Goal: Task Accomplishment & Management: Manage account settings

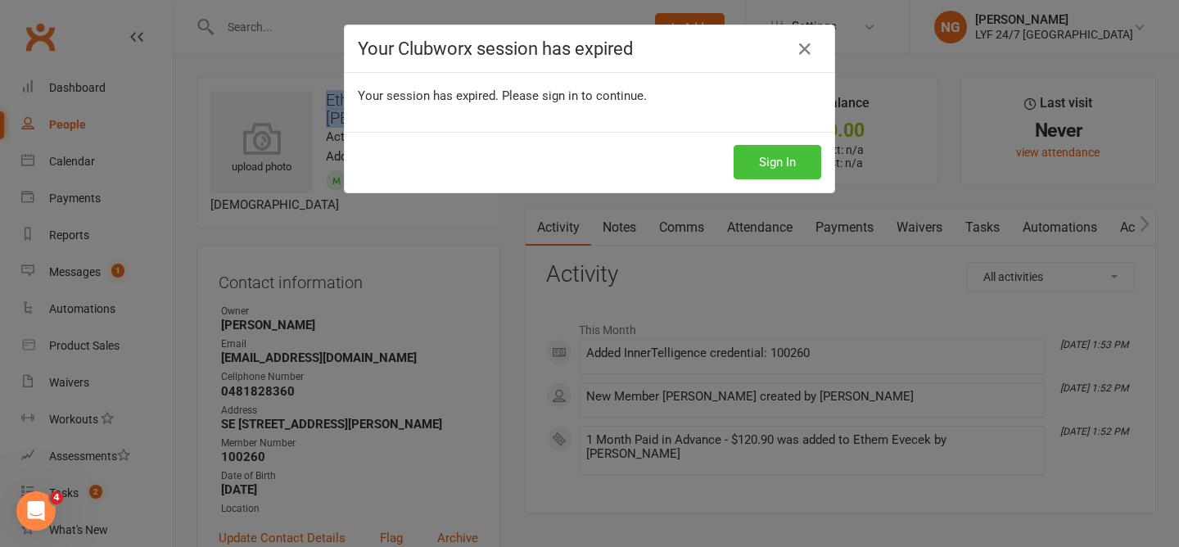
click at [794, 160] on button "Sign In" at bounding box center [778, 162] width 88 height 34
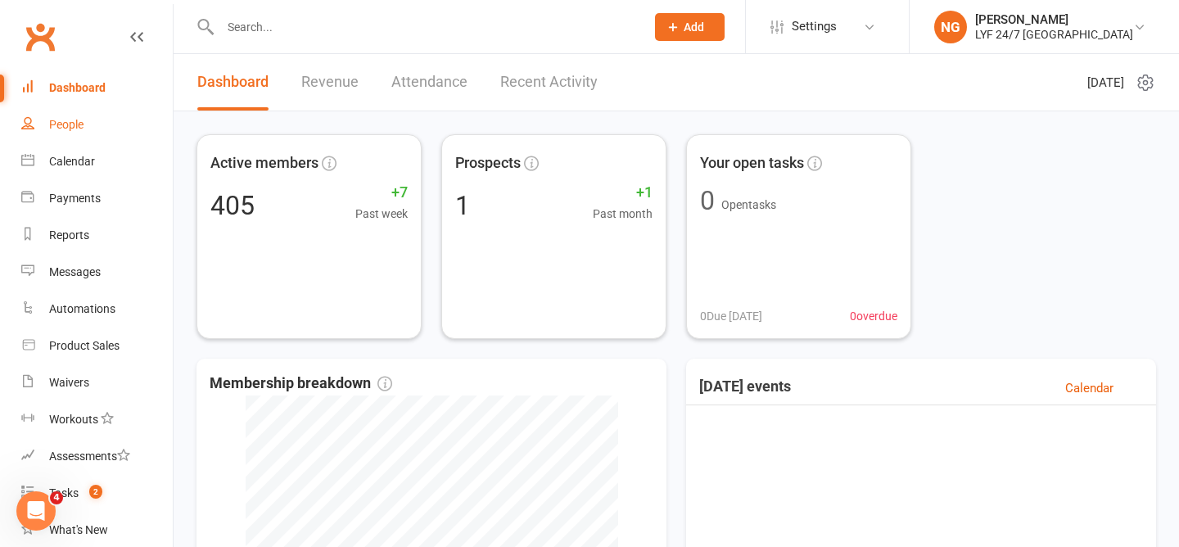
click at [65, 137] on link "People" at bounding box center [96, 124] width 151 height 37
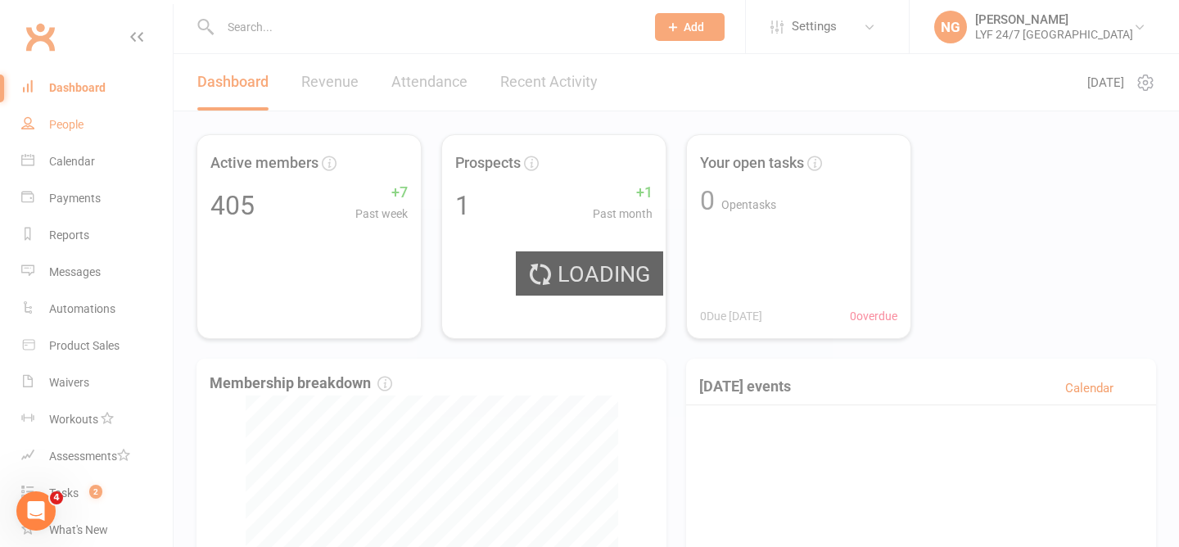
select select "100"
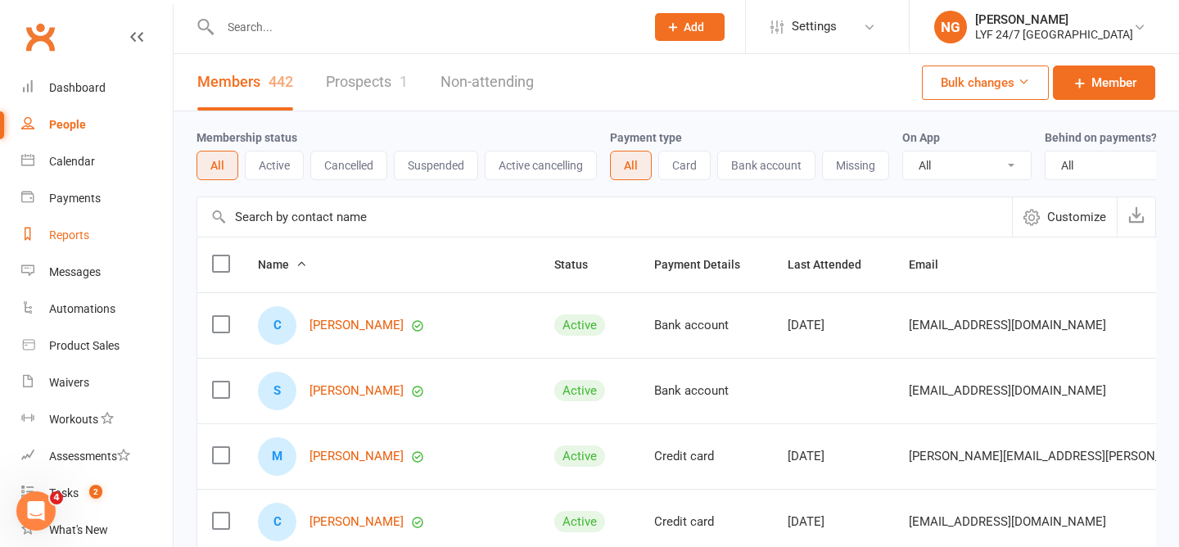
click at [47, 234] on link "Reports" at bounding box center [96, 235] width 151 height 37
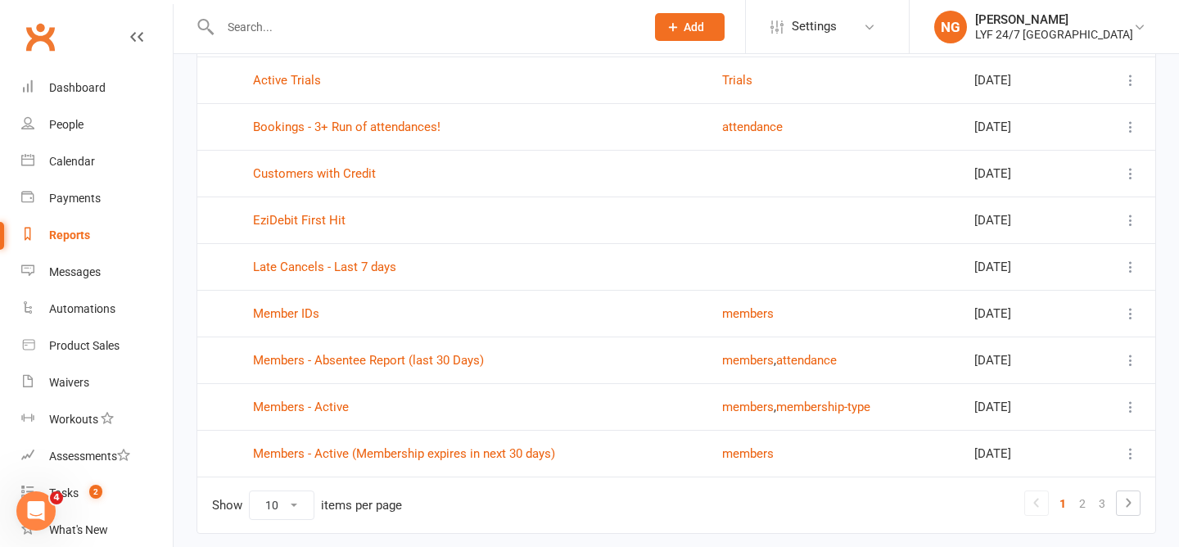
scroll to position [215, 0]
click at [292, 409] on link "Members - Active" at bounding box center [301, 405] width 96 height 15
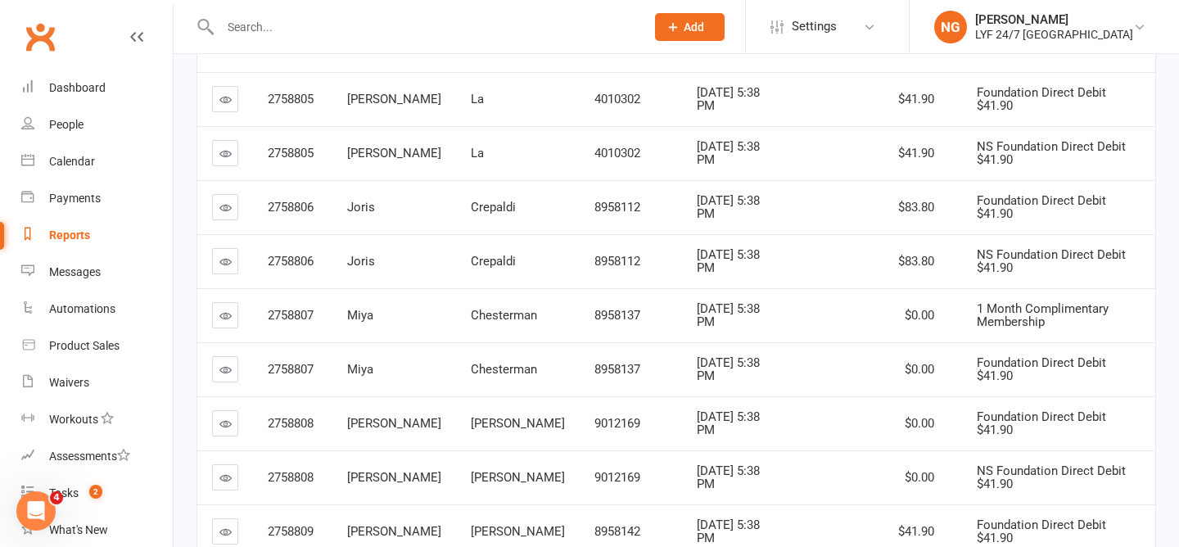
scroll to position [268, 0]
click at [365, 209] on span "Joris" at bounding box center [361, 206] width 28 height 15
click at [416, 223] on td "Joris" at bounding box center [394, 206] width 124 height 54
click at [365, 210] on span "Joris" at bounding box center [361, 206] width 28 height 15
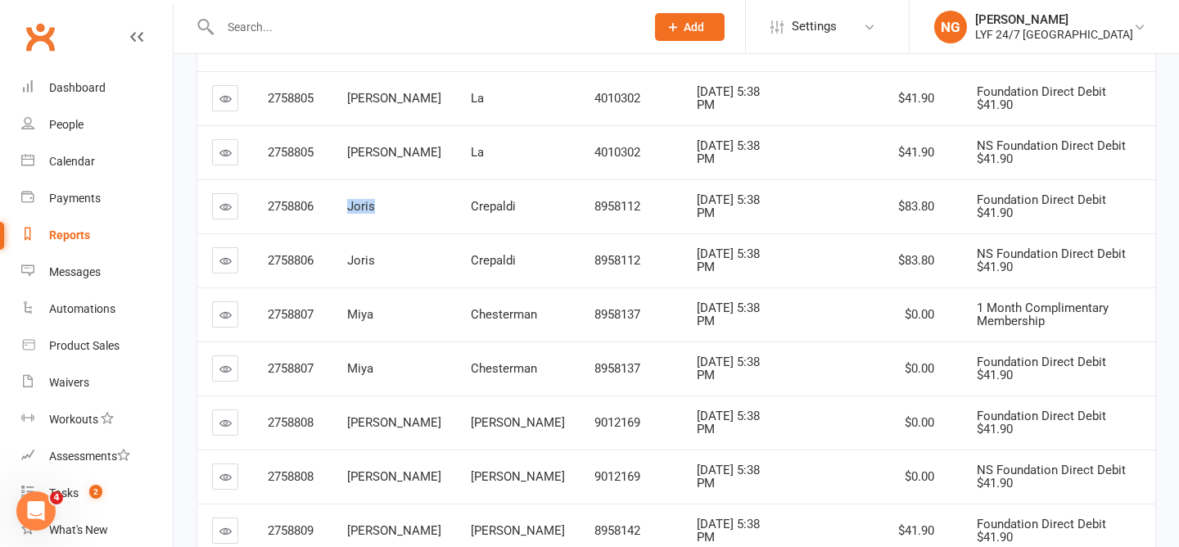
click at [365, 210] on span "Joris" at bounding box center [361, 206] width 28 height 15
click at [222, 206] on icon at bounding box center [225, 207] width 12 height 12
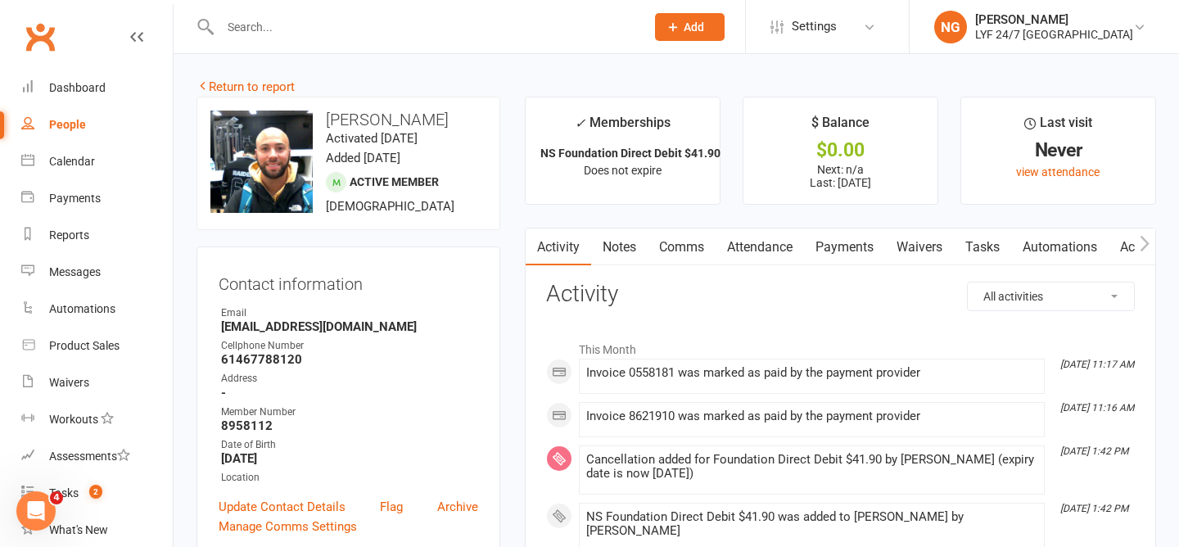
click at [76, 125] on div "People" at bounding box center [67, 124] width 37 height 13
select select "100"
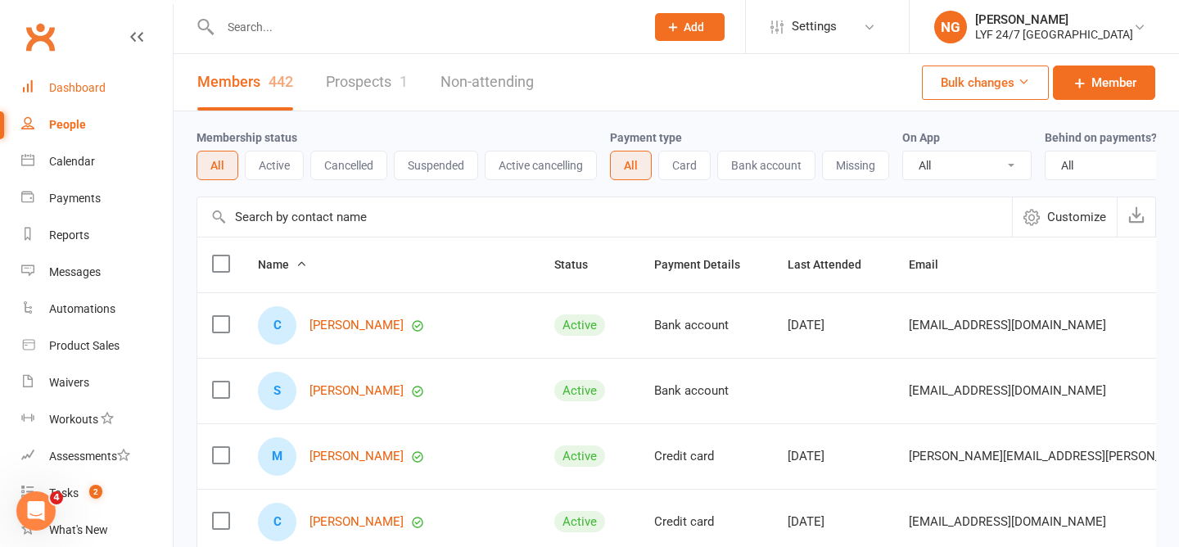
click at [71, 78] on link "Dashboard" at bounding box center [96, 88] width 151 height 37
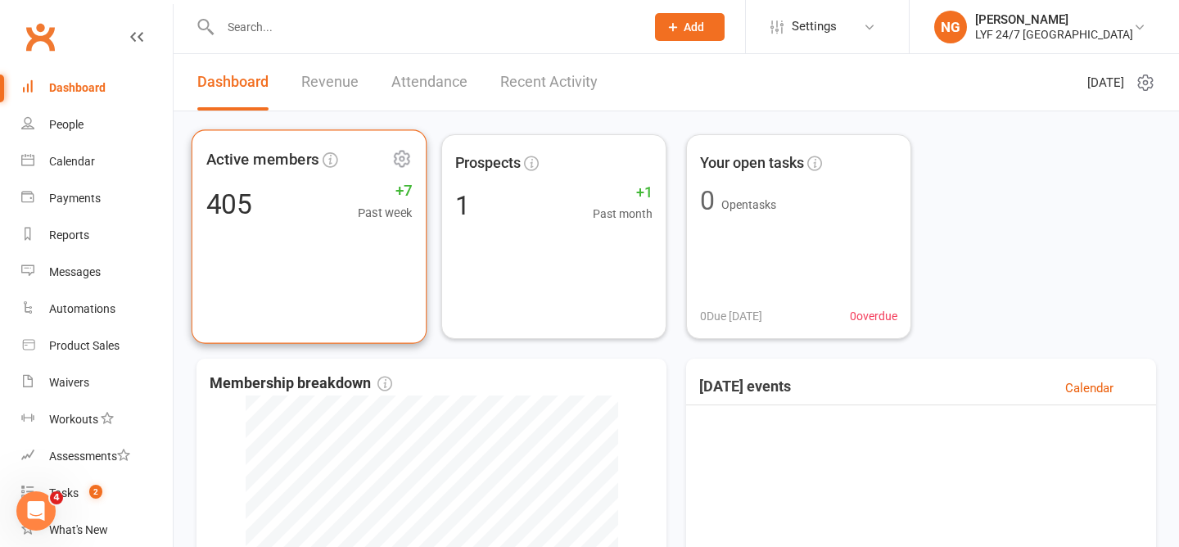
click at [309, 223] on div "Active members 405 +7 Past week" at bounding box center [309, 236] width 235 height 214
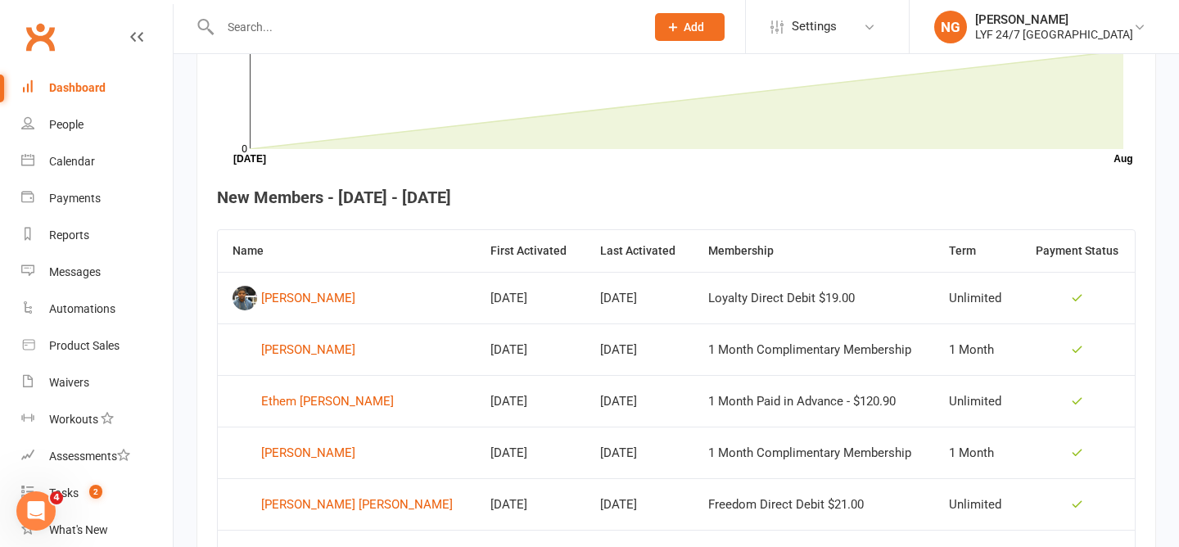
scroll to position [522, 0]
click at [88, 118] on link "People" at bounding box center [96, 124] width 151 height 37
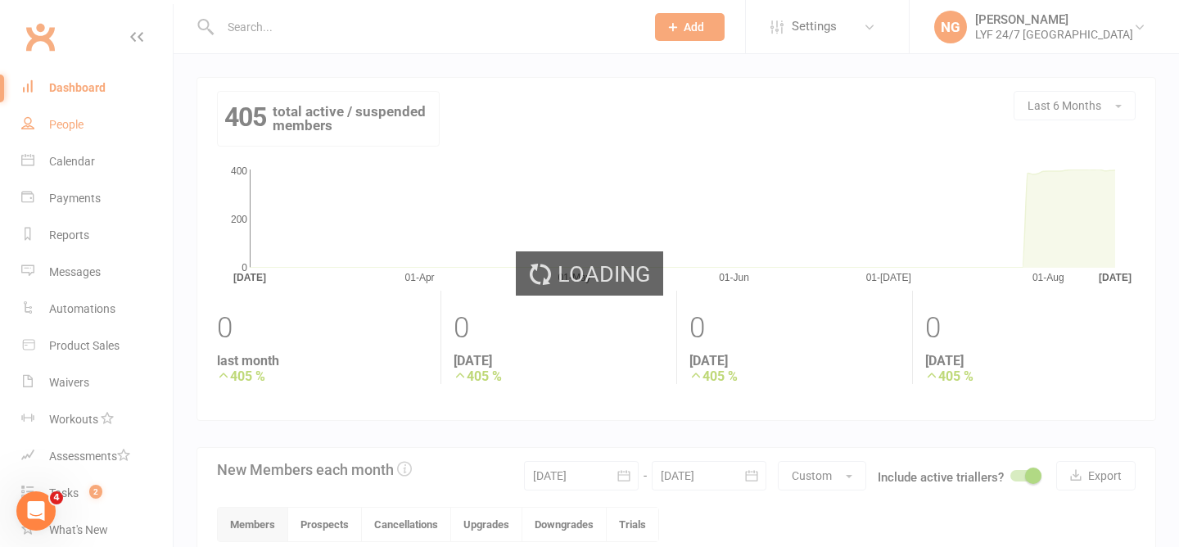
select select "100"
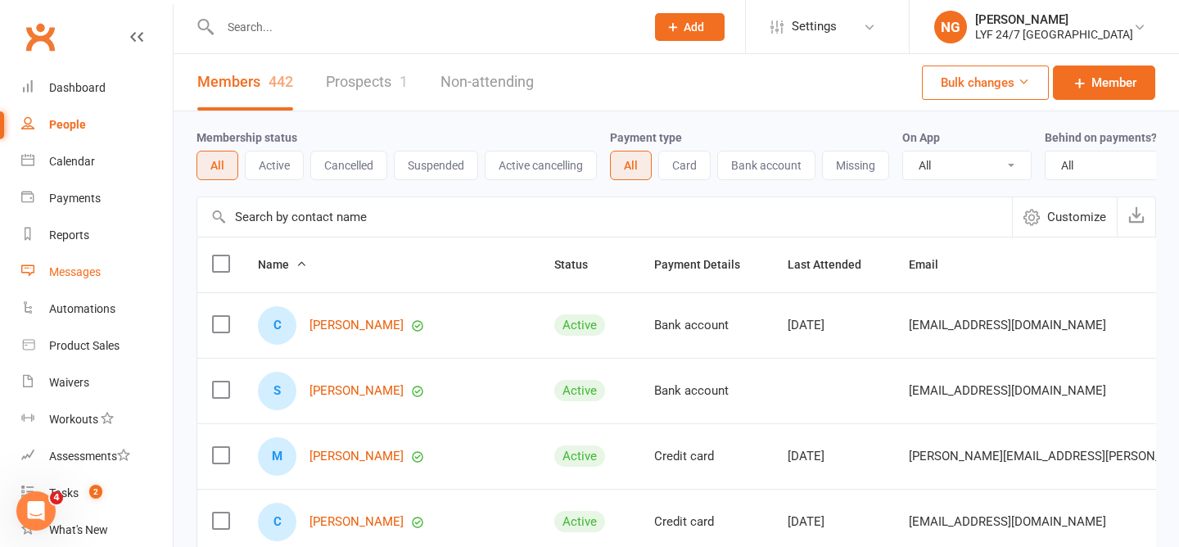
scroll to position [8, 0]
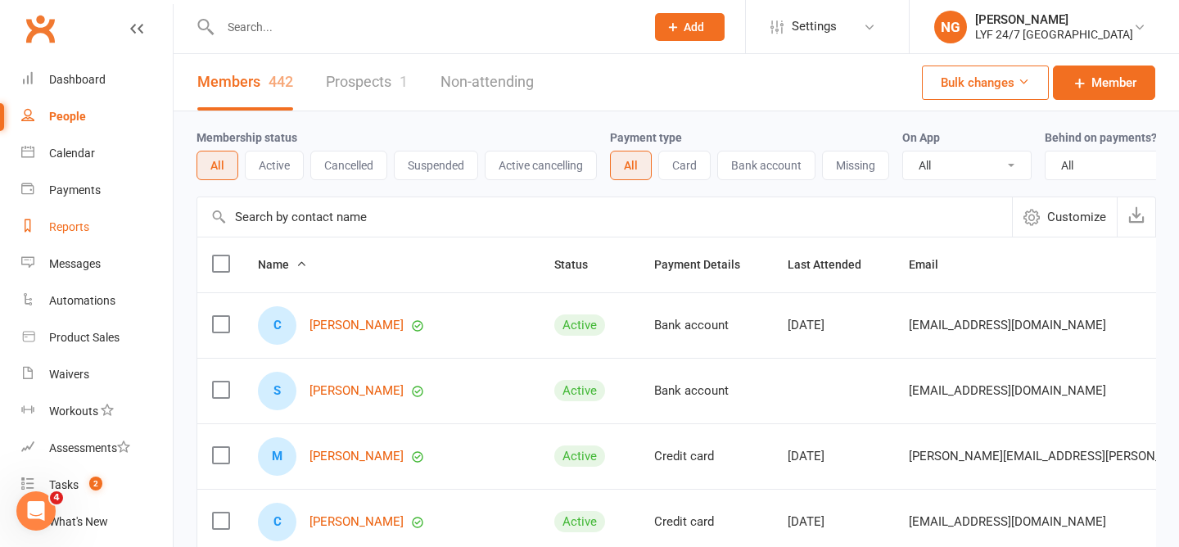
click at [69, 217] on link "Reports" at bounding box center [96, 227] width 151 height 37
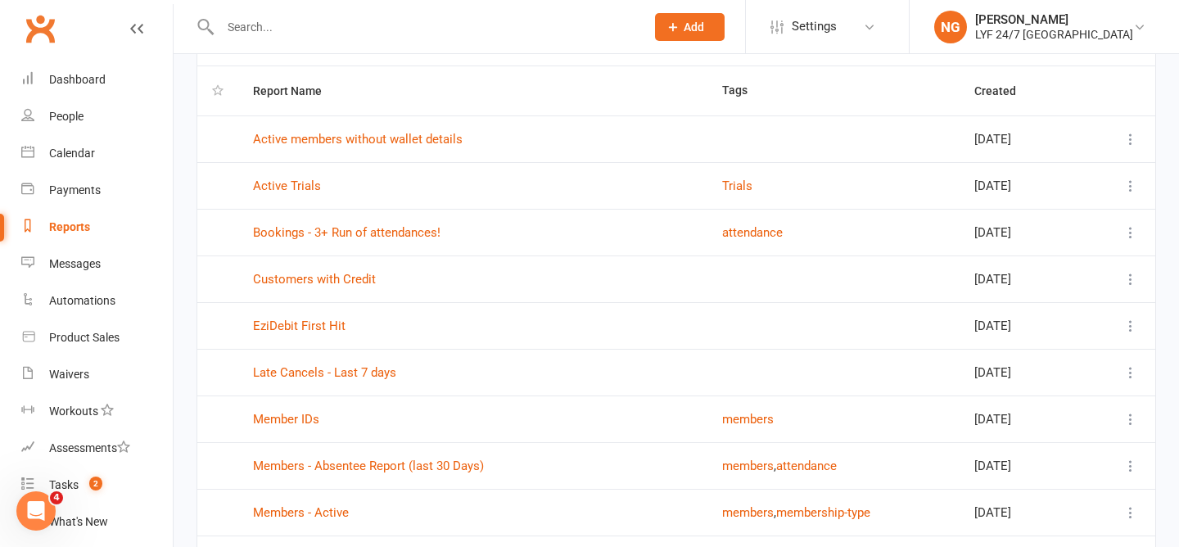
scroll to position [269, 0]
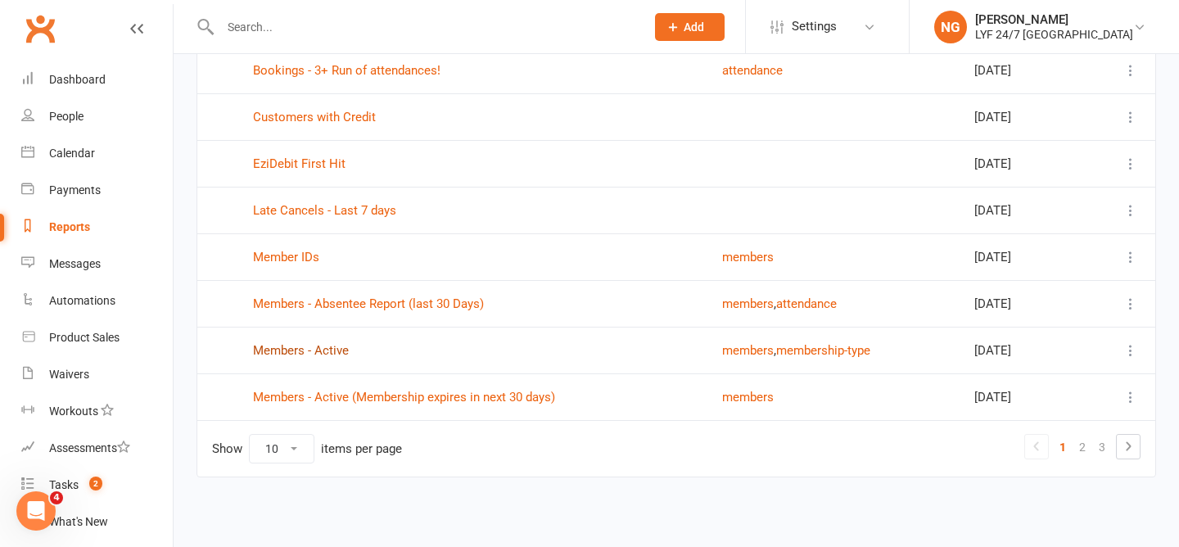
click at [303, 353] on link "Members - Active" at bounding box center [301, 350] width 96 height 15
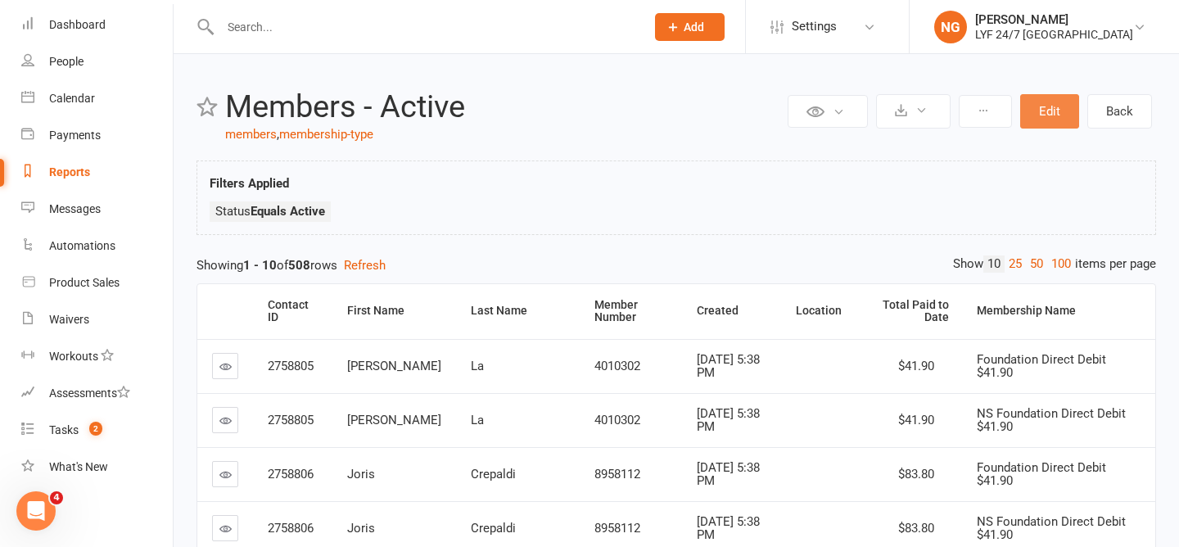
click at [1047, 108] on button "Edit" at bounding box center [1049, 111] width 59 height 34
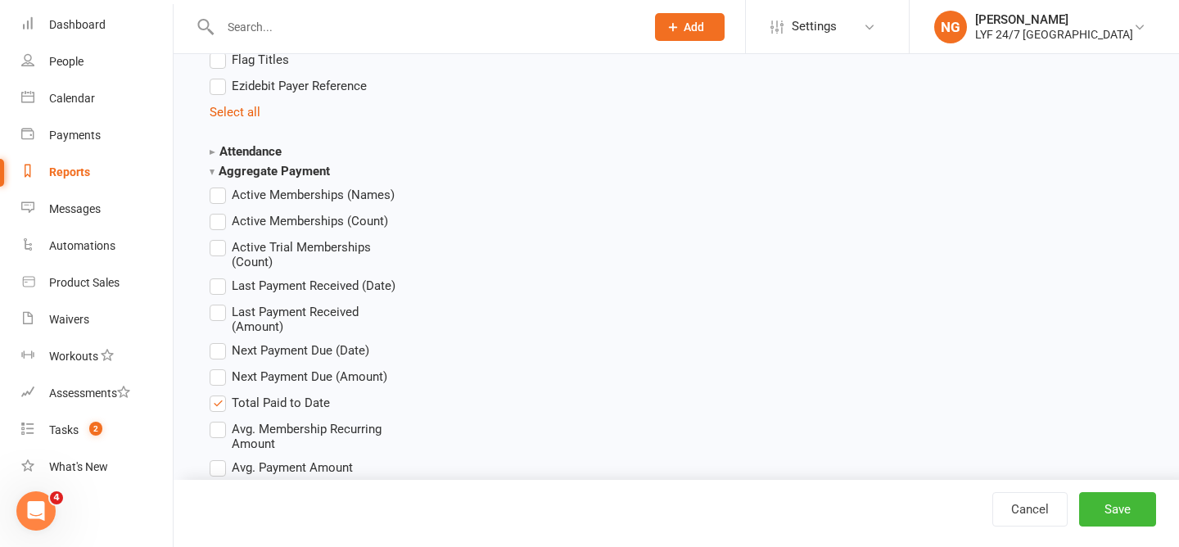
scroll to position [1783, 0]
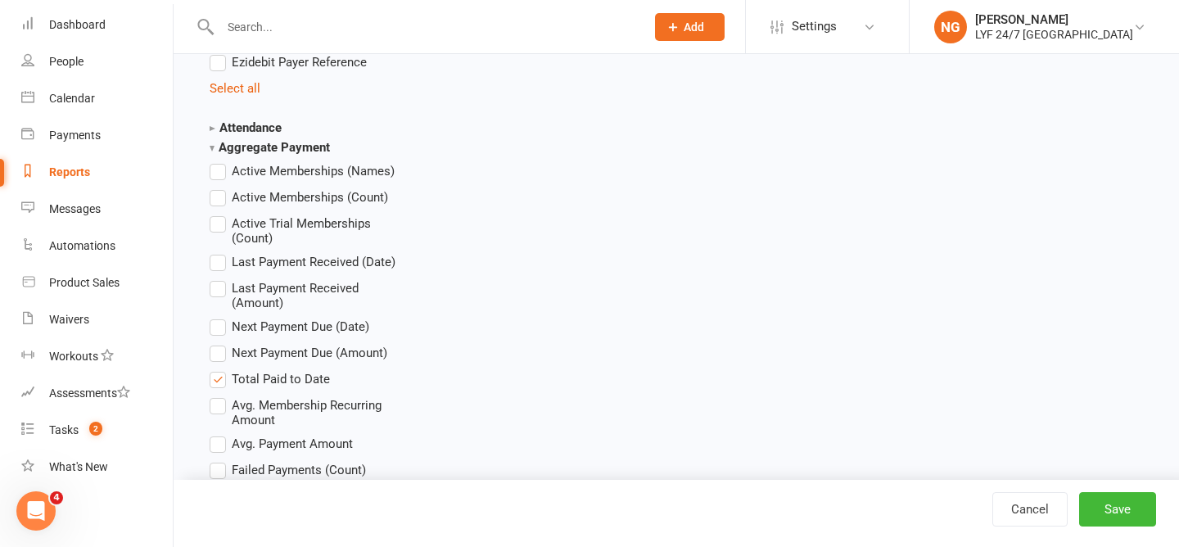
click at [210, 174] on label "Active Memberships (Names)" at bounding box center [302, 171] width 185 height 20
click at [210, 161] on input "Active Memberships (Names)" at bounding box center [215, 161] width 11 height 0
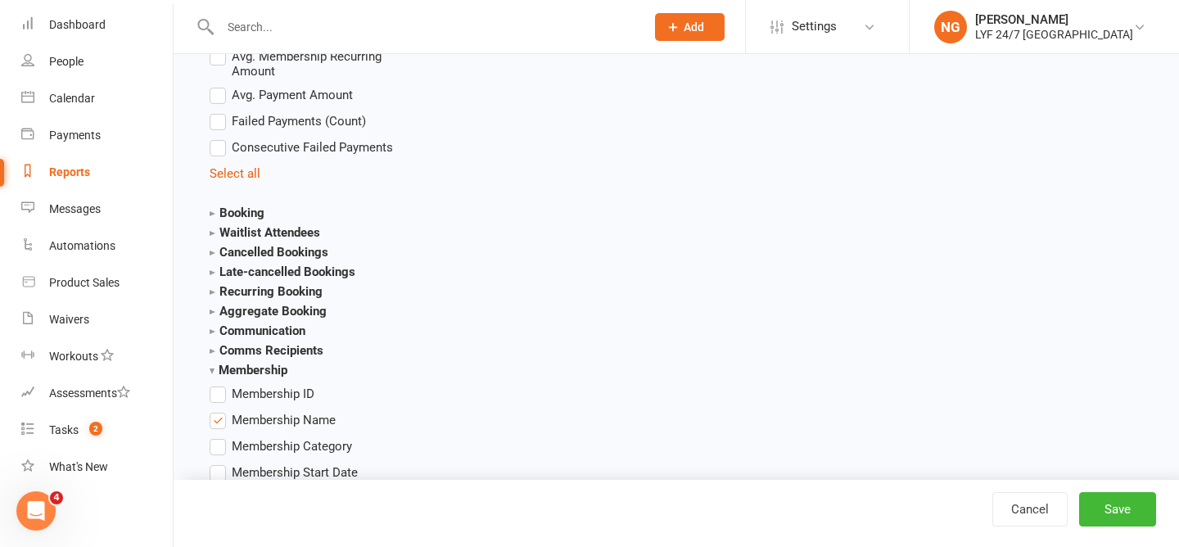
scroll to position [2137, 0]
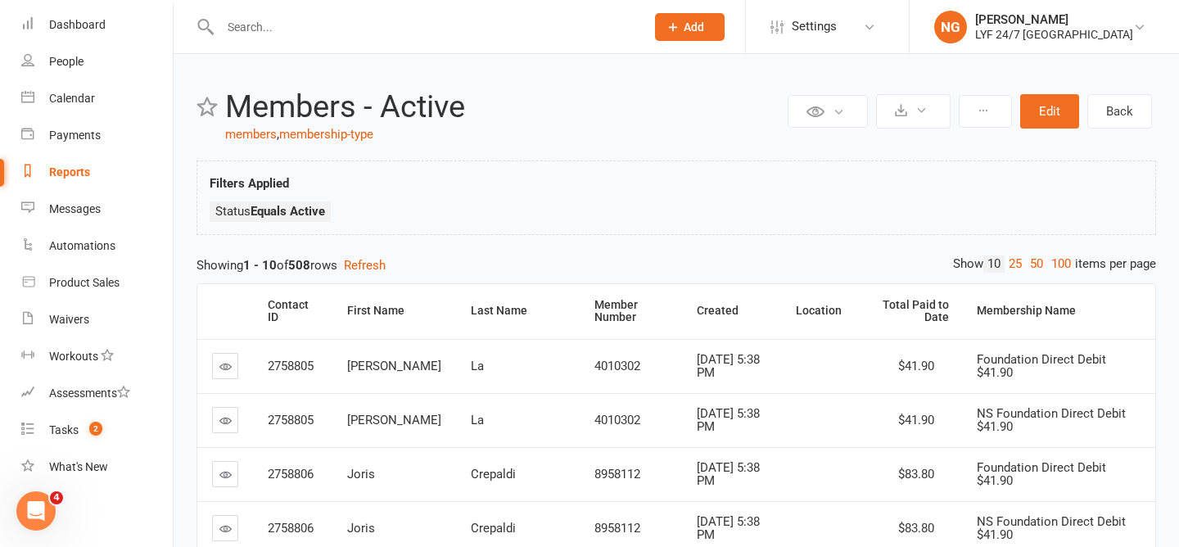
click at [75, 171] on div "Reports" at bounding box center [69, 171] width 41 height 13
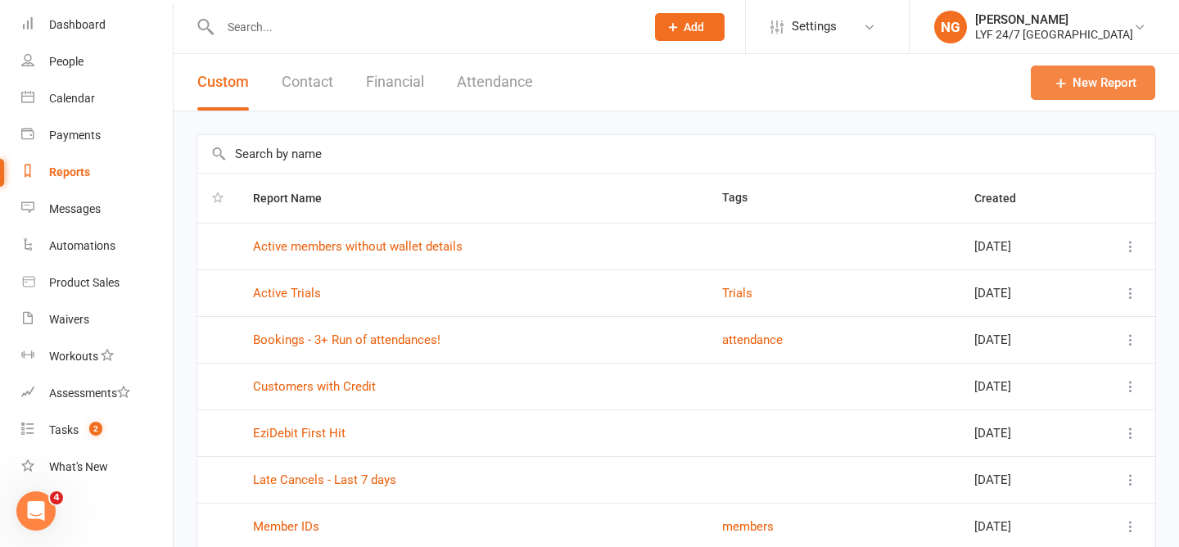
click at [1068, 75] on icon at bounding box center [1061, 83] width 16 height 16
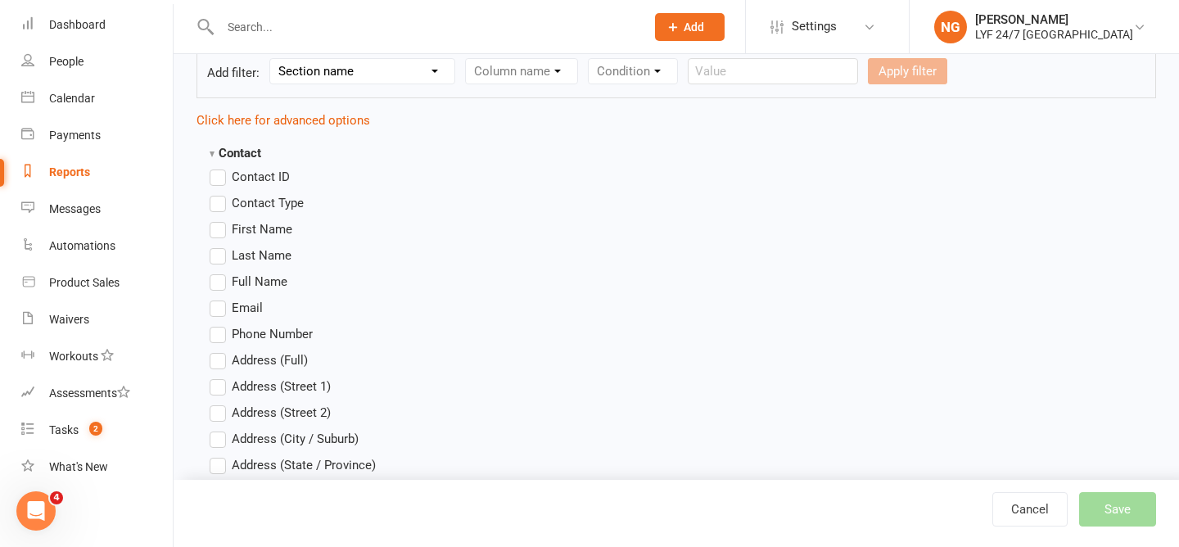
scroll to position [315, 0]
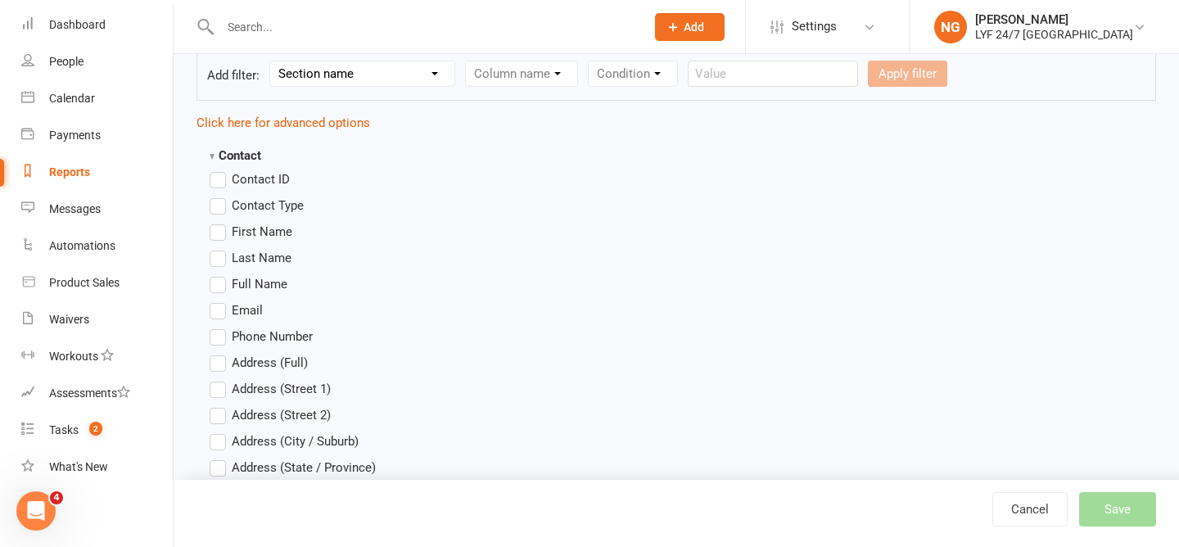
click at [255, 233] on span "First Name" at bounding box center [262, 230] width 61 height 17
click at [220, 222] on input "First Name" at bounding box center [215, 222] width 11 height 0
click at [255, 251] on span "Last Name" at bounding box center [262, 256] width 60 height 17
click at [220, 248] on input "Last Name" at bounding box center [215, 248] width 11 height 0
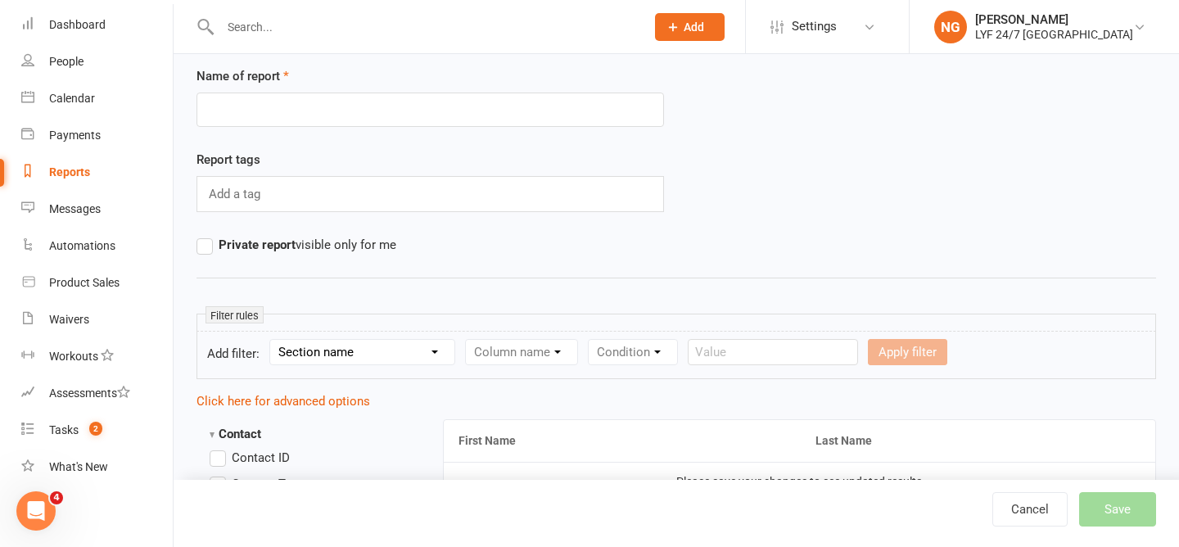
scroll to position [0, 0]
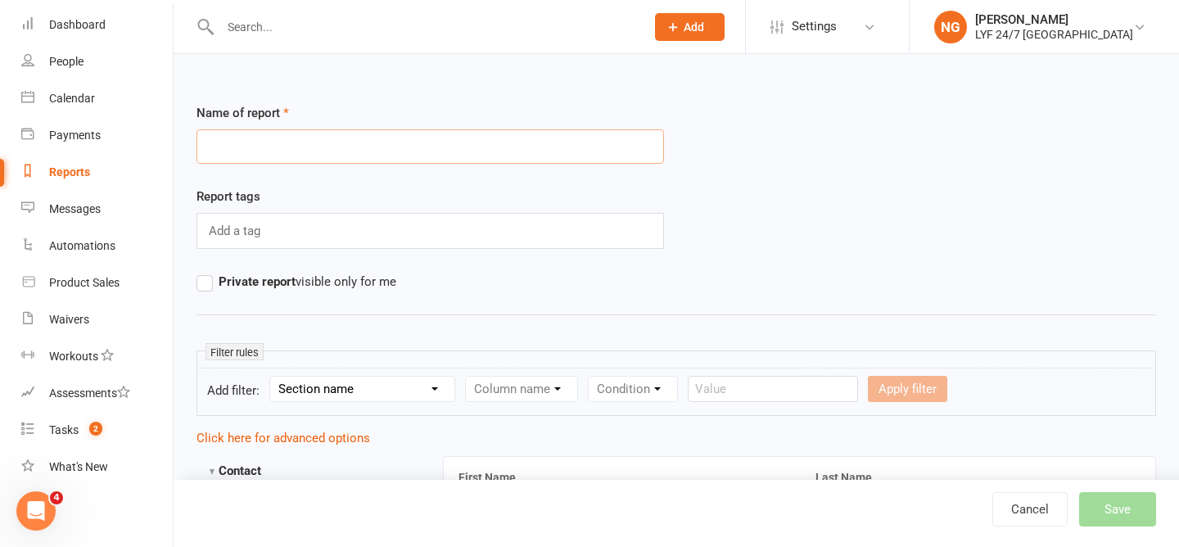
click at [232, 151] on input "text" at bounding box center [429, 146] width 467 height 34
type input "Stripe Cross Check"
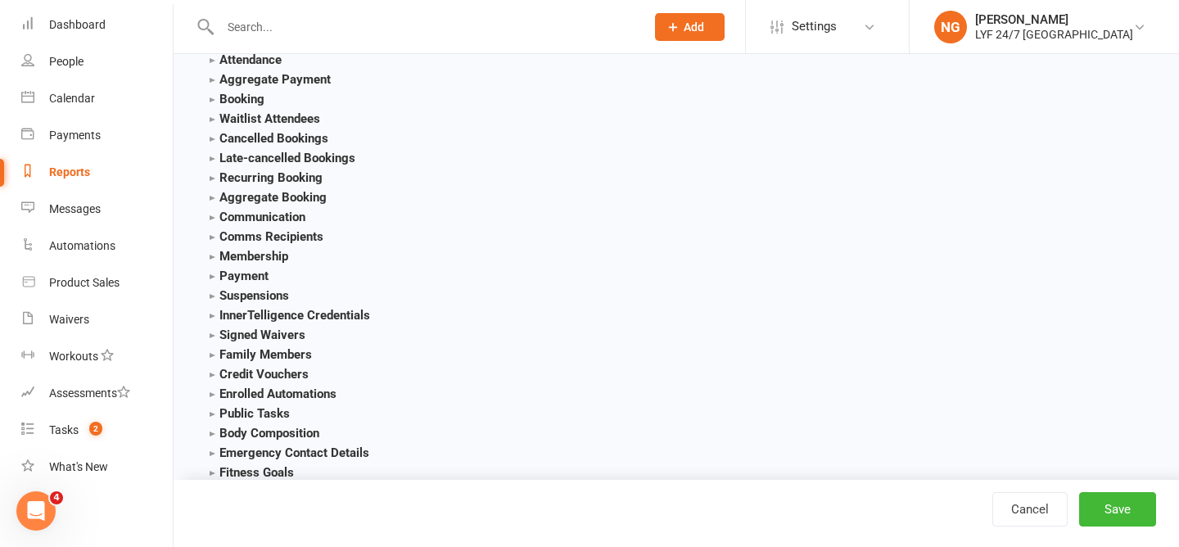
scroll to position [1816, 0]
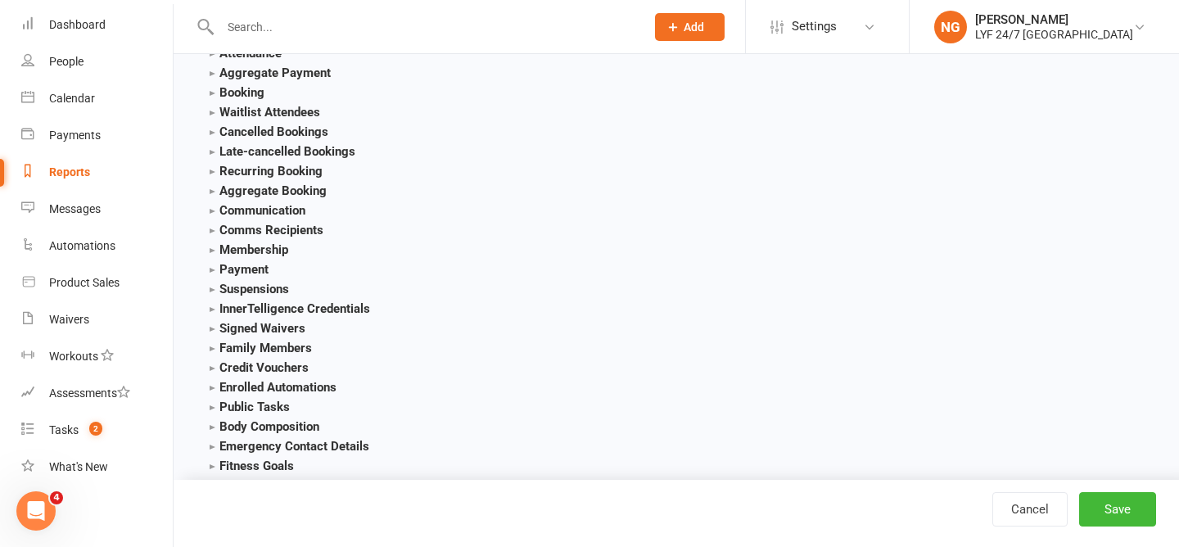
click at [262, 247] on strong "Membership" at bounding box center [249, 249] width 79 height 15
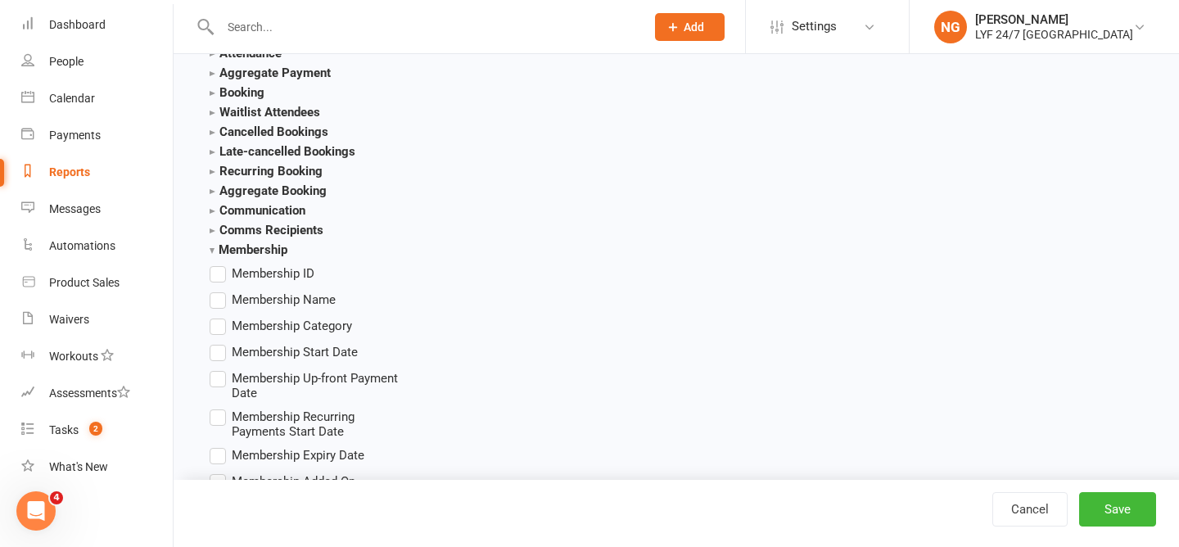
click at [262, 247] on strong "Membership" at bounding box center [249, 249] width 78 height 15
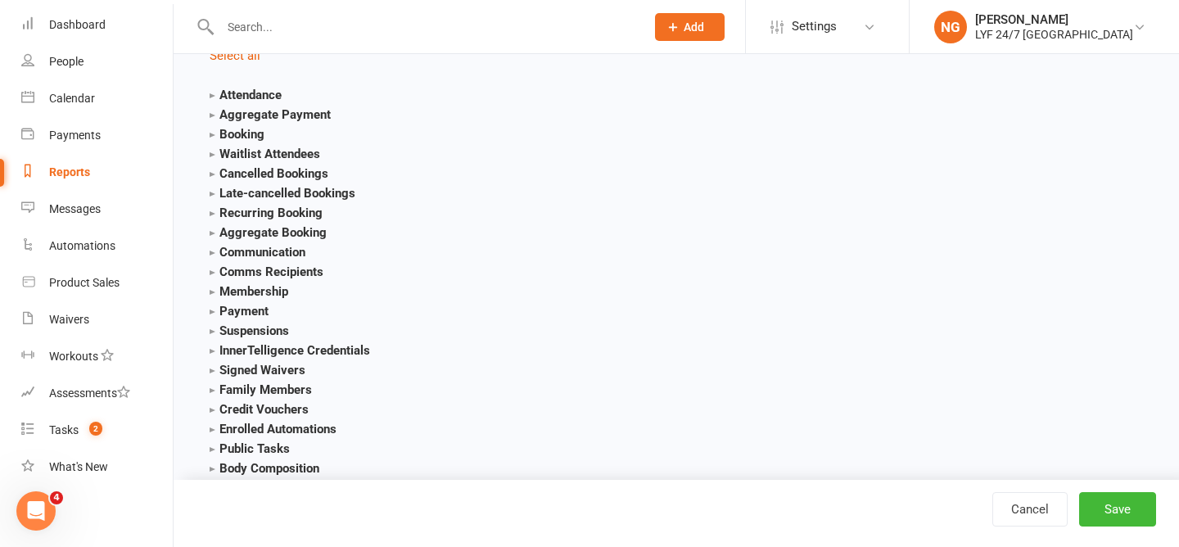
scroll to position [1773, 0]
click at [260, 231] on strong "Aggregate Booking" at bounding box center [268, 233] width 117 height 15
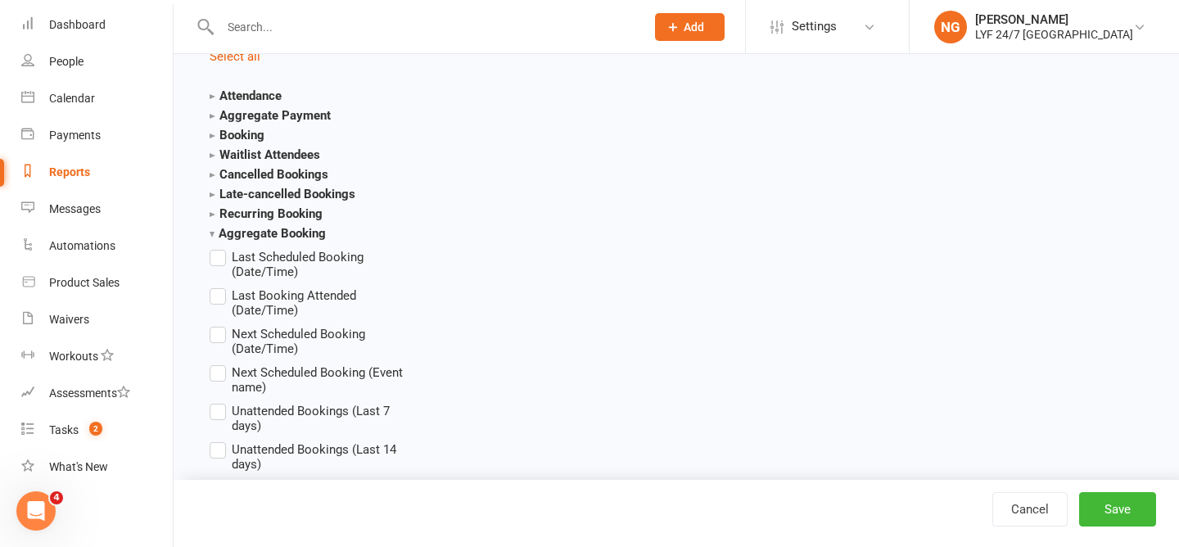
click at [260, 231] on strong "Aggregate Booking" at bounding box center [268, 233] width 116 height 15
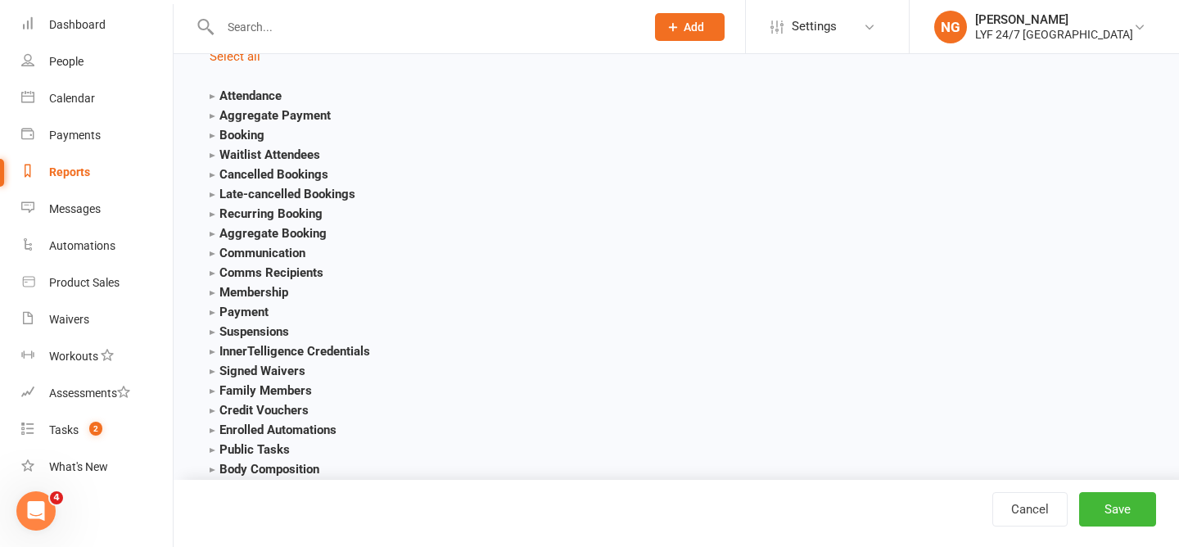
click at [283, 106] on section "Aggregate Payment Active Memberships (Names) Active Memberships (Count) Active …" at bounding box center [308, 116] width 196 height 20
click at [283, 108] on strong "Aggregate Payment" at bounding box center [270, 115] width 121 height 15
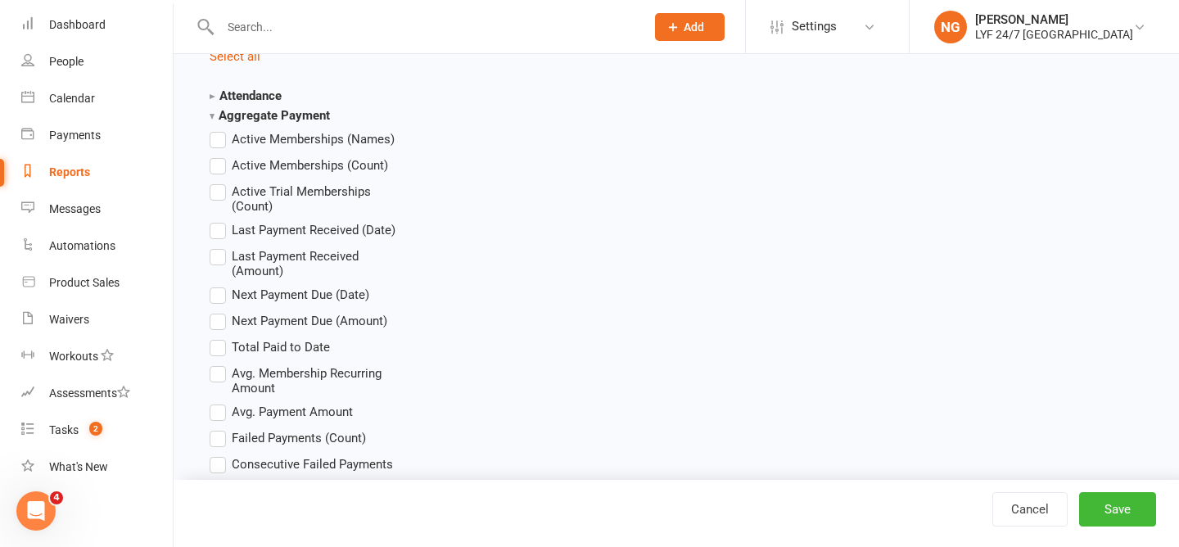
click at [282, 140] on span "Active Memberships (Names)" at bounding box center [313, 137] width 163 height 17
click at [220, 129] on input "Active Memberships (Names)" at bounding box center [215, 129] width 11 height 0
click at [280, 111] on strong "Aggregate Payment" at bounding box center [270, 115] width 120 height 15
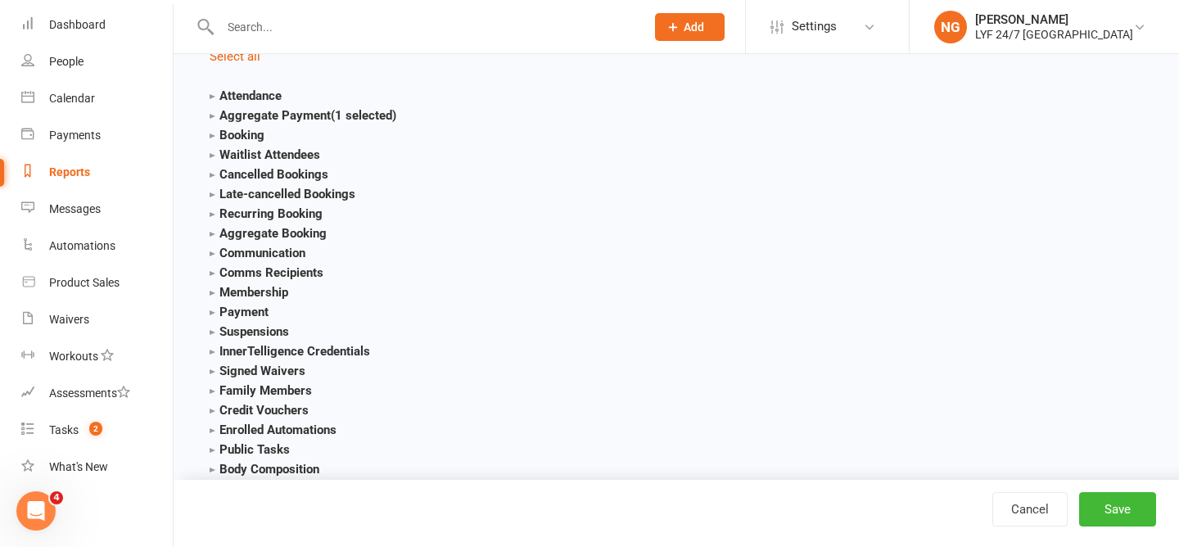
click at [273, 229] on strong "Aggregate Booking" at bounding box center [268, 233] width 117 height 15
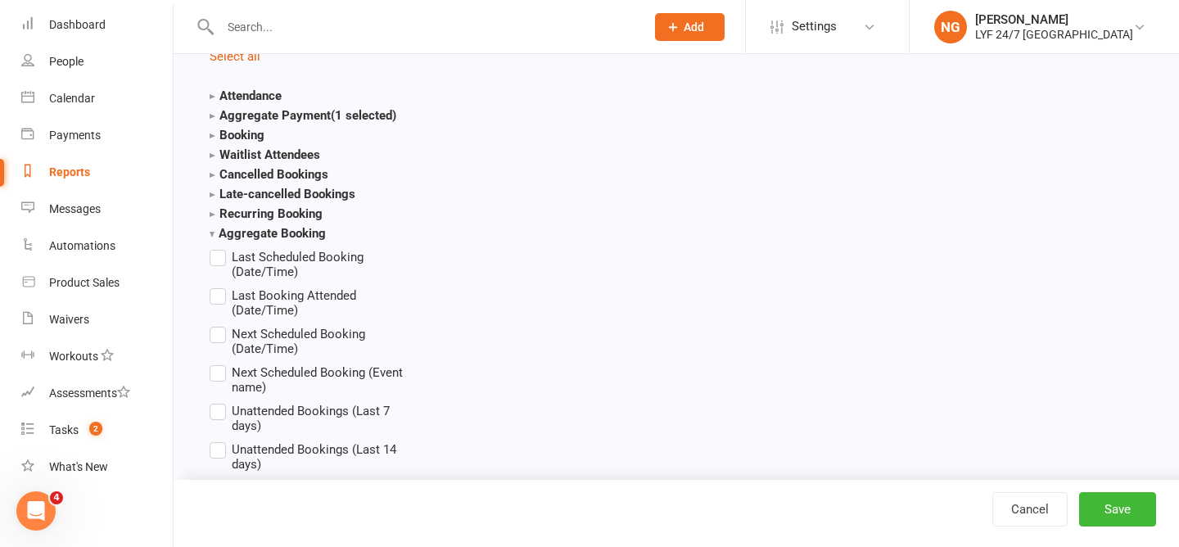
click at [273, 229] on strong "Aggregate Booking" at bounding box center [268, 233] width 116 height 15
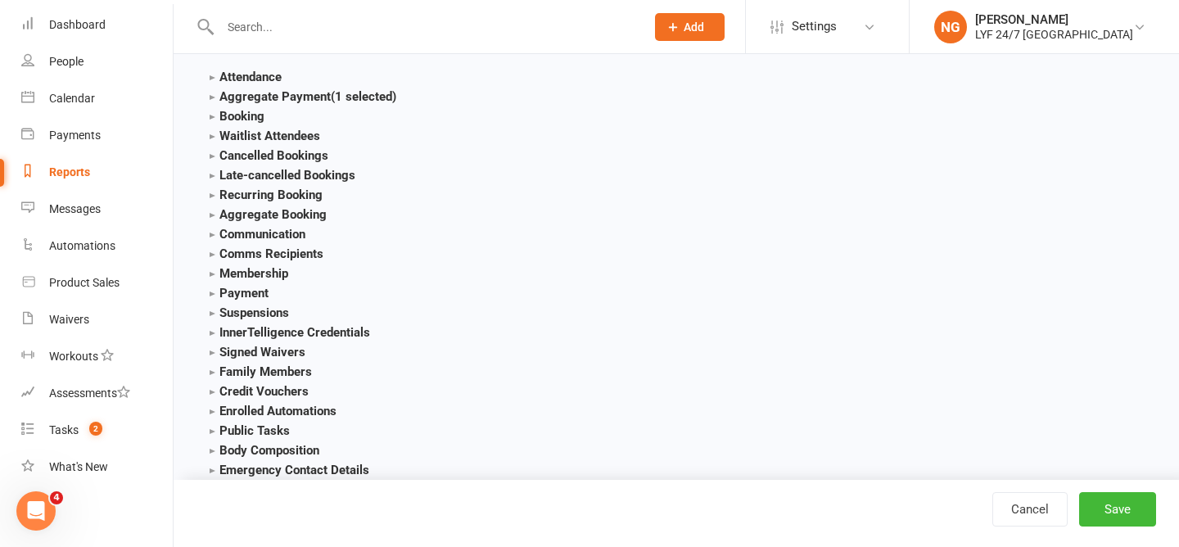
scroll to position [1793, 0]
click at [256, 270] on strong "Membership" at bounding box center [249, 272] width 79 height 15
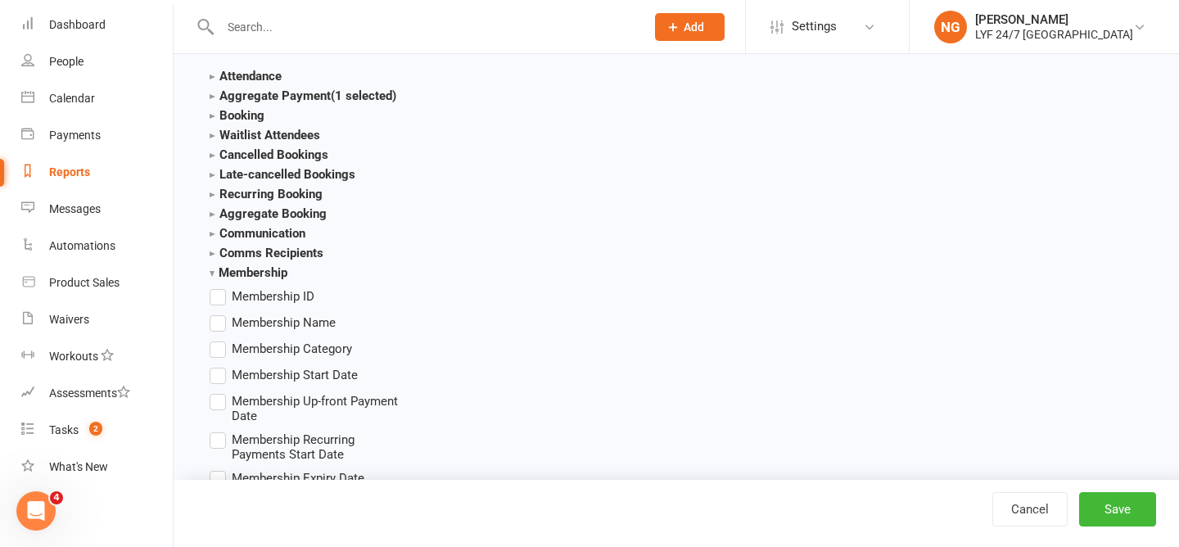
click at [259, 313] on span "Membership Name" at bounding box center [284, 321] width 104 height 17
click at [220, 313] on input "Membership Name" at bounding box center [215, 313] width 11 height 0
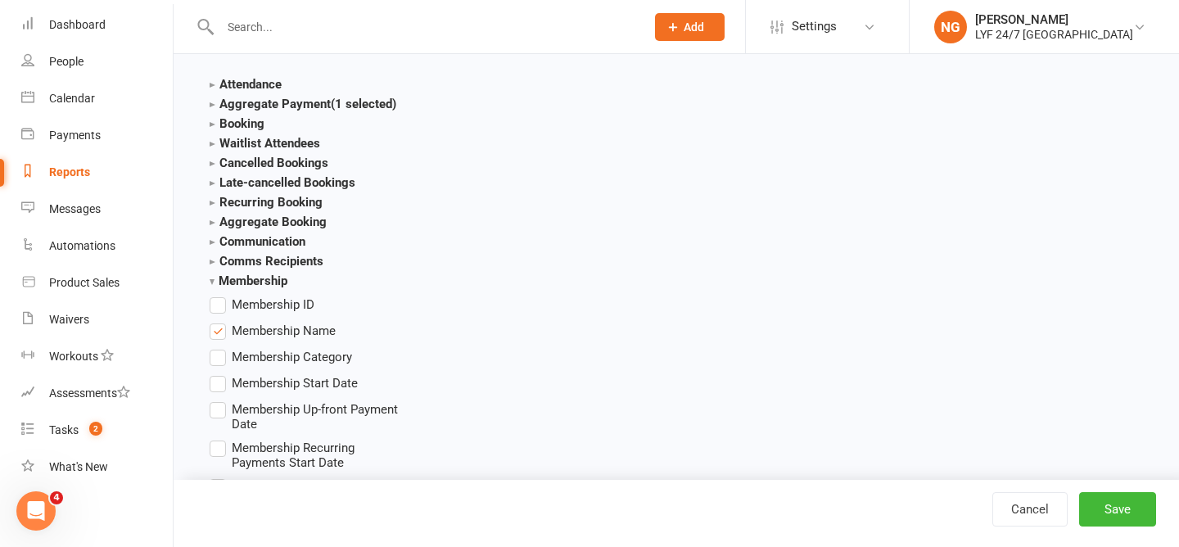
scroll to position [1780, 0]
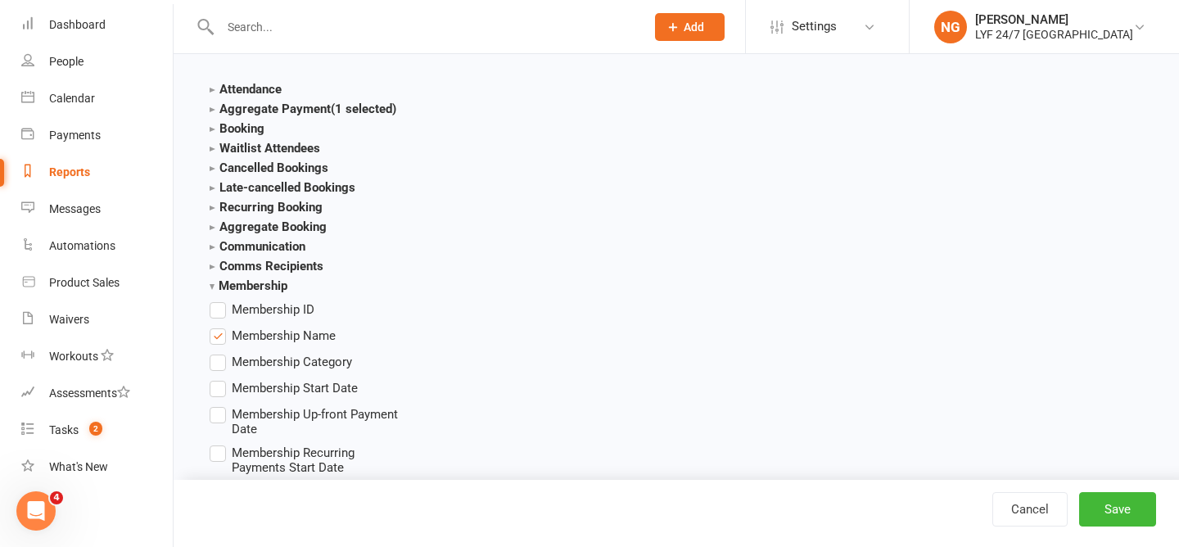
click at [262, 281] on strong "Membership" at bounding box center [249, 285] width 78 height 15
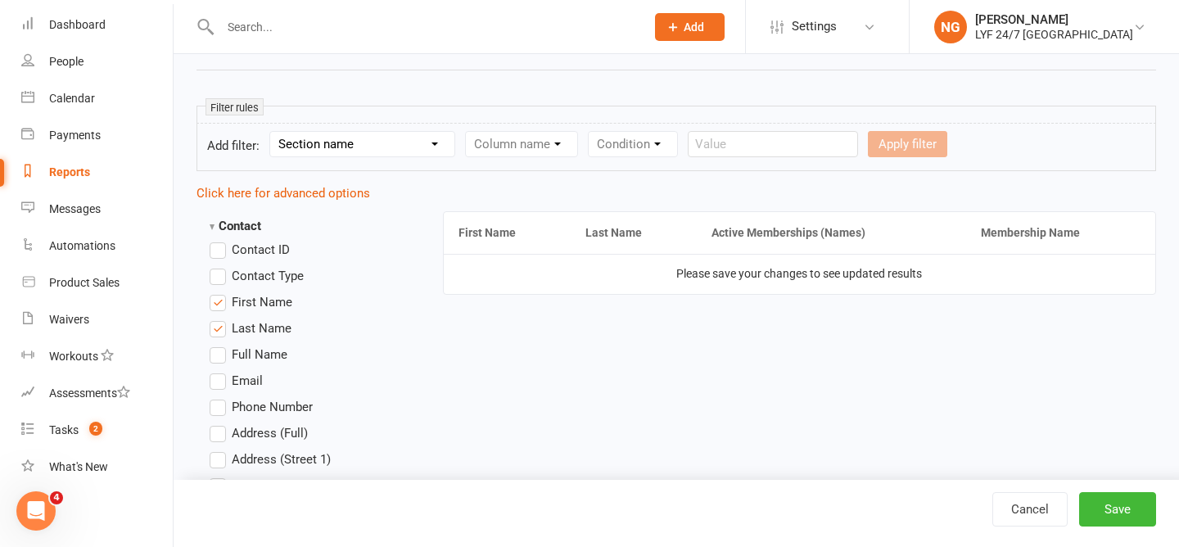
scroll to position [233, 0]
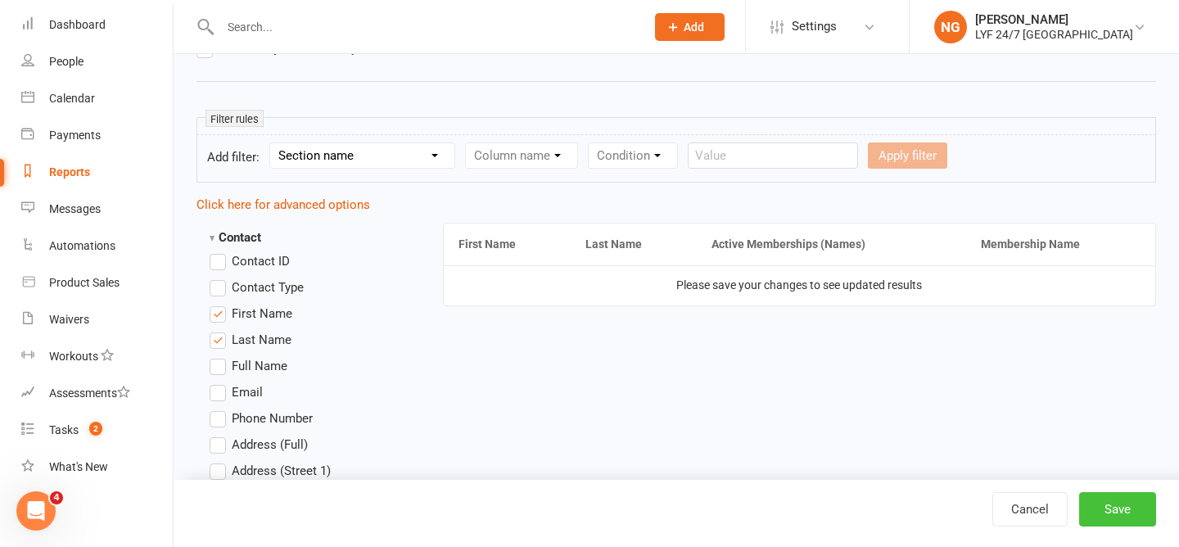
click at [1128, 503] on button "Save" at bounding box center [1117, 509] width 77 height 34
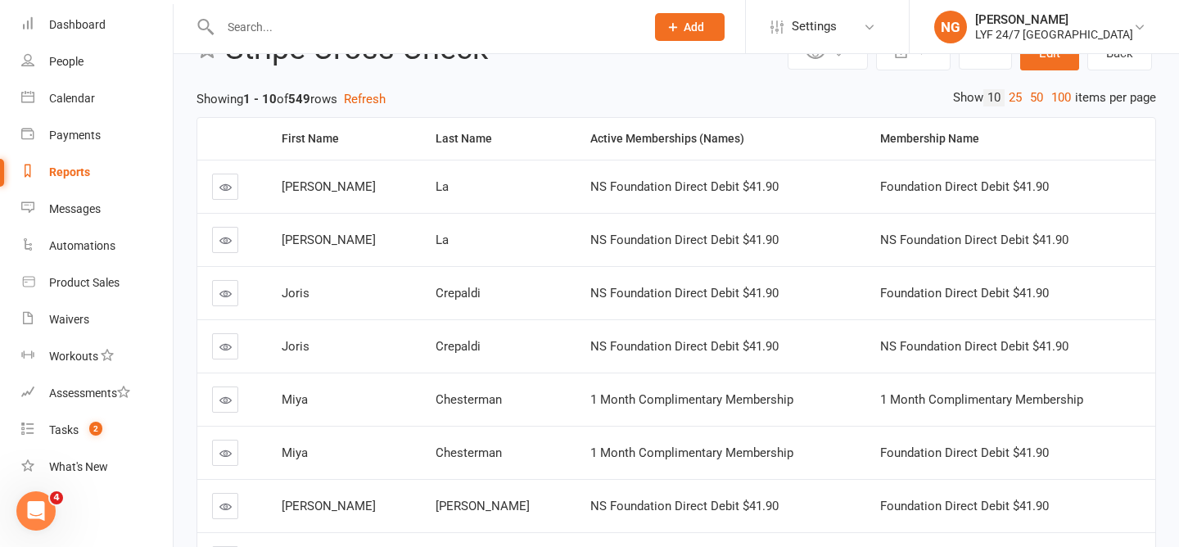
scroll to position [59, 0]
click at [607, 242] on span "NS Foundation Direct Debit $41.90" at bounding box center [684, 239] width 188 height 15
click at [576, 219] on td "NS Foundation Direct Debit $41.90" at bounding box center [721, 238] width 290 height 53
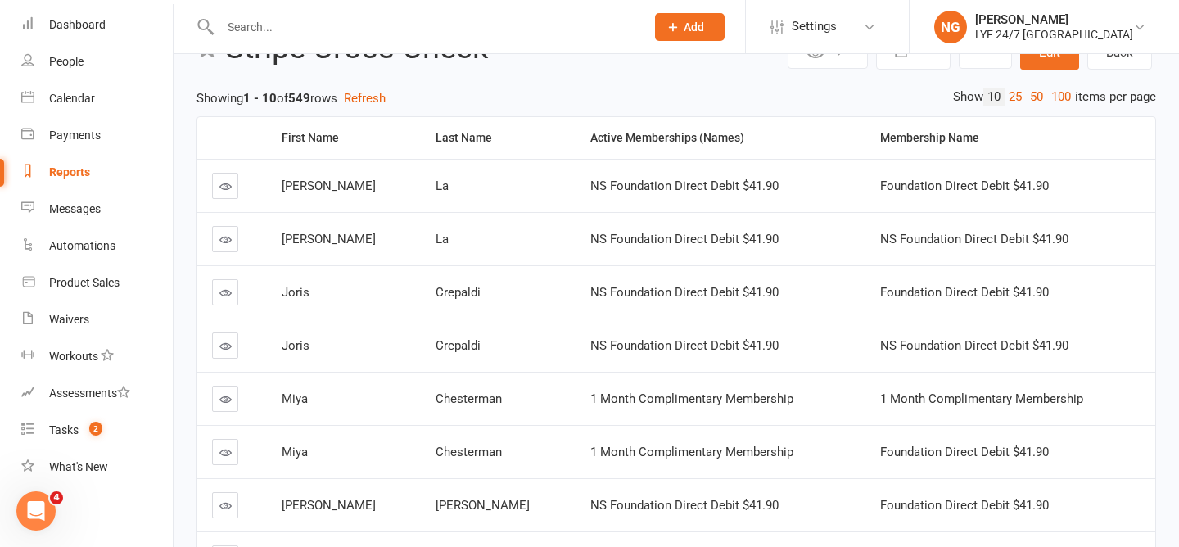
scroll to position [0, 0]
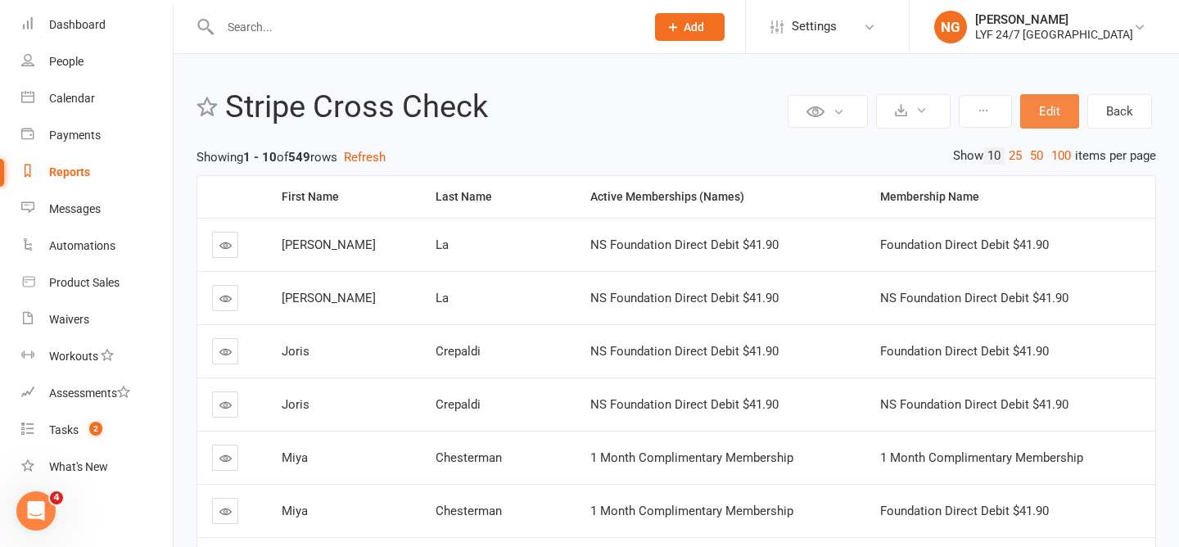
click at [1051, 110] on button "Edit" at bounding box center [1049, 111] width 59 height 34
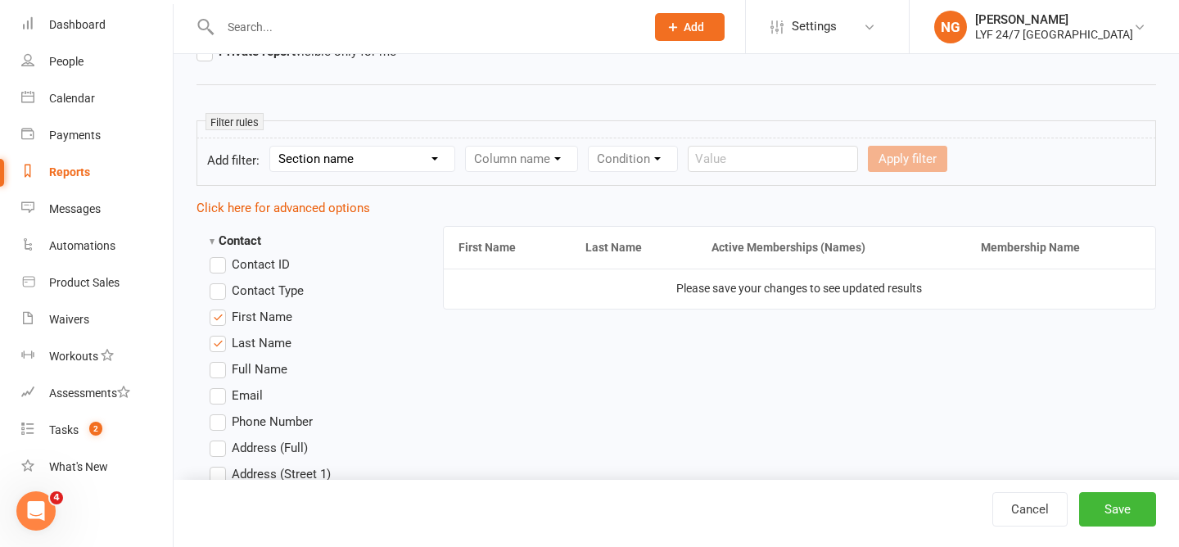
click at [361, 297] on li "Contact Type" at bounding box center [308, 291] width 196 height 20
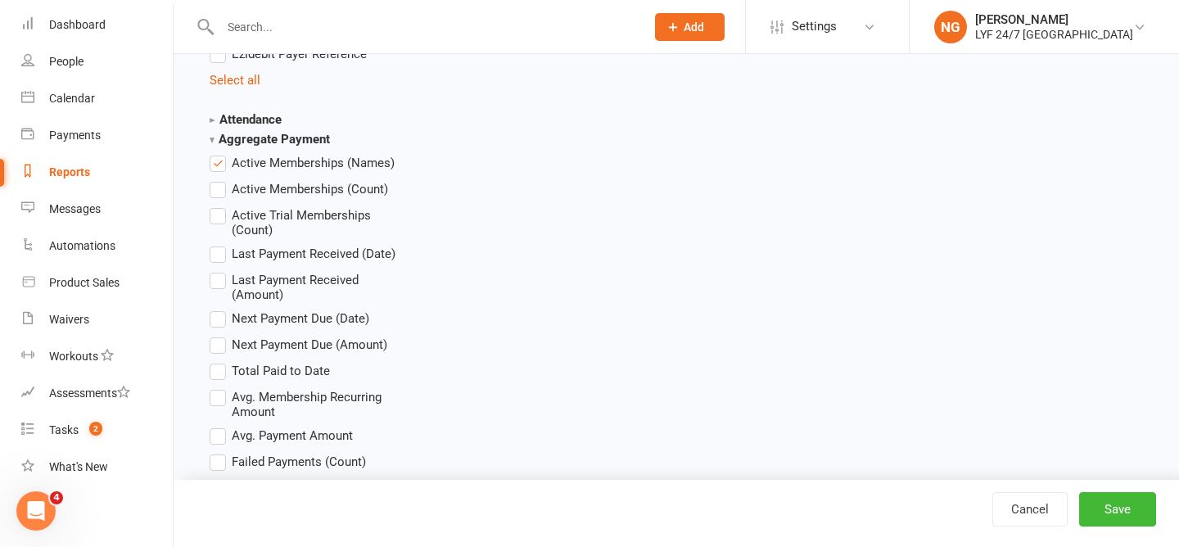
scroll to position [1746, 0]
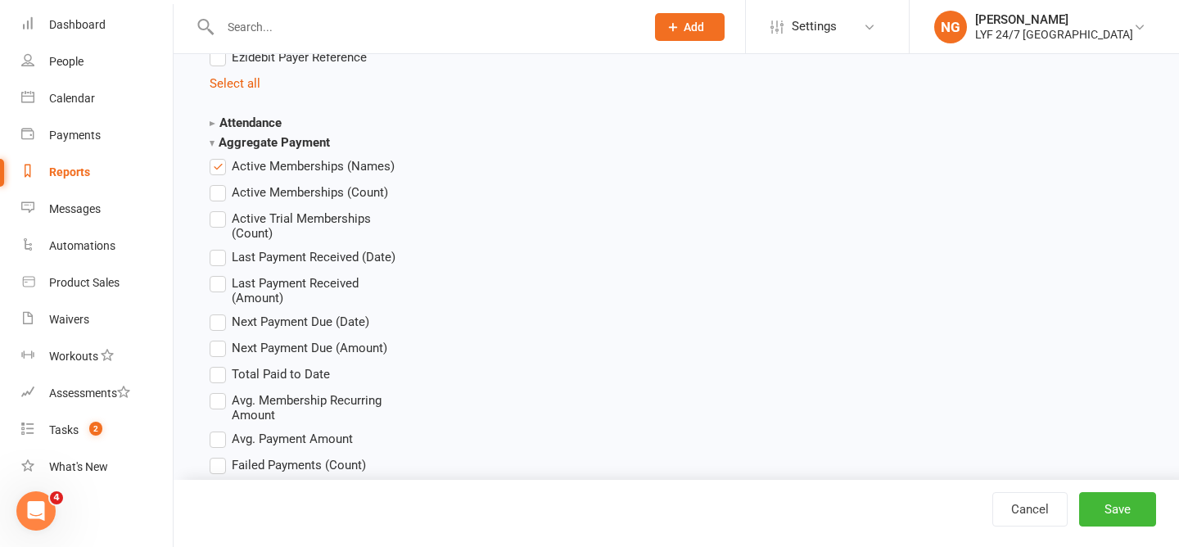
click at [300, 135] on strong "Aggregate Payment" at bounding box center [270, 142] width 120 height 15
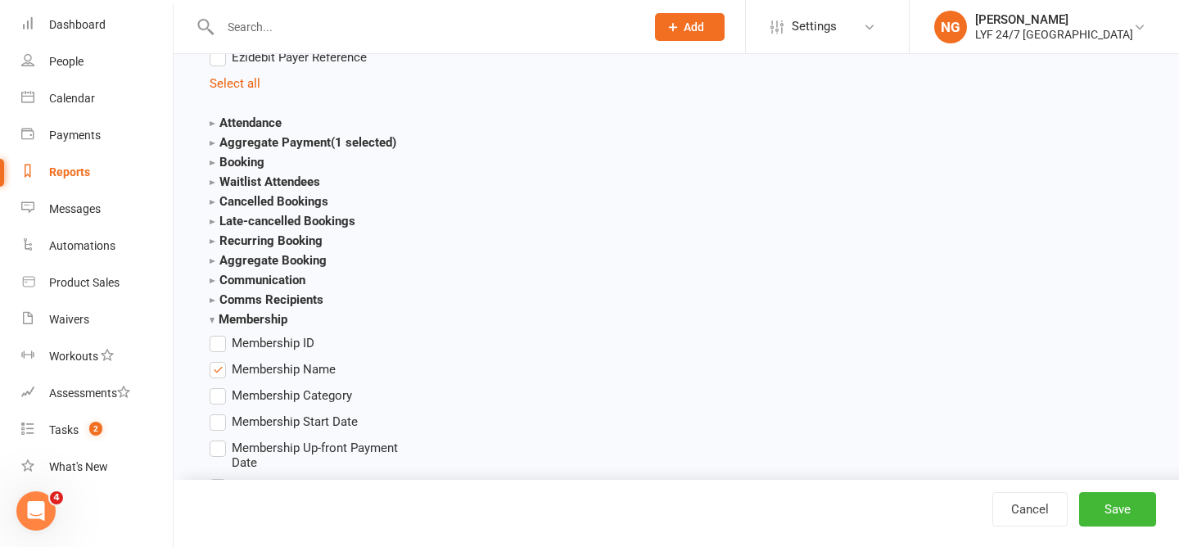
click at [282, 119] on strong "Attendance" at bounding box center [246, 122] width 72 height 15
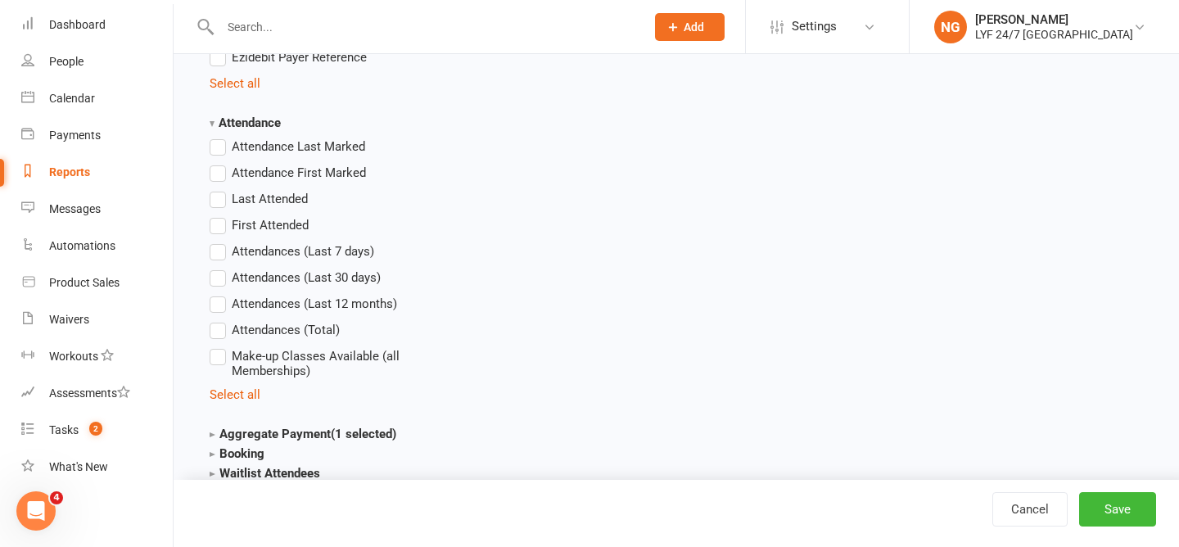
click at [281, 119] on strong "Attendance" at bounding box center [245, 122] width 71 height 15
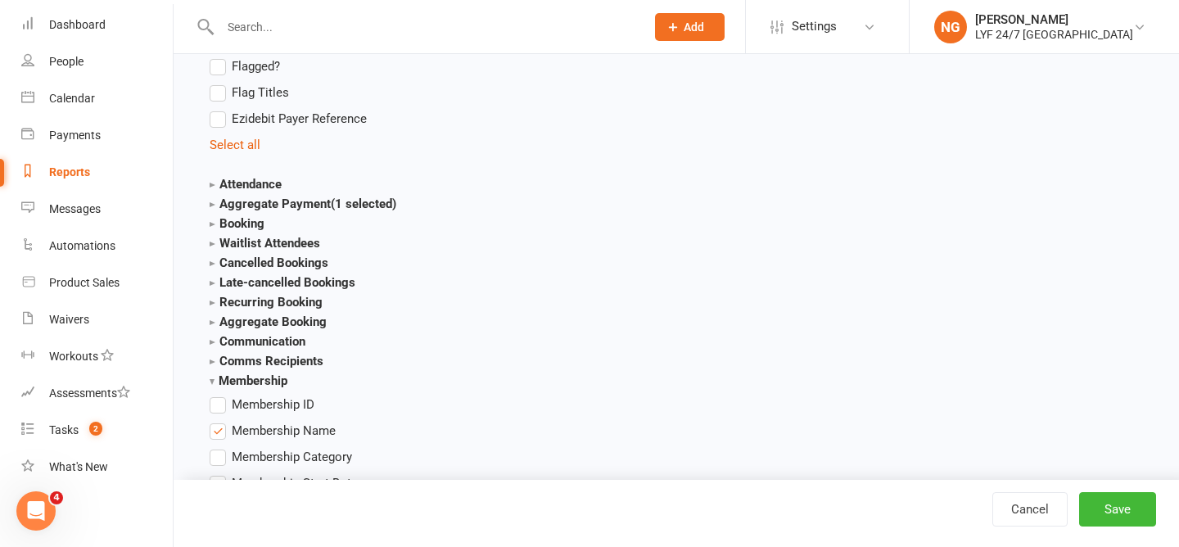
scroll to position [1686, 0]
click at [240, 373] on strong "Membership" at bounding box center [249, 380] width 78 height 15
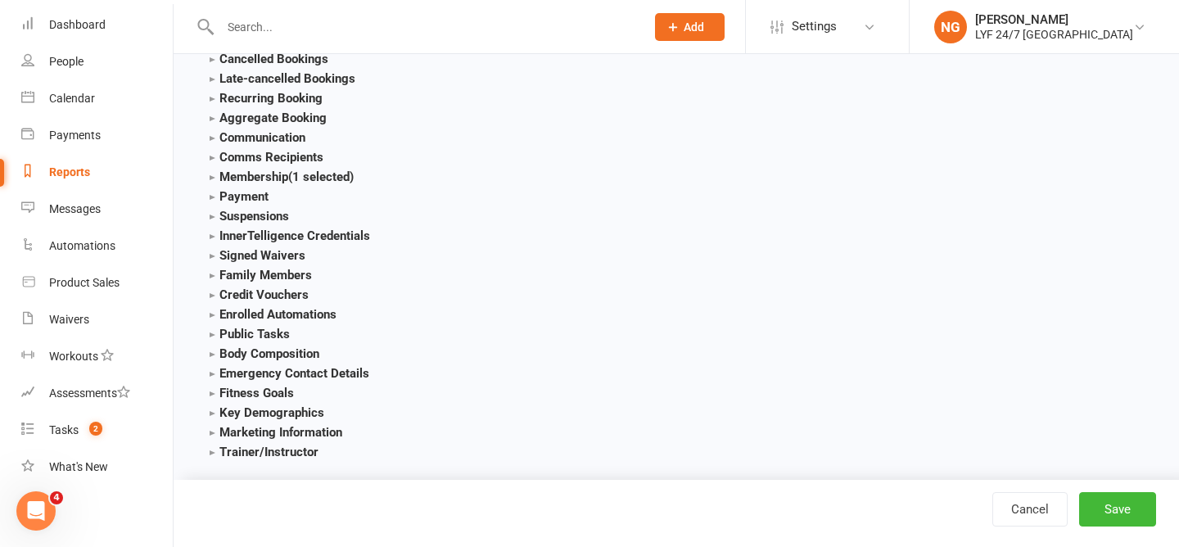
scroll to position [1903, 0]
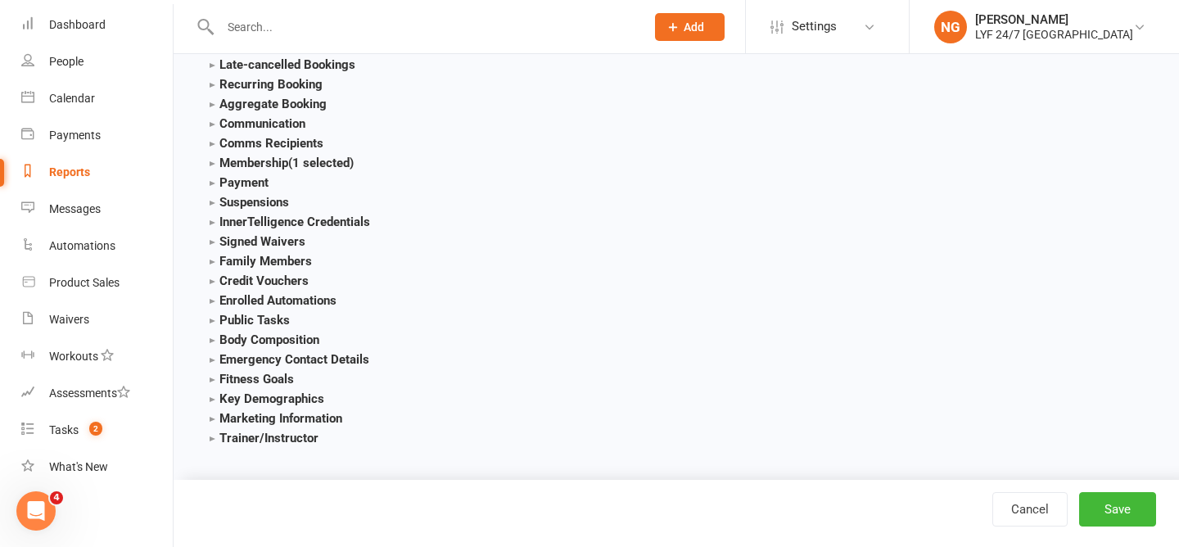
click at [247, 195] on strong "Suspensions" at bounding box center [249, 202] width 79 height 15
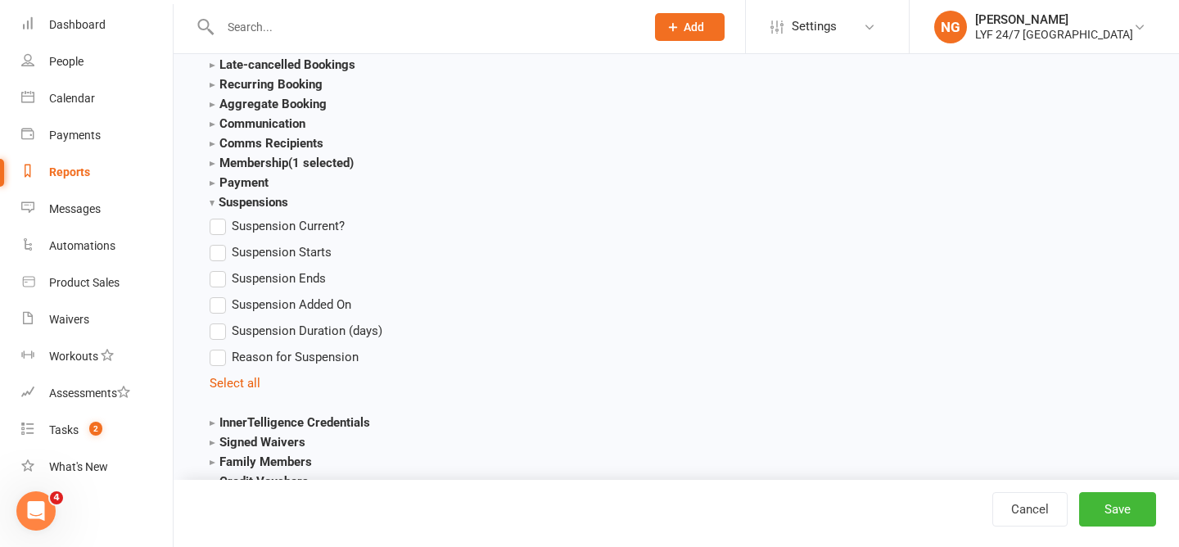
click at [246, 195] on strong "Suspensions" at bounding box center [249, 202] width 79 height 15
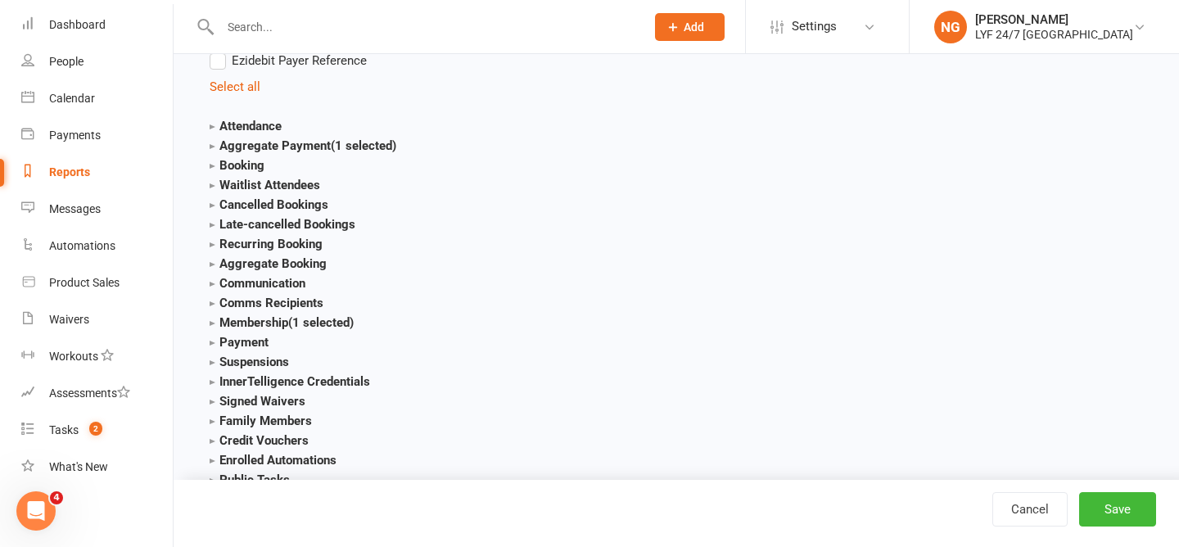
scroll to position [1747, 0]
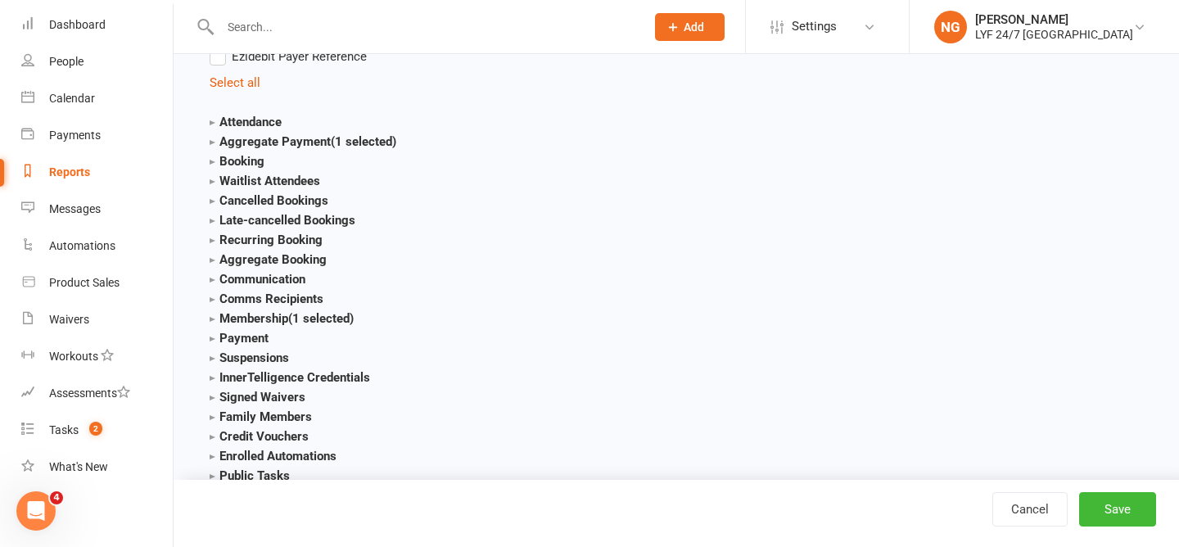
click at [253, 197] on strong "Cancelled Bookings" at bounding box center [269, 200] width 119 height 15
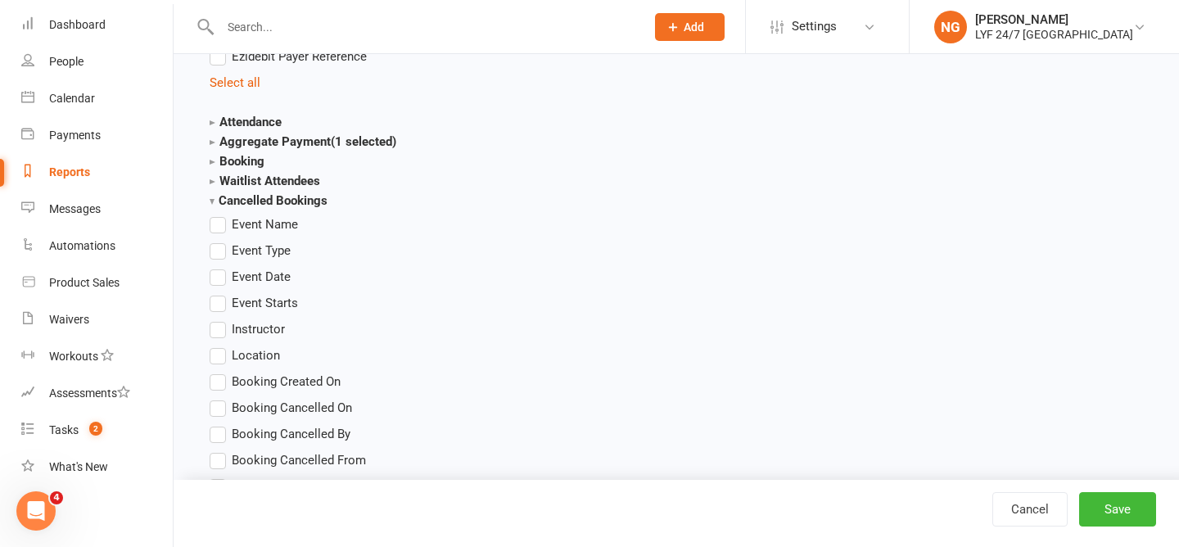
click at [253, 196] on strong "Cancelled Bookings" at bounding box center [269, 200] width 118 height 15
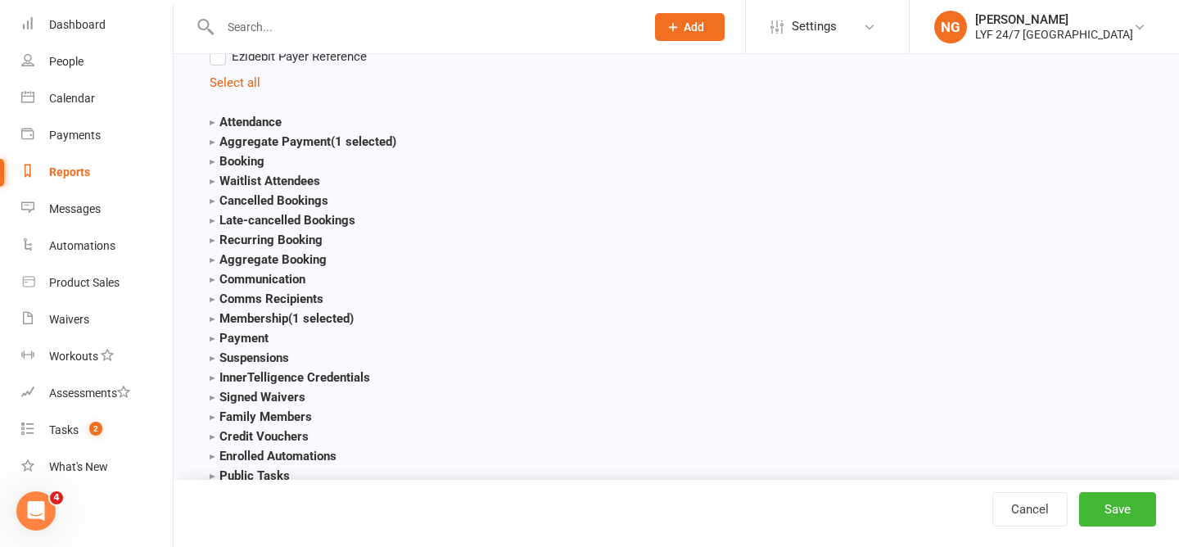
click at [254, 213] on strong "Late-cancelled Bookings" at bounding box center [283, 220] width 146 height 15
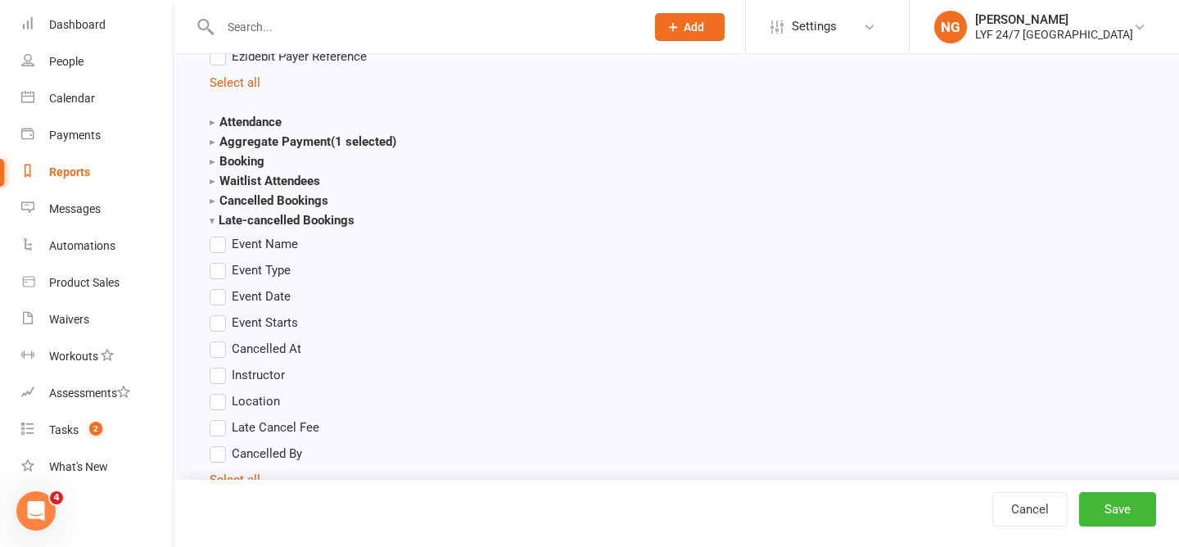
click at [253, 213] on strong "Late-cancelled Bookings" at bounding box center [282, 220] width 145 height 15
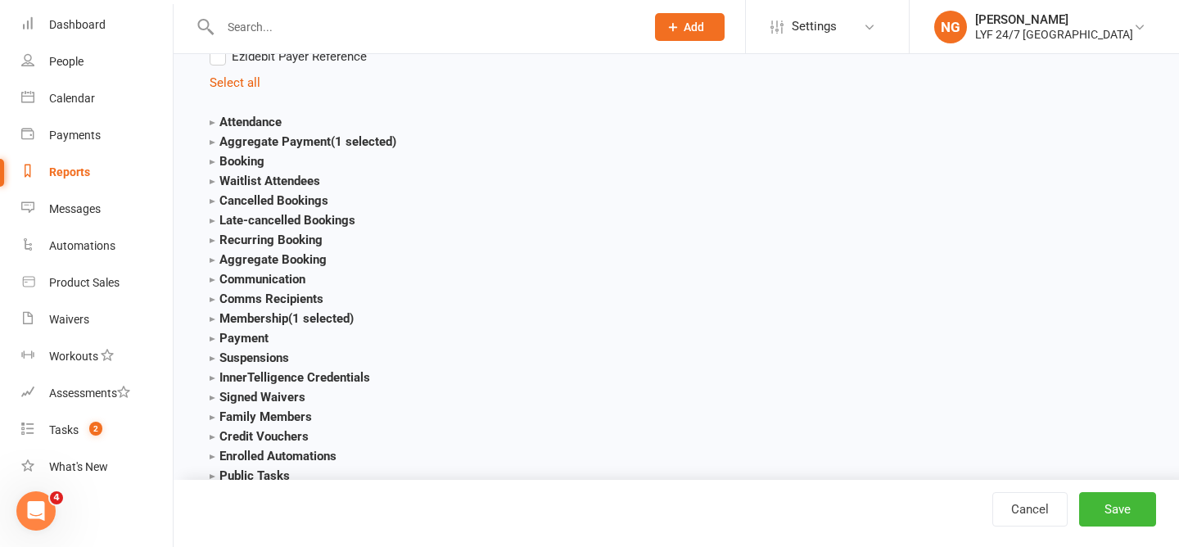
click at [251, 196] on strong "Cancelled Bookings" at bounding box center [269, 200] width 119 height 15
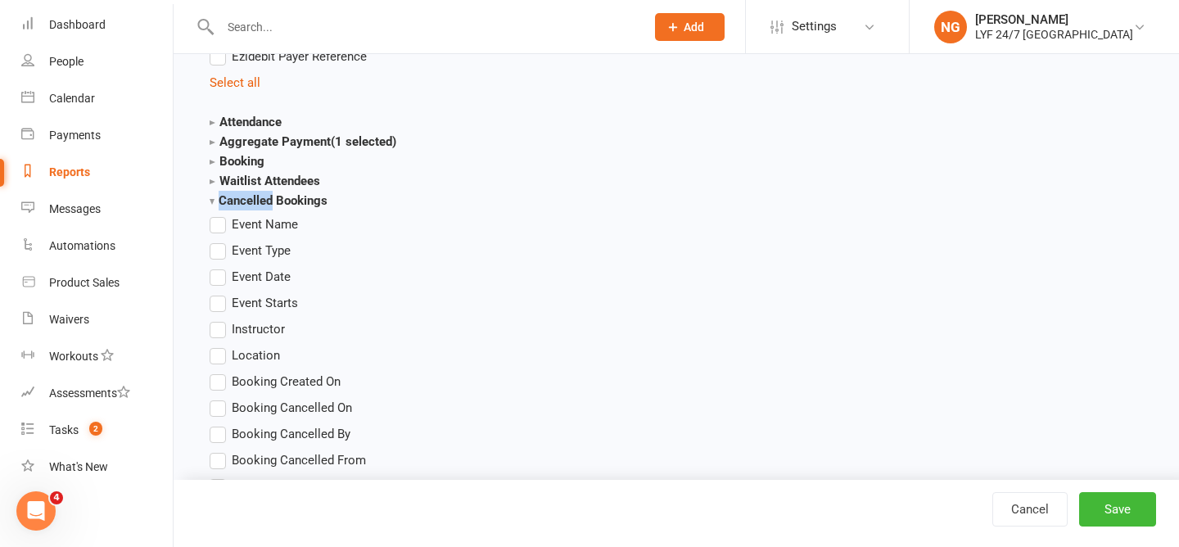
click at [251, 196] on strong "Cancelled Bookings" at bounding box center [269, 200] width 118 height 15
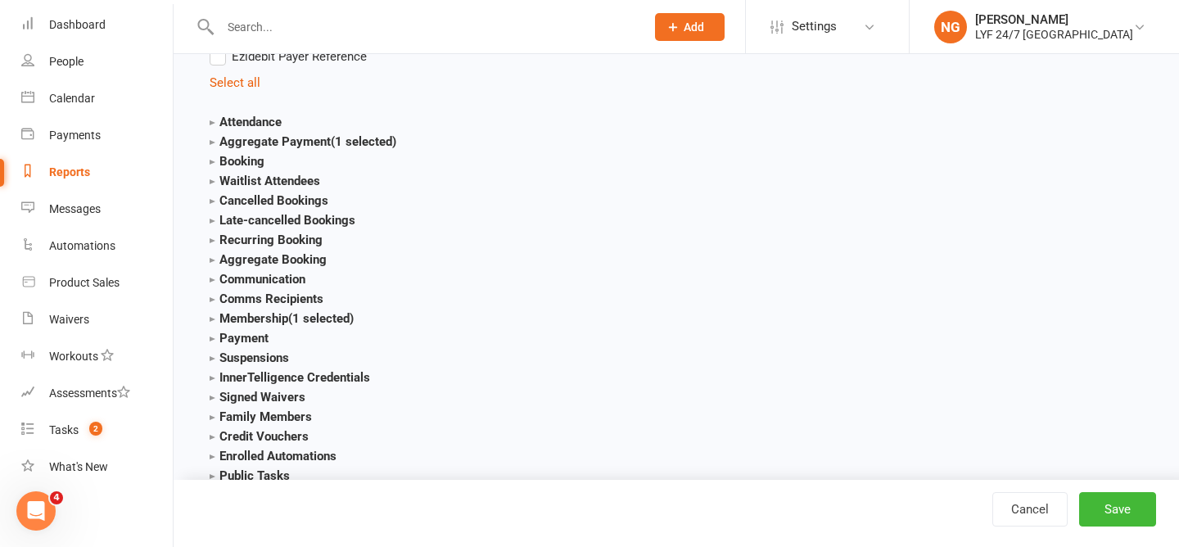
click at [347, 196] on section "Cancelled Bookings Event Name Event Type Event Date Event Starts Instructor Loc…" at bounding box center [308, 201] width 196 height 20
click at [258, 313] on strong "Membership (1 selected)" at bounding box center [282, 318] width 144 height 15
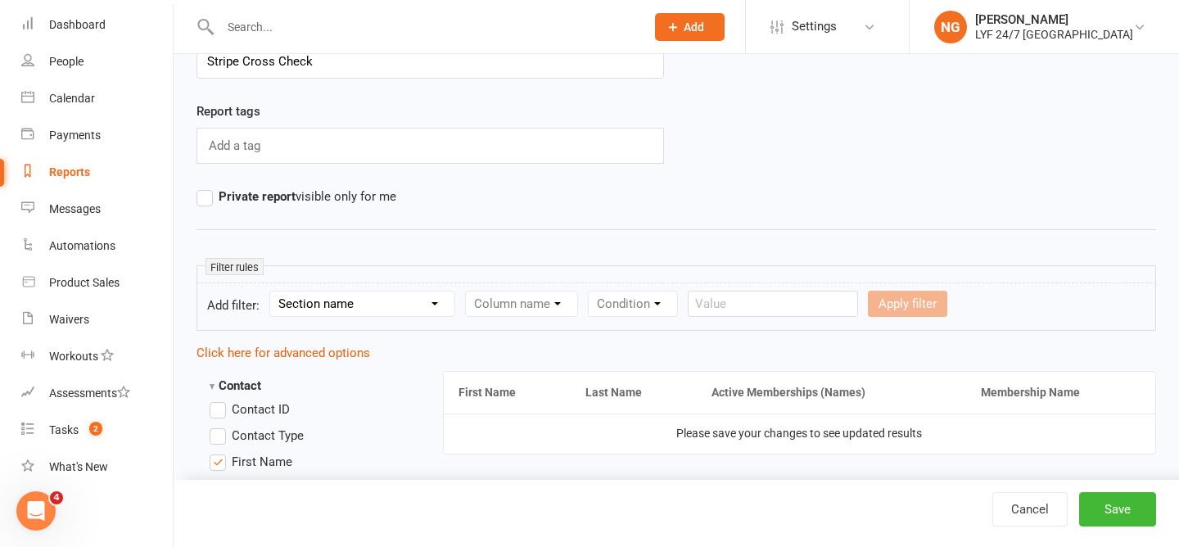
scroll to position [0, 0]
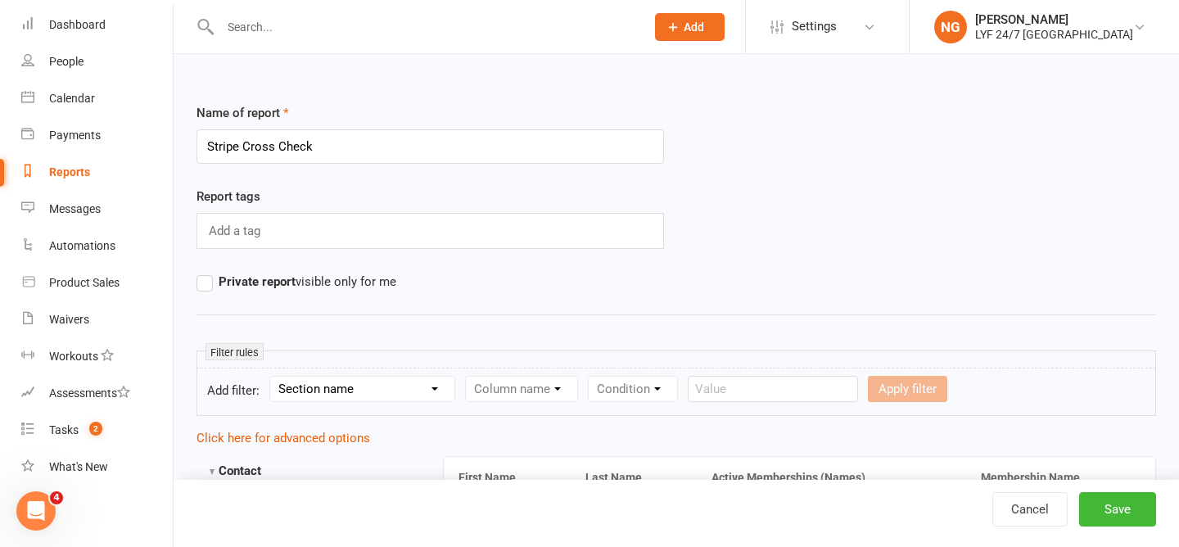
click at [71, 177] on div "Reports" at bounding box center [69, 171] width 41 height 13
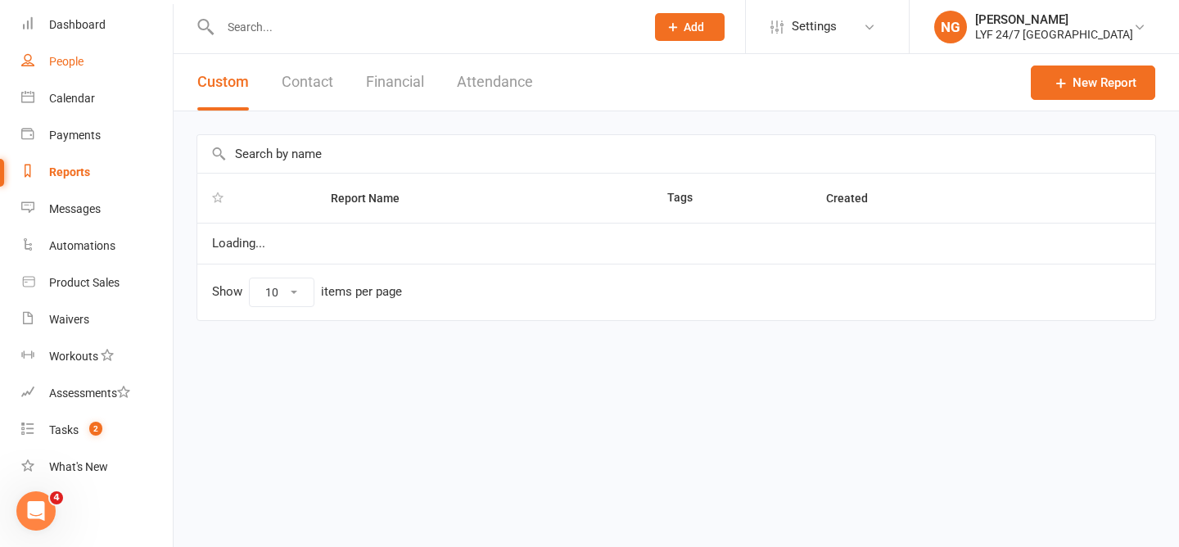
click at [75, 64] on div "People" at bounding box center [66, 61] width 34 height 13
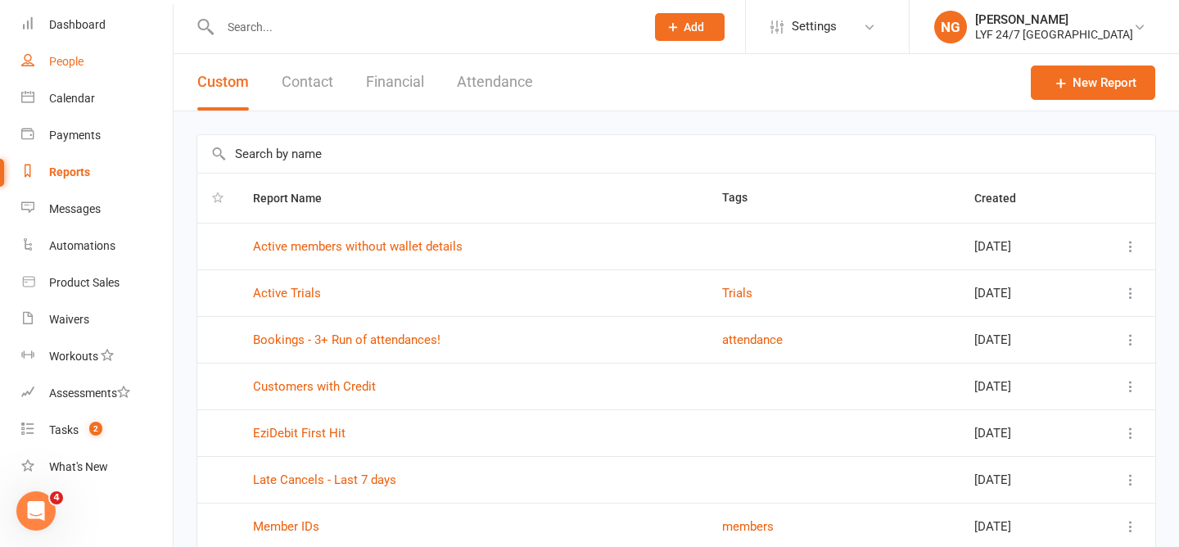
select select "100"
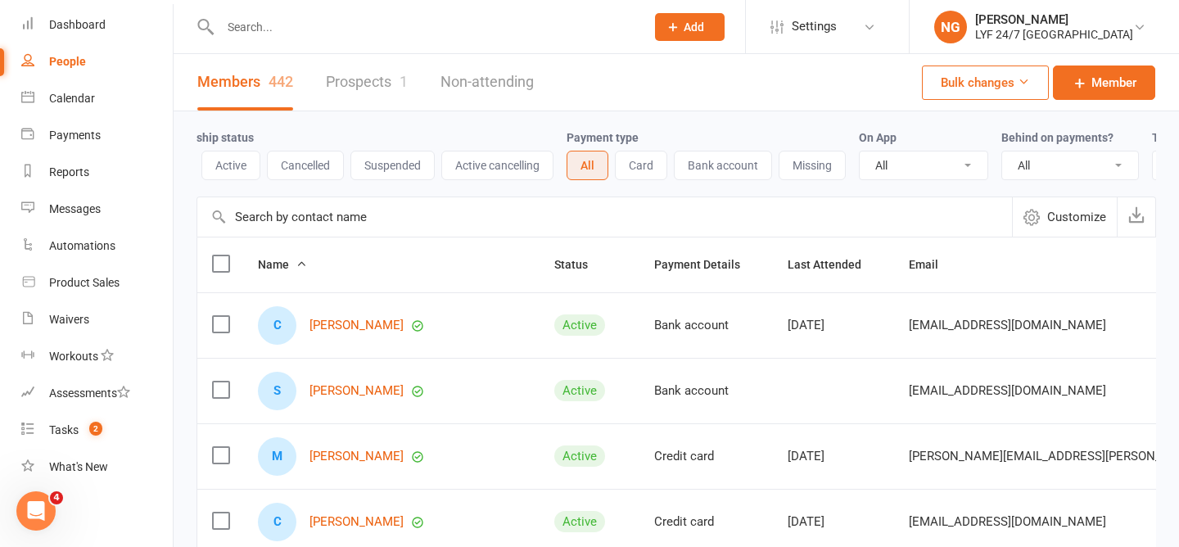
scroll to position [0, 46]
click at [1085, 208] on span "Customize" at bounding box center [1076, 217] width 59 height 20
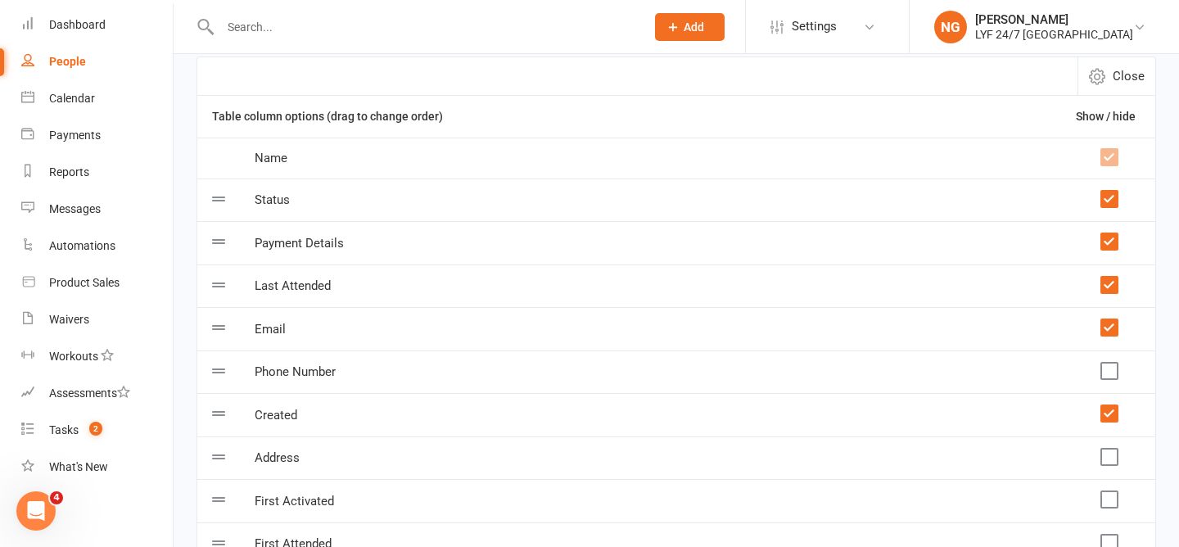
scroll to position [139, 0]
click at [79, 56] on div "People" at bounding box center [67, 61] width 37 height 13
click at [43, 17] on link "Dashboard" at bounding box center [96, 25] width 151 height 37
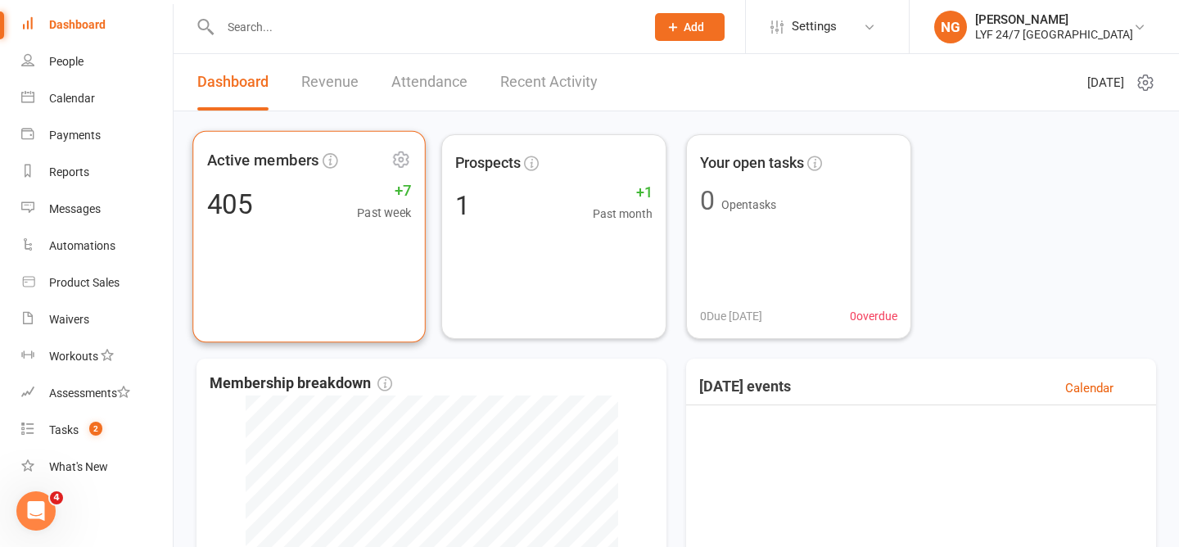
click at [305, 257] on div "Active members 405 +7 Past week" at bounding box center [308, 237] width 233 height 212
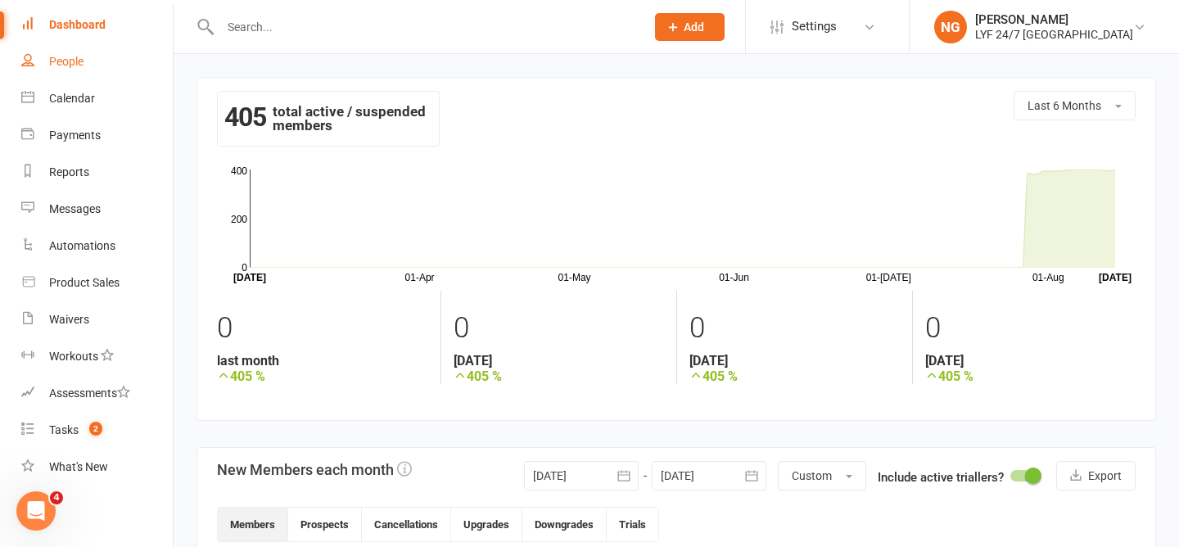
click at [64, 61] on div "People" at bounding box center [66, 61] width 34 height 13
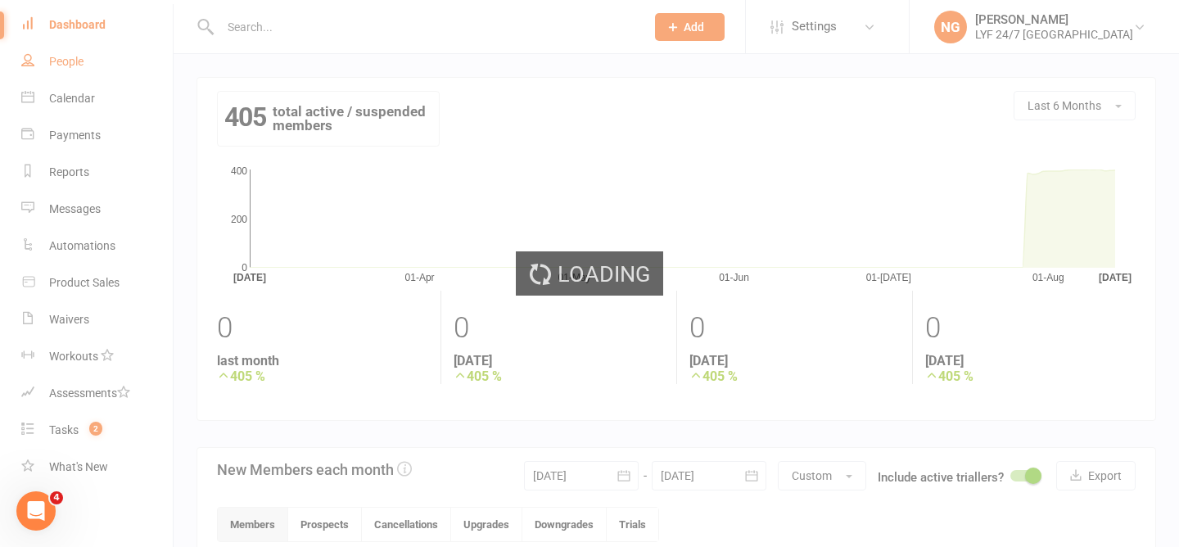
select select "100"
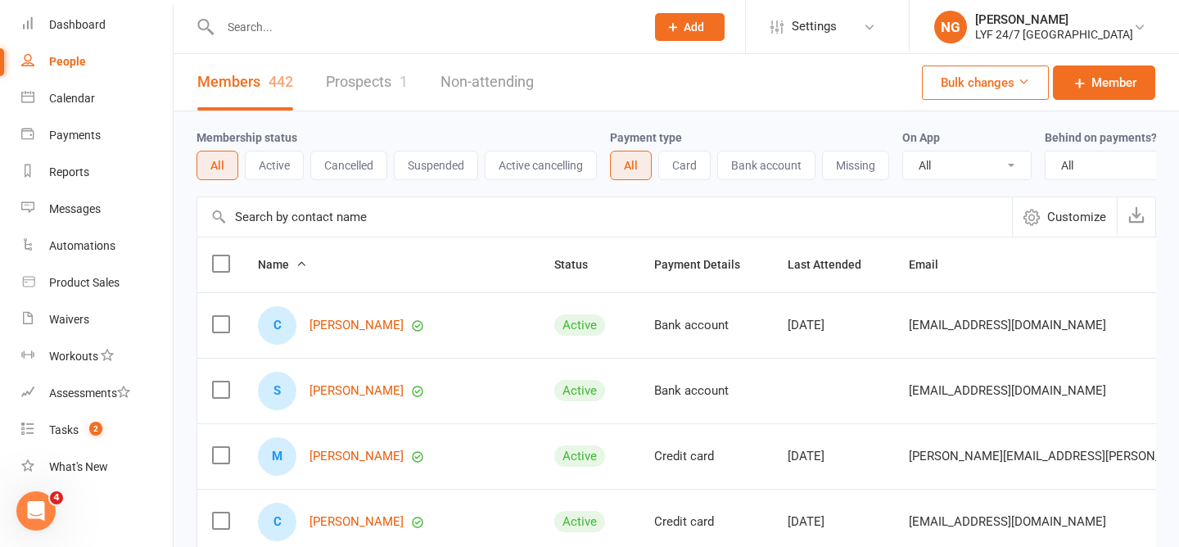
click at [289, 177] on button "Active" at bounding box center [274, 165] width 59 height 29
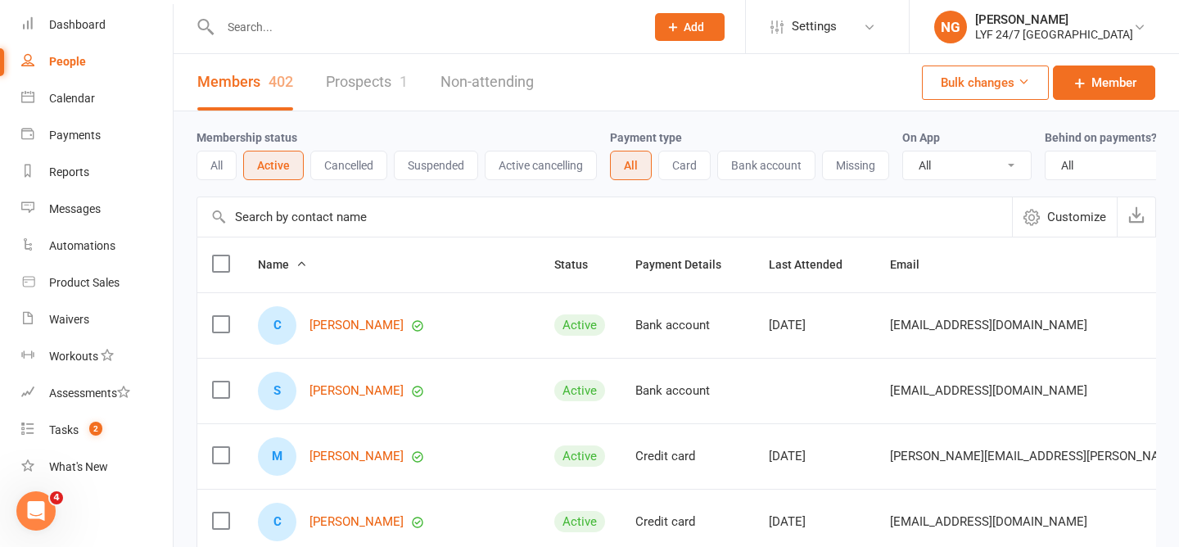
click at [217, 165] on button "All" at bounding box center [216, 165] width 40 height 29
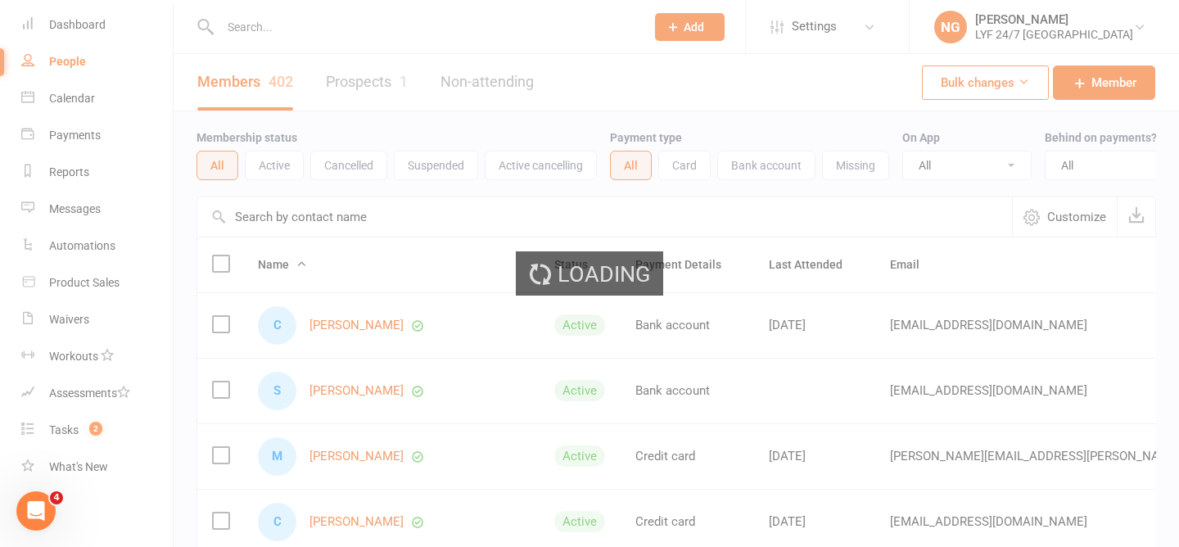
click at [281, 216] on div "Loading" at bounding box center [589, 273] width 1179 height 547
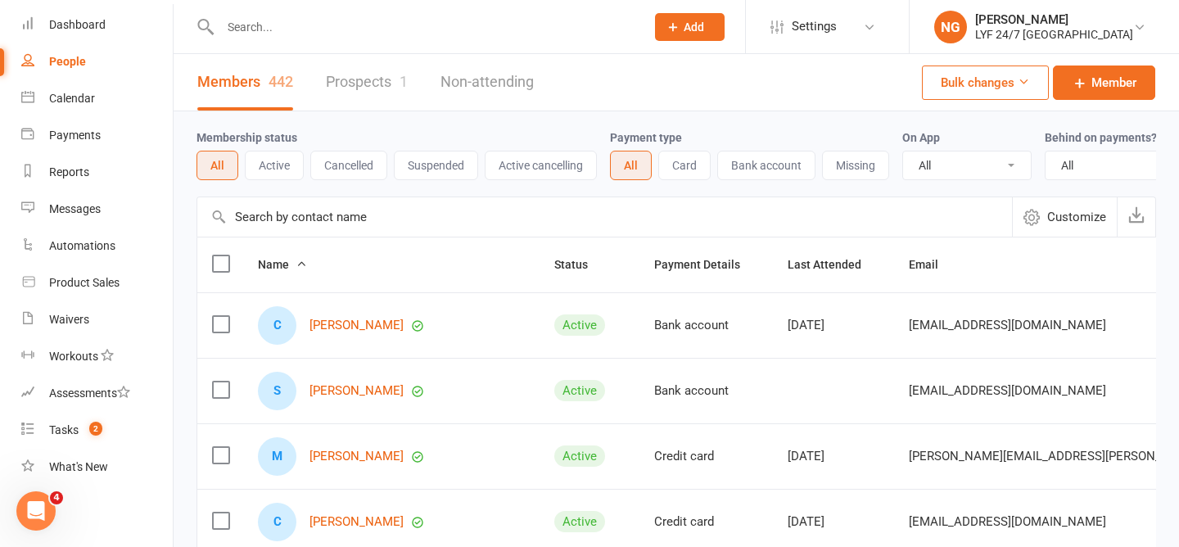
click at [281, 216] on input "text" at bounding box center [604, 216] width 815 height 39
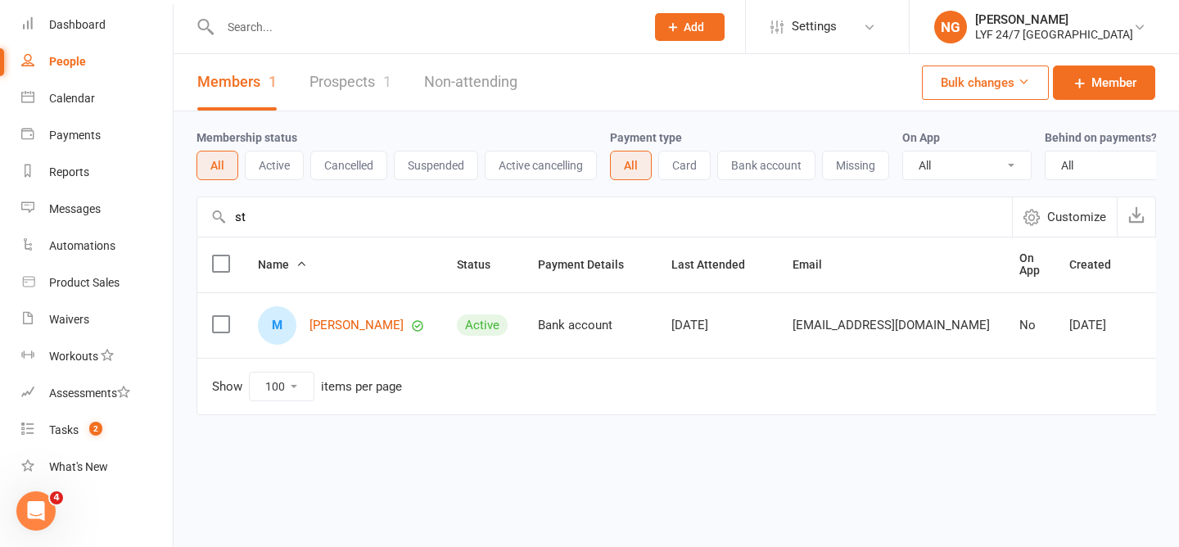
type input "s"
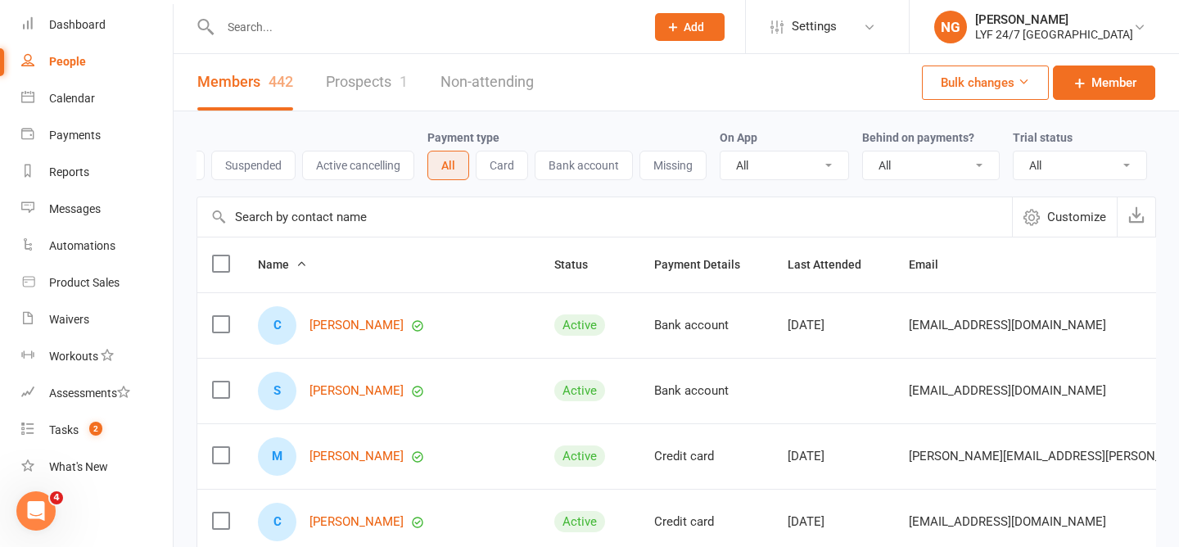
scroll to position [0, 189]
click at [784, 162] on select "All Yes No" at bounding box center [780, 165] width 128 height 28
click at [1079, 218] on span "Customize" at bounding box center [1076, 217] width 59 height 20
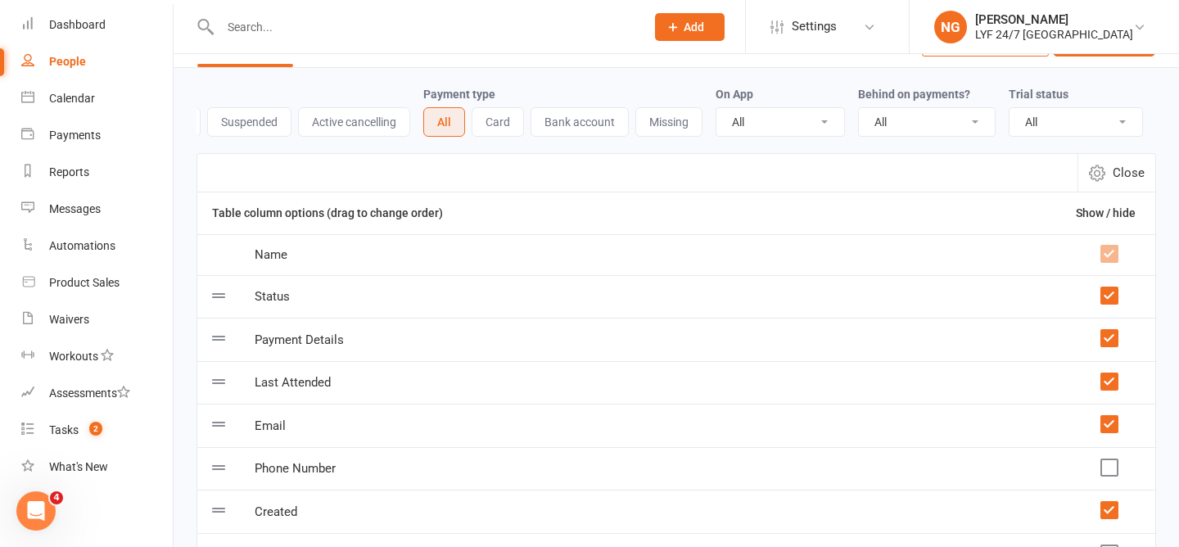
scroll to position [0, 0]
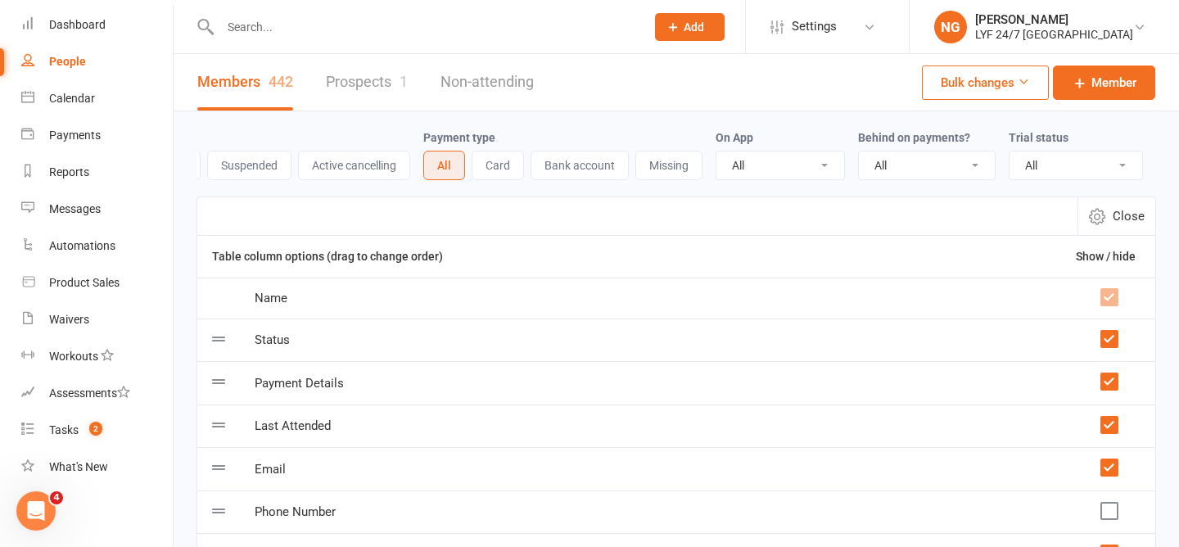
click at [368, 103] on link "Prospects 1" at bounding box center [367, 82] width 82 height 56
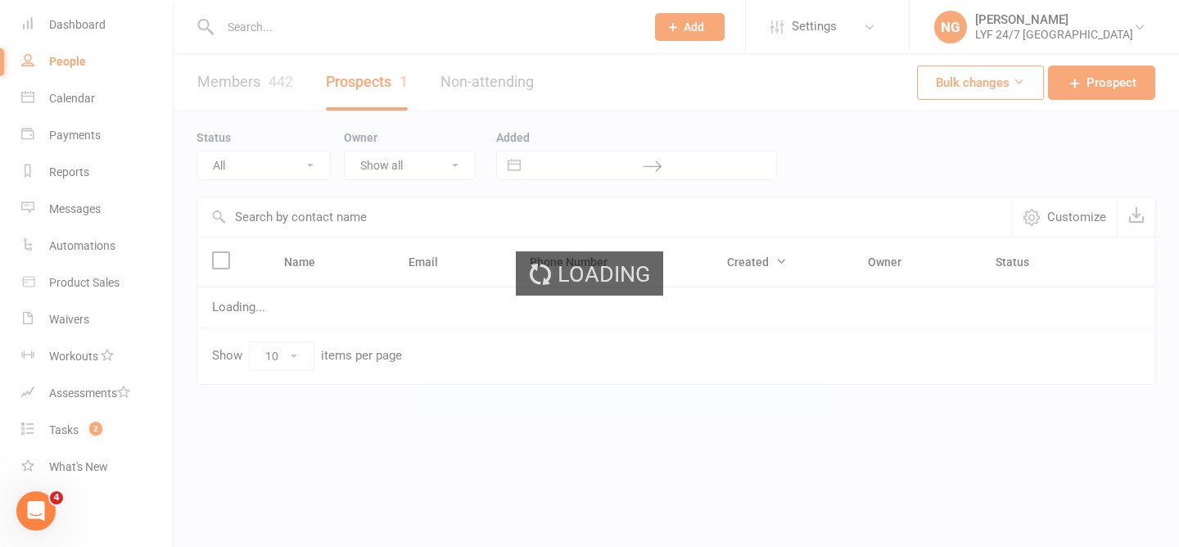
click at [258, 86] on div "Loading" at bounding box center [589, 273] width 1179 height 547
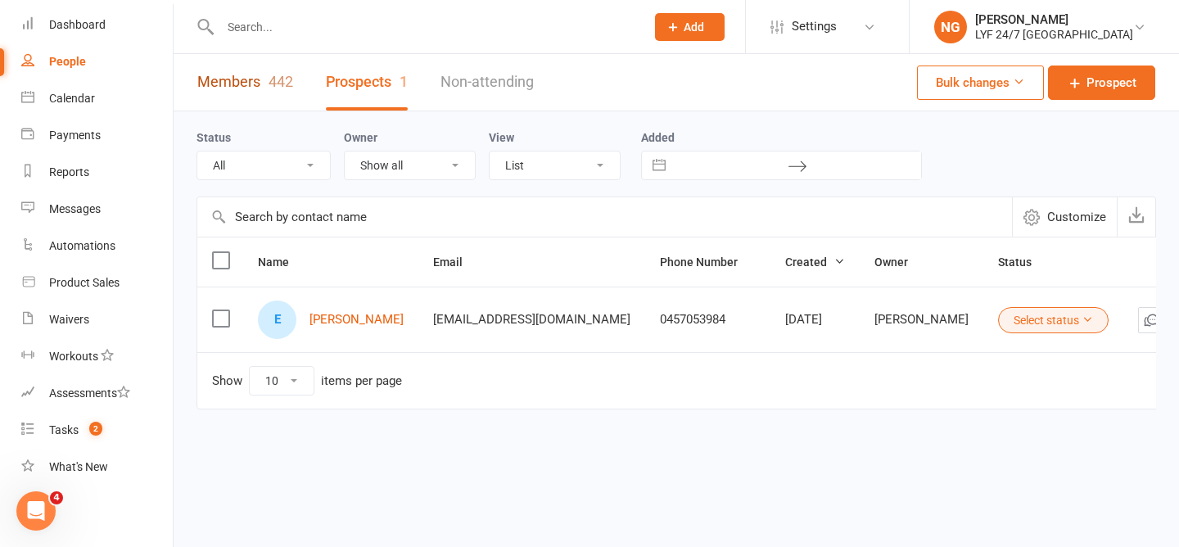
click at [258, 86] on link "Members 442" at bounding box center [245, 82] width 96 height 56
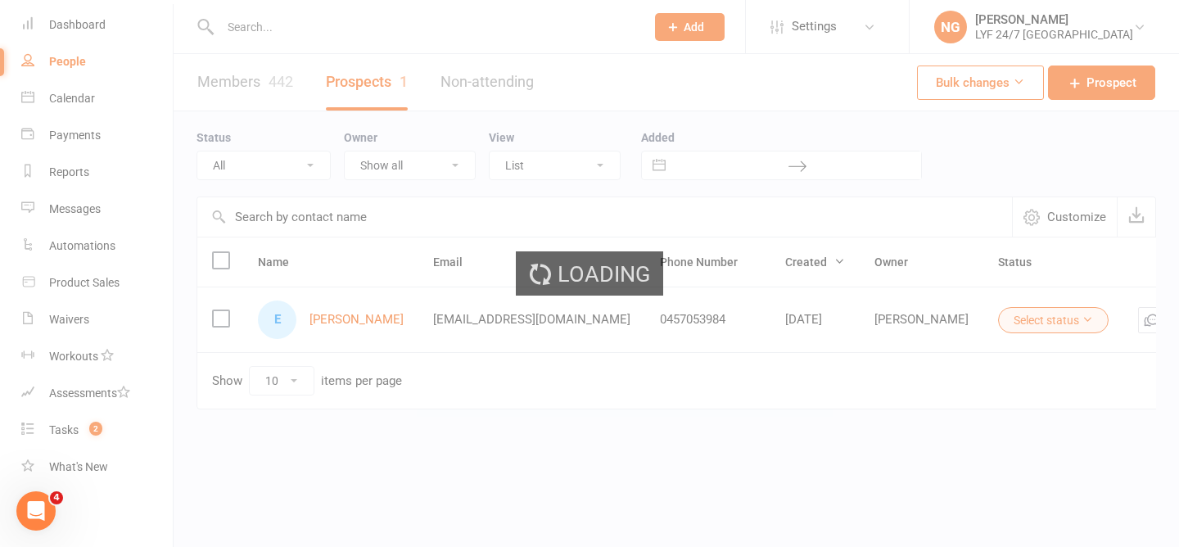
select select "100"
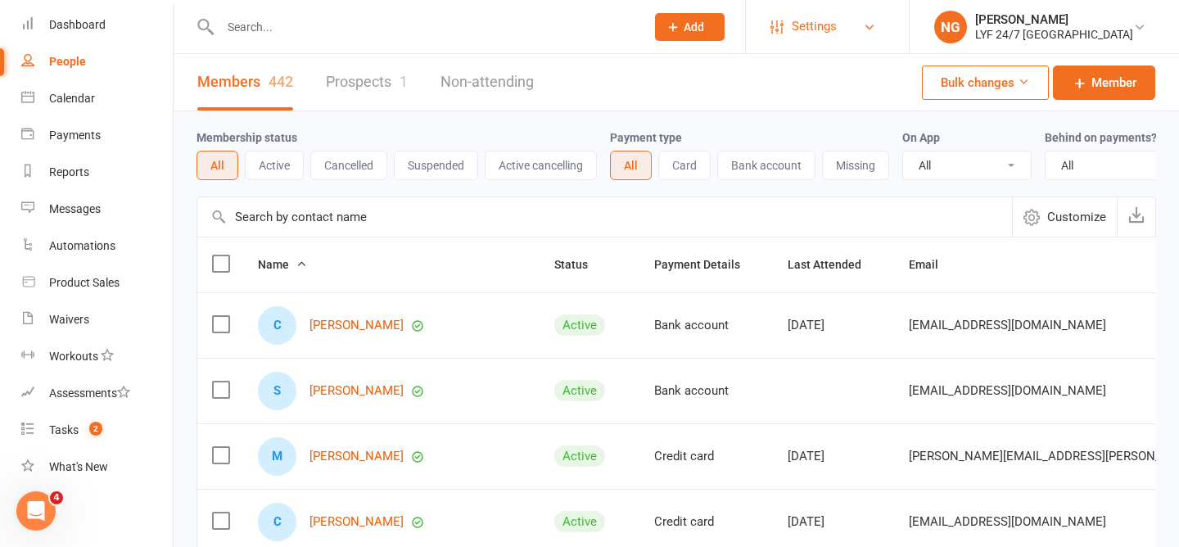
click at [837, 19] on span "Settings" at bounding box center [814, 26] width 45 height 37
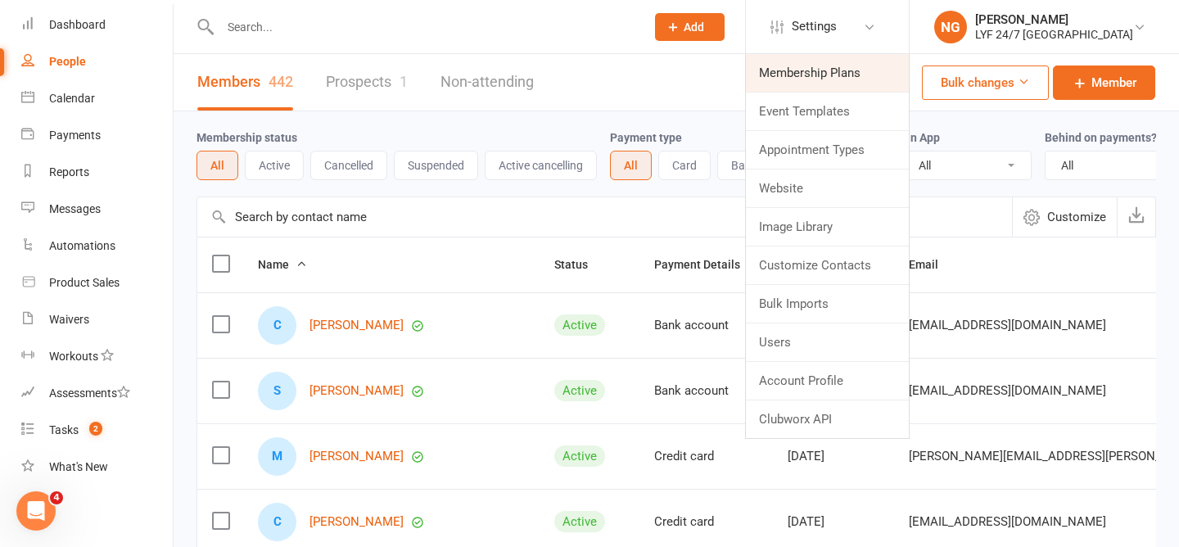
click at [829, 61] on link "Membership Plans" at bounding box center [827, 73] width 163 height 38
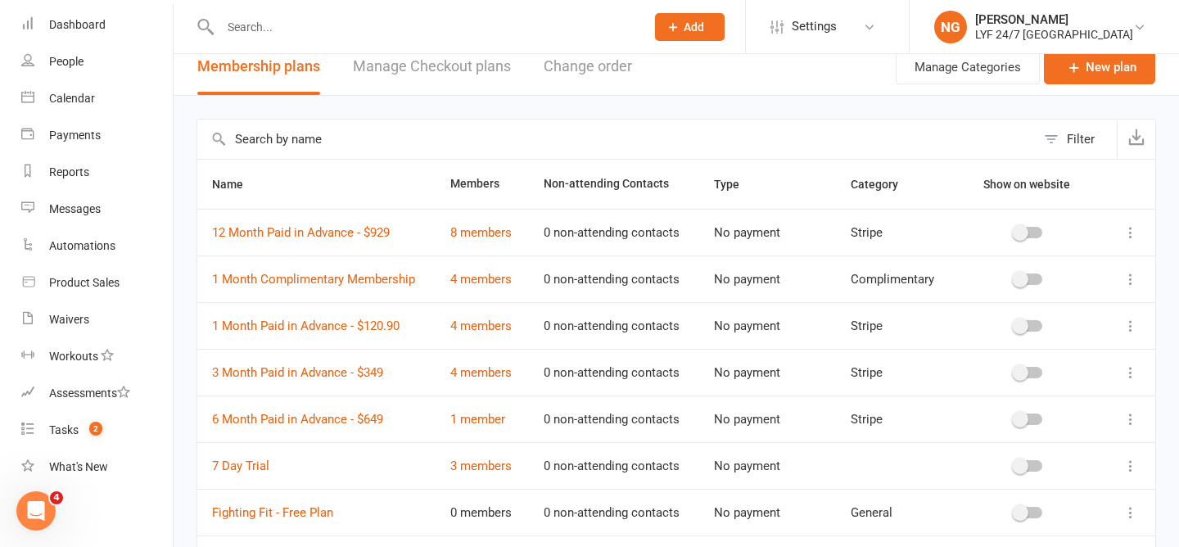
scroll to position [15, 0]
click at [1073, 136] on div "Filter" at bounding box center [1081, 140] width 28 height 20
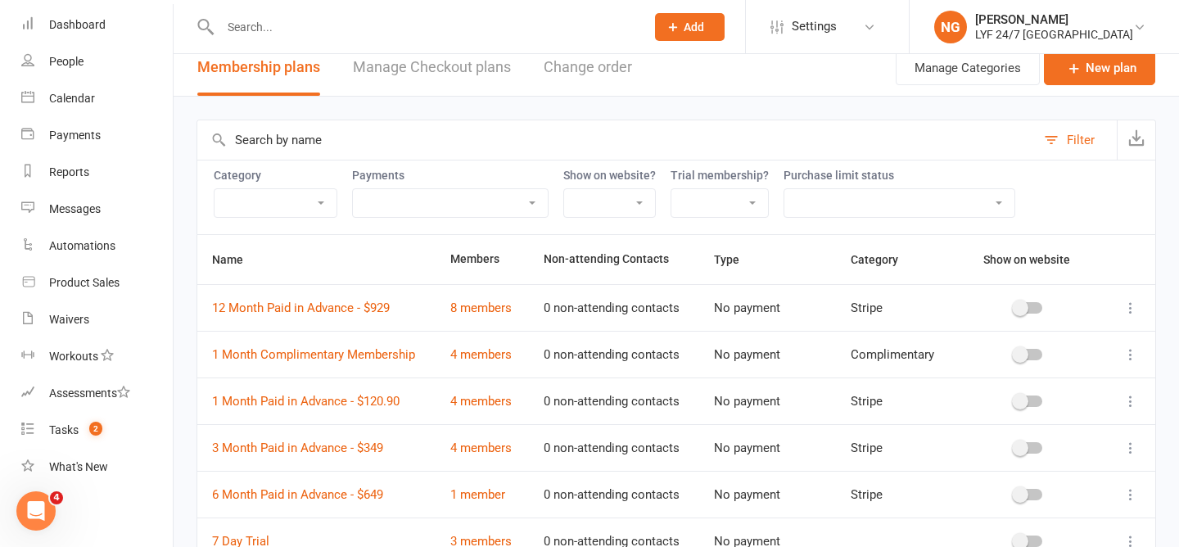
click at [268, 211] on select "Complimentary Foundation General Stripe Team" at bounding box center [276, 203] width 122 height 28
select select "20775"
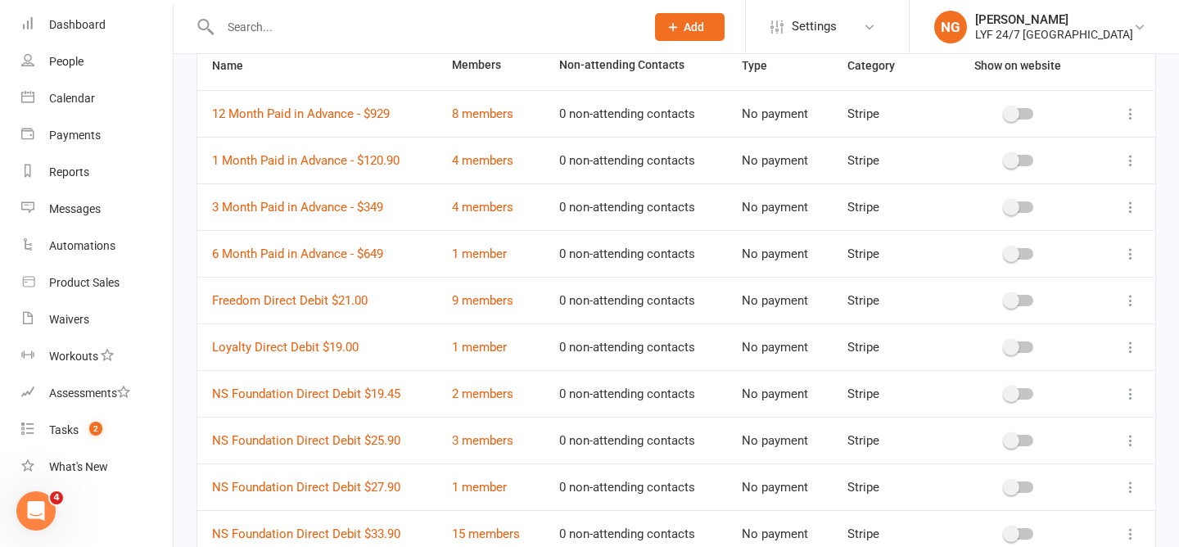
scroll to position [345, 0]
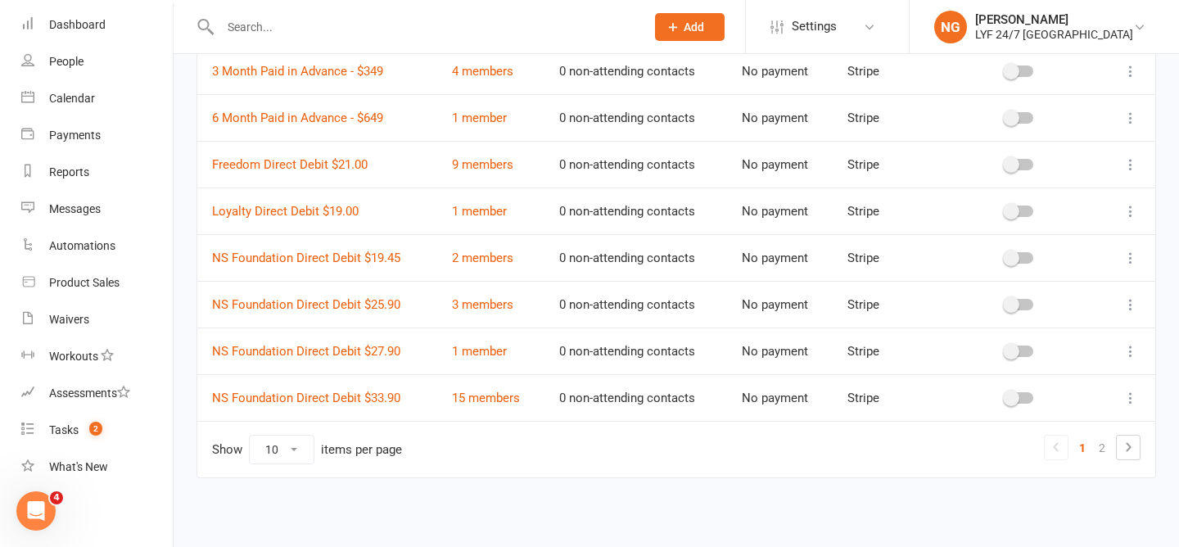
click at [1112, 449] on ul "1 2" at bounding box center [1092, 447] width 97 height 25
click at [1106, 449] on link "2" at bounding box center [1102, 447] width 20 height 23
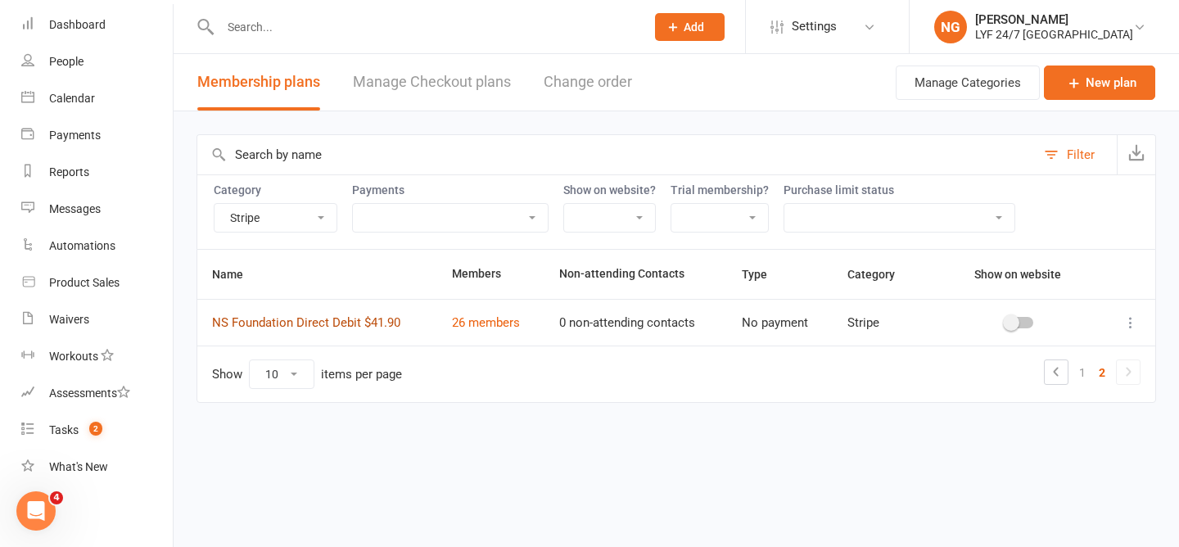
click at [382, 323] on link "NS Foundation Direct Debit $41.90" at bounding box center [306, 322] width 188 height 15
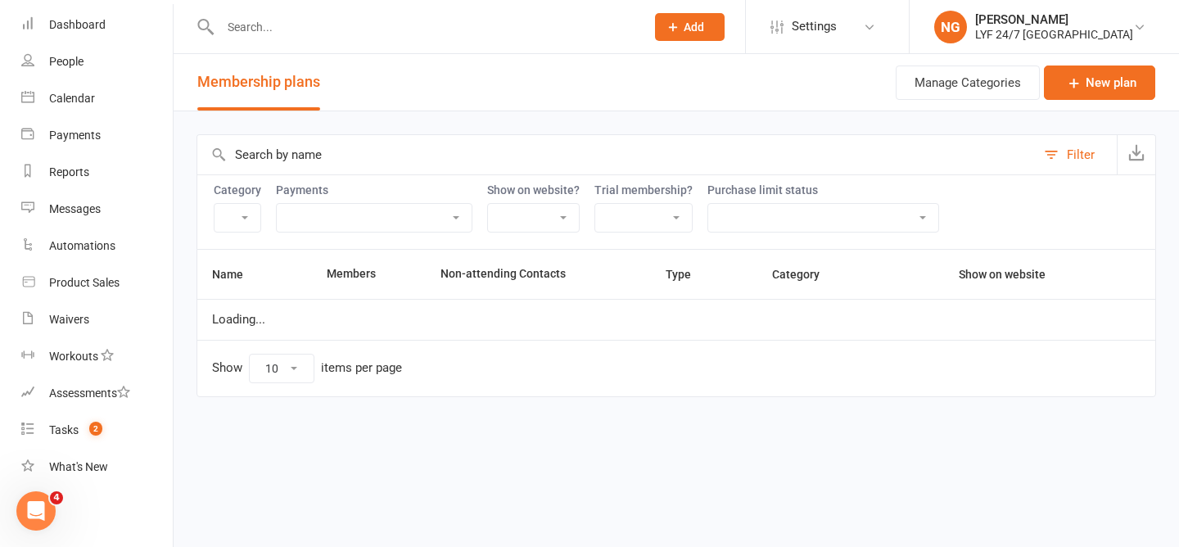
select select "20775"
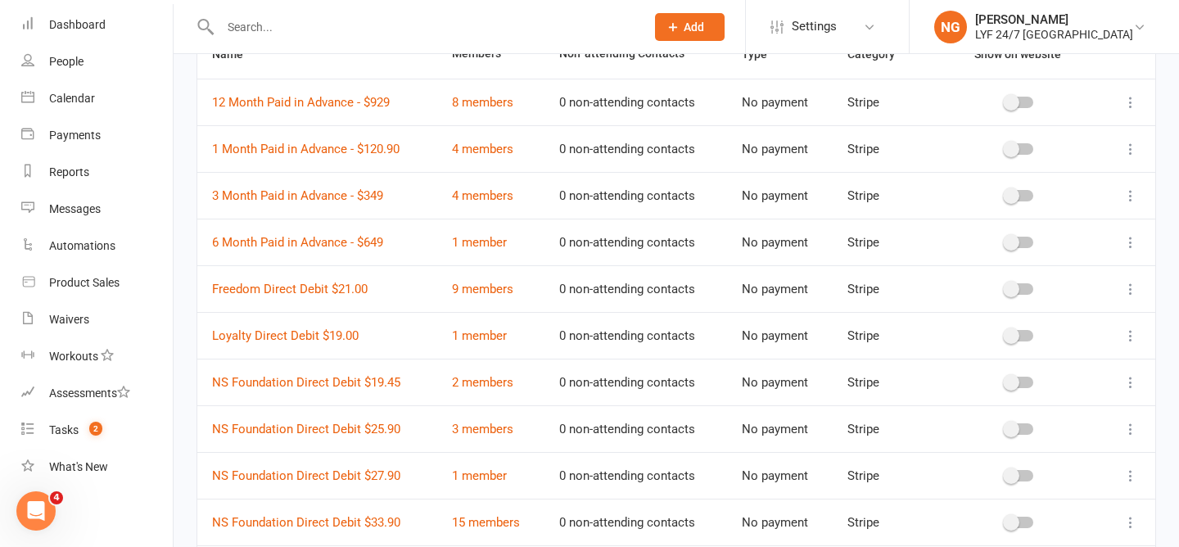
scroll to position [221, 0]
click at [499, 104] on link "8 members" at bounding box center [482, 101] width 61 height 15
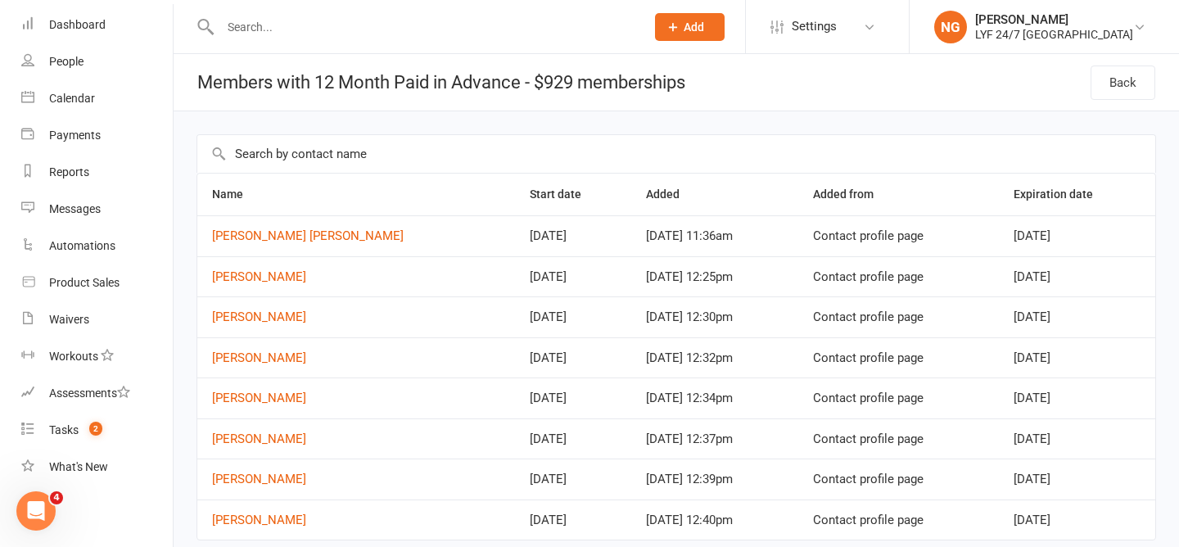
scroll to position [63, 0]
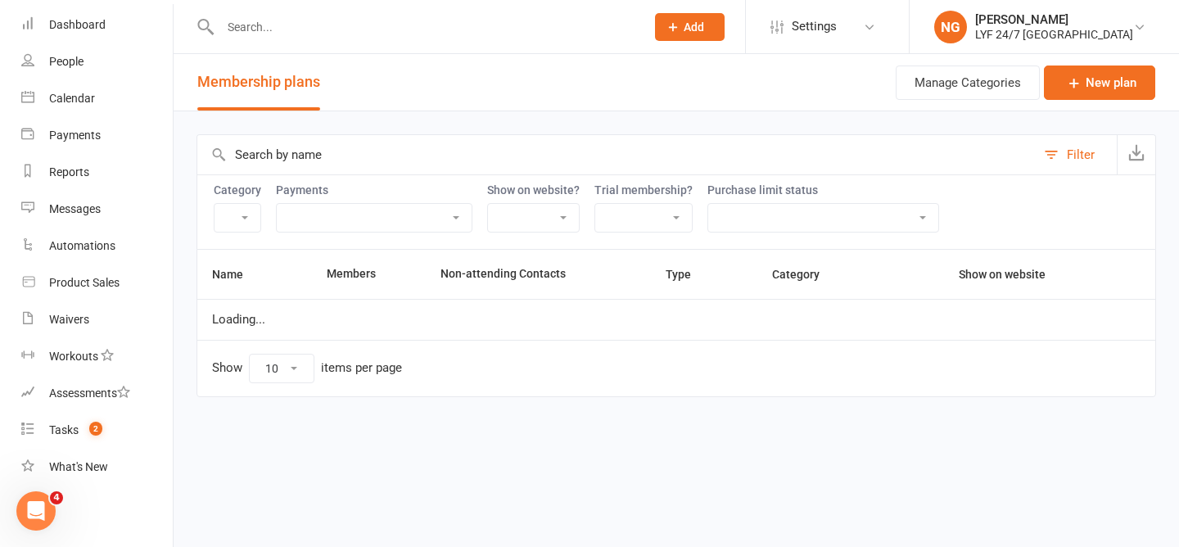
select select "20775"
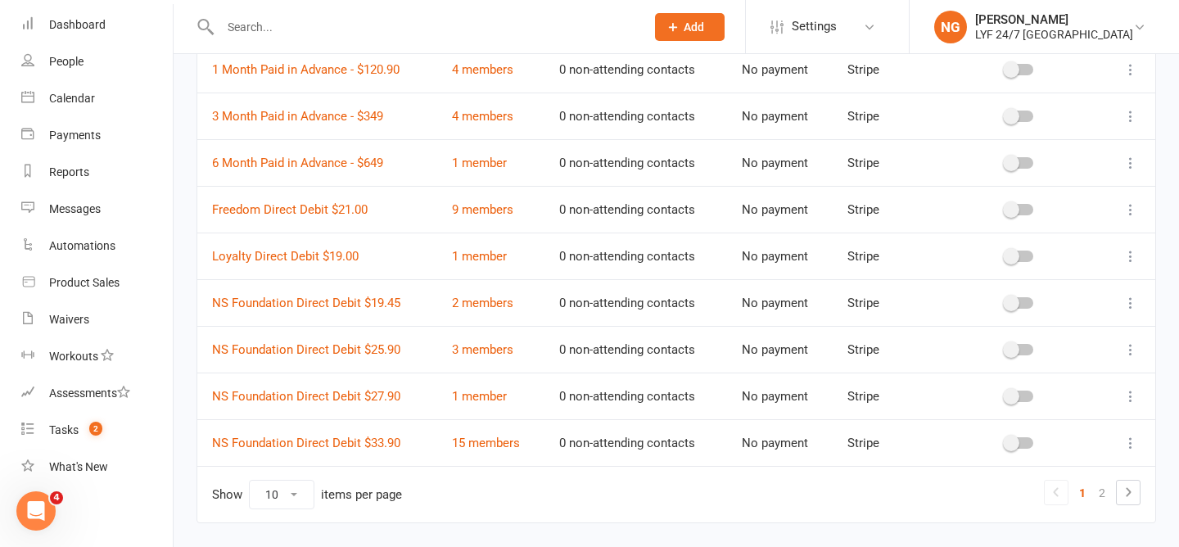
scroll to position [302, 0]
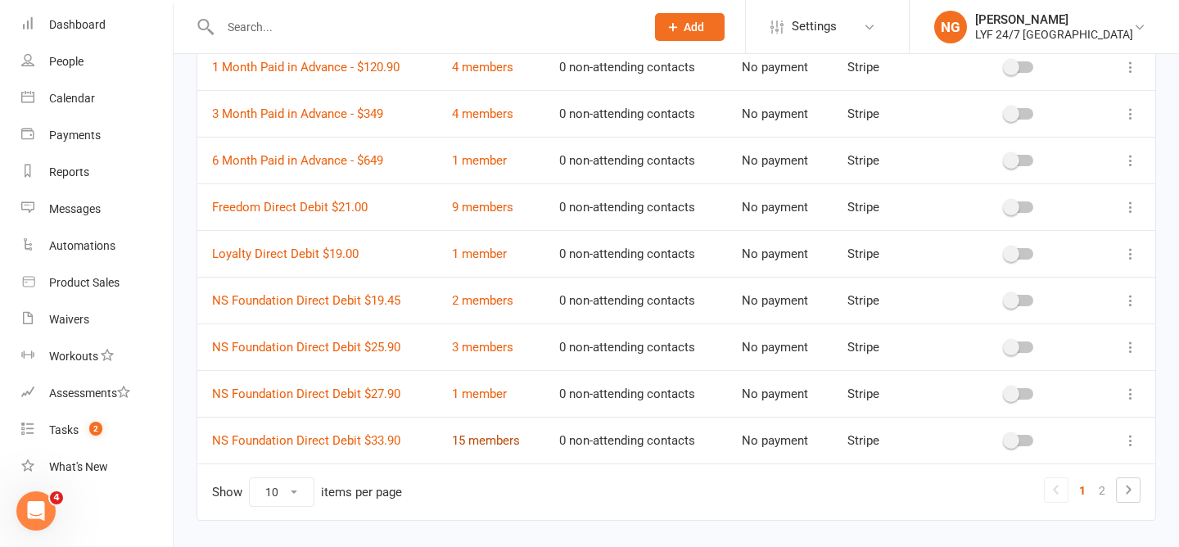
click at [506, 436] on link "15 members" at bounding box center [486, 440] width 68 height 15
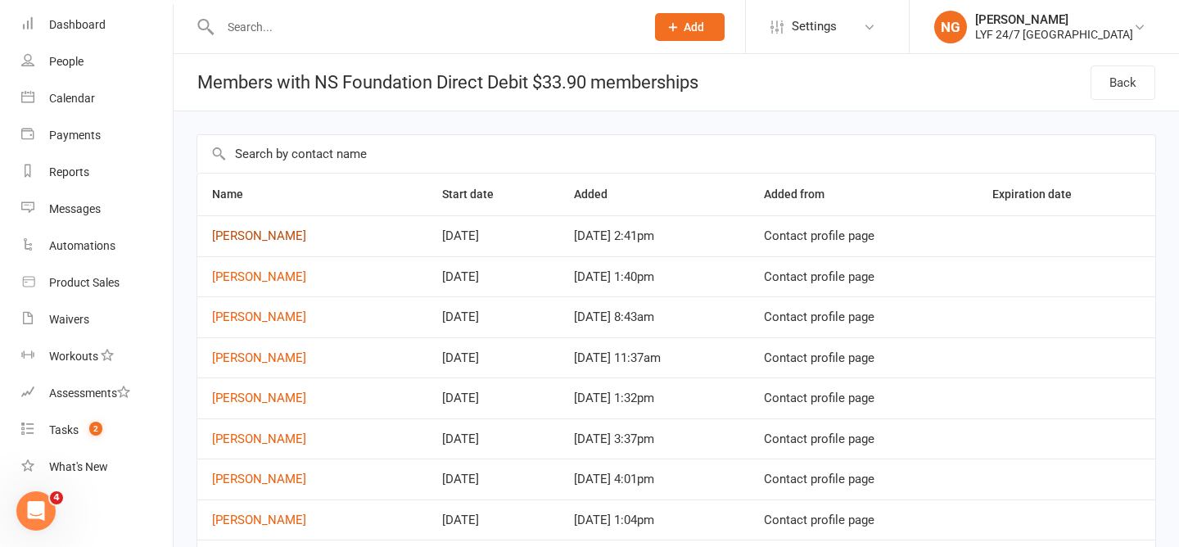
click at [260, 234] on link "[PERSON_NAME]" at bounding box center [259, 235] width 94 height 15
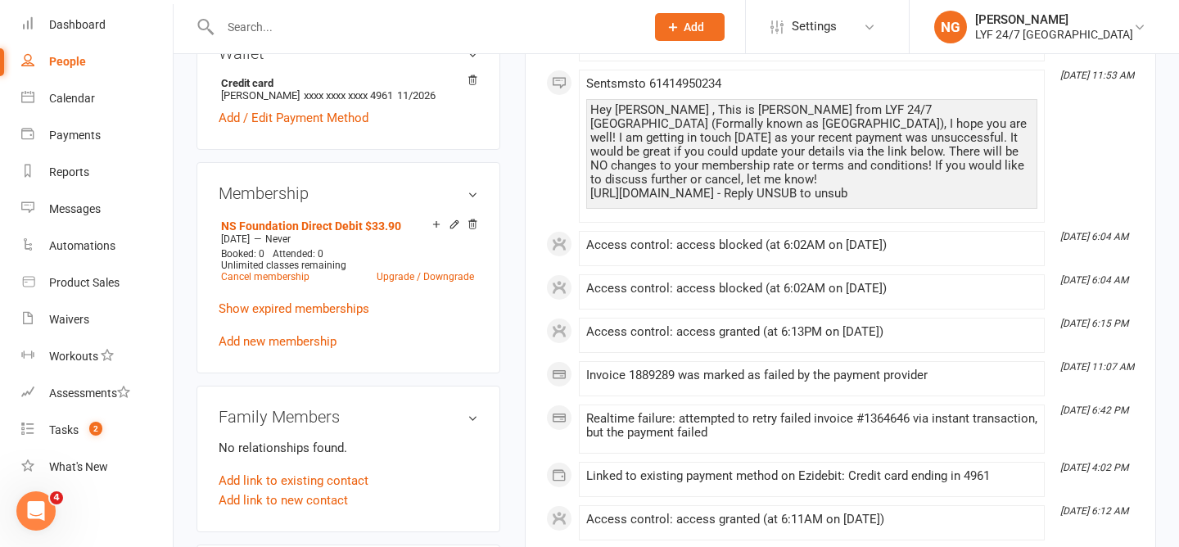
scroll to position [528, 0]
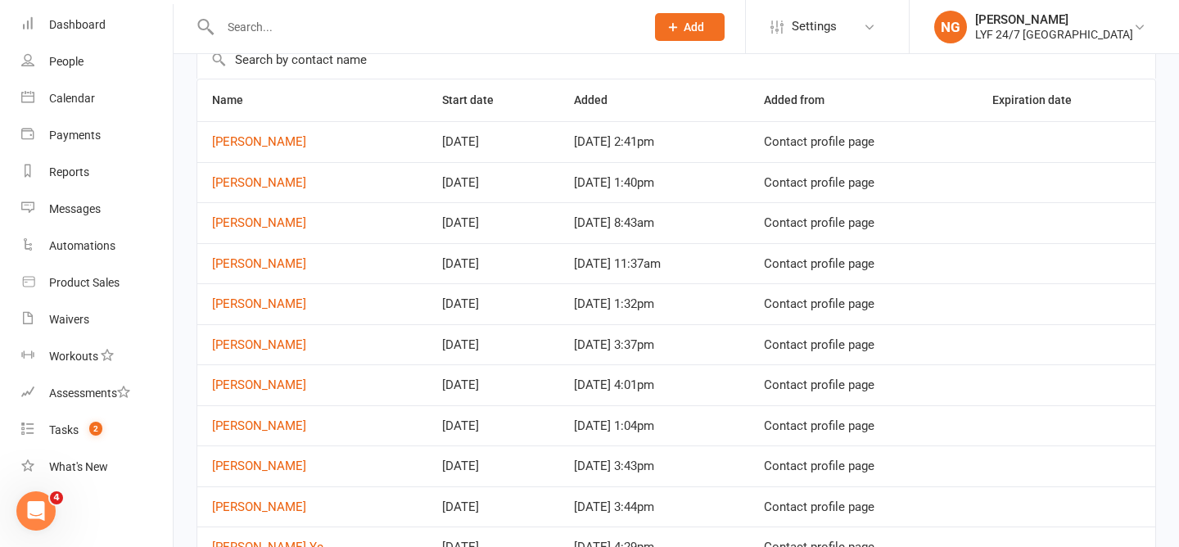
scroll to position [120, 0]
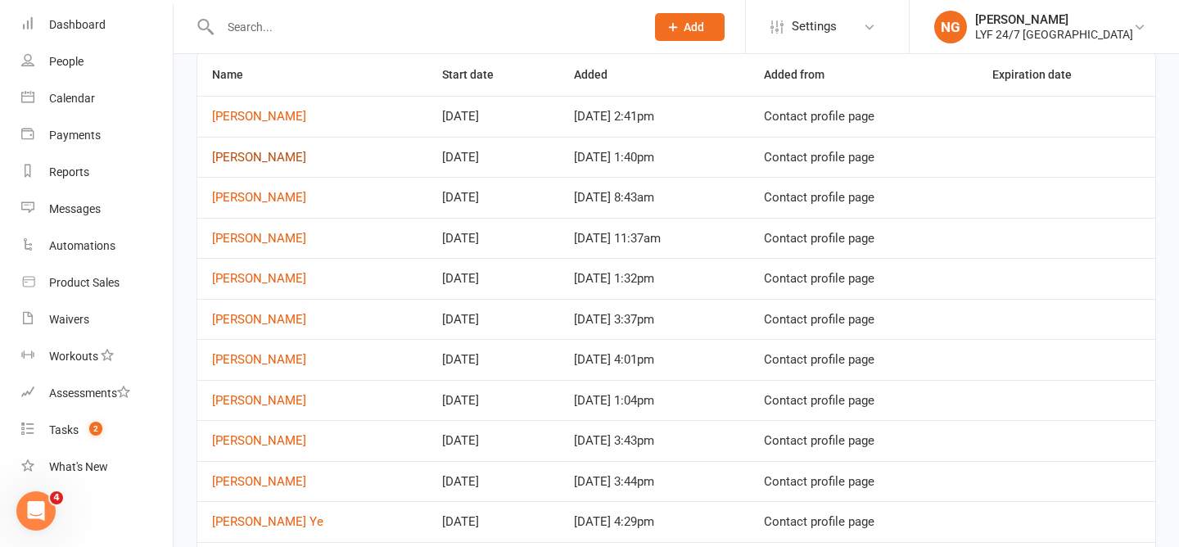
click at [251, 149] on td "[PERSON_NAME]" at bounding box center [312, 157] width 230 height 41
click at [251, 156] on link "[PERSON_NAME]" at bounding box center [259, 157] width 94 height 15
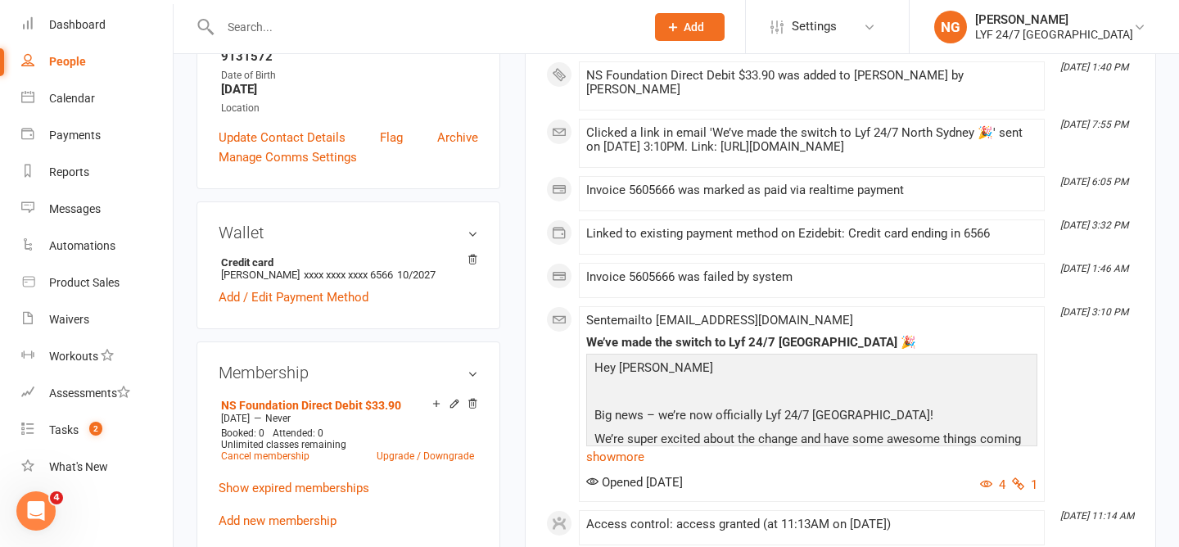
scroll to position [359, 0]
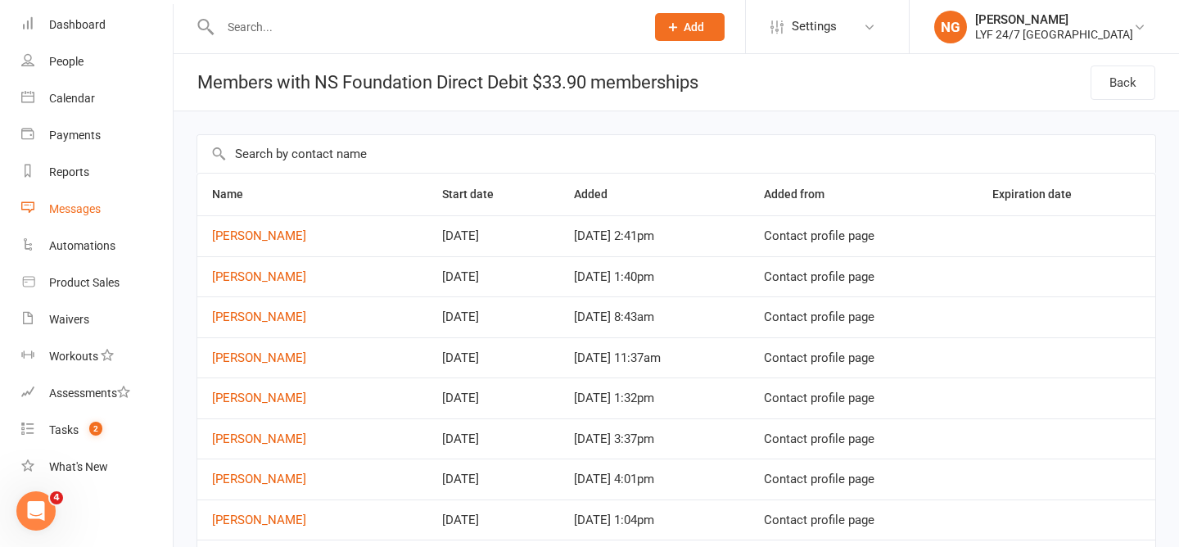
click at [63, 210] on div "Messages" at bounding box center [75, 208] width 52 height 13
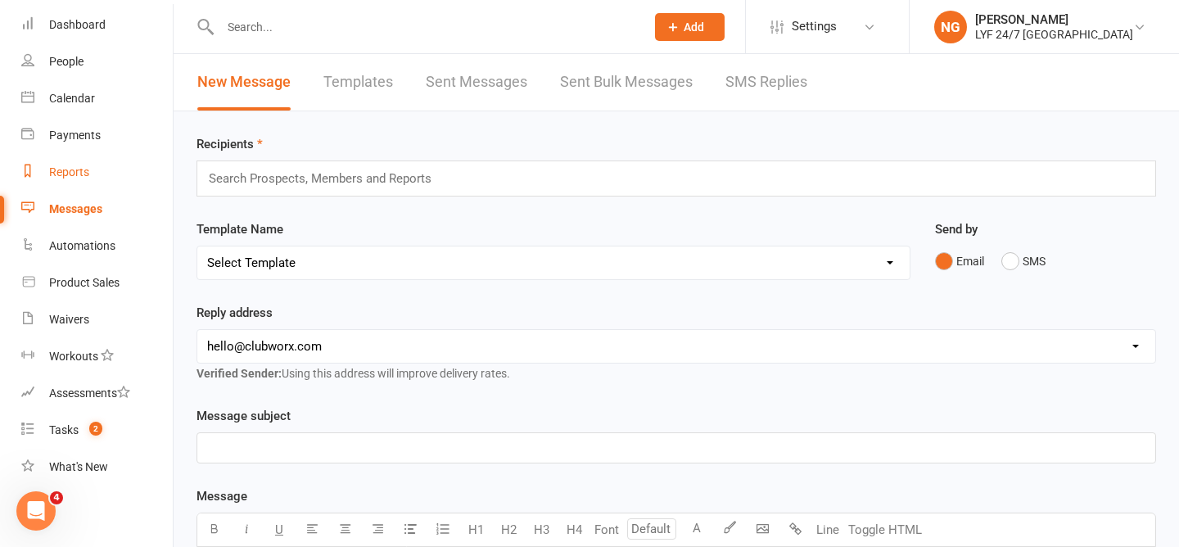
click at [62, 165] on div "Reports" at bounding box center [69, 171] width 40 height 13
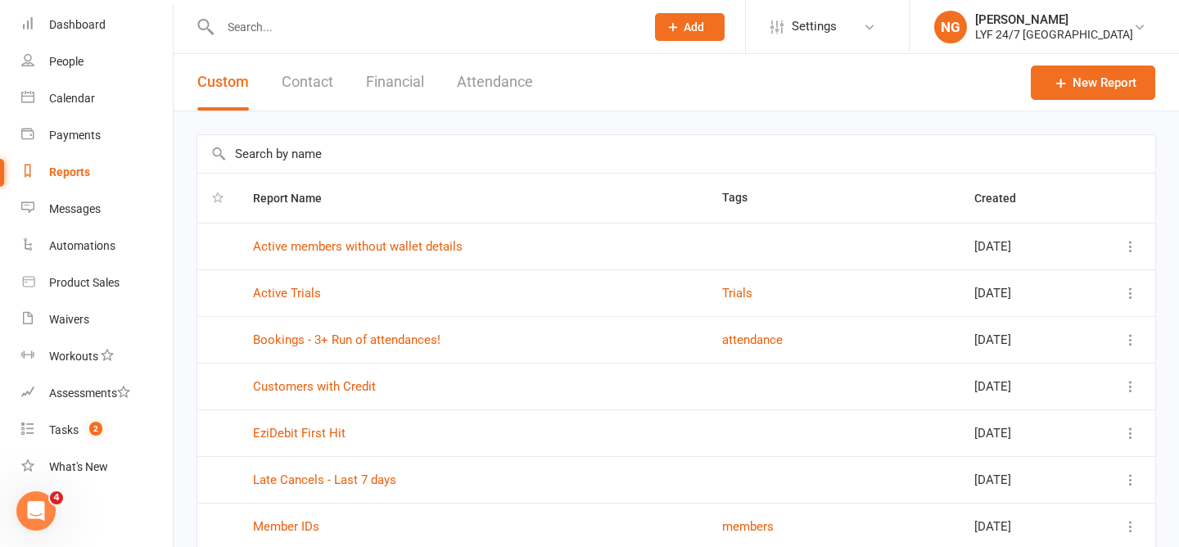
click at [314, 160] on input "text" at bounding box center [676, 154] width 958 height 38
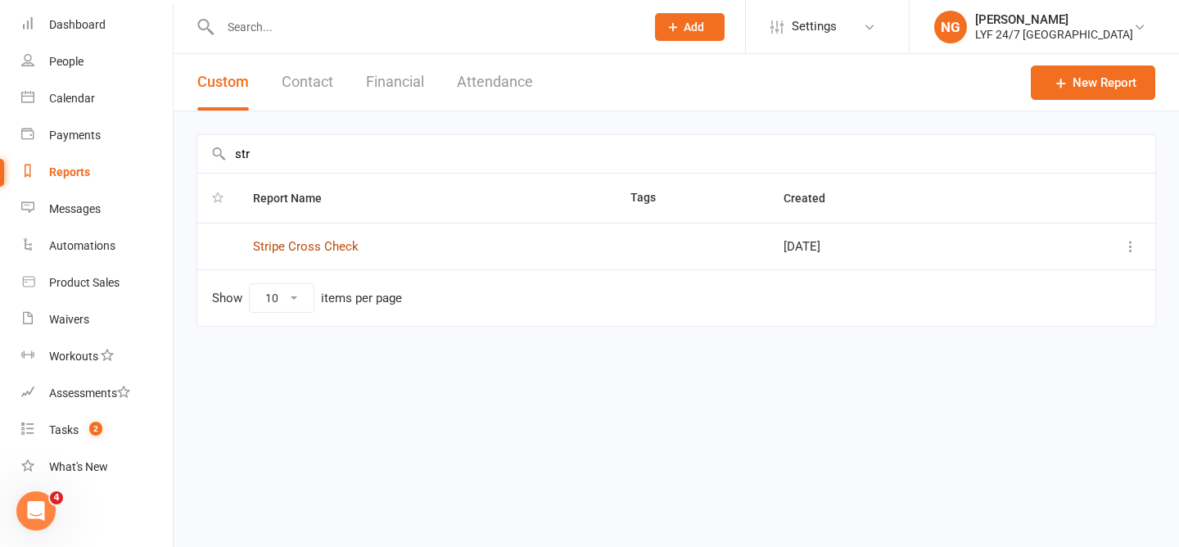
type input "str"
click at [302, 245] on link "Stripe Cross Check" at bounding box center [306, 246] width 106 height 15
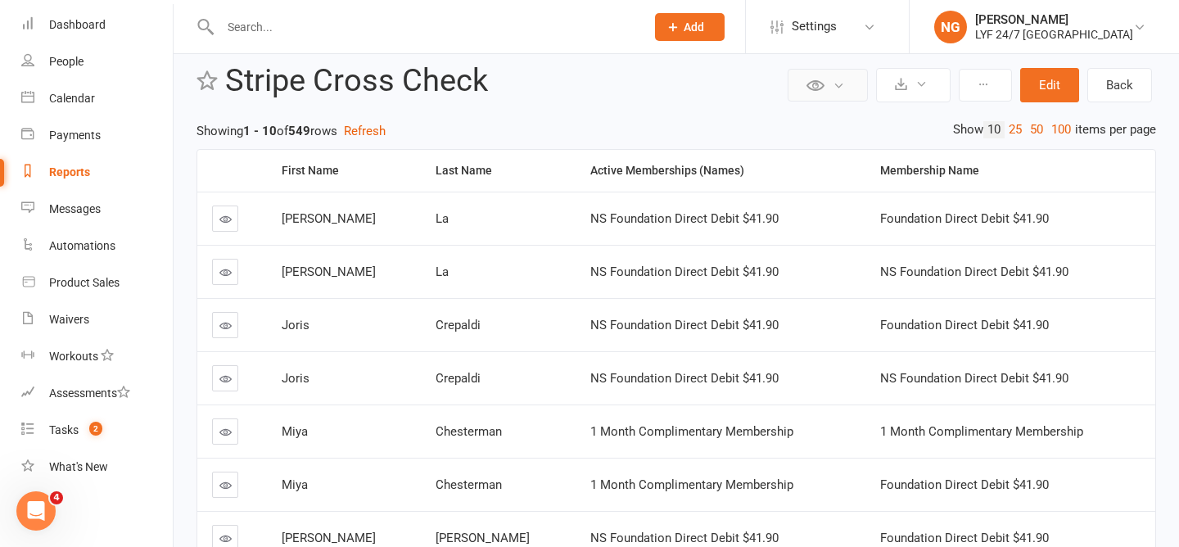
click at [854, 85] on button at bounding box center [828, 85] width 80 height 33
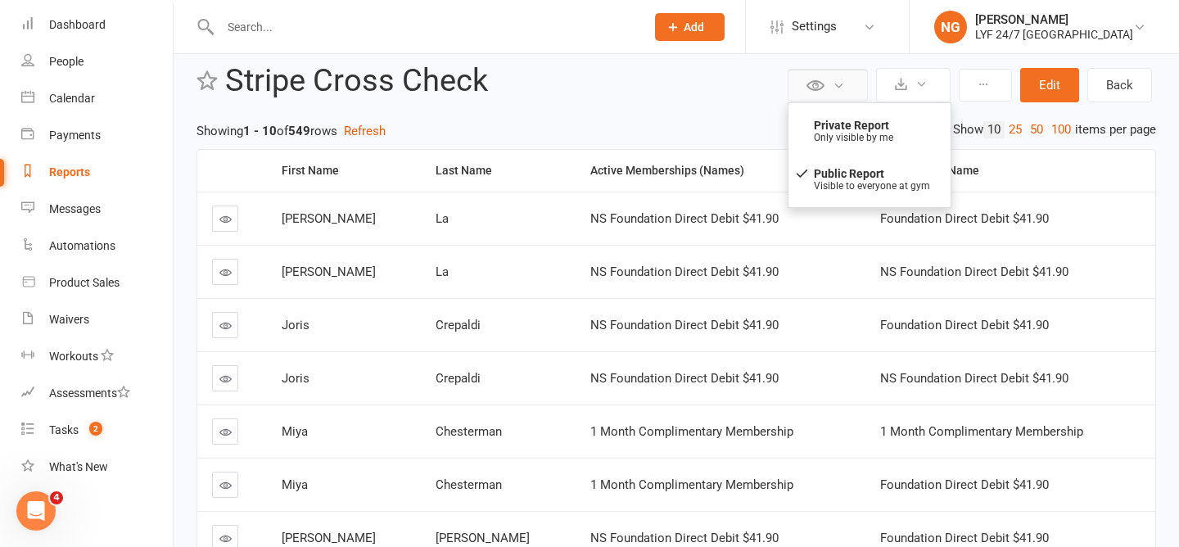
click at [836, 85] on icon at bounding box center [839, 85] width 12 height 12
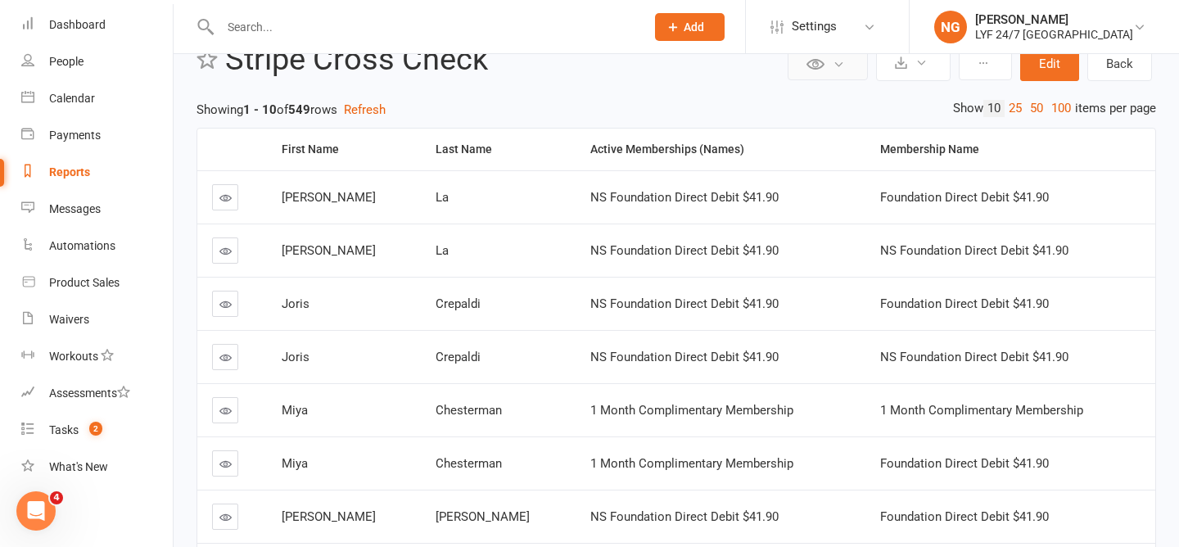
scroll to position [50, 0]
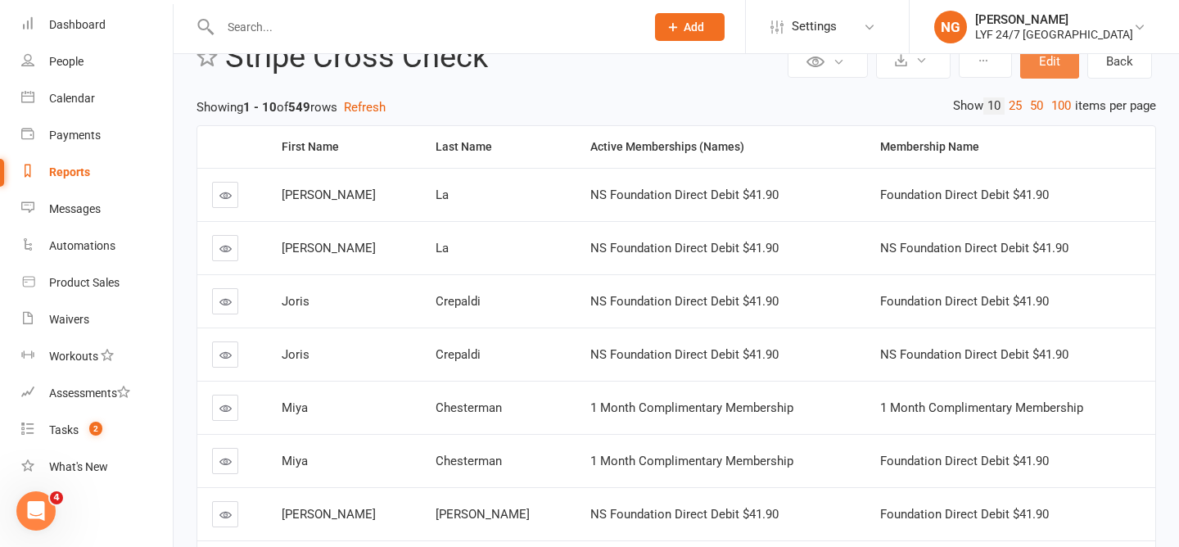
click at [1043, 62] on button "Edit" at bounding box center [1049, 61] width 59 height 34
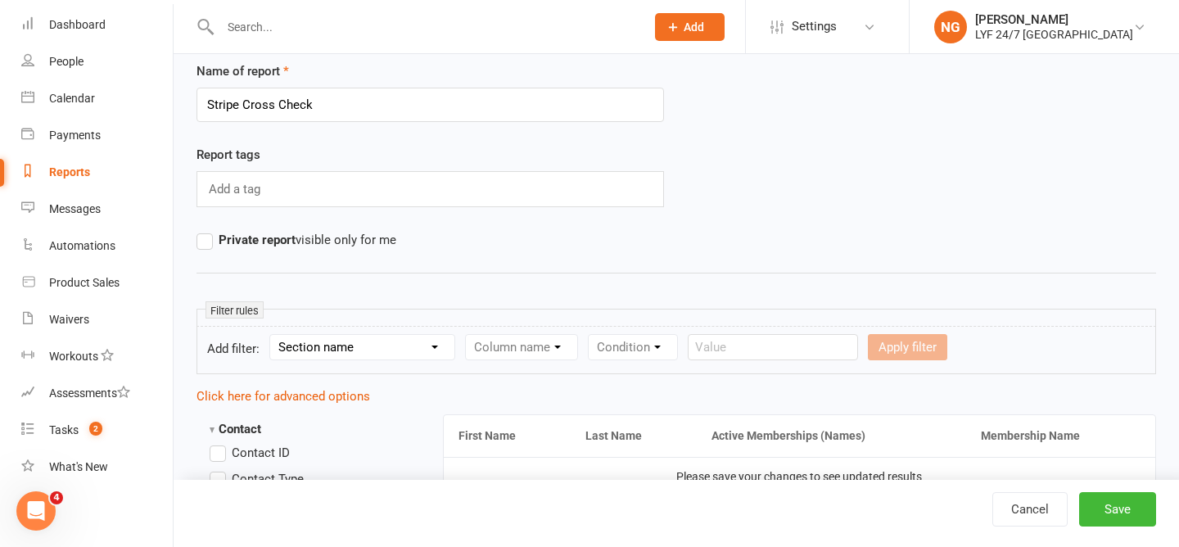
click at [360, 159] on div "Report tags Add a tag" at bounding box center [429, 176] width 467 height 62
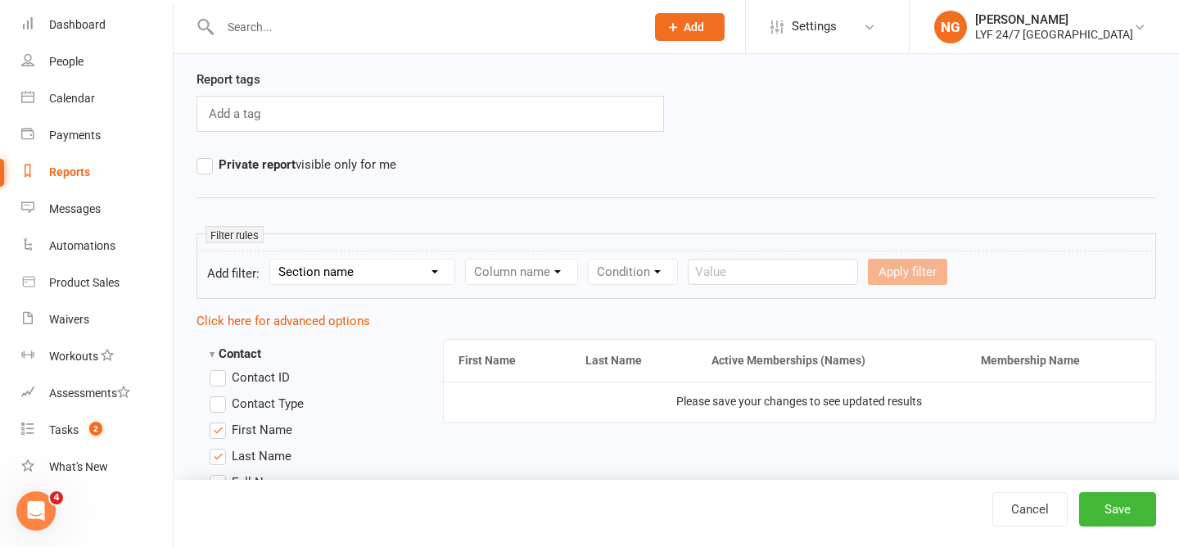
click at [313, 111] on div "Add a tag" at bounding box center [429, 114] width 467 height 36
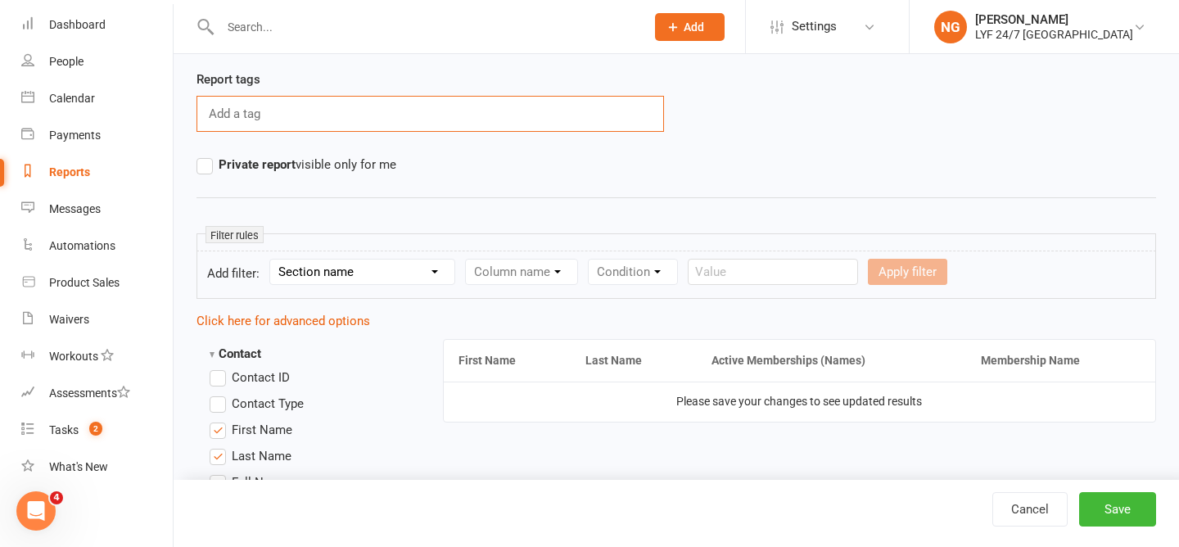
click at [408, 178] on div "Name of report Stripe Cross Check Report tags Add a tag Private report visible …" at bounding box center [676, 96] width 960 height 221
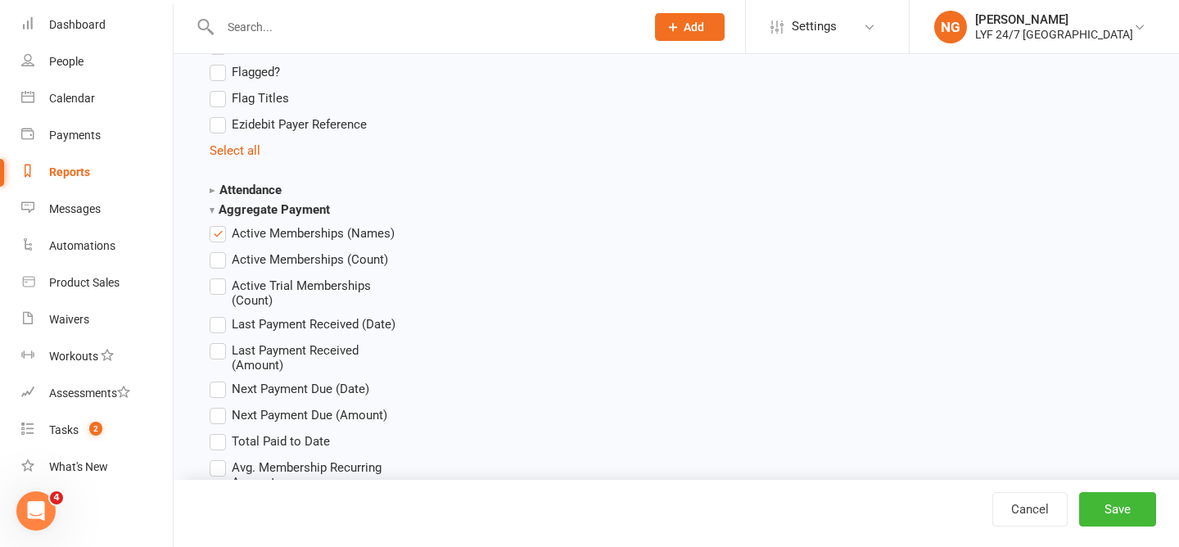
scroll to position [1676, 0]
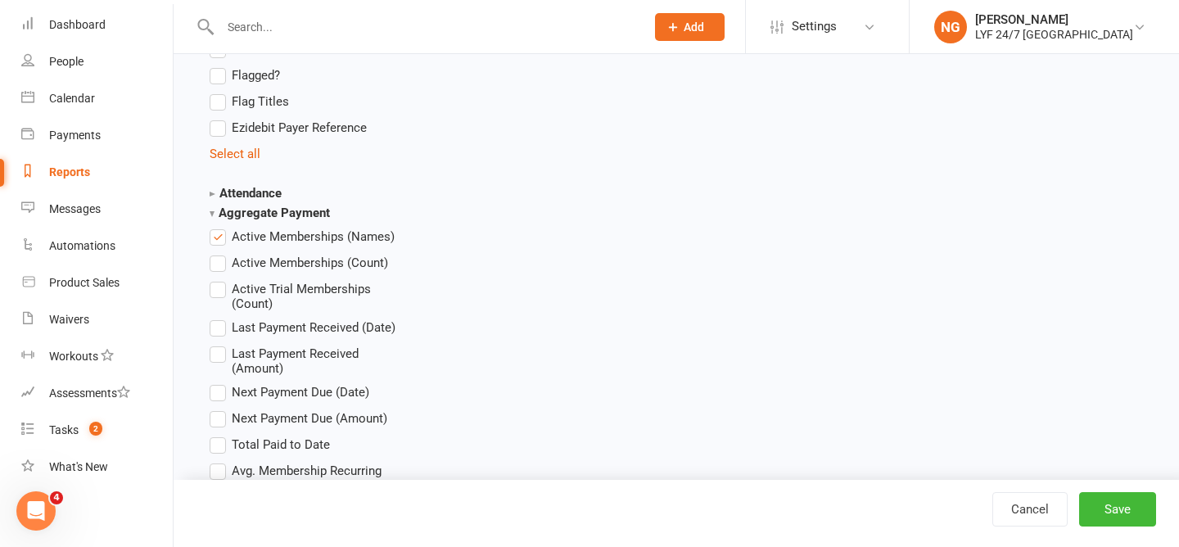
click at [279, 260] on span "Active Memberships (Count)" at bounding box center [310, 261] width 156 height 17
click at [220, 253] on input "Active Memberships (Count)" at bounding box center [215, 253] width 11 height 0
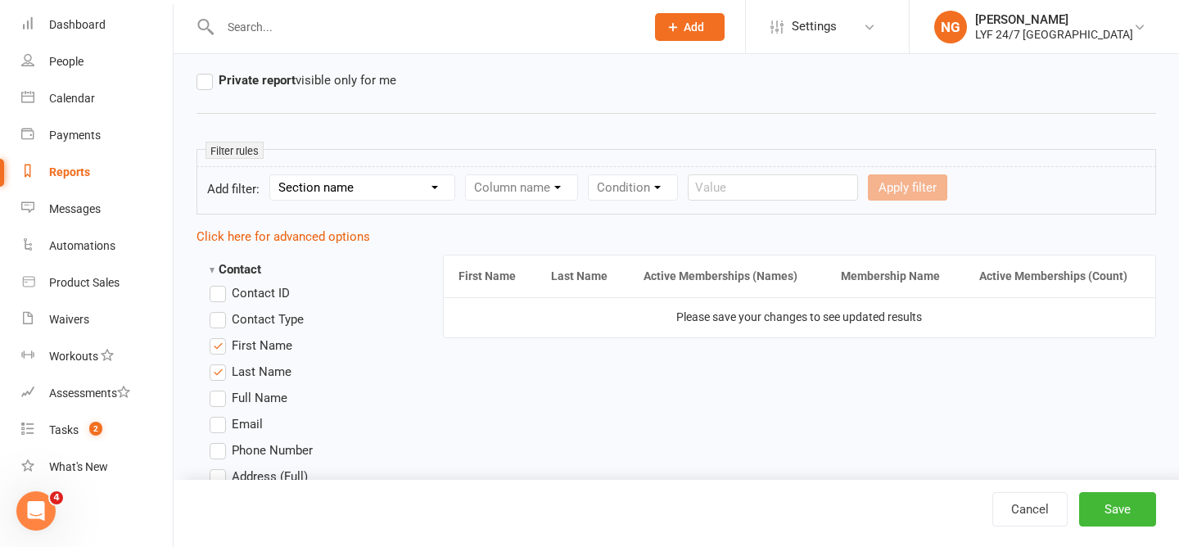
scroll to position [226, 0]
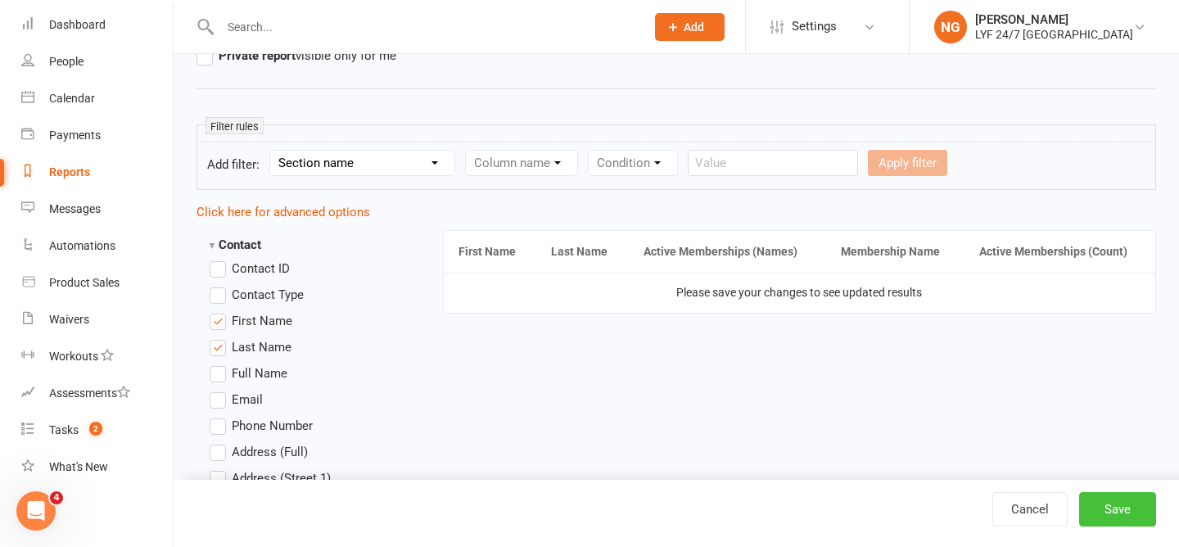
click at [1132, 499] on button "Save" at bounding box center [1117, 509] width 77 height 34
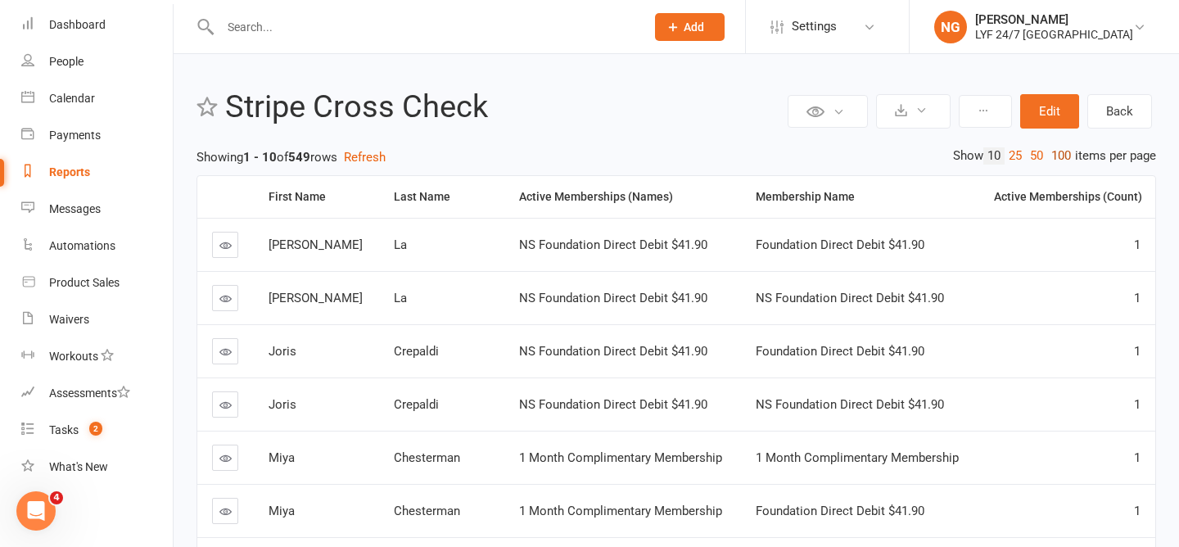
click at [1052, 154] on link "100" at bounding box center [1061, 155] width 28 height 17
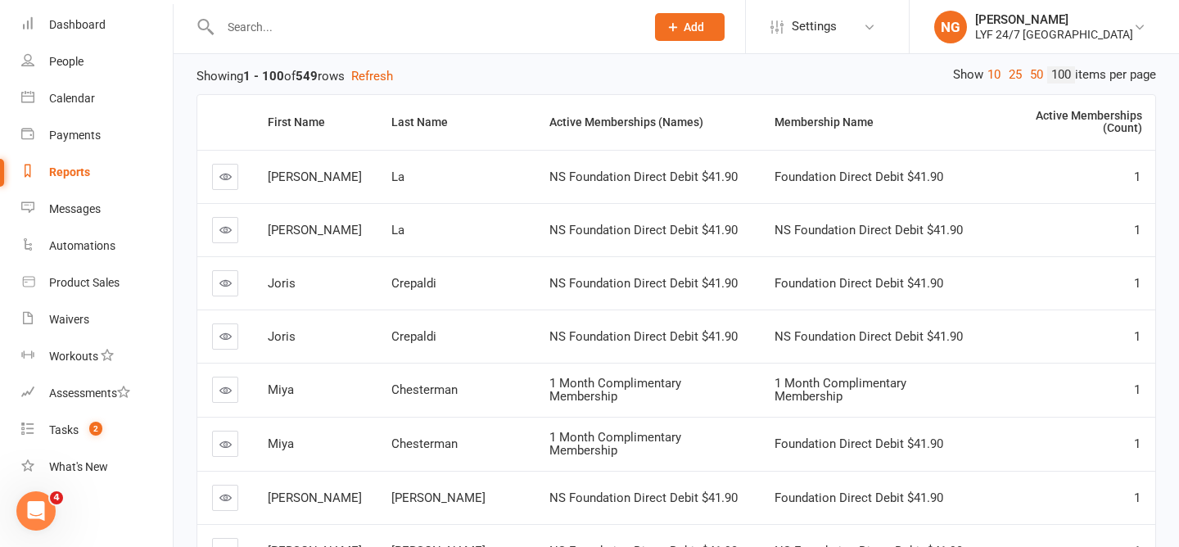
scroll to position [82, 0]
click at [810, 436] on span "Foundation Direct Debit $41.90" at bounding box center [859, 443] width 169 height 15
click at [784, 416] on td "Foundation Direct Debit $41.90" at bounding box center [872, 443] width 225 height 54
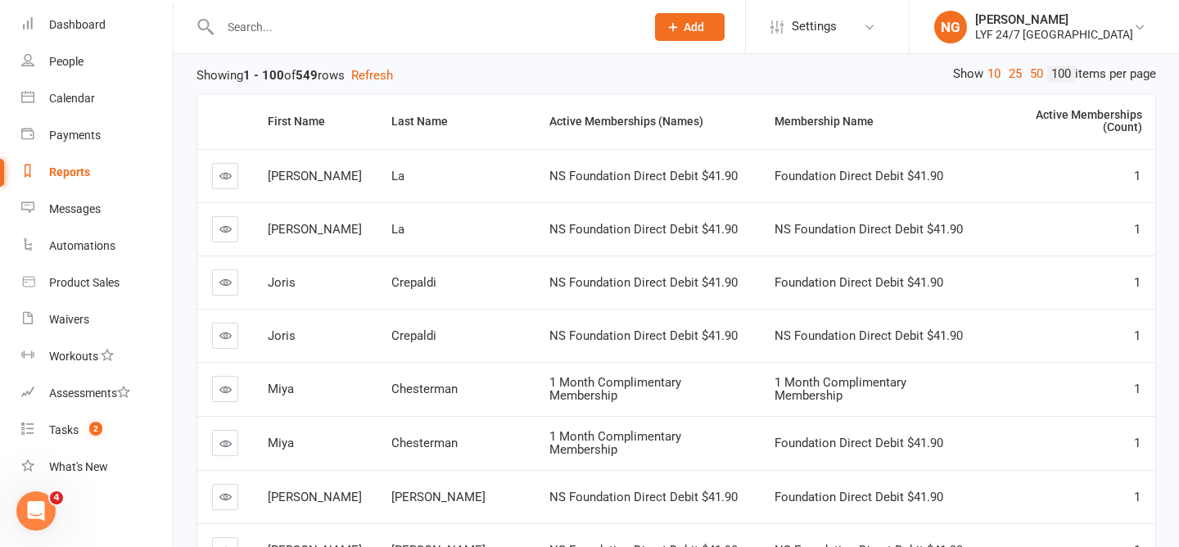
click at [231, 383] on icon at bounding box center [225, 389] width 12 height 12
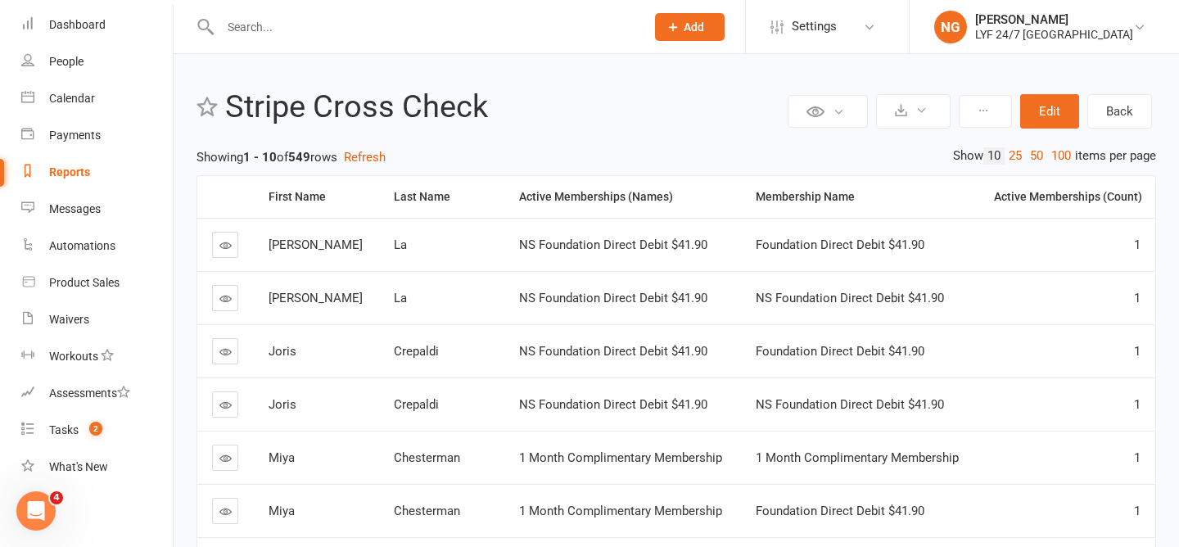
scroll to position [333, 0]
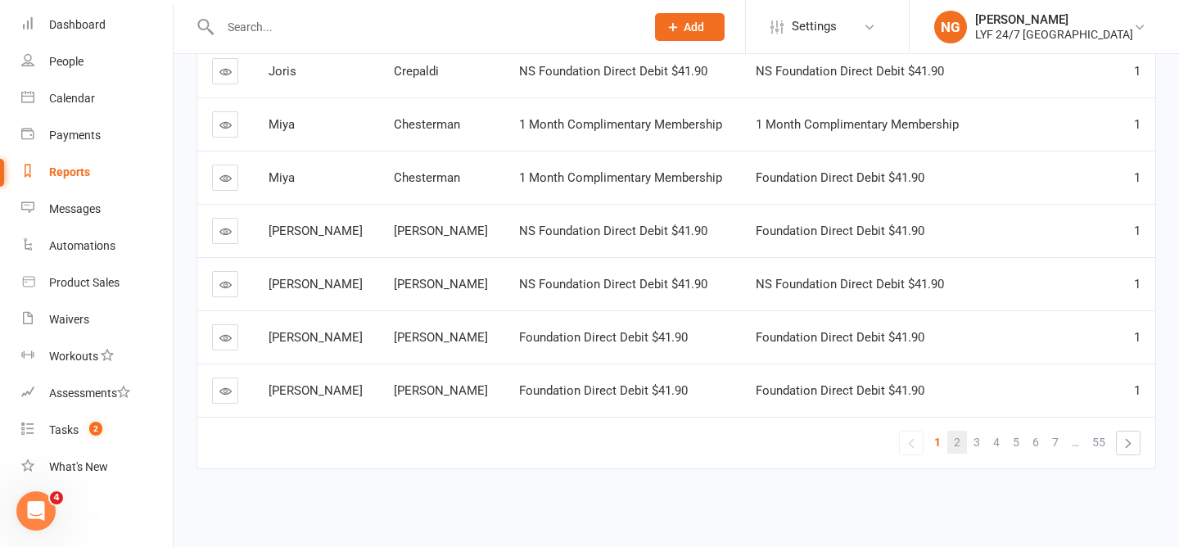
click at [957, 441] on span "2" at bounding box center [957, 442] width 7 height 23
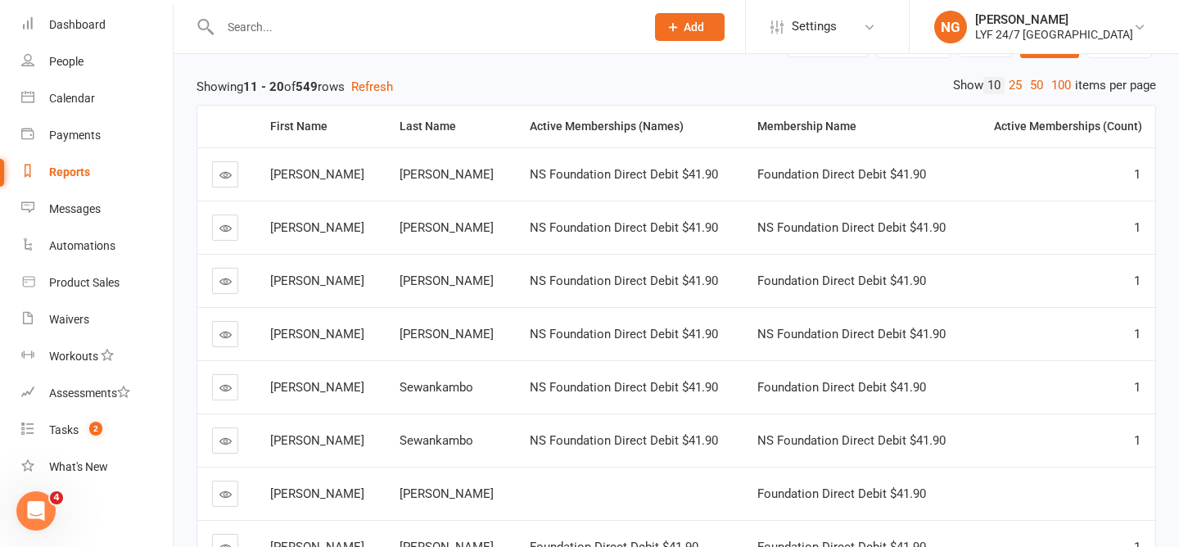
scroll to position [0, 0]
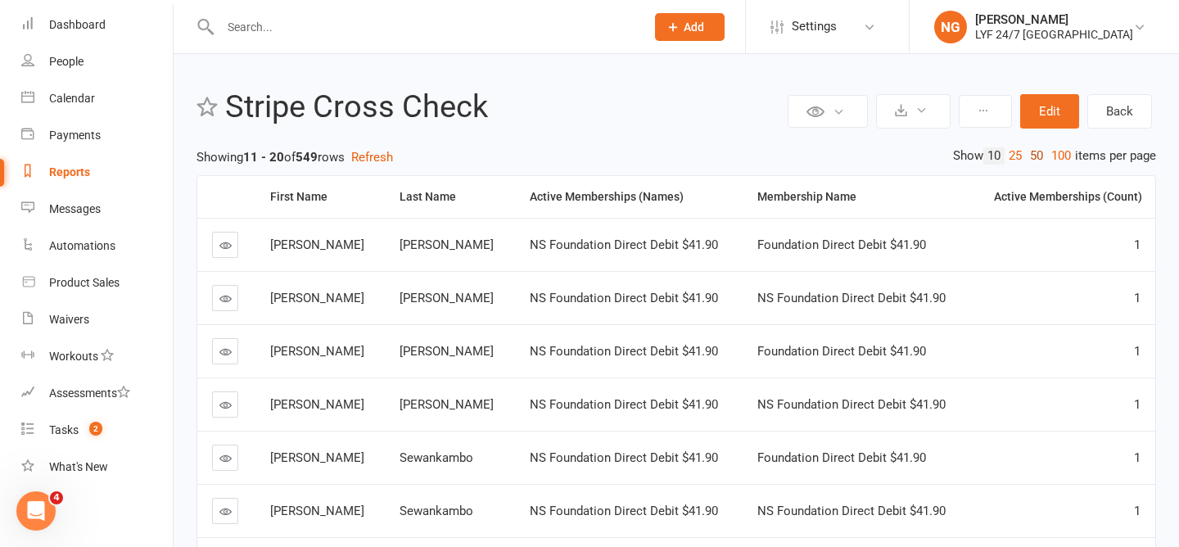
click at [1026, 159] on link "50" at bounding box center [1036, 155] width 21 height 17
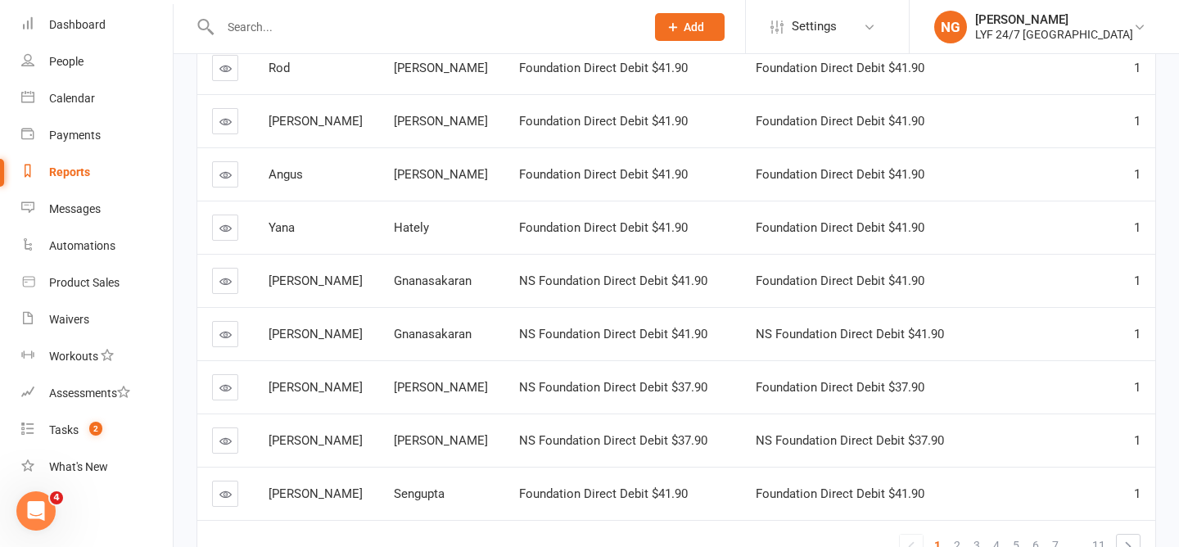
scroll to position [2462, 0]
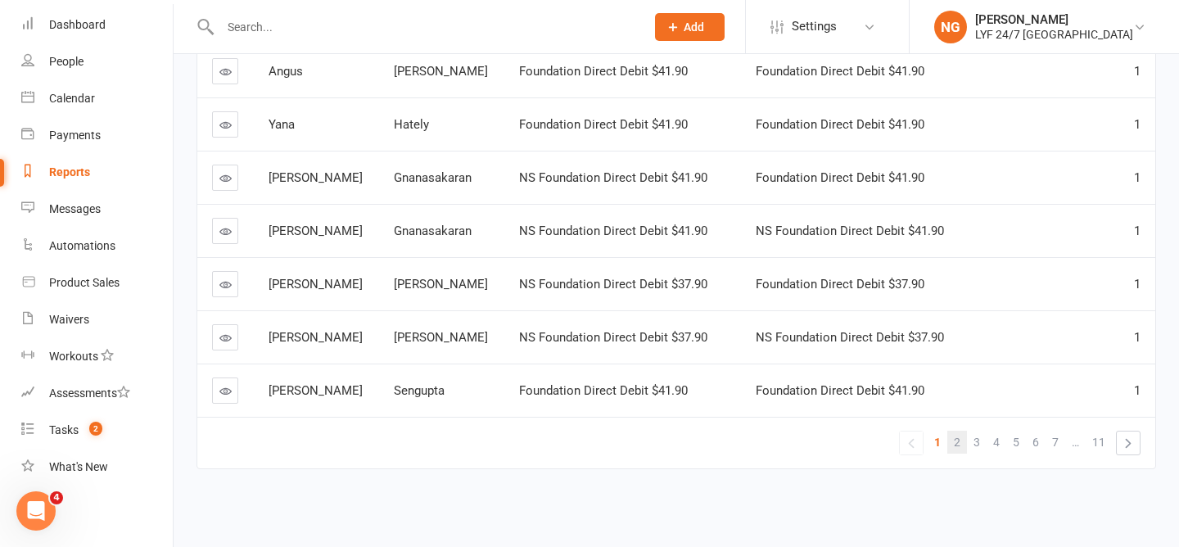
click at [965, 445] on link "2" at bounding box center [957, 442] width 20 height 23
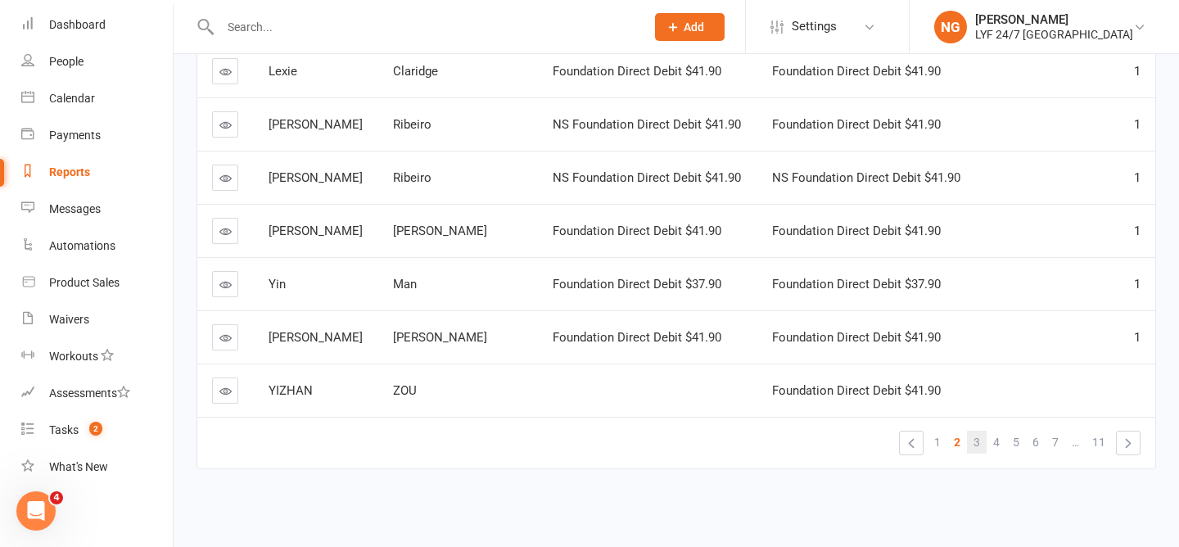
click at [977, 440] on span "3" at bounding box center [976, 442] width 7 height 23
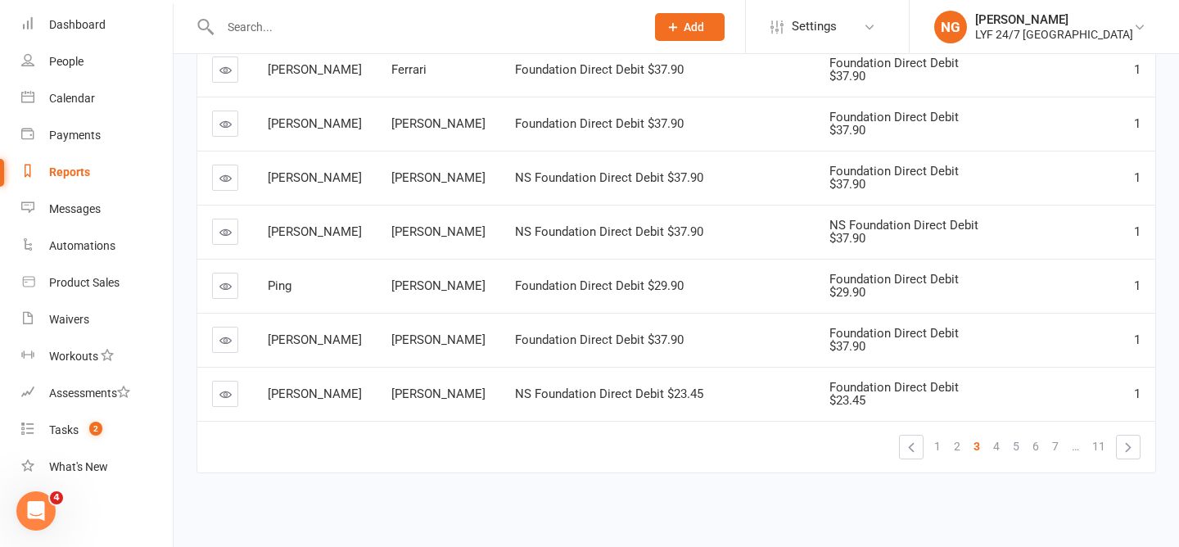
scroll to position [2516, 0]
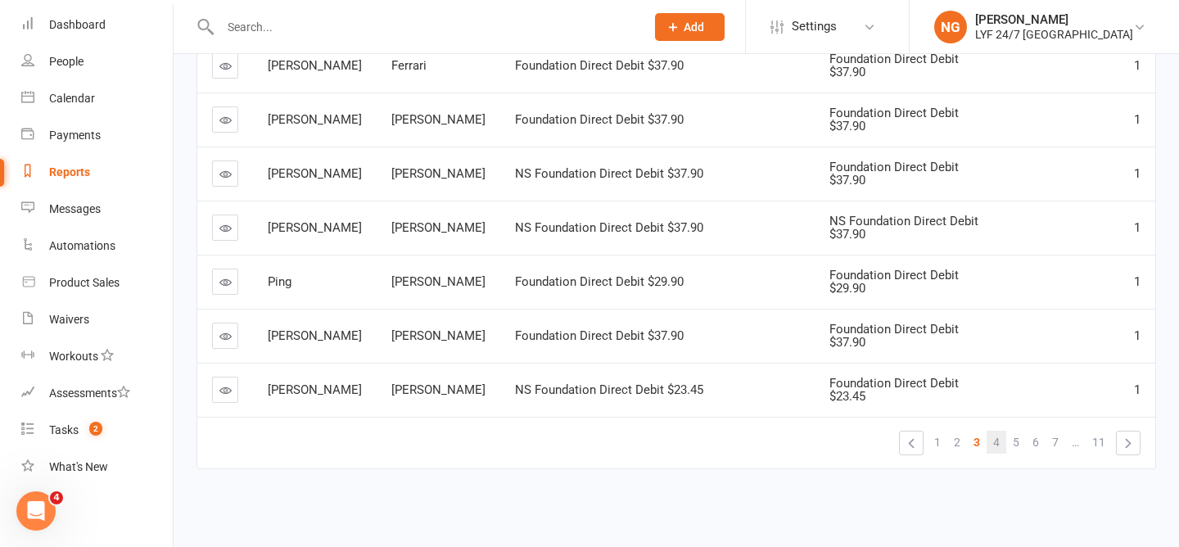
click at [996, 440] on span "4" at bounding box center [996, 442] width 7 height 23
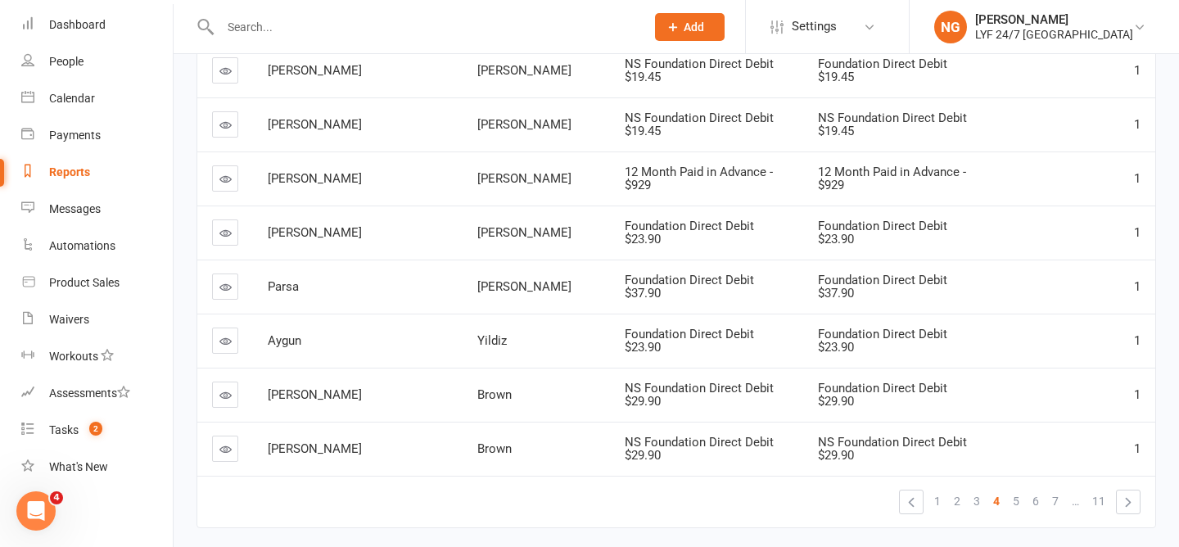
scroll to position [2462, 0]
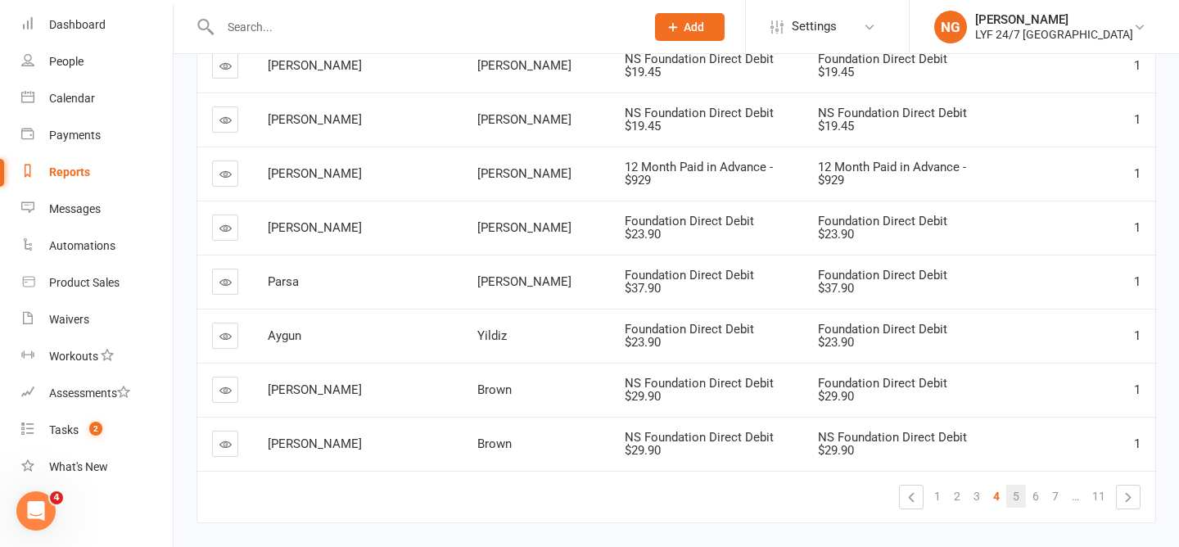
click at [1020, 485] on link "5" at bounding box center [1016, 496] width 20 height 23
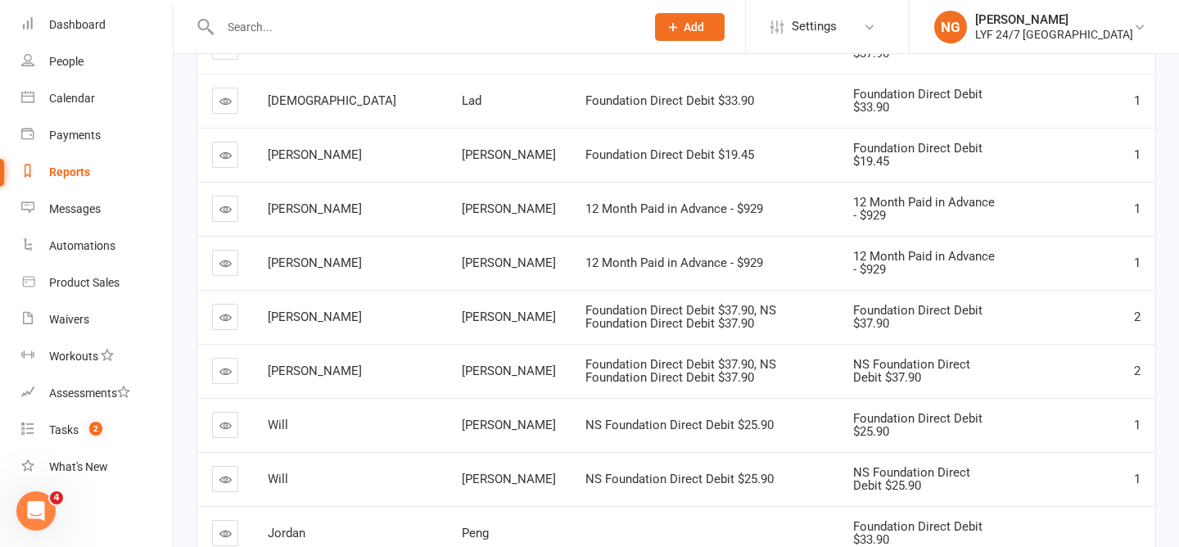
scroll to position [648, 0]
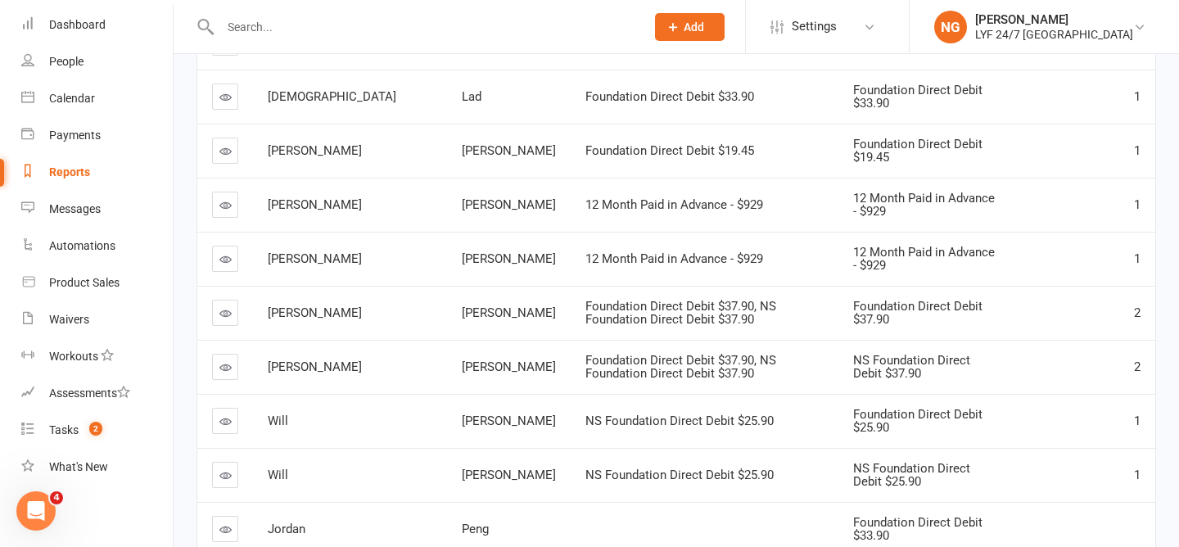
click at [227, 300] on link at bounding box center [225, 313] width 26 height 26
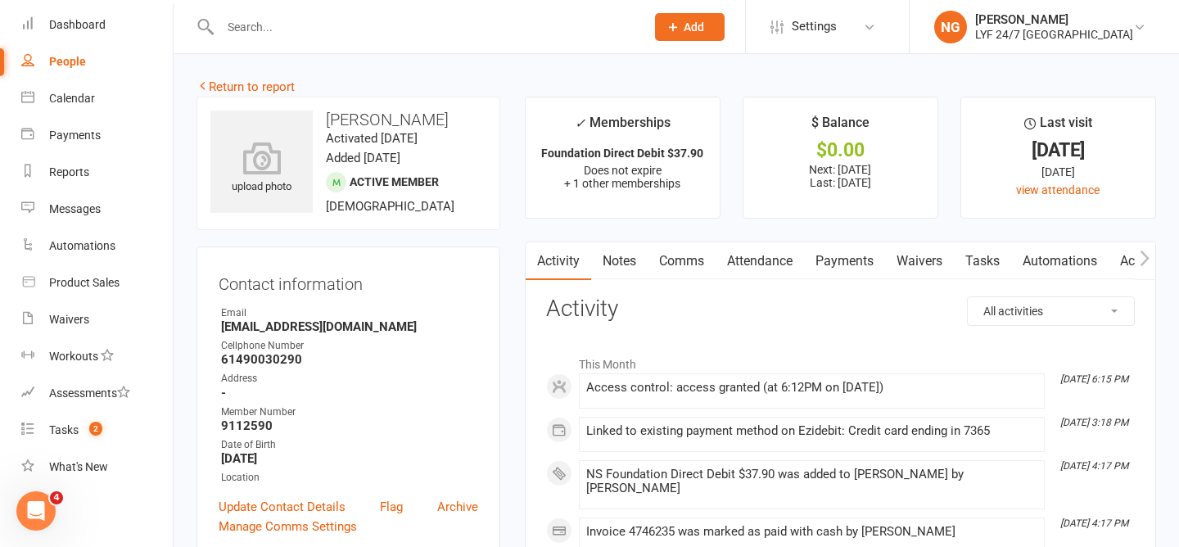
click at [838, 266] on link "Payments" at bounding box center [844, 261] width 81 height 38
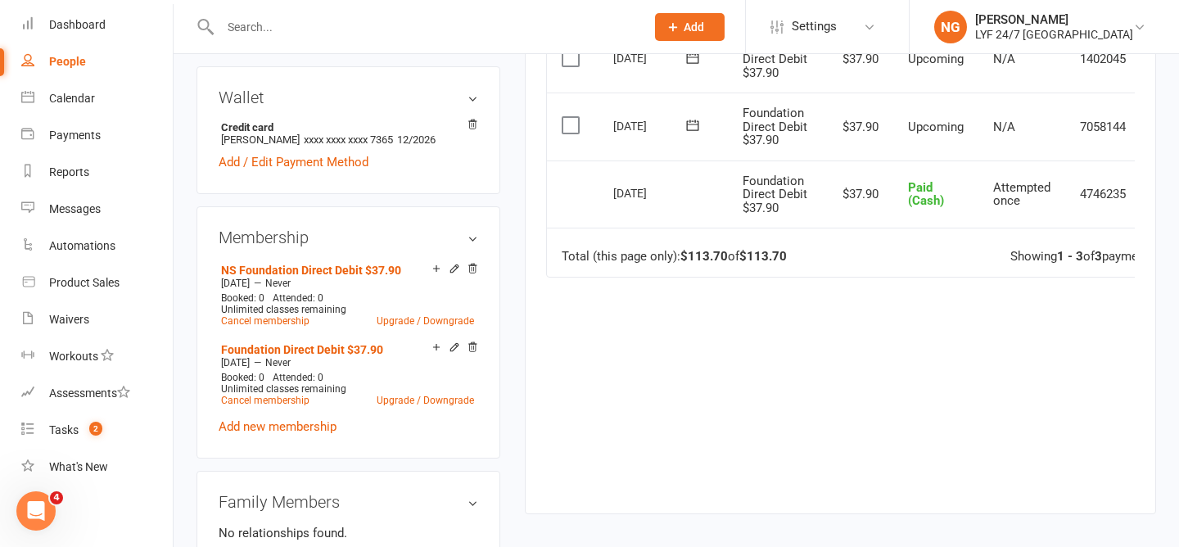
scroll to position [514, 0]
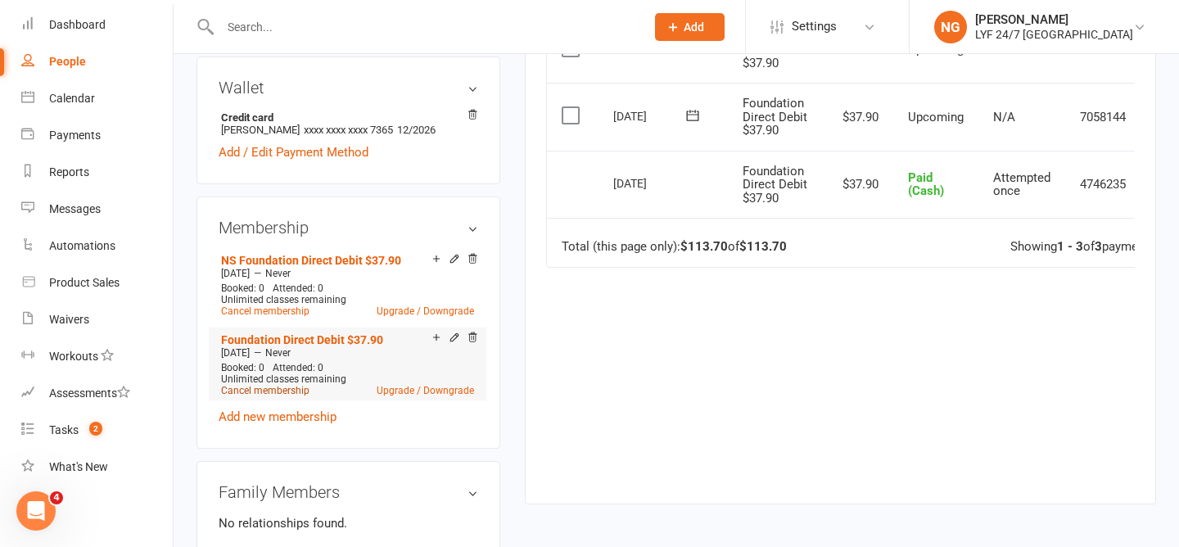
click at [285, 389] on link "Cancel membership" at bounding box center [265, 390] width 88 height 11
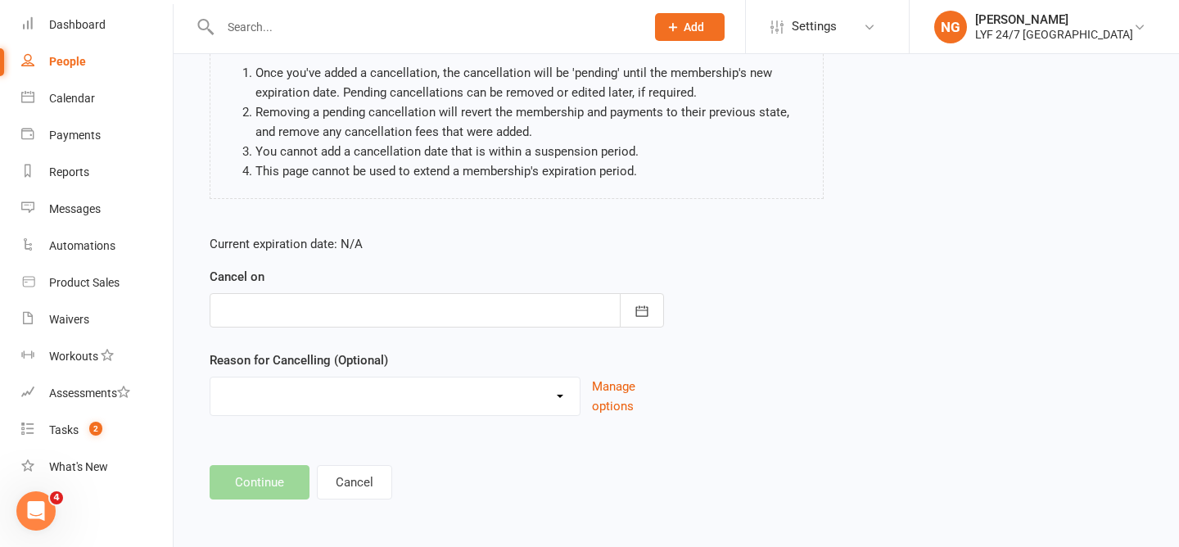
scroll to position [160, 0]
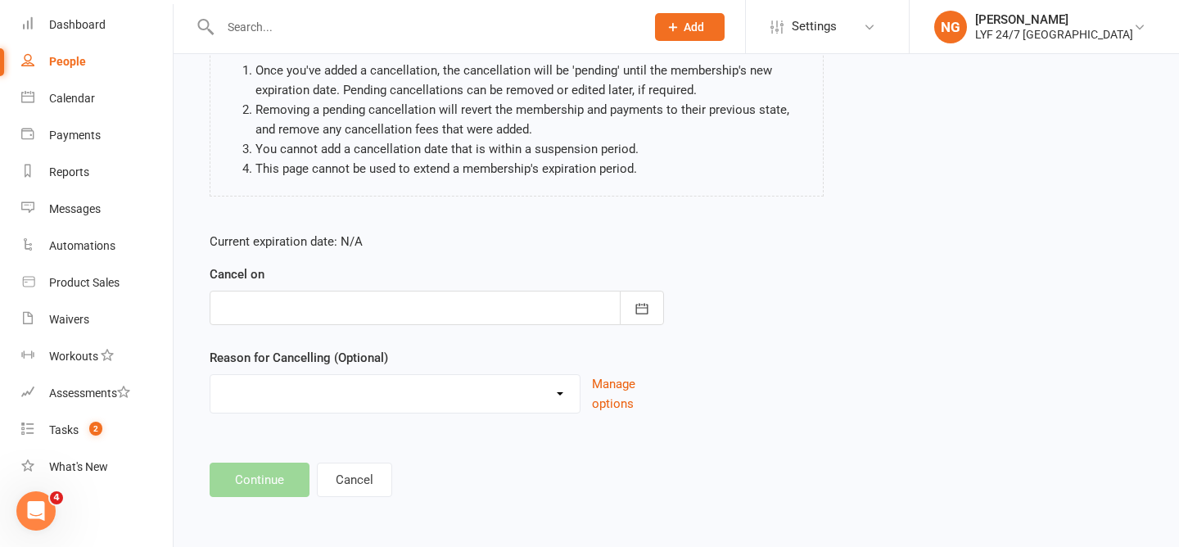
click at [404, 302] on div at bounding box center [437, 308] width 454 height 34
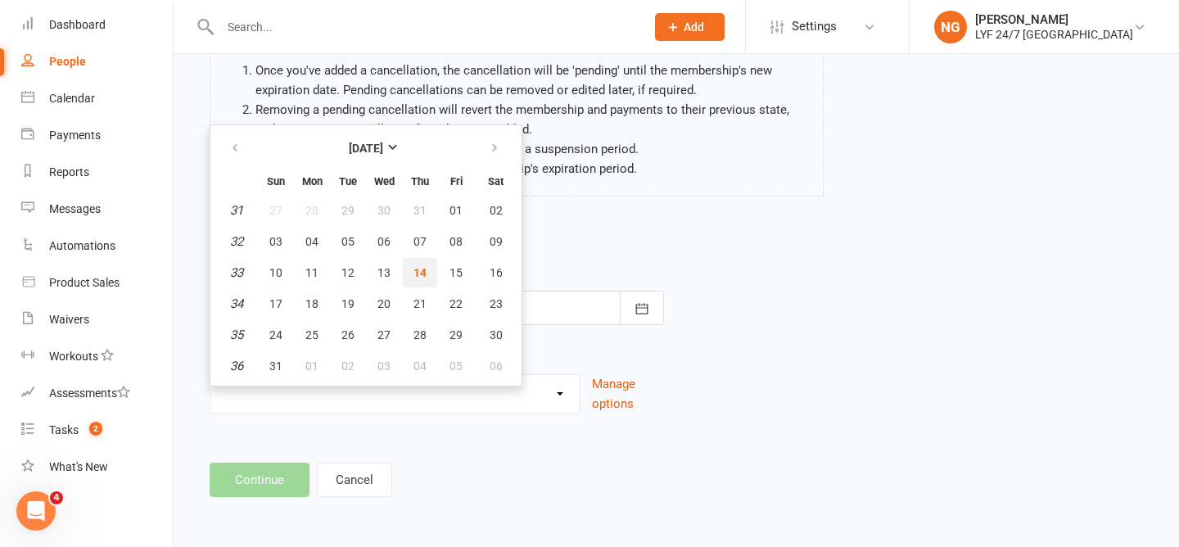
click at [414, 276] on span "14" at bounding box center [419, 272] width 13 height 13
type input "[DATE]"
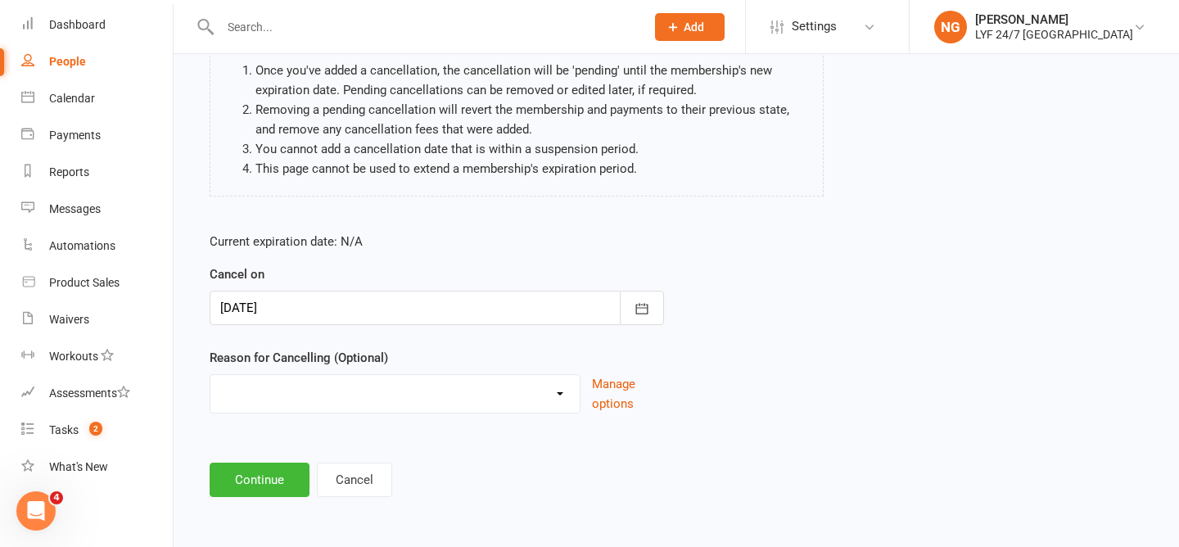
click at [413, 359] on div "Reason for Cancelling (Optional) Holiday Injury Migration Moved Stripe Migratio…" at bounding box center [437, 380] width 454 height 65
click at [413, 404] on select "Holiday Injury Migration Moved Stripe Migration Time Other reason" at bounding box center [394, 391] width 369 height 33
click at [350, 387] on select "Holiday Injury Migration Moved Stripe Migration Time Other reason" at bounding box center [394, 391] width 369 height 33
select select "4"
click at [264, 476] on button "Continue" at bounding box center [260, 480] width 100 height 34
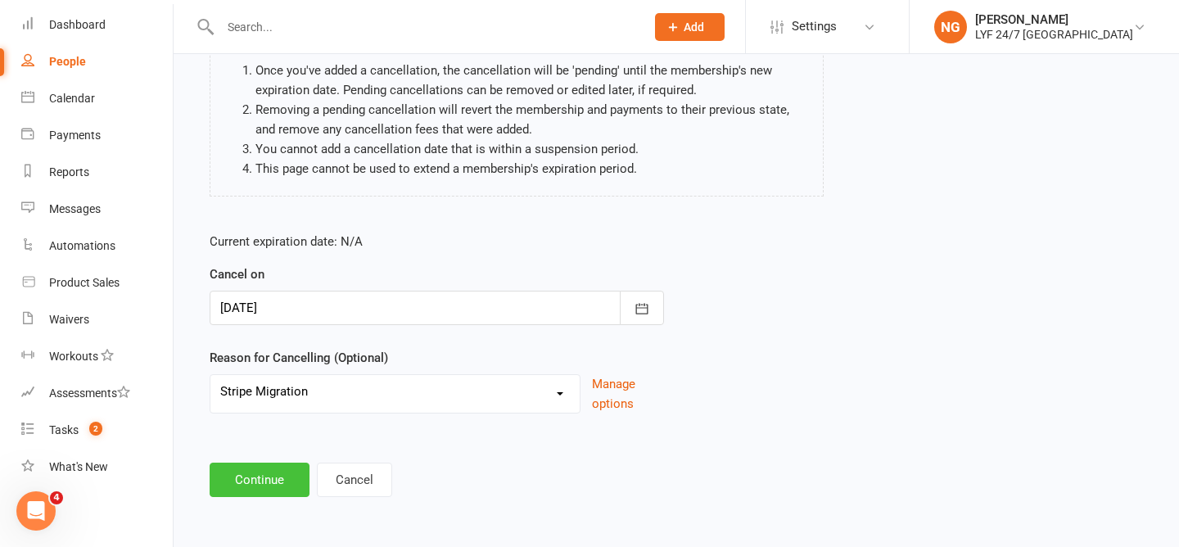
scroll to position [0, 0]
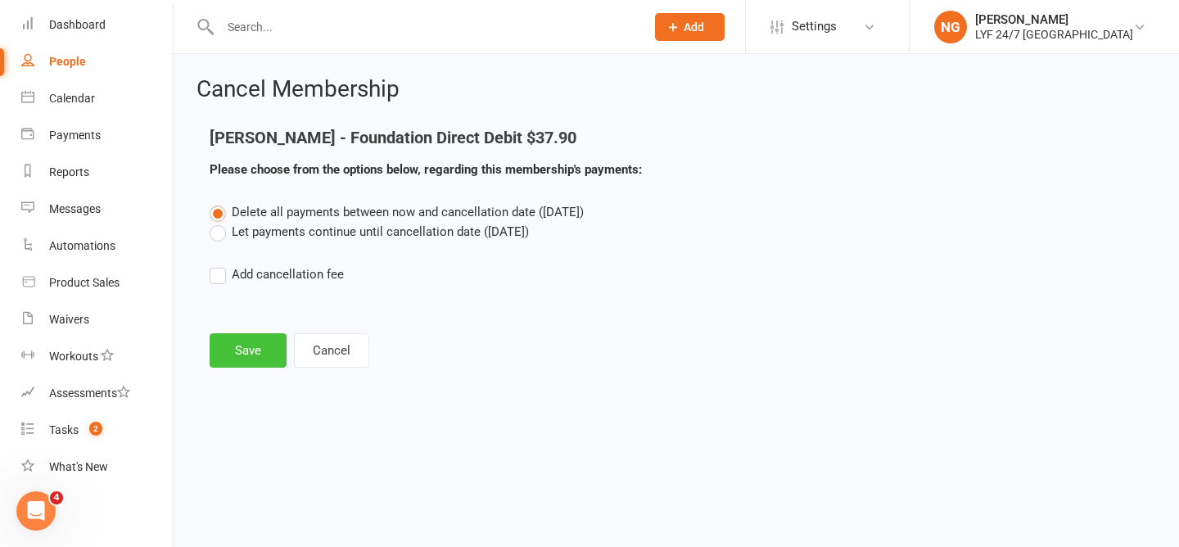
click at [247, 362] on button "Save" at bounding box center [248, 350] width 77 height 34
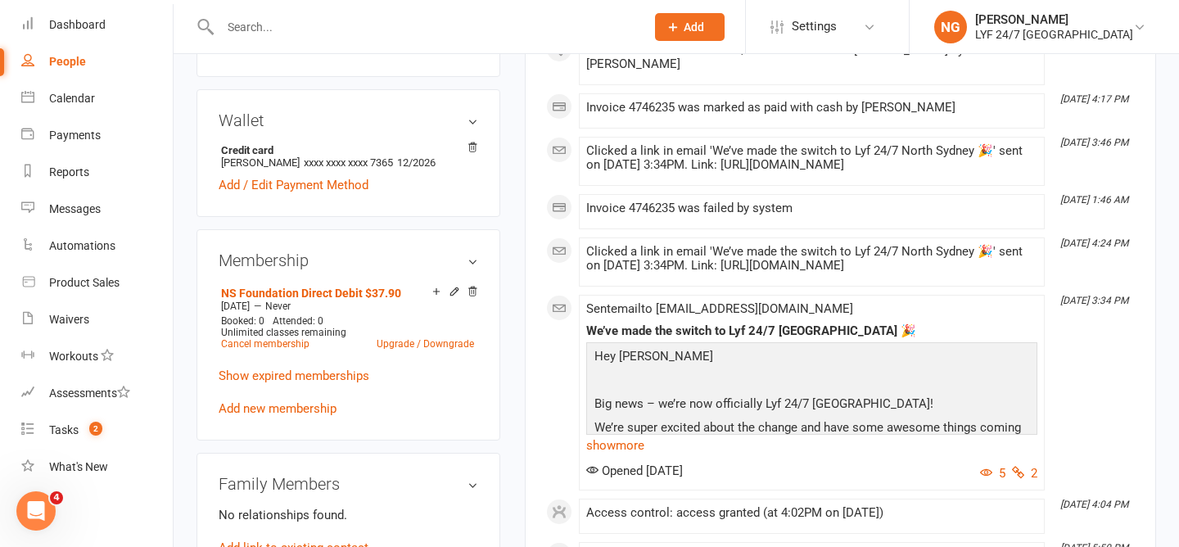
scroll to position [482, 0]
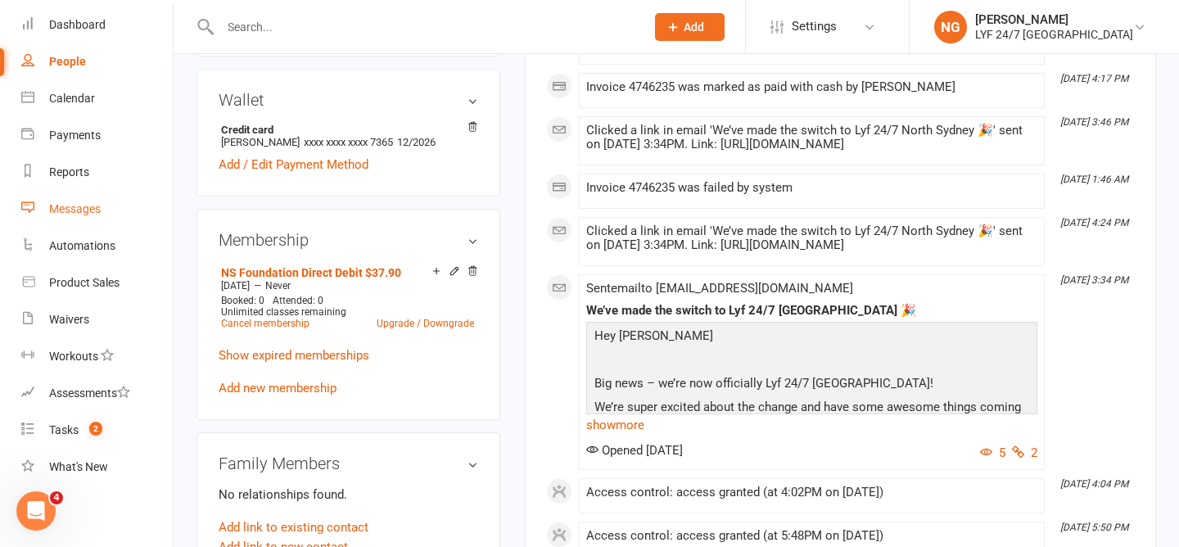
click at [89, 213] on div "Messages" at bounding box center [75, 208] width 52 height 13
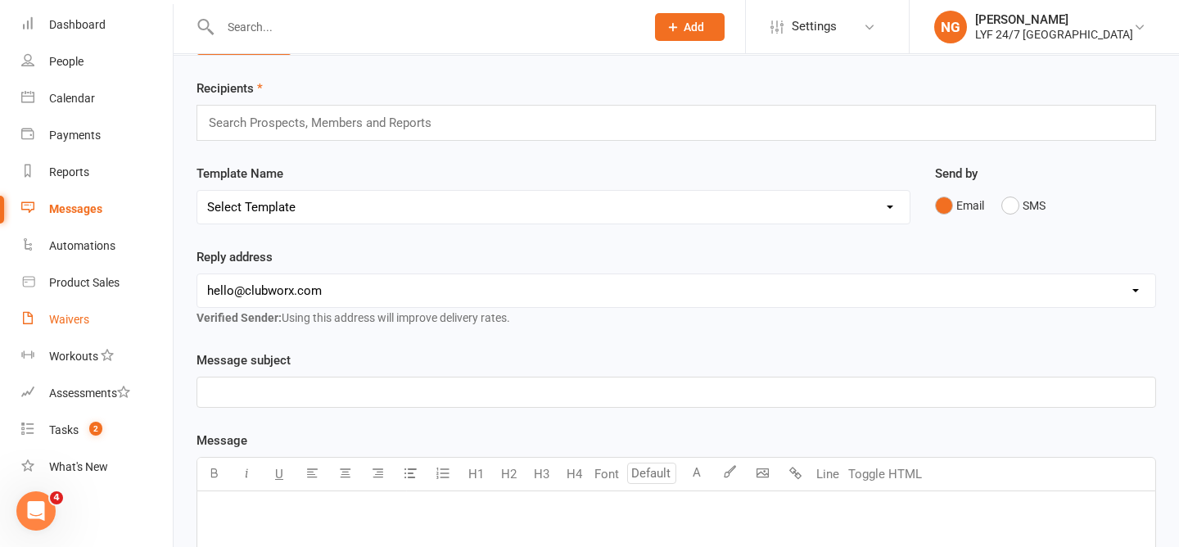
scroll to position [70, 0]
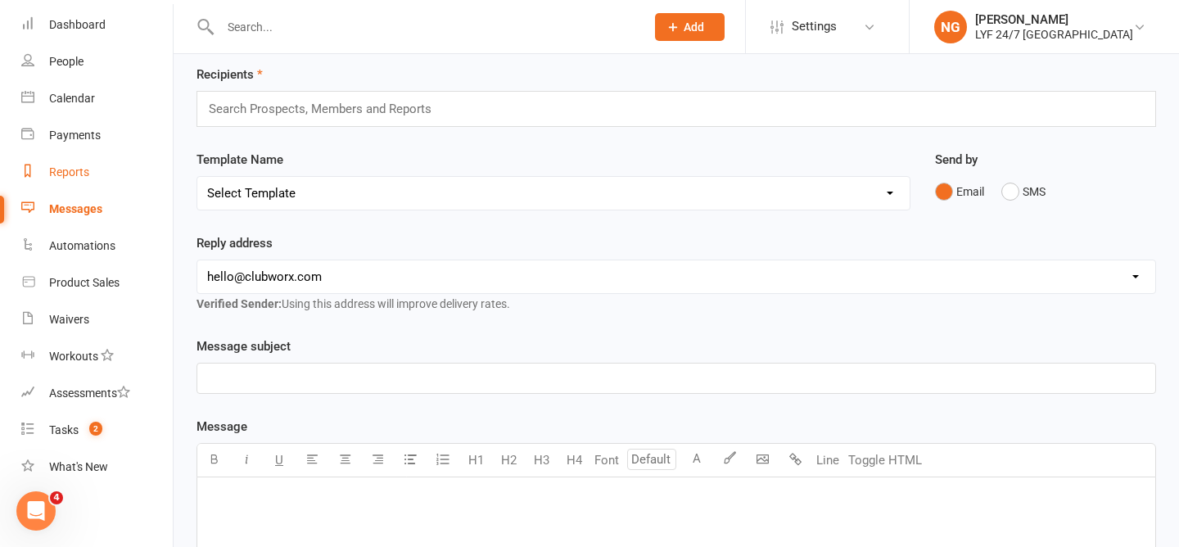
click at [62, 187] on link "Reports" at bounding box center [96, 172] width 151 height 37
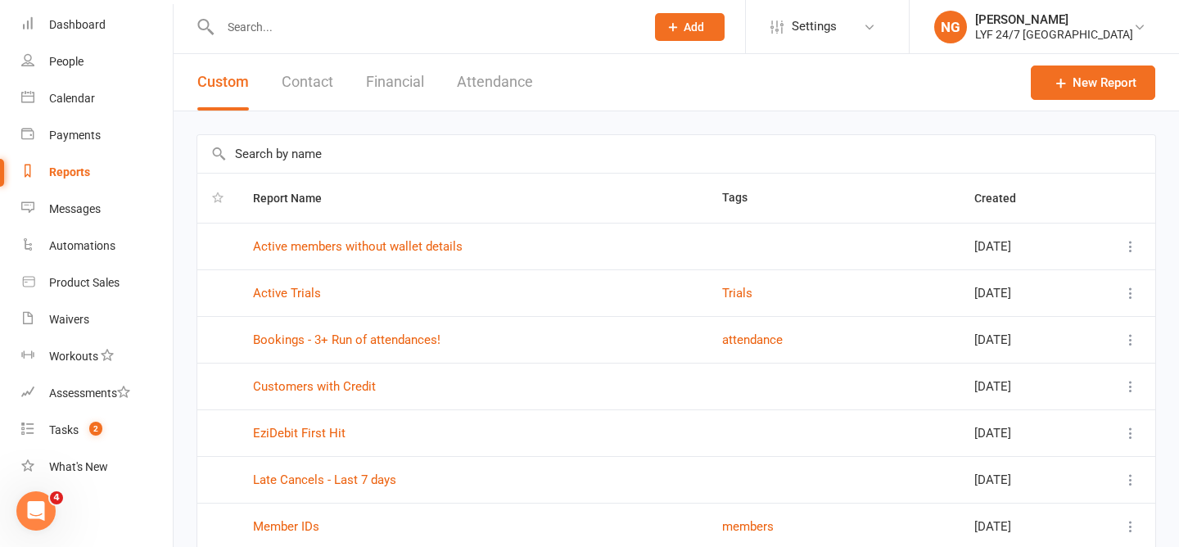
click at [305, 156] on input "text" at bounding box center [676, 154] width 958 height 38
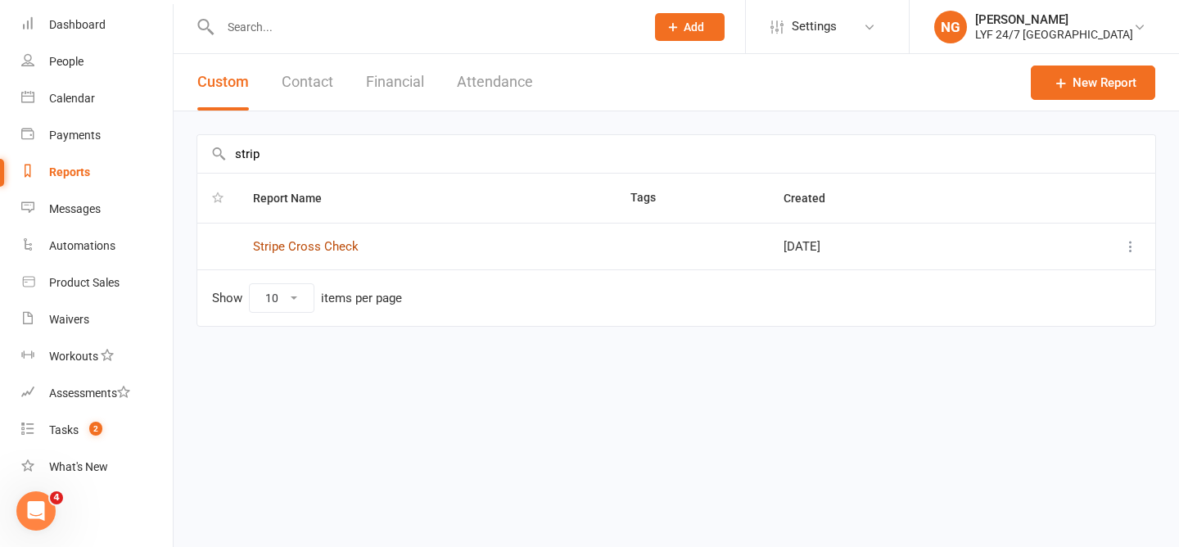
type input "strip"
click at [297, 239] on link "Stripe Cross Check" at bounding box center [306, 246] width 106 height 15
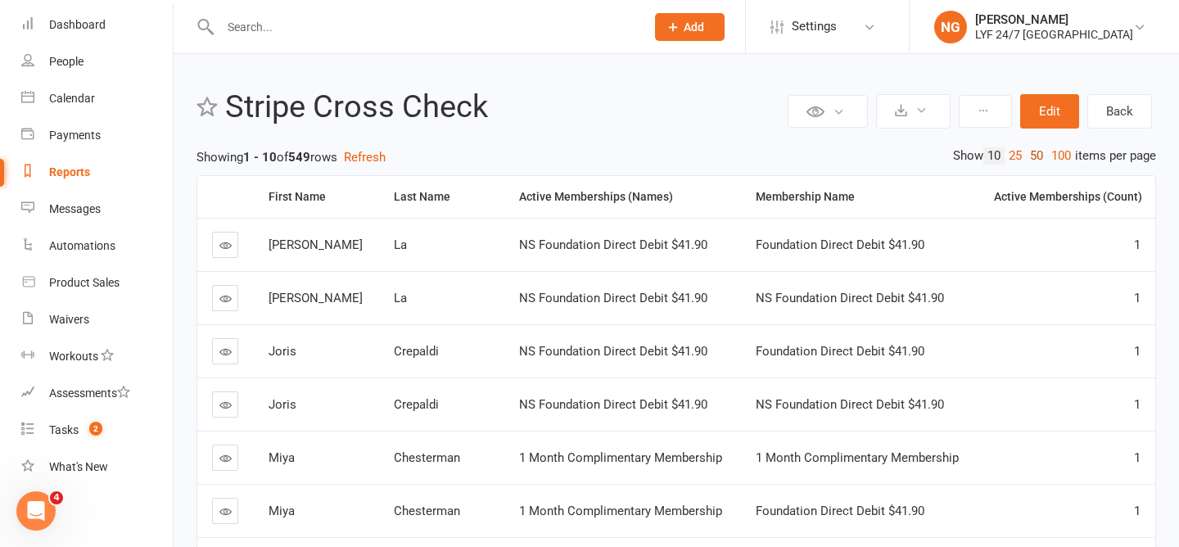
click at [1034, 155] on link "50" at bounding box center [1036, 155] width 21 height 17
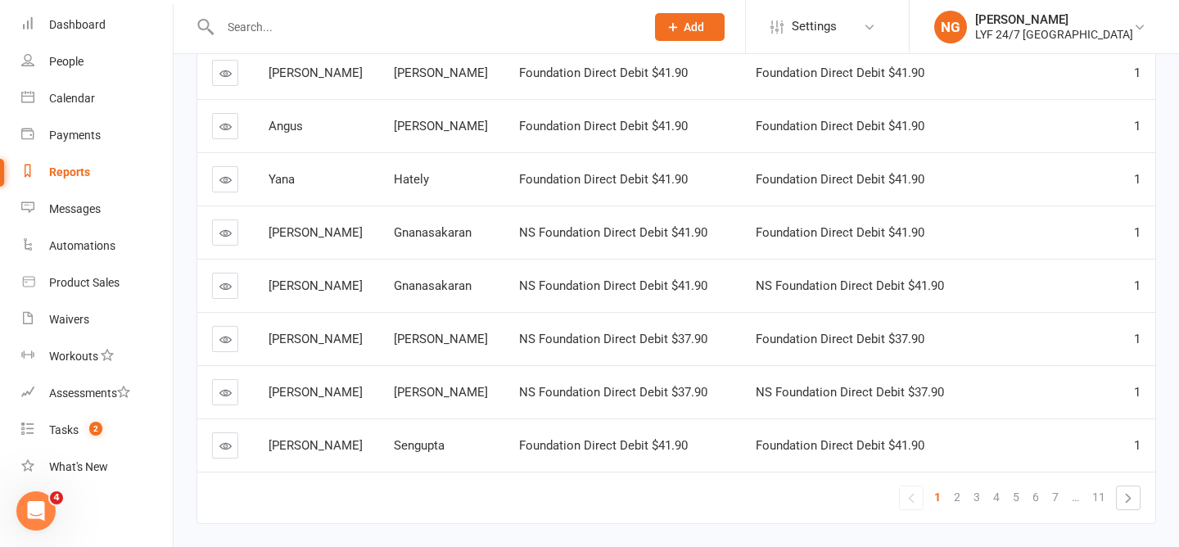
scroll to position [2462, 0]
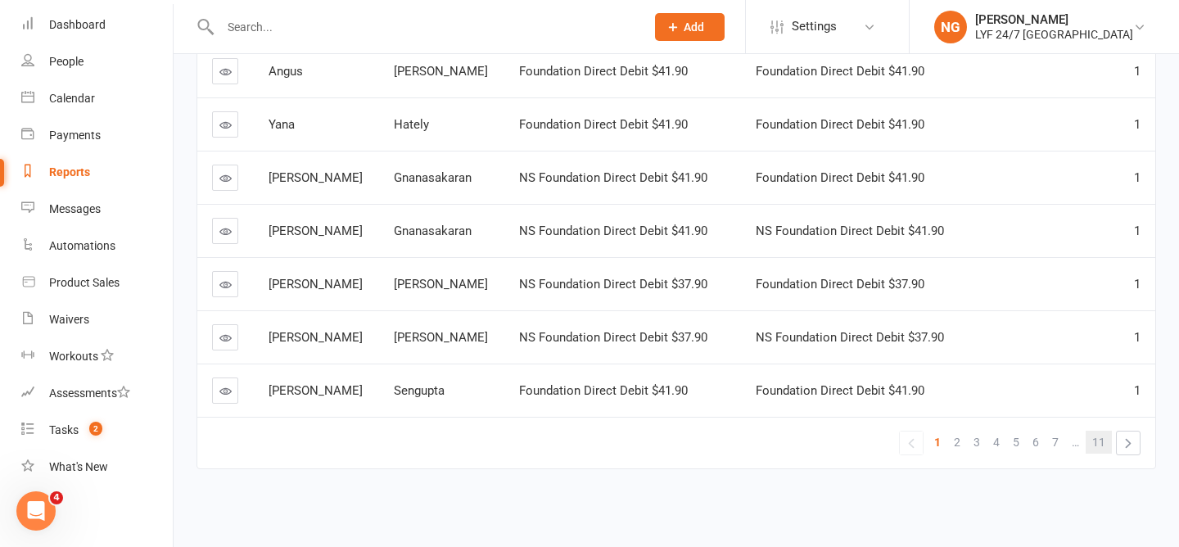
click at [1101, 438] on span "11" at bounding box center [1098, 442] width 13 height 23
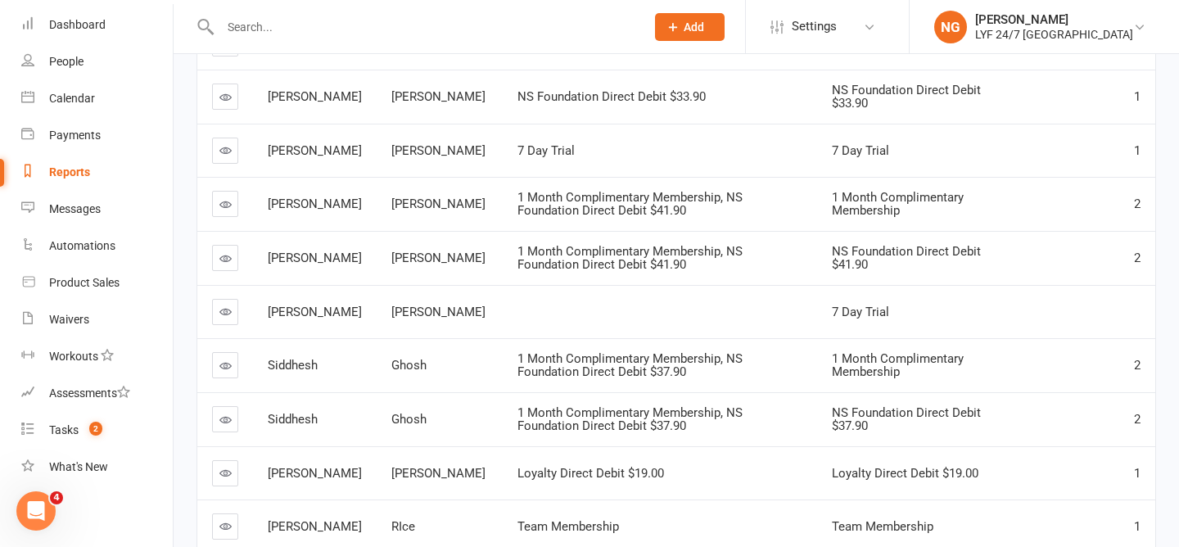
scroll to position [2039, 0]
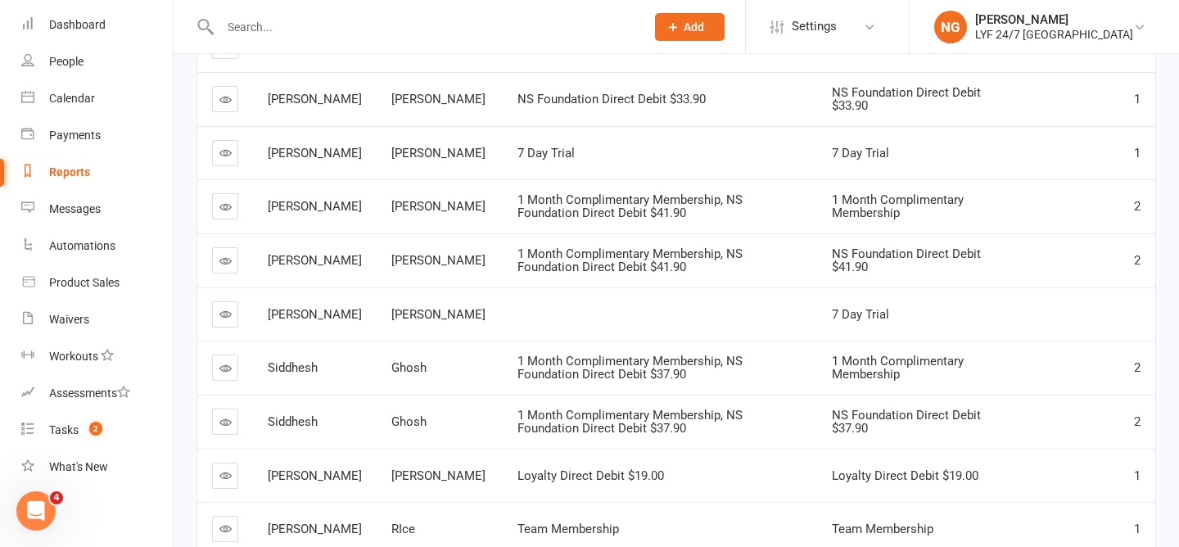
click at [224, 359] on link at bounding box center [225, 368] width 26 height 26
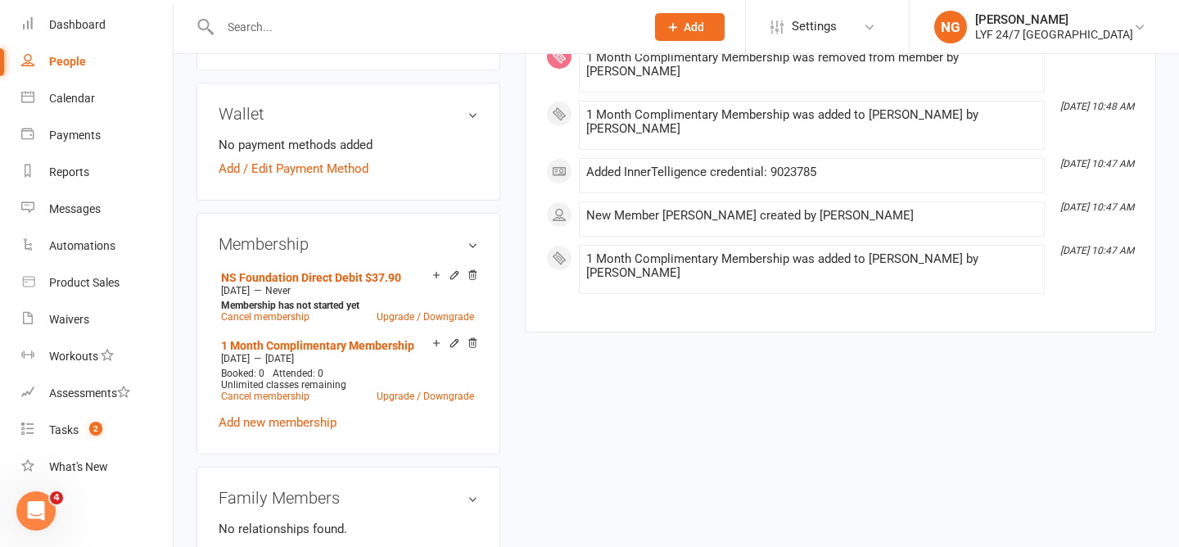
scroll to position [521, 0]
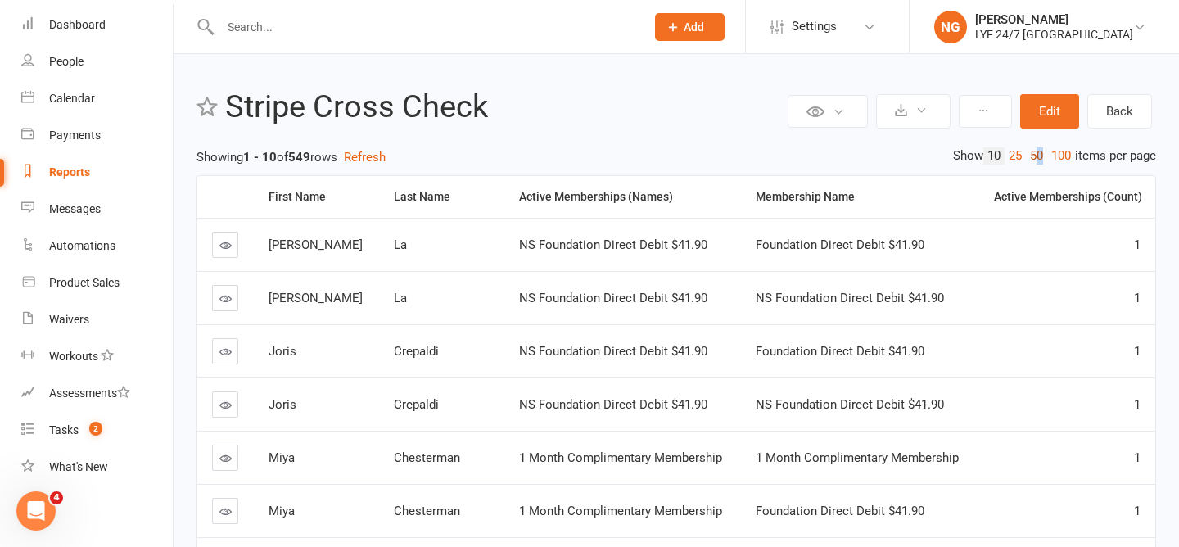
click at [1035, 159] on link "50" at bounding box center [1036, 155] width 21 height 17
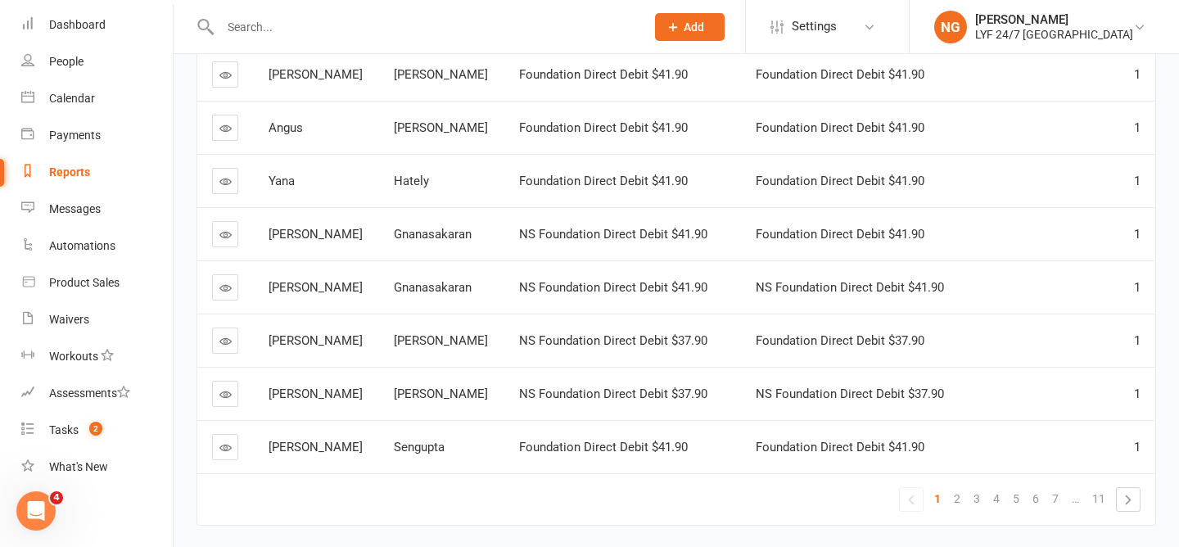
scroll to position [2462, 0]
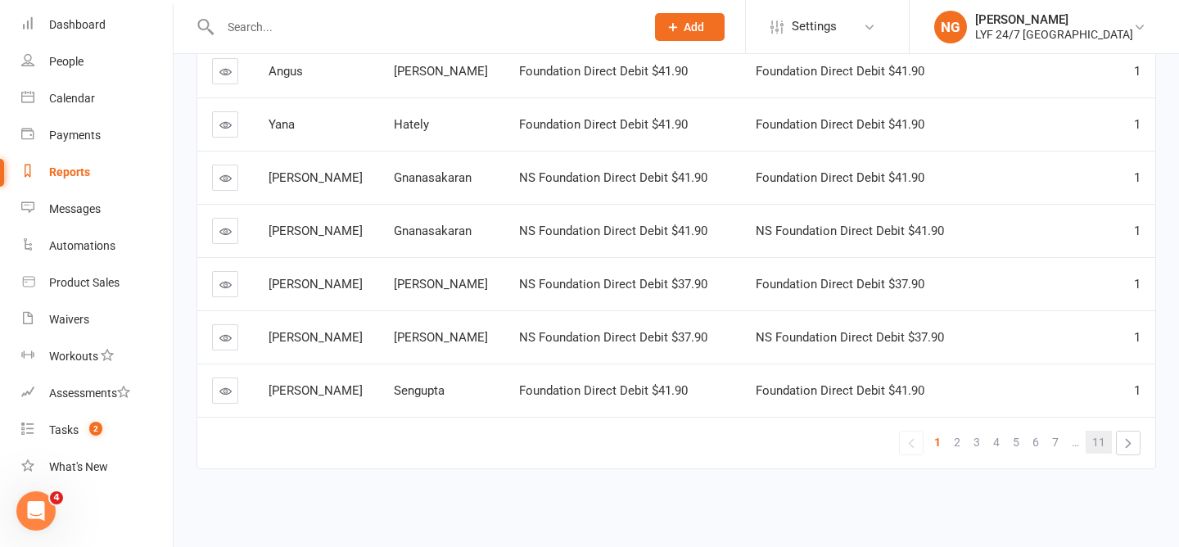
click at [1106, 441] on link "11" at bounding box center [1099, 442] width 26 height 23
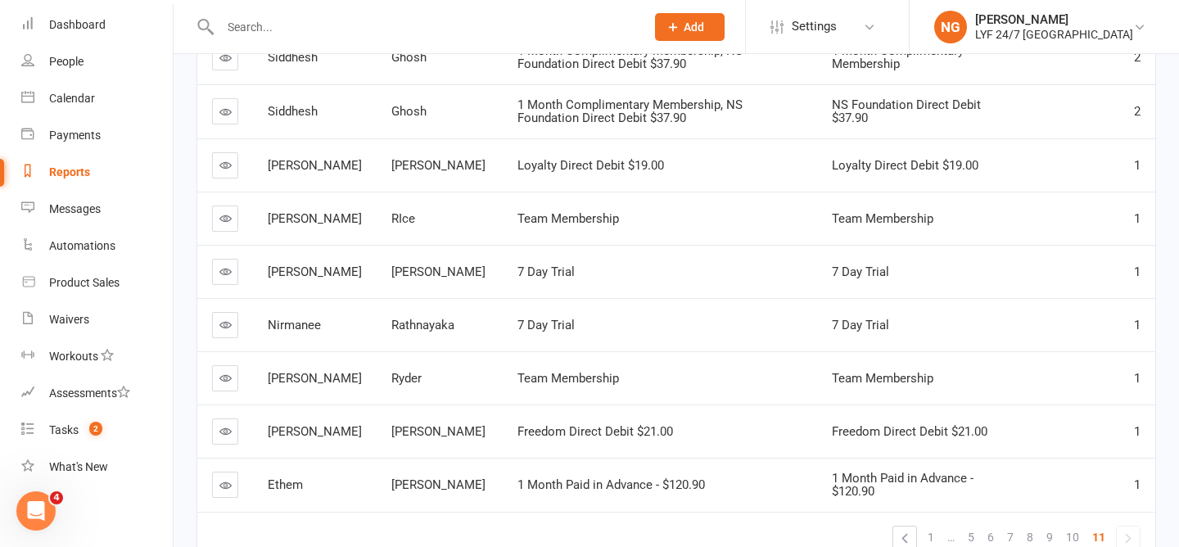
scroll to position [2444, 0]
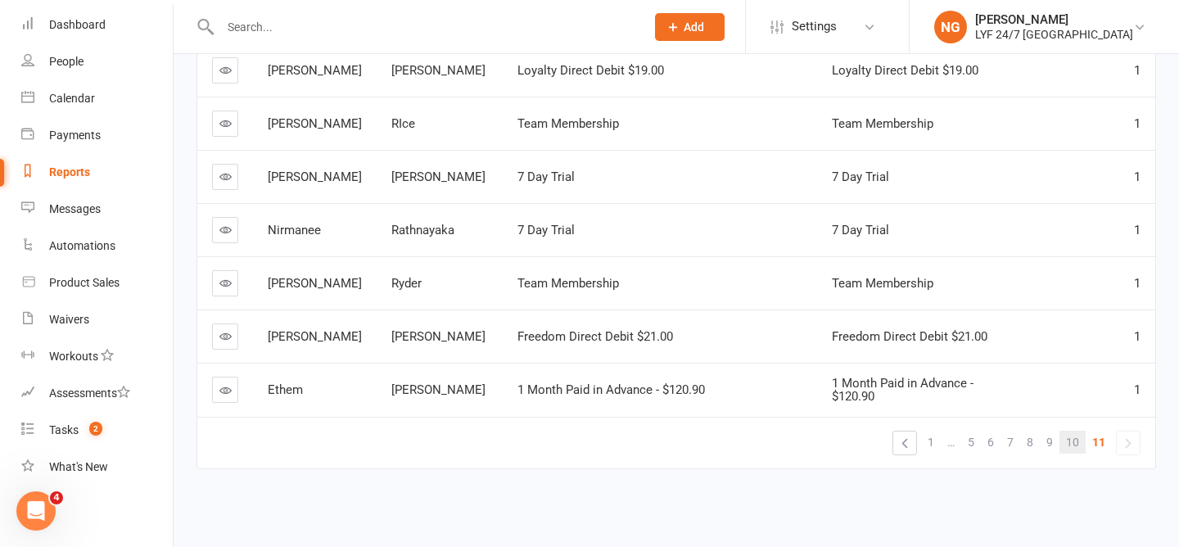
click at [1073, 444] on span "10" at bounding box center [1072, 442] width 13 height 23
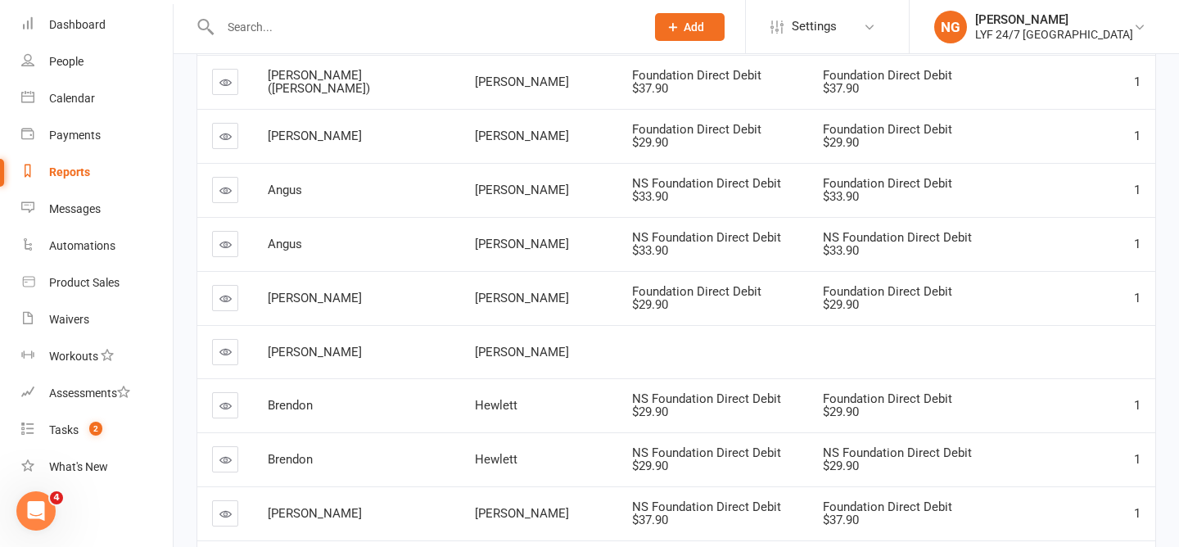
scroll to position [2462, 0]
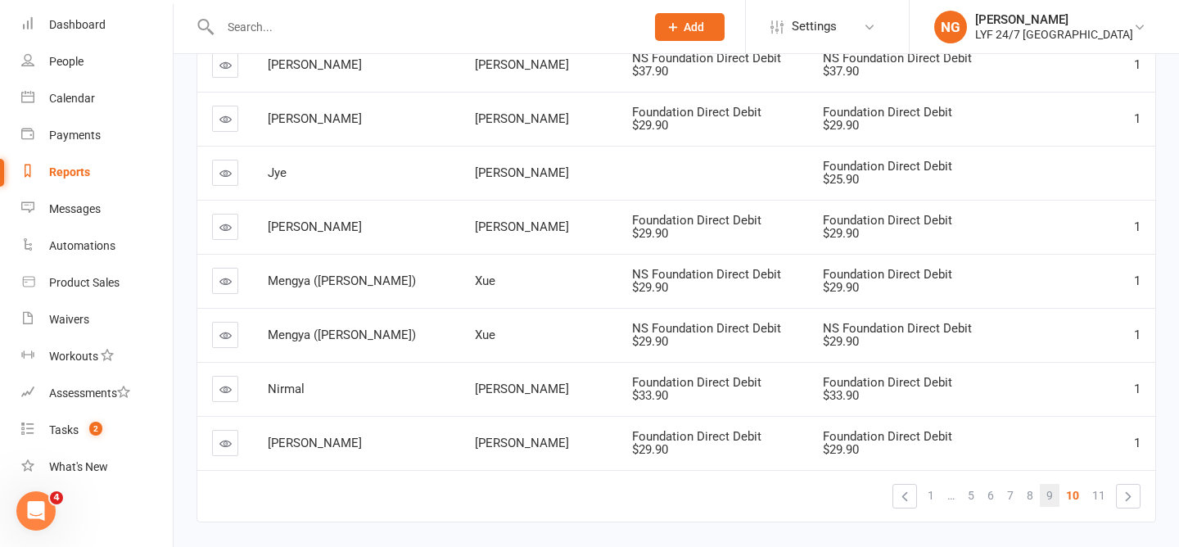
click at [1052, 484] on link "9" at bounding box center [1050, 495] width 20 height 23
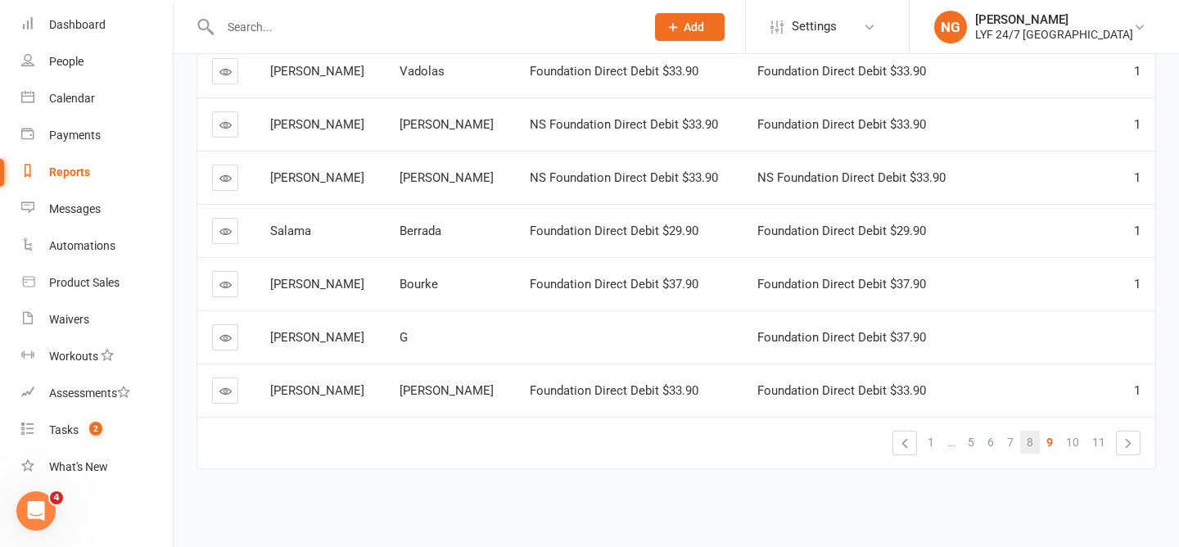
click at [1037, 440] on link "8" at bounding box center [1030, 442] width 20 height 23
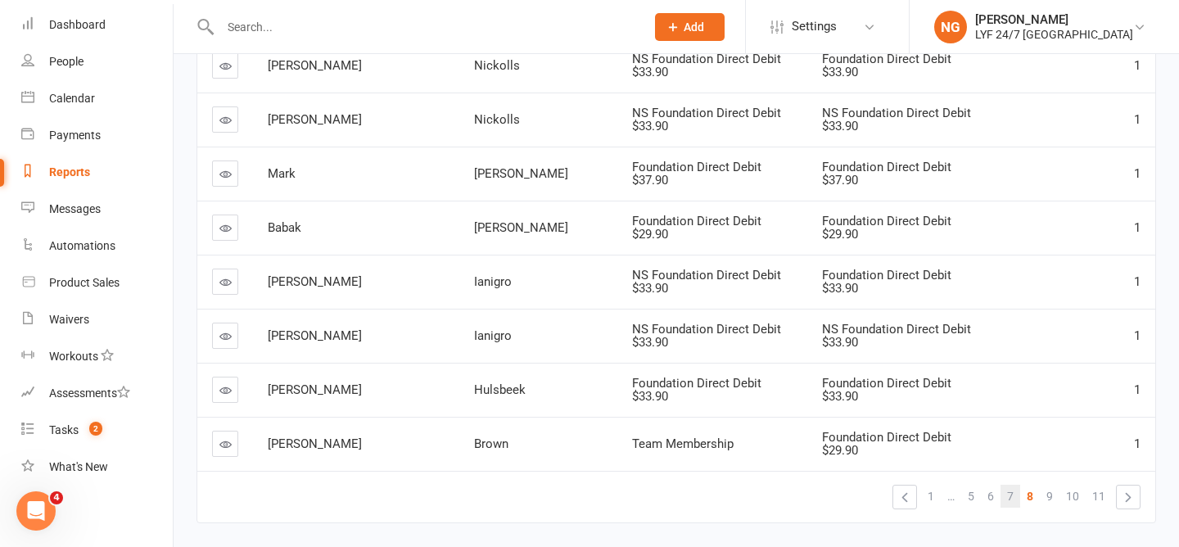
click at [1010, 485] on span "7" at bounding box center [1010, 496] width 7 height 23
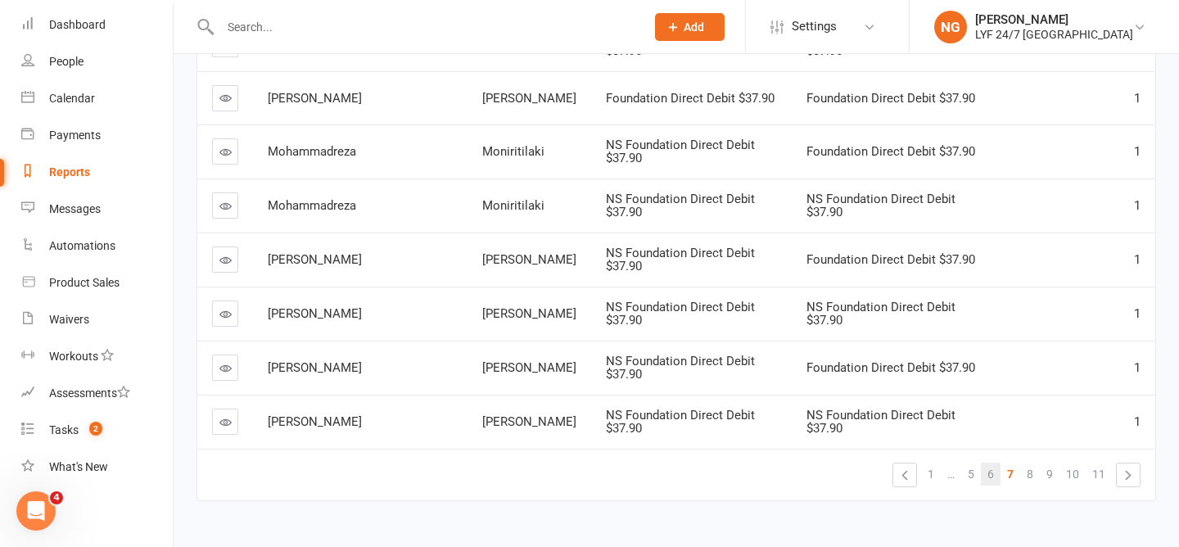
click at [984, 463] on link "6" at bounding box center [991, 474] width 20 height 23
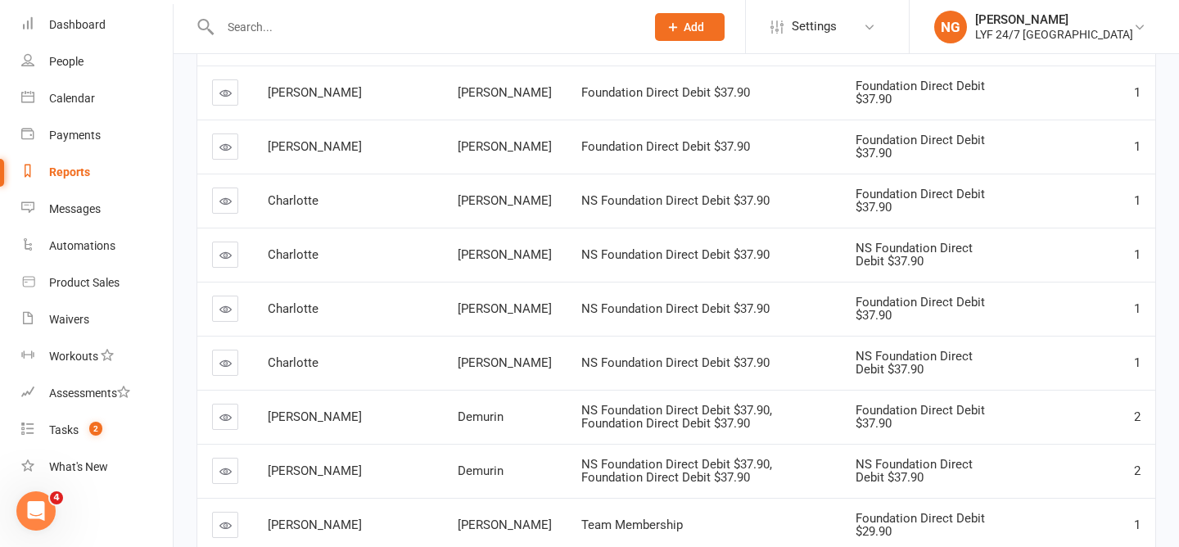
scroll to position [1193, 0]
click at [238, 413] on td at bounding box center [225, 416] width 56 height 54
click at [228, 413] on icon at bounding box center [225, 416] width 12 height 12
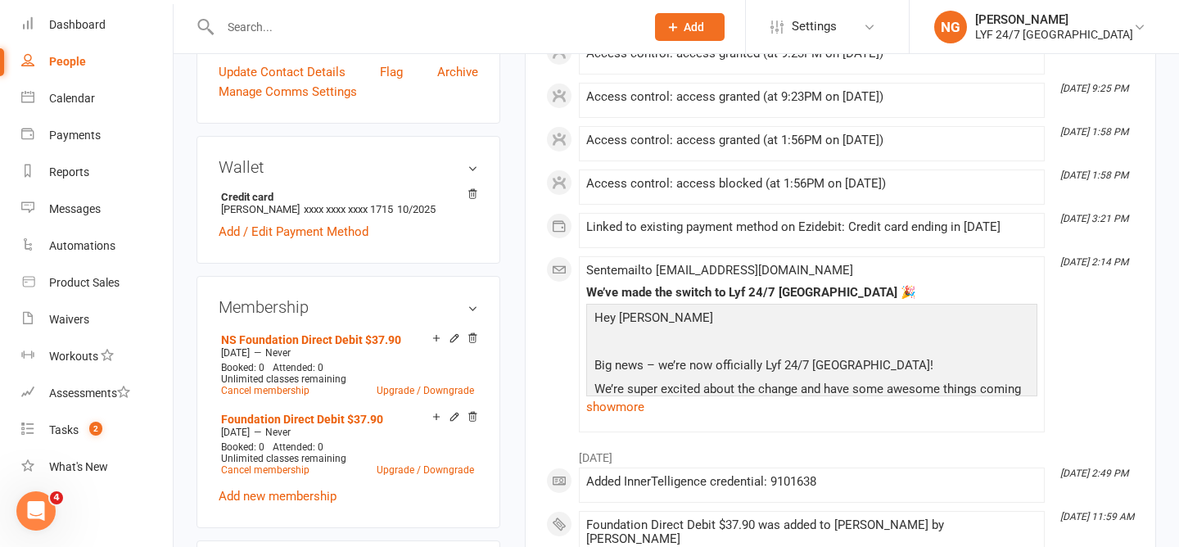
scroll to position [436, 0]
click at [292, 465] on link "Cancel membership" at bounding box center [265, 468] width 88 height 11
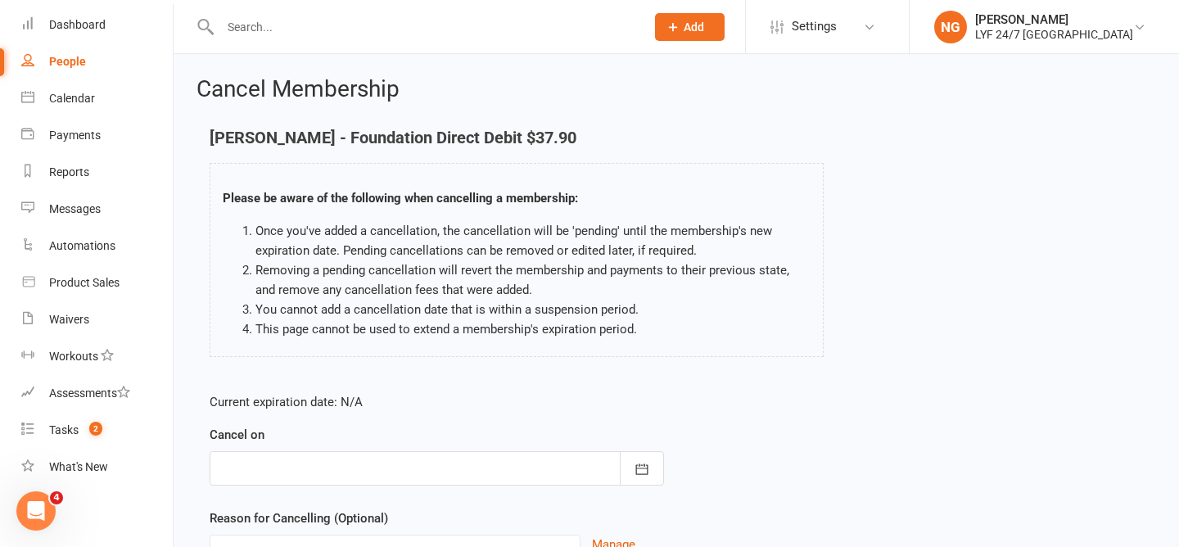
click at [327, 467] on div at bounding box center [437, 468] width 454 height 34
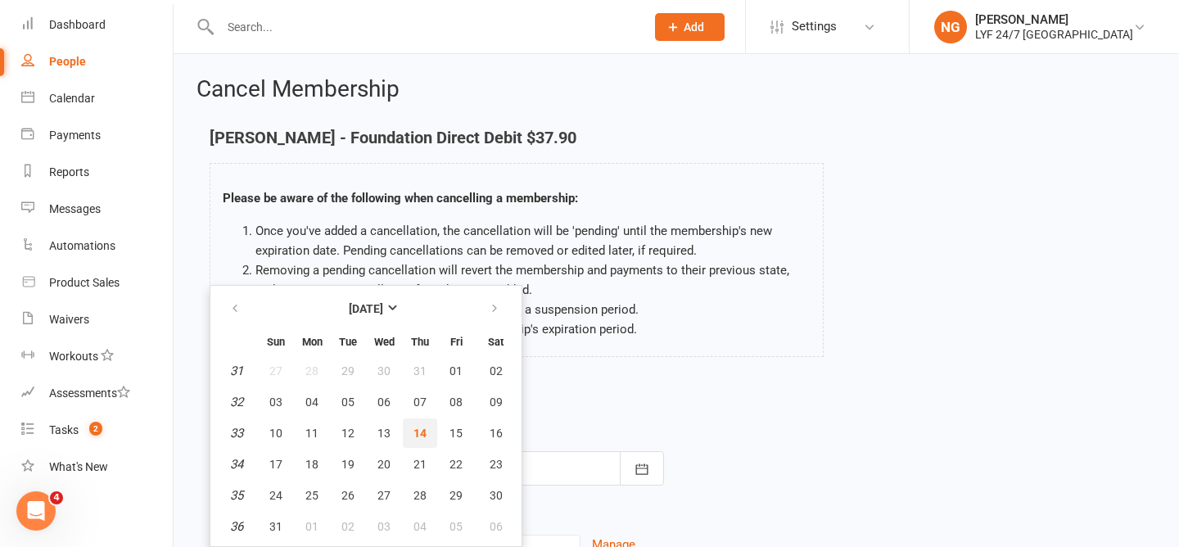
click at [421, 424] on button "14" at bounding box center [420, 432] width 34 height 29
type input "[DATE]"
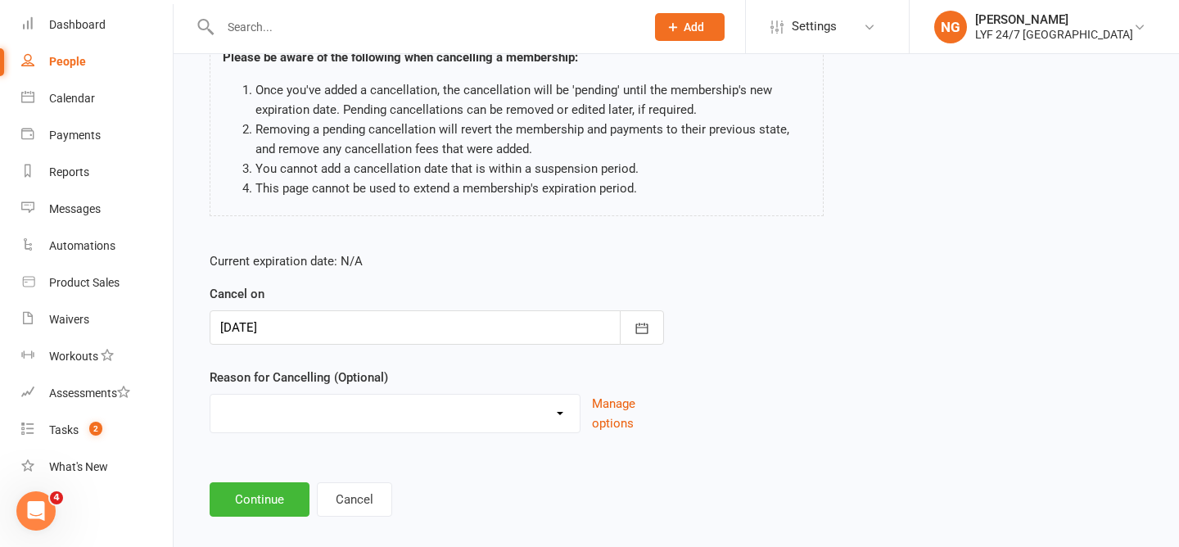
scroll to position [160, 0]
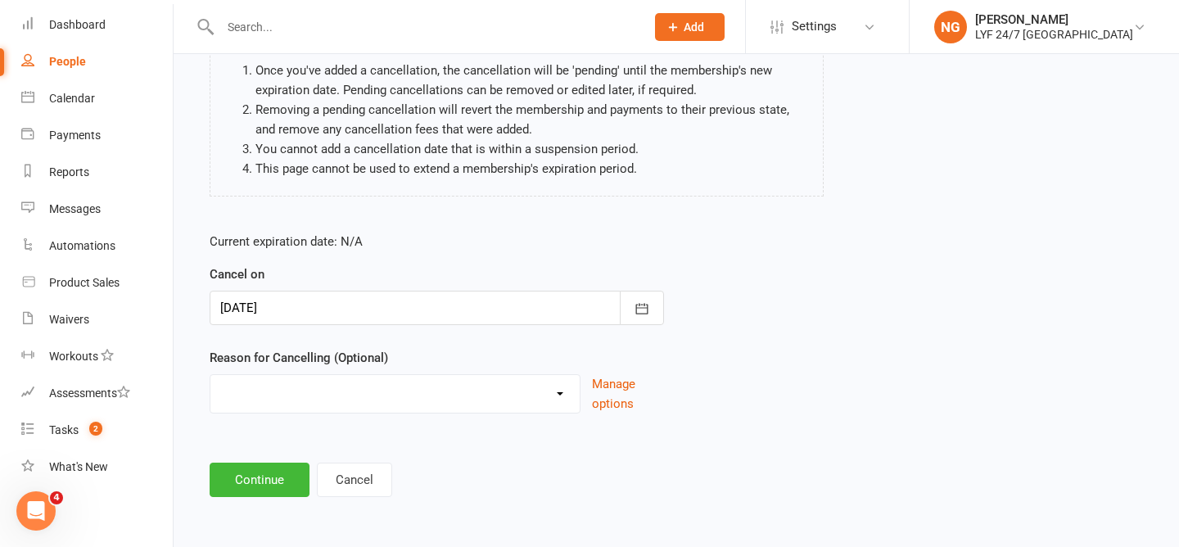
click at [398, 388] on select "Holiday Injury Migration Moved Stripe Migration Time Other reason" at bounding box center [394, 391] width 369 height 33
select select "4"
click at [258, 491] on button "Continue" at bounding box center [260, 480] width 100 height 34
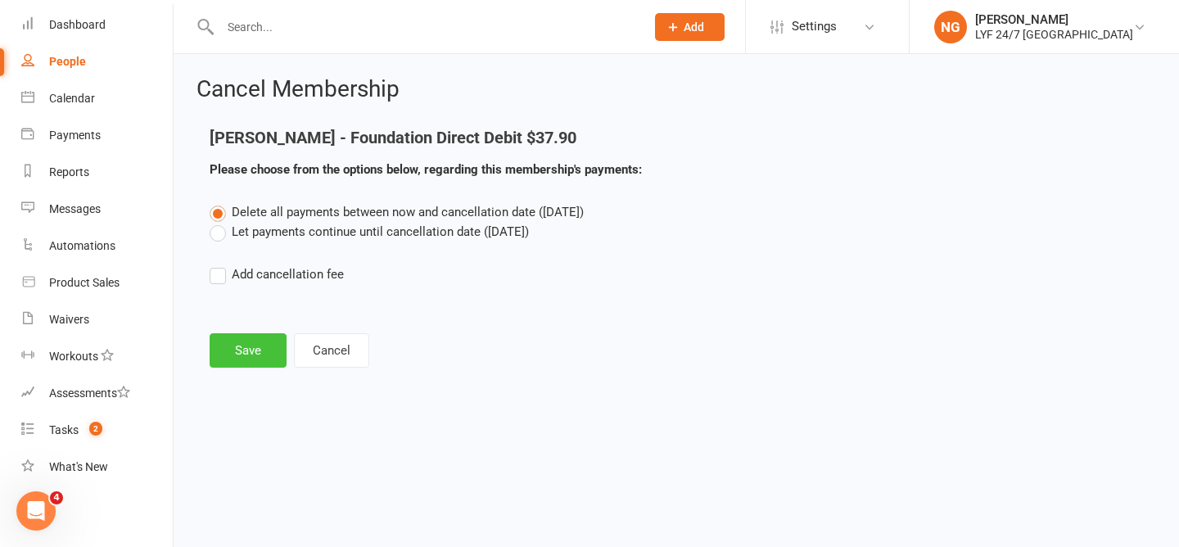
click at [246, 356] on button "Save" at bounding box center [248, 350] width 77 height 34
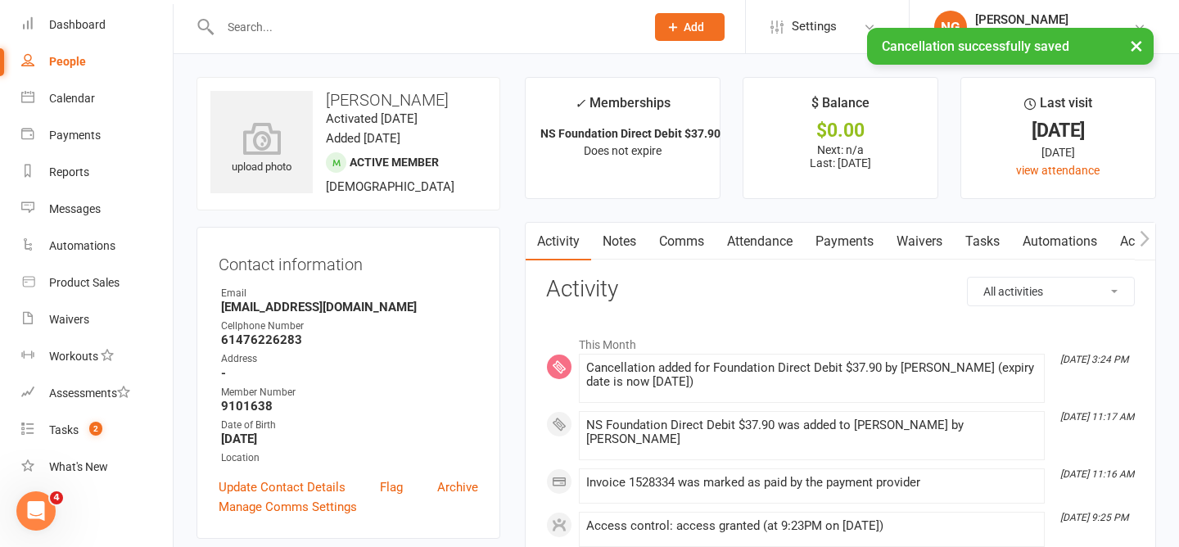
click at [860, 241] on link "Payments" at bounding box center [844, 242] width 81 height 38
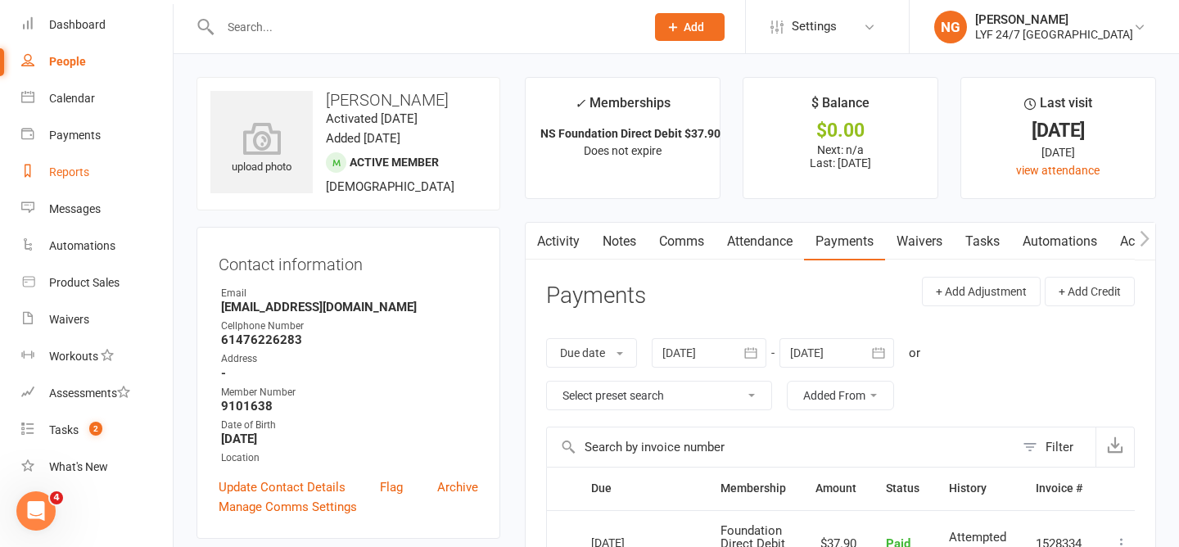
click at [70, 179] on link "Reports" at bounding box center [96, 172] width 151 height 37
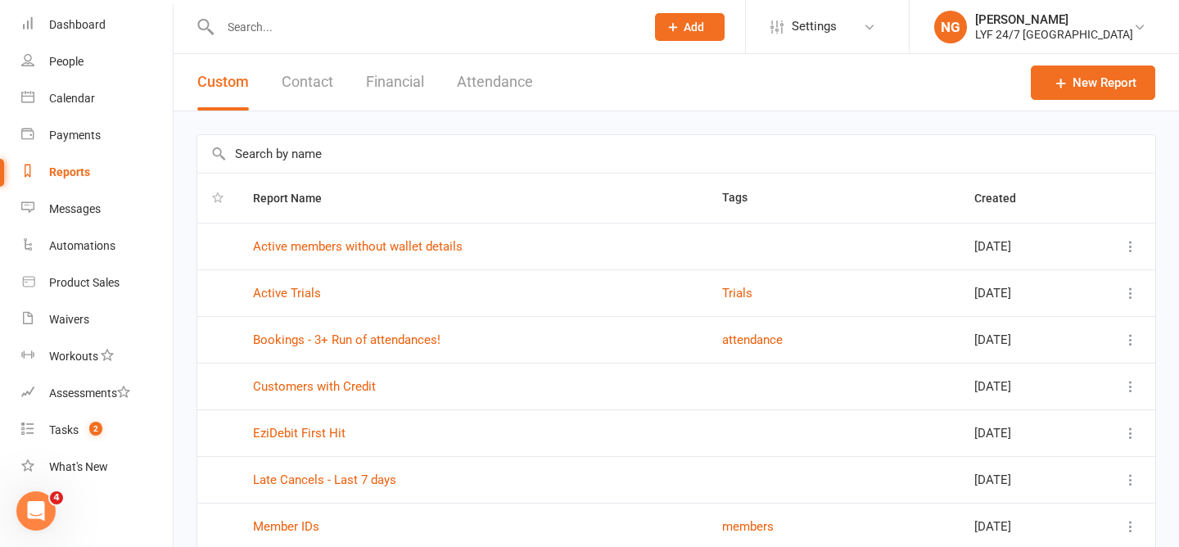
click at [348, 149] on input "text" at bounding box center [676, 154] width 958 height 38
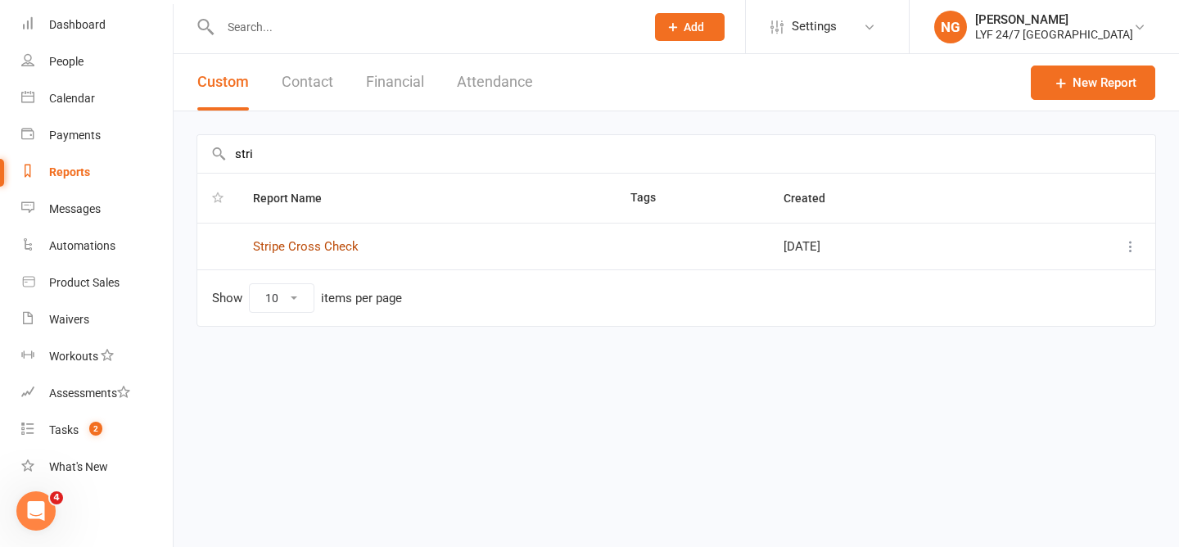
type input "stri"
click at [331, 242] on link "Stripe Cross Check" at bounding box center [306, 246] width 106 height 15
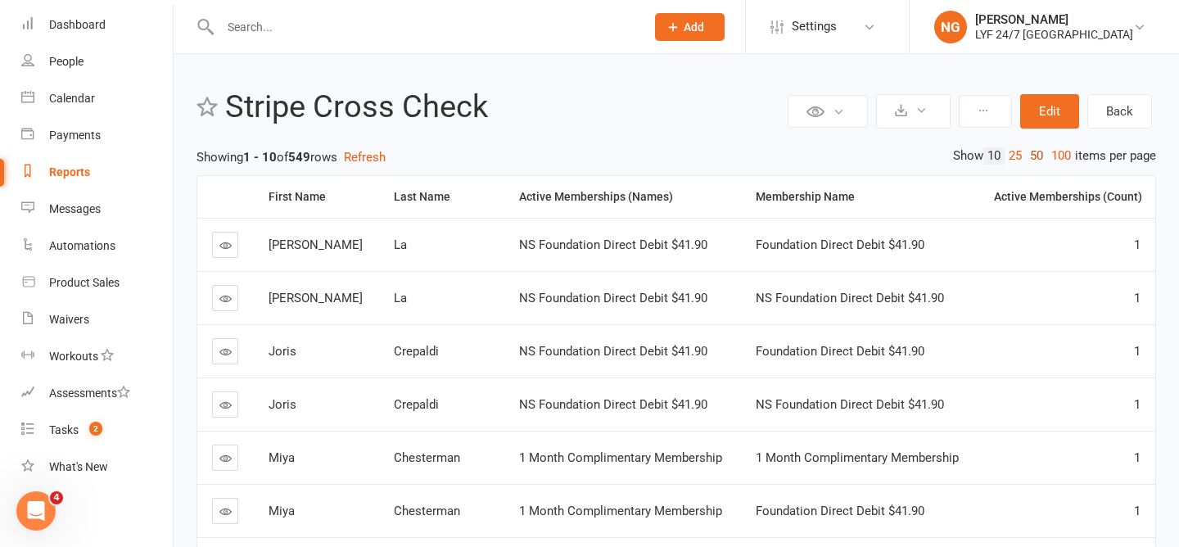
click at [1038, 155] on link "50" at bounding box center [1036, 155] width 21 height 17
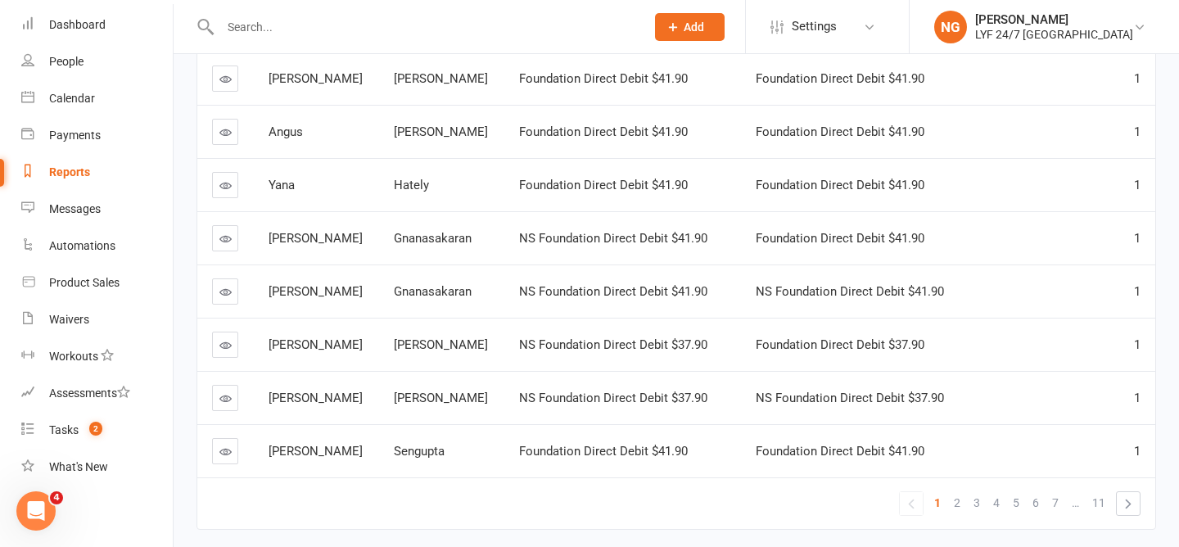
scroll to position [2462, 0]
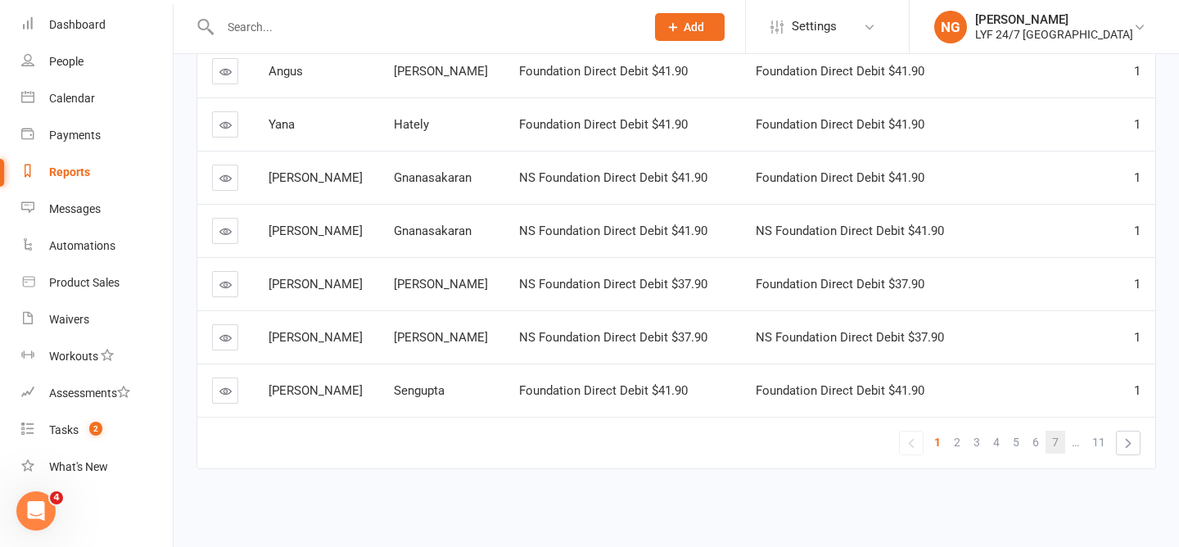
click at [1056, 440] on span "7" at bounding box center [1055, 442] width 7 height 23
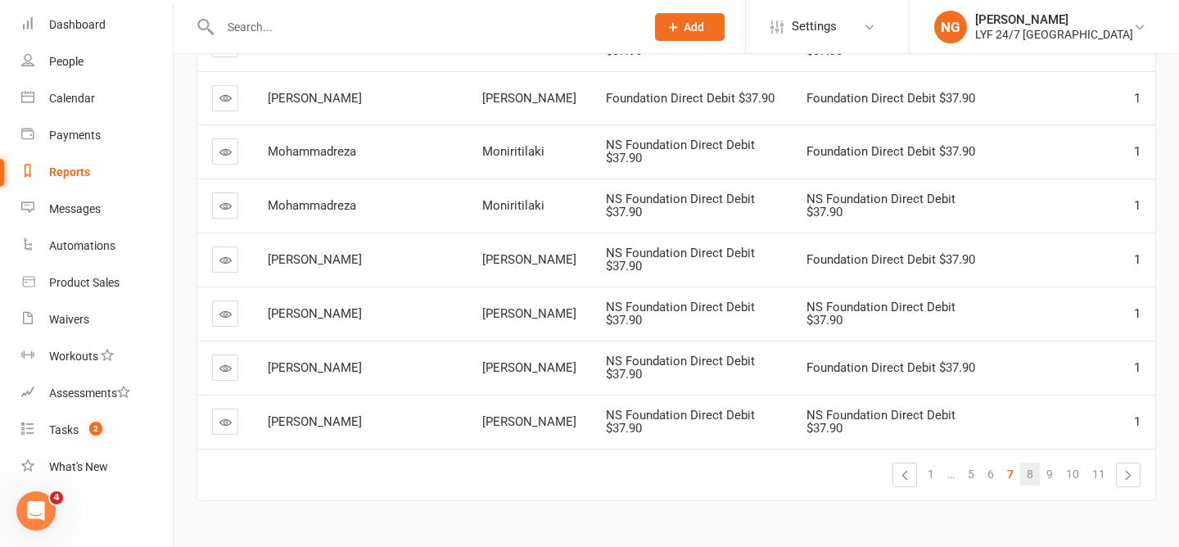
click at [1033, 463] on link "8" at bounding box center [1030, 474] width 20 height 23
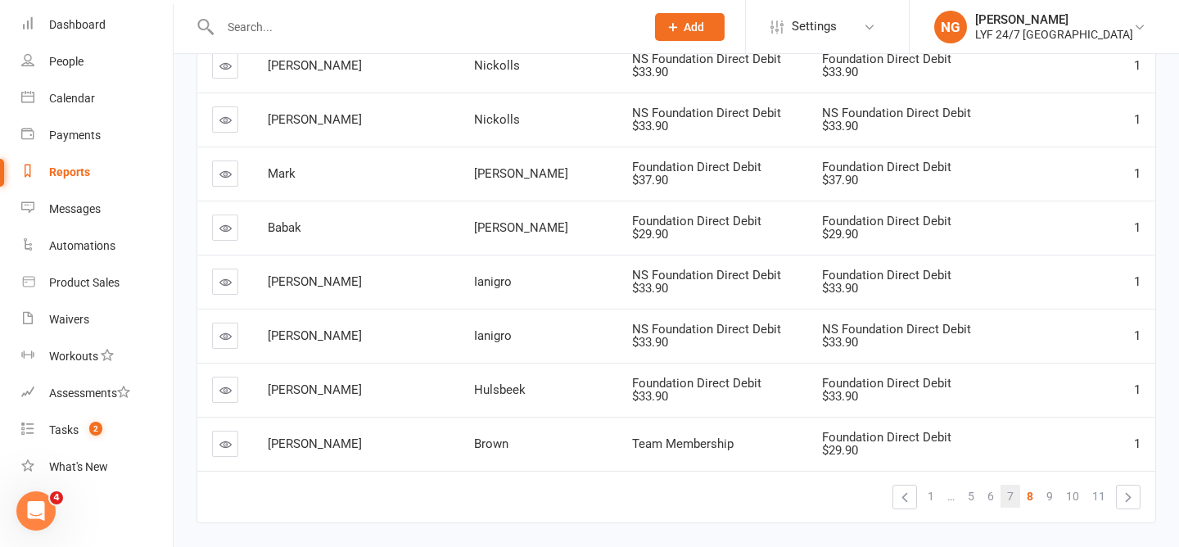
click at [1012, 485] on span "7" at bounding box center [1010, 496] width 7 height 23
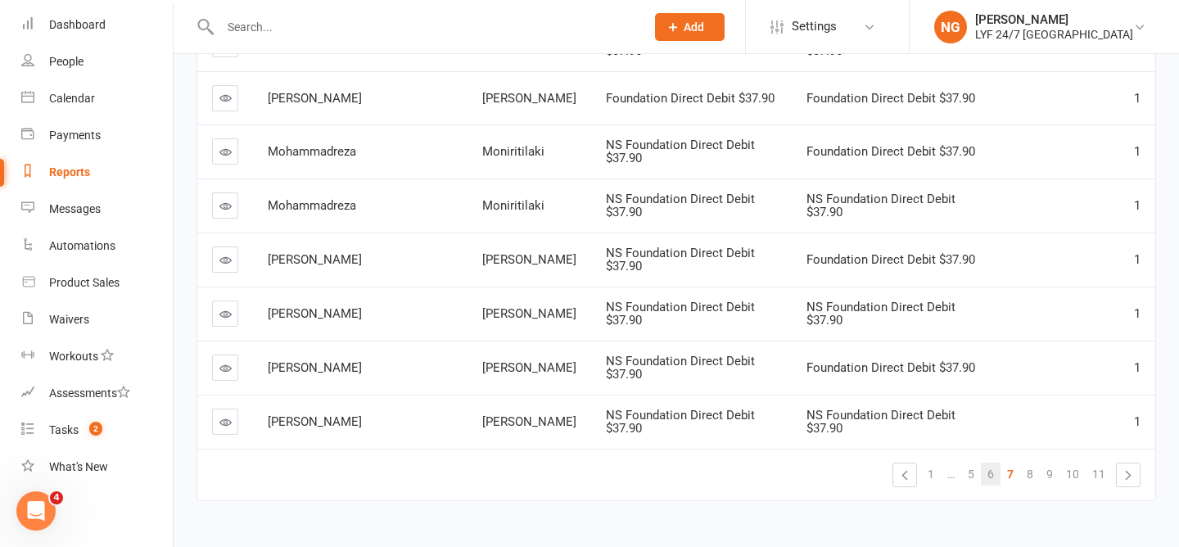
click at [985, 463] on link "6" at bounding box center [991, 474] width 20 height 23
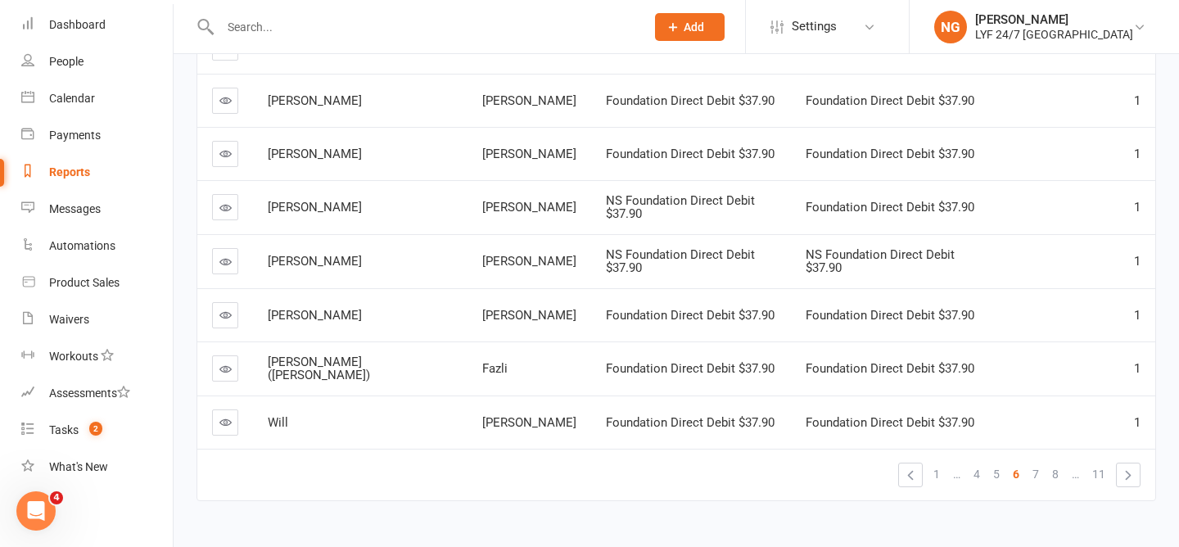
click at [995, 463] on li "5" at bounding box center [997, 475] width 20 height 25
click at [995, 463] on span "5" at bounding box center [996, 474] width 7 height 23
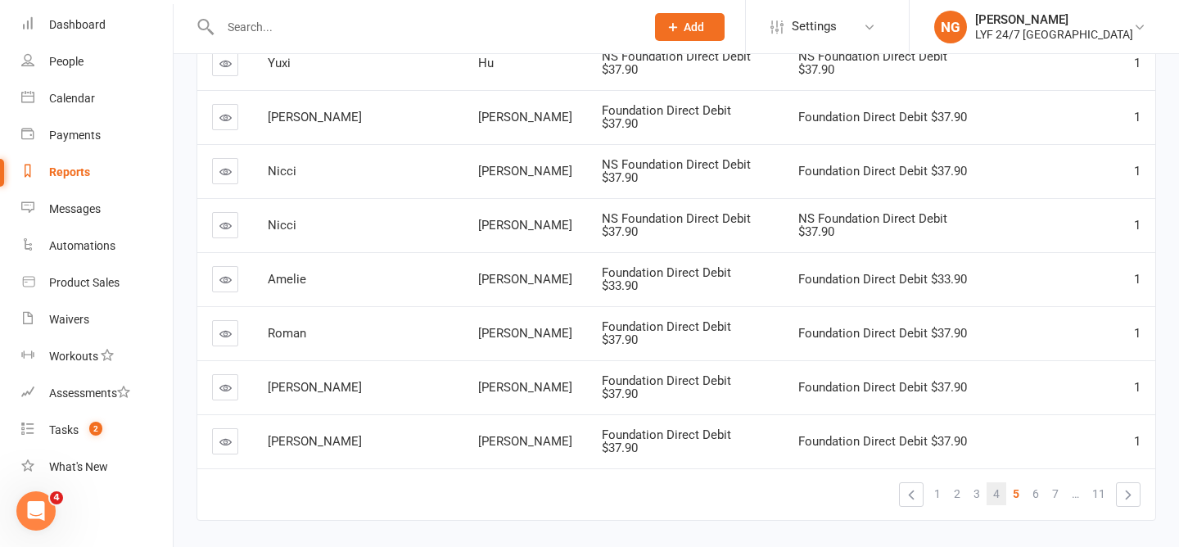
click at [994, 482] on span "4" at bounding box center [996, 493] width 7 height 23
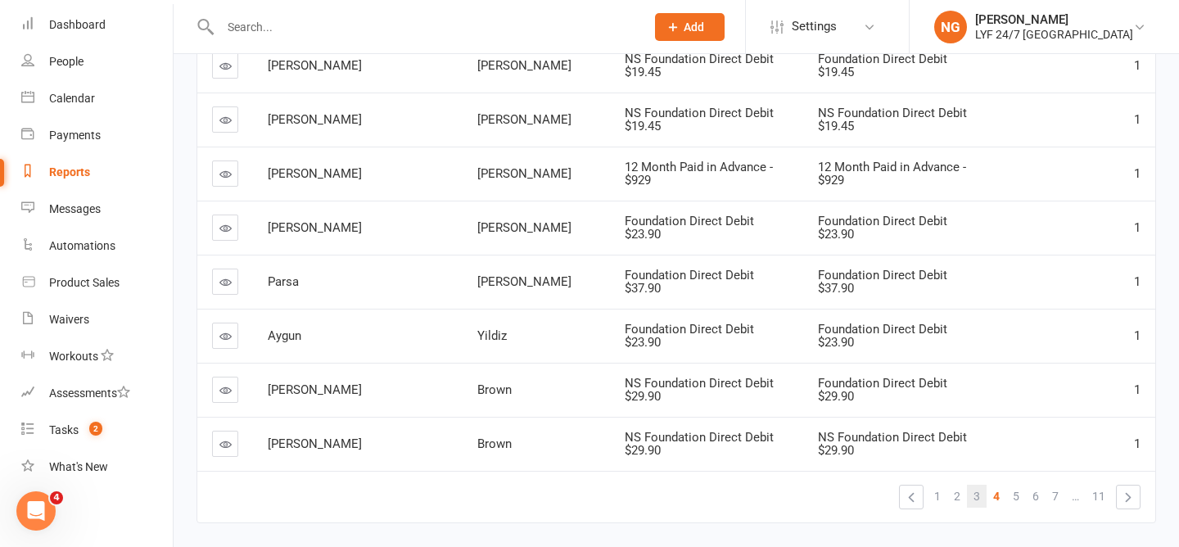
click at [972, 485] on link "3" at bounding box center [977, 496] width 20 height 23
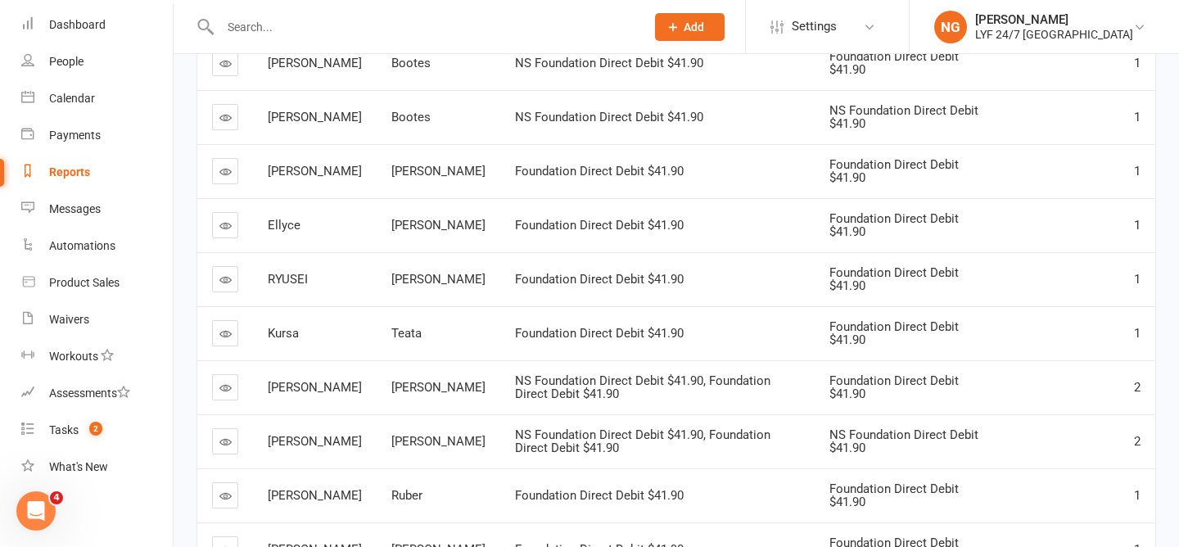
scroll to position [607, 0]
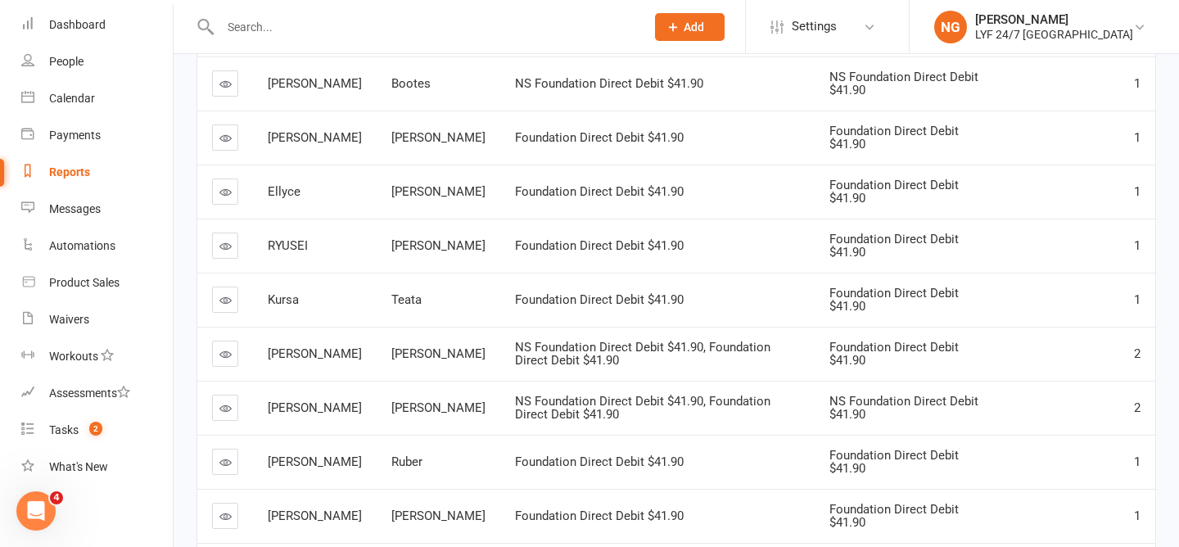
click at [219, 348] on icon at bounding box center [225, 354] width 12 height 12
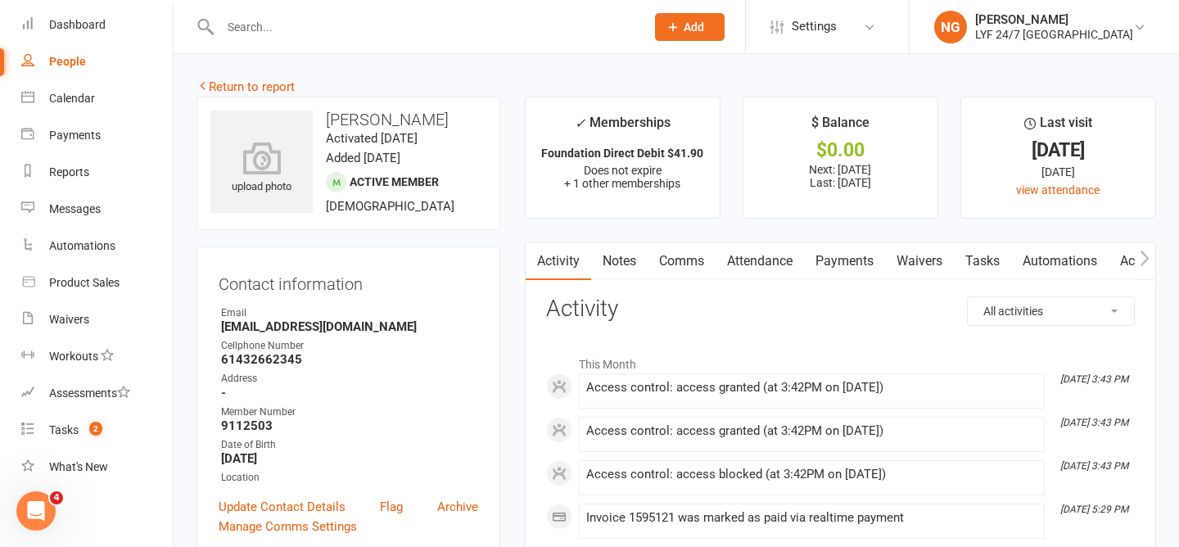
click at [851, 257] on link "Payments" at bounding box center [844, 261] width 81 height 38
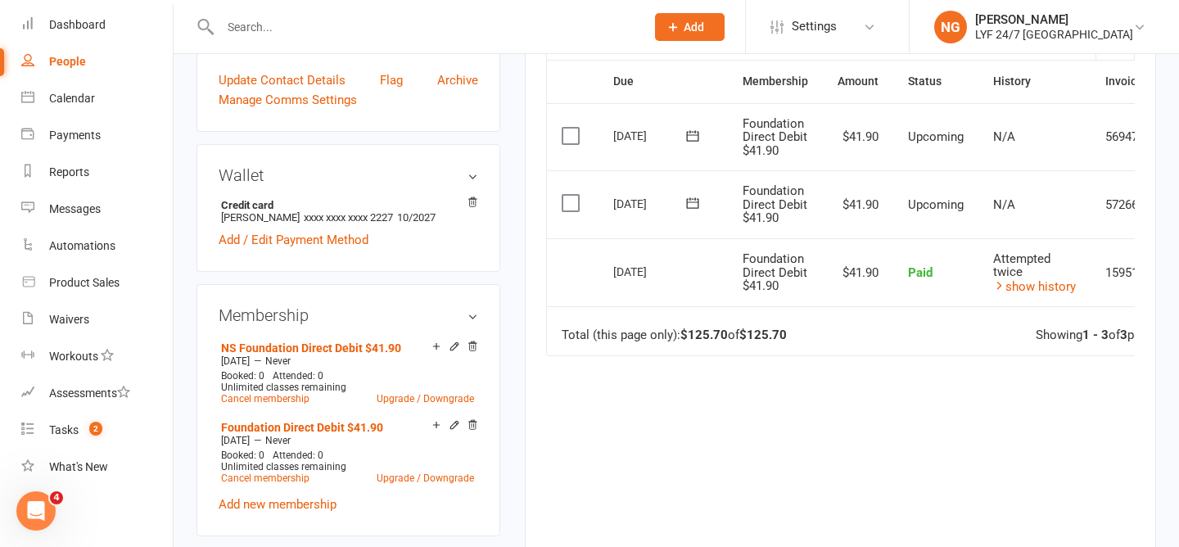
scroll to position [427, 0]
click at [268, 475] on link "Cancel membership" at bounding box center [265, 477] width 88 height 11
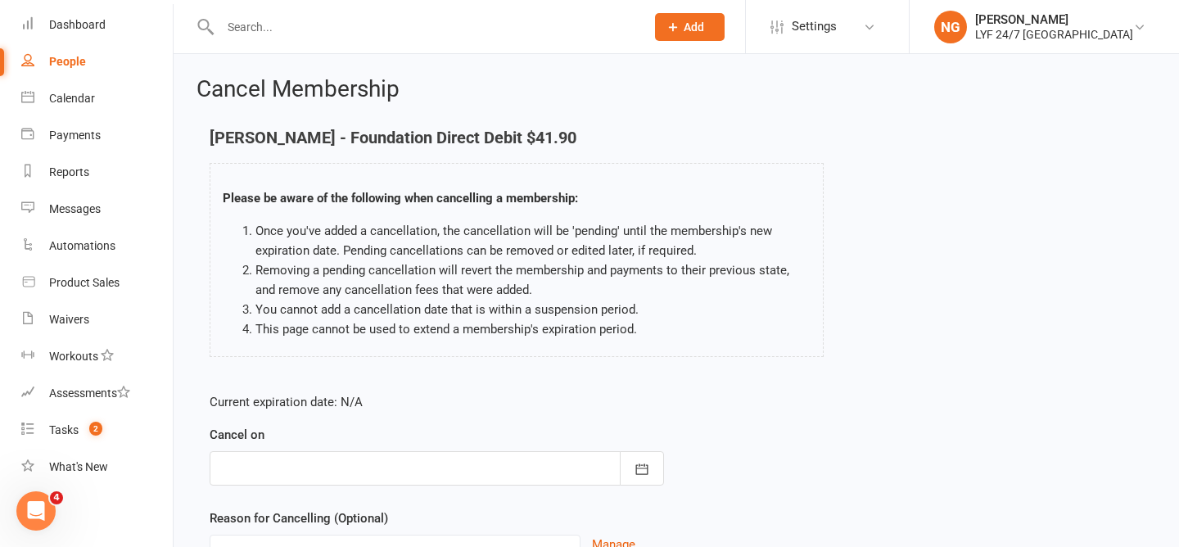
scroll to position [160, 0]
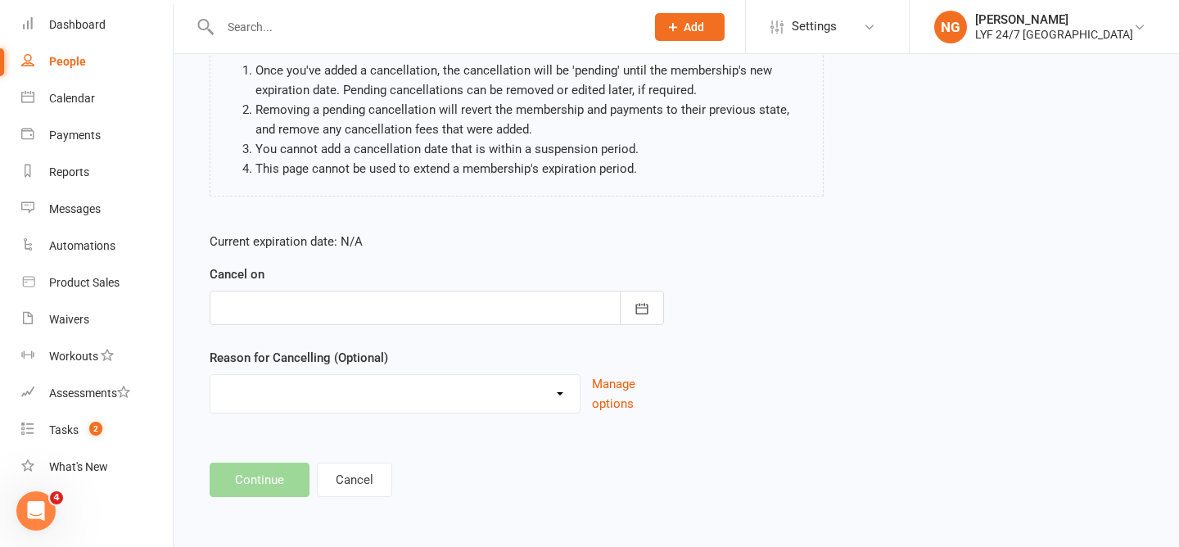
click at [358, 285] on div "Cancel on [DATE] Sun Mon Tue Wed Thu Fri Sat 31 27 28 29 30 31 01 02 32 03 04 0…" at bounding box center [437, 294] width 454 height 61
click at [360, 296] on div at bounding box center [437, 308] width 454 height 34
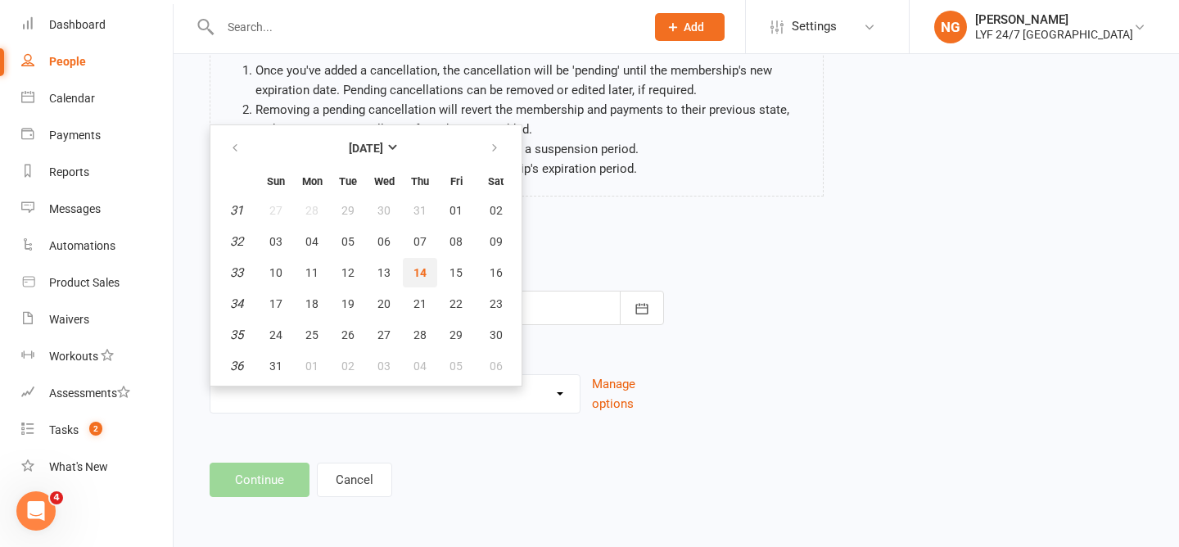
click at [419, 272] on span "14" at bounding box center [419, 272] width 13 height 13
type input "[DATE]"
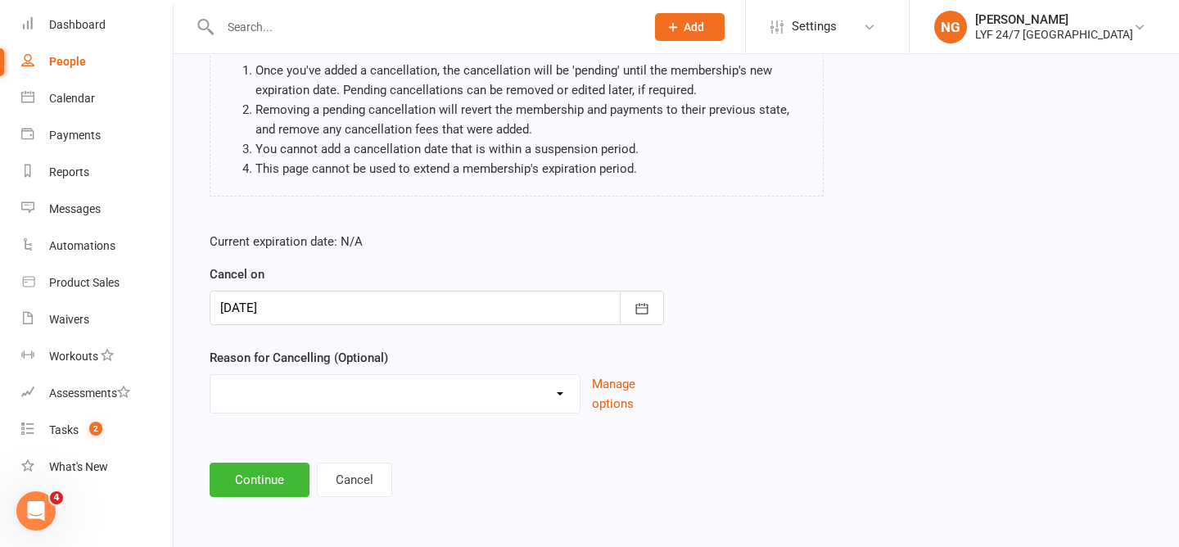
click at [415, 405] on select "Holiday Injury Migration Moved Stripe Migration Time Other reason" at bounding box center [394, 391] width 369 height 33
select select "4"
click at [255, 484] on button "Continue" at bounding box center [260, 480] width 100 height 34
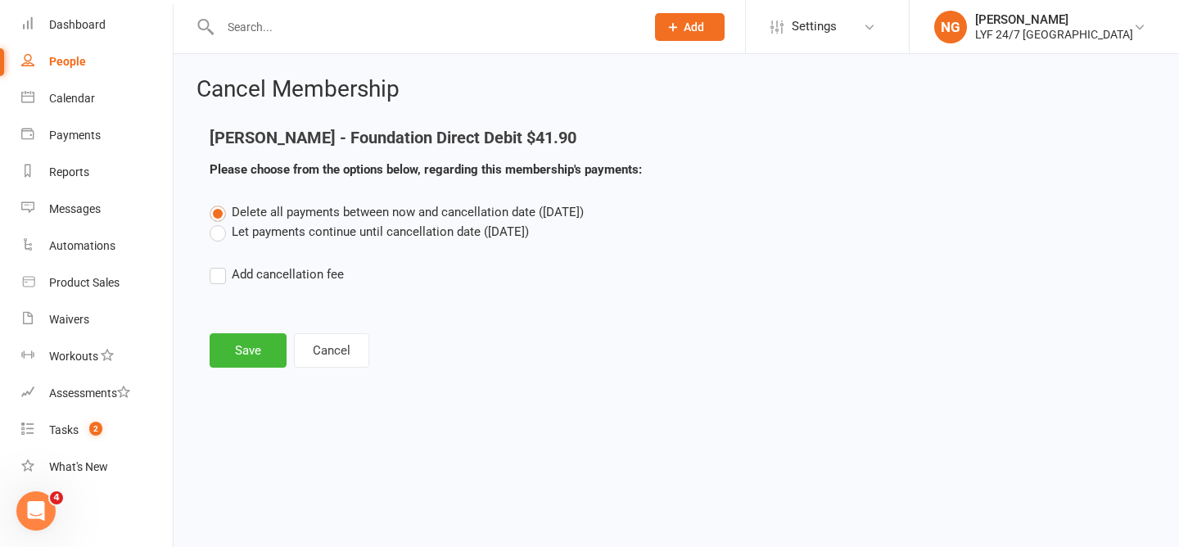
scroll to position [0, 0]
click at [255, 355] on button "Save" at bounding box center [248, 350] width 77 height 34
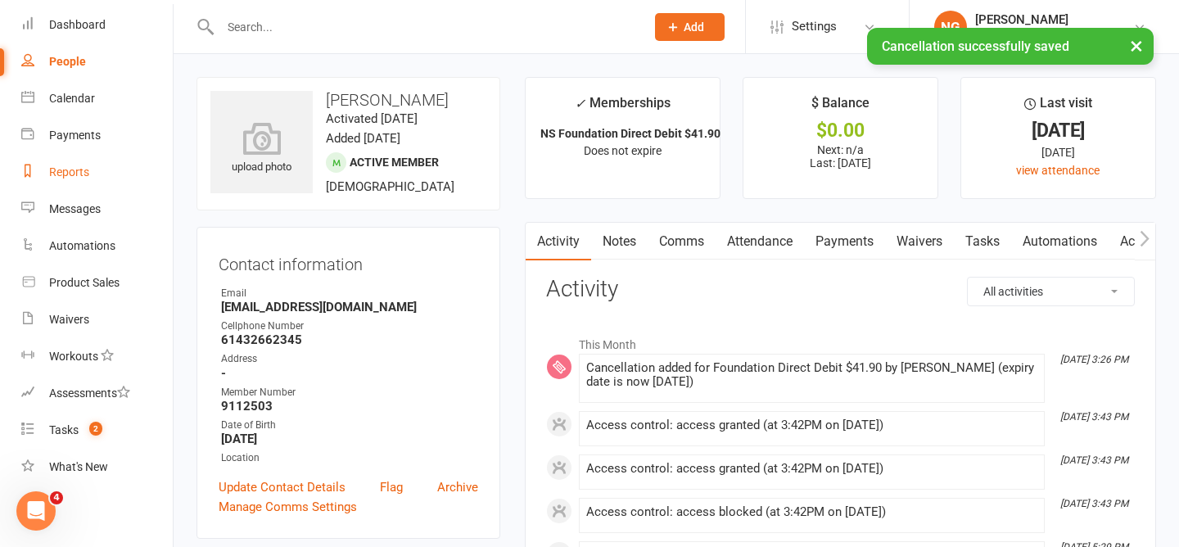
click at [70, 173] on div "Reports" at bounding box center [69, 171] width 40 height 13
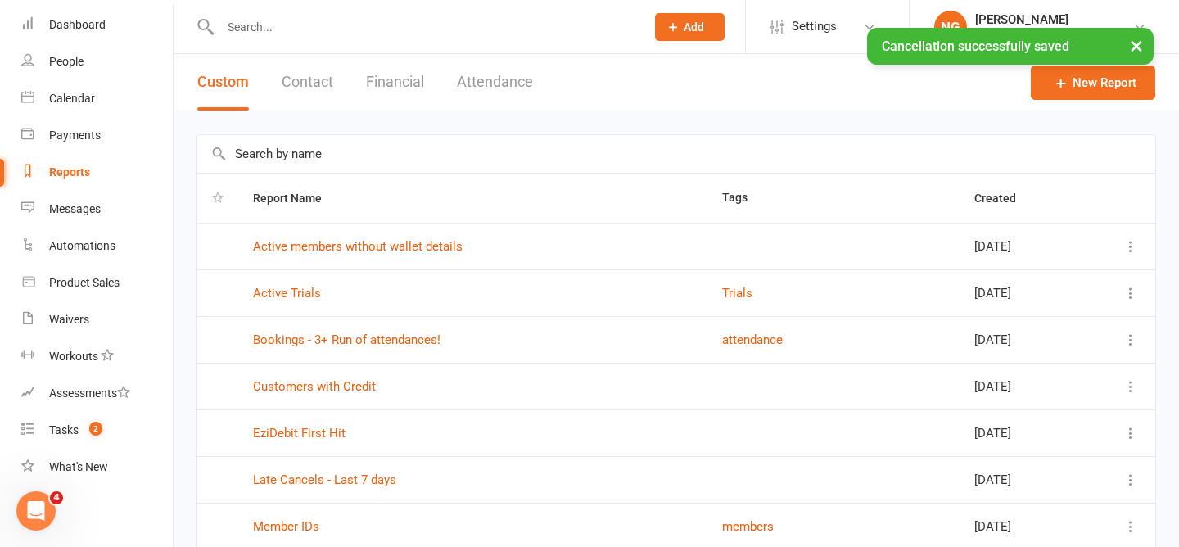
click at [355, 141] on input "text" at bounding box center [676, 154] width 958 height 38
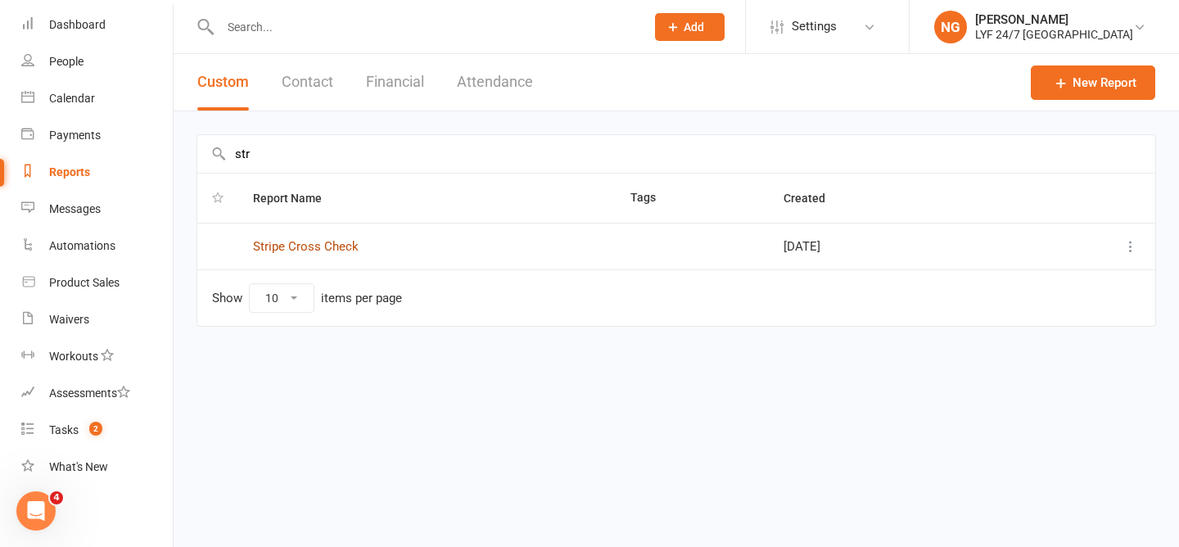
type input "str"
click at [345, 243] on link "Stripe Cross Check" at bounding box center [306, 246] width 106 height 15
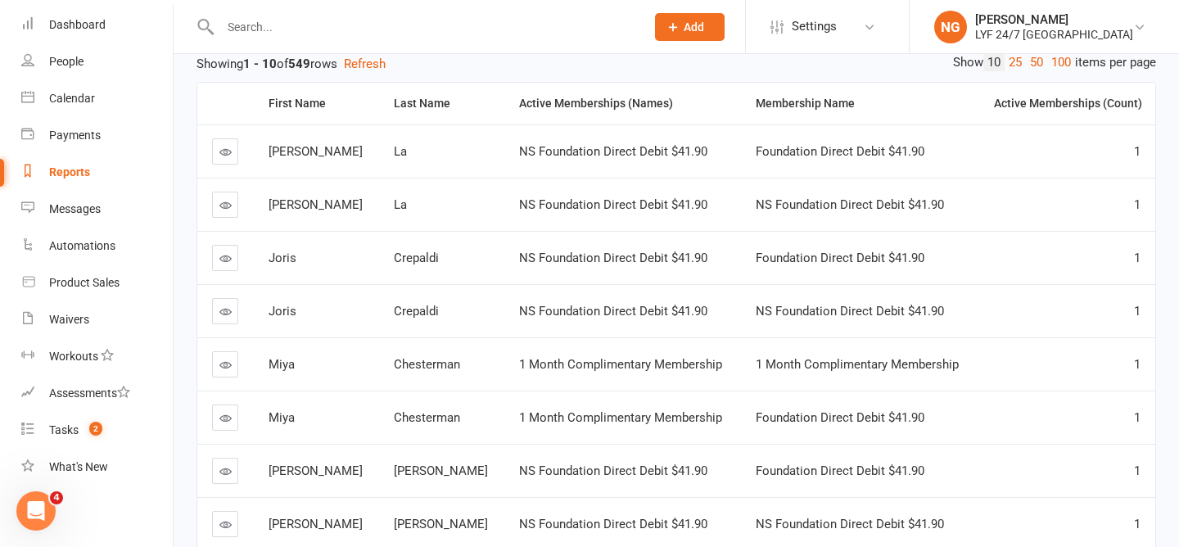
scroll to position [333, 0]
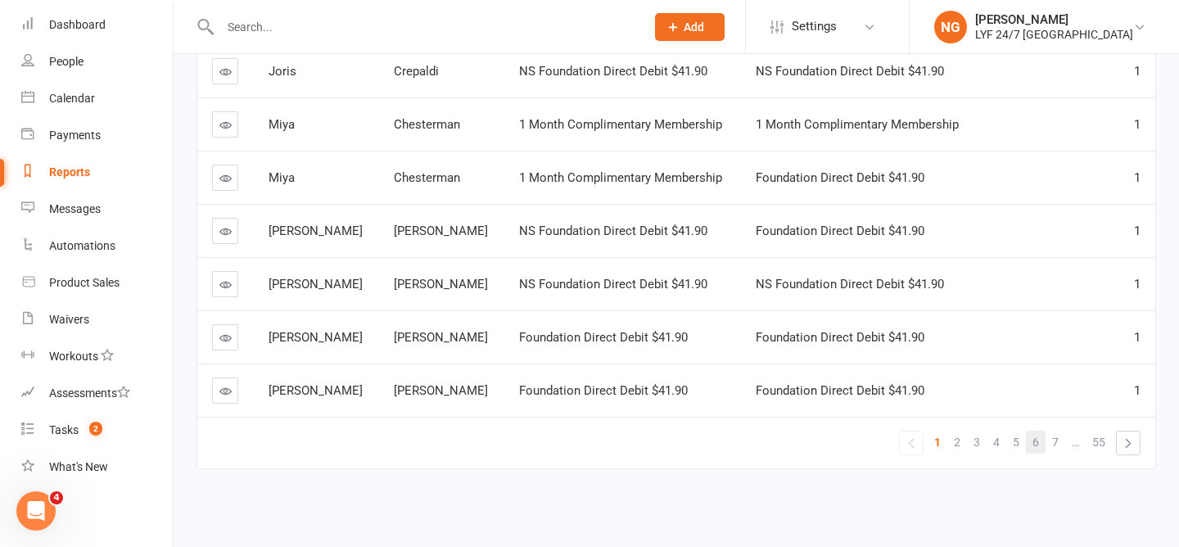
click at [1033, 445] on span "6" at bounding box center [1035, 442] width 7 height 23
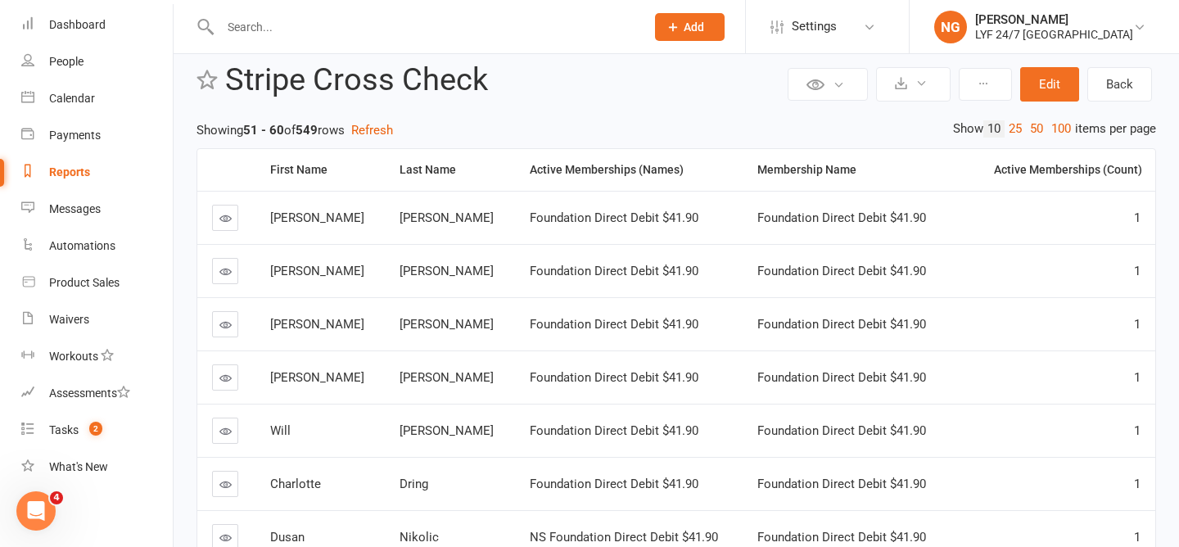
scroll to position [28, 0]
click at [1031, 127] on link "50" at bounding box center [1036, 128] width 21 height 17
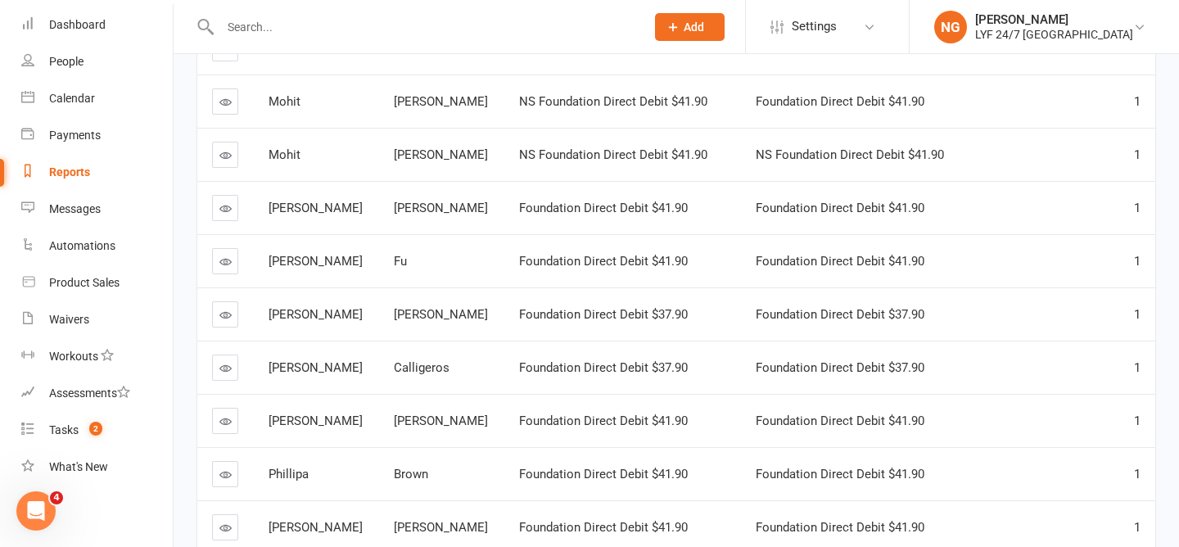
scroll to position [2462, 0]
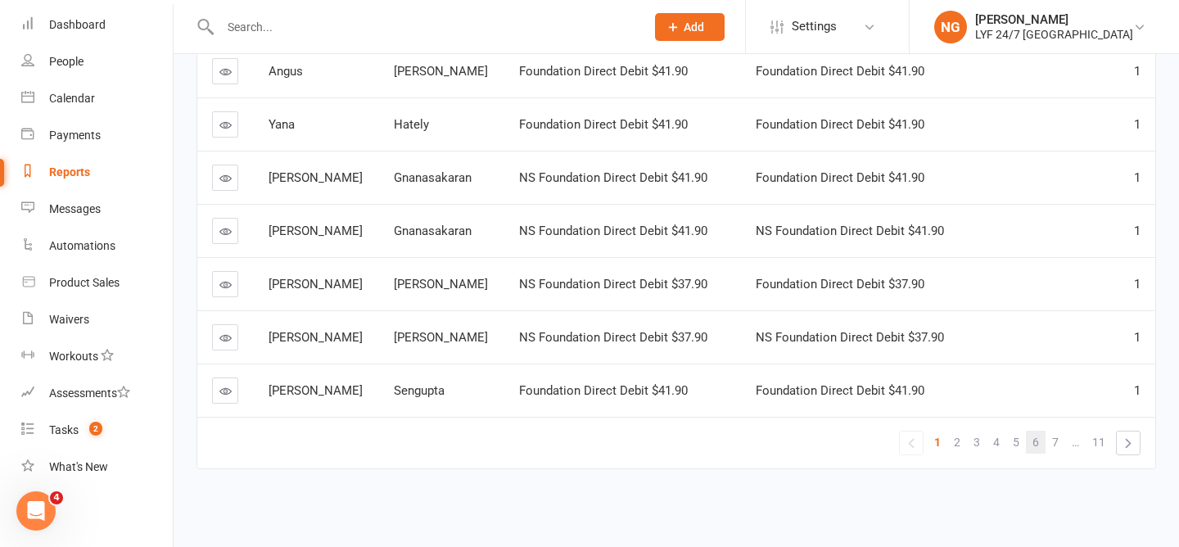
click at [1031, 436] on link "6" at bounding box center [1036, 442] width 20 height 23
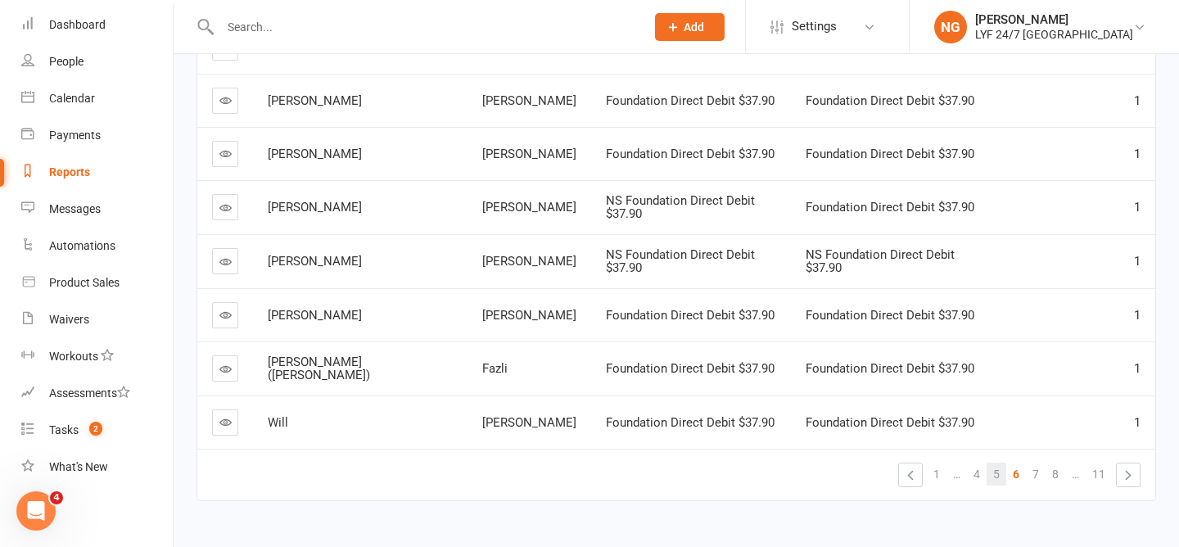
click at [991, 463] on link "5" at bounding box center [997, 474] width 20 height 23
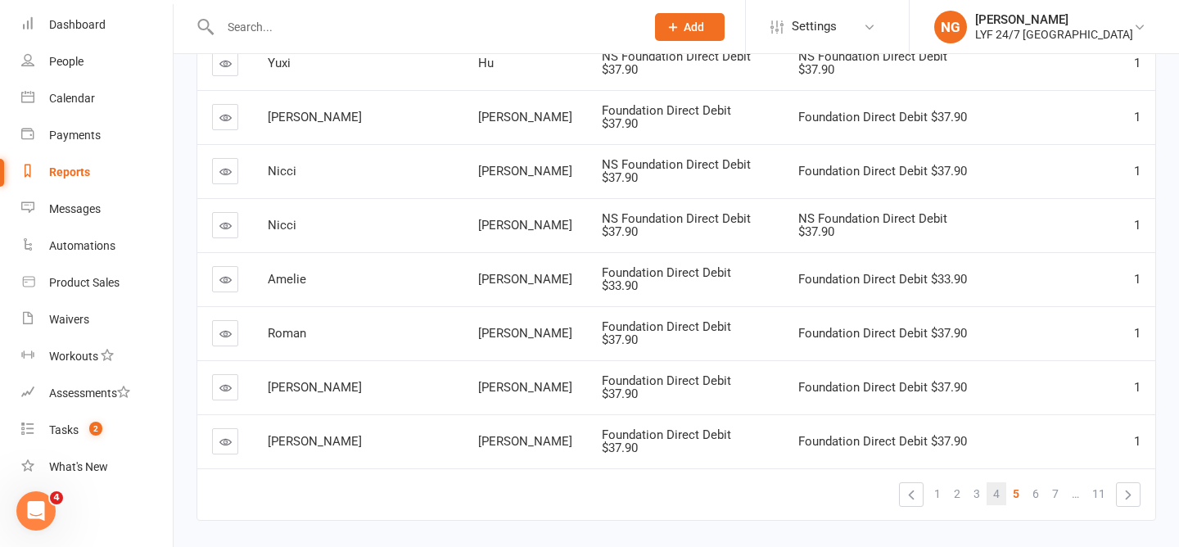
click at [993, 482] on span "4" at bounding box center [996, 493] width 7 height 23
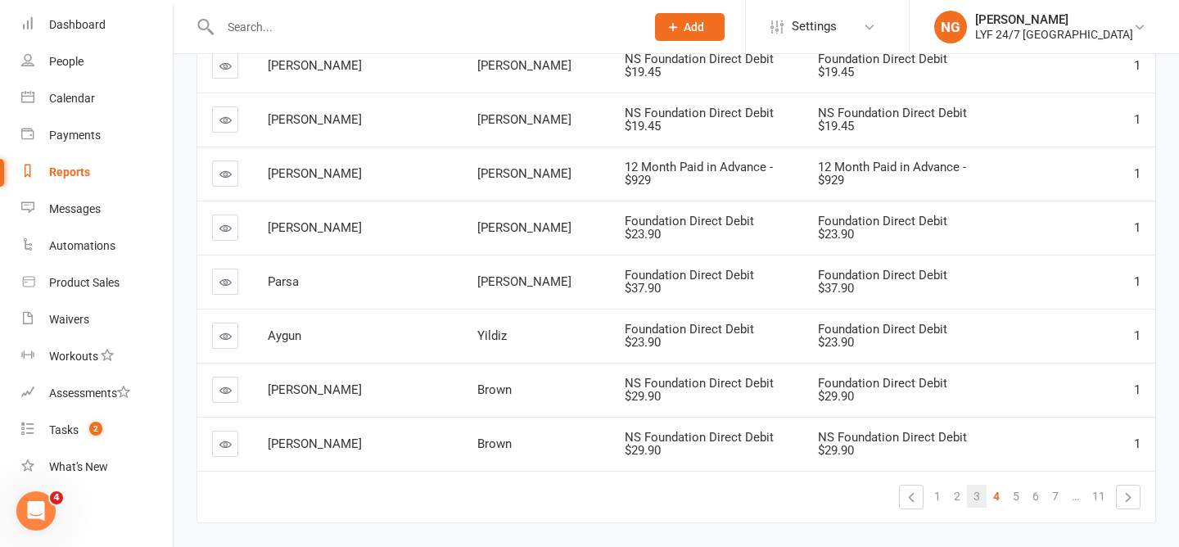
click at [981, 485] on link "3" at bounding box center [977, 496] width 20 height 23
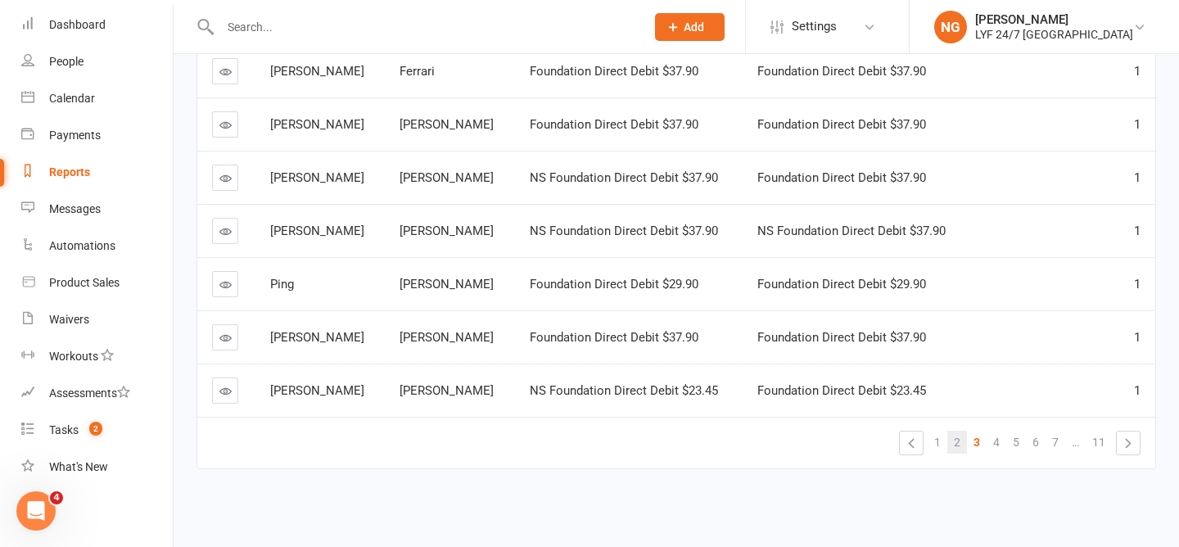
click at [955, 445] on span "2" at bounding box center [957, 442] width 7 height 23
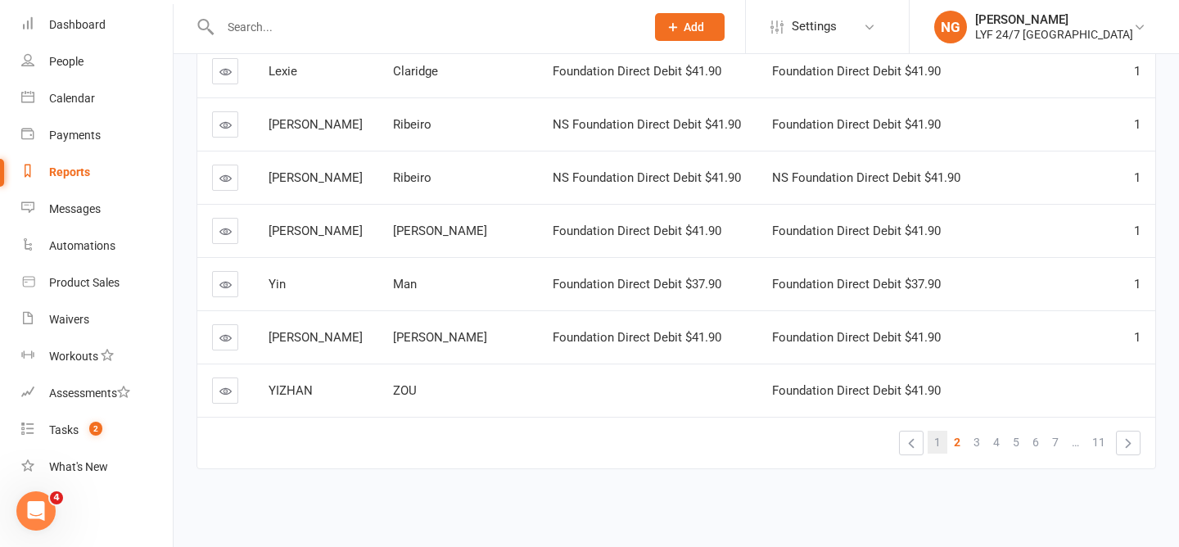
click at [938, 448] on span "1" at bounding box center [937, 442] width 7 height 23
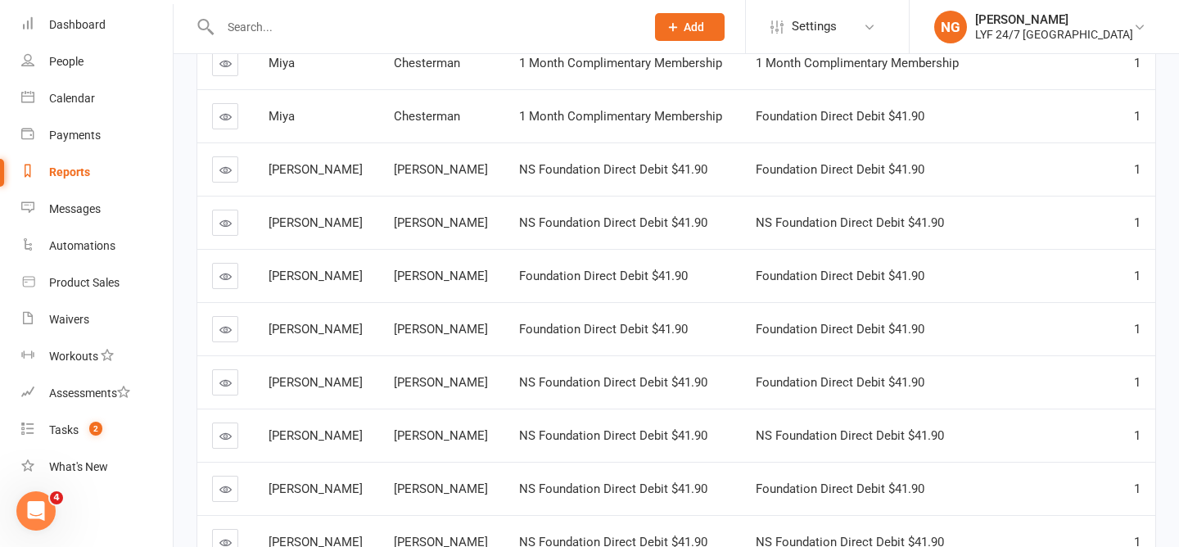
scroll to position [0, 0]
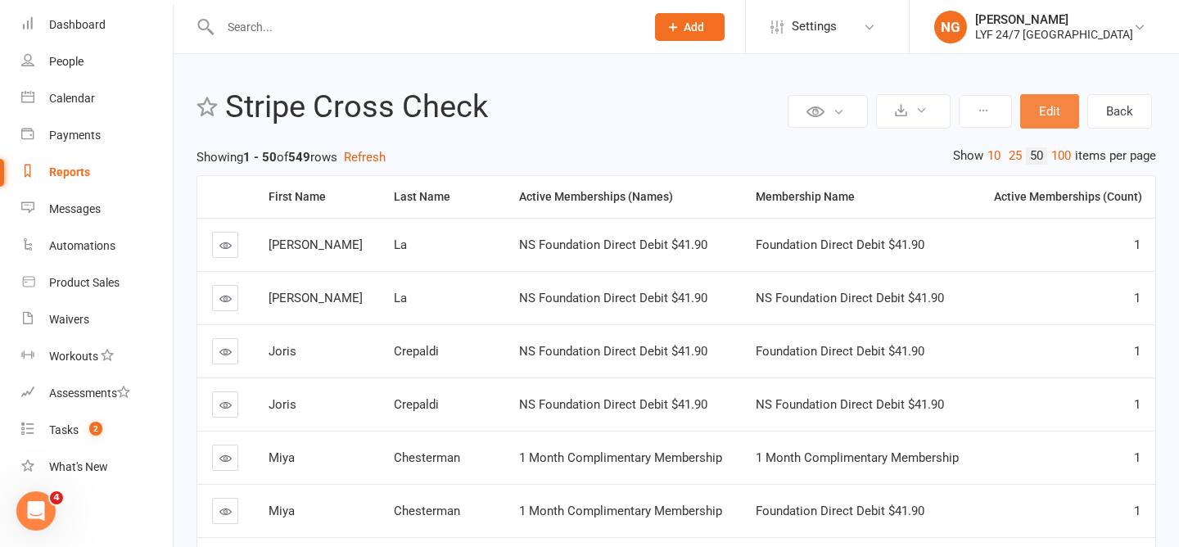
click at [1058, 114] on button "Edit" at bounding box center [1049, 111] width 59 height 34
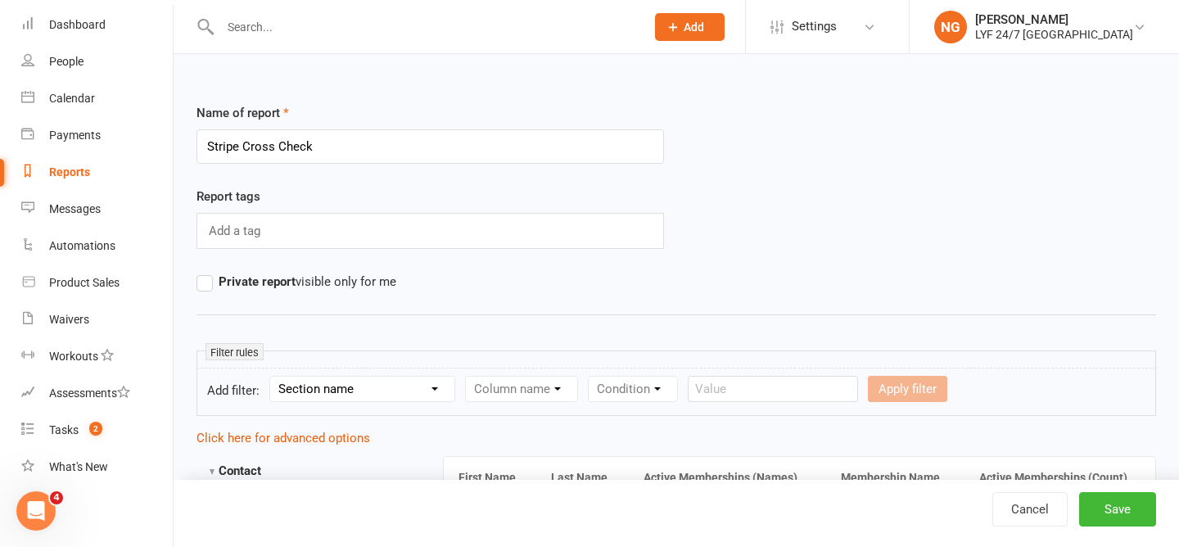
click at [763, 213] on div "Report tags Add a tag" at bounding box center [676, 229] width 984 height 85
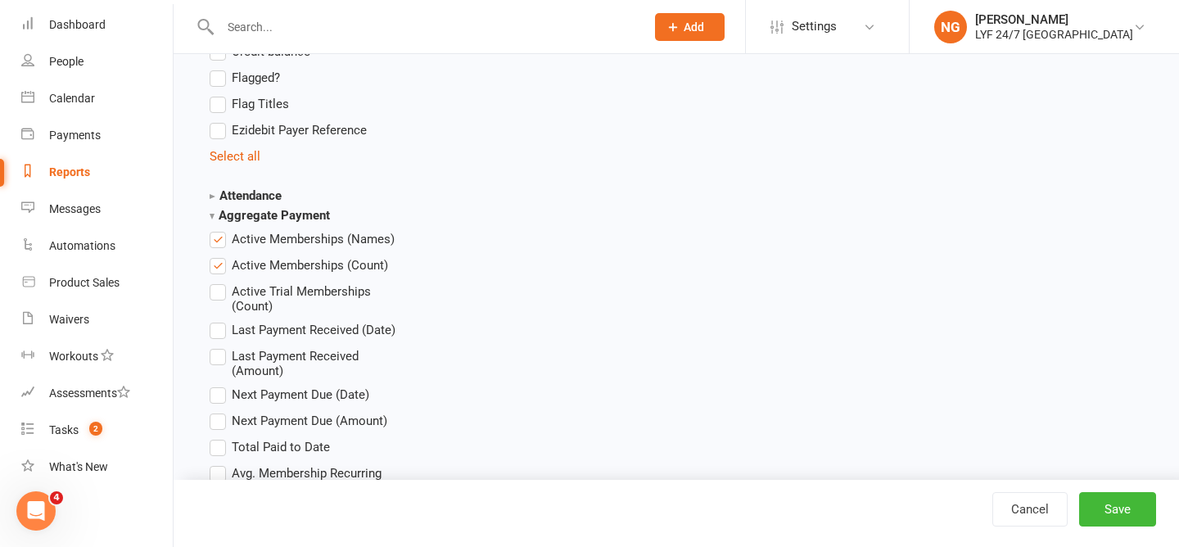
scroll to position [1676, 0]
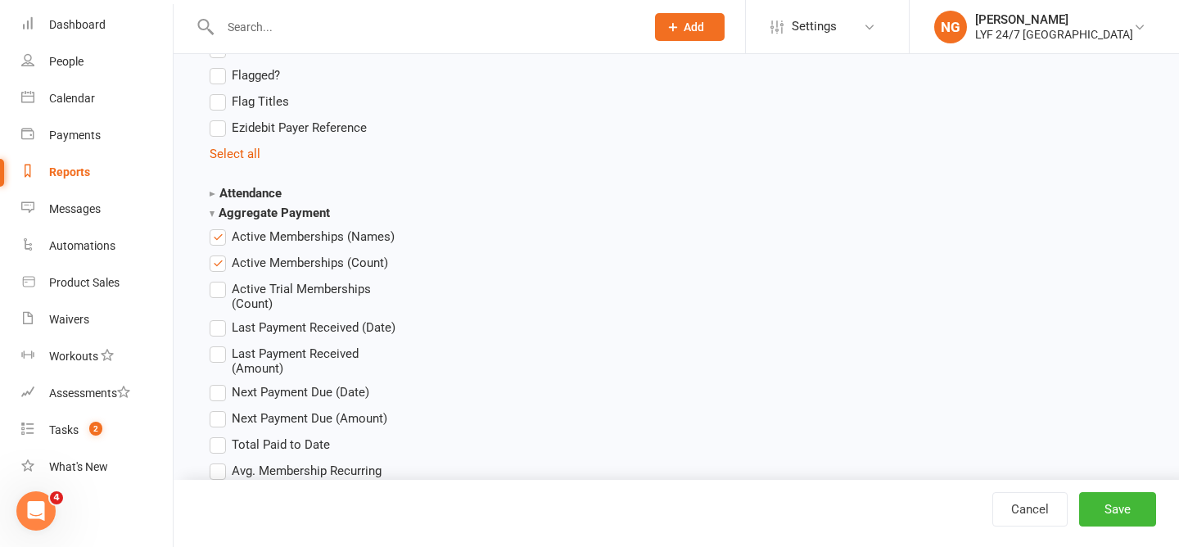
click at [260, 207] on strong "Aggregate Payment" at bounding box center [270, 212] width 120 height 15
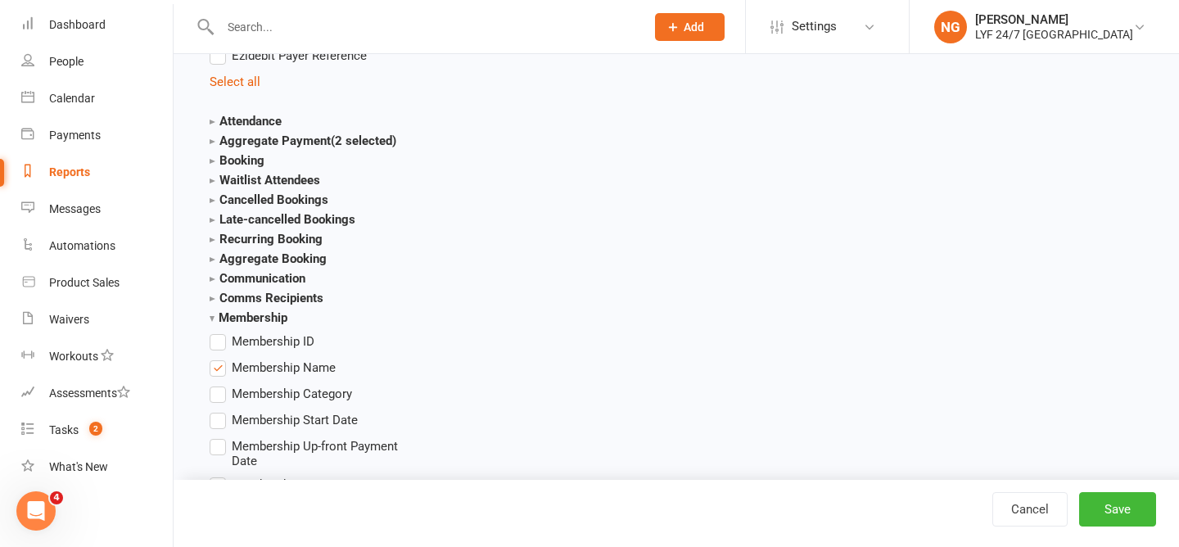
scroll to position [1791, 0]
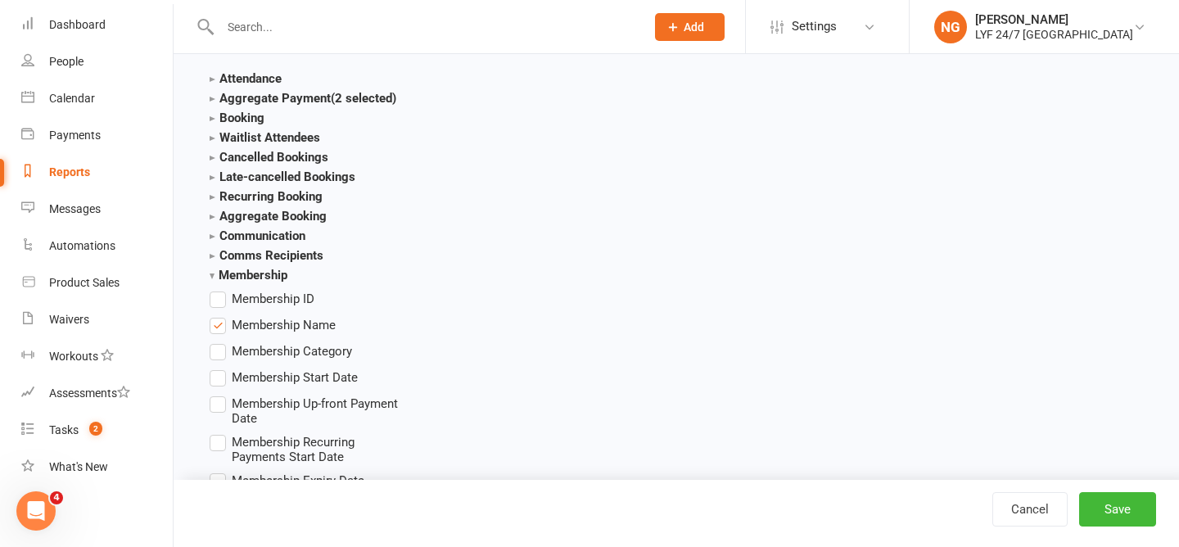
click at [268, 318] on span "Membership Name" at bounding box center [284, 323] width 104 height 17
click at [220, 315] on input "Membership Name" at bounding box center [215, 315] width 11 height 0
click at [1104, 508] on button "Save" at bounding box center [1117, 509] width 77 height 34
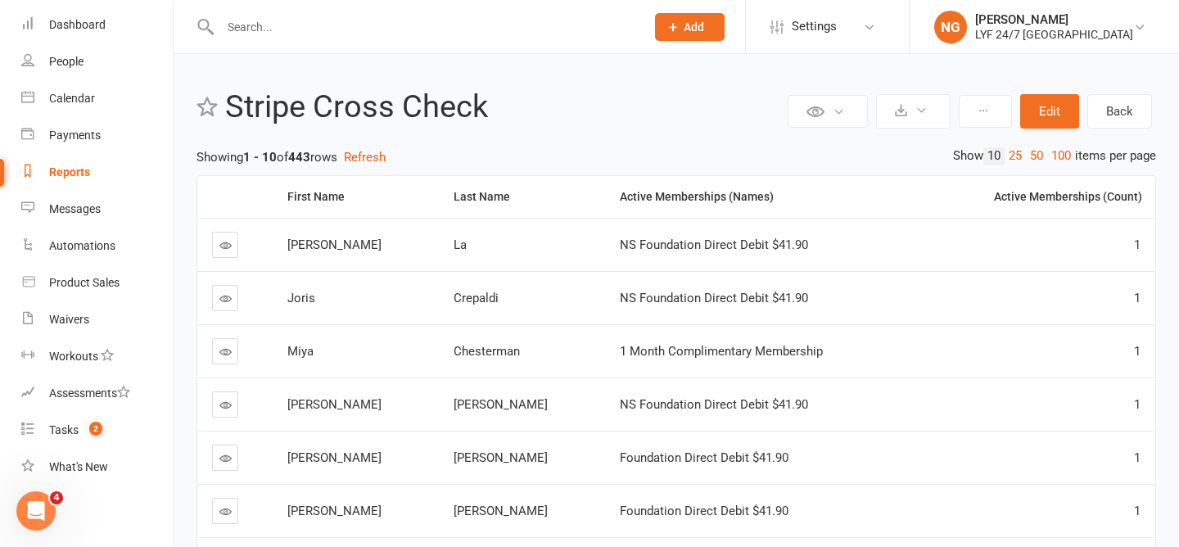
click at [70, 175] on div "Reports" at bounding box center [69, 171] width 41 height 13
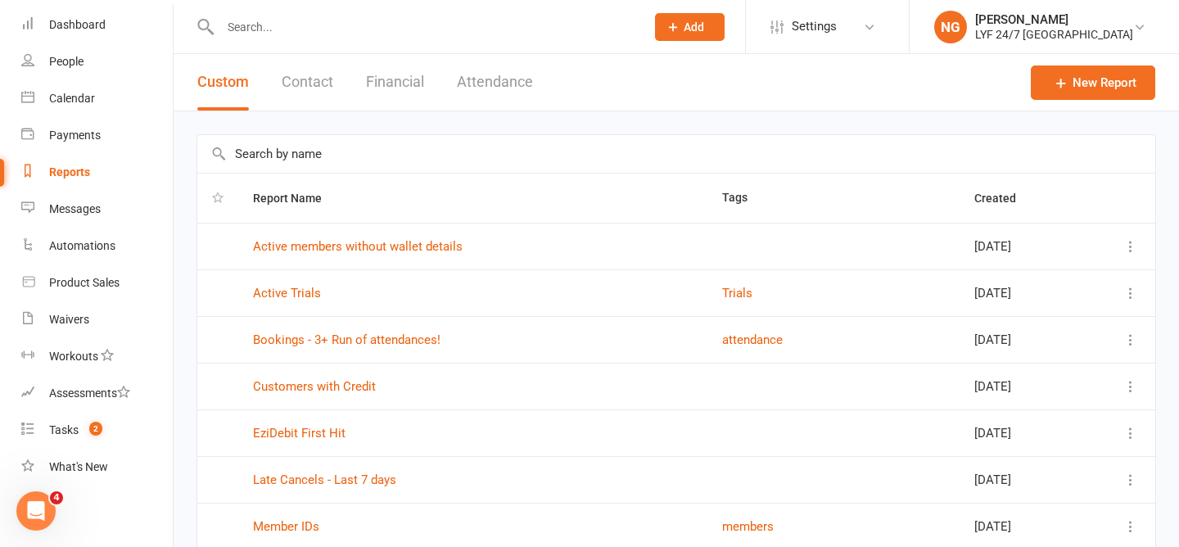
click at [66, 155] on link "Reports" at bounding box center [96, 172] width 151 height 37
click at [66, 142] on div "Payments" at bounding box center [75, 135] width 52 height 13
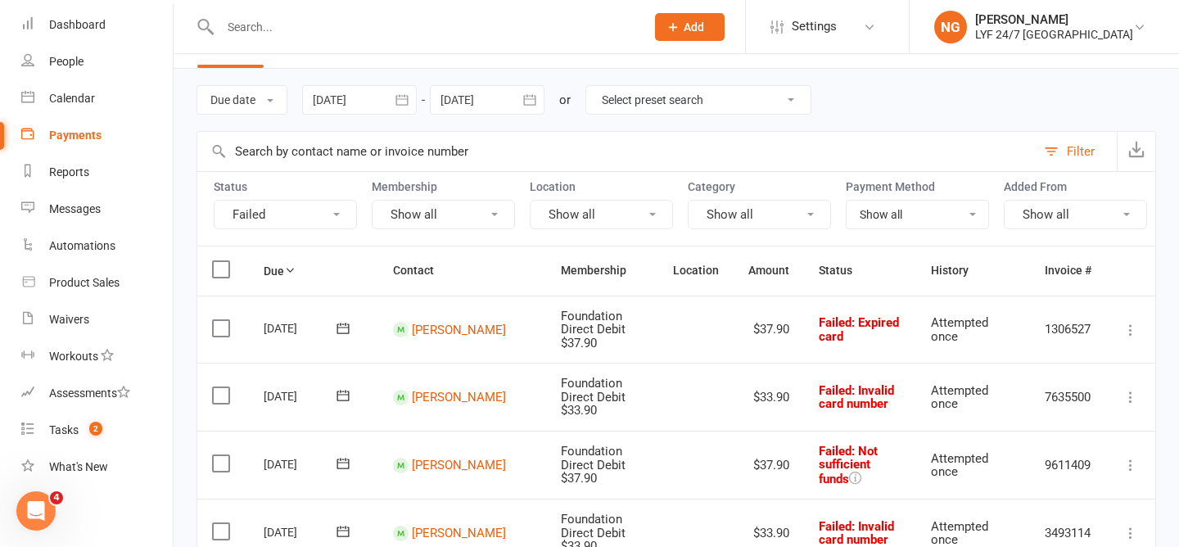
scroll to position [47, 0]
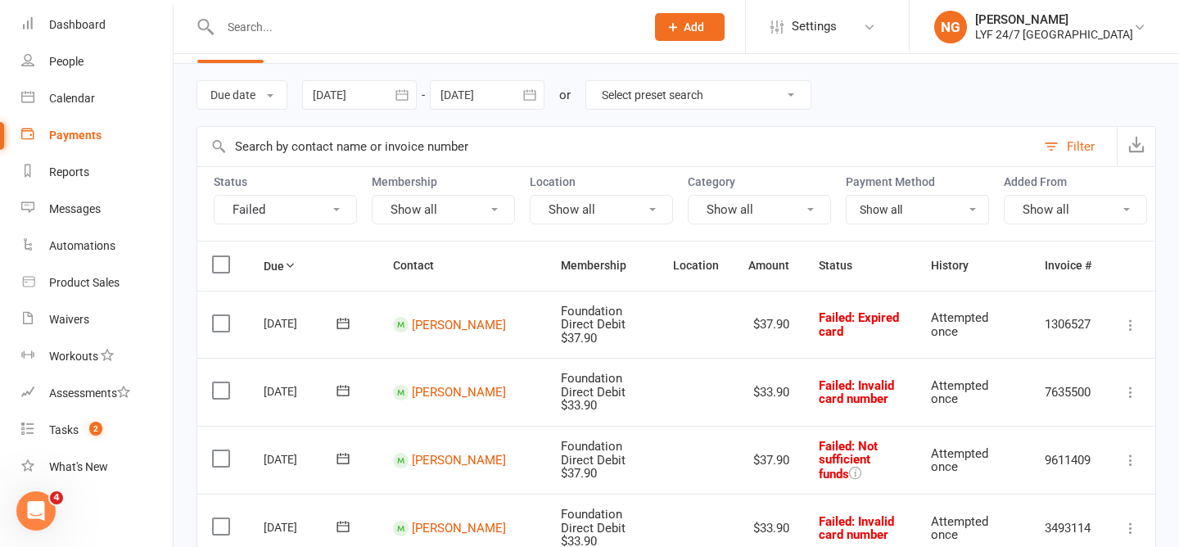
click at [890, 211] on select "Show all No payment method Bank Account Credit Card" at bounding box center [918, 210] width 142 height 28
click at [748, 211] on button "Show all" at bounding box center [759, 209] width 143 height 29
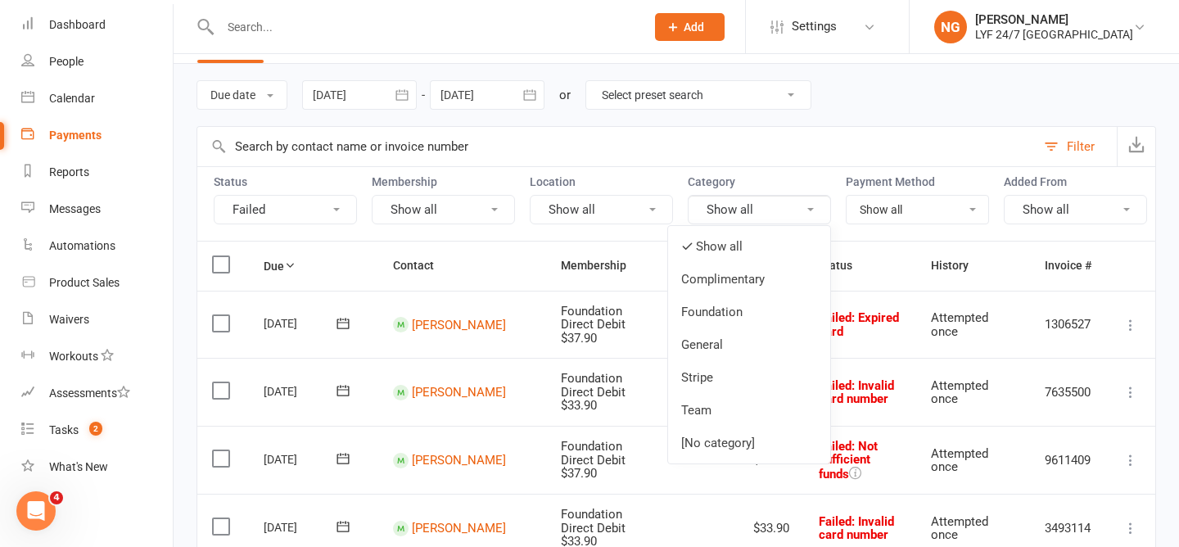
click at [748, 211] on button "Show all" at bounding box center [759, 209] width 143 height 29
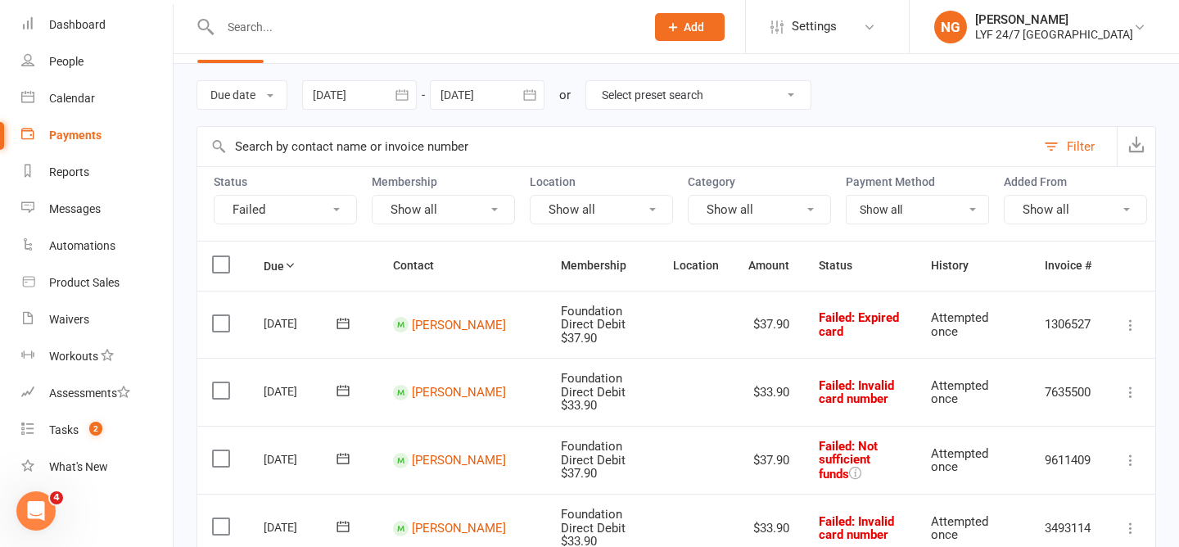
click at [621, 210] on button "Show all" at bounding box center [601, 209] width 143 height 29
click at [919, 207] on select "Show all No payment method Bank Account Credit Card" at bounding box center [918, 210] width 142 height 28
click at [300, 208] on button "Failed" at bounding box center [285, 209] width 143 height 29
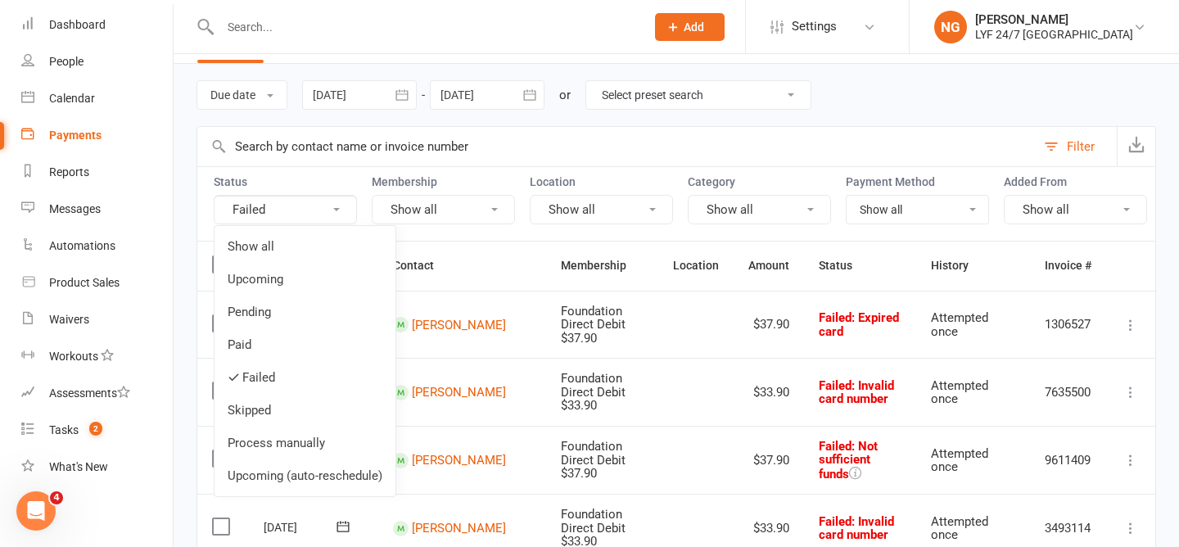
click at [321, 156] on input "text" at bounding box center [616, 146] width 838 height 39
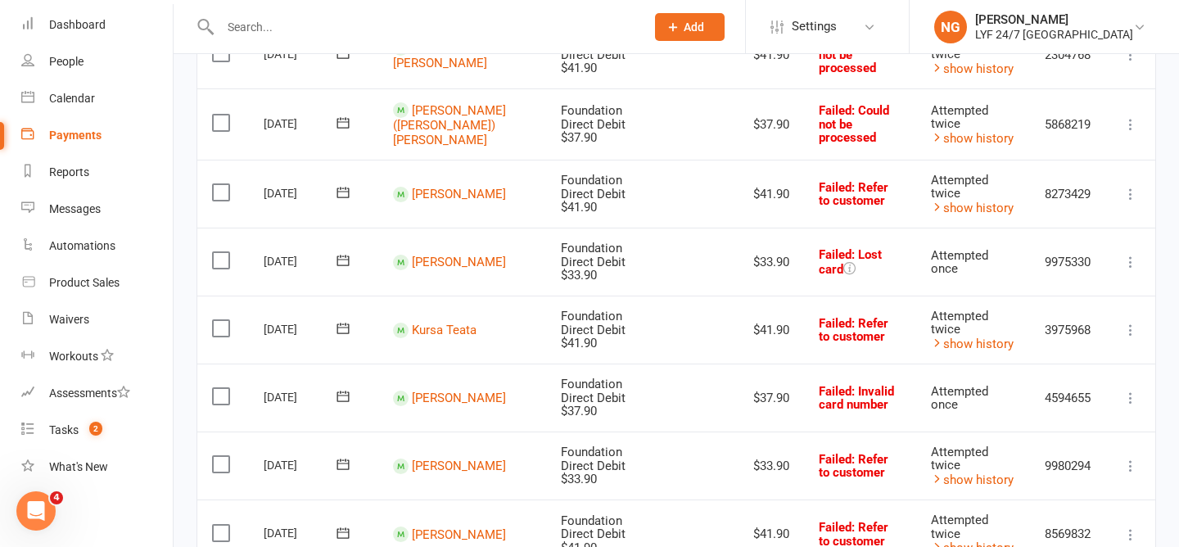
scroll to position [1476, 0]
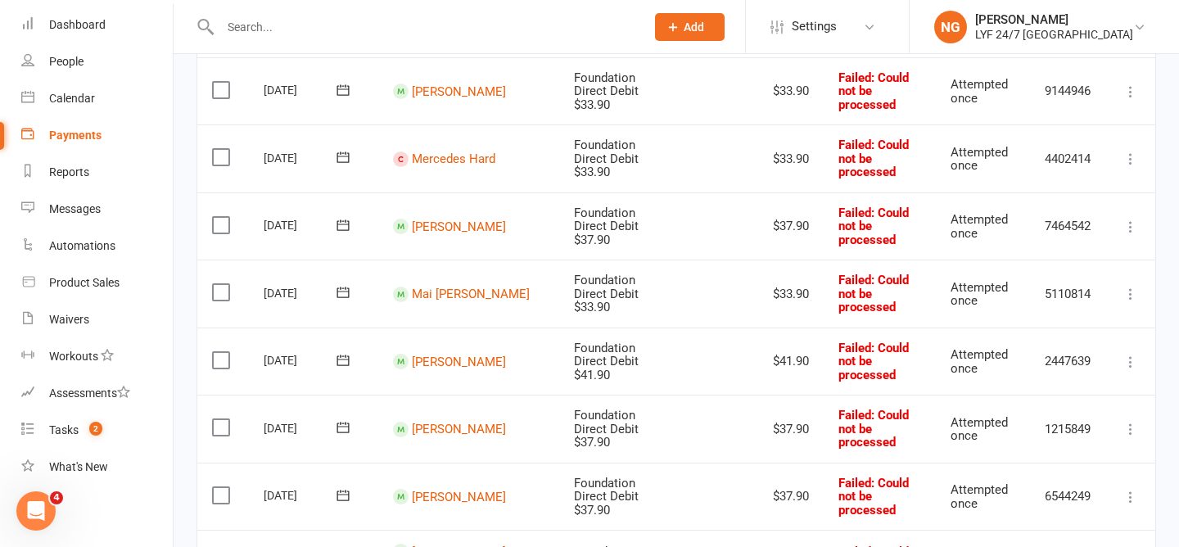
scroll to position [419, 0]
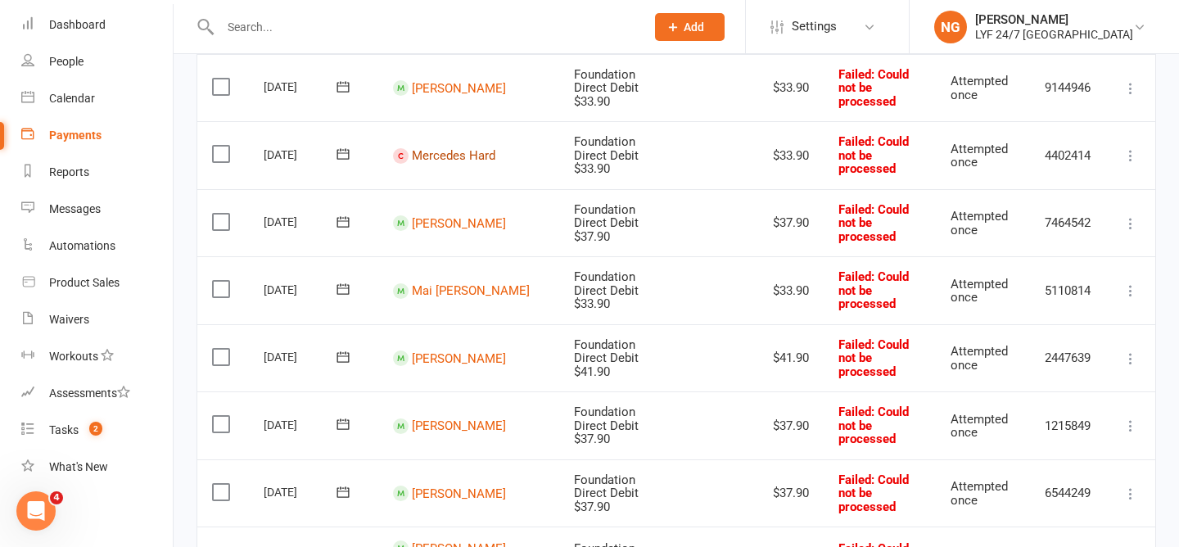
click at [440, 148] on link "Mercedes Hard" at bounding box center [454, 155] width 84 height 15
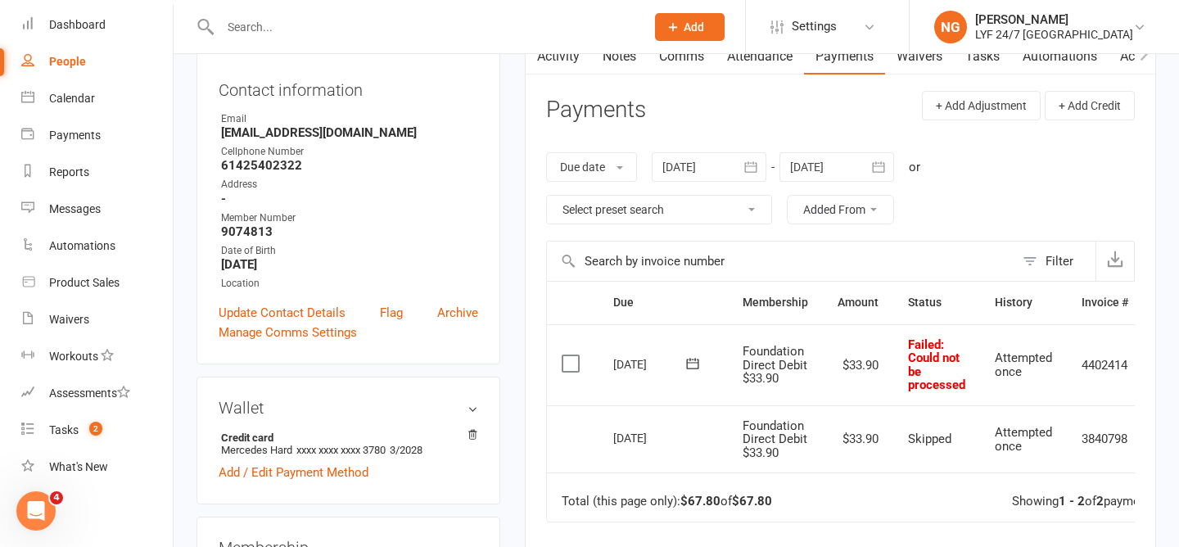
scroll to position [201, 0]
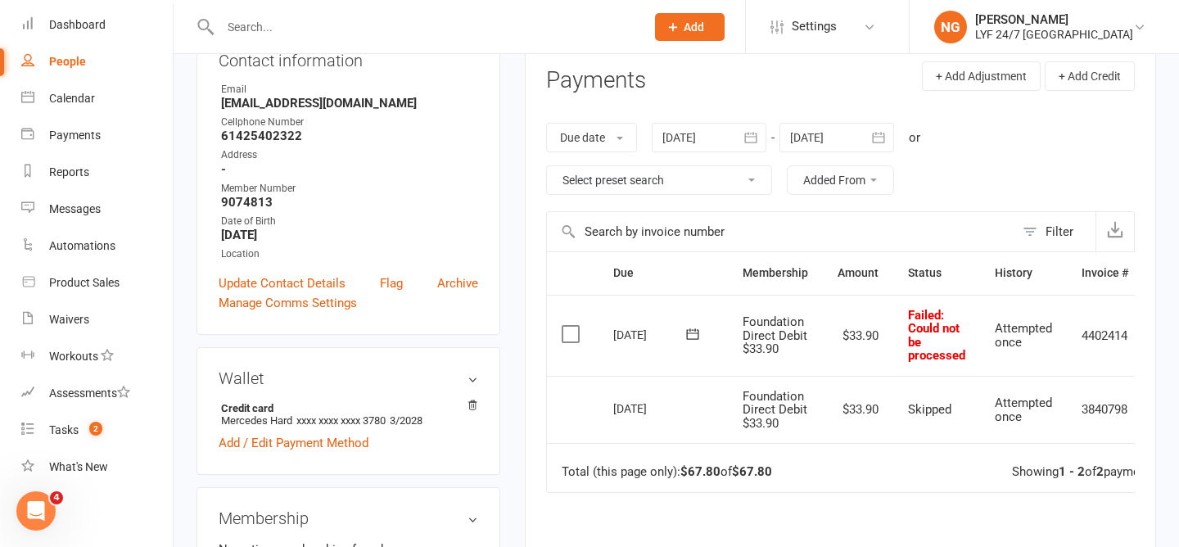
click at [570, 326] on label at bounding box center [573, 334] width 22 height 16
click at [570, 326] on input "checkbox" at bounding box center [567, 326] width 11 height 0
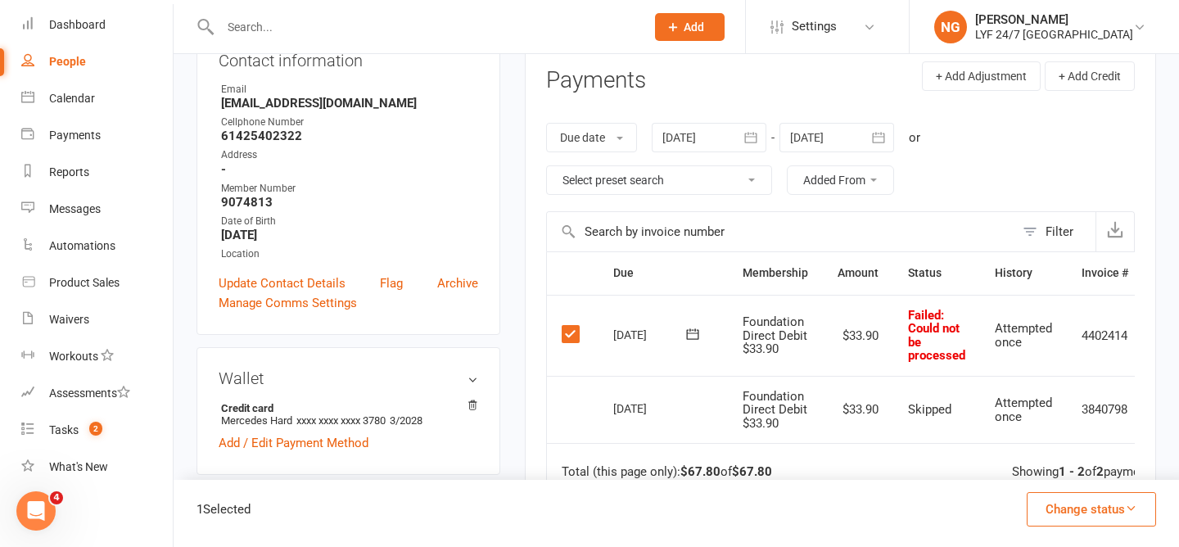
click at [1059, 499] on button "Change status" at bounding box center [1091, 509] width 129 height 34
click at [1026, 458] on link "Skipped" at bounding box center [1074, 465] width 162 height 33
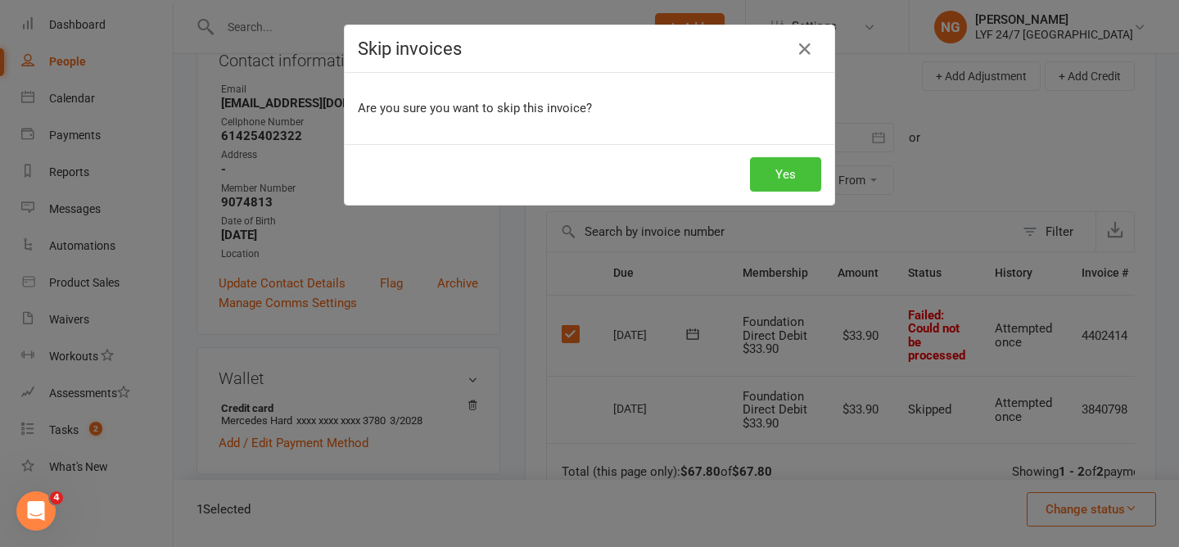
click at [795, 173] on button "Yes" at bounding box center [785, 174] width 71 height 34
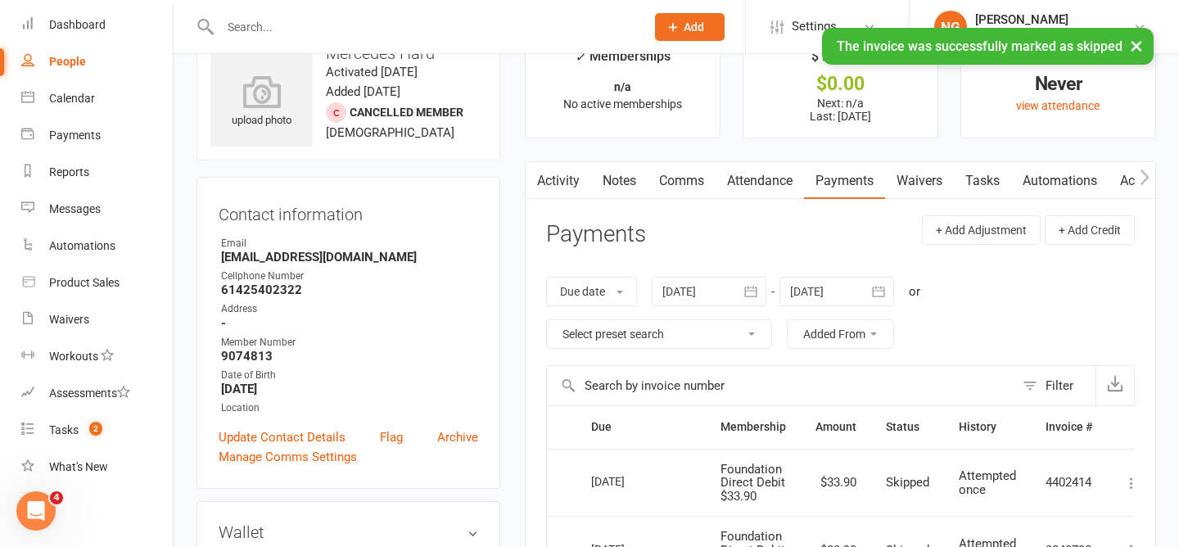
scroll to position [0, 0]
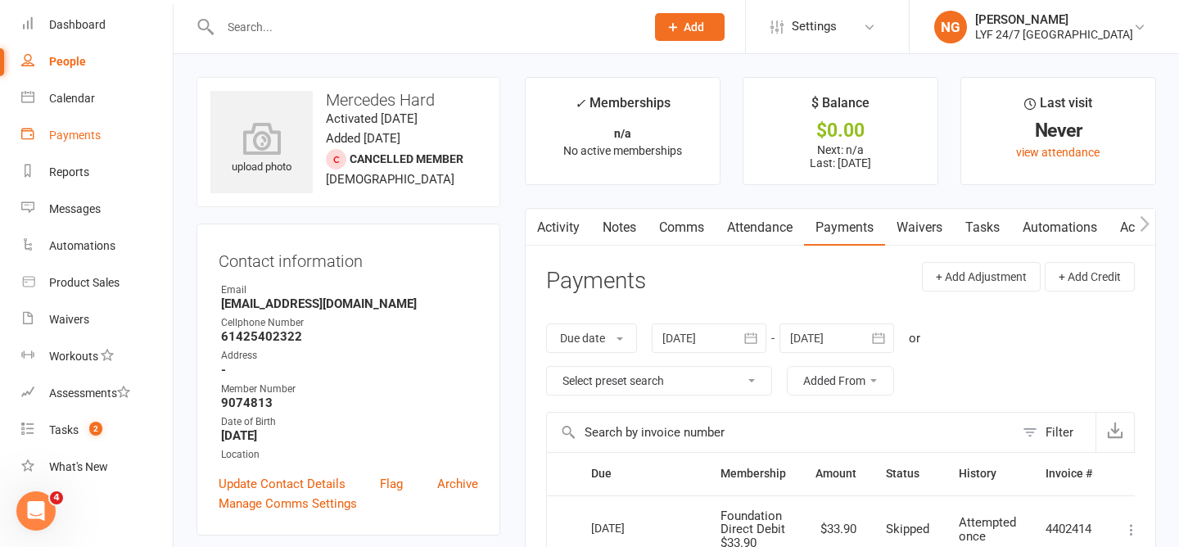
click at [47, 129] on link "Payments" at bounding box center [96, 135] width 151 height 37
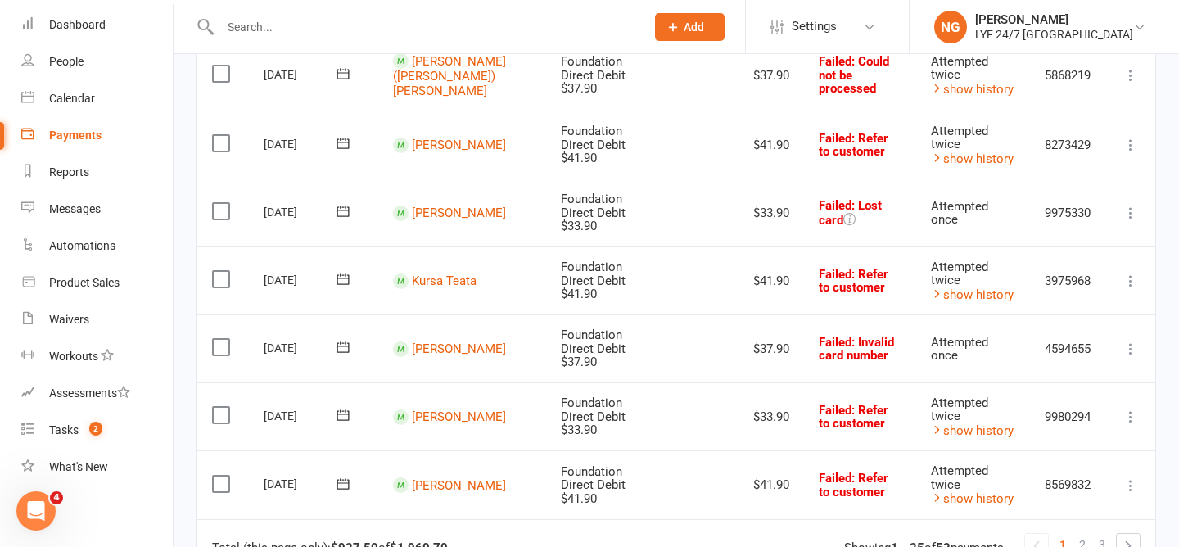
scroll to position [1529, 0]
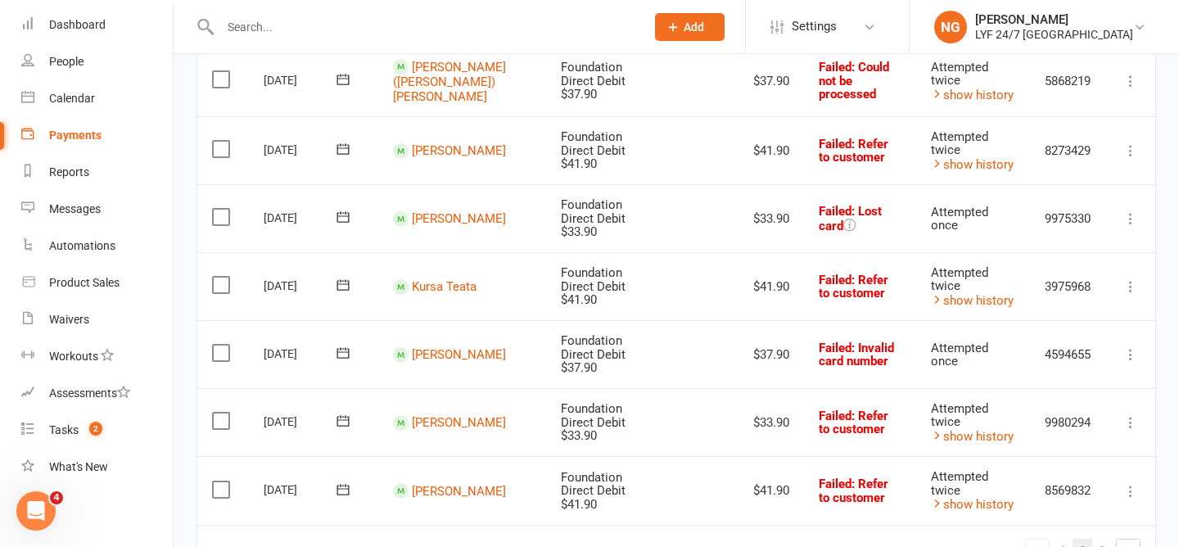
click at [1077, 539] on link "2" at bounding box center [1083, 550] width 20 height 23
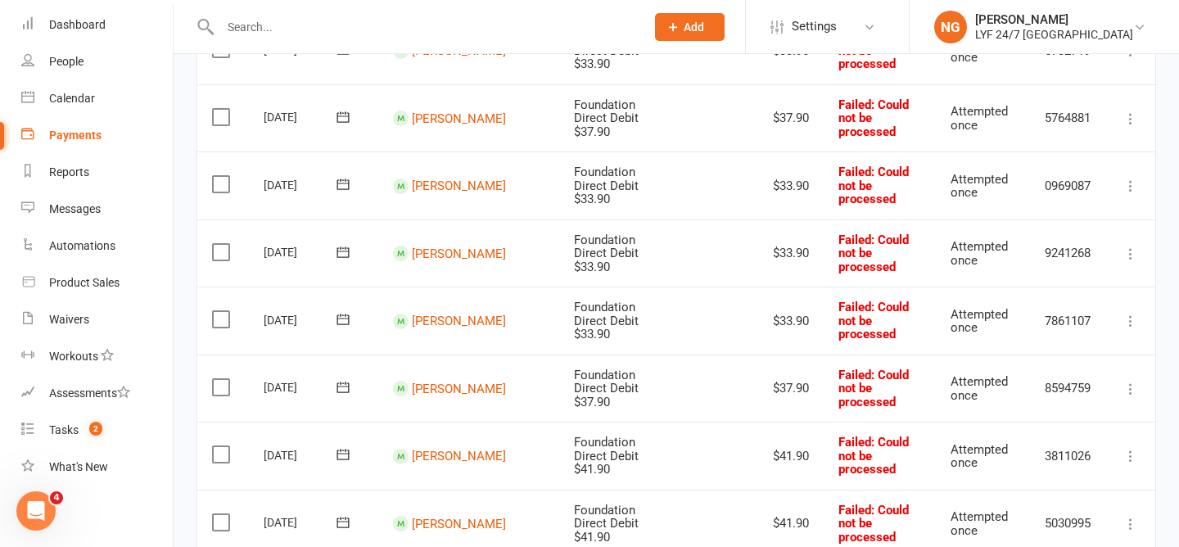
scroll to position [1363, 0]
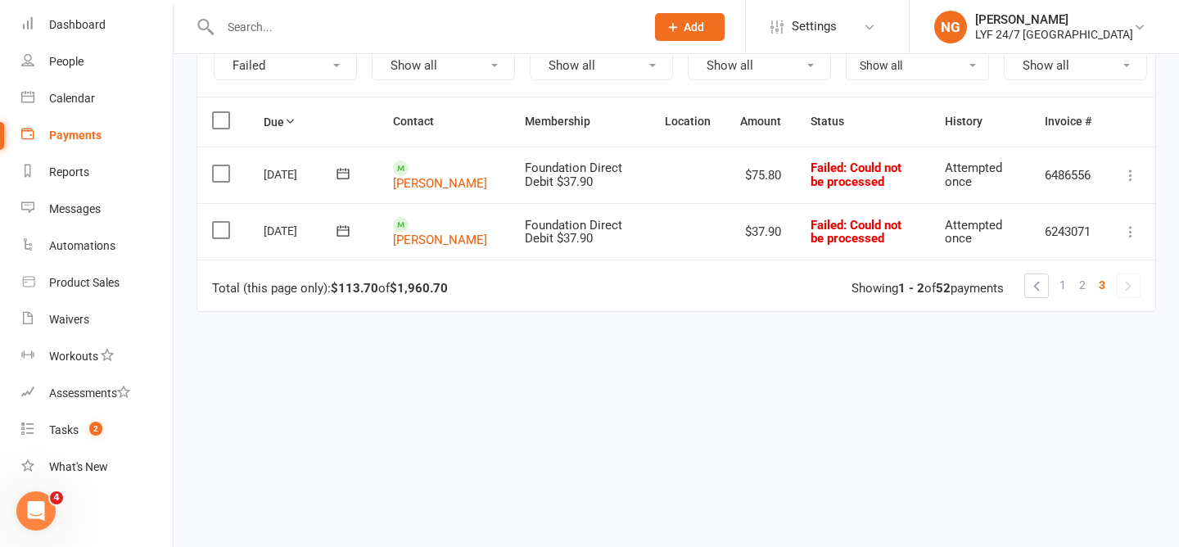
scroll to position [0, 0]
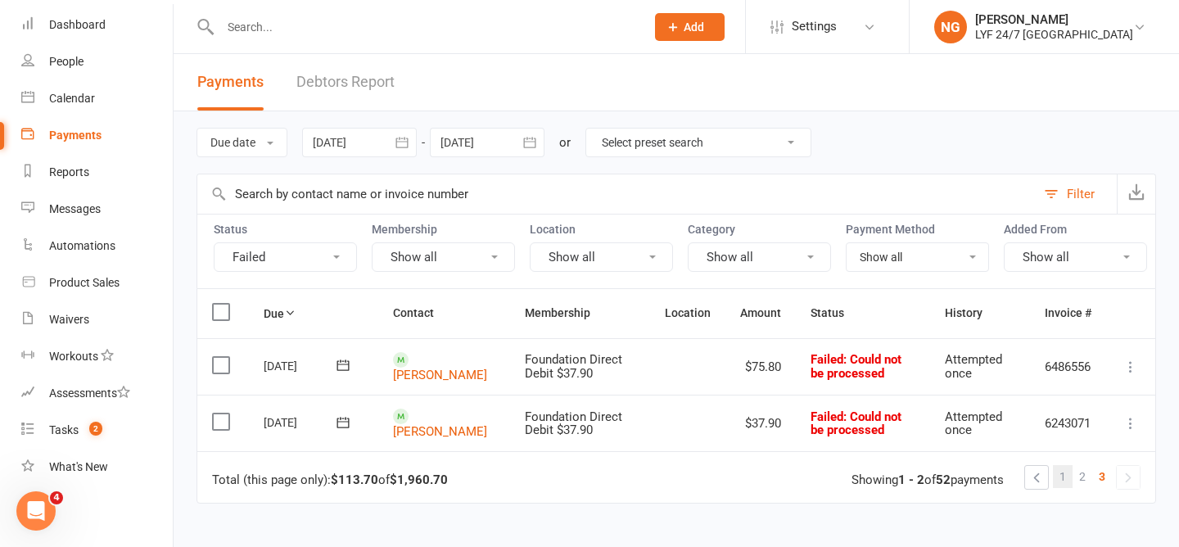
click at [1061, 478] on span "1" at bounding box center [1062, 476] width 7 height 23
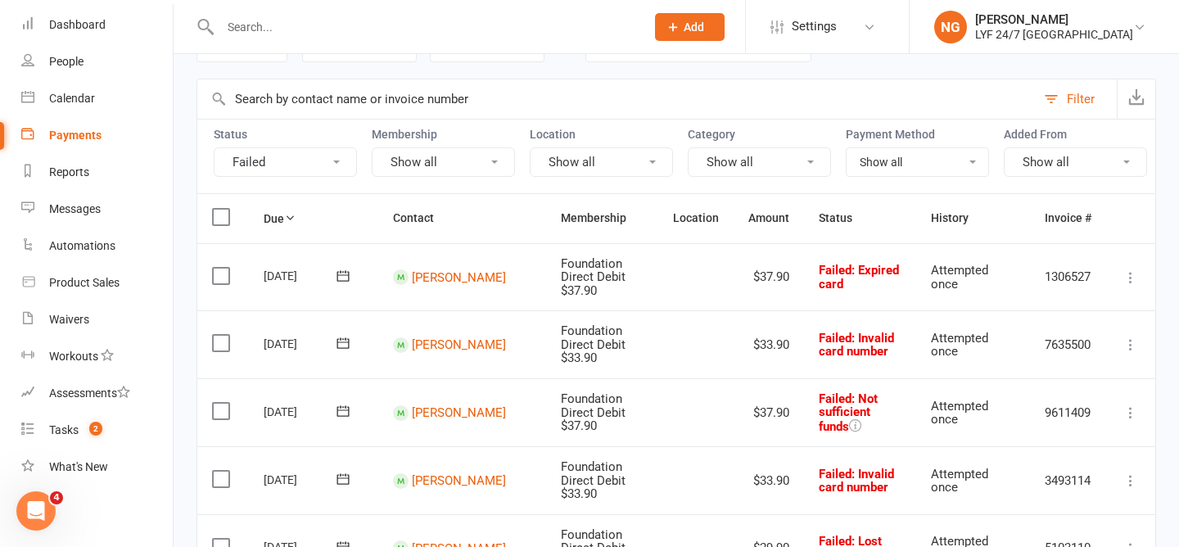
scroll to position [94, 0]
click at [416, 283] on link "[PERSON_NAME]" at bounding box center [459, 277] width 94 height 15
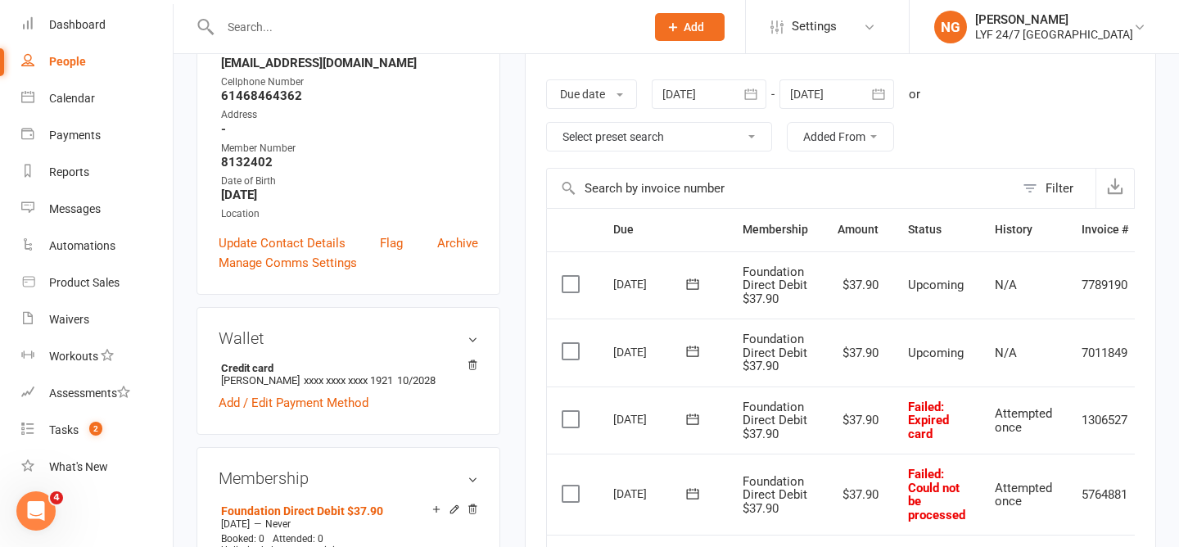
scroll to position [48, 0]
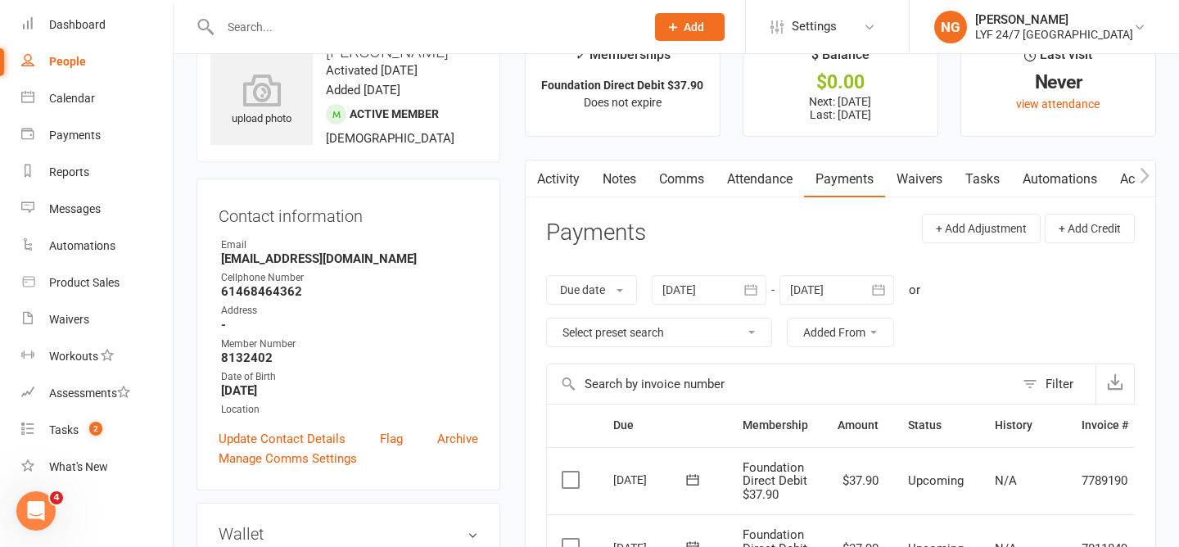
click at [564, 175] on link "Activity" at bounding box center [558, 179] width 65 height 38
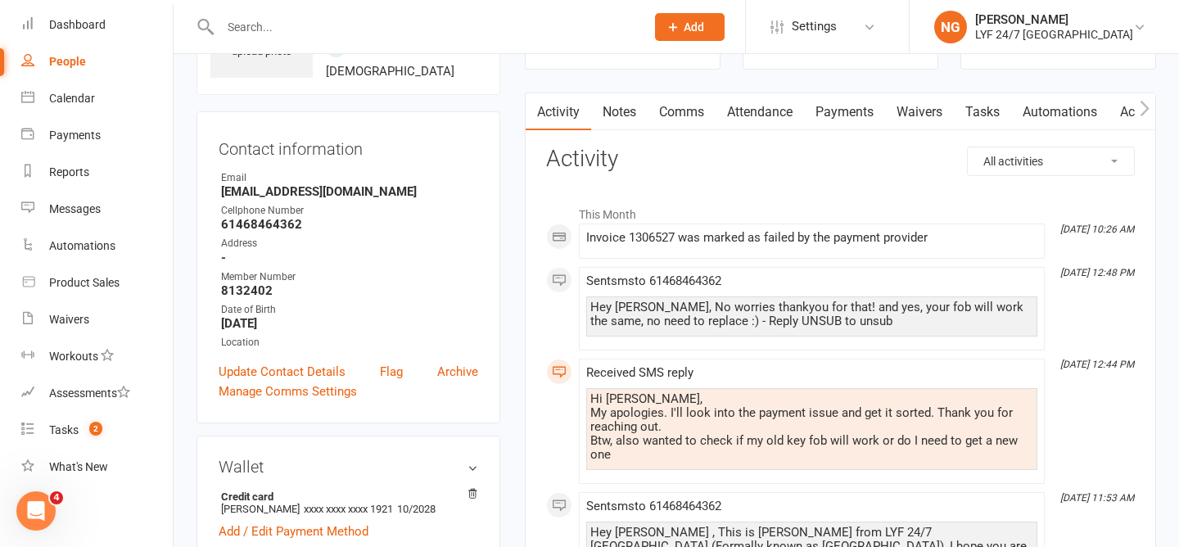
scroll to position [118, 0]
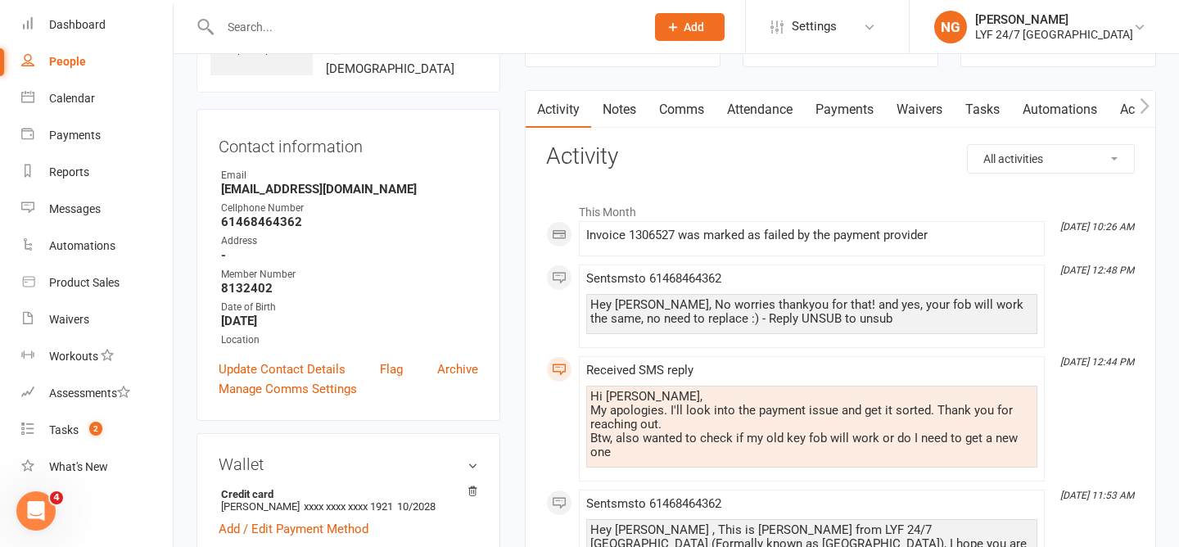
click at [851, 304] on div "Hey [PERSON_NAME], No worries thankyou for that! and yes, your fob will work th…" at bounding box center [811, 312] width 443 height 28
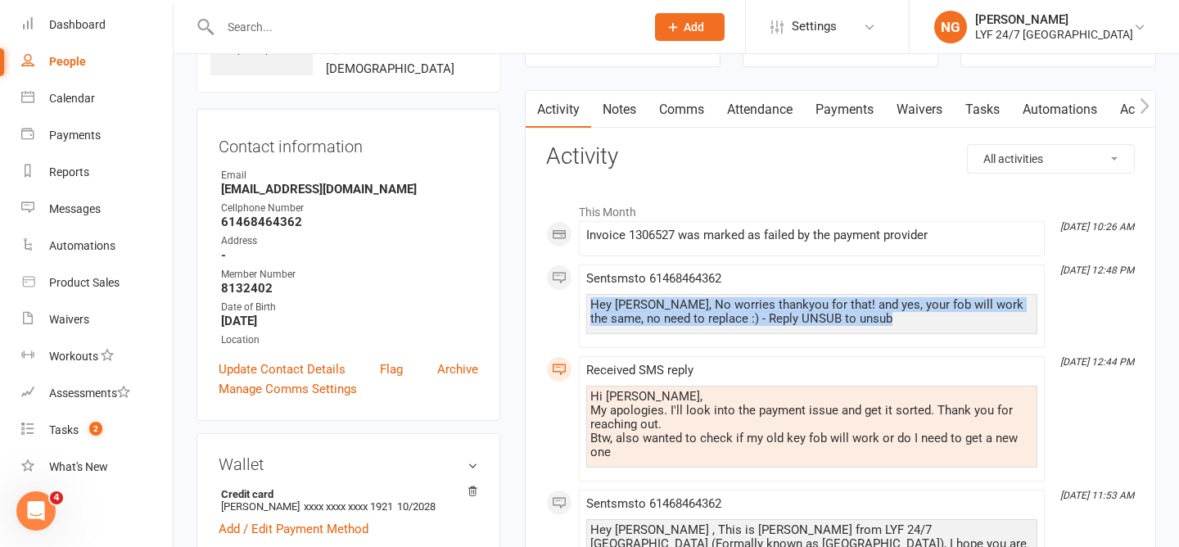
click at [851, 304] on div "Hey [PERSON_NAME], No worries thankyou for that! and yes, your fob will work th…" at bounding box center [811, 312] width 443 height 28
click at [851, 321] on div "Hey [PERSON_NAME], No worries thankyou for that! and yes, your fob will work th…" at bounding box center [811, 312] width 443 height 28
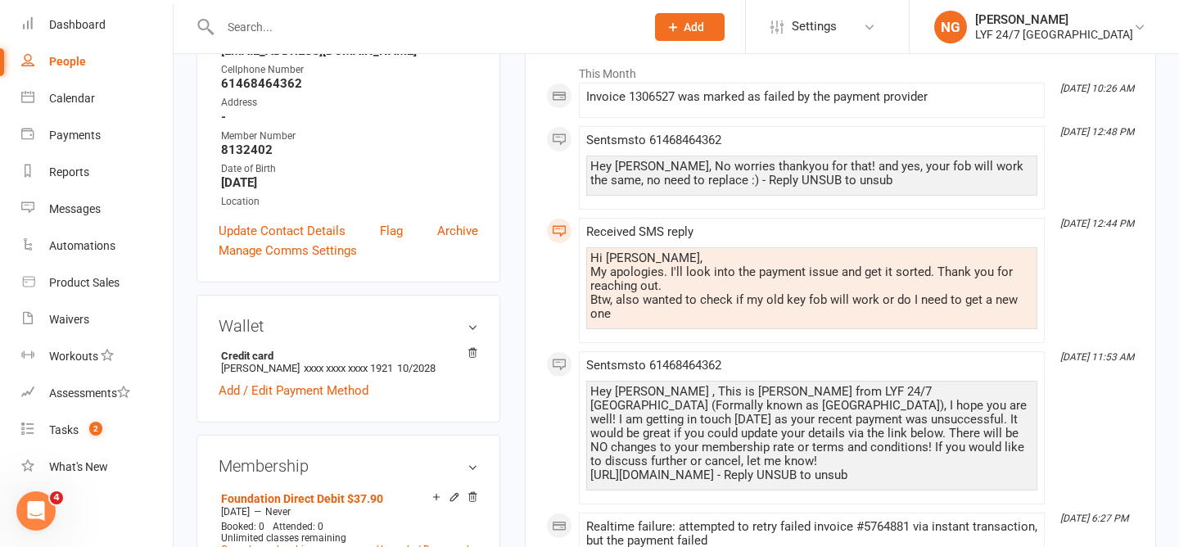
scroll to position [253, 0]
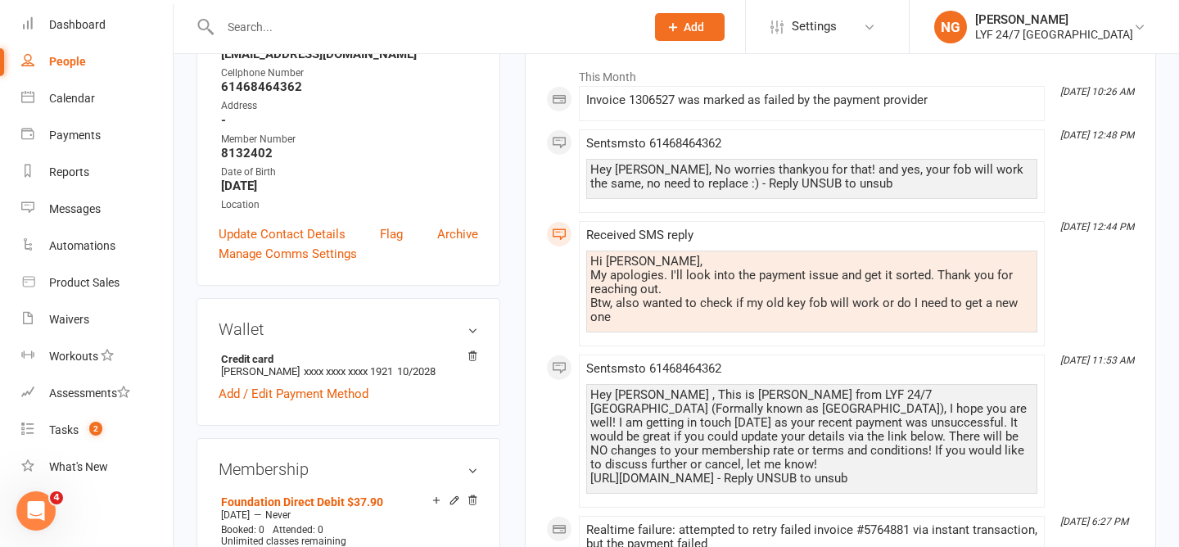
click at [737, 302] on div "Hi [PERSON_NAME], My apologies. I'll look into the payment issue and get it sor…" at bounding box center [811, 290] width 443 height 70
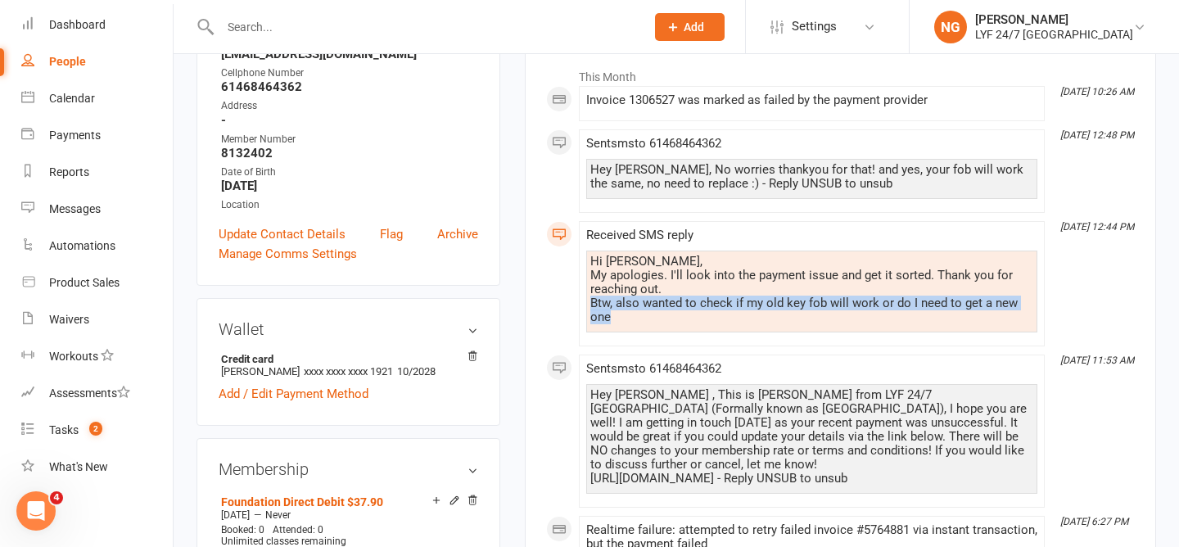
click at [737, 302] on div "Hi [PERSON_NAME], My apologies. I'll look into the payment issue and get it sor…" at bounding box center [811, 290] width 443 height 70
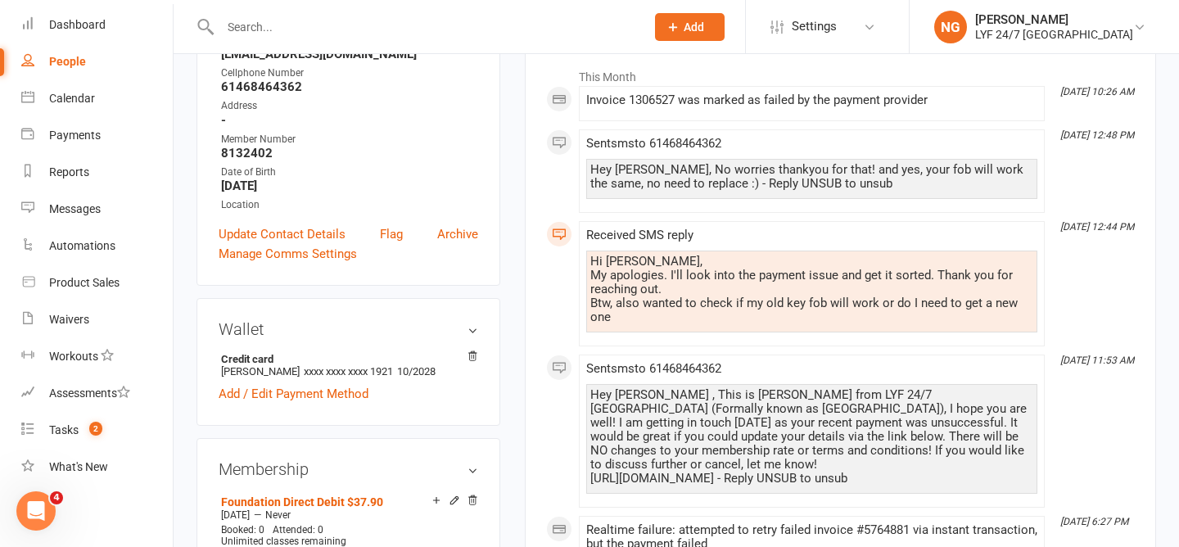
click at [720, 283] on div "Hi [PERSON_NAME], My apologies. I'll look into the payment issue and get it sor…" at bounding box center [811, 290] width 443 height 70
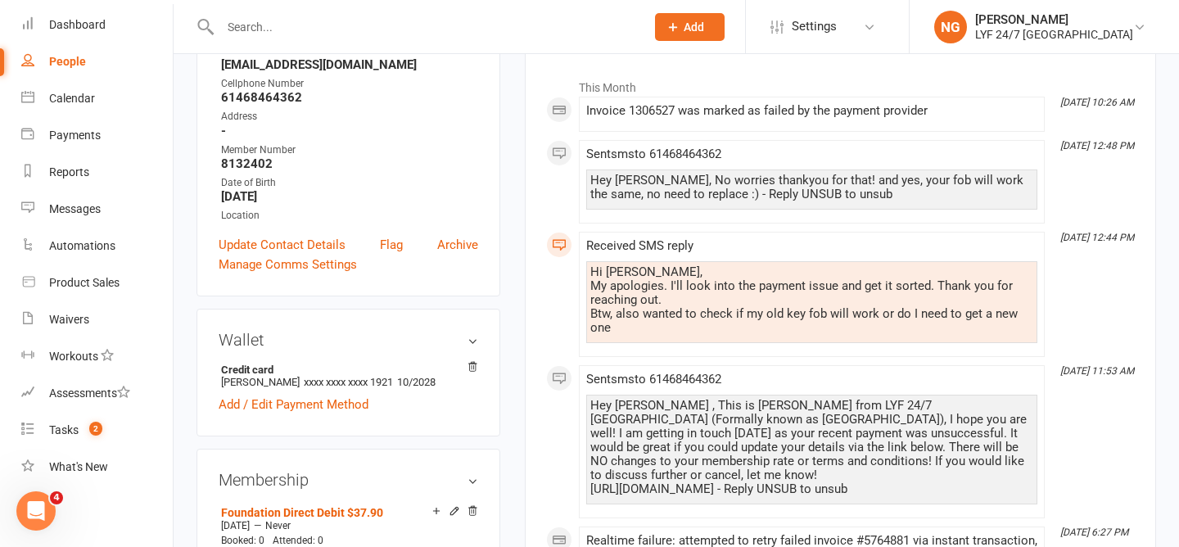
scroll to position [244, 0]
click at [38, 132] on link "Payments" at bounding box center [96, 135] width 151 height 37
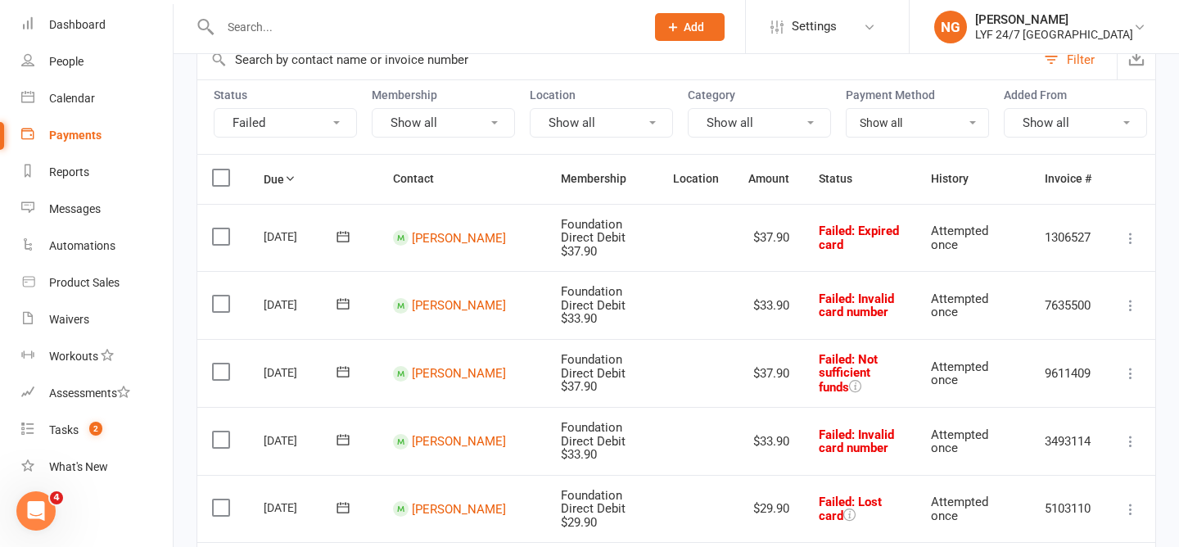
scroll to position [148, 0]
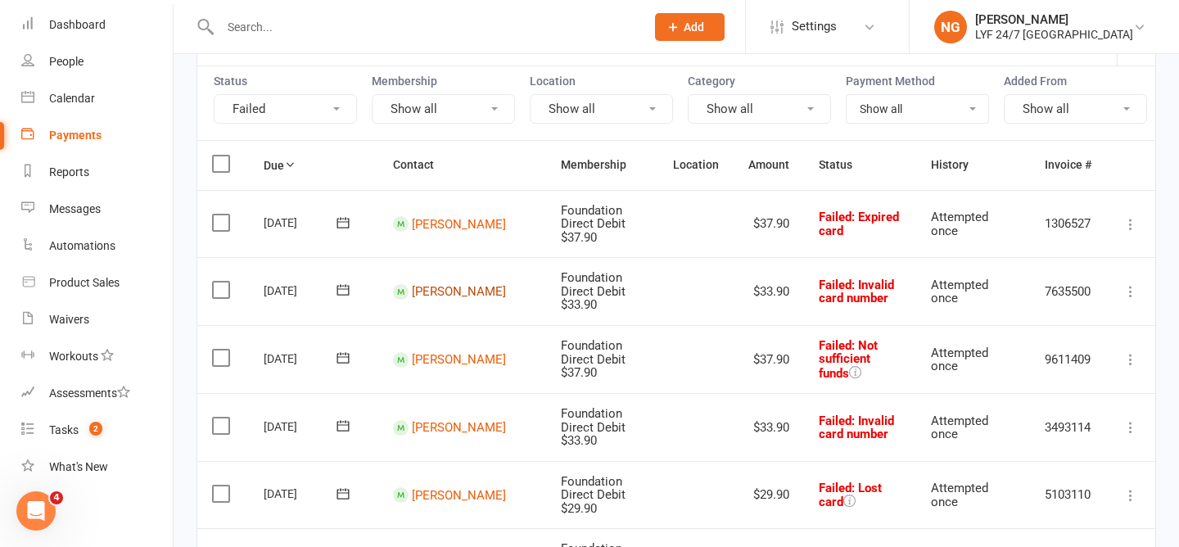
click at [441, 284] on link "[PERSON_NAME]" at bounding box center [459, 291] width 94 height 15
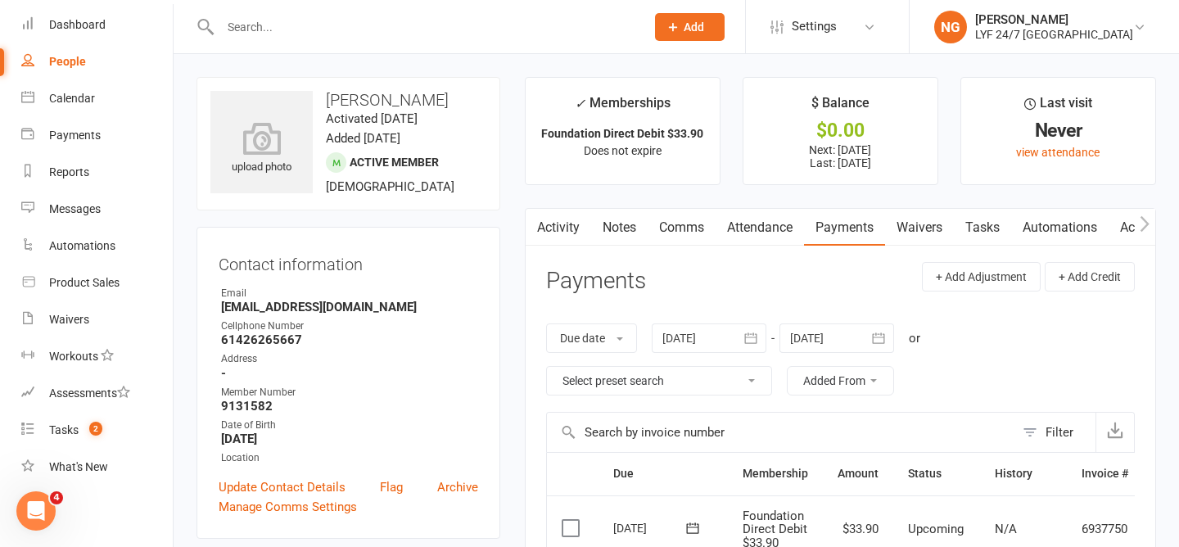
click at [557, 220] on link "Activity" at bounding box center [558, 228] width 65 height 38
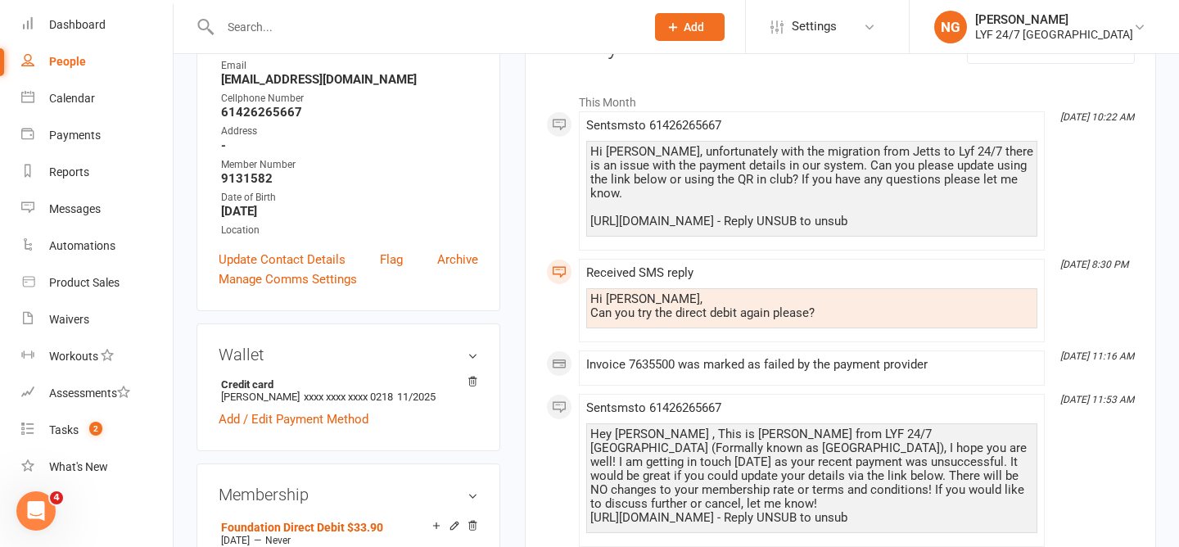
scroll to position [227, 0]
click at [657, 295] on div "Hi [PERSON_NAME], Can you try the direct debit again please?" at bounding box center [811, 307] width 443 height 28
click at [657, 293] on div "Hi [PERSON_NAME], Can you try the direct debit again please?" at bounding box center [811, 307] width 443 height 28
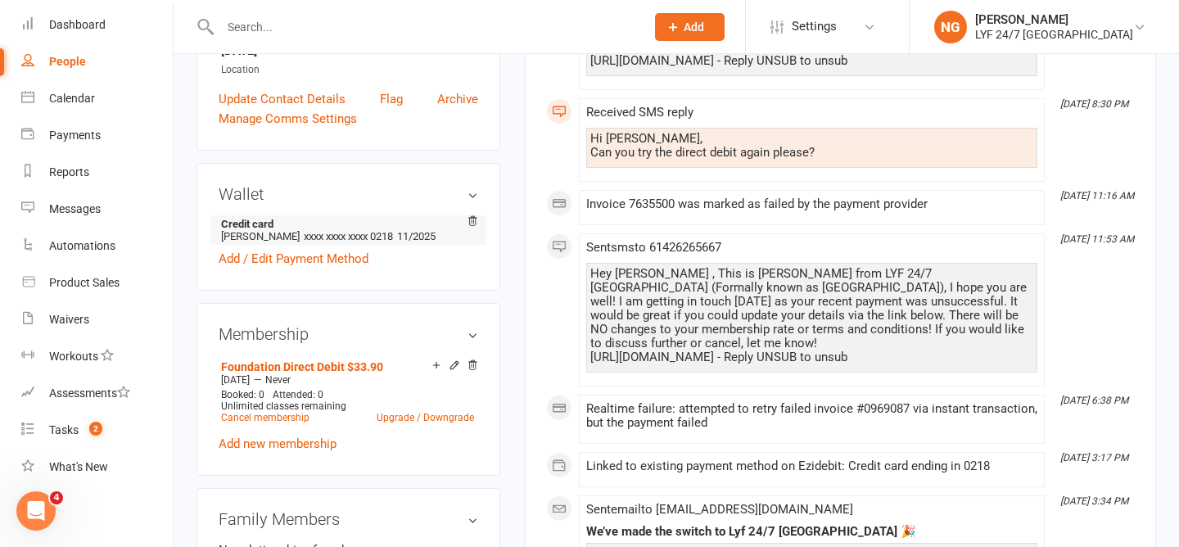
scroll to position [389, 0]
click at [52, 129] on div "Payments" at bounding box center [75, 135] width 52 height 13
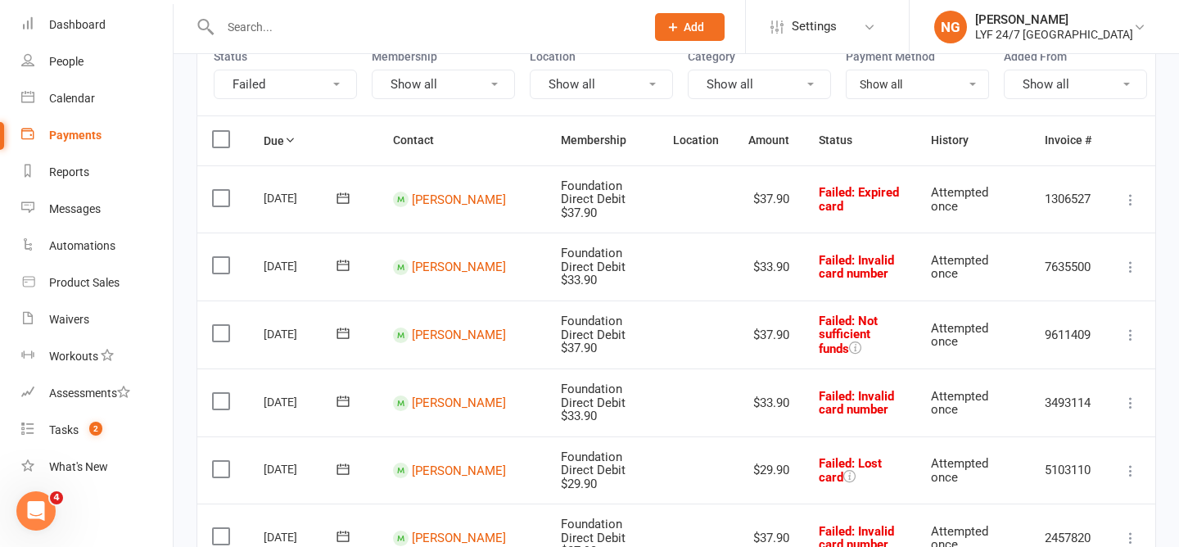
scroll to position [176, 0]
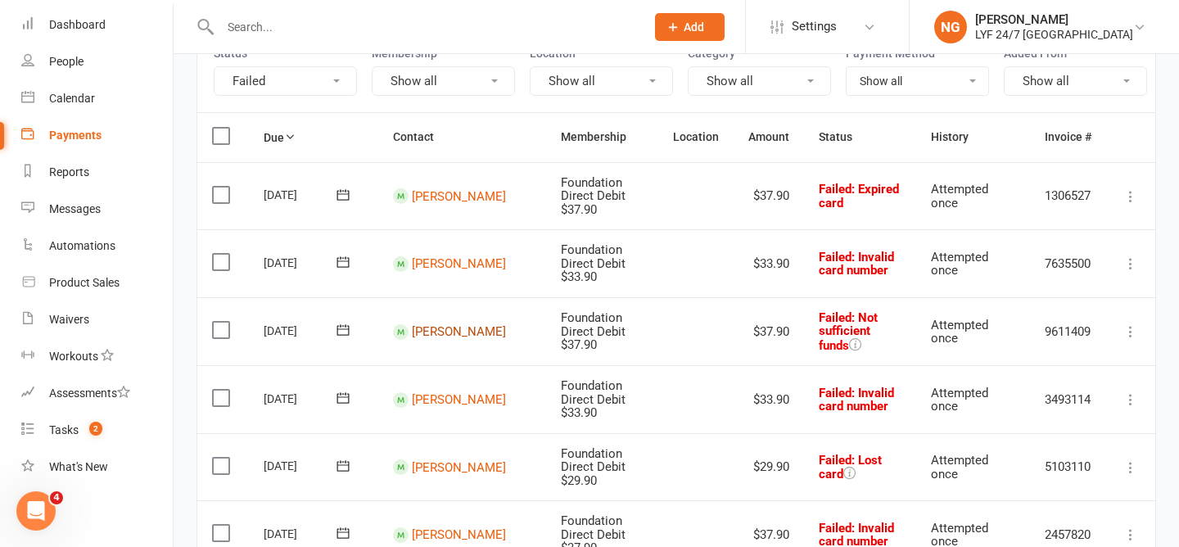
click at [439, 324] on link "[PERSON_NAME]" at bounding box center [459, 331] width 94 height 15
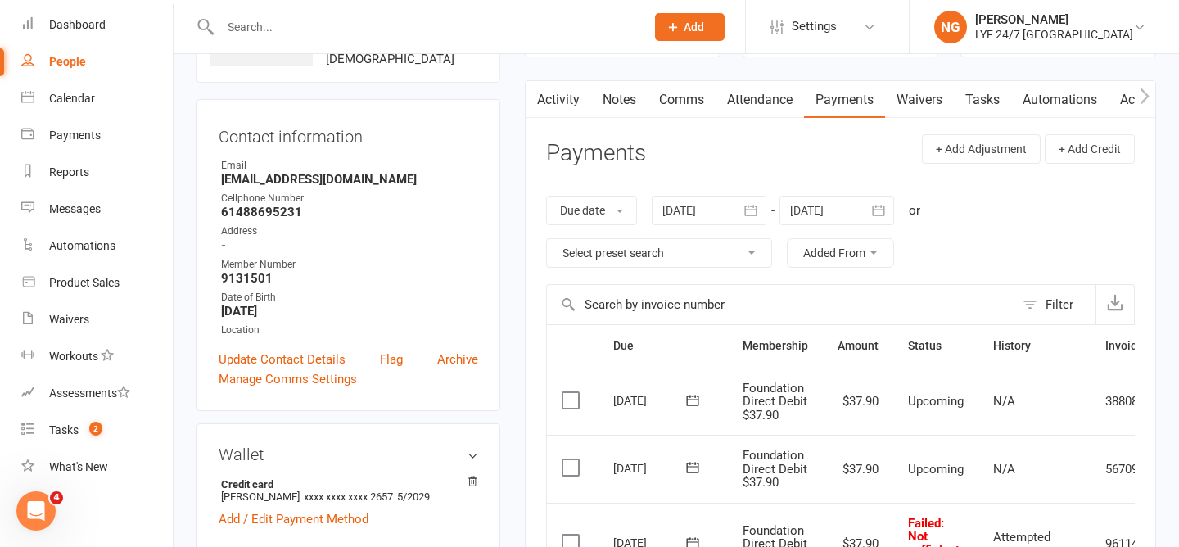
scroll to position [129, 0]
click at [565, 92] on link "Activity" at bounding box center [558, 99] width 65 height 38
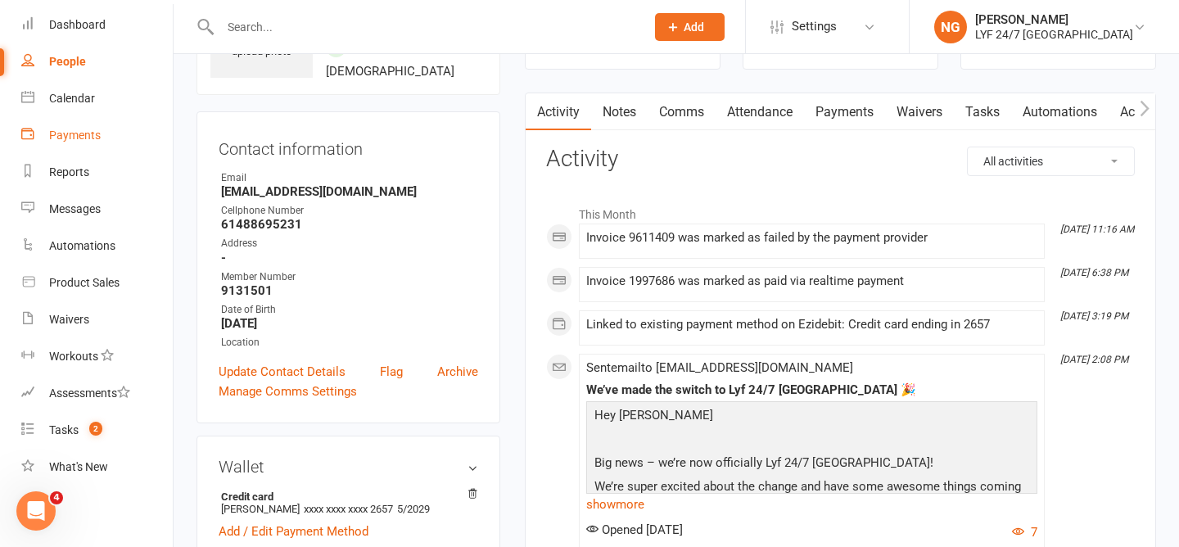
scroll to position [115, 0]
click at [56, 169] on div "Reports" at bounding box center [69, 171] width 40 height 13
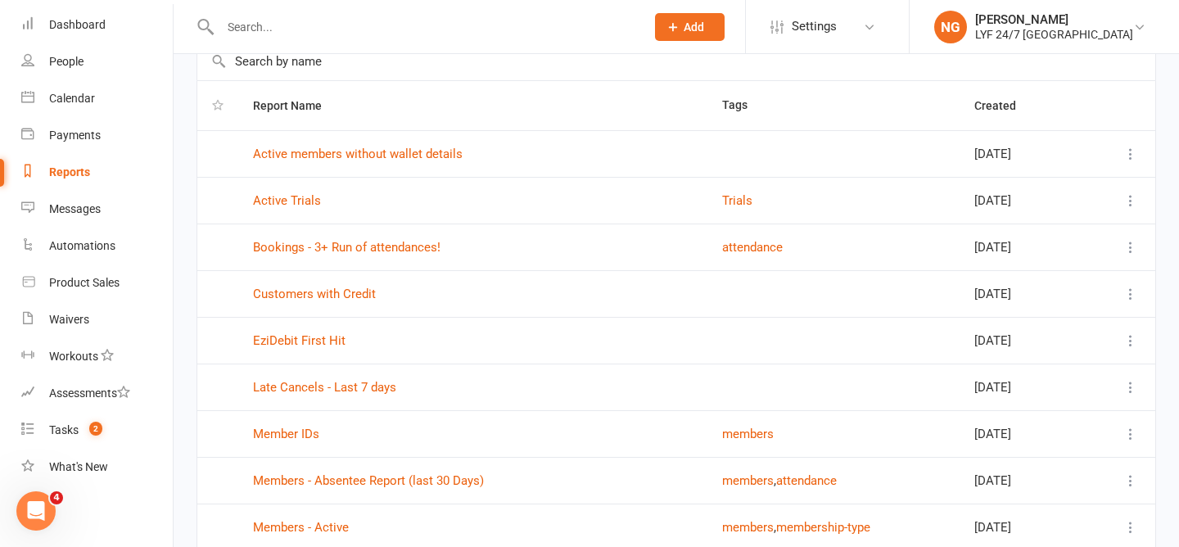
scroll to position [94, 0]
click at [63, 138] on div "Payments" at bounding box center [75, 135] width 52 height 13
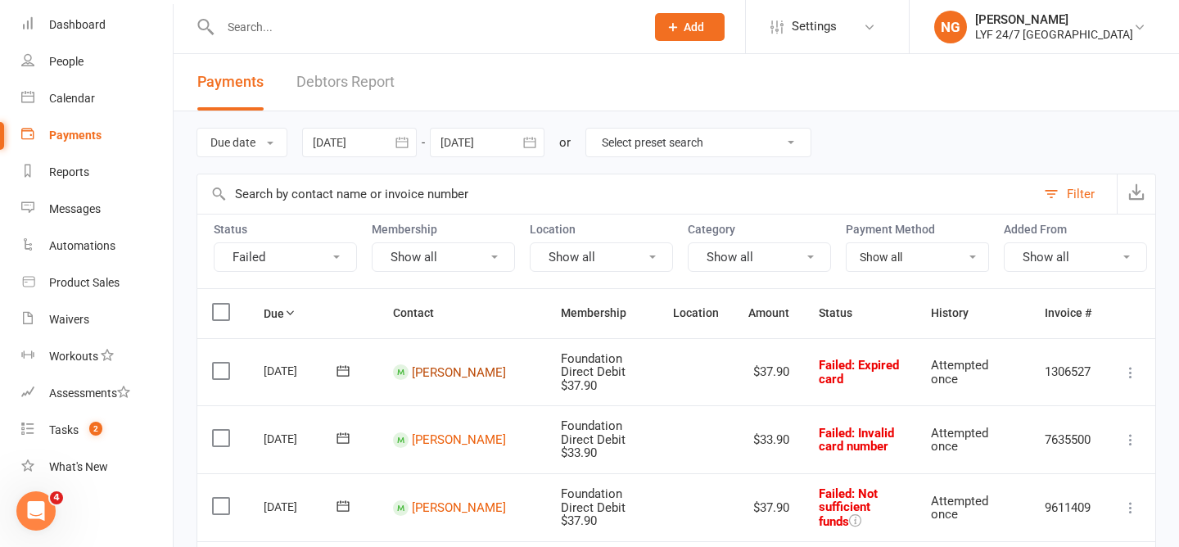
click at [415, 376] on link "[PERSON_NAME]" at bounding box center [459, 371] width 94 height 15
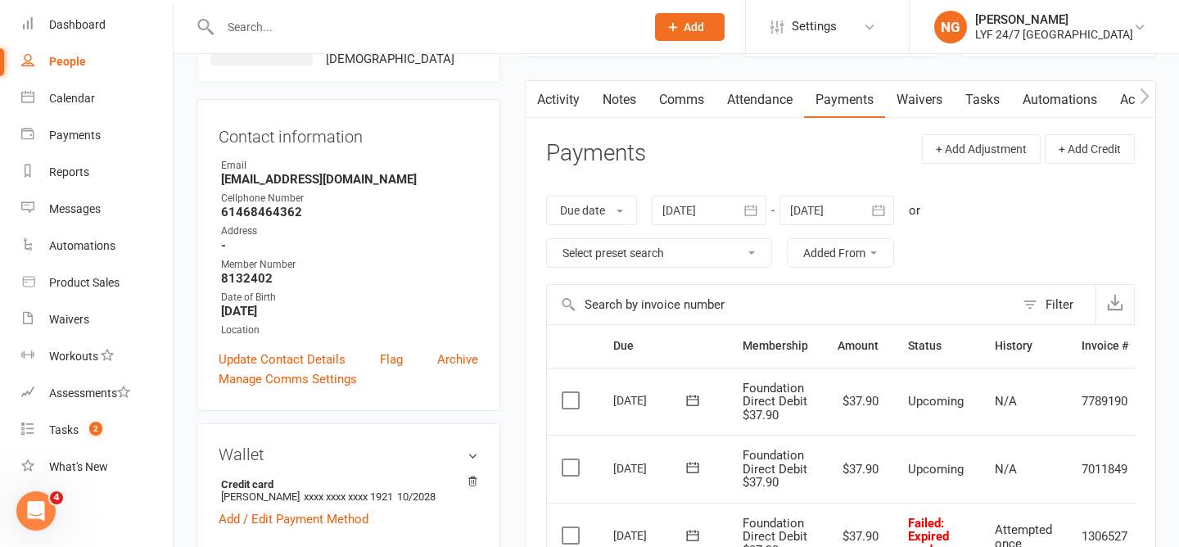
scroll to position [117, 0]
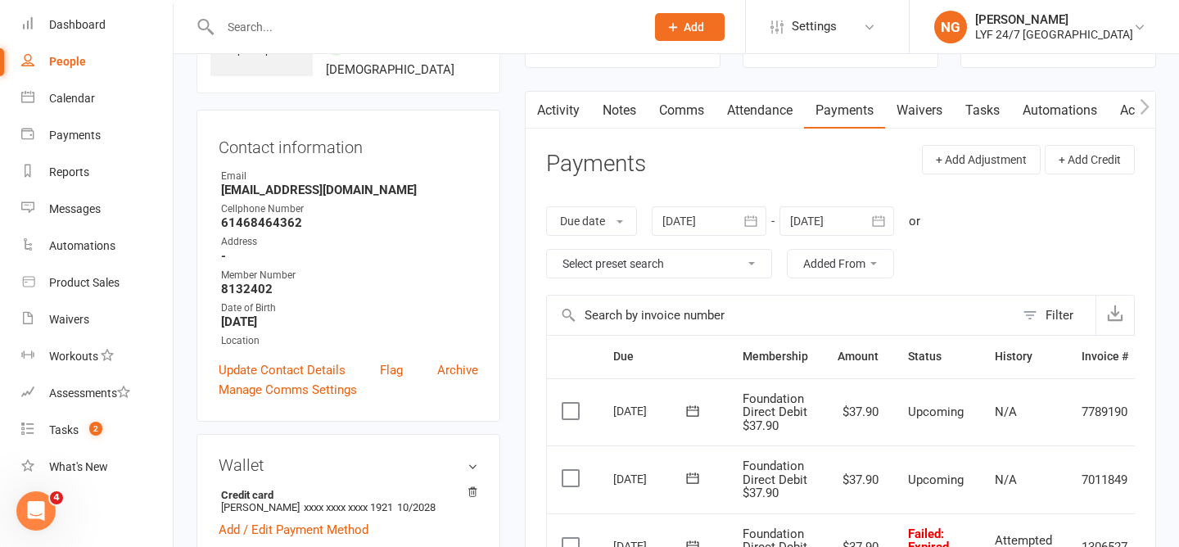
click at [757, 106] on link "Attendance" at bounding box center [760, 111] width 88 height 38
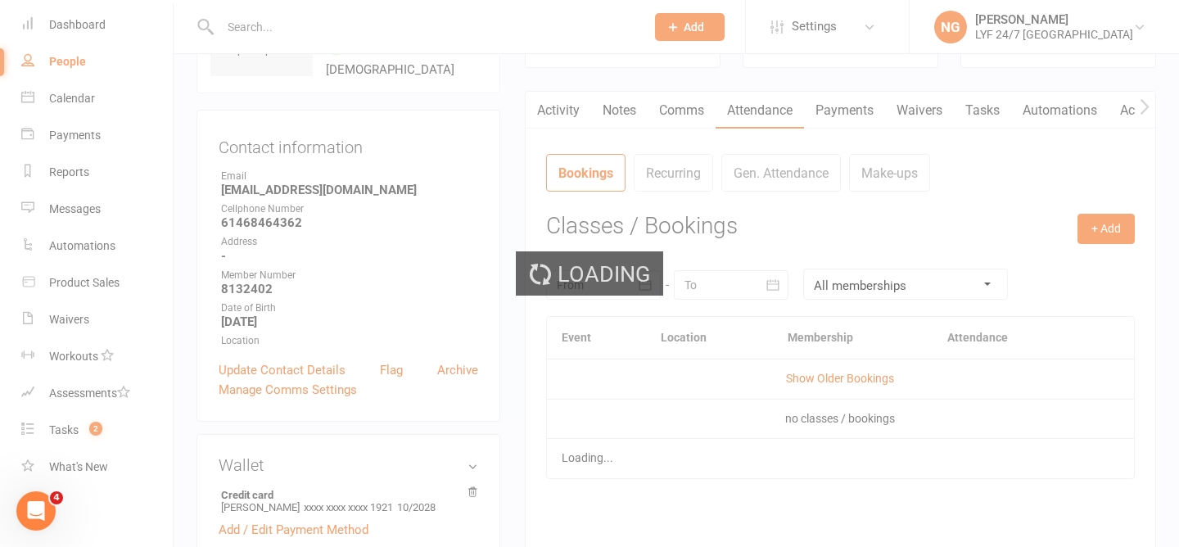
click at [571, 97] on div "Loading" at bounding box center [589, 273] width 1179 height 547
click at [563, 108] on div "Loading" at bounding box center [589, 273] width 1179 height 547
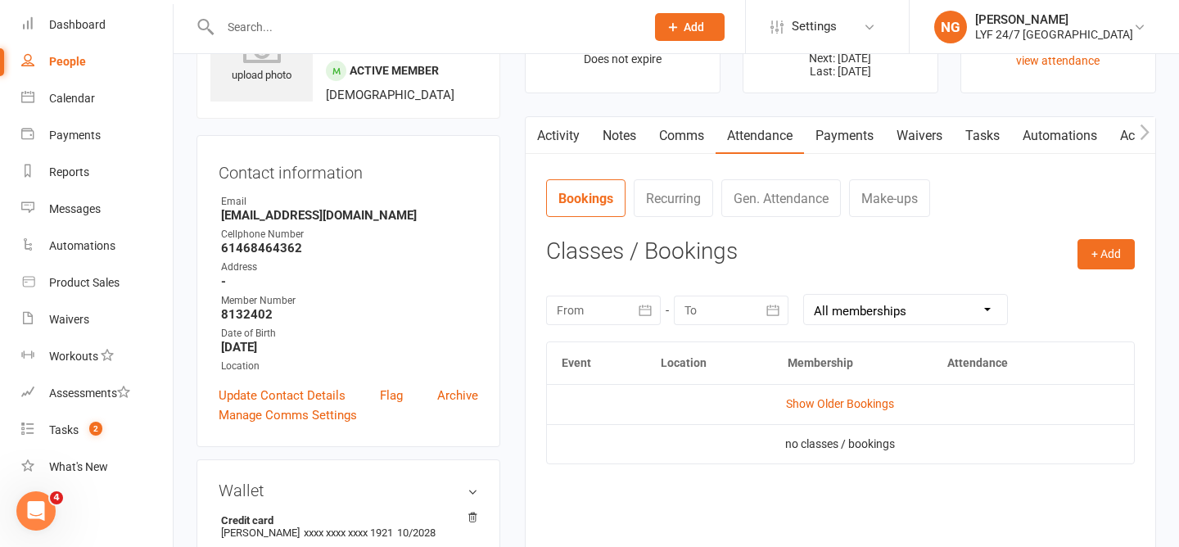
scroll to position [47, 0]
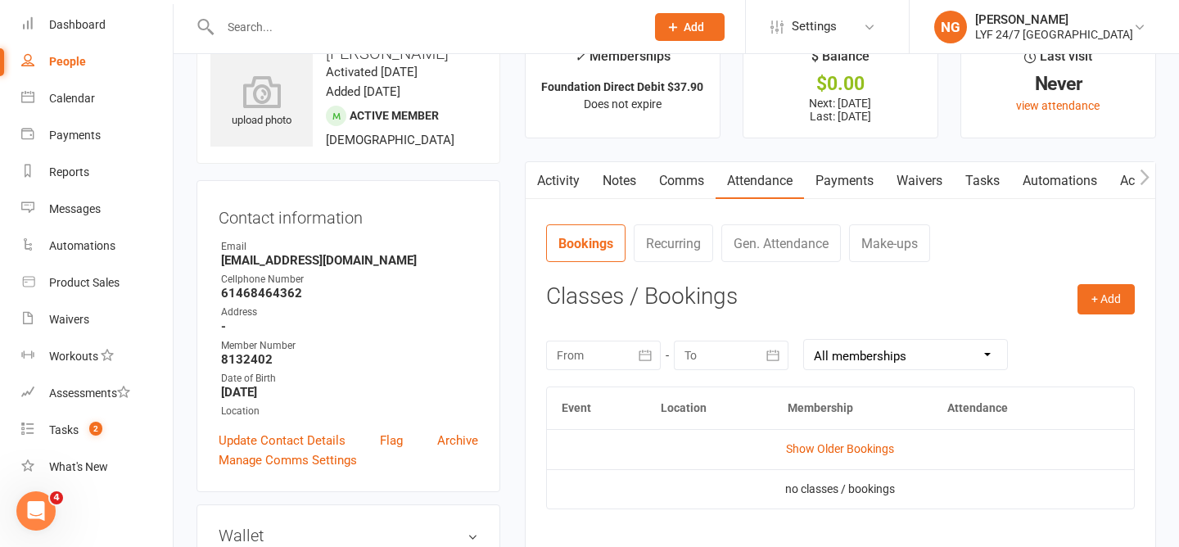
click at [535, 192] on button "button" at bounding box center [536, 180] width 20 height 37
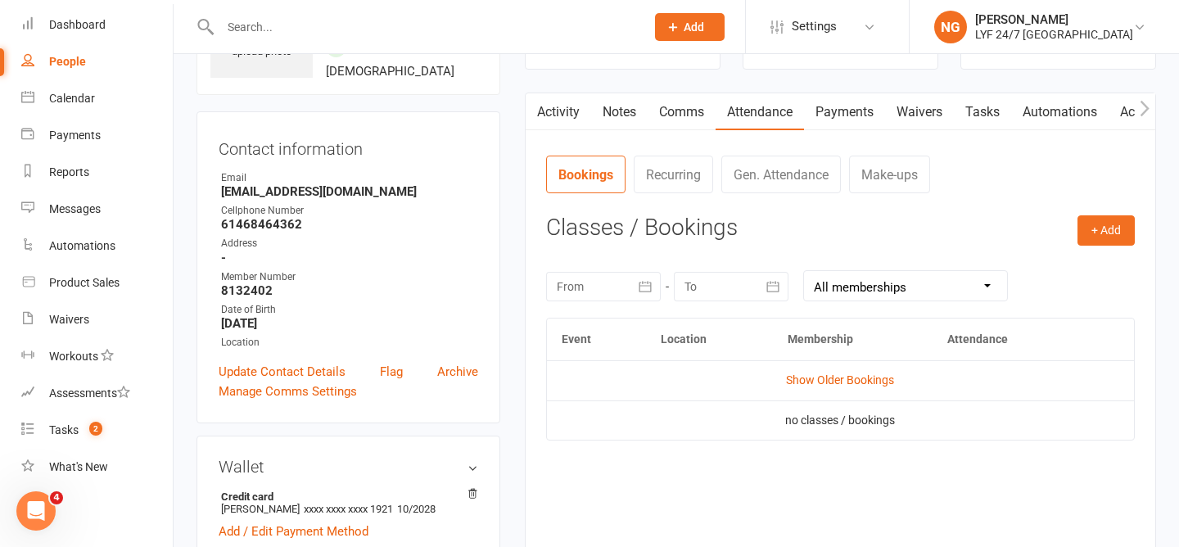
scroll to position [113, 0]
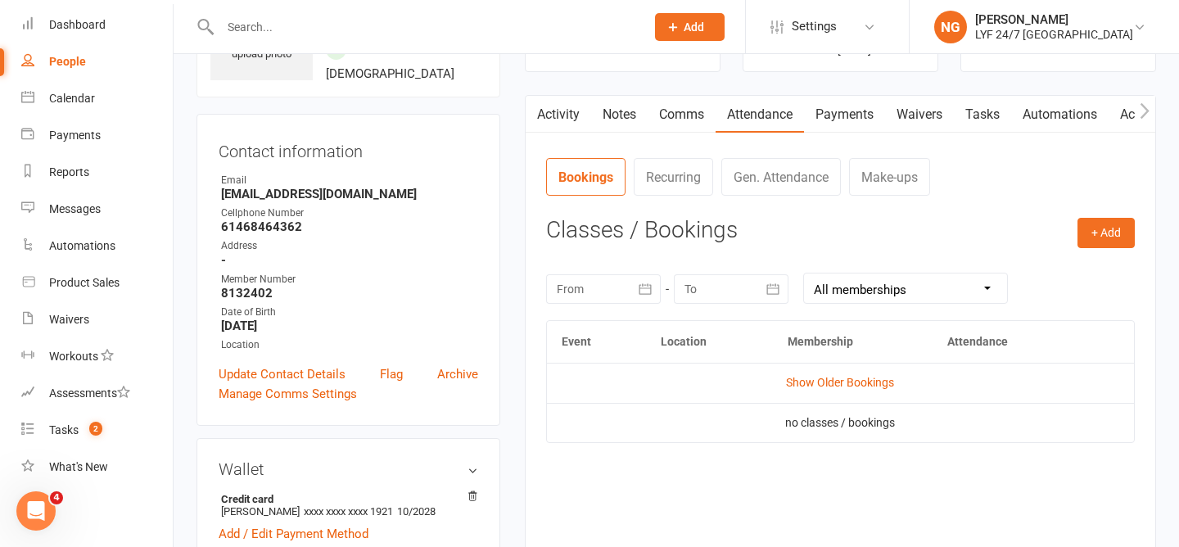
click at [566, 127] on link "Activity" at bounding box center [558, 115] width 65 height 38
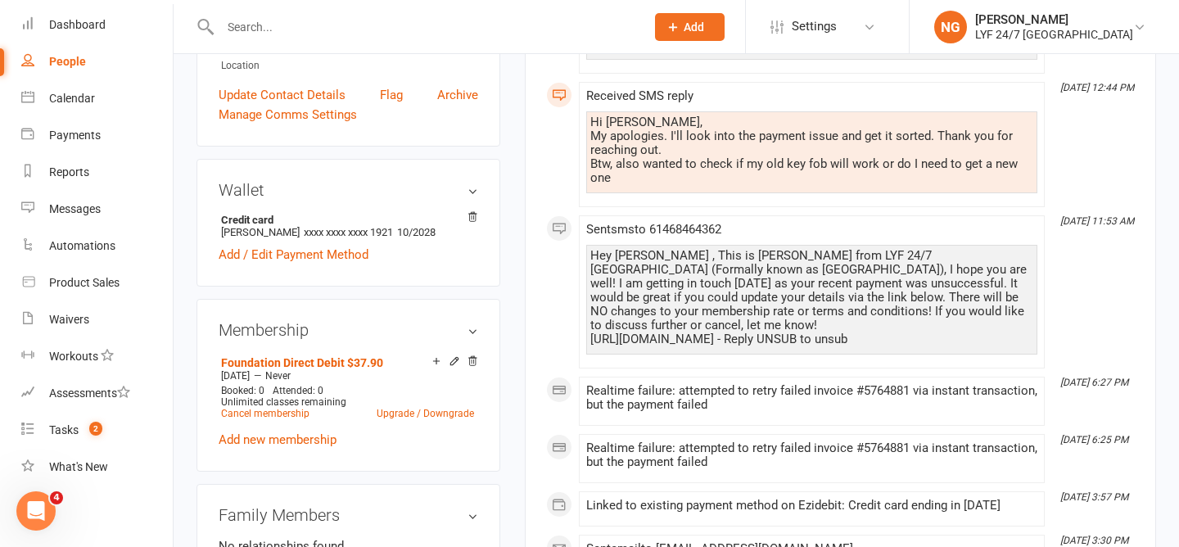
scroll to position [393, 0]
drag, startPoint x: 590, startPoint y: 252, endPoint x: 1015, endPoint y: 334, distance: 432.7
click at [1015, 334] on div "Hey [PERSON_NAME] , This is [PERSON_NAME] from LYF 24/7 [GEOGRAPHIC_DATA] (Form…" at bounding box center [811, 299] width 451 height 110
click at [867, 323] on div "Hey [PERSON_NAME] , This is [PERSON_NAME] from LYF 24/7 [GEOGRAPHIC_DATA] (Form…" at bounding box center [811, 296] width 443 height 97
drag, startPoint x: 883, startPoint y: 323, endPoint x: 585, endPoint y: 242, distance: 308.8
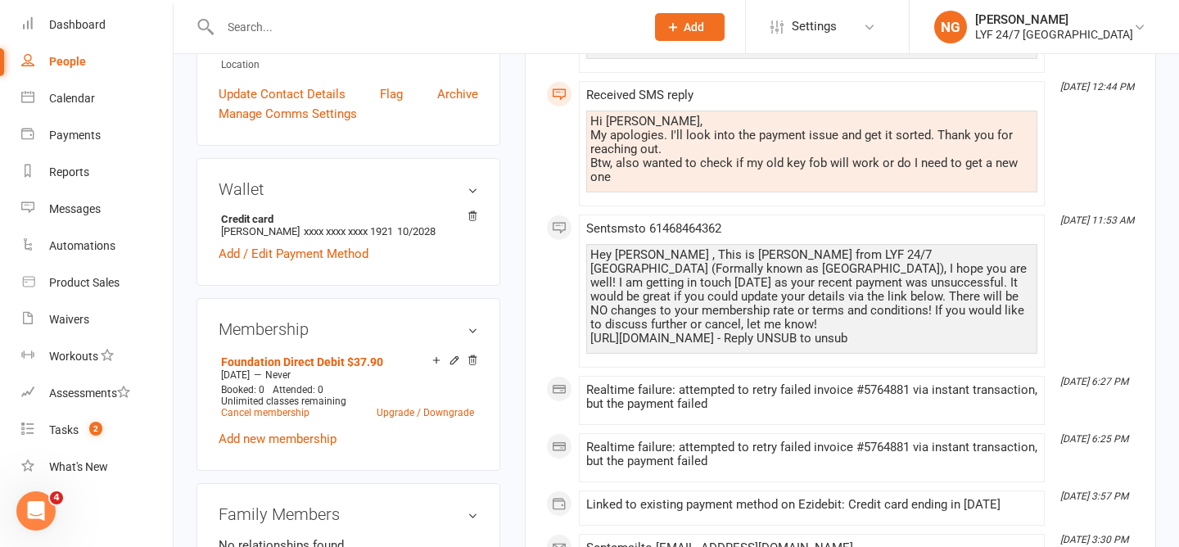
click at [586, 242] on div "Sent sms to [PHONE_NUMBER] Hey [PERSON_NAME] , This is [PERSON_NAME] from LYF 2…" at bounding box center [811, 291] width 451 height 138
copy div "Hey [PERSON_NAME] , This is [PERSON_NAME] from LYF 24/7 [GEOGRAPHIC_DATA] (Form…"
click at [69, 150] on link "Payments" at bounding box center [96, 135] width 151 height 37
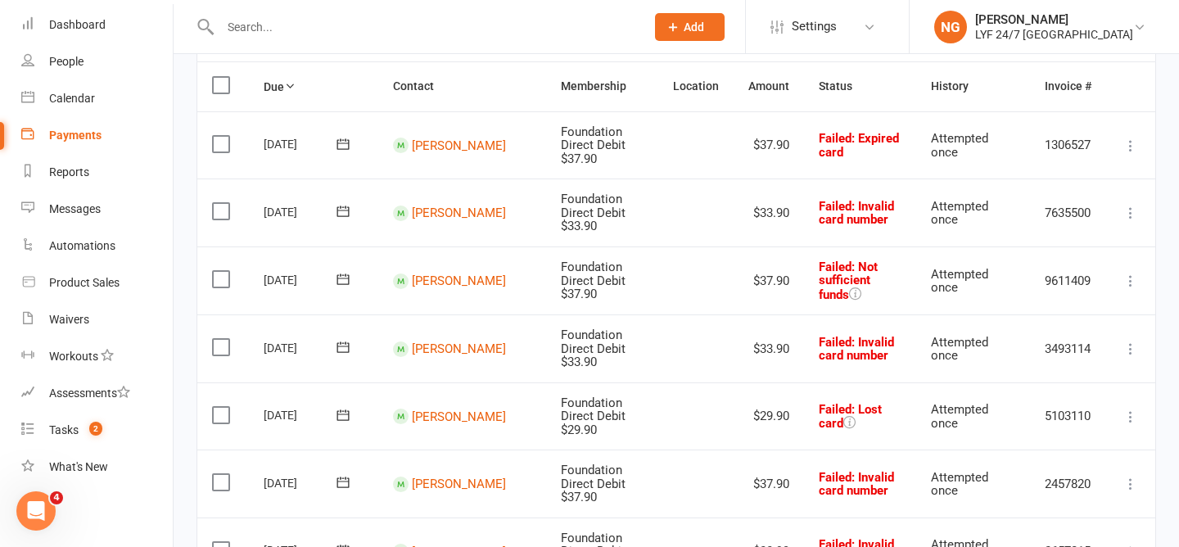
scroll to position [229, 0]
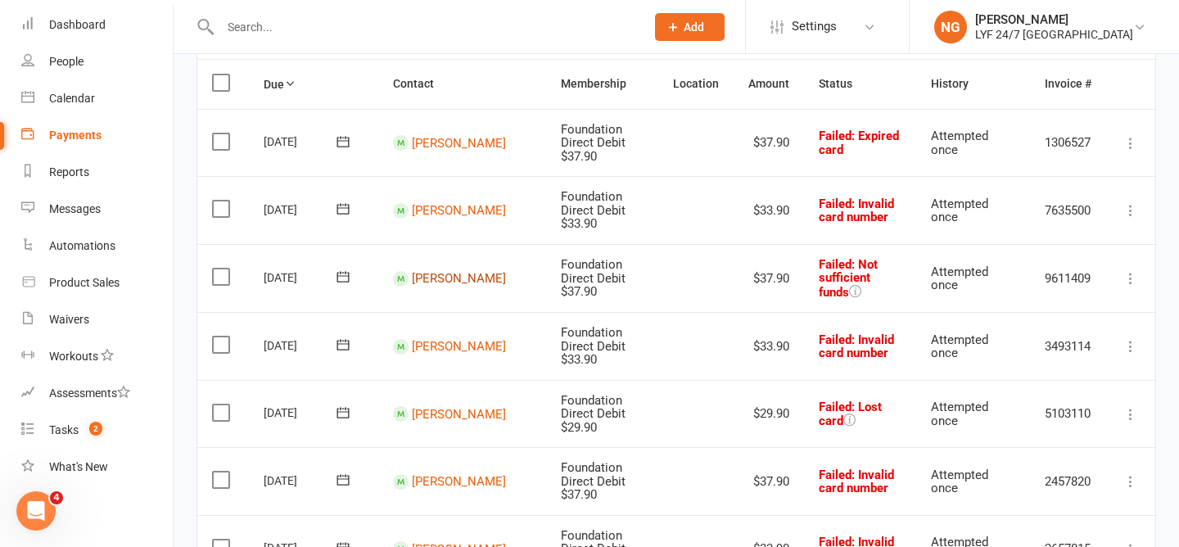
click at [422, 271] on link "[PERSON_NAME]" at bounding box center [459, 278] width 94 height 15
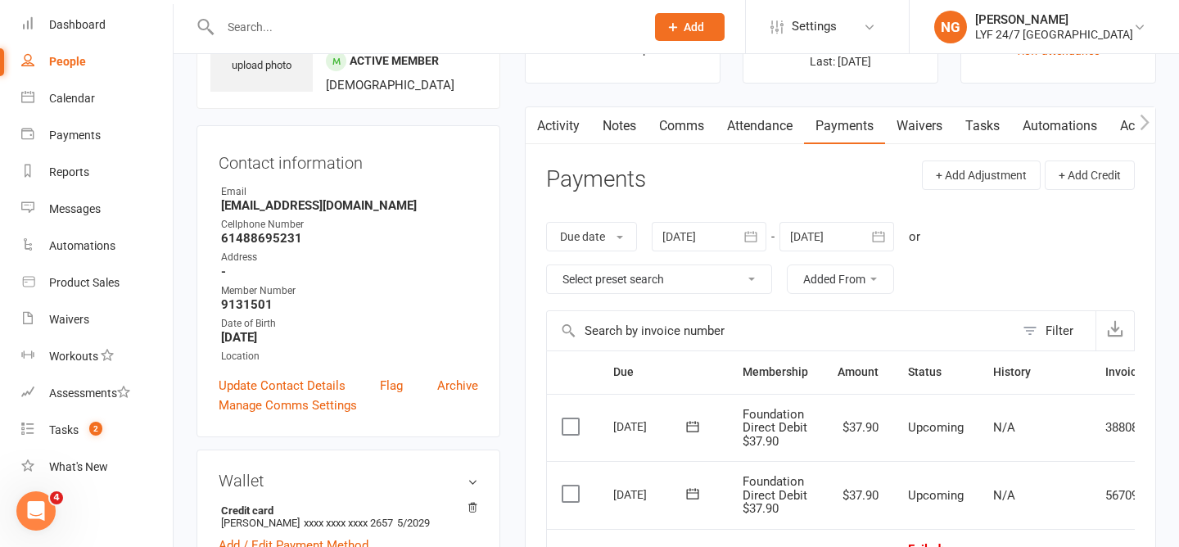
scroll to position [94, 0]
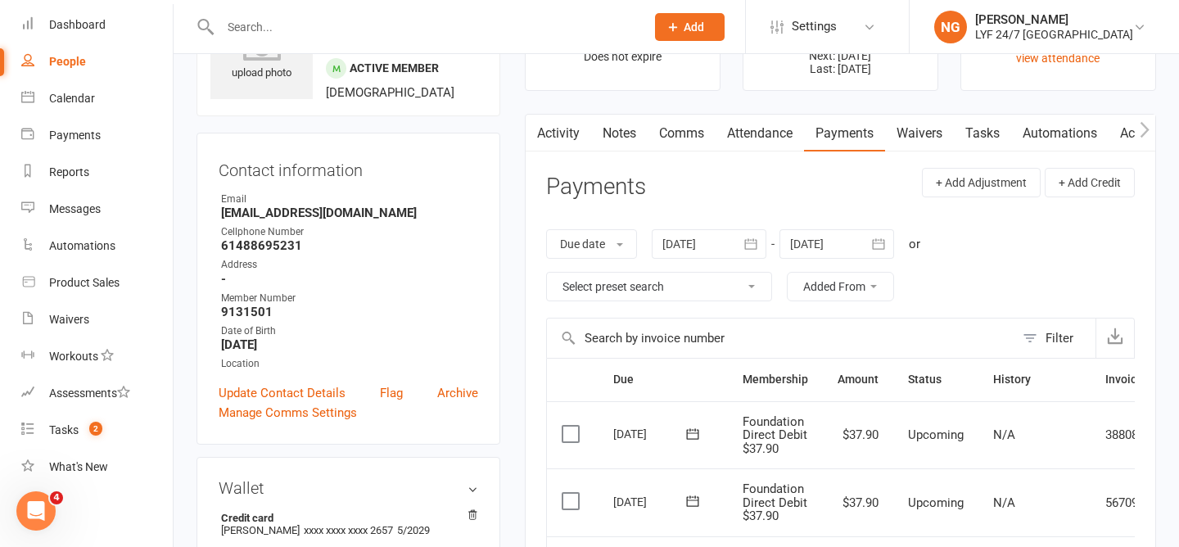
click at [705, 137] on link "Comms" at bounding box center [682, 134] width 68 height 38
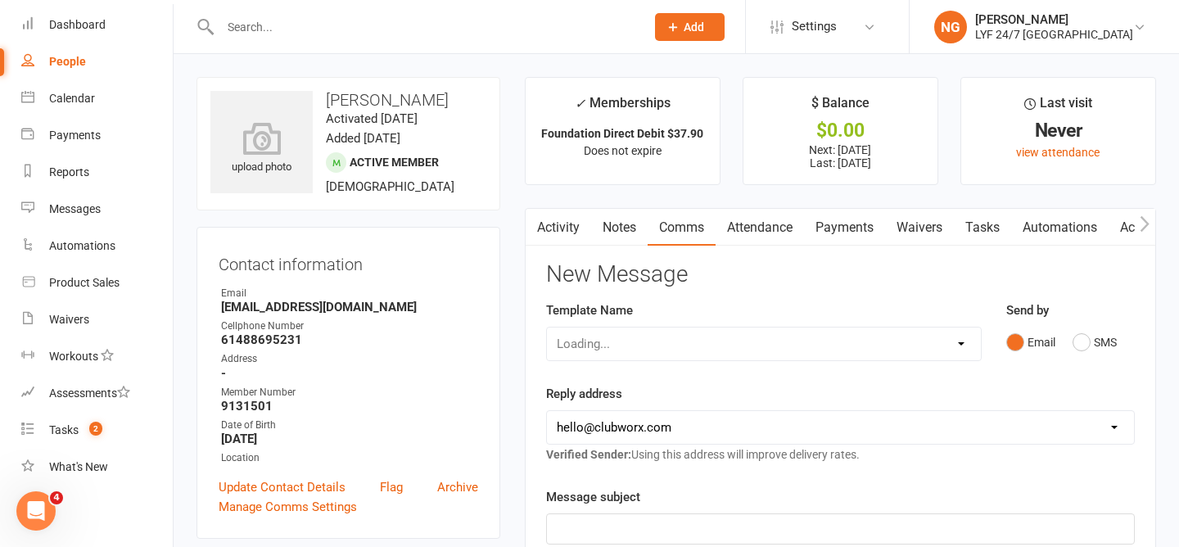
click at [1074, 332] on button "SMS" at bounding box center [1095, 342] width 44 height 31
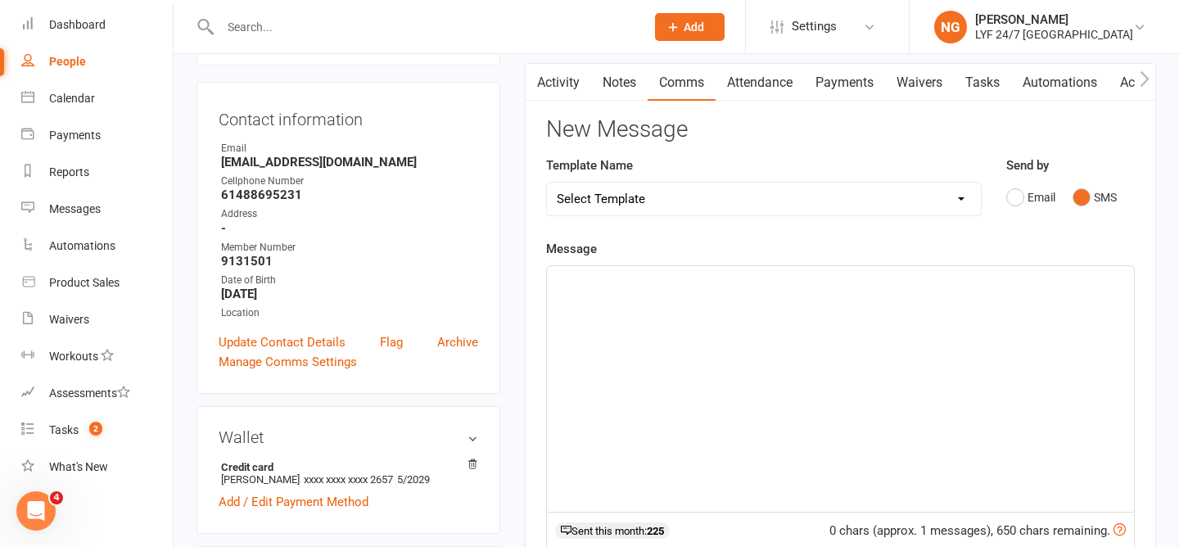
scroll to position [160, 0]
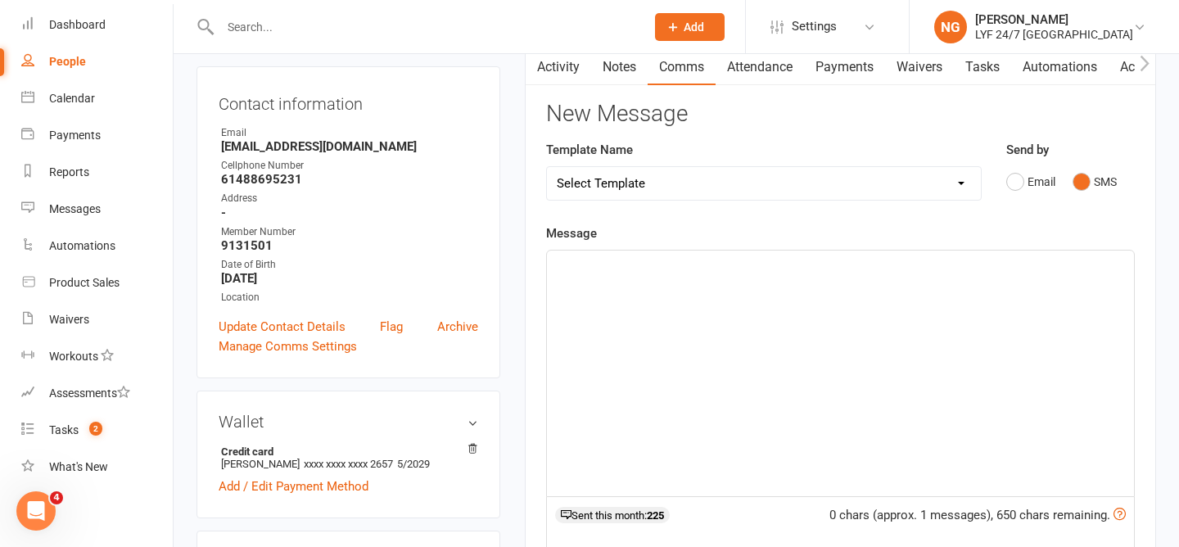
click at [964, 324] on div "﻿" at bounding box center [840, 374] width 587 height 246
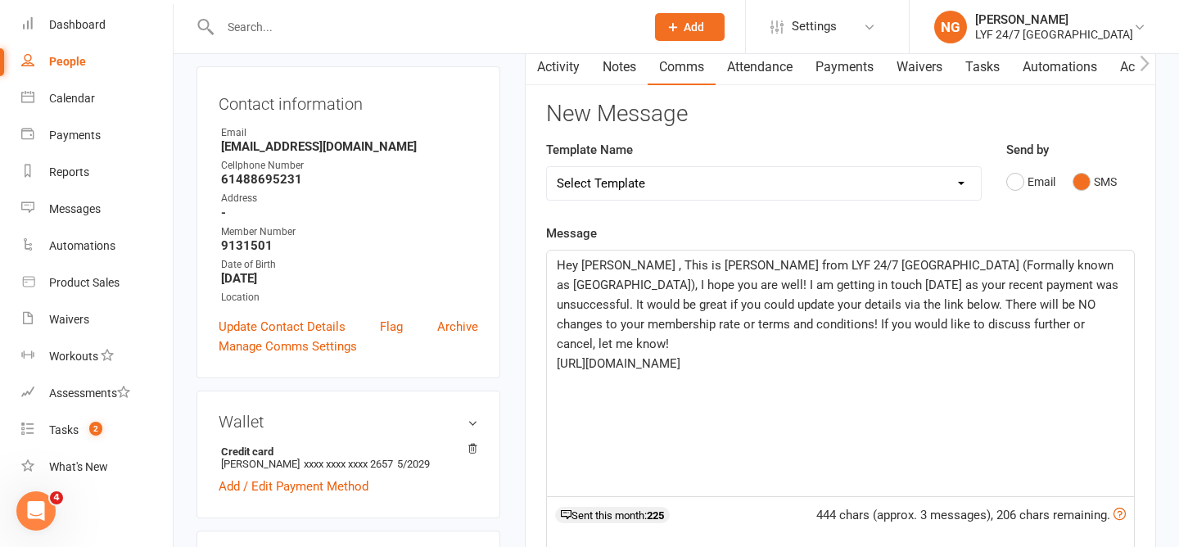
drag, startPoint x: 858, startPoint y: 348, endPoint x: 555, endPoint y: 346, distance: 302.9
click at [555, 346] on div "Hey [PERSON_NAME] , This is [PERSON_NAME] from LYF 24/7 [GEOGRAPHIC_DATA] (Form…" at bounding box center [840, 374] width 587 height 246
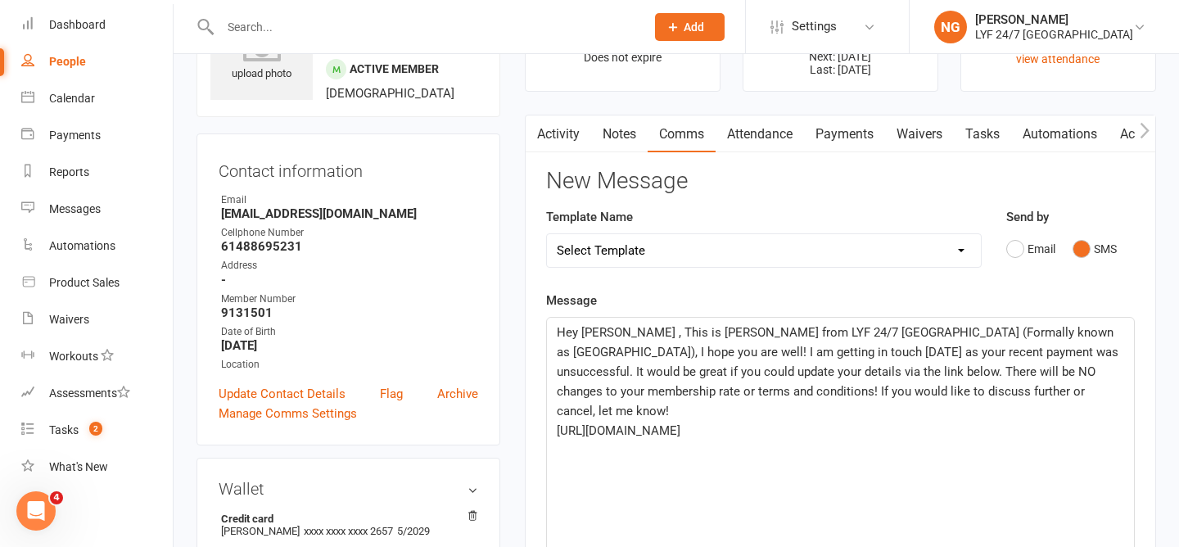
scroll to position [94, 0]
click at [707, 301] on div "Message Hey [PERSON_NAME] , This is [PERSON_NAME] from LYF 24/7 [GEOGRAPHIC_DAT…" at bounding box center [840, 536] width 589 height 492
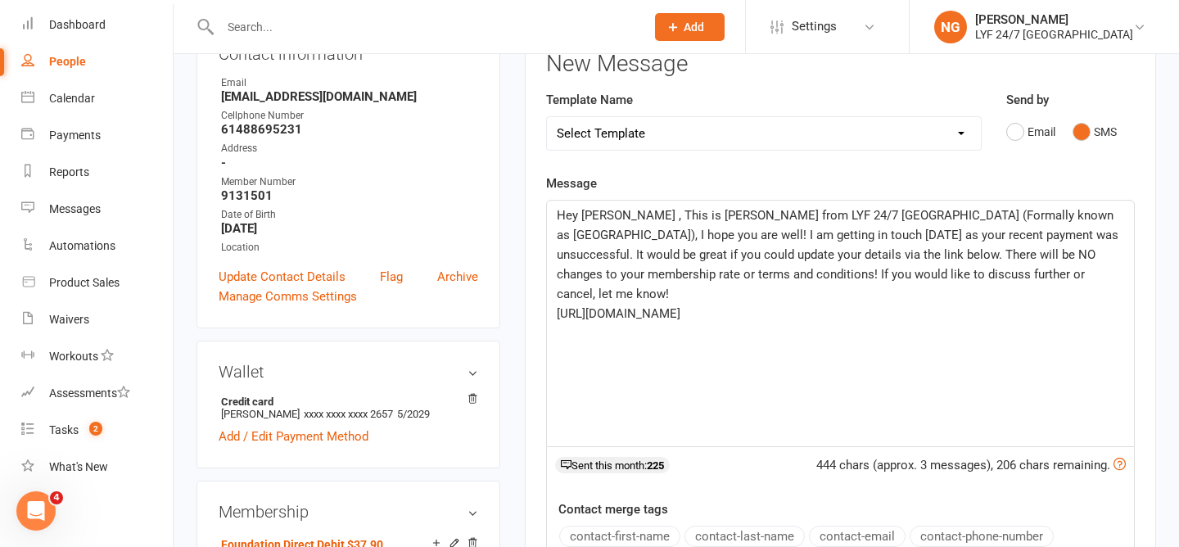
scroll to position [212, 0]
drag, startPoint x: 614, startPoint y: 212, endPoint x: 583, endPoint y: 211, distance: 31.1
click at [583, 211] on span "Hey [PERSON_NAME] , This is [PERSON_NAME] from LYF 24/7 [GEOGRAPHIC_DATA] (Form…" at bounding box center [839, 252] width 565 height 93
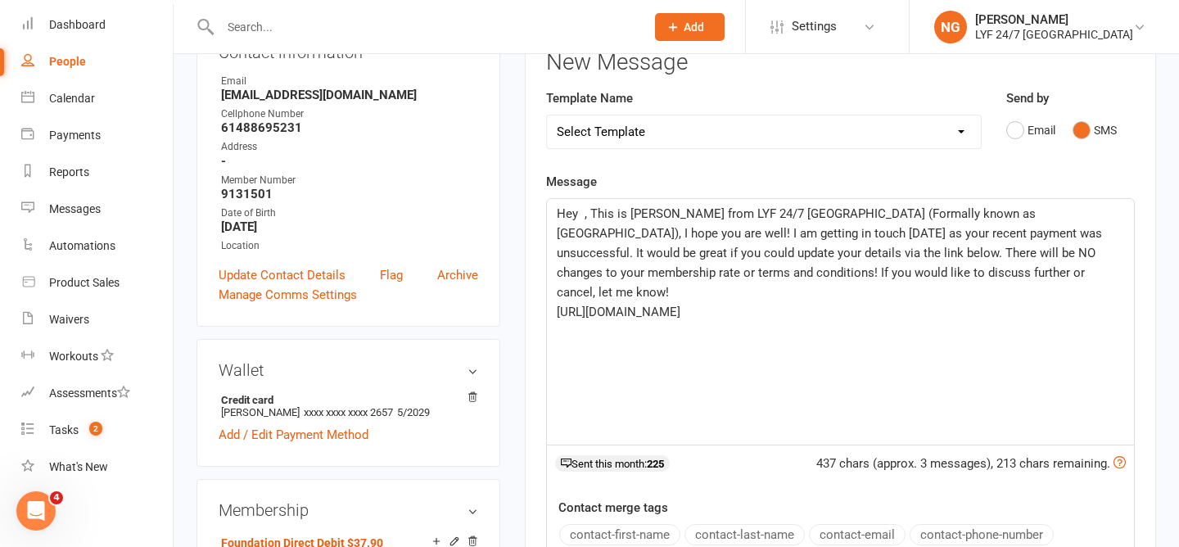
click at [608, 530] on button "contact-first-name" at bounding box center [619, 534] width 121 height 21
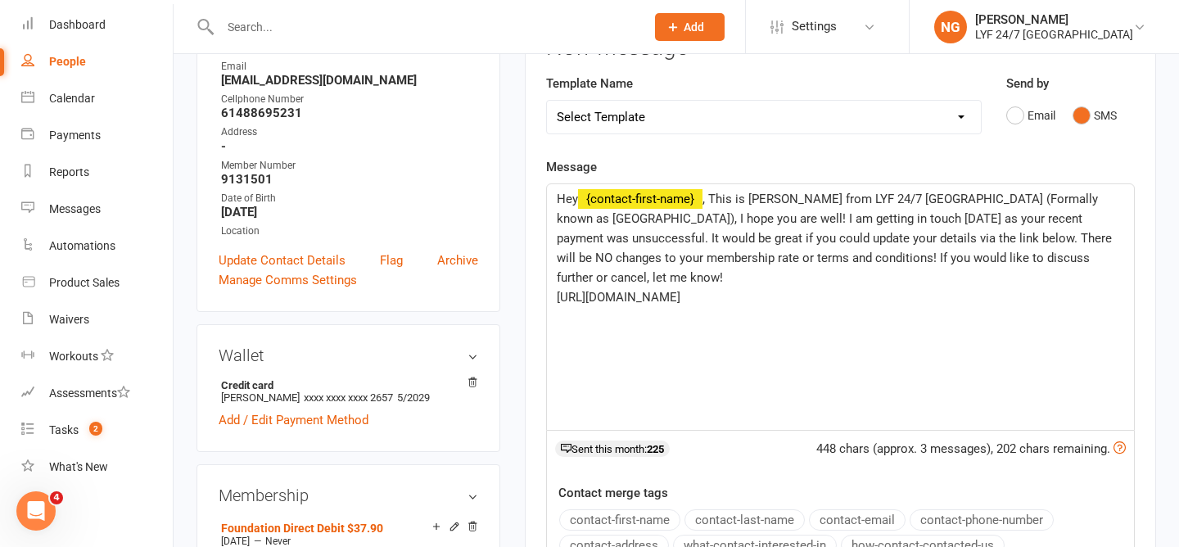
click at [925, 287] on p "[URL][DOMAIN_NAME]" at bounding box center [840, 297] width 567 height 20
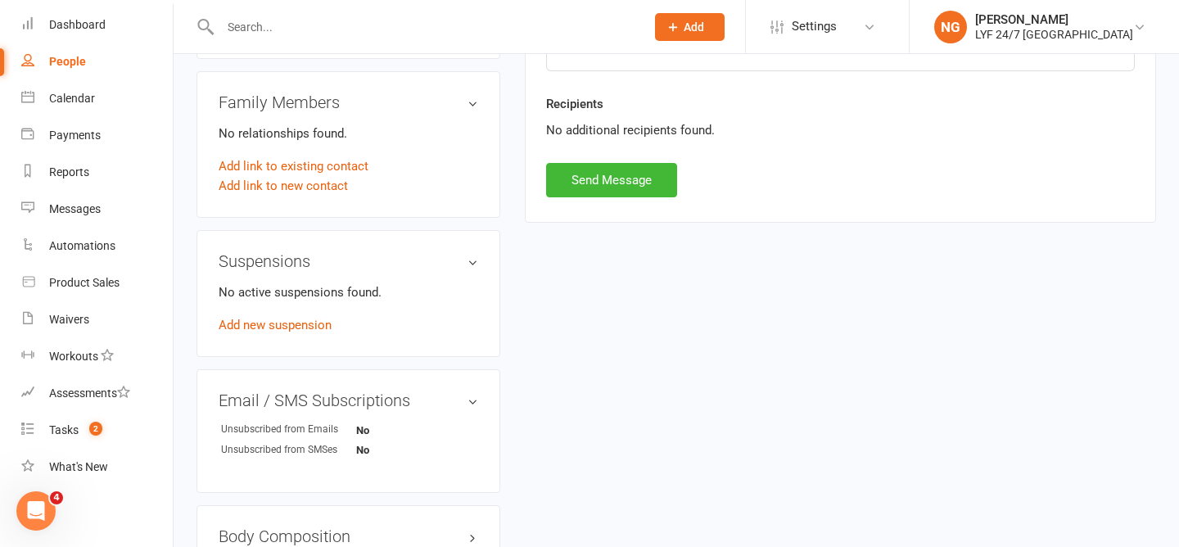
scroll to position [887, 0]
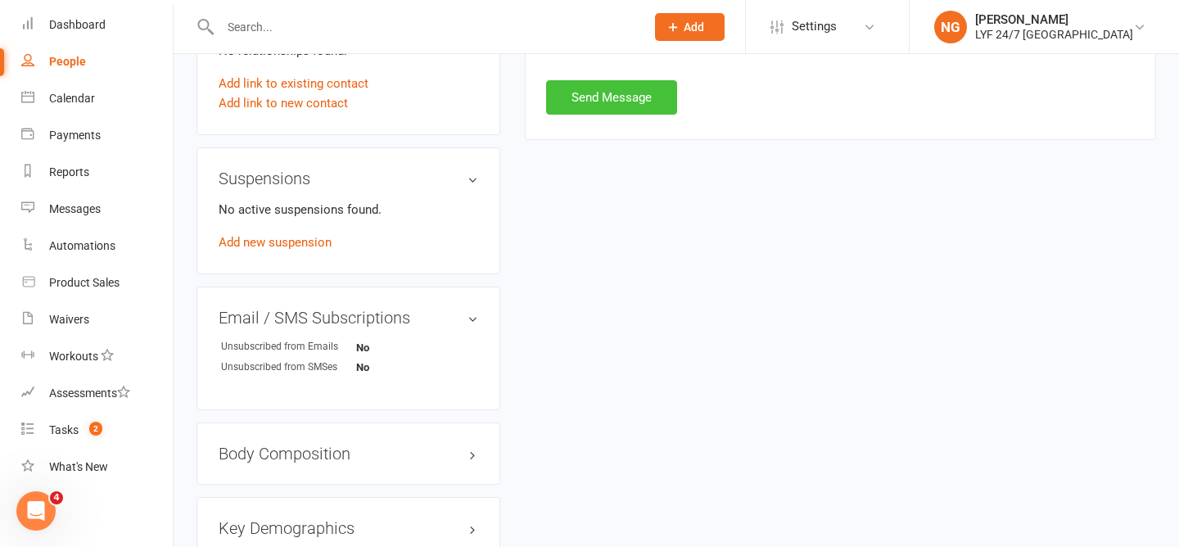
click at [621, 84] on button "Send Message" at bounding box center [611, 97] width 131 height 34
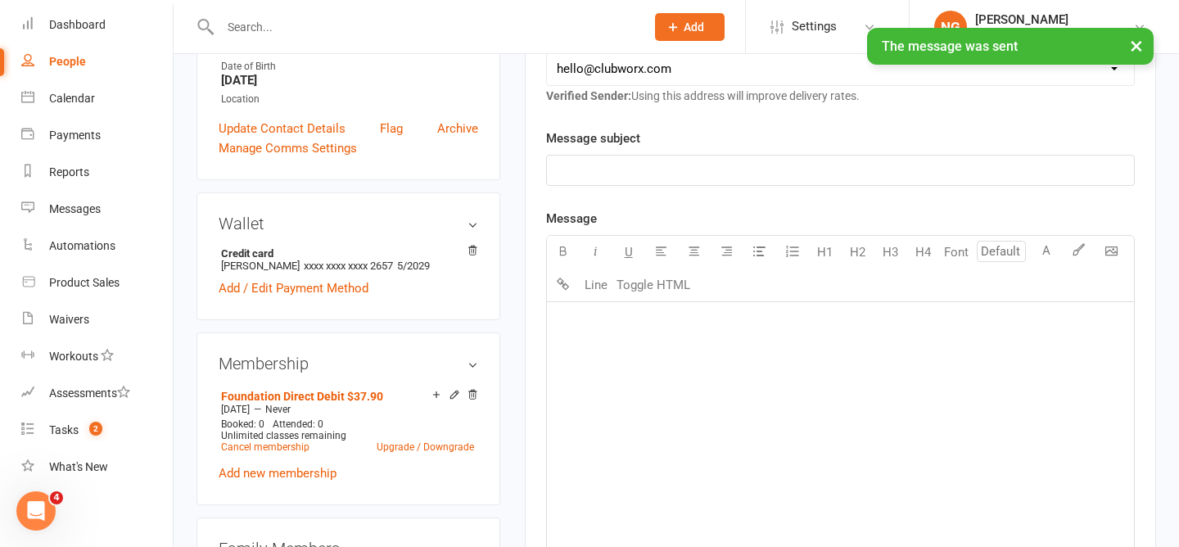
scroll to position [309, 0]
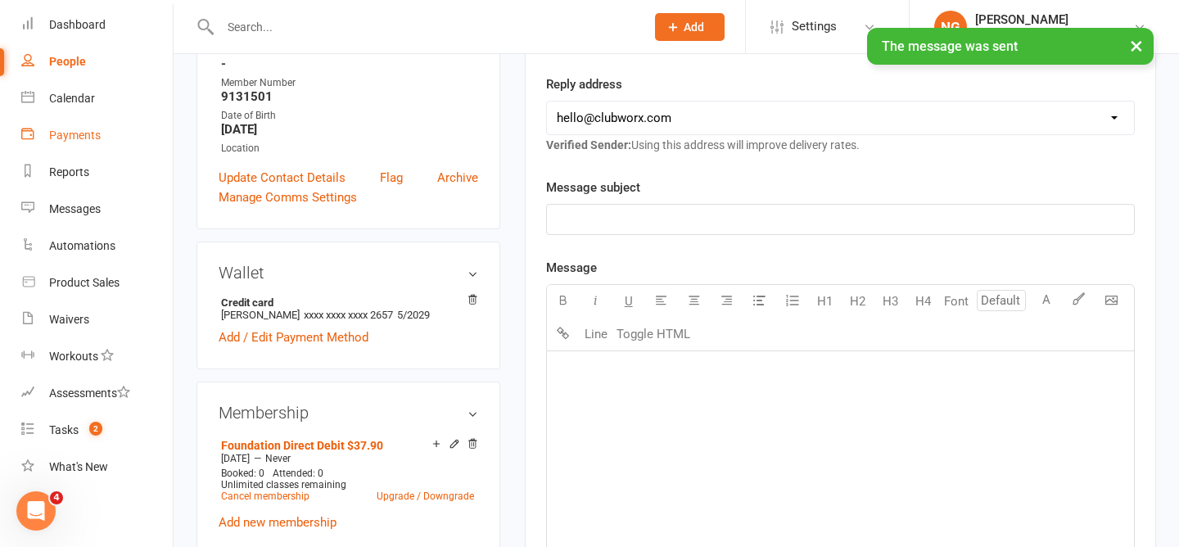
click at [48, 126] on link "Payments" at bounding box center [96, 135] width 151 height 37
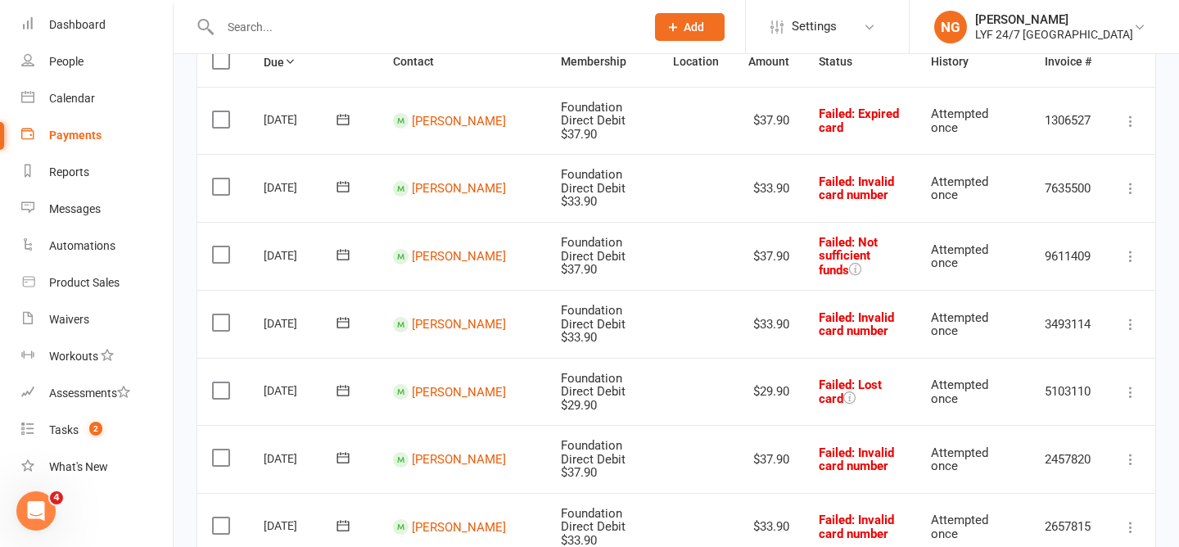
scroll to position [254, 0]
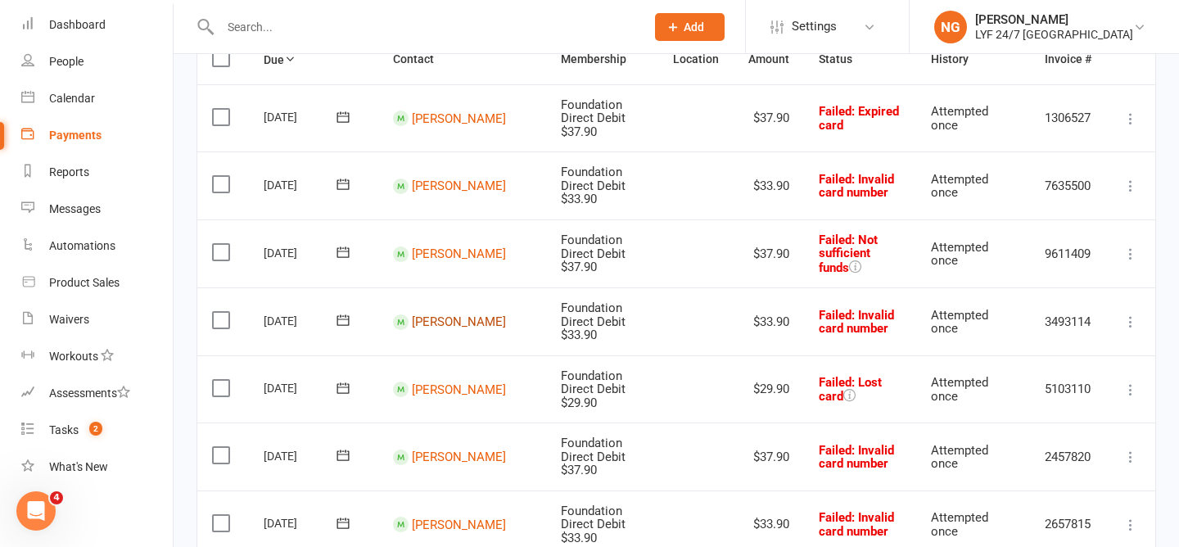
click at [431, 314] on link "[PERSON_NAME]" at bounding box center [459, 321] width 94 height 15
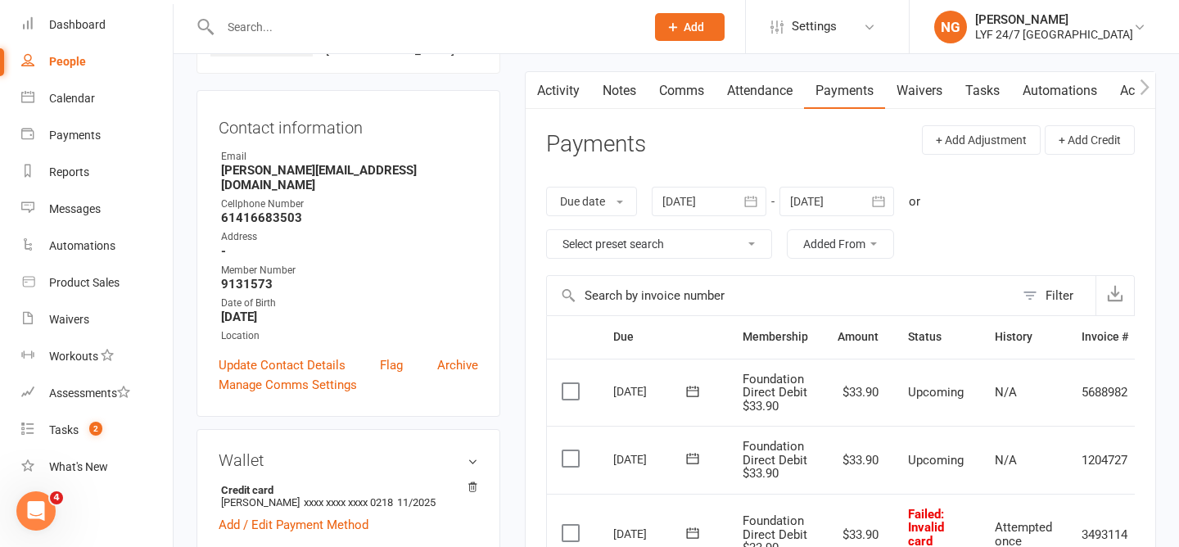
scroll to position [141, 0]
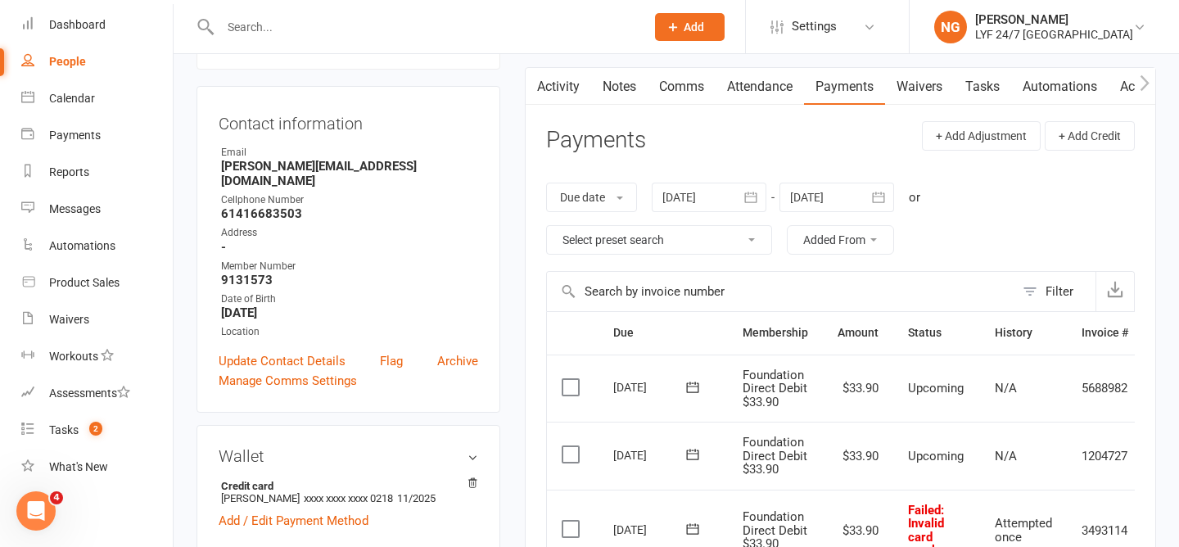
click at [551, 90] on link "Activity" at bounding box center [558, 87] width 65 height 38
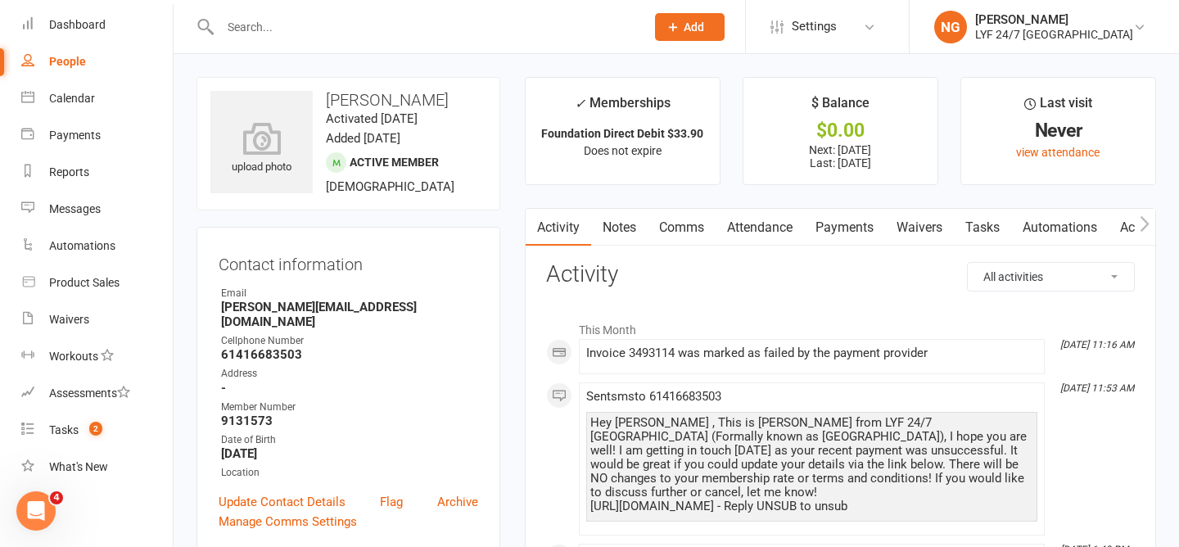
click at [838, 212] on link "Payments" at bounding box center [844, 228] width 81 height 38
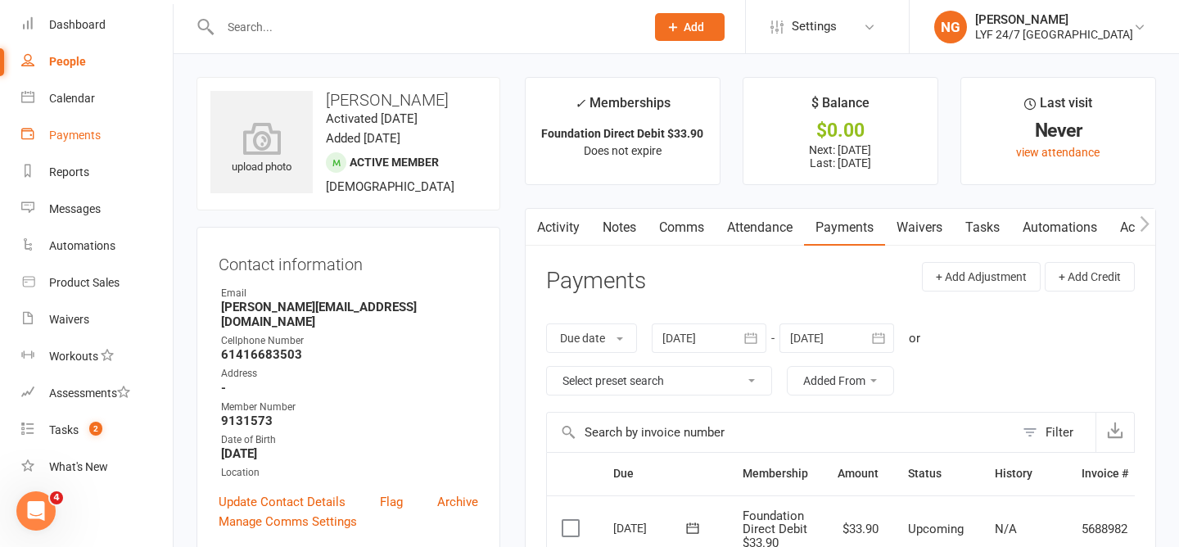
click at [70, 136] on div "Payments" at bounding box center [75, 135] width 52 height 13
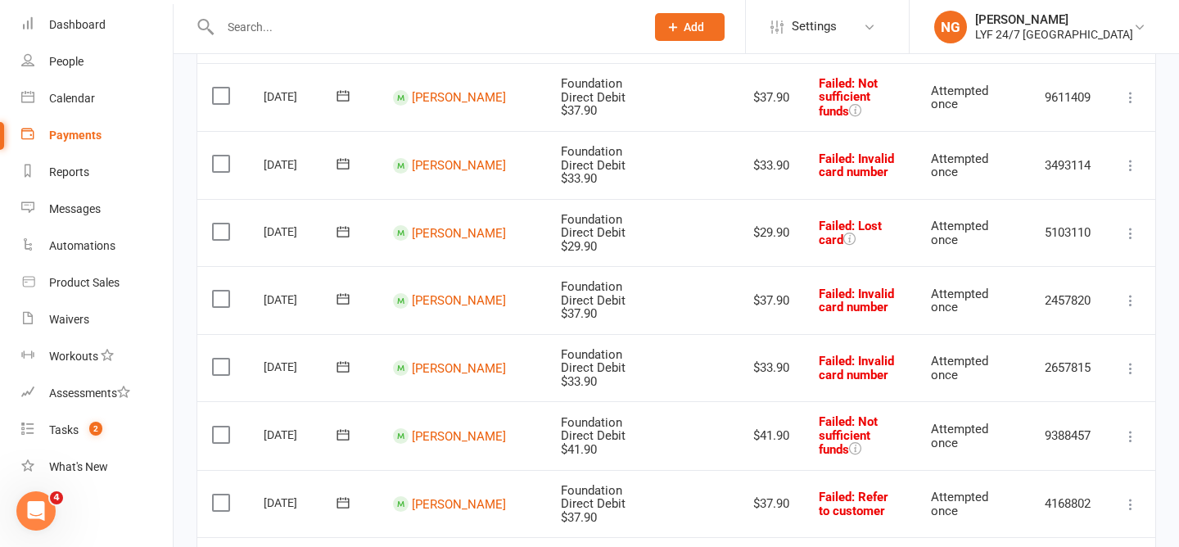
scroll to position [409, 0]
click at [427, 430] on link "[PERSON_NAME]" at bounding box center [459, 437] width 94 height 15
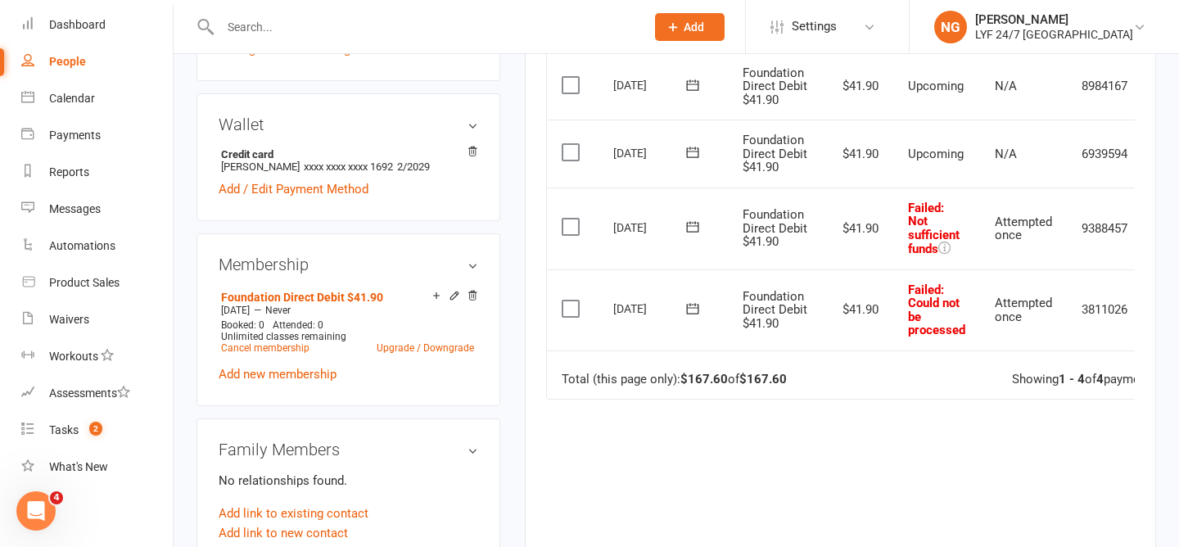
scroll to position [424, 0]
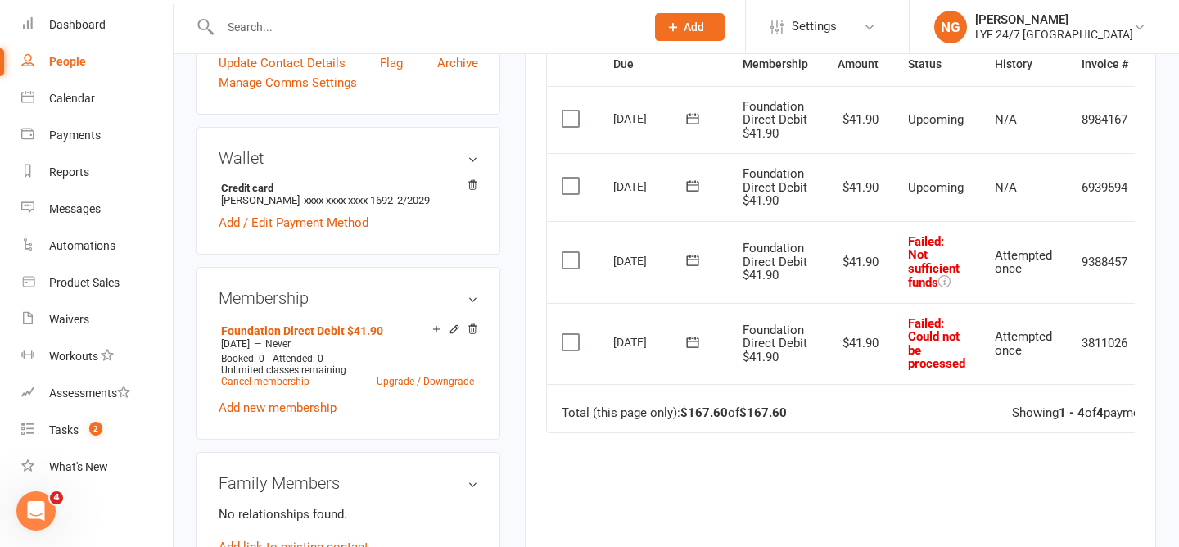
click at [574, 337] on label at bounding box center [573, 342] width 22 height 16
click at [572, 334] on input "checkbox" at bounding box center [567, 334] width 11 height 0
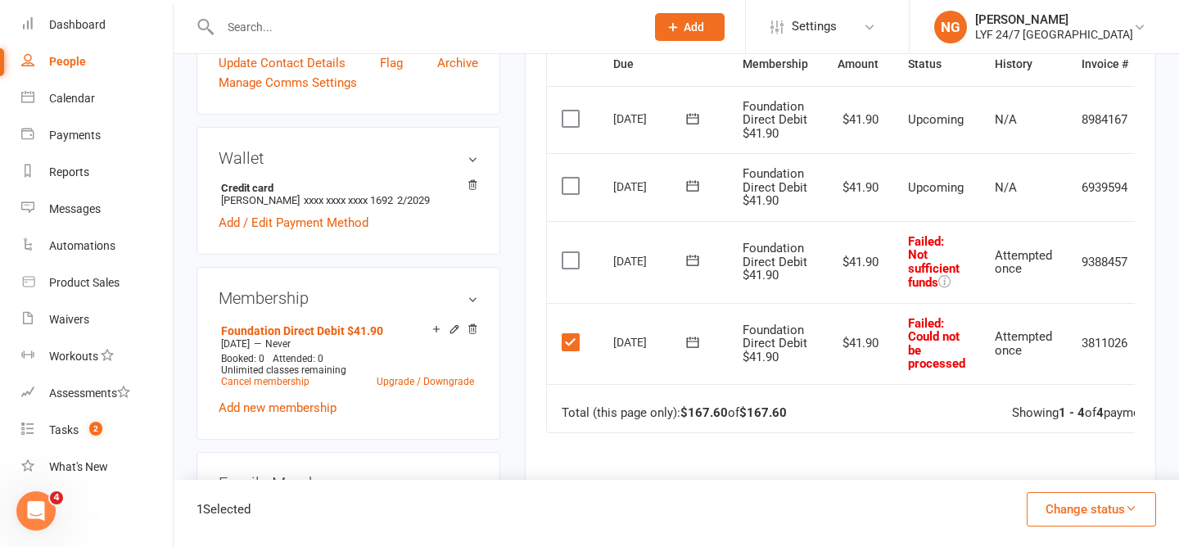
click at [566, 256] on label at bounding box center [573, 260] width 22 height 16
click at [566, 252] on input "checkbox" at bounding box center [567, 252] width 11 height 0
click at [1071, 498] on button "Change status" at bounding box center [1091, 509] width 129 height 34
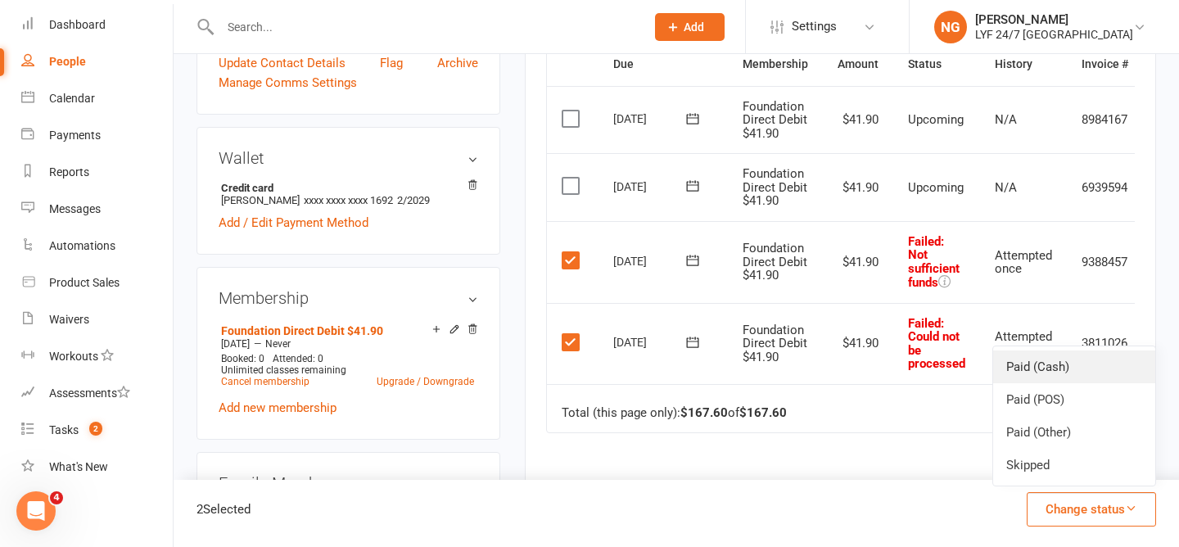
click at [1024, 365] on link "Paid (Cash)" at bounding box center [1074, 366] width 162 height 33
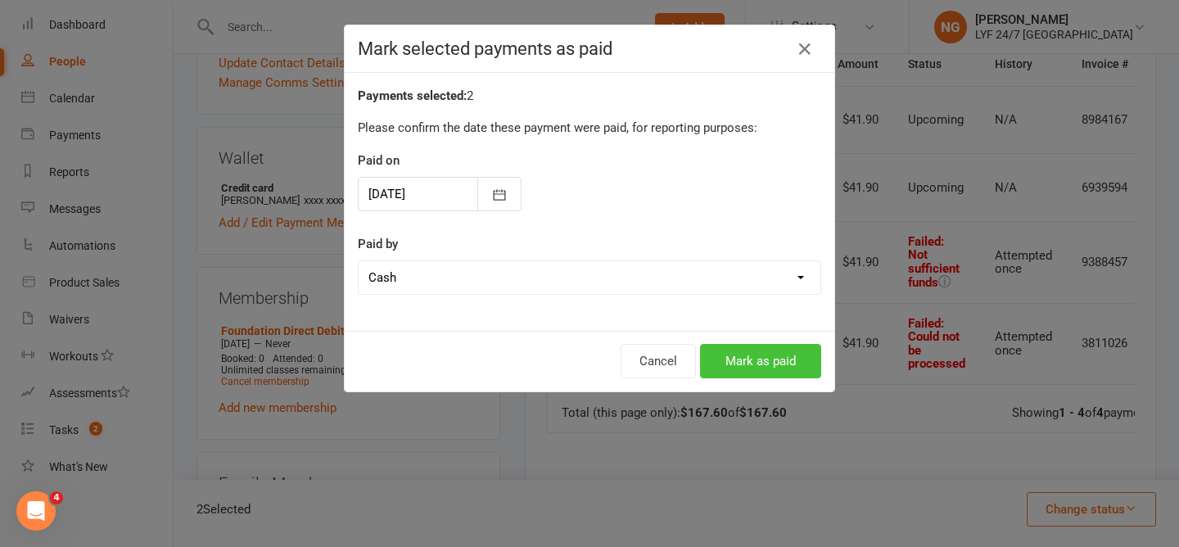
click at [771, 359] on button "Mark as paid" at bounding box center [760, 361] width 121 height 34
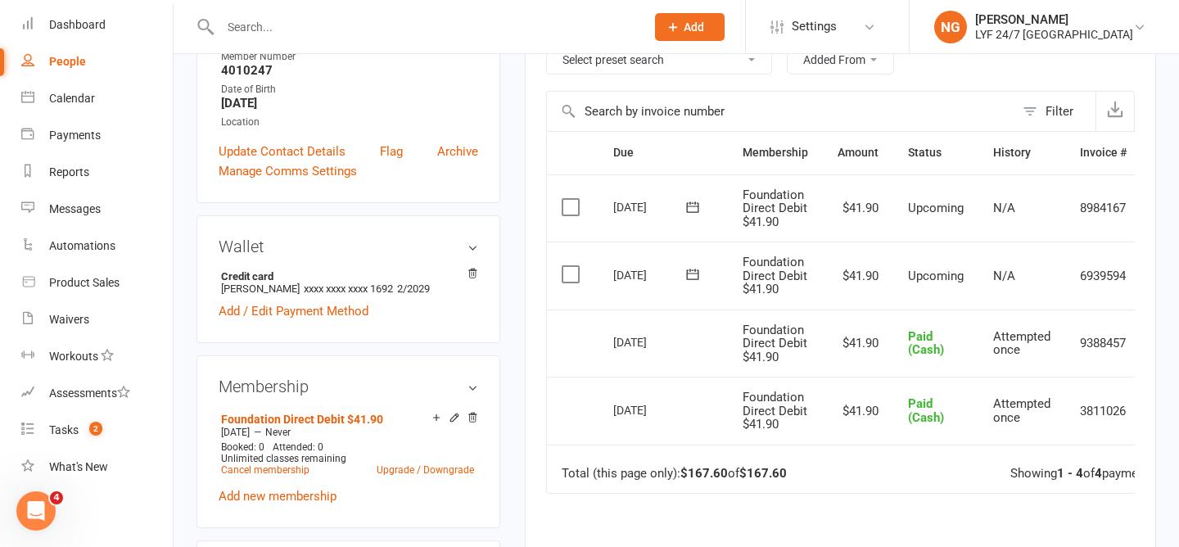
scroll to position [430, 0]
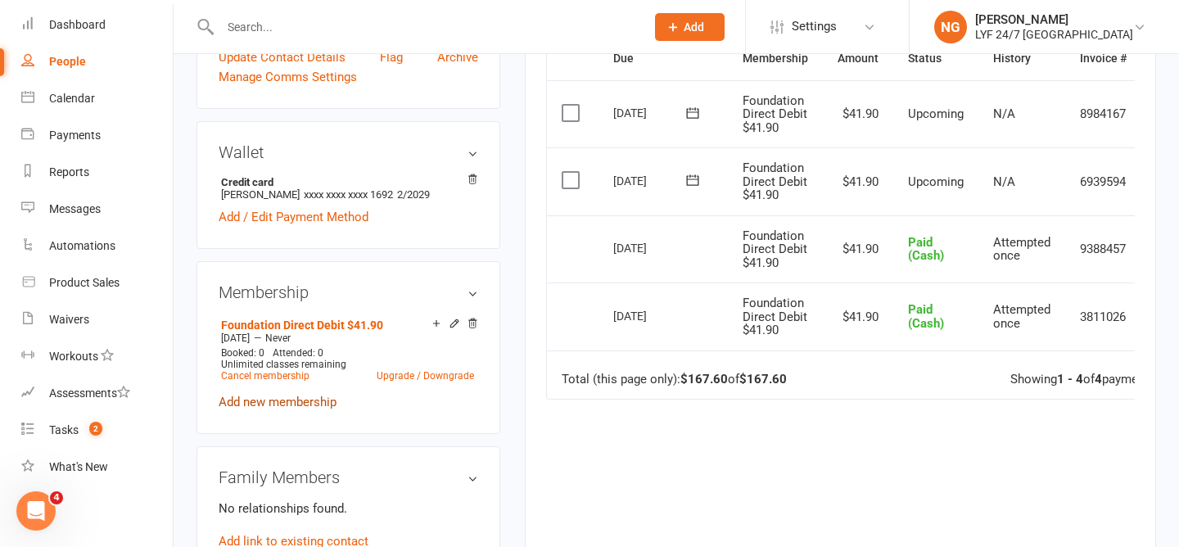
click at [276, 404] on link "Add new membership" at bounding box center [278, 402] width 118 height 15
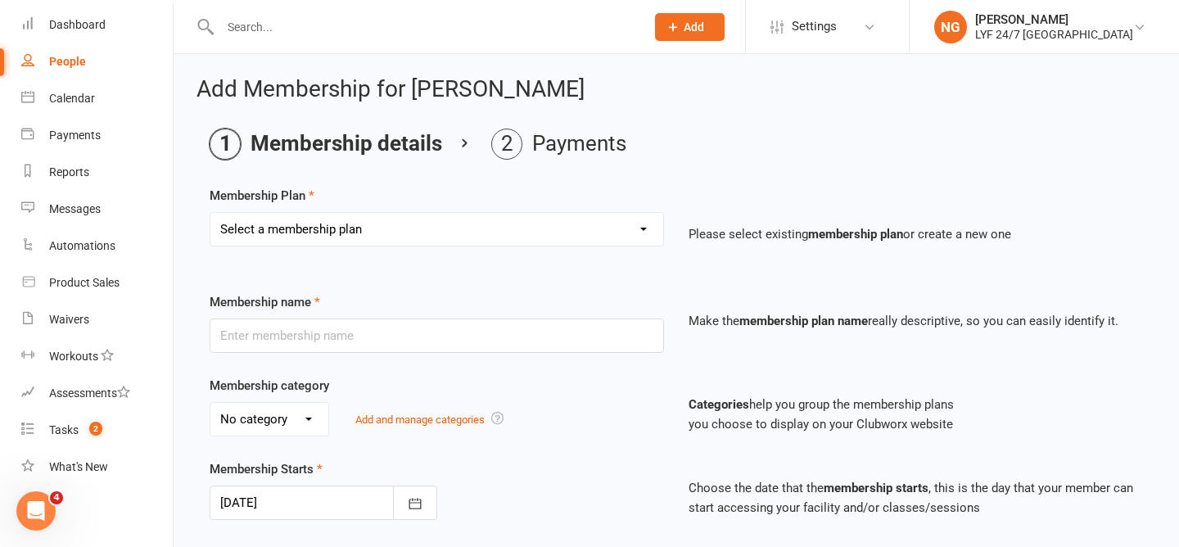
click at [356, 248] on div "Select a membership plan Create new Membership Plan Foundation Direct Debit $41…" at bounding box center [436, 240] width 479 height 57
click at [354, 233] on select "Select a membership plan Create new Membership Plan Foundation Direct Debit $41…" at bounding box center [436, 229] width 453 height 33
select select "24"
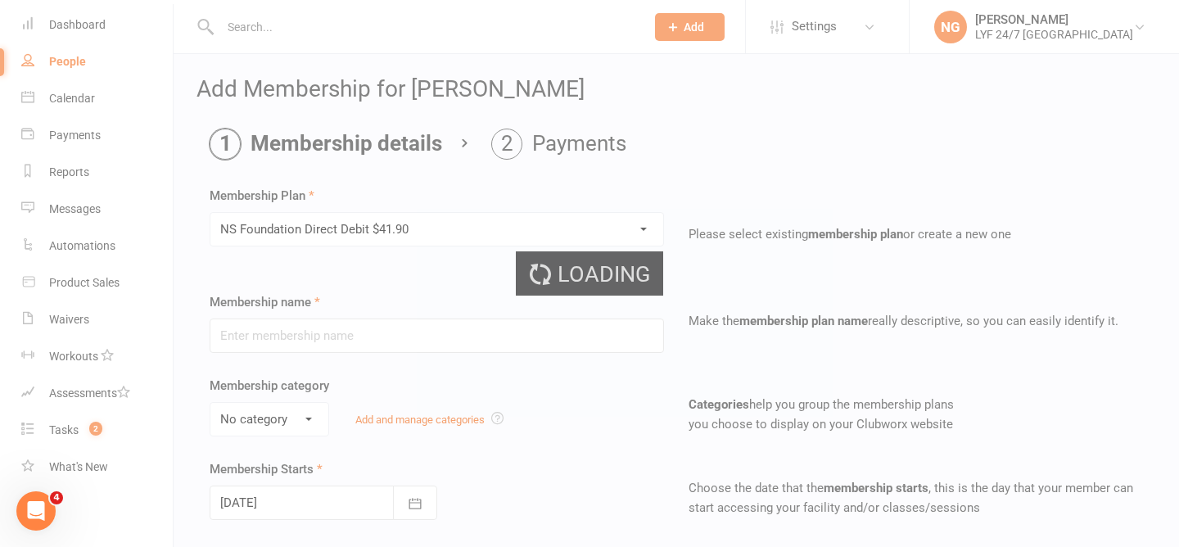
type input "NS Foundation Direct Debit $41.90"
select select "3"
type input "0"
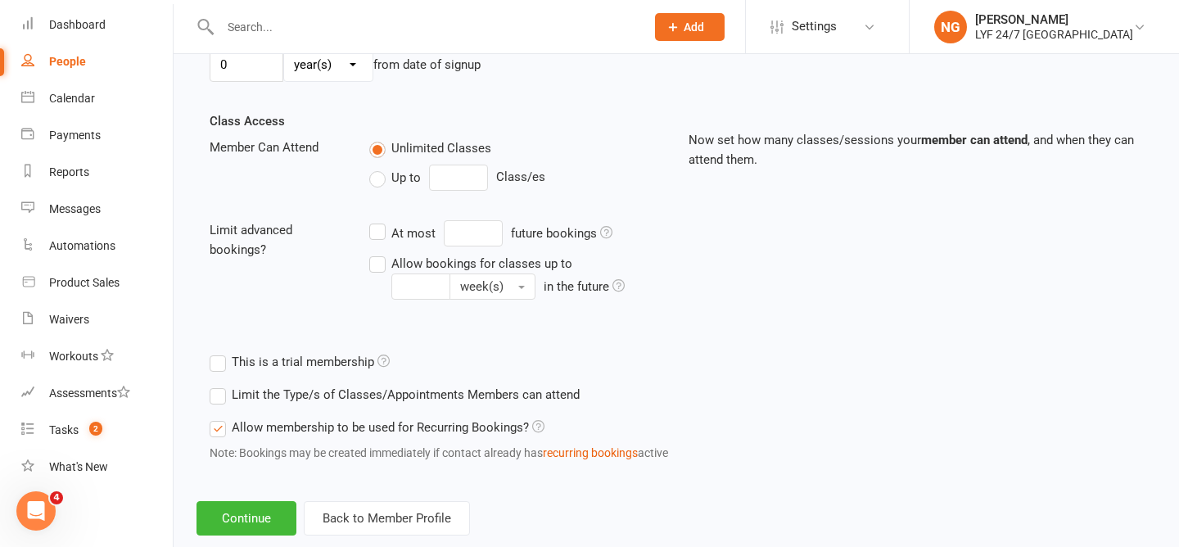
scroll to position [543, 0]
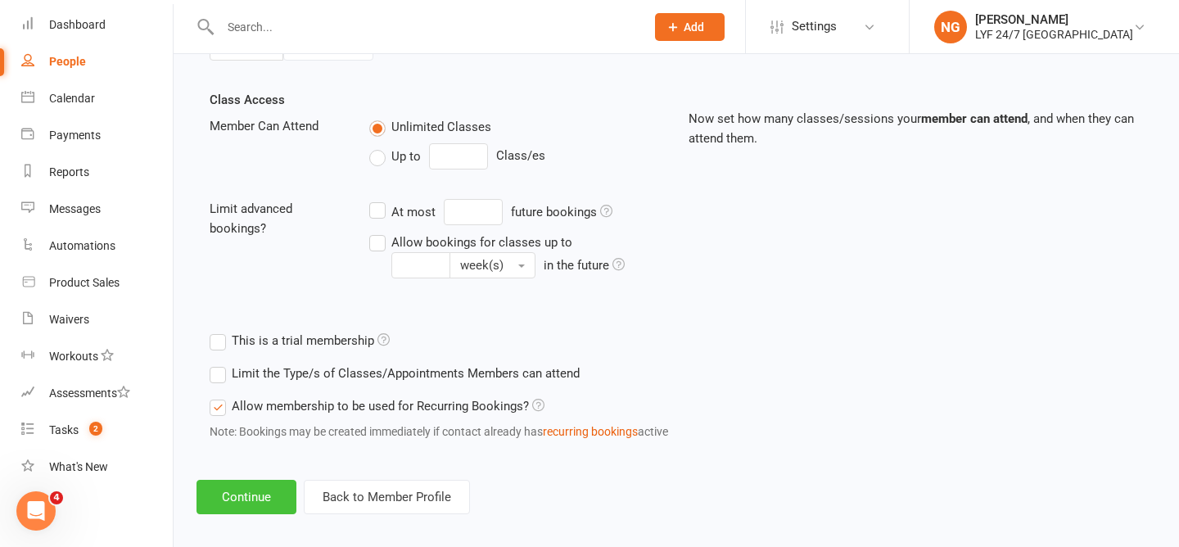
click at [277, 499] on button "Continue" at bounding box center [246, 497] width 100 height 34
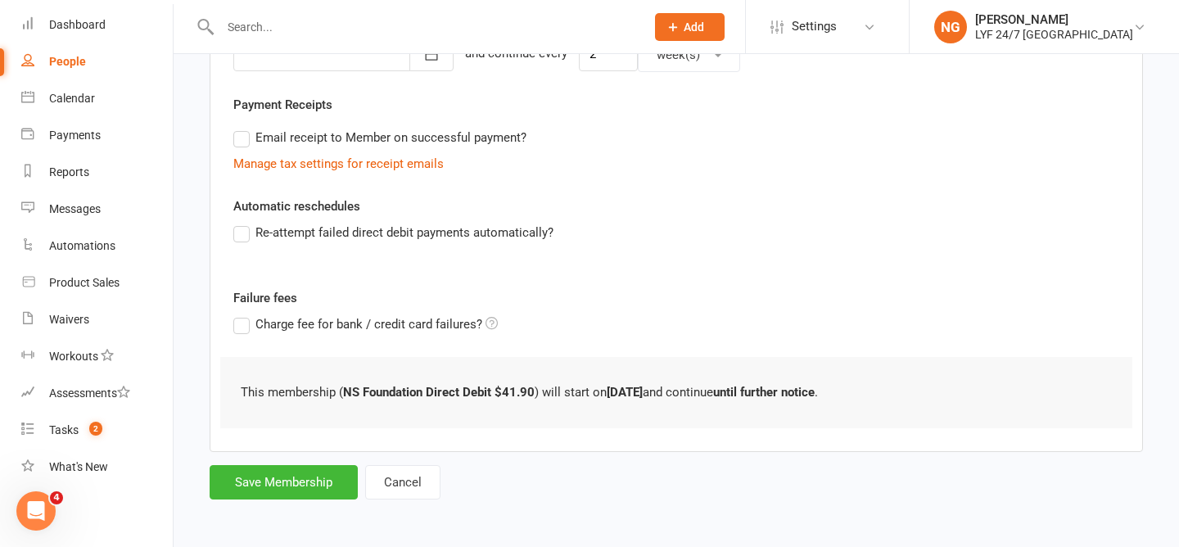
scroll to position [447, 0]
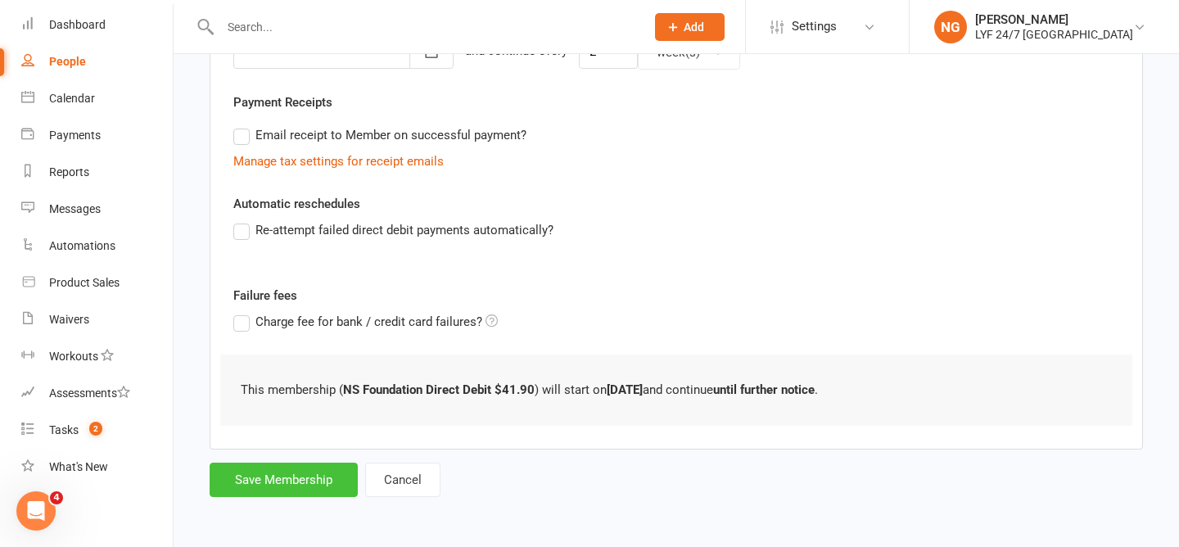
click at [308, 473] on button "Save Membership" at bounding box center [284, 480] width 148 height 34
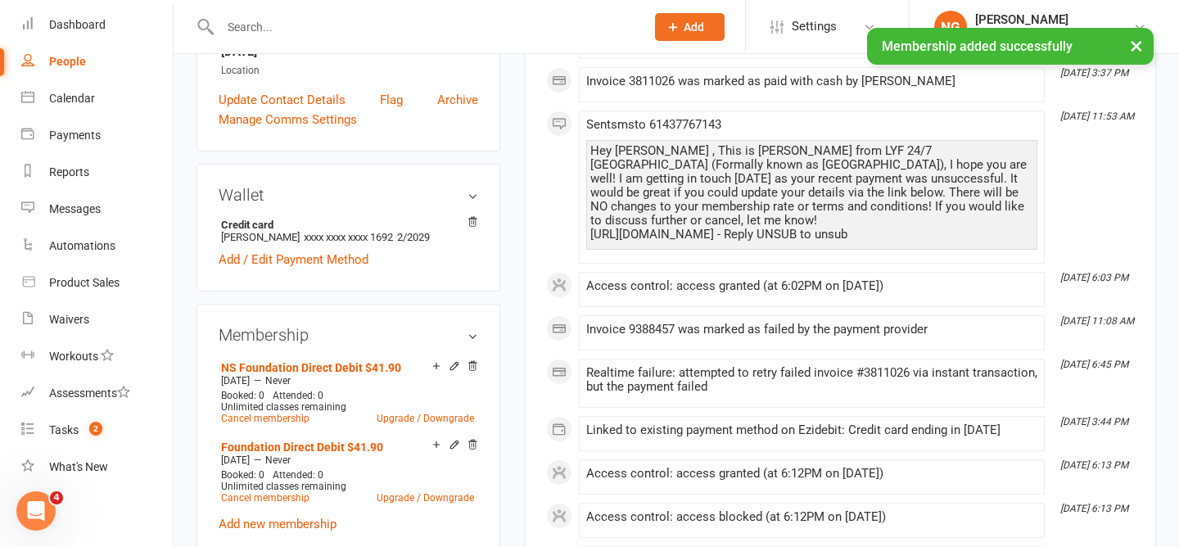
scroll to position [430, 0]
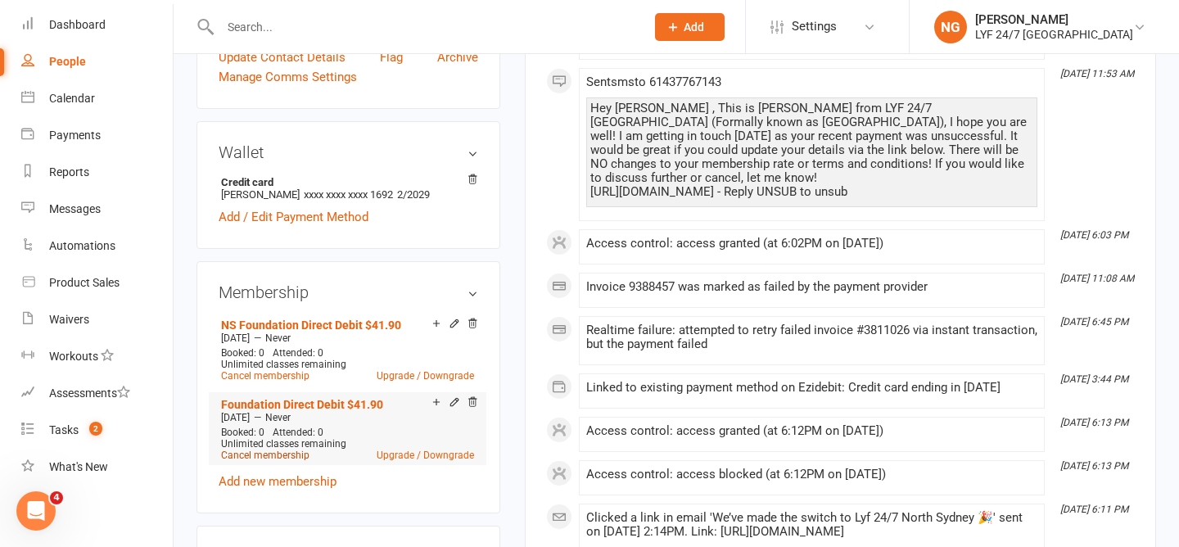
click at [263, 451] on link "Cancel membership" at bounding box center [265, 454] width 88 height 11
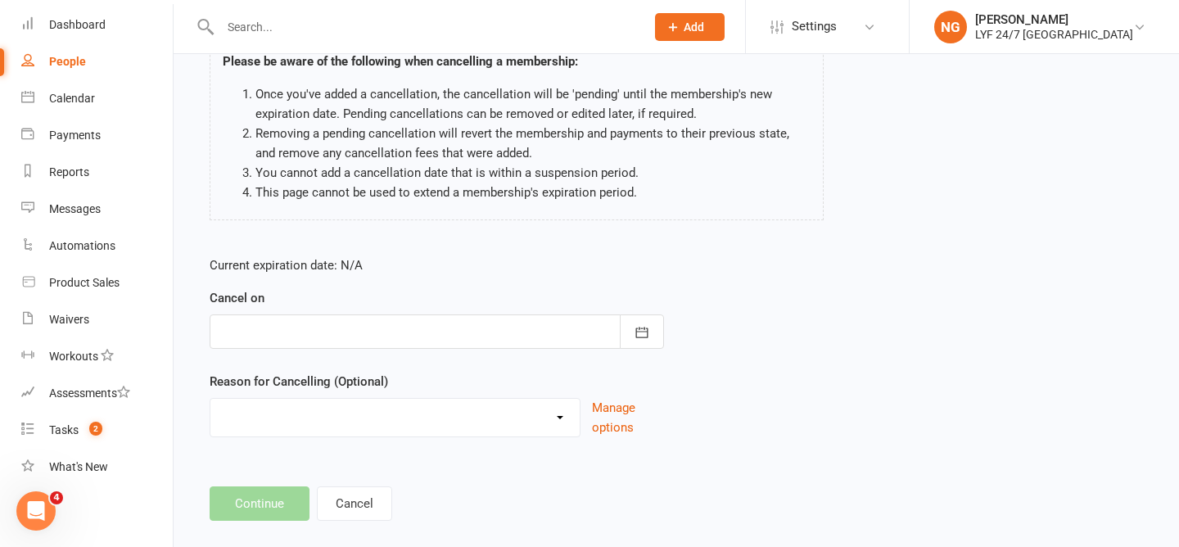
scroll to position [141, 0]
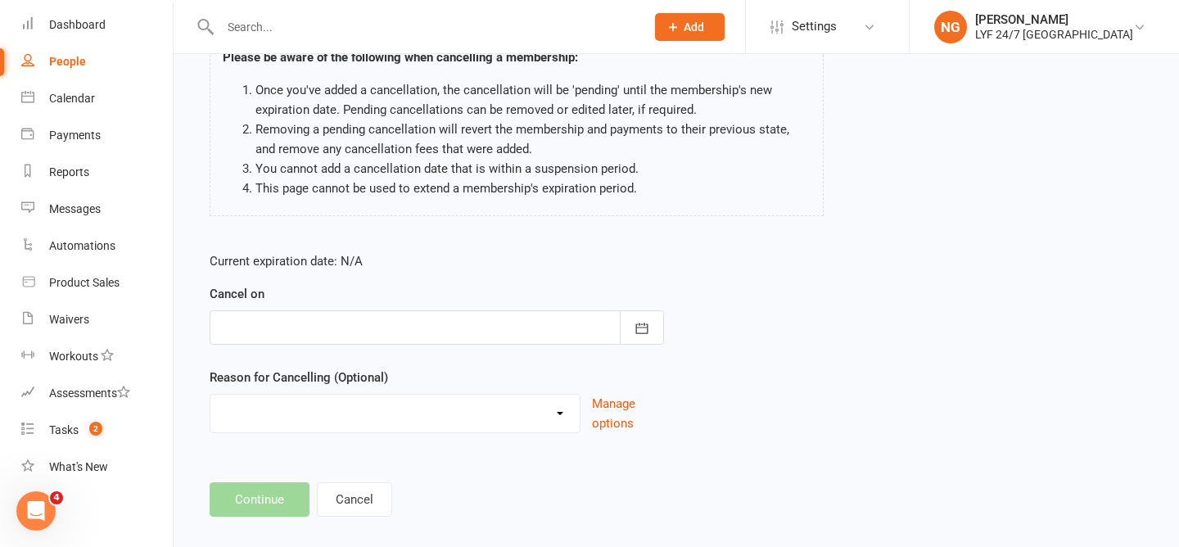
click at [369, 323] on div at bounding box center [437, 327] width 454 height 34
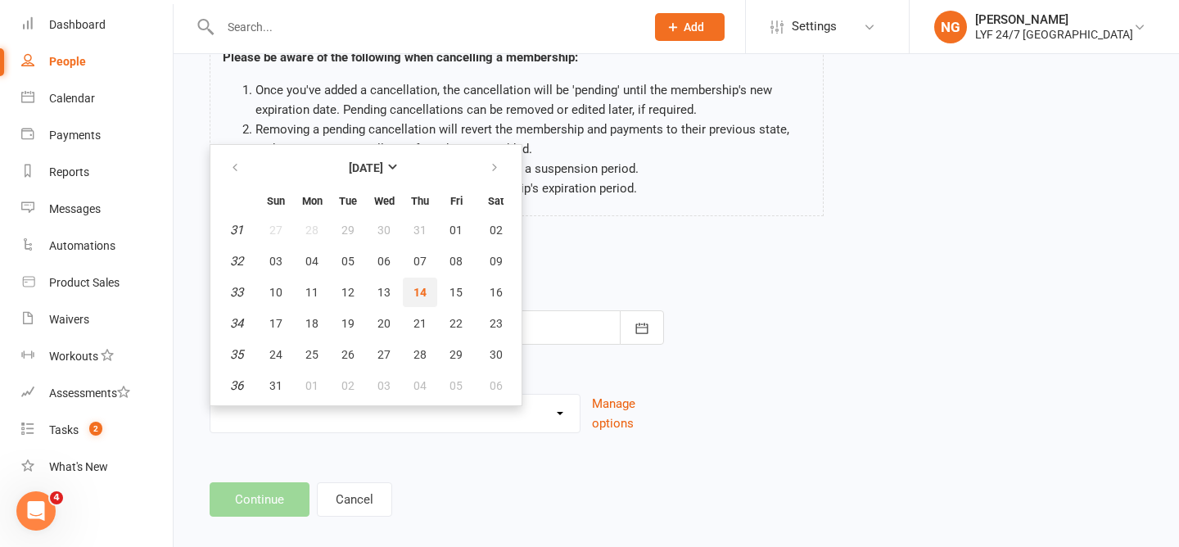
click at [418, 291] on span "14" at bounding box center [419, 292] width 13 height 13
type input "[DATE]"
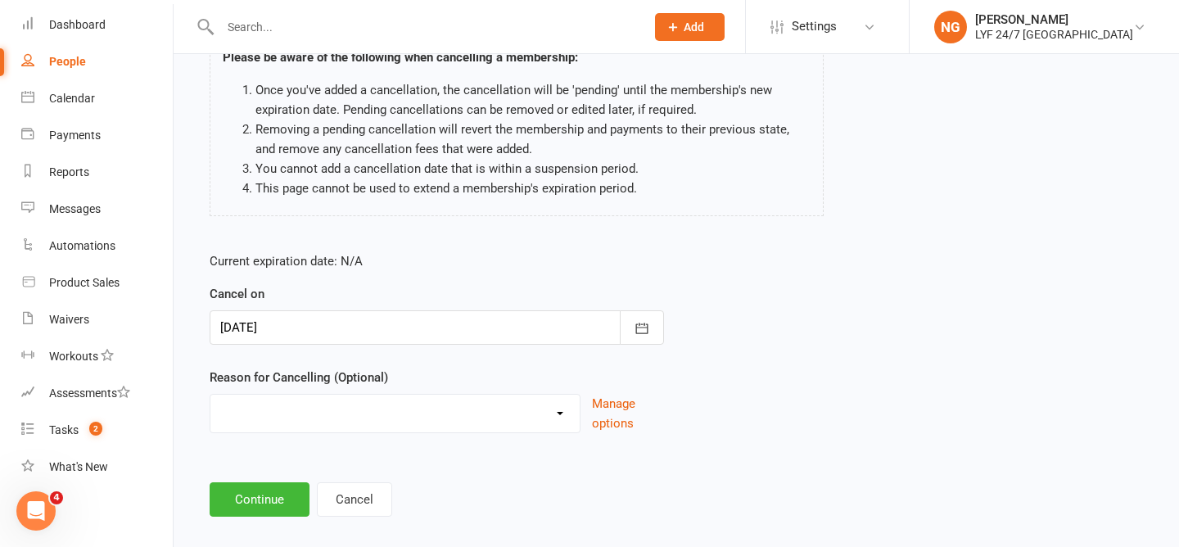
click at [385, 440] on div "Current expiration date: N/A Cancel on [DATE] [DATE] Sun Mon Tue Wed Thu Fri Sa…" at bounding box center [436, 347] width 479 height 217
click at [375, 399] on select "Holiday Injury Migration Moved Stripe Migration Time Other reason" at bounding box center [394, 411] width 369 height 33
select select "4"
click at [349, 458] on main "[PERSON_NAME] - Foundation Direct Debit $41.90 Please be aware of the following…" at bounding box center [676, 252] width 960 height 529
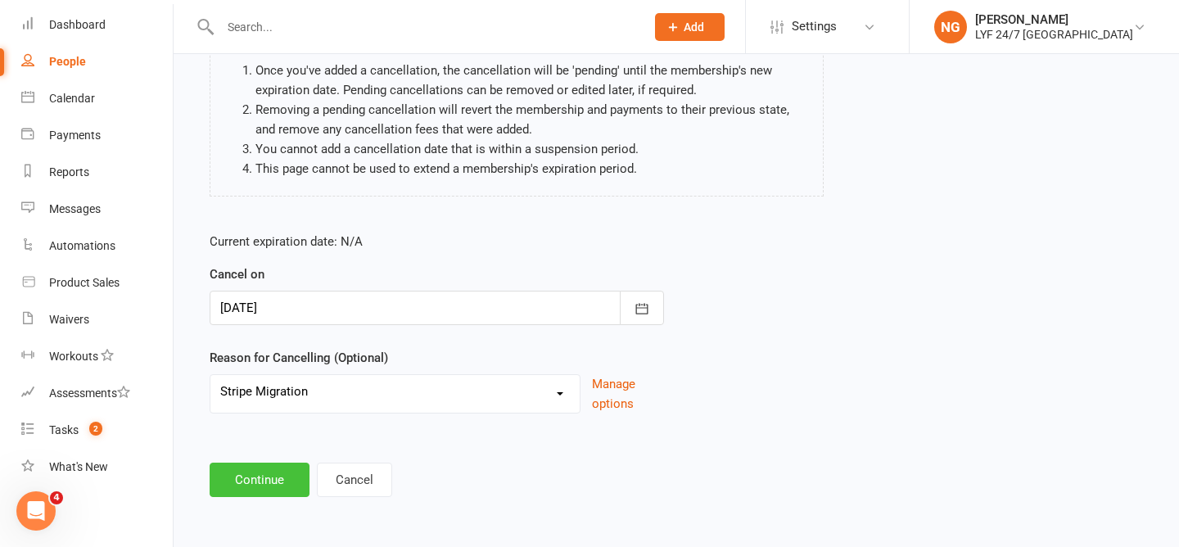
click at [260, 466] on button "Continue" at bounding box center [260, 480] width 100 height 34
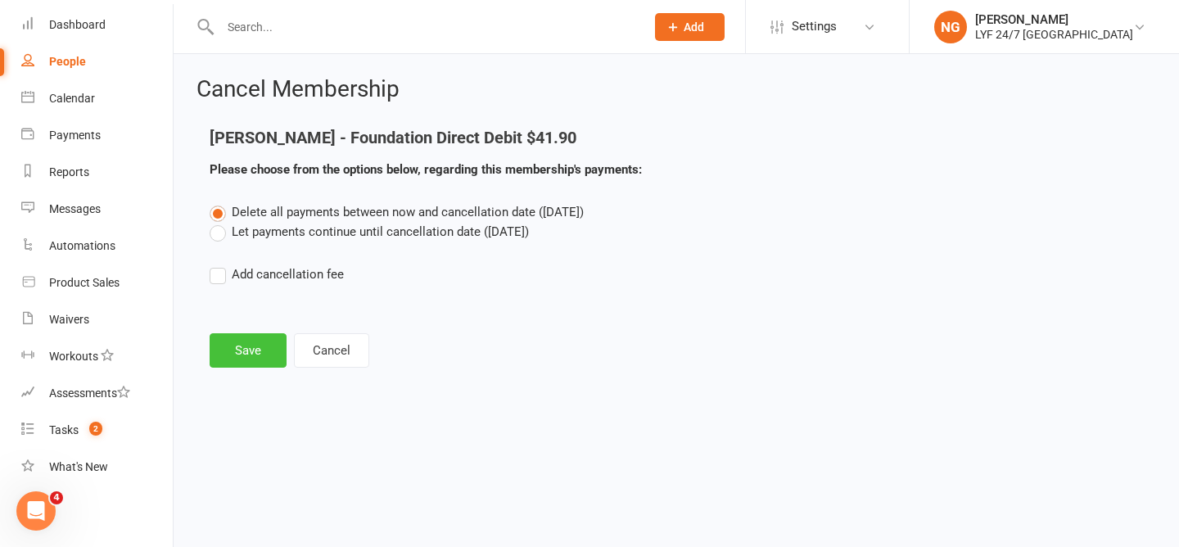
click at [228, 345] on button "Save" at bounding box center [248, 350] width 77 height 34
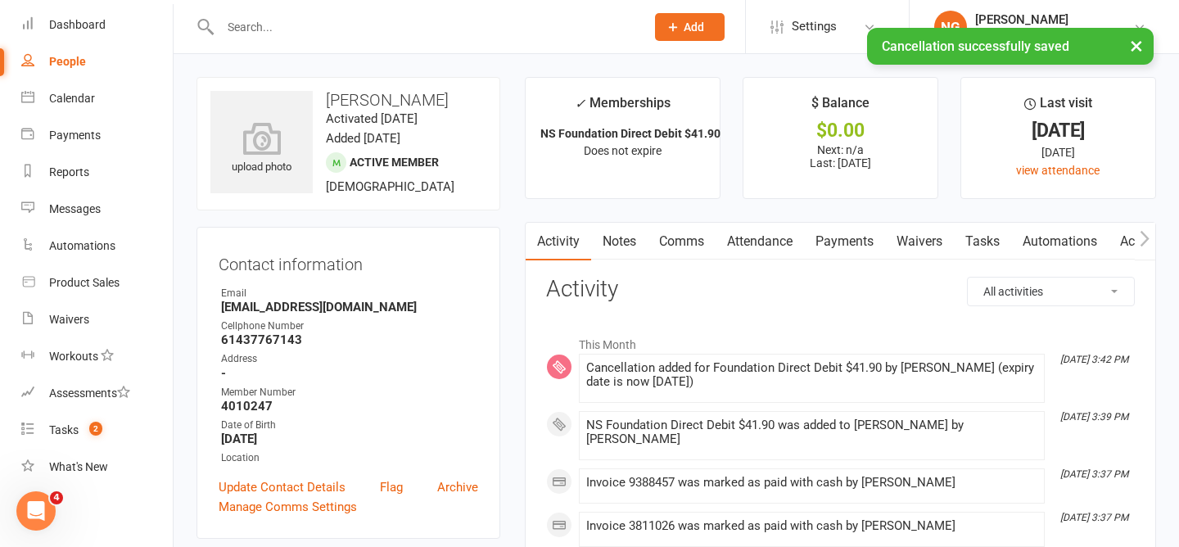
click at [832, 254] on link "Payments" at bounding box center [844, 242] width 81 height 38
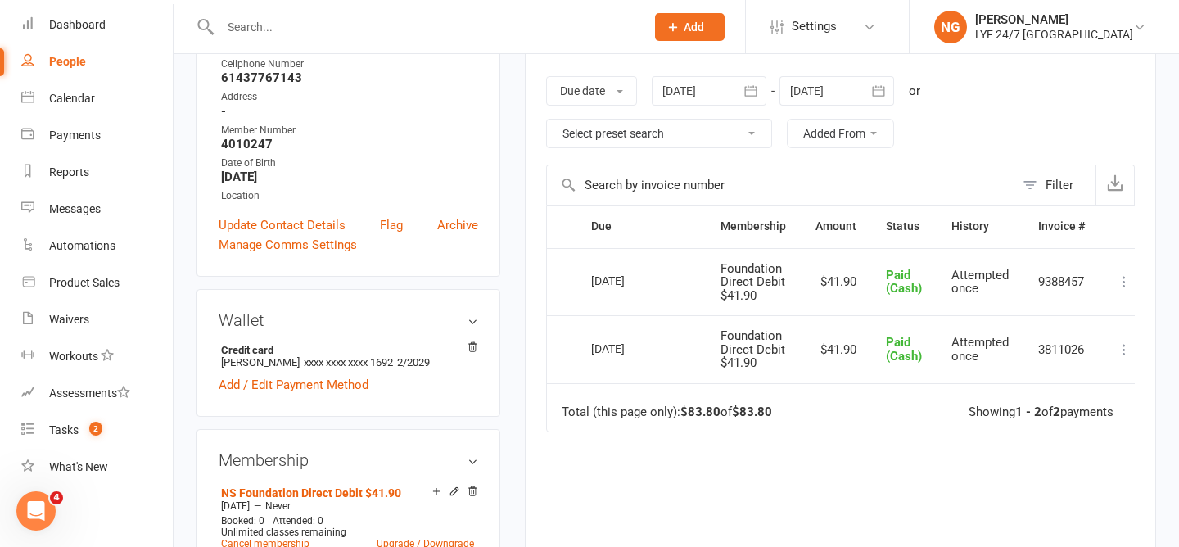
scroll to position [260, 0]
click at [97, 142] on link "Payments" at bounding box center [96, 135] width 151 height 37
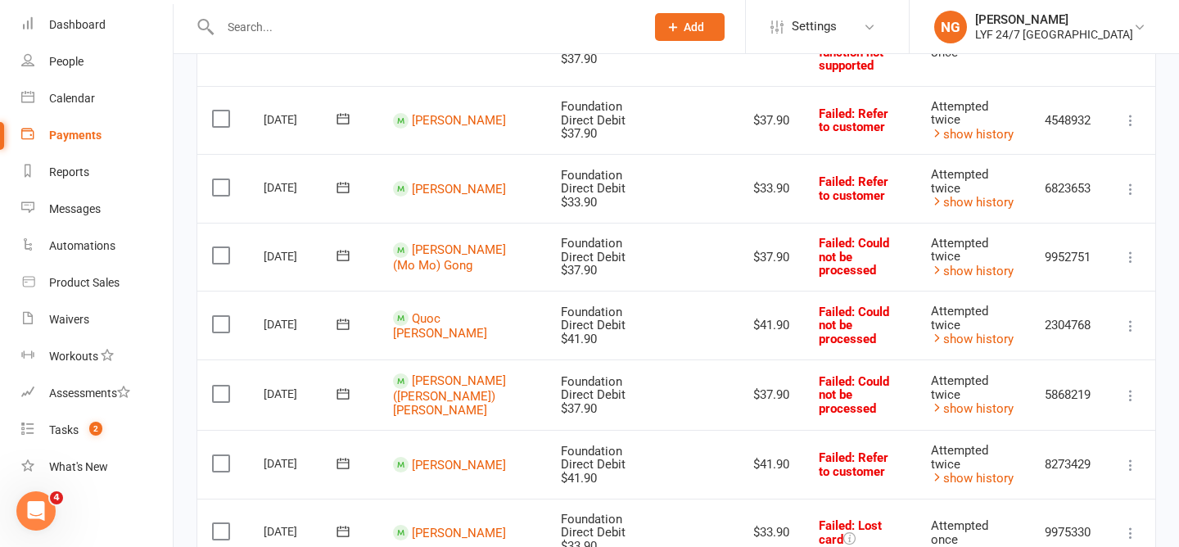
scroll to position [1131, 0]
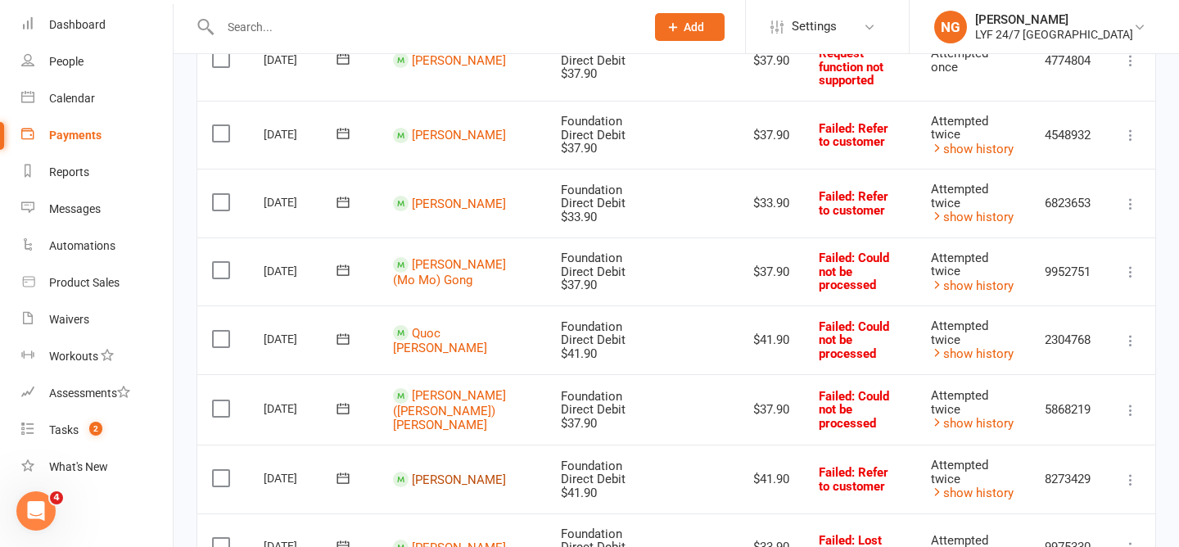
click at [435, 472] on link "[PERSON_NAME]" at bounding box center [459, 479] width 94 height 15
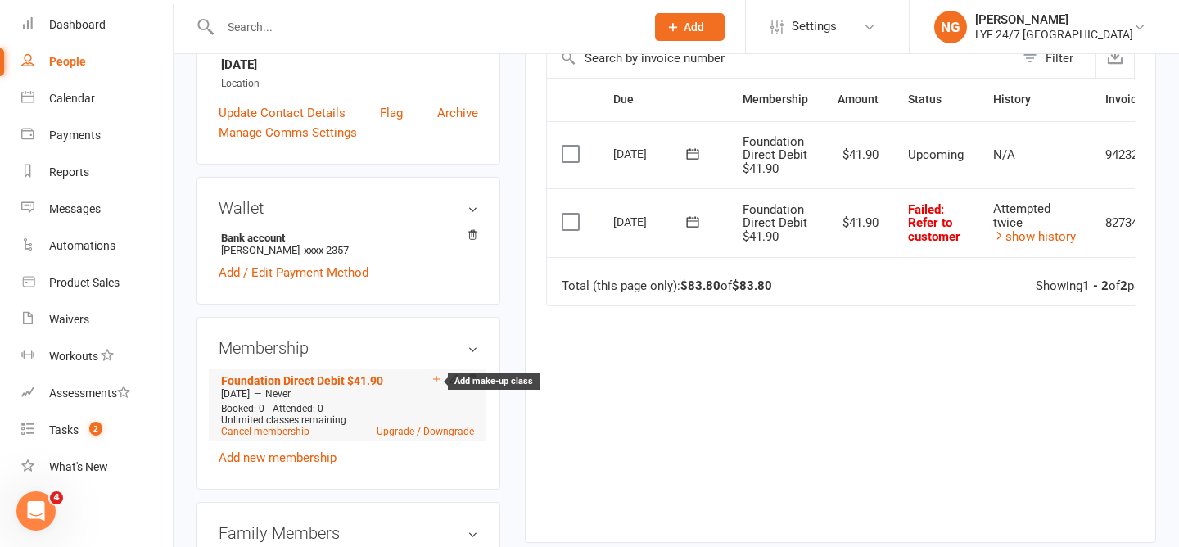
scroll to position [375, 0]
click at [65, 136] on div "Payments" at bounding box center [75, 135] width 52 height 13
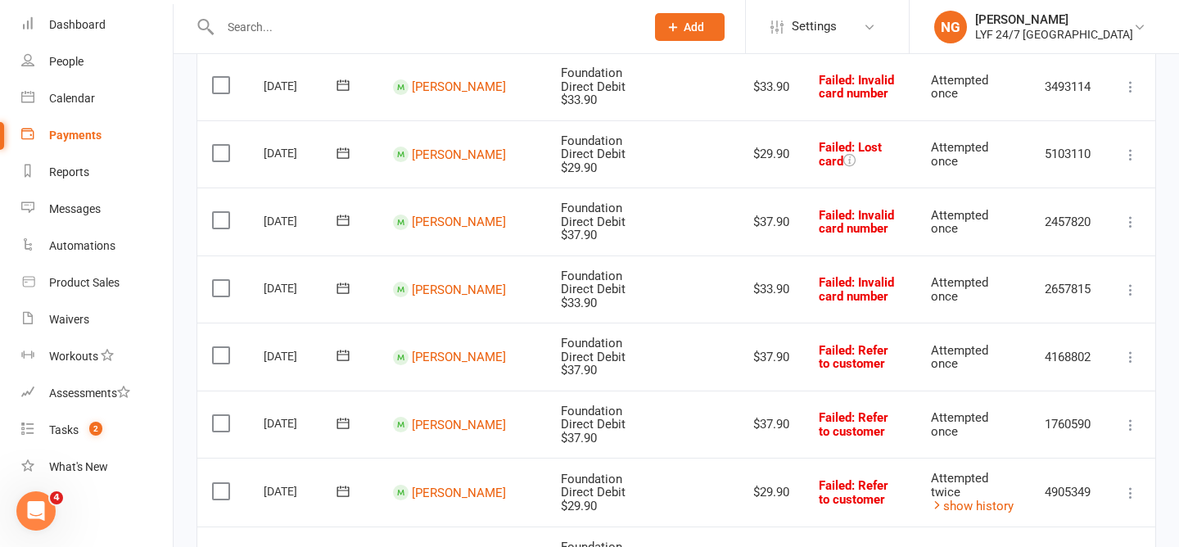
scroll to position [490, 0]
click at [449, 416] on link "[PERSON_NAME]" at bounding box center [459, 423] width 94 height 15
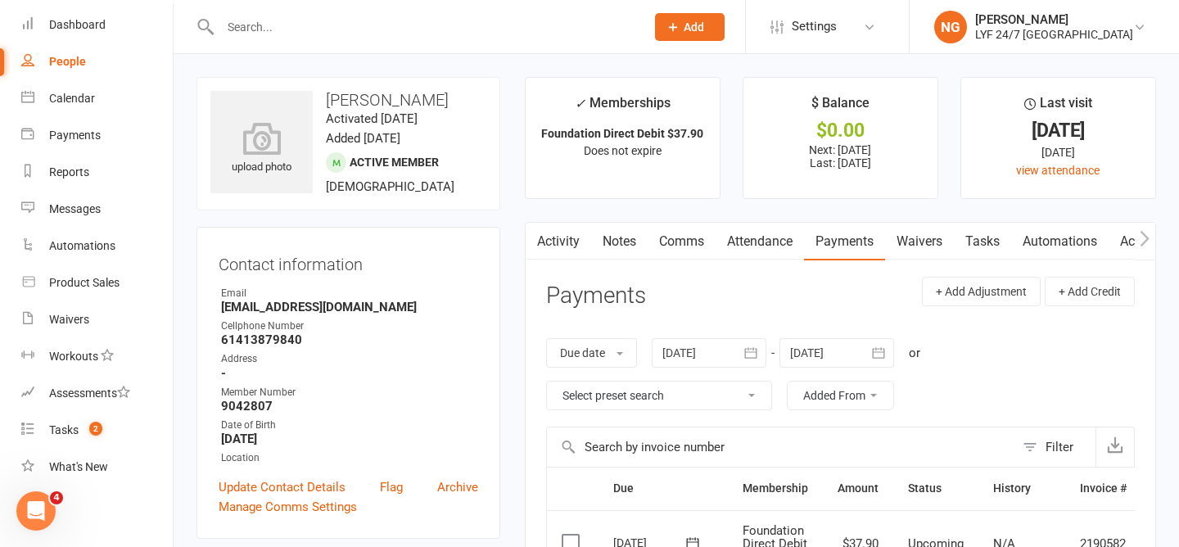
click at [559, 238] on link "Activity" at bounding box center [558, 242] width 65 height 38
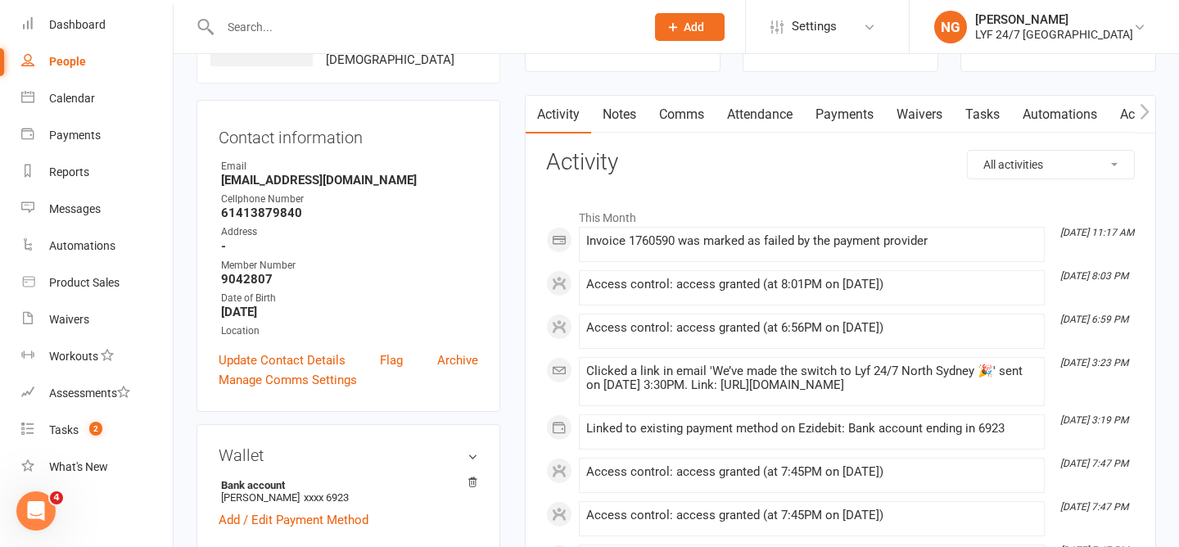
scroll to position [126, 0]
click at [331, 182] on strong "[EMAIL_ADDRESS][DOMAIN_NAME]" at bounding box center [349, 181] width 257 height 15
copy render-form-field "[EMAIL_ADDRESS][DOMAIN_NAME]"
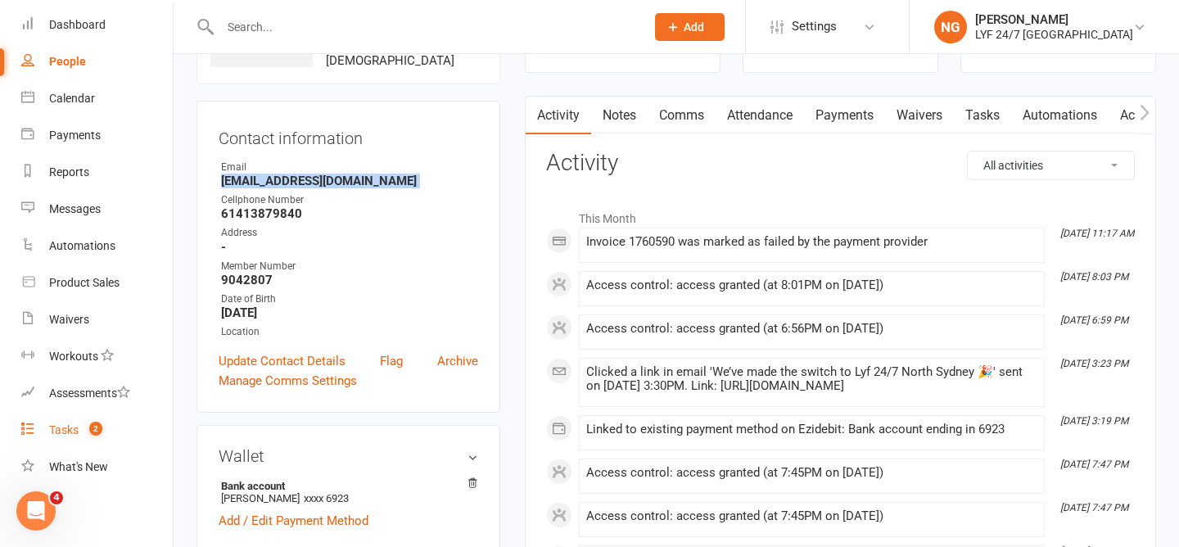
click at [75, 422] on link "Tasks 2" at bounding box center [96, 430] width 151 height 37
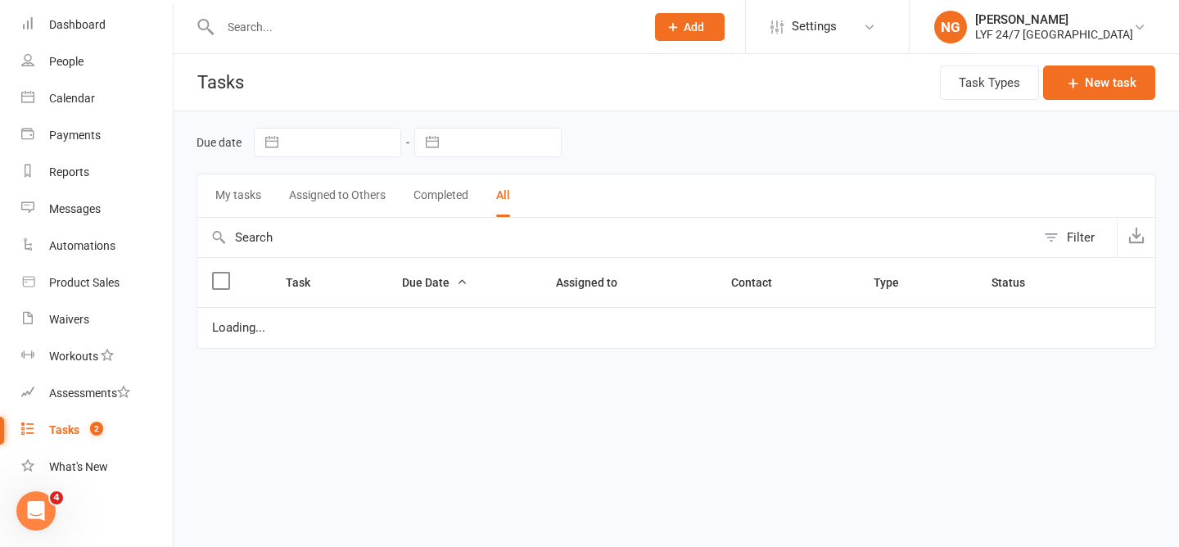
select select "finished"
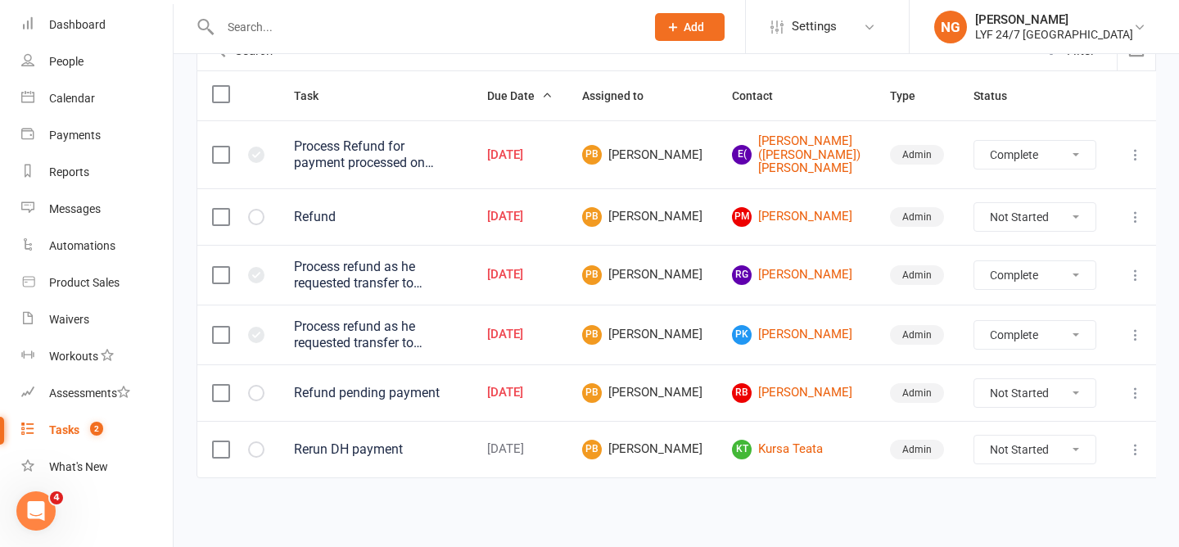
scroll to position [187, 0]
click at [815, 389] on link "RB [PERSON_NAME]" at bounding box center [796, 393] width 129 height 20
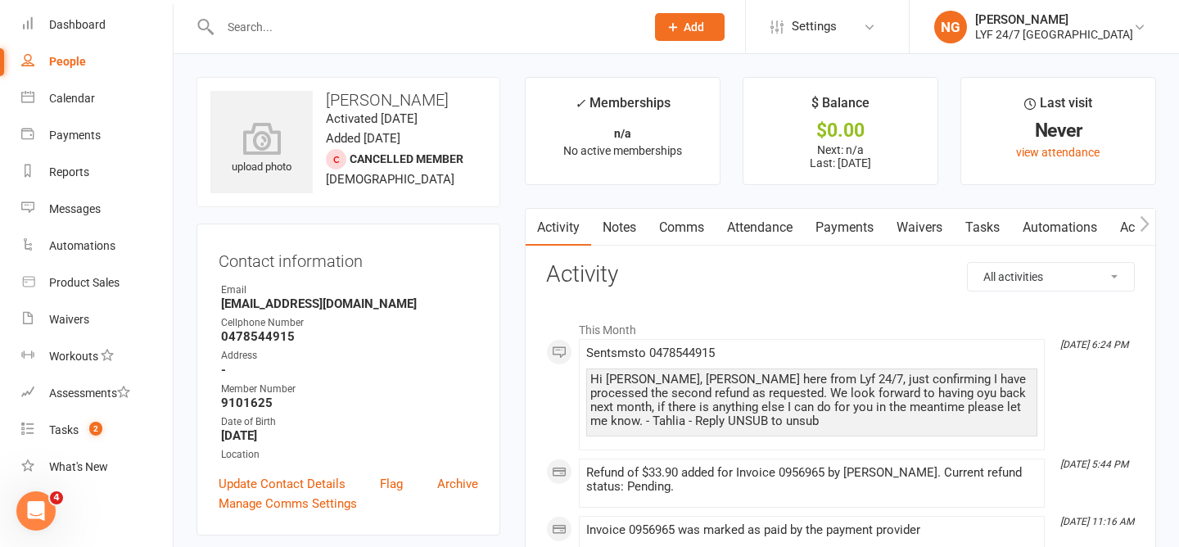
click at [842, 228] on link "Payments" at bounding box center [844, 228] width 81 height 38
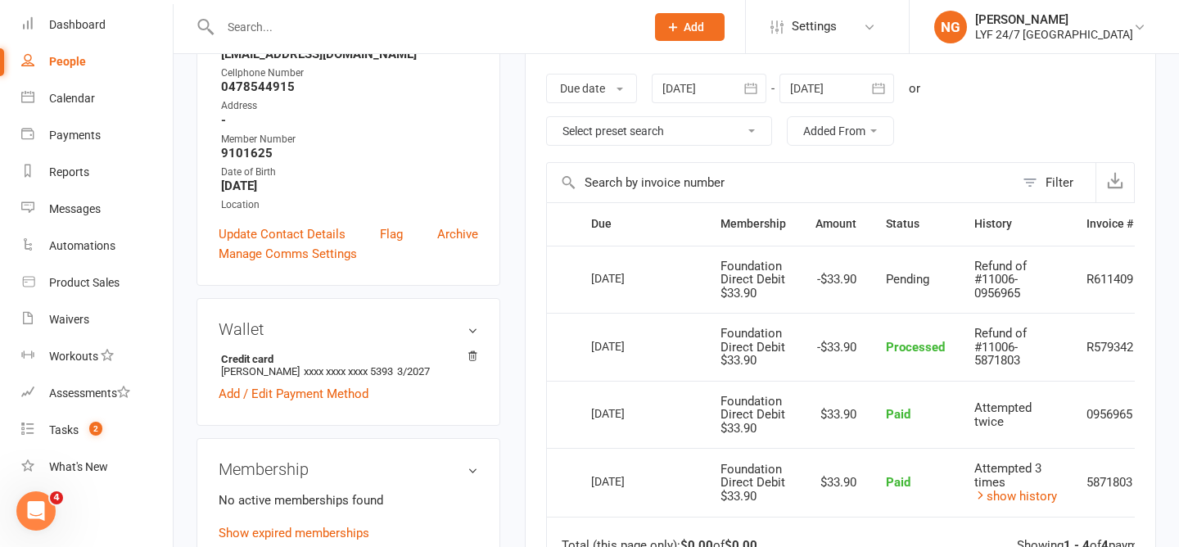
scroll to position [249, 0]
click at [913, 353] on span "Processed" at bounding box center [915, 348] width 59 height 15
click at [881, 318] on td "Processed" at bounding box center [915, 348] width 88 height 68
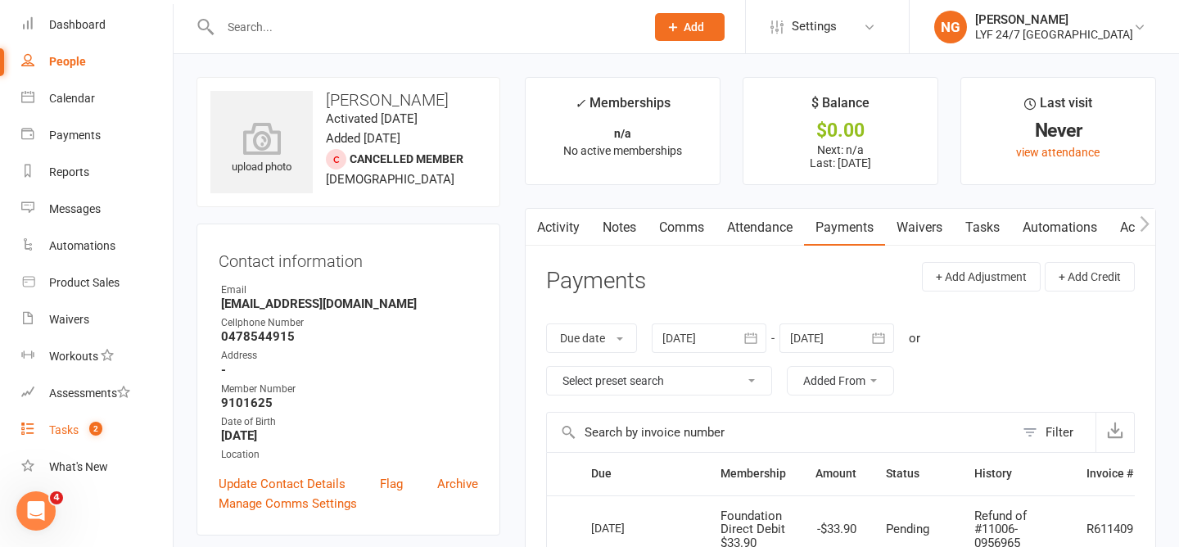
click at [91, 425] on span "2" at bounding box center [95, 429] width 13 height 14
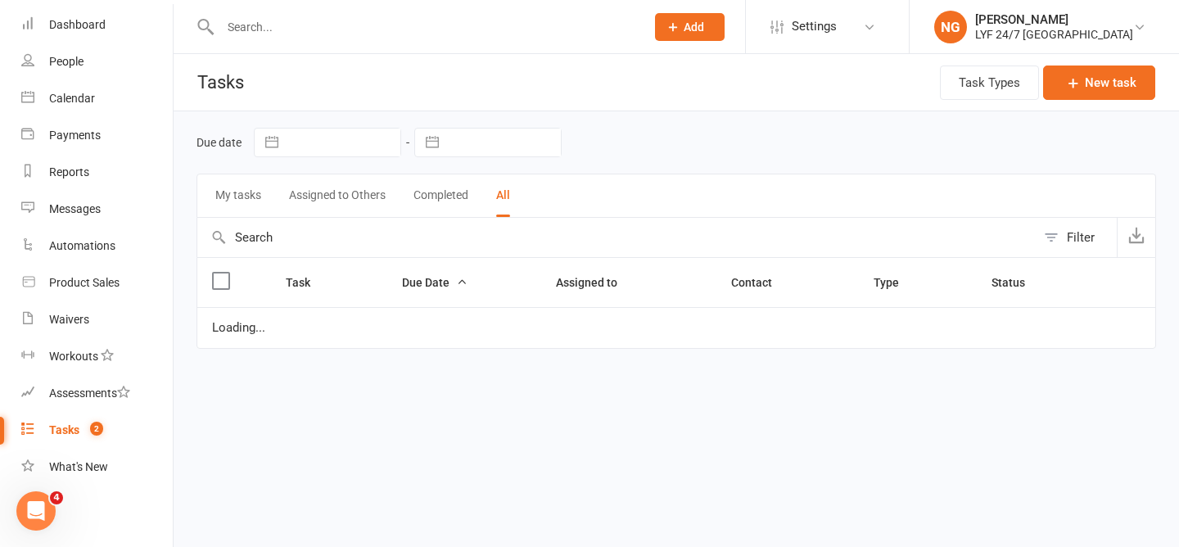
select select "finished"
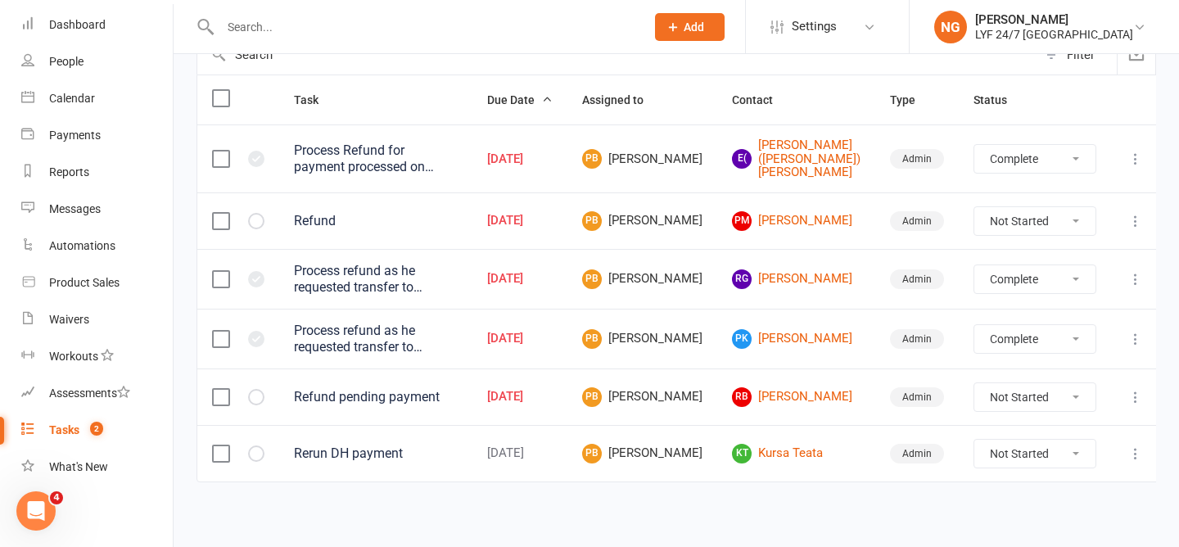
scroll to position [187, 0]
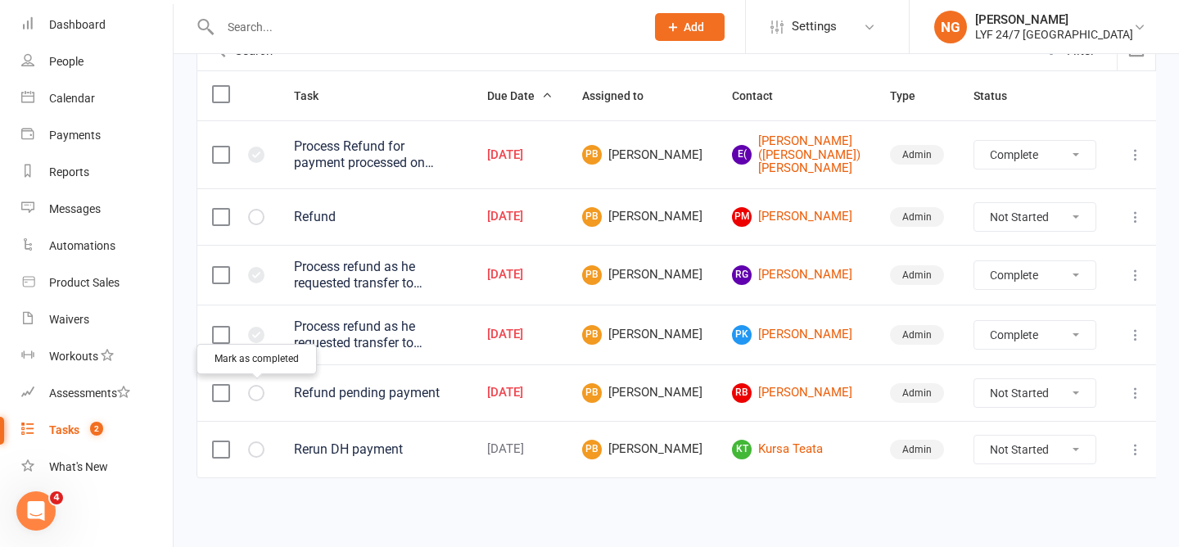
click at [0, 0] on icon "button" at bounding box center [0, 0] width 0 height 0
select select "finished"
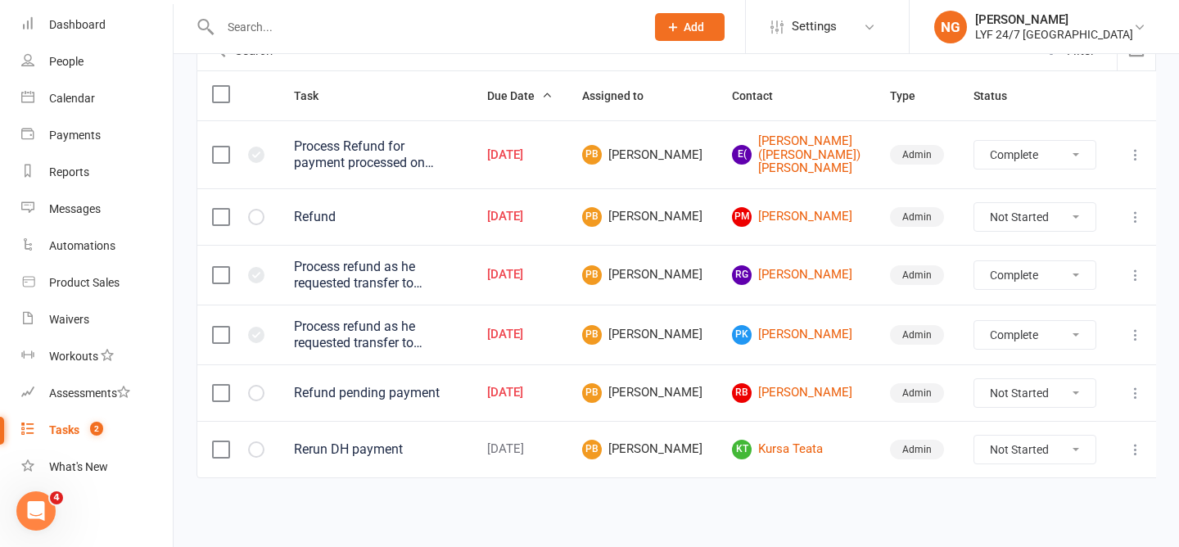
select select "finished"
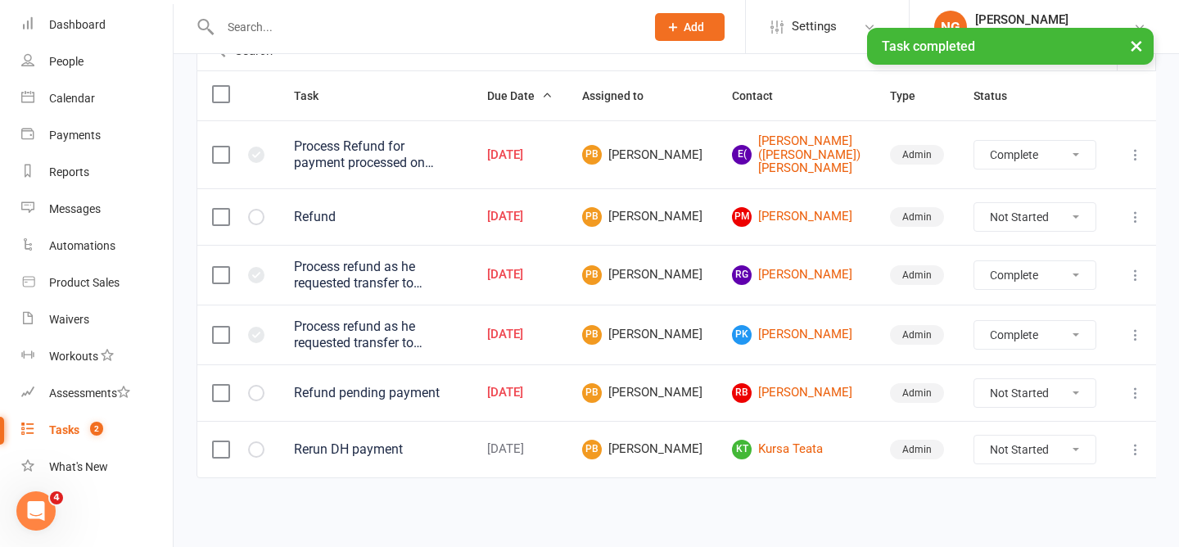
select select "finished"
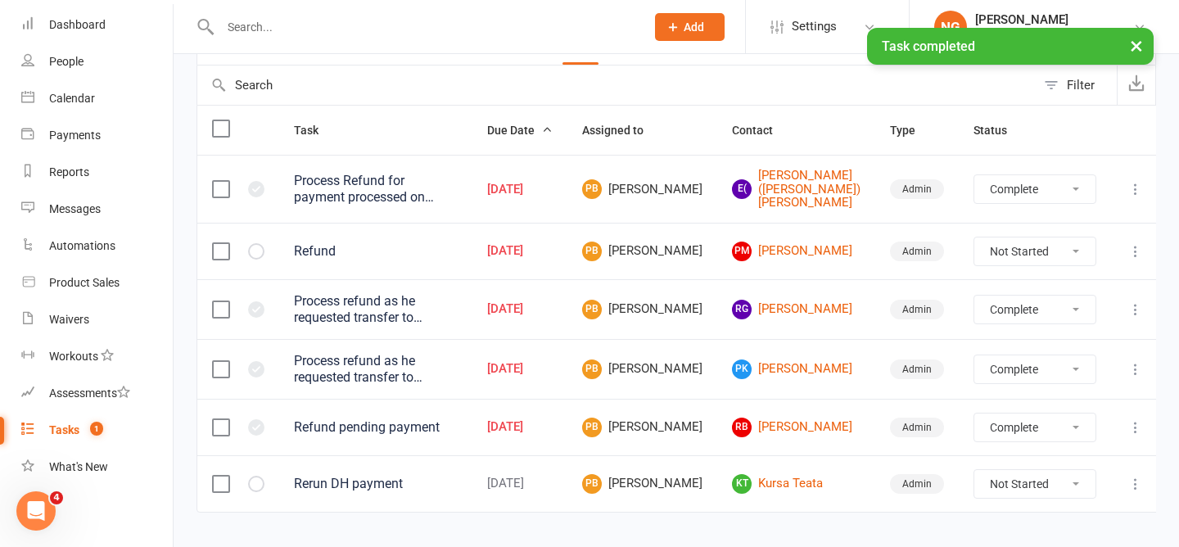
scroll to position [154, 0]
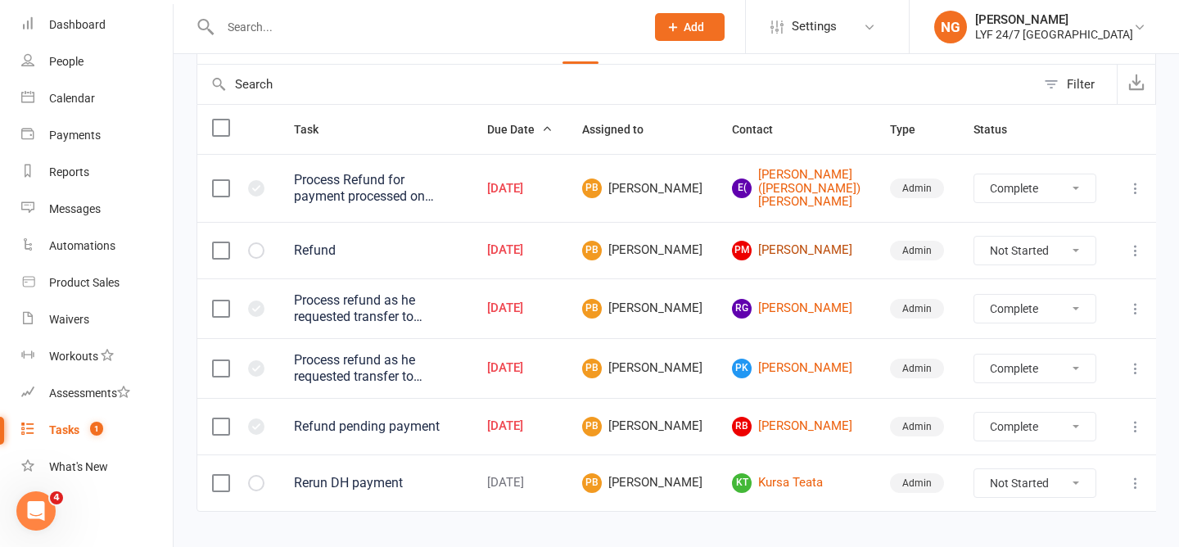
click at [818, 245] on link "PM [PERSON_NAME]" at bounding box center [796, 251] width 129 height 20
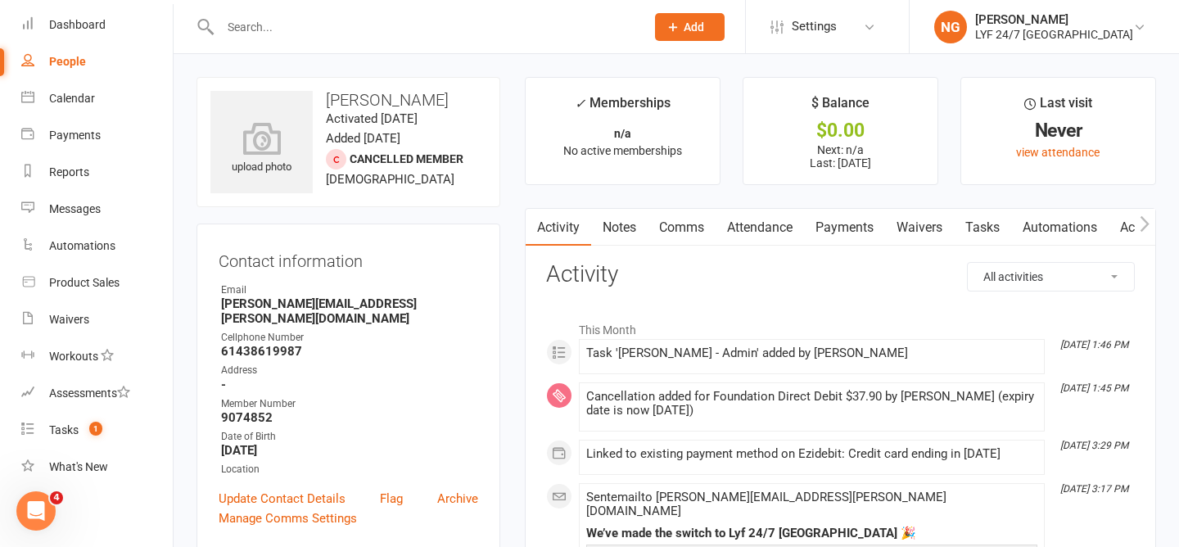
click at [841, 224] on link "Payments" at bounding box center [844, 228] width 81 height 38
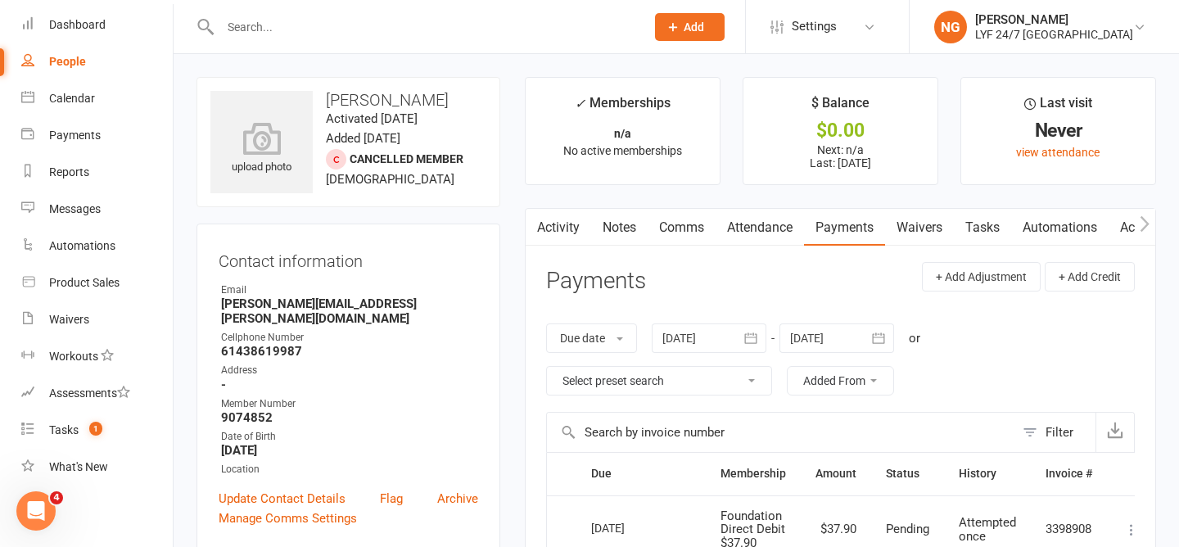
click at [566, 228] on link "Activity" at bounding box center [558, 228] width 65 height 38
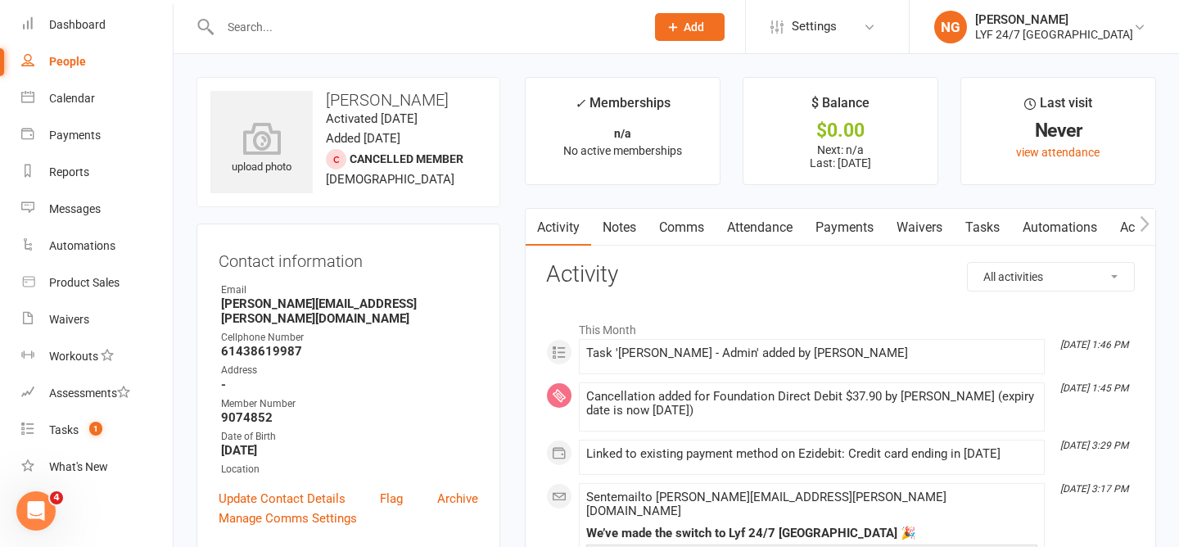
click at [833, 233] on link "Payments" at bounding box center [844, 228] width 81 height 38
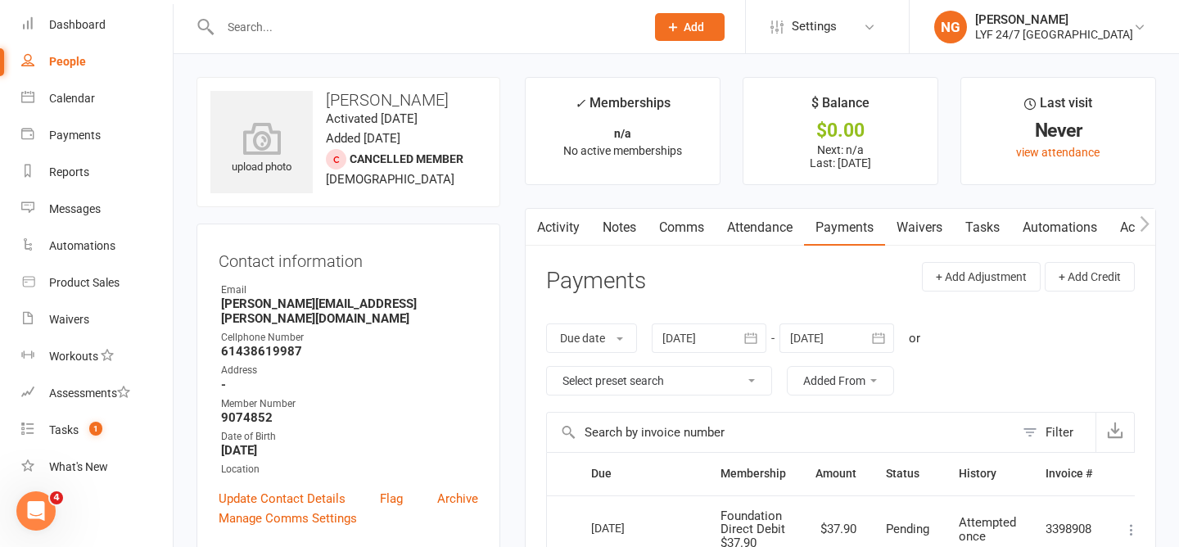
scroll to position [0, 1]
click at [564, 225] on link "Activity" at bounding box center [557, 228] width 65 height 38
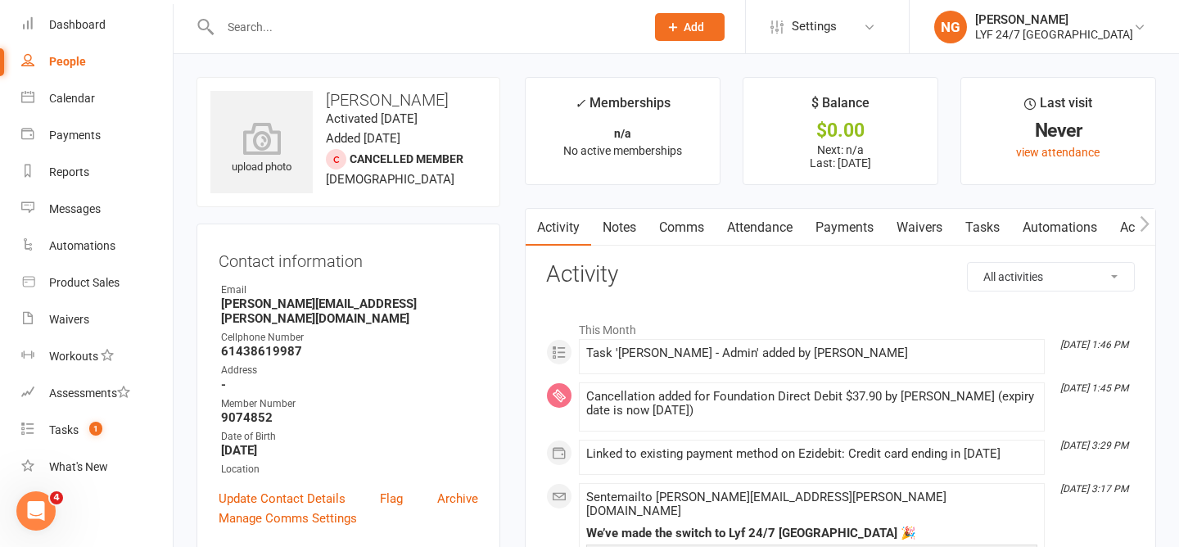
click at [704, 27] on span "Add" at bounding box center [694, 26] width 20 height 13
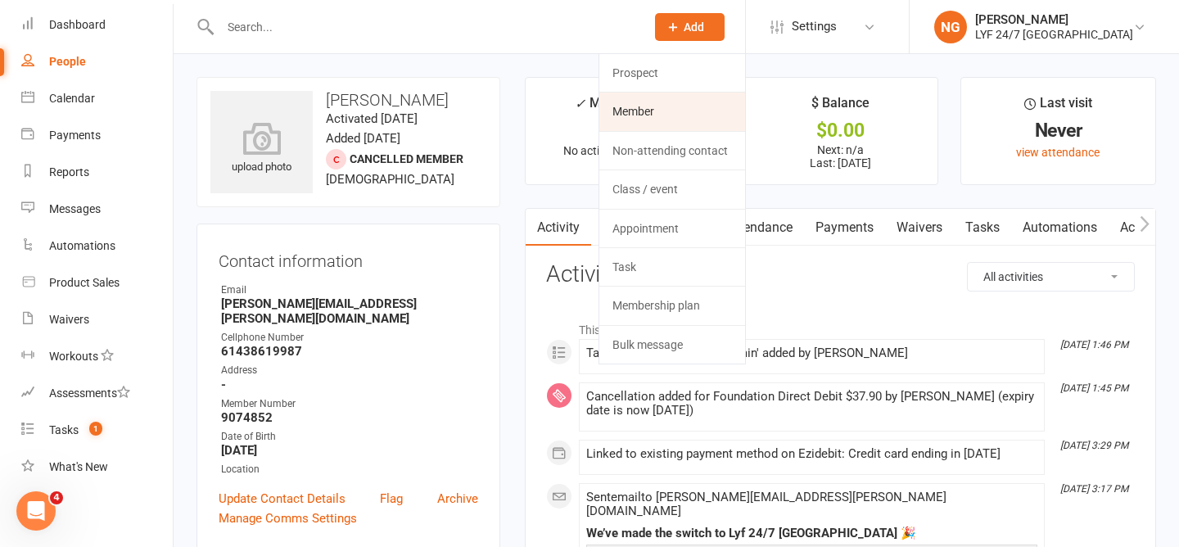
click at [692, 119] on link "Member" at bounding box center [672, 112] width 146 height 38
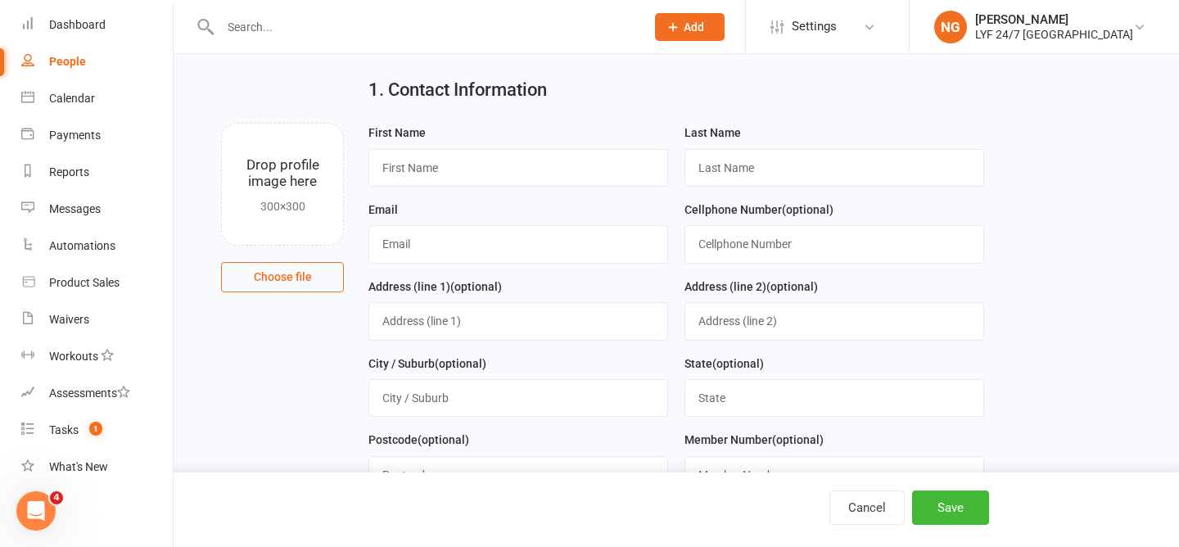
scroll to position [42, 0]
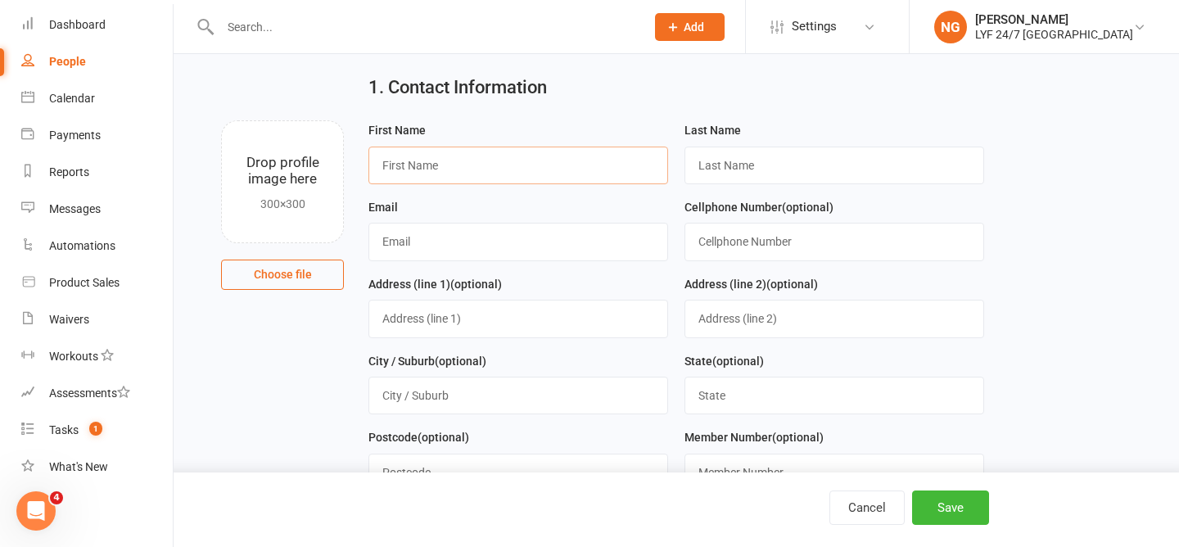
click at [588, 165] on input "text" at bounding box center [518, 166] width 300 height 38
click at [543, 124] on div "First Name" at bounding box center [518, 152] width 300 height 64
click at [526, 148] on input "text" at bounding box center [518, 166] width 300 height 38
type input "[PERSON_NAME]"
click at [703, 146] on div "Last Name" at bounding box center [834, 152] width 300 height 64
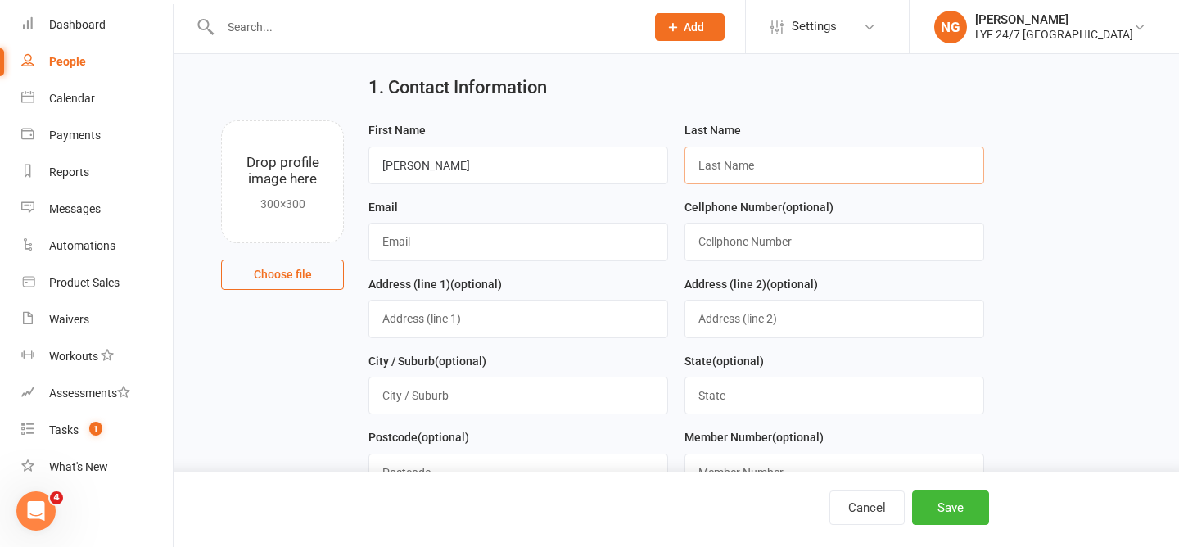
click at [702, 155] on input "text" at bounding box center [834, 166] width 300 height 38
type input "[PERSON_NAME]"
click at [589, 205] on div "Email" at bounding box center [518, 229] width 300 height 64
click at [587, 230] on input "text" at bounding box center [518, 242] width 300 height 38
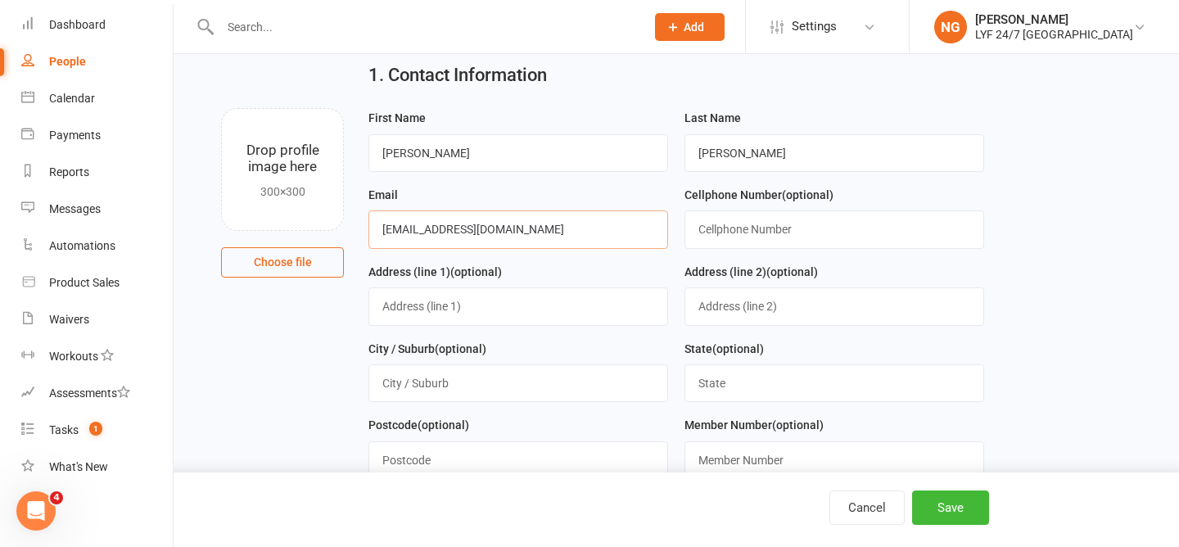
scroll to position [0, 0]
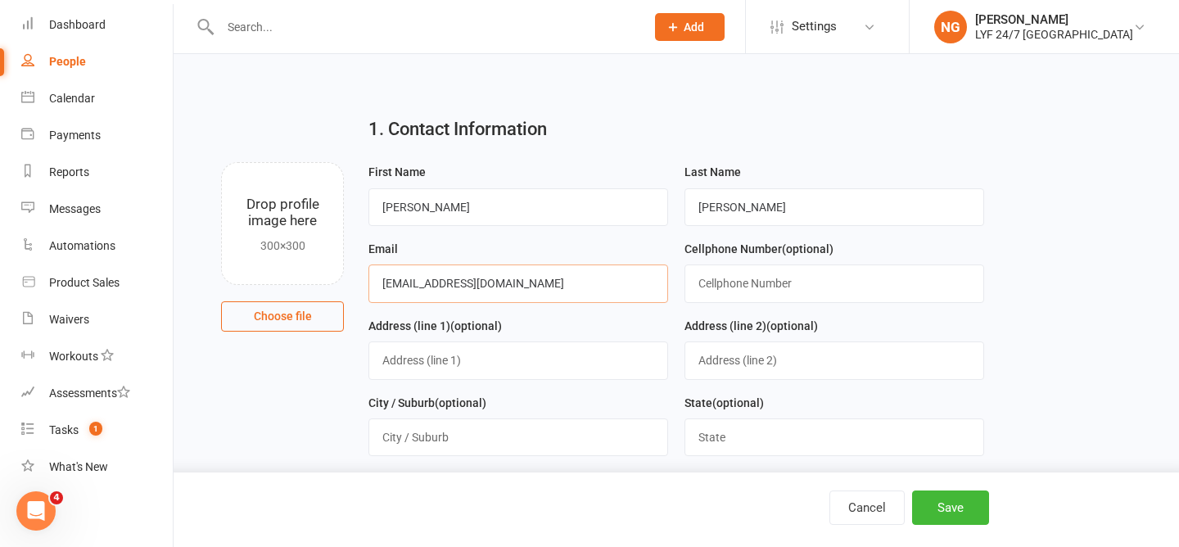
type input "[EMAIL_ADDRESS][DOMAIN_NAME]"
click at [806, 164] on div "Last Name [PERSON_NAME]" at bounding box center [834, 194] width 300 height 64
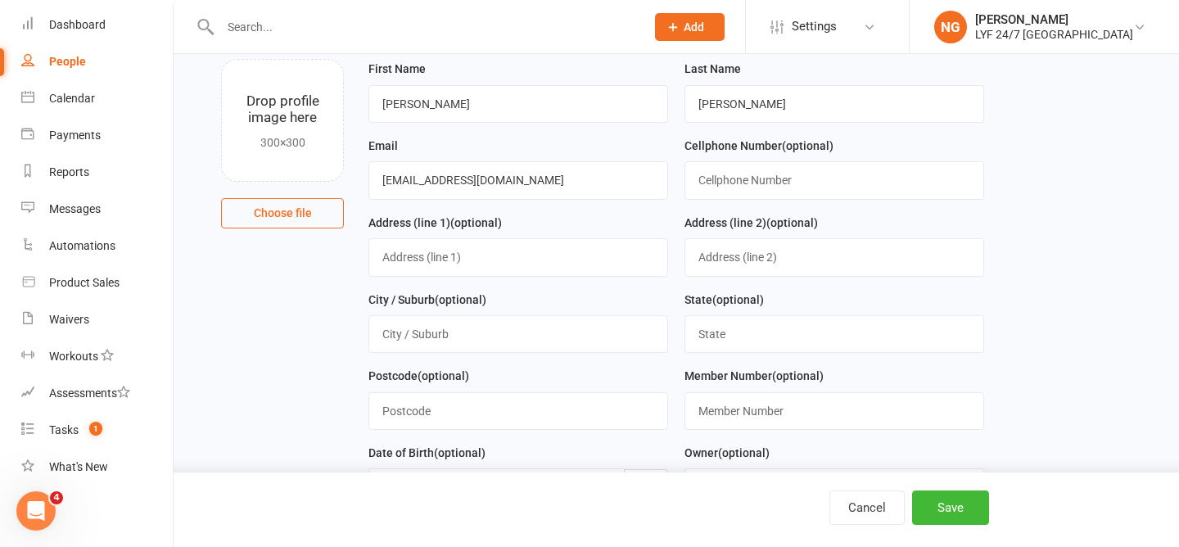
scroll to position [102, 0]
click at [743, 172] on input "text" at bounding box center [834, 181] width 300 height 38
type input "0466982968"
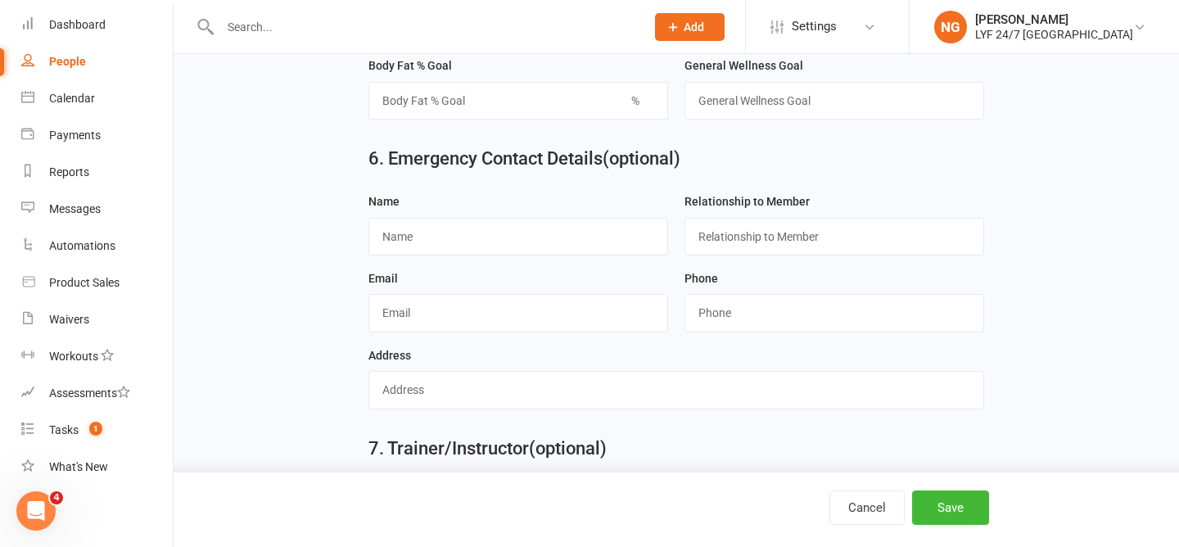
scroll to position [1532, 0]
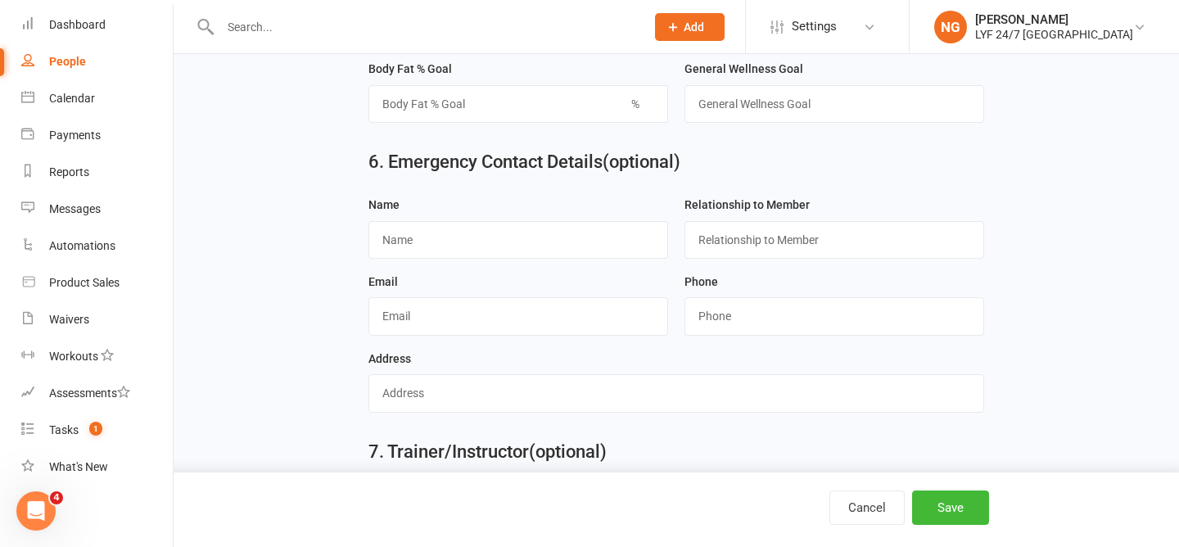
click at [642, 269] on div "Name" at bounding box center [518, 233] width 316 height 77
click at [639, 259] on input "text" at bounding box center [518, 240] width 300 height 38
type input "j"
type input "[PERSON_NAME]"
click at [537, 335] on input "text" at bounding box center [518, 316] width 300 height 38
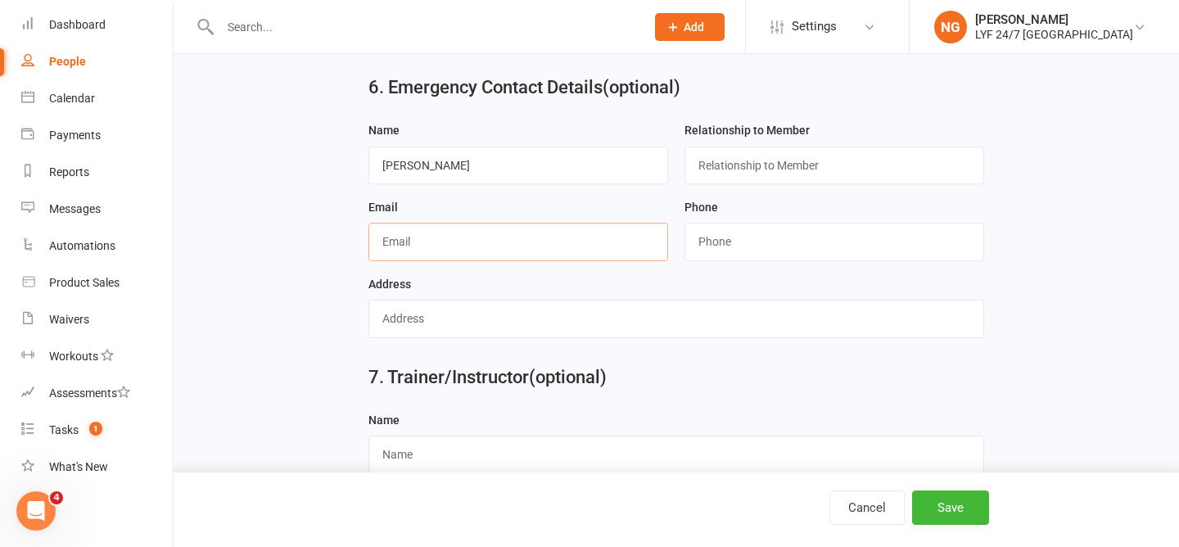
scroll to position [1614, 0]
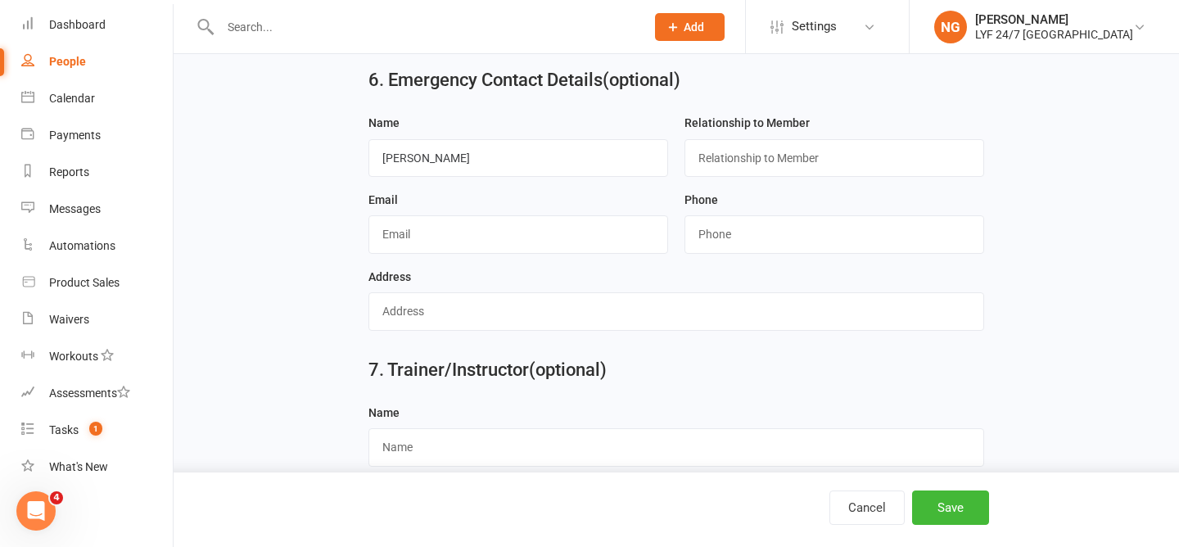
click at [704, 267] on div "Phone" at bounding box center [834, 228] width 316 height 77
click at [715, 246] on input "string" at bounding box center [834, 234] width 300 height 38
type input "0450031670"
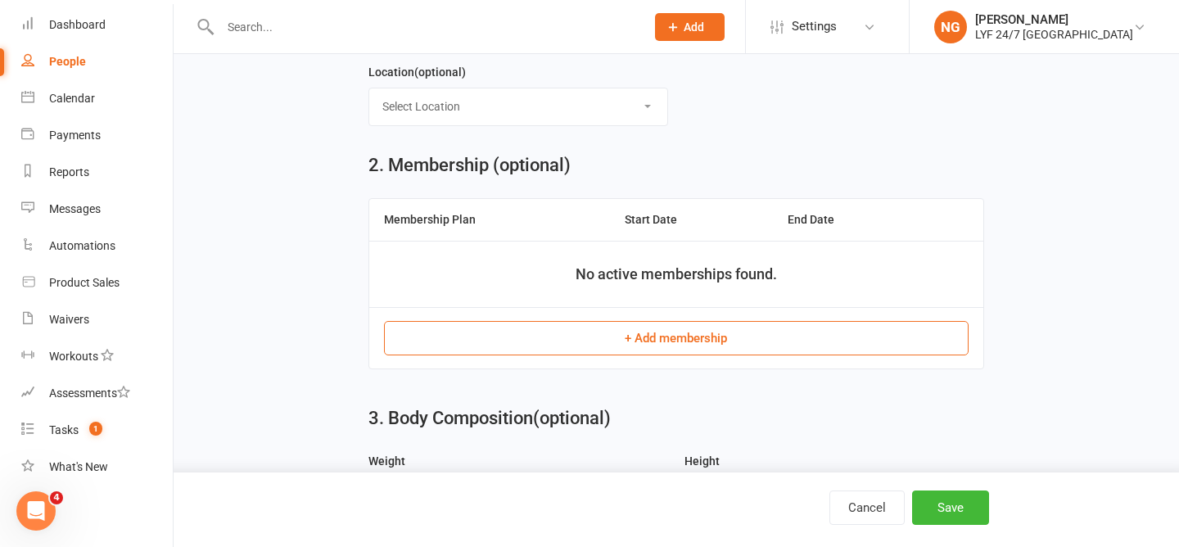
scroll to position [567, 0]
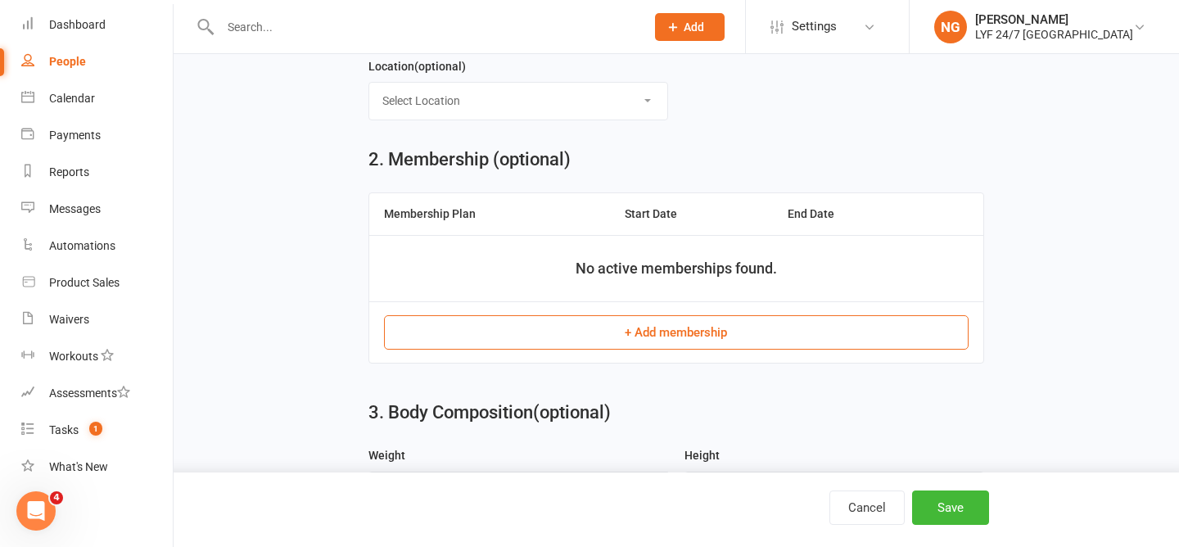
click at [678, 341] on button "+ Add membership" at bounding box center [676, 332] width 584 height 34
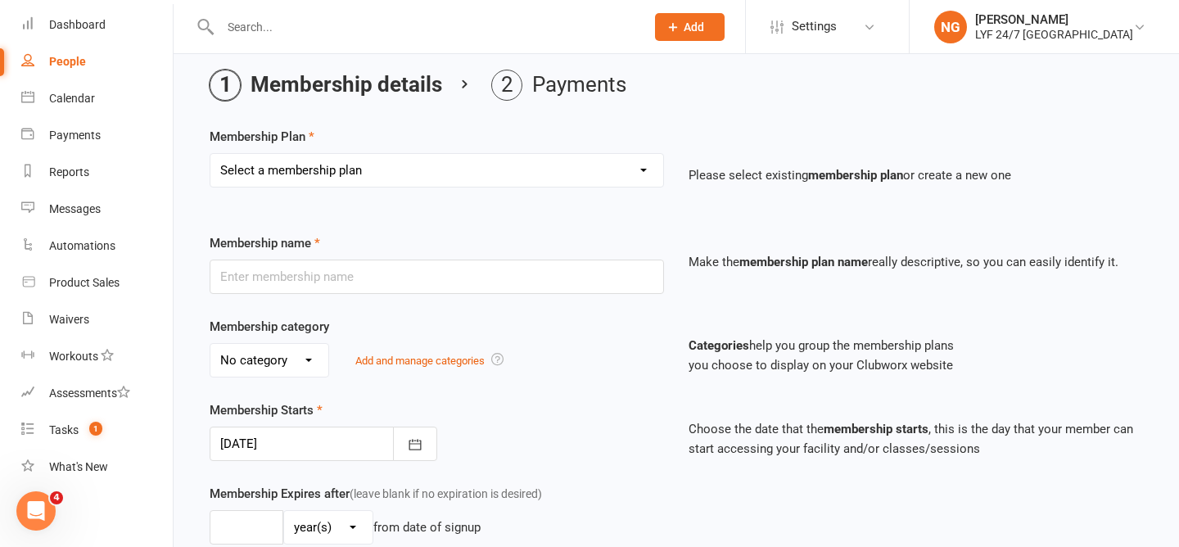
scroll to position [68, 0]
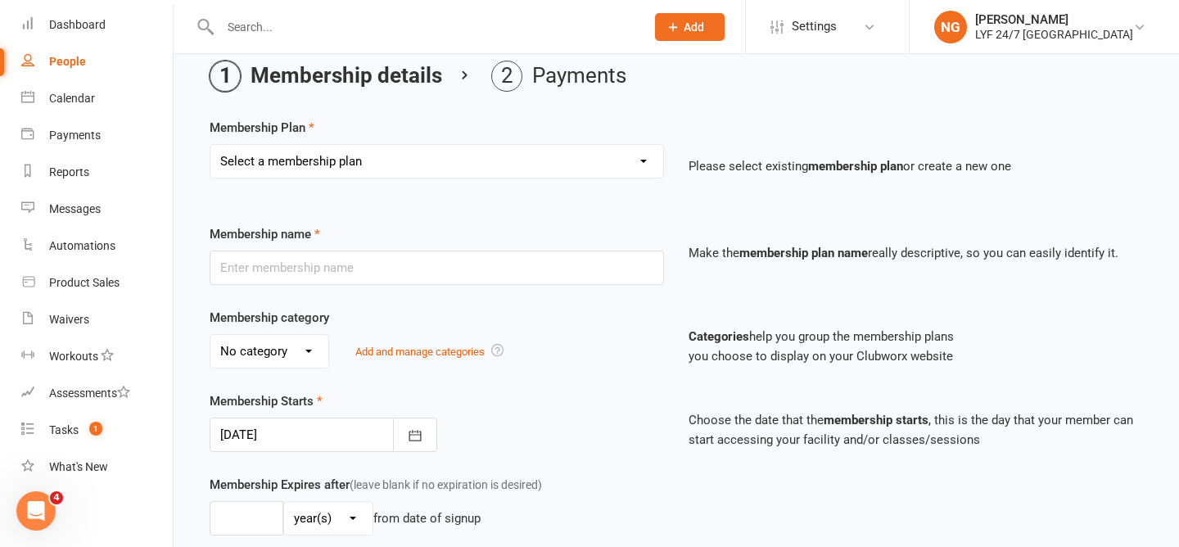
click at [415, 159] on select "Select a membership plan Create new Membership Plan Foundation Direct Debit $41…" at bounding box center [436, 161] width 453 height 33
select select "25"
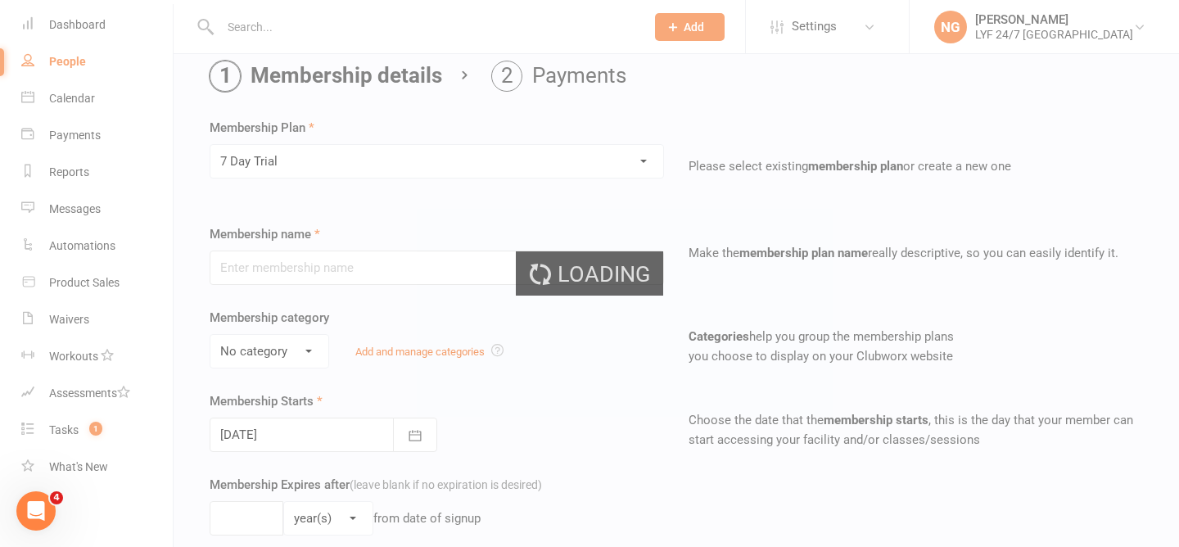
type input "7 Day Trial"
type input "7"
select select "0"
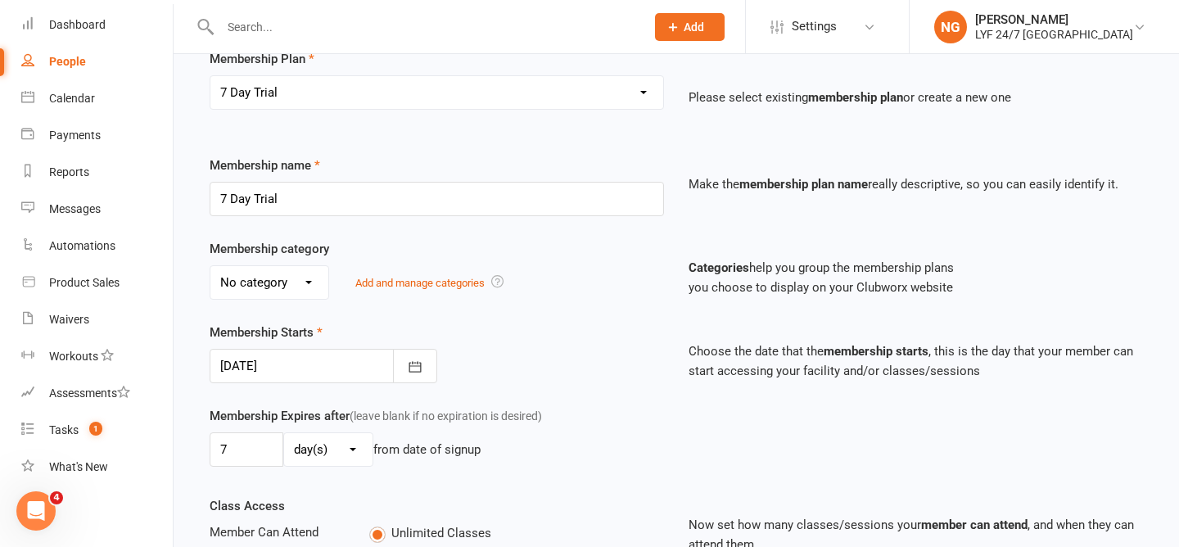
scroll to position [166, 0]
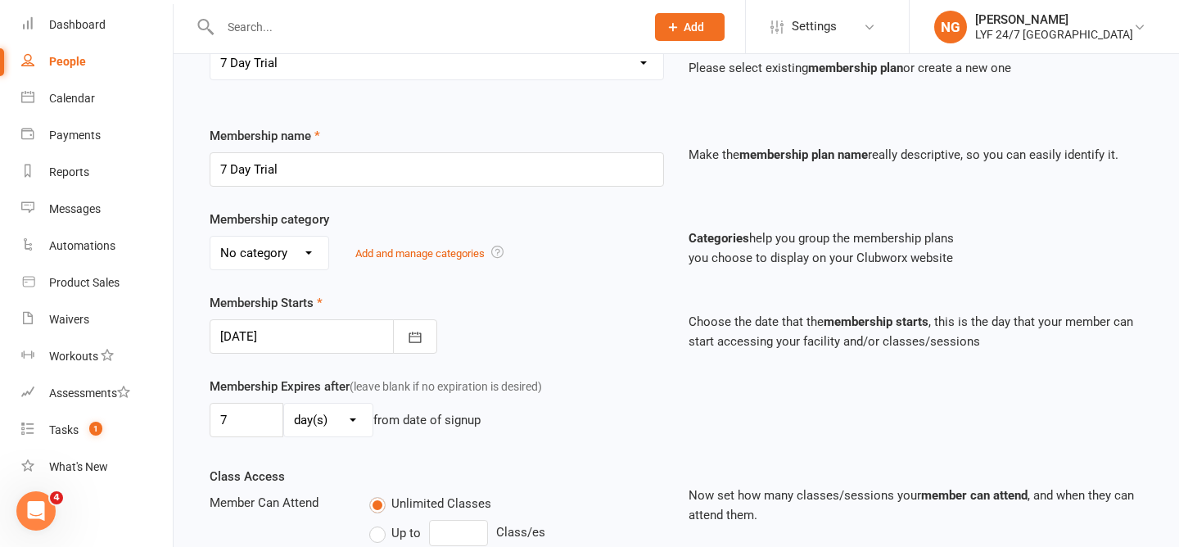
click at [280, 260] on select "No category Complimentary Foundation General Stripe Team" at bounding box center [269, 253] width 118 height 33
select select "0"
click at [259, 259] on select "No category Complimentary Foundation General Stripe Team" at bounding box center [269, 253] width 118 height 33
click at [529, 306] on div "Membership Starts [DATE] [DATE] Sun Mon Tue Wed Thu Fri Sat 31 27 28 29 30 31 0…" at bounding box center [436, 323] width 479 height 61
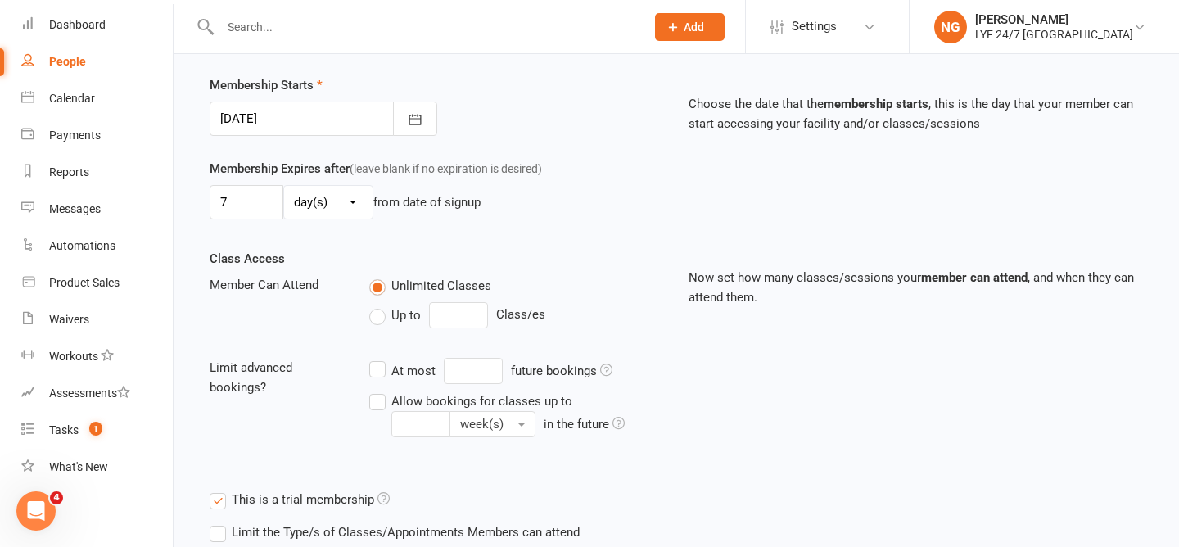
scroll to position [557, 0]
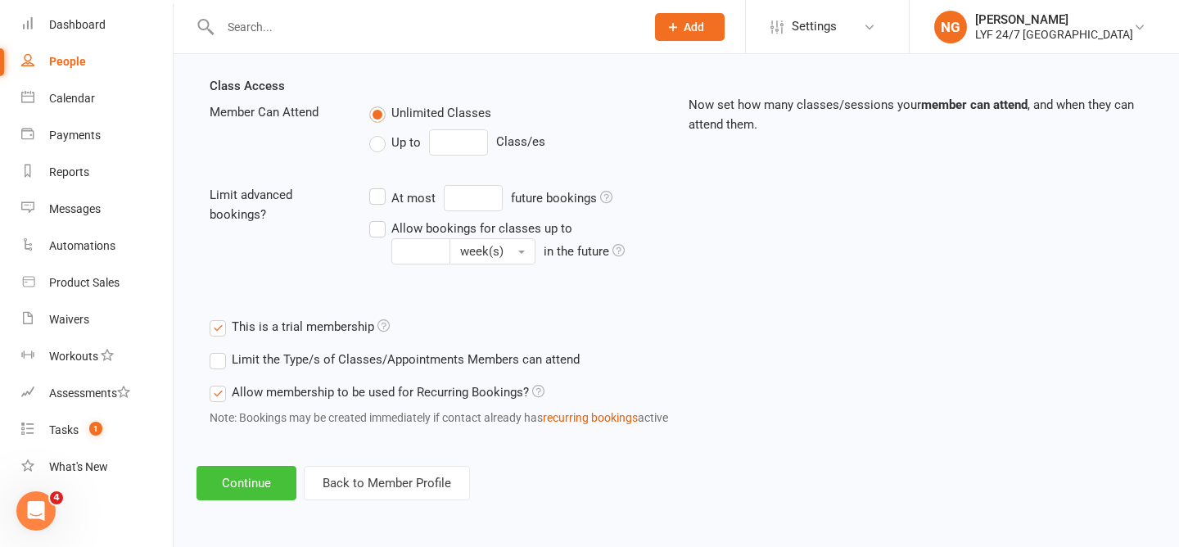
click at [248, 486] on button "Continue" at bounding box center [246, 483] width 100 height 34
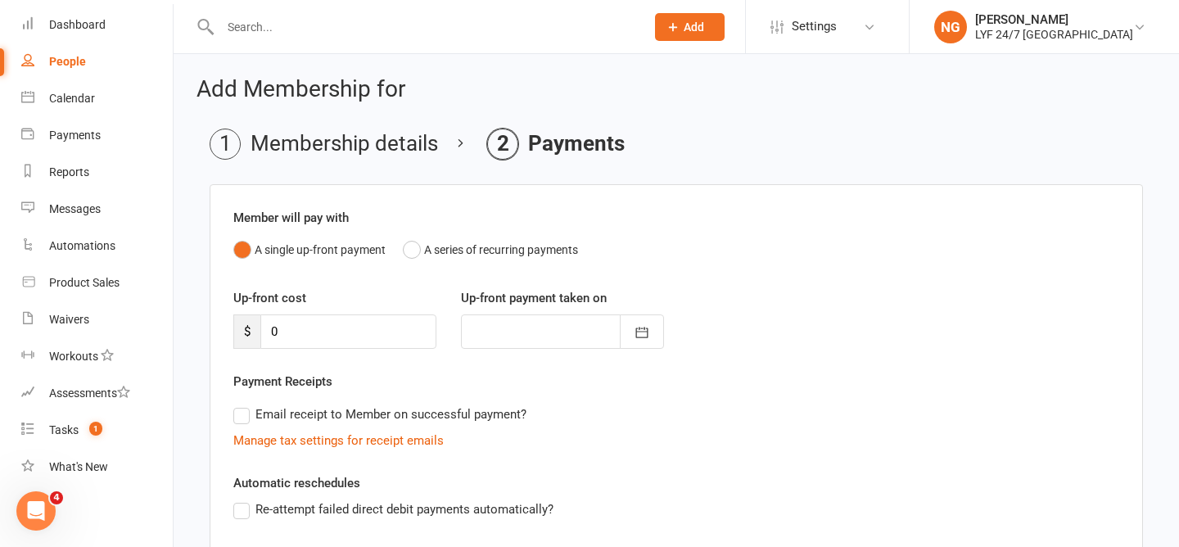
scroll to position [279, 0]
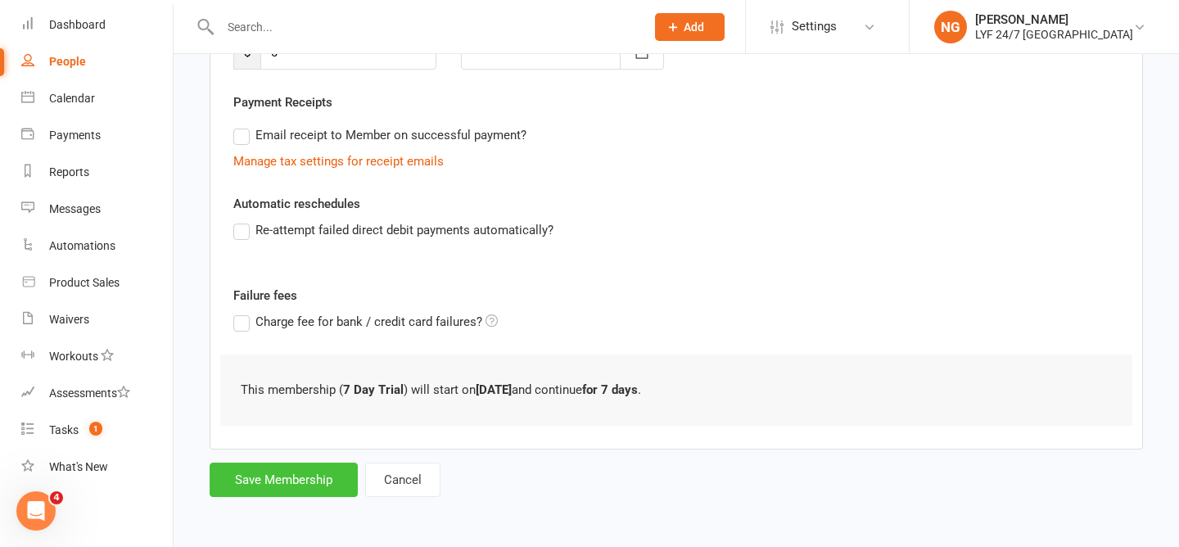
click at [261, 473] on button "Save Membership" at bounding box center [284, 480] width 148 height 34
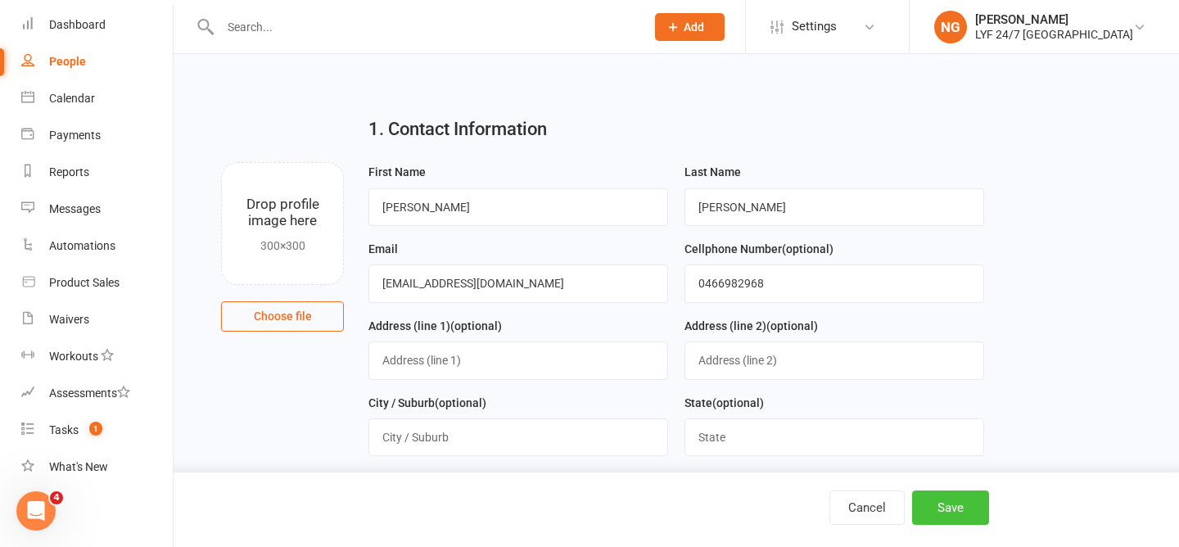
click at [964, 506] on button "Save" at bounding box center [950, 507] width 77 height 34
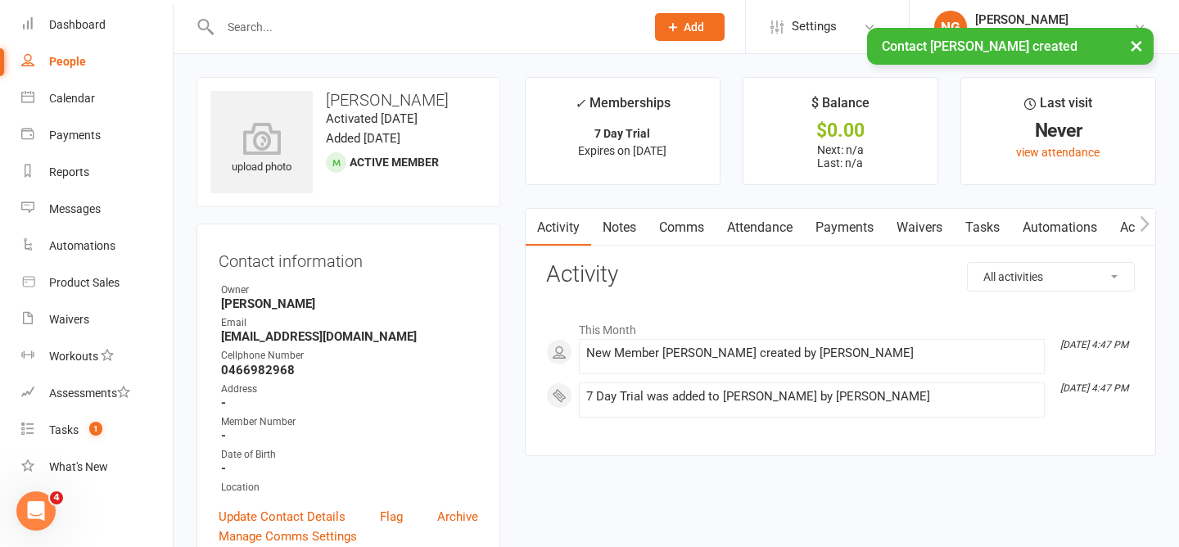
click at [841, 229] on link "Payments" at bounding box center [844, 228] width 81 height 38
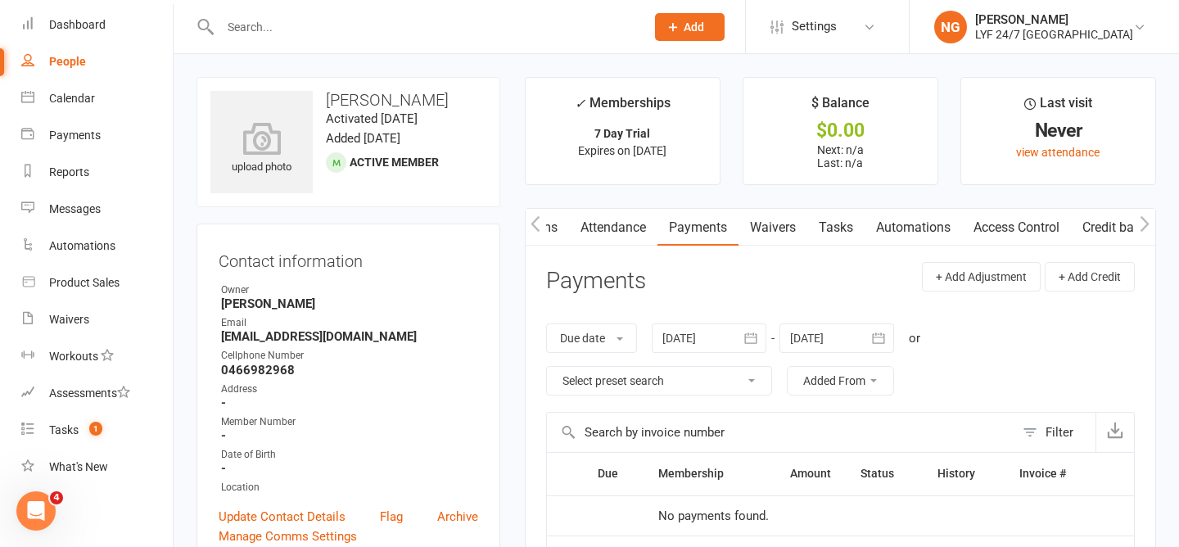
scroll to position [0, 149]
click at [1023, 224] on link "Access Control" at bounding box center [1014, 228] width 109 height 38
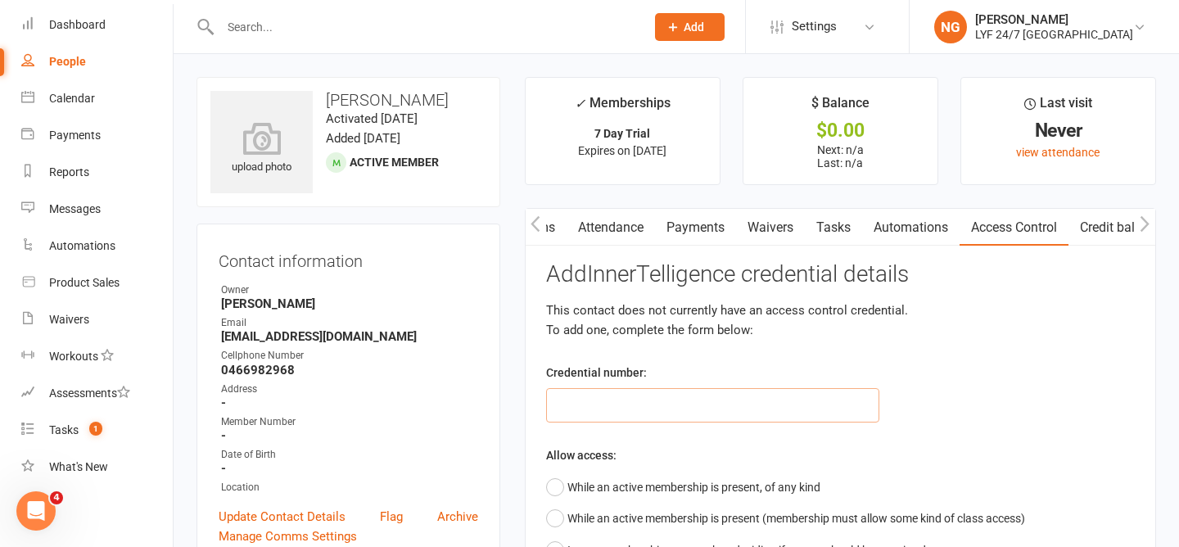
click at [793, 412] on input "text" at bounding box center [712, 405] width 333 height 34
type input "100264"
click at [779, 368] on div "Credential number: 100264" at bounding box center [713, 393] width 358 height 60
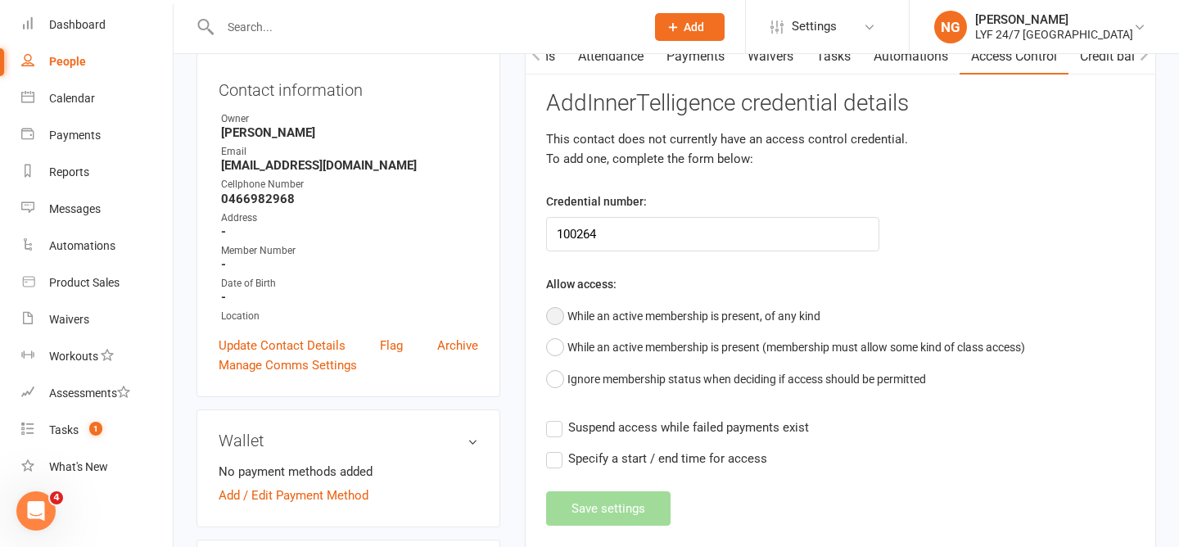
click at [655, 321] on button "While an active membership is present, of any kind" at bounding box center [683, 315] width 274 height 31
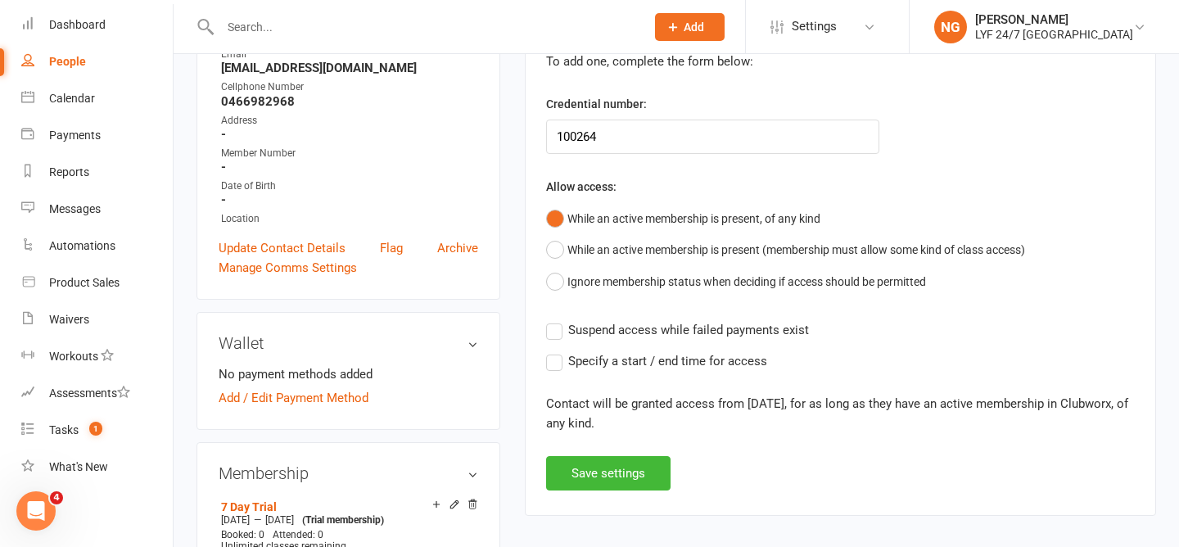
scroll to position [291, 0]
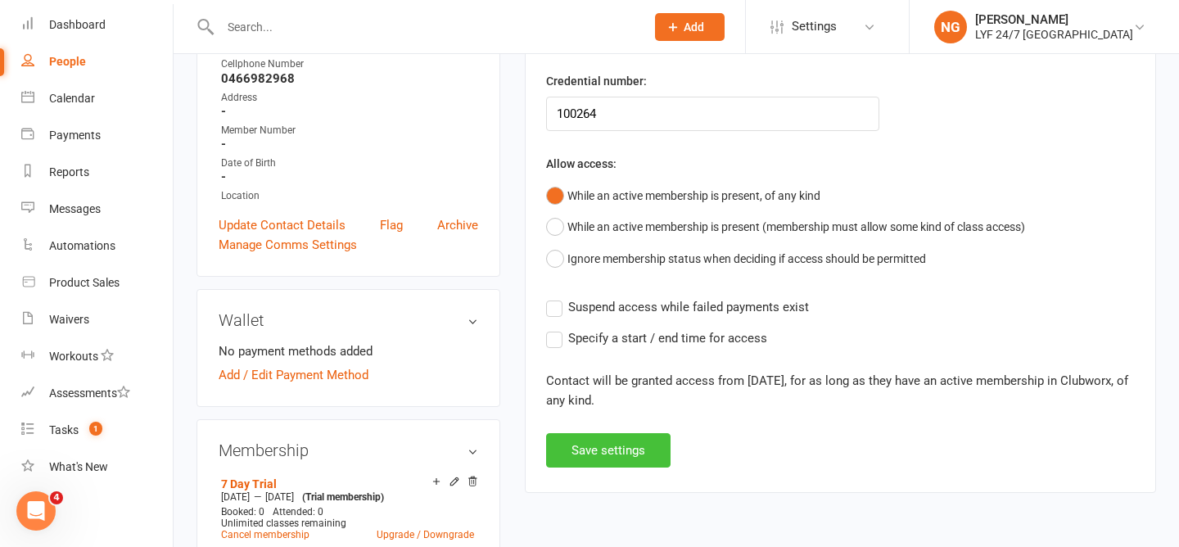
click at [615, 450] on button "Save settings" at bounding box center [608, 450] width 124 height 34
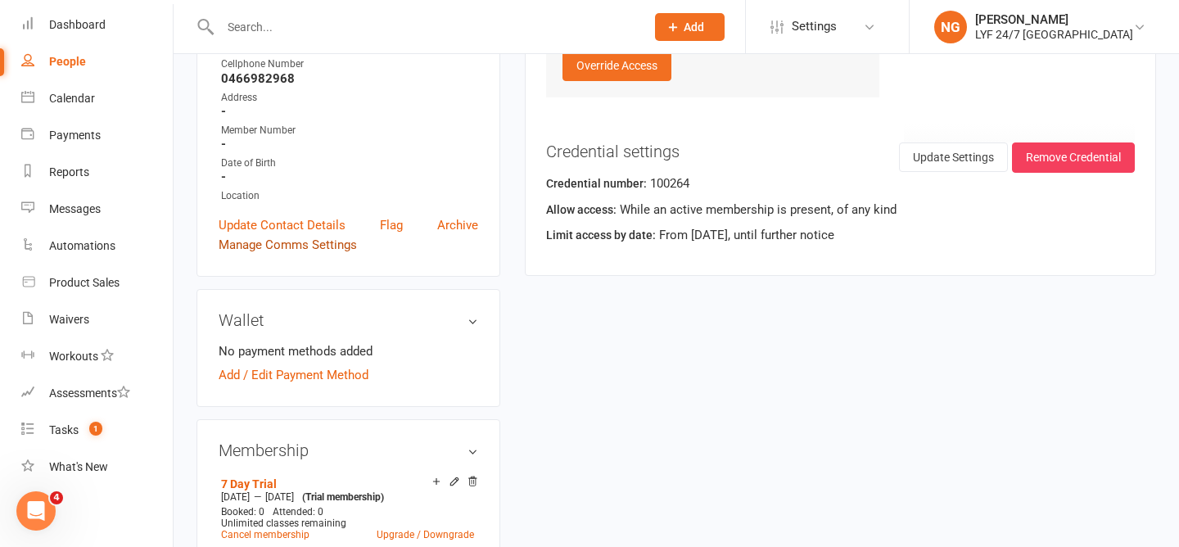
scroll to position [270, 0]
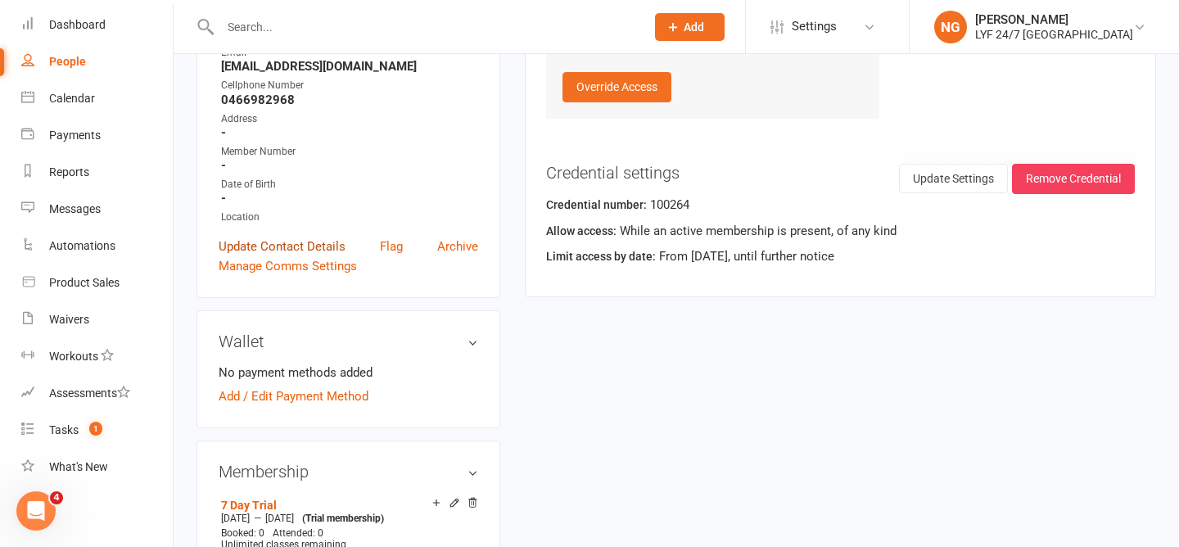
click at [279, 246] on link "Update Contact Details" at bounding box center [282, 247] width 127 height 20
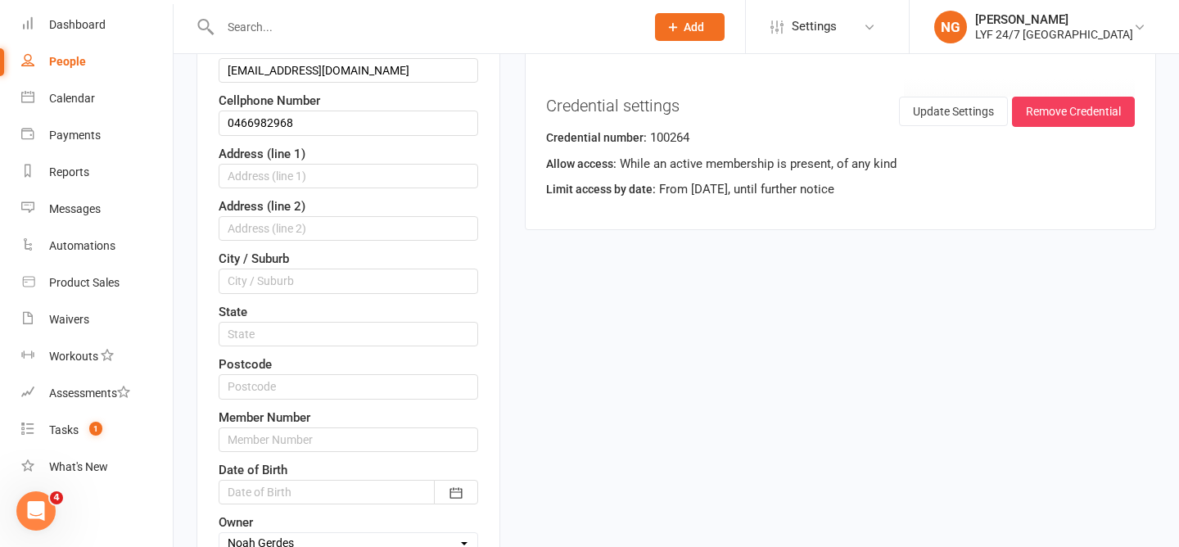
scroll to position [363, 0]
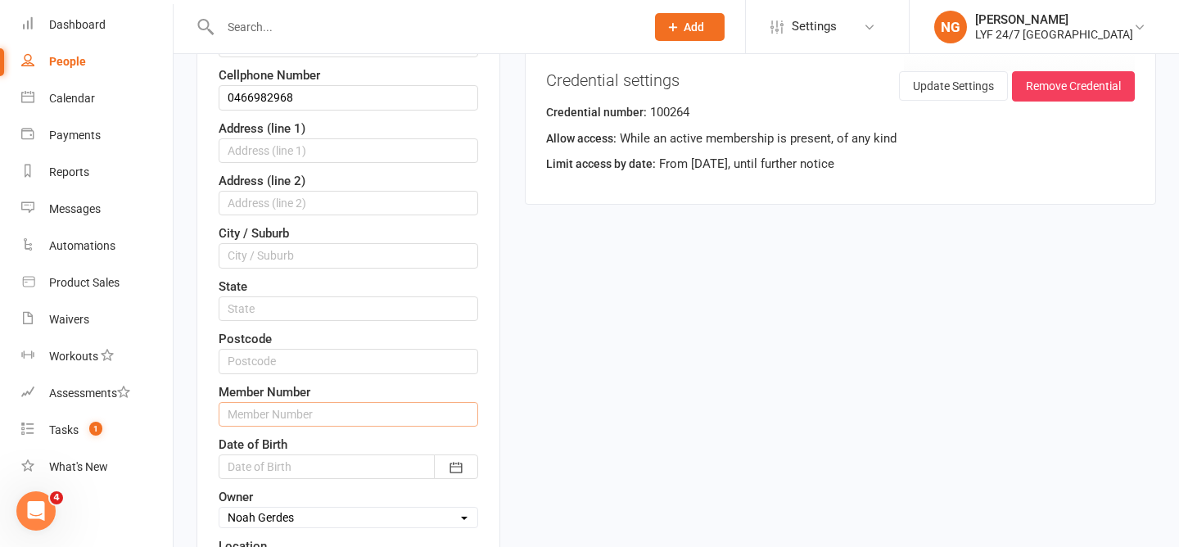
click at [251, 418] on input "text" at bounding box center [349, 414] width 260 height 25
type input "100264"
click at [323, 392] on div "Member Number 100264" at bounding box center [349, 404] width 260 height 44
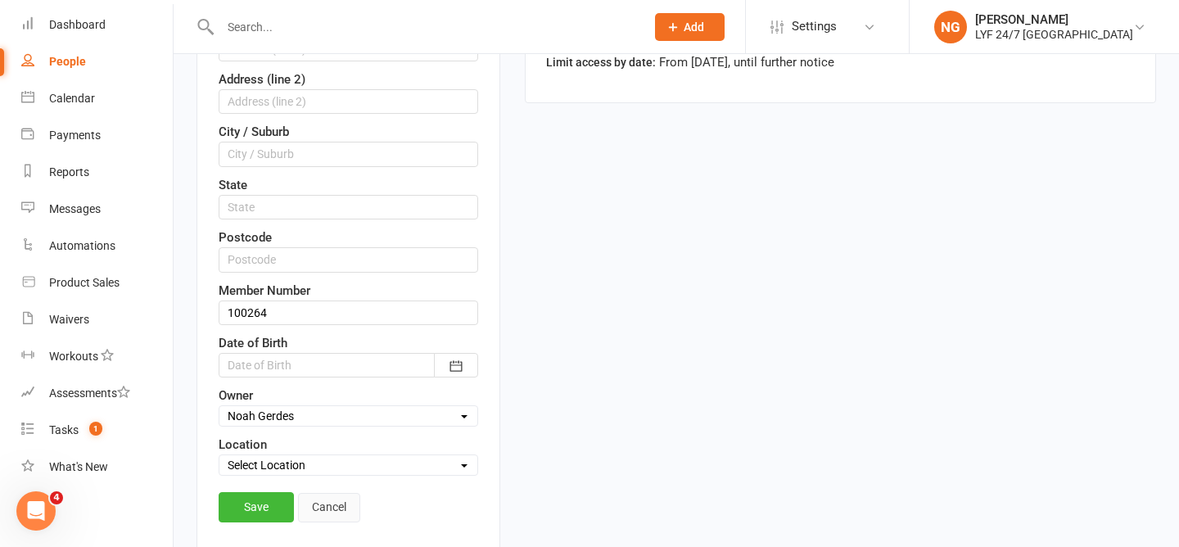
scroll to position [513, 0]
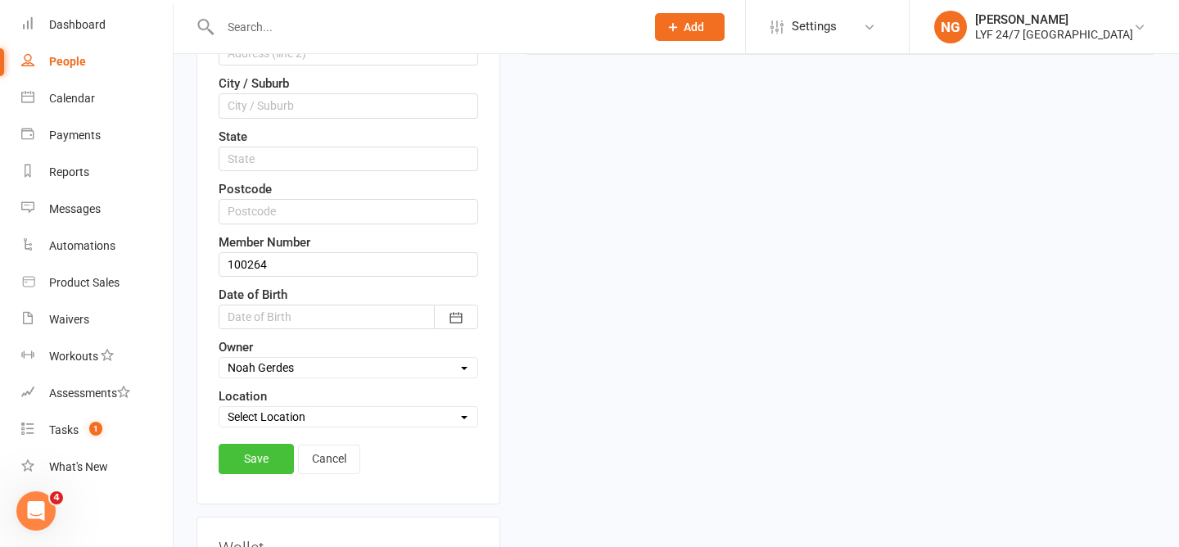
click at [258, 456] on link "Save" at bounding box center [256, 458] width 75 height 29
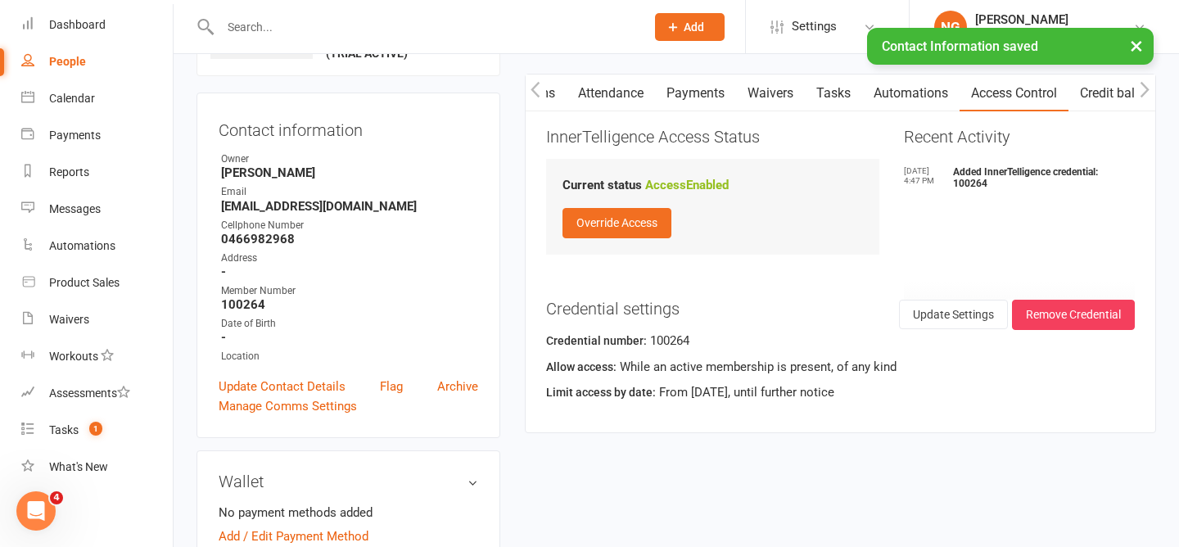
scroll to position [0, 0]
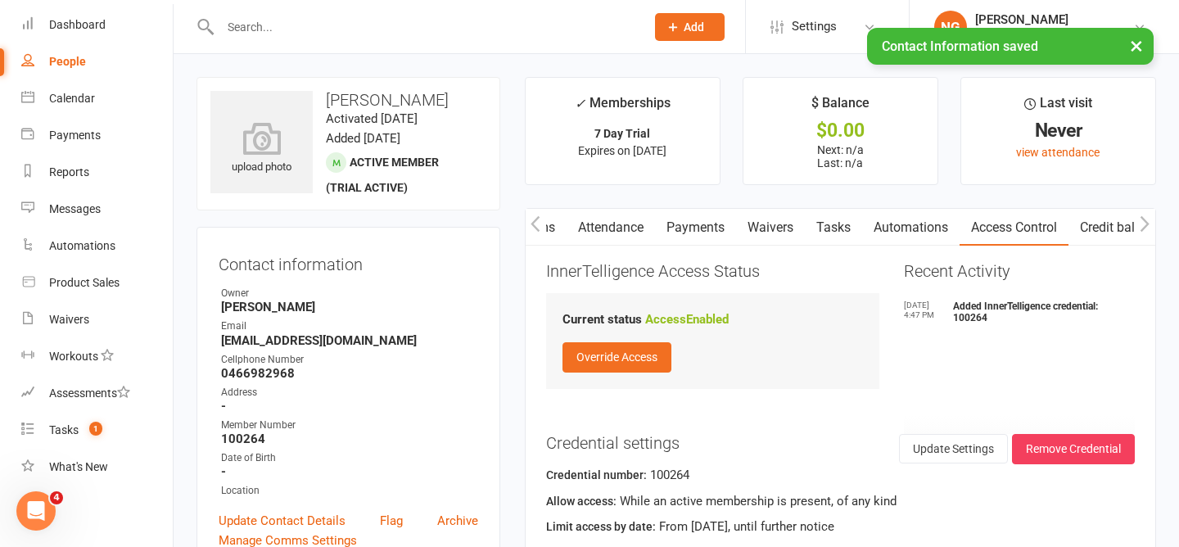
click at [539, 227] on icon "button" at bounding box center [536, 223] width 10 height 17
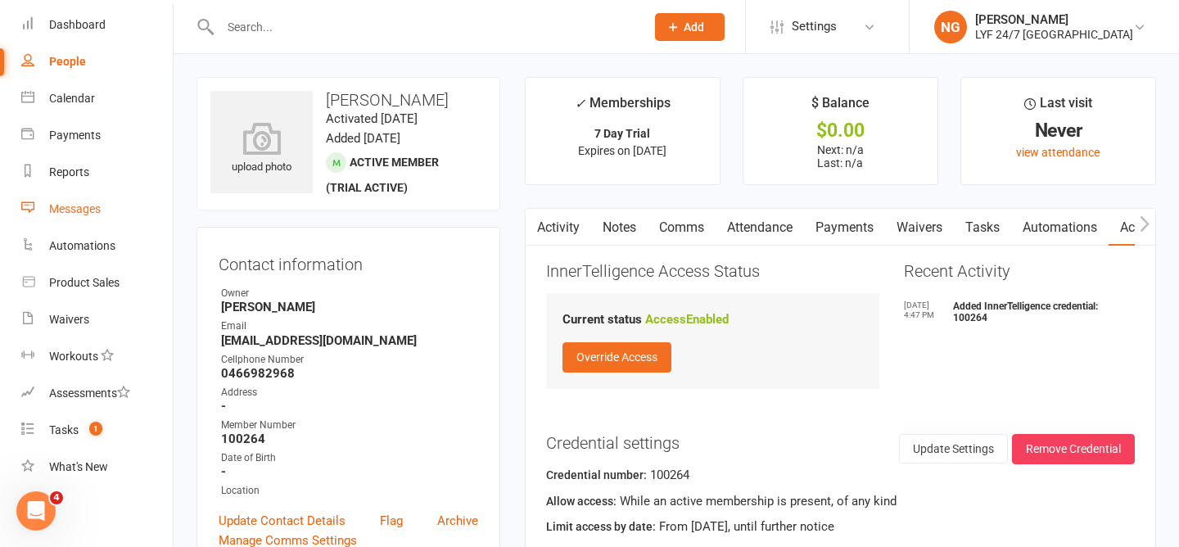
click at [95, 212] on div "Messages" at bounding box center [75, 208] width 52 height 13
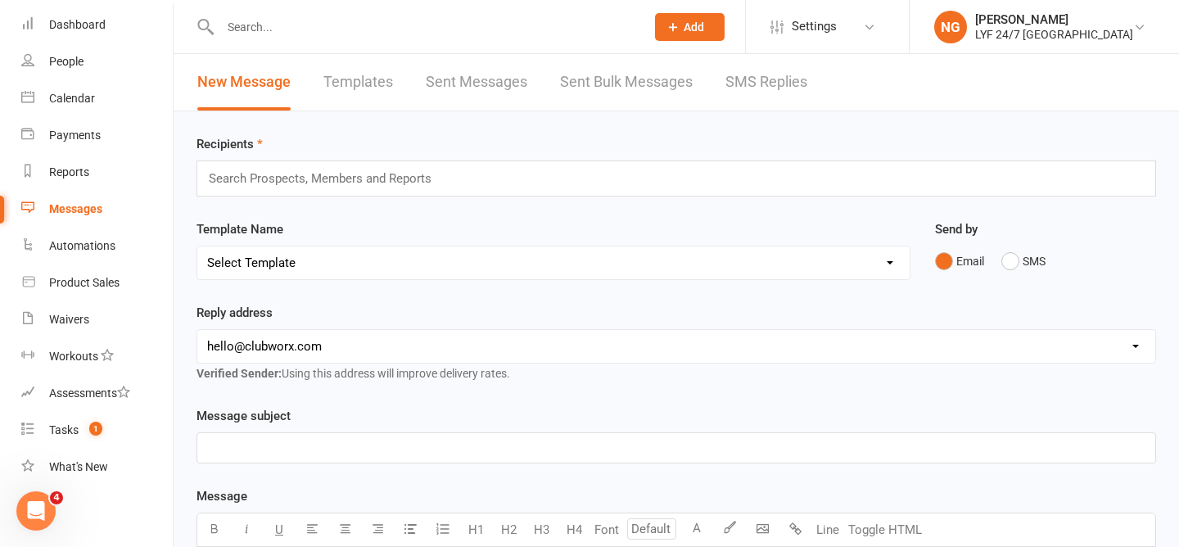
click at [736, 90] on link "SMS Replies" at bounding box center [766, 82] width 82 height 56
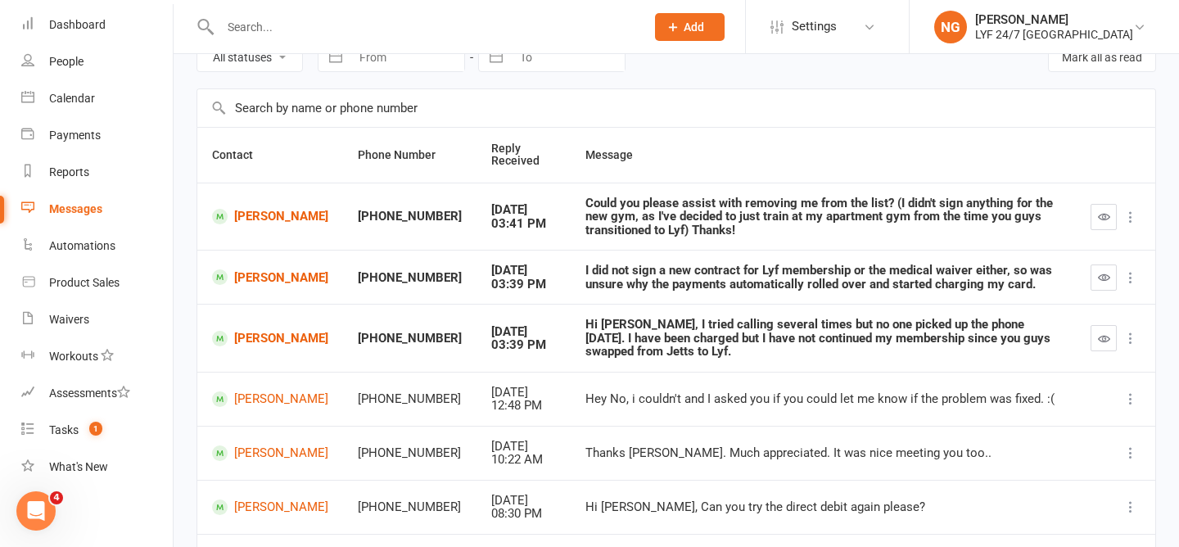
scroll to position [83, 0]
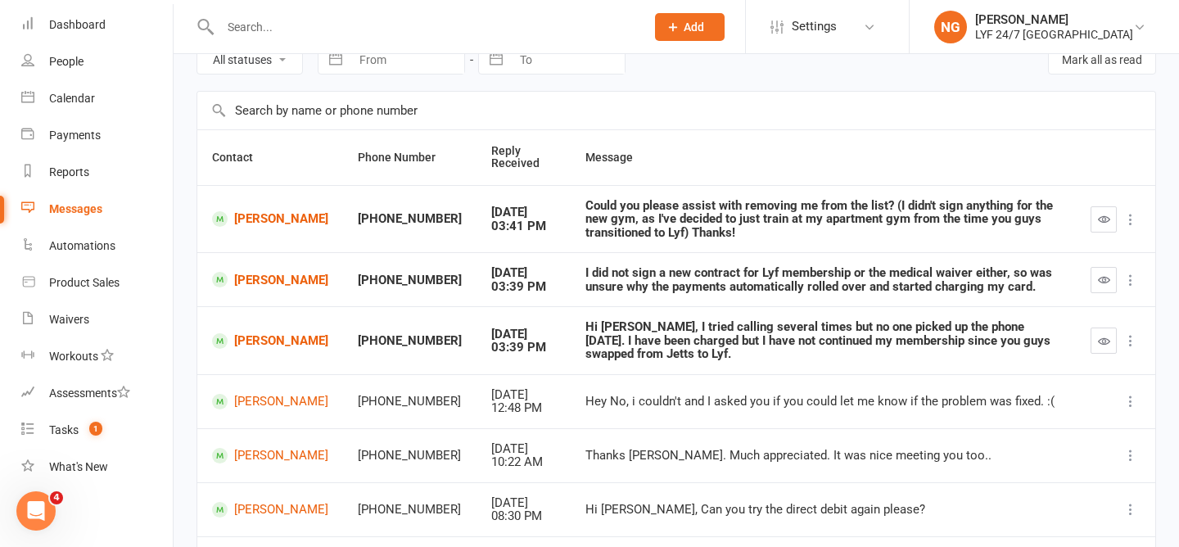
click at [761, 216] on div "Could you please assist with removing me from the list? (I didn't sign anything…" at bounding box center [823, 219] width 476 height 41
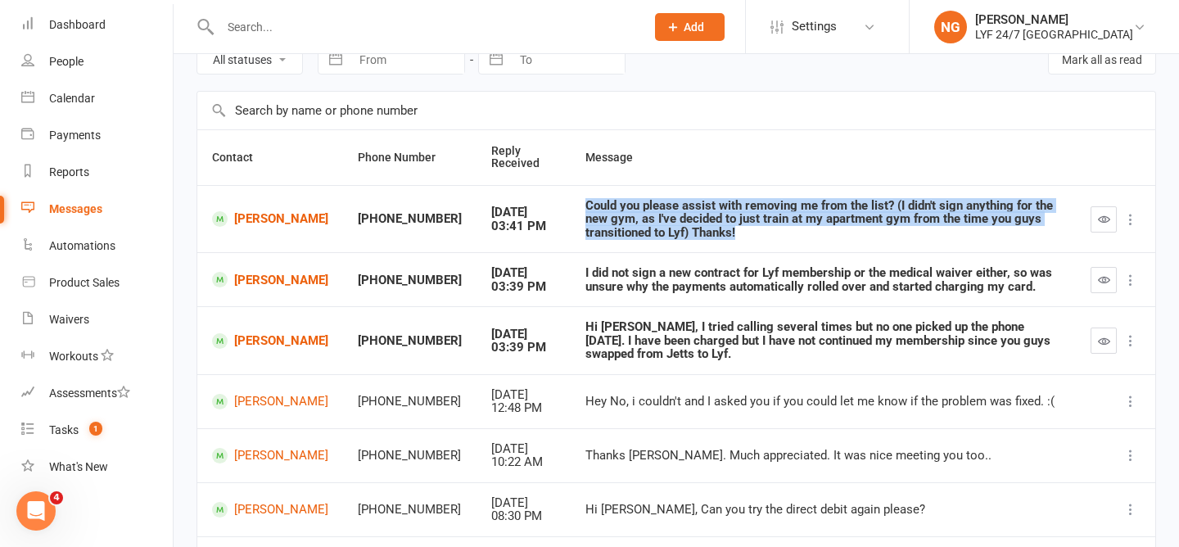
click at [761, 216] on div "Could you please assist with removing me from the list? (I didn't sign anything…" at bounding box center [823, 219] width 476 height 41
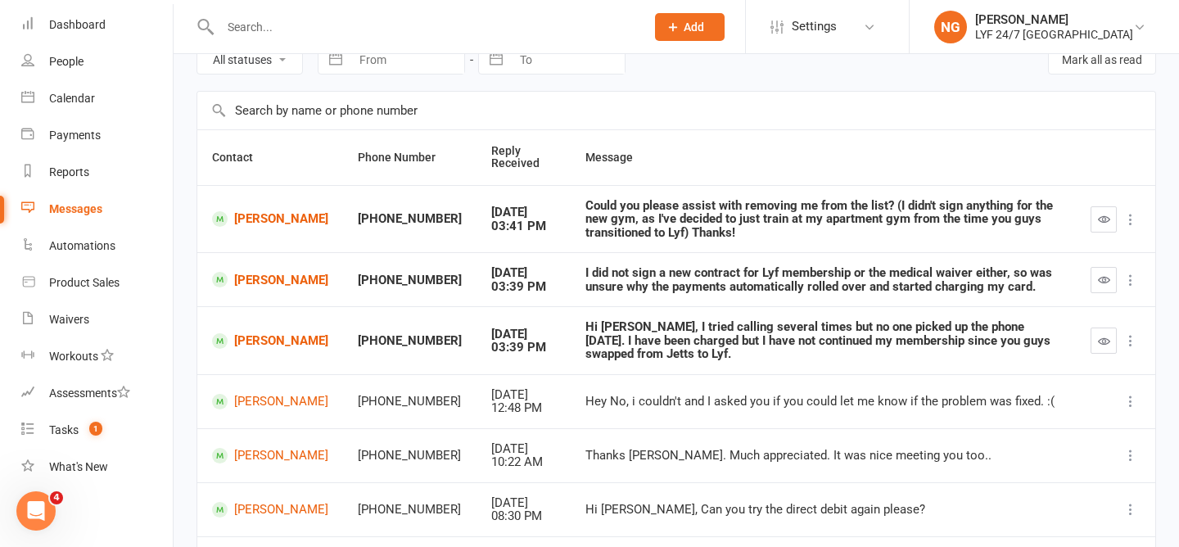
click at [793, 221] on div "Could you please assist with removing me from the list? (I didn't sign anything…" at bounding box center [823, 219] width 476 height 41
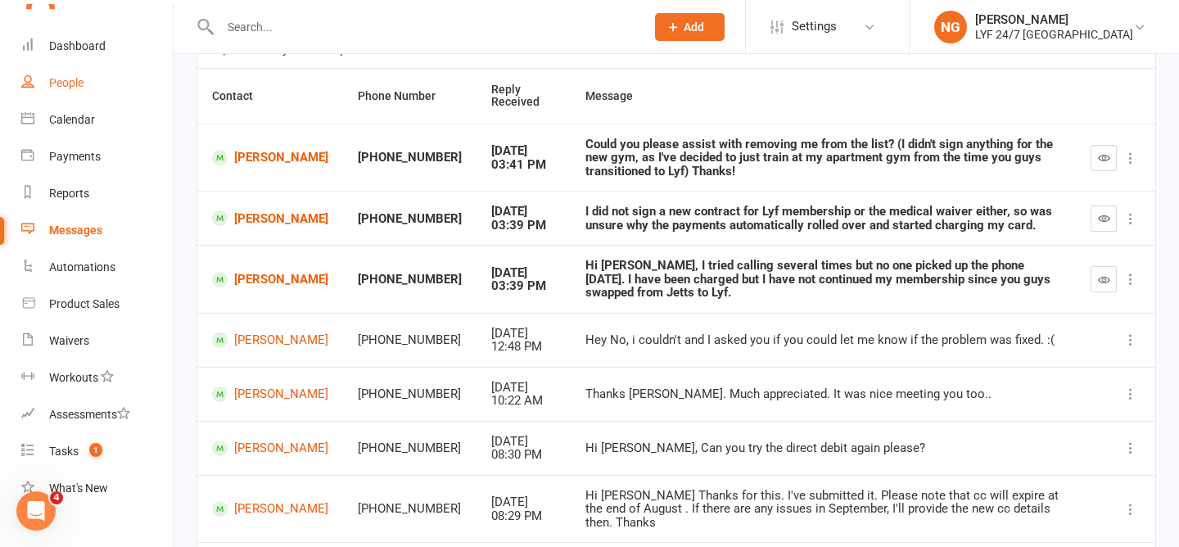
scroll to position [39, 0]
click at [57, 205] on link "Reports" at bounding box center [96, 196] width 151 height 37
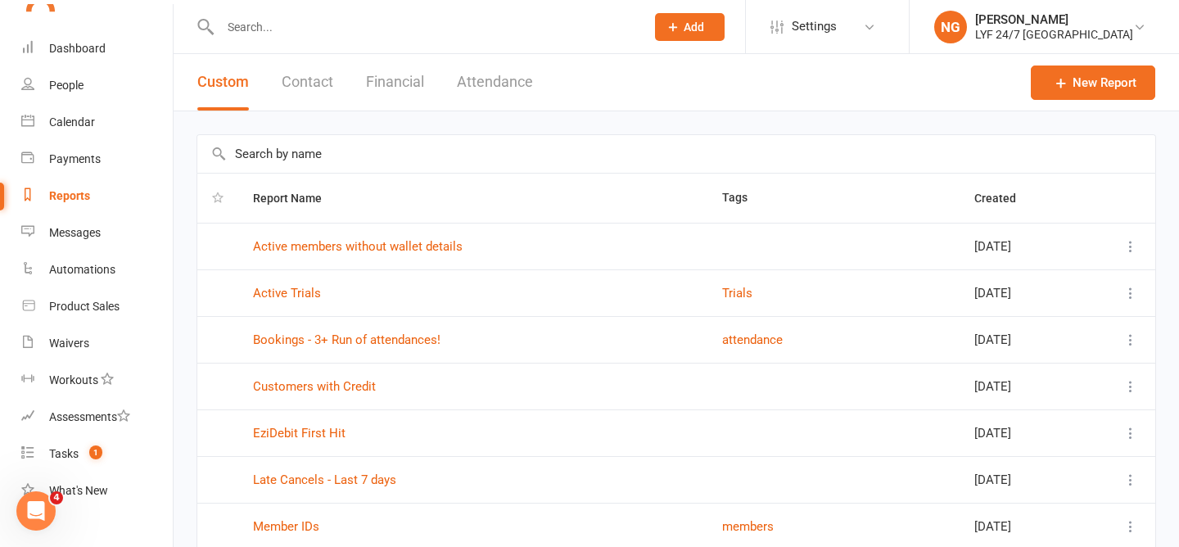
click at [325, 153] on input "text" at bounding box center [676, 154] width 958 height 38
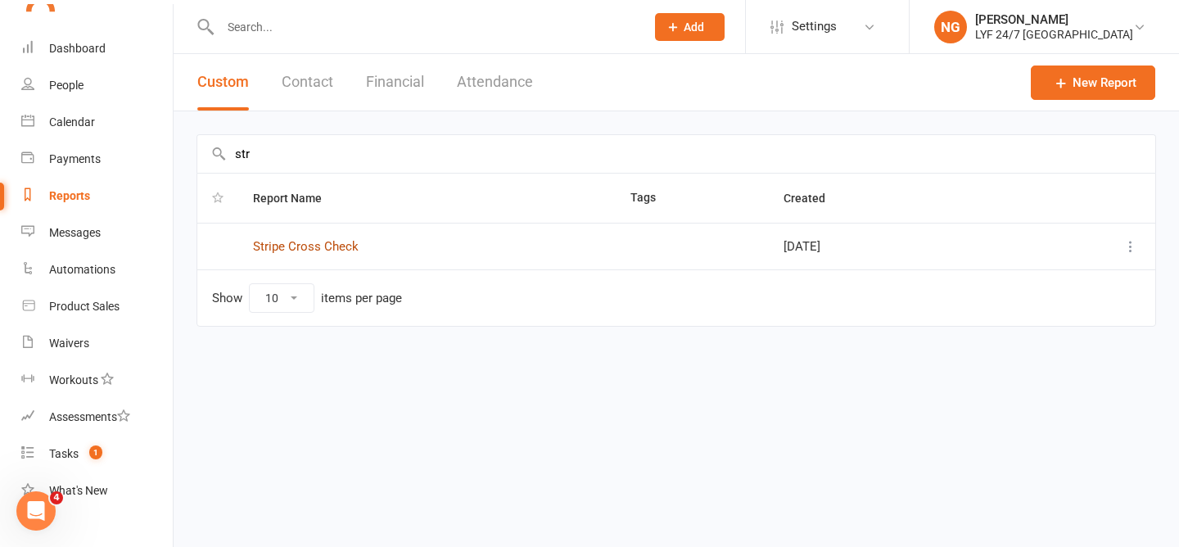
type input "str"
click at [321, 241] on link "Stripe Cross Check" at bounding box center [306, 246] width 106 height 15
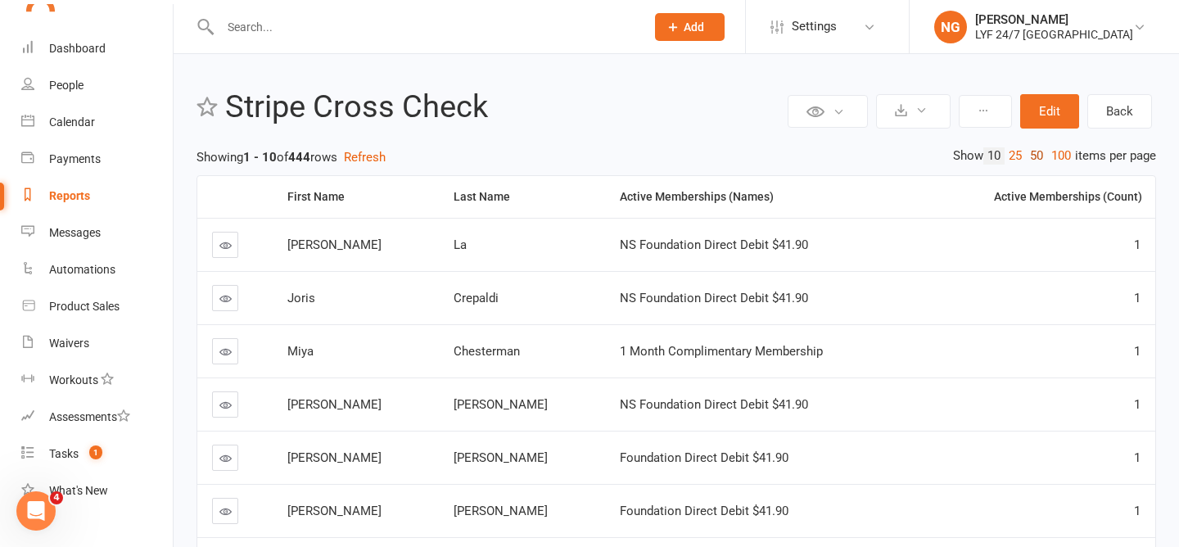
click at [1029, 153] on link "50" at bounding box center [1036, 155] width 21 height 17
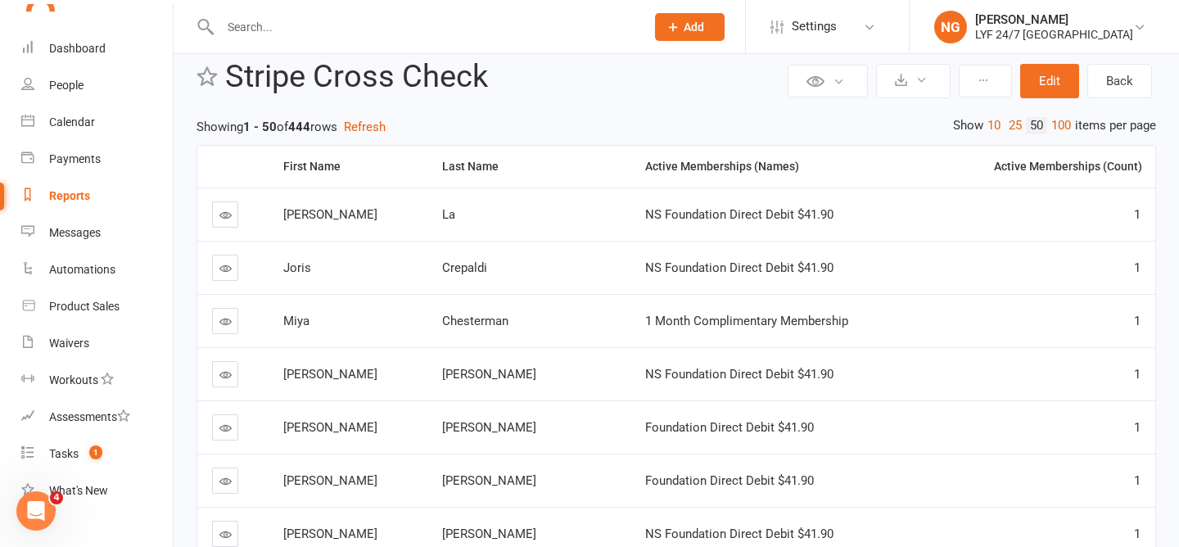
scroll to position [31, 0]
click at [67, 157] on div "Payments" at bounding box center [75, 158] width 52 height 13
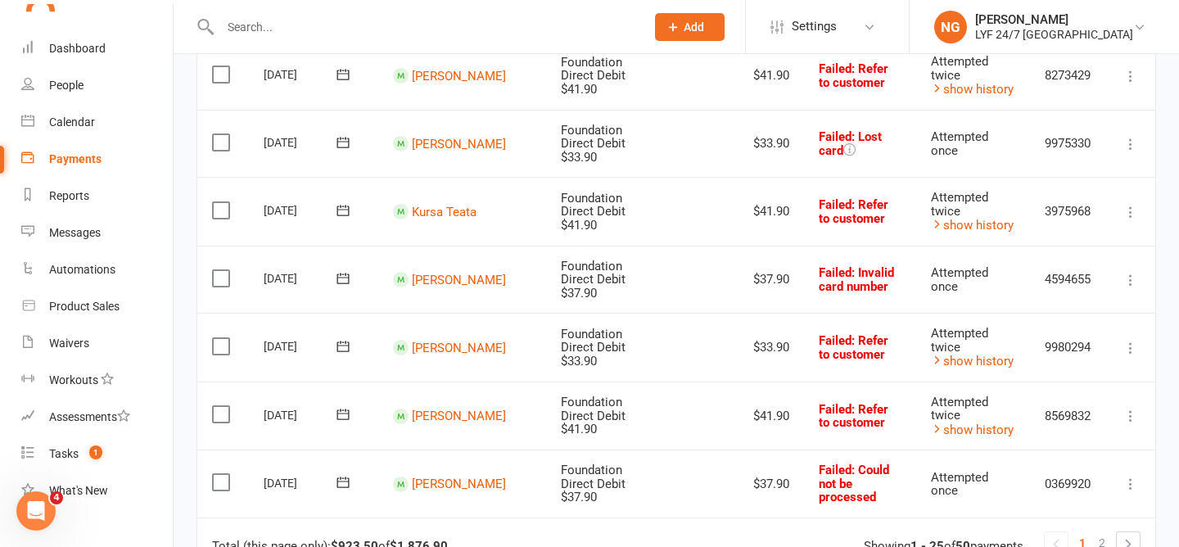
scroll to position [1539, 0]
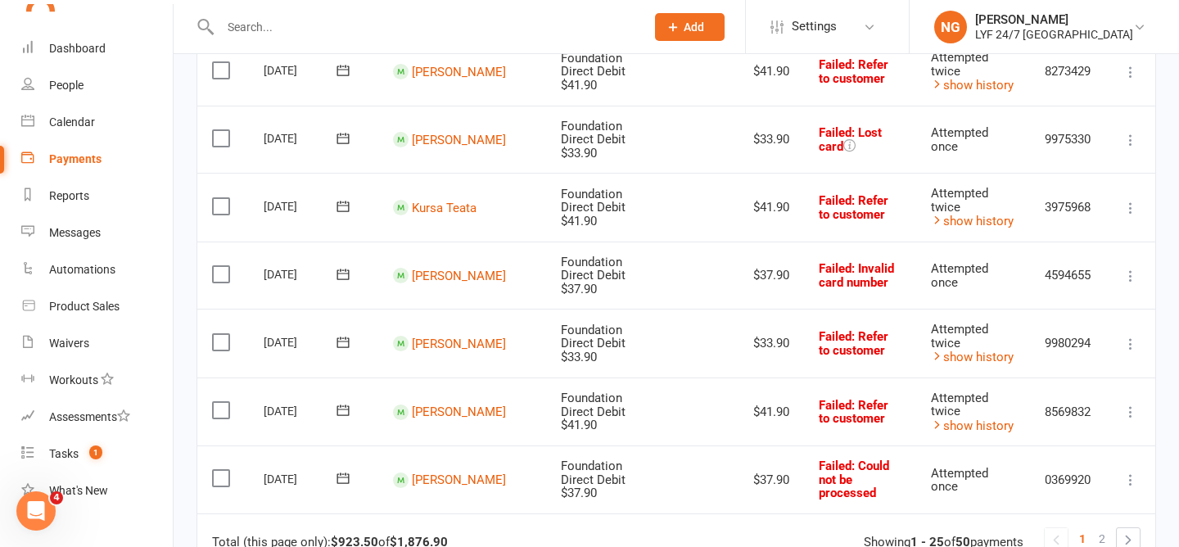
drag, startPoint x: 395, startPoint y: 377, endPoint x: 478, endPoint y: 377, distance: 82.7
click at [478, 513] on td "Total (this page only): $923.50 of $1,876.90 1 2 Showing 1 - 25 of 50 payments" at bounding box center [676, 539] width 958 height 52
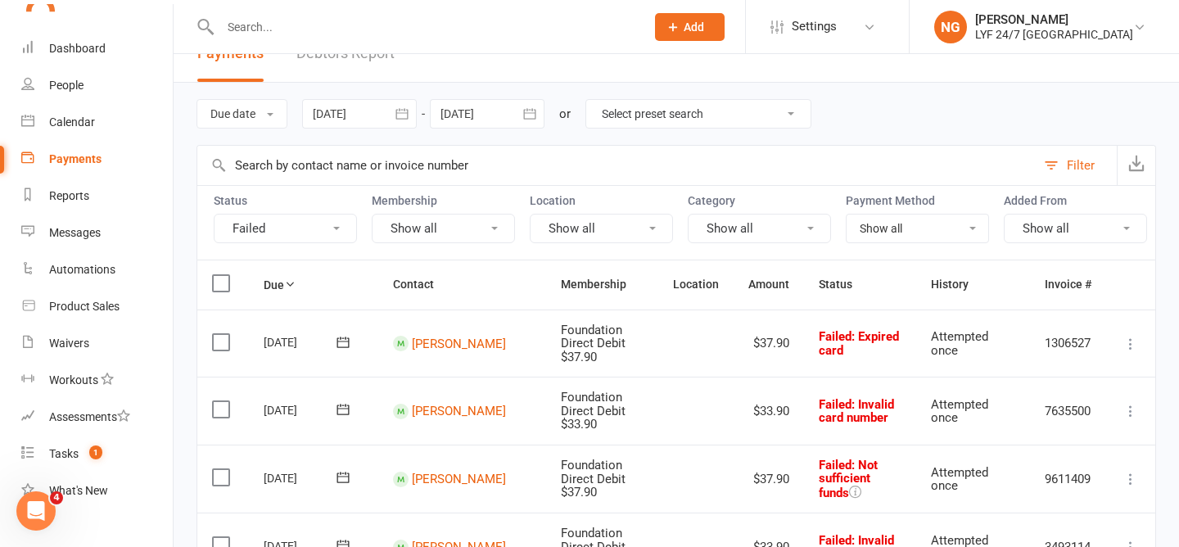
scroll to position [30, 0]
click at [412, 345] on link "[PERSON_NAME]" at bounding box center [459, 341] width 94 height 15
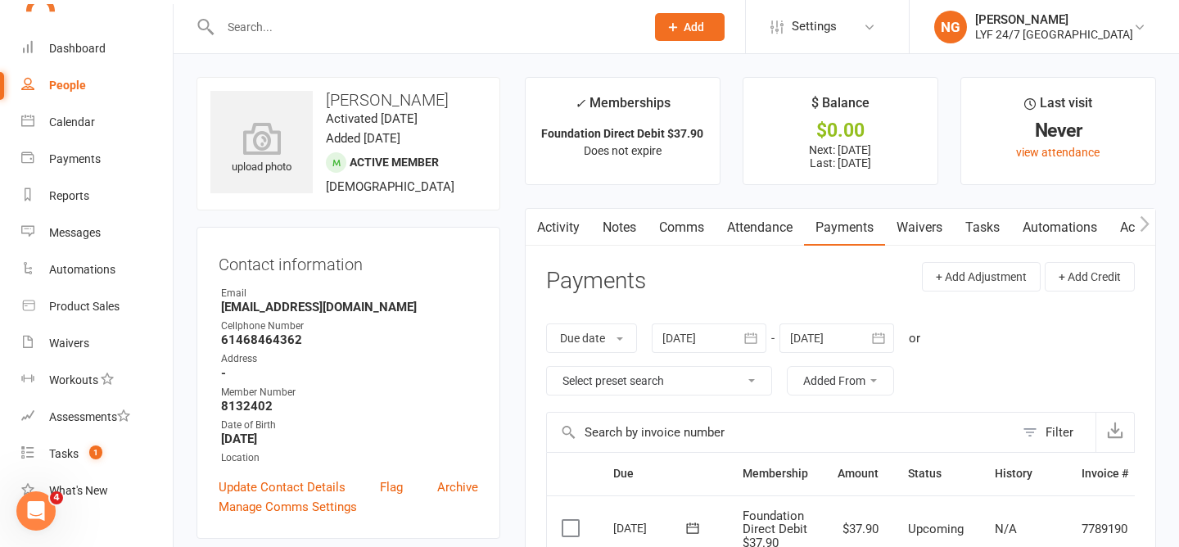
click at [547, 230] on link "Activity" at bounding box center [558, 228] width 65 height 38
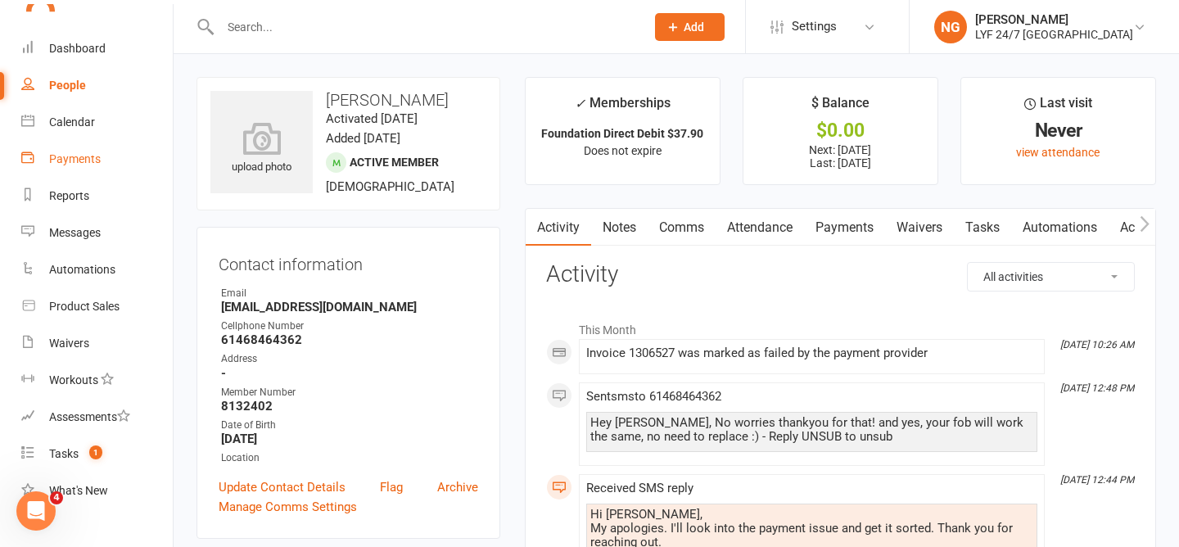
click at [70, 153] on div "Payments" at bounding box center [75, 158] width 52 height 13
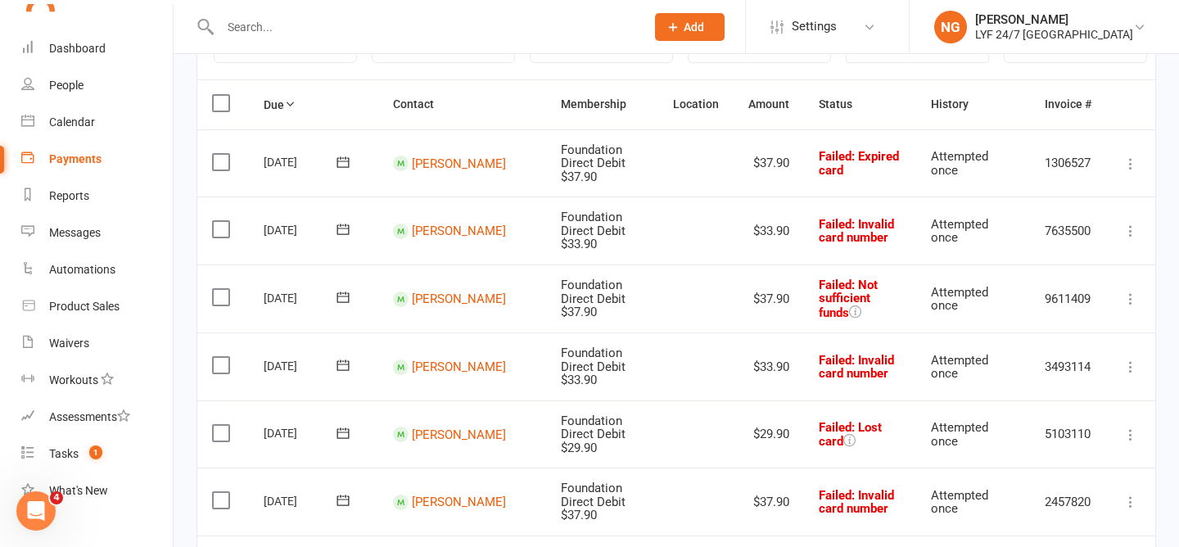
scroll to position [208, 0]
click at [421, 292] on link "[PERSON_NAME]" at bounding box center [459, 299] width 94 height 15
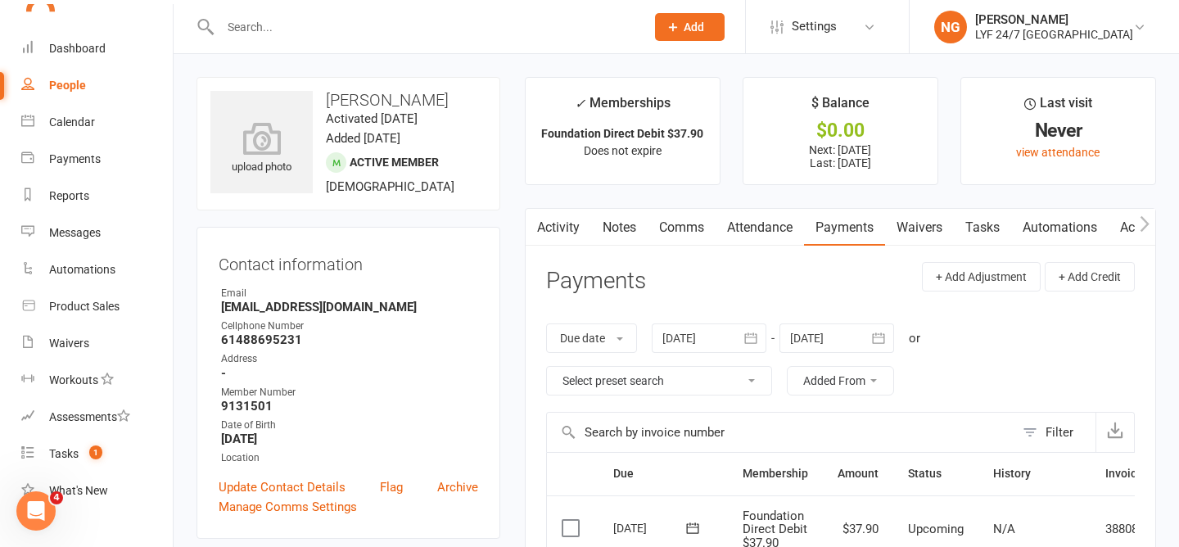
click at [570, 233] on link "Activity" at bounding box center [558, 228] width 65 height 38
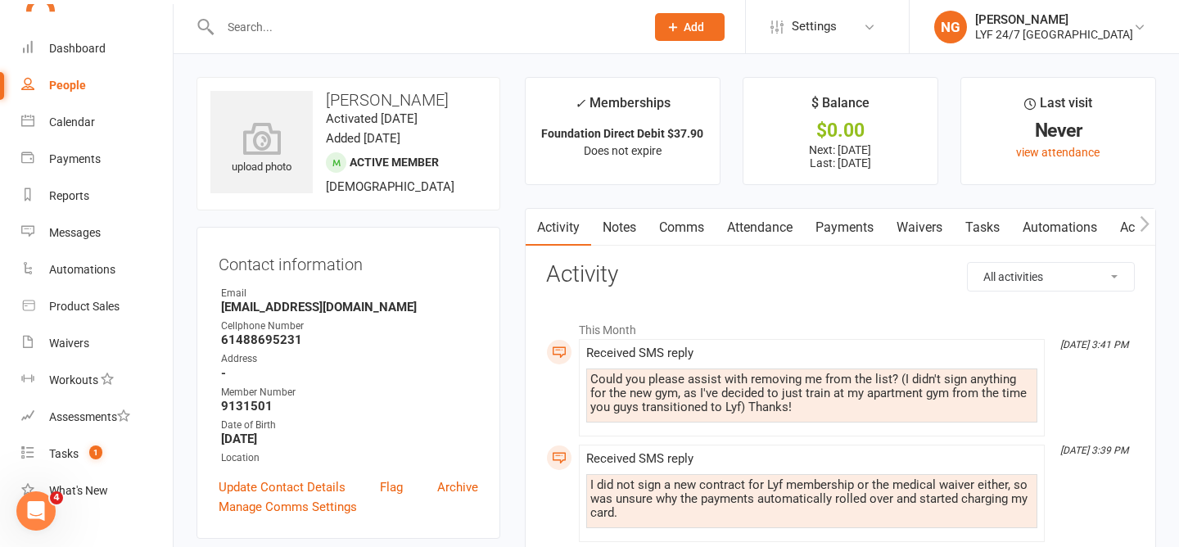
click at [849, 221] on link "Payments" at bounding box center [844, 228] width 81 height 38
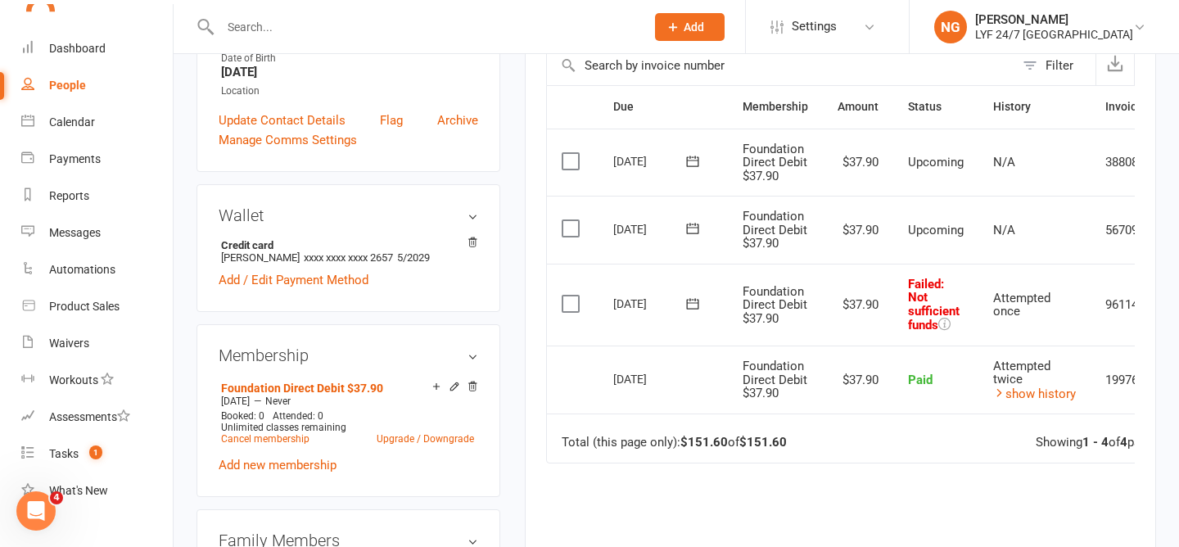
scroll to position [368, 0]
click at [924, 381] on span "Paid" at bounding box center [920, 379] width 25 height 15
click at [915, 355] on td "Paid" at bounding box center [935, 379] width 85 height 69
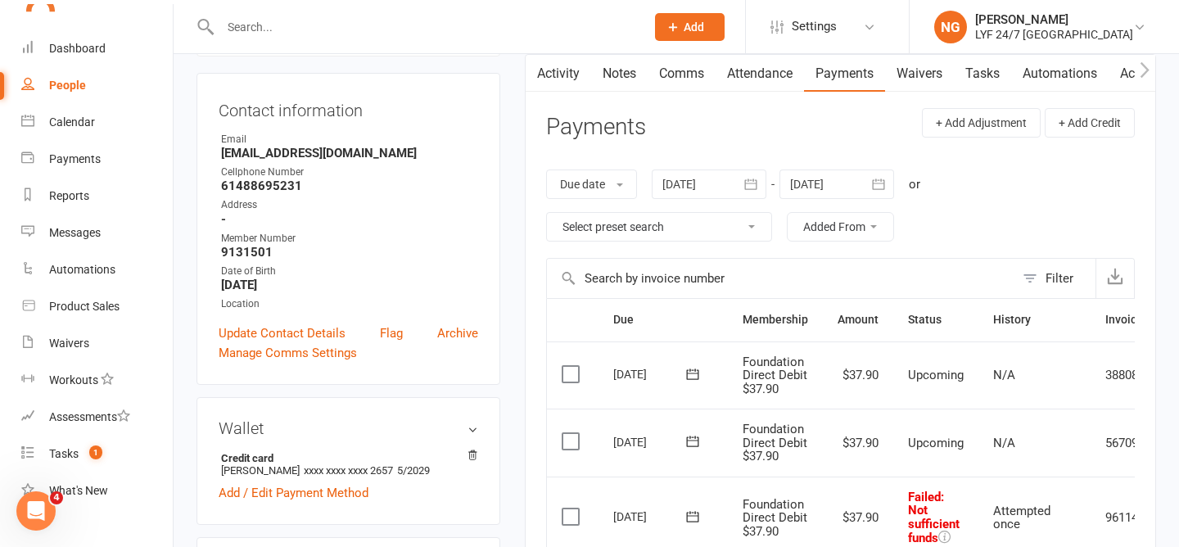
scroll to position [0, 0]
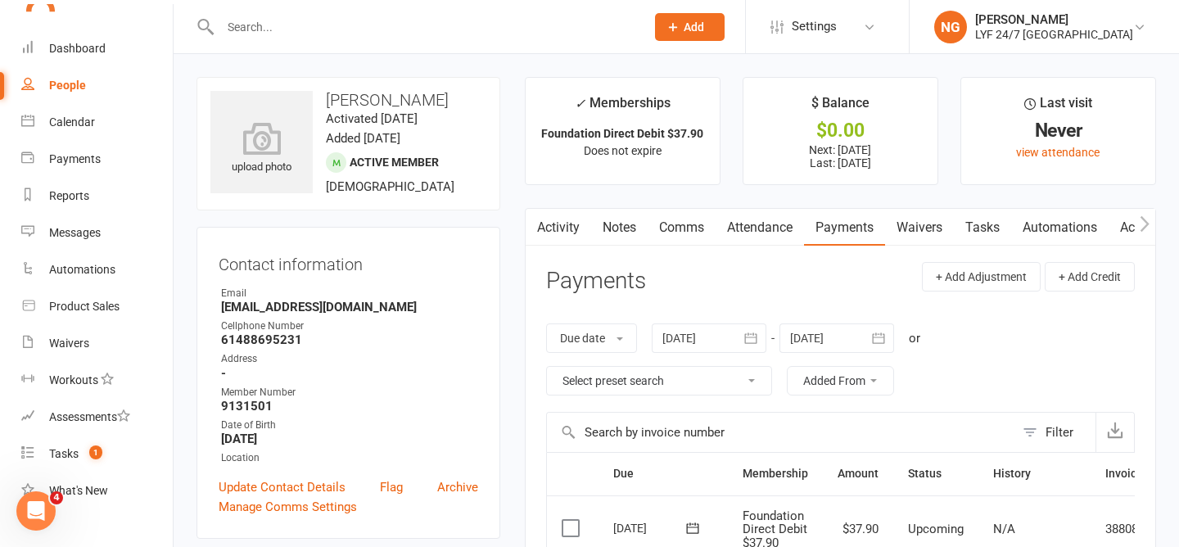
click at [567, 226] on link "Activity" at bounding box center [558, 228] width 65 height 38
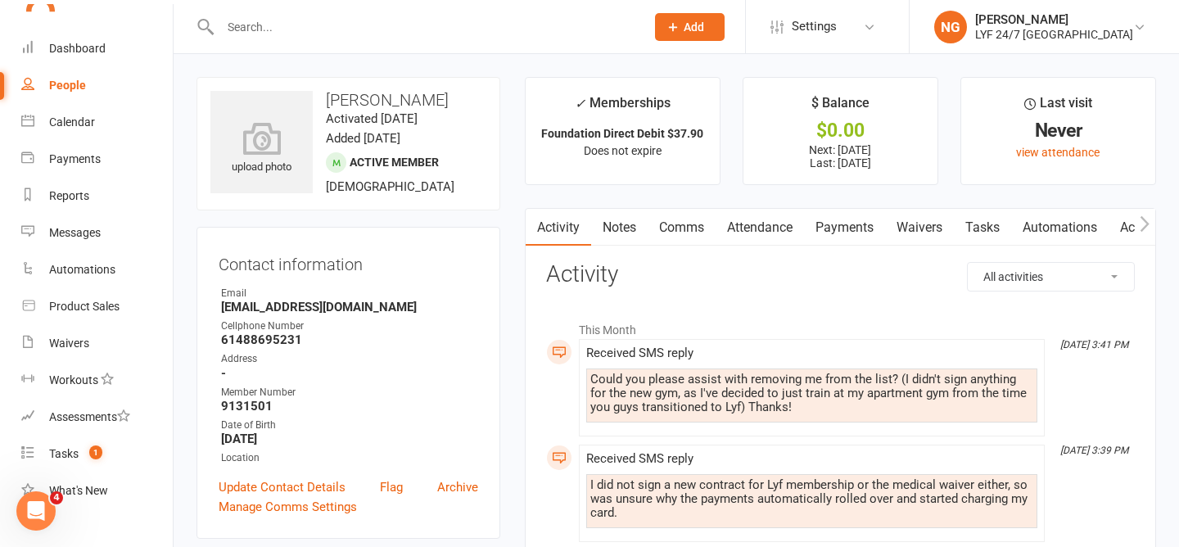
click at [689, 228] on link "Comms" at bounding box center [682, 228] width 68 height 38
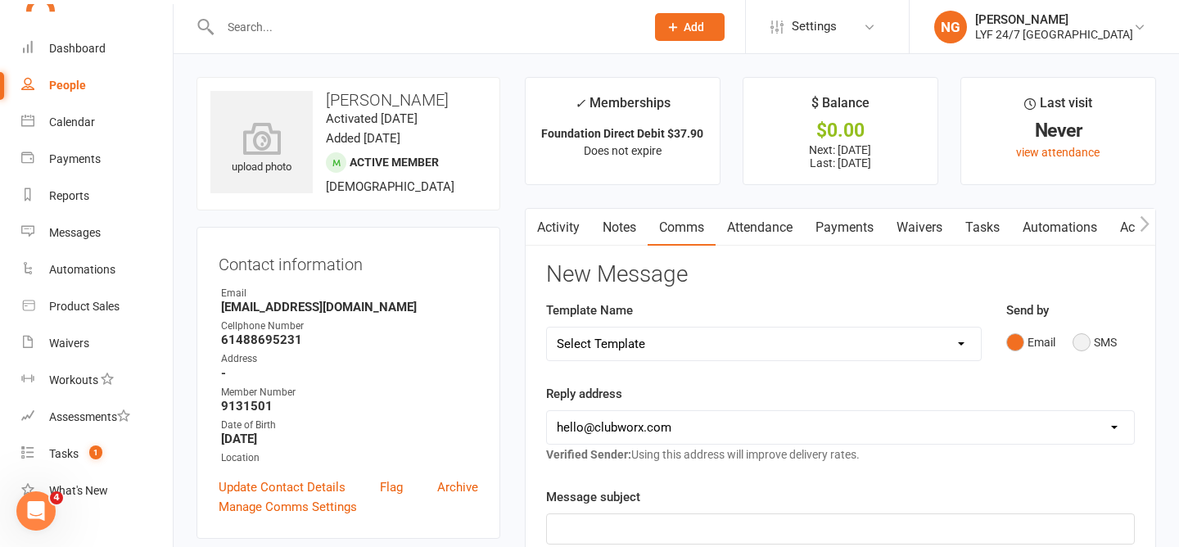
click at [1082, 338] on button "SMS" at bounding box center [1095, 342] width 44 height 31
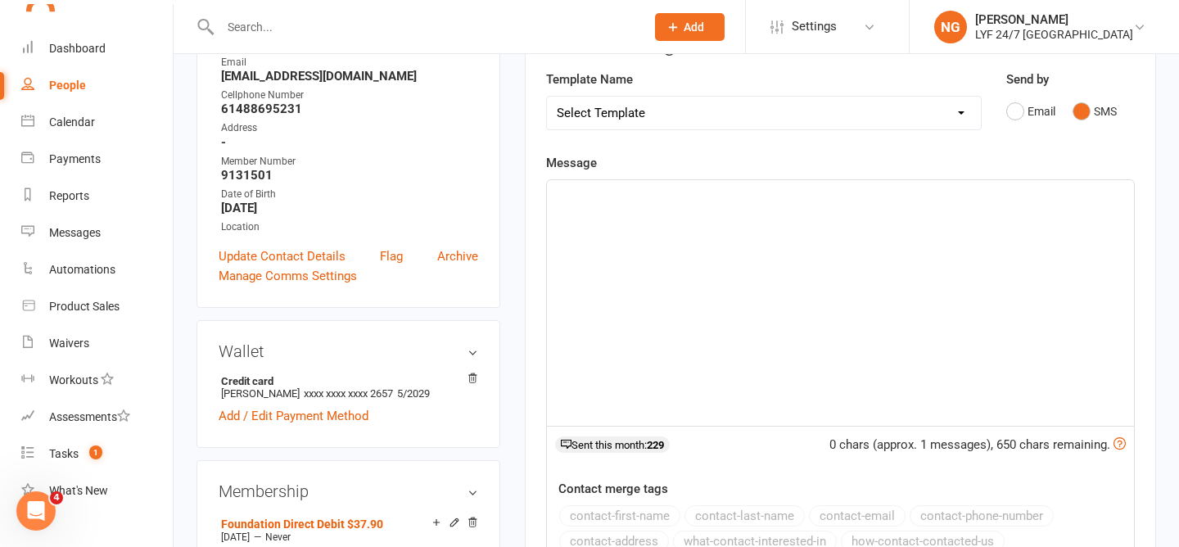
click at [915, 285] on div "﻿" at bounding box center [840, 303] width 587 height 246
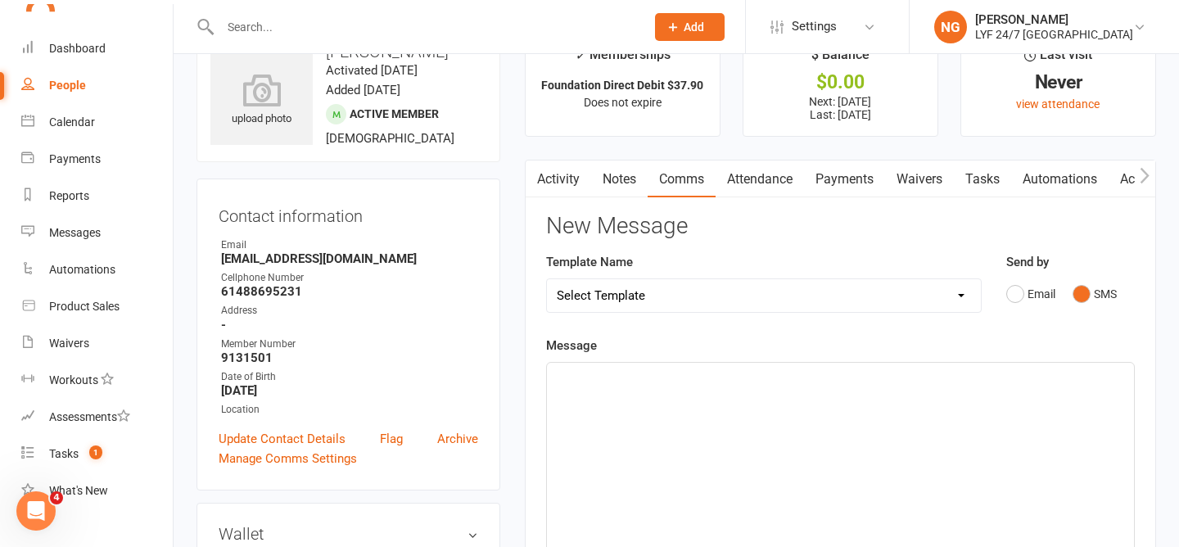
scroll to position [38, 0]
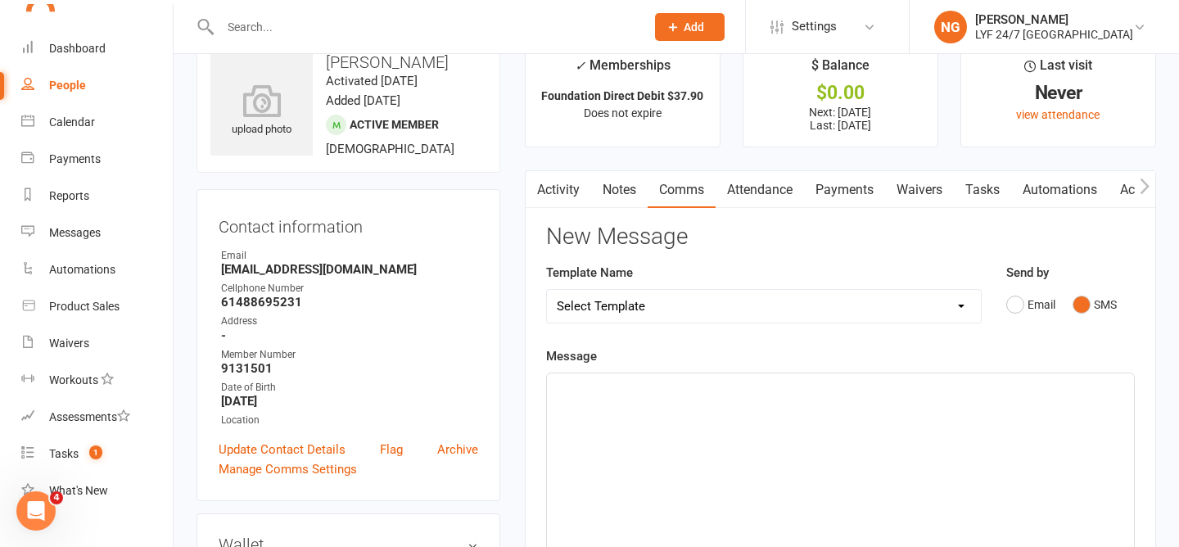
click at [545, 187] on scrollable-tabs "Activity Notes Comms Attendance Payments Waivers Tasks Automations Access Contr…" at bounding box center [841, 190] width 630 height 38
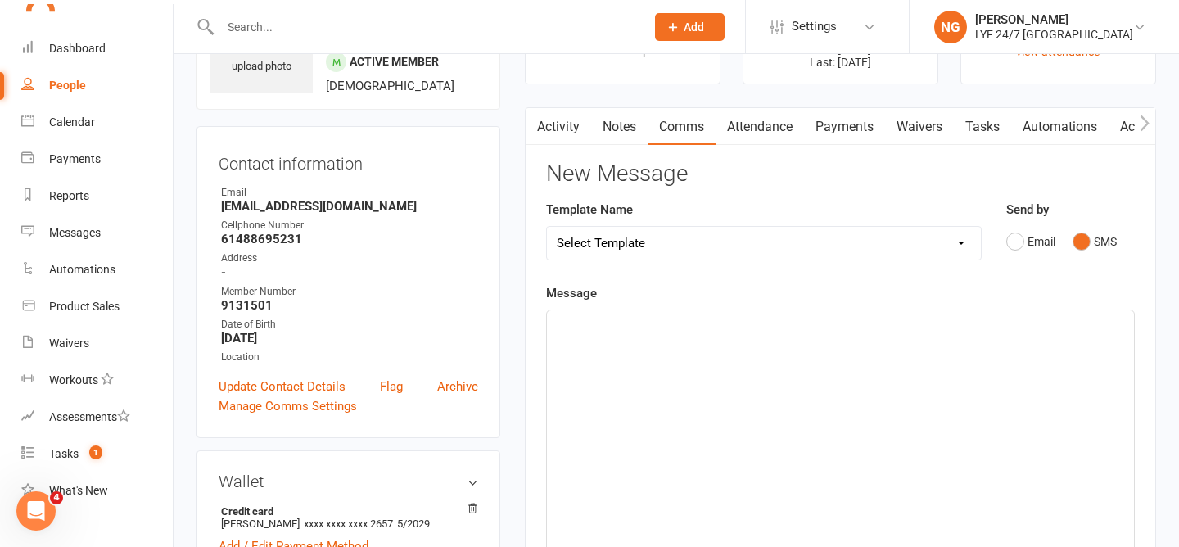
scroll to position [119, 0]
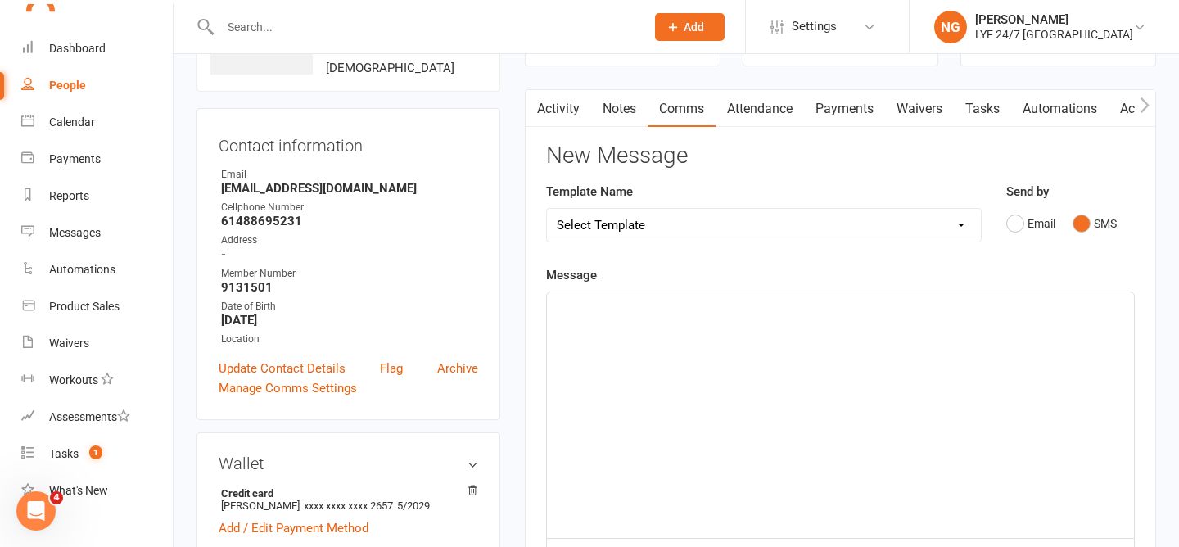
click at [568, 108] on link "Activity" at bounding box center [558, 109] width 65 height 38
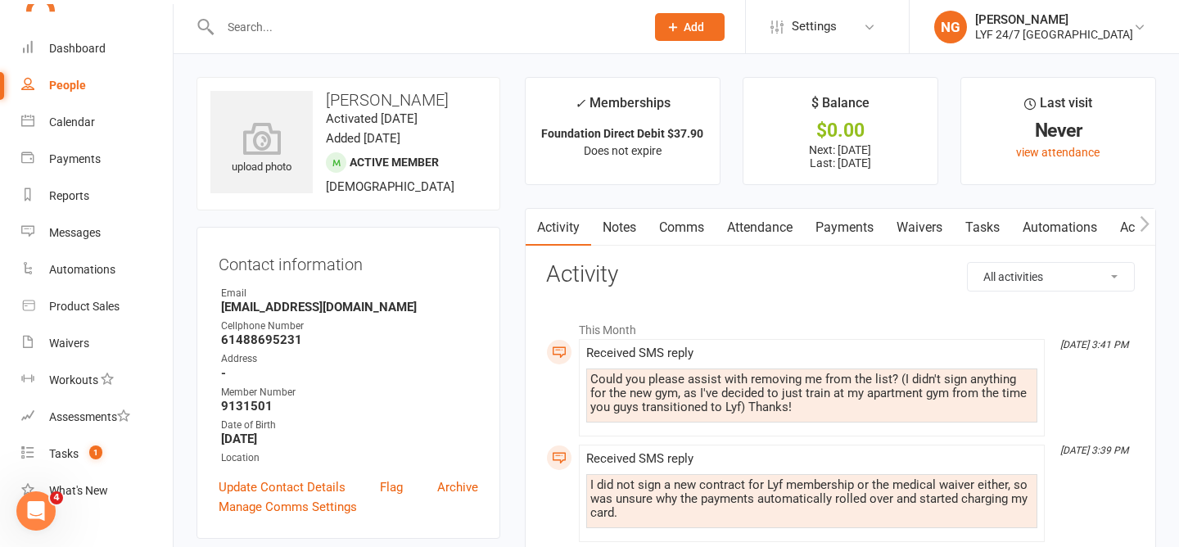
click at [681, 228] on link "Comms" at bounding box center [682, 228] width 68 height 38
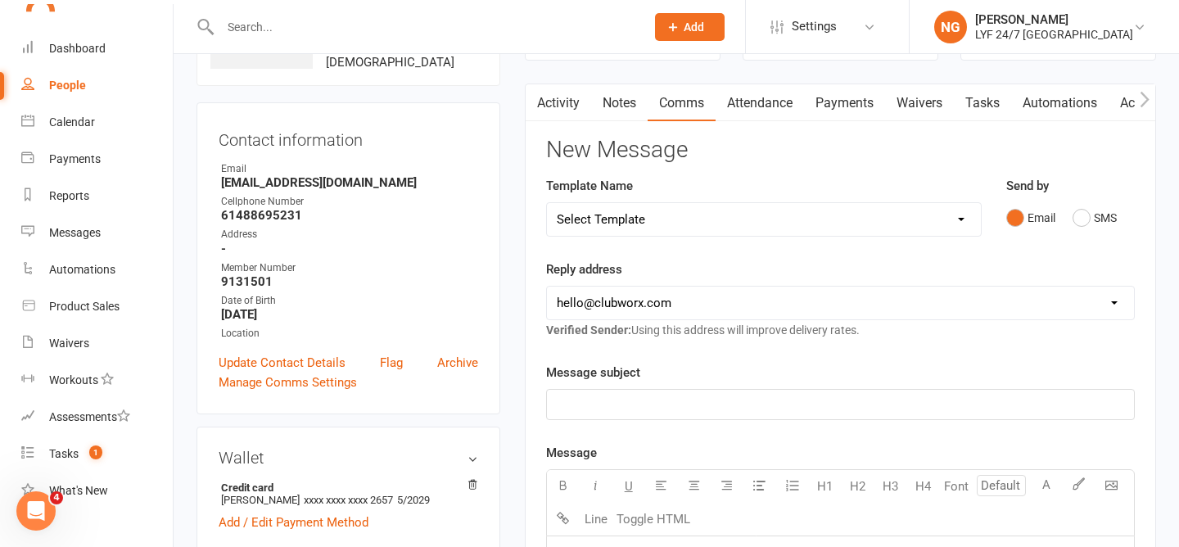
scroll to position [142, 0]
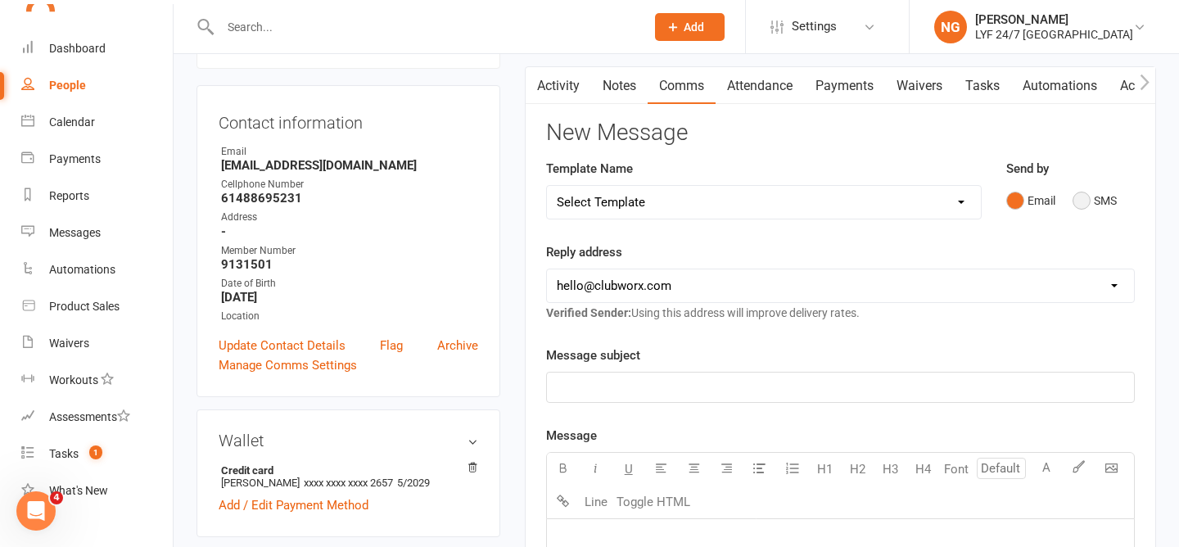
click at [1087, 199] on button "SMS" at bounding box center [1095, 200] width 44 height 31
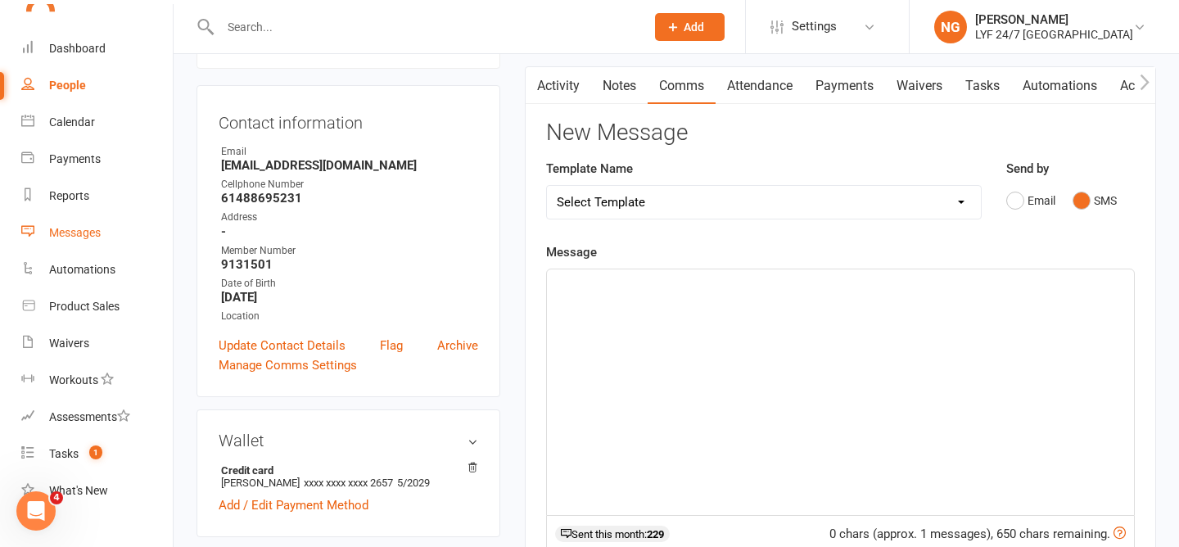
click at [84, 240] on link "Messages" at bounding box center [96, 233] width 151 height 37
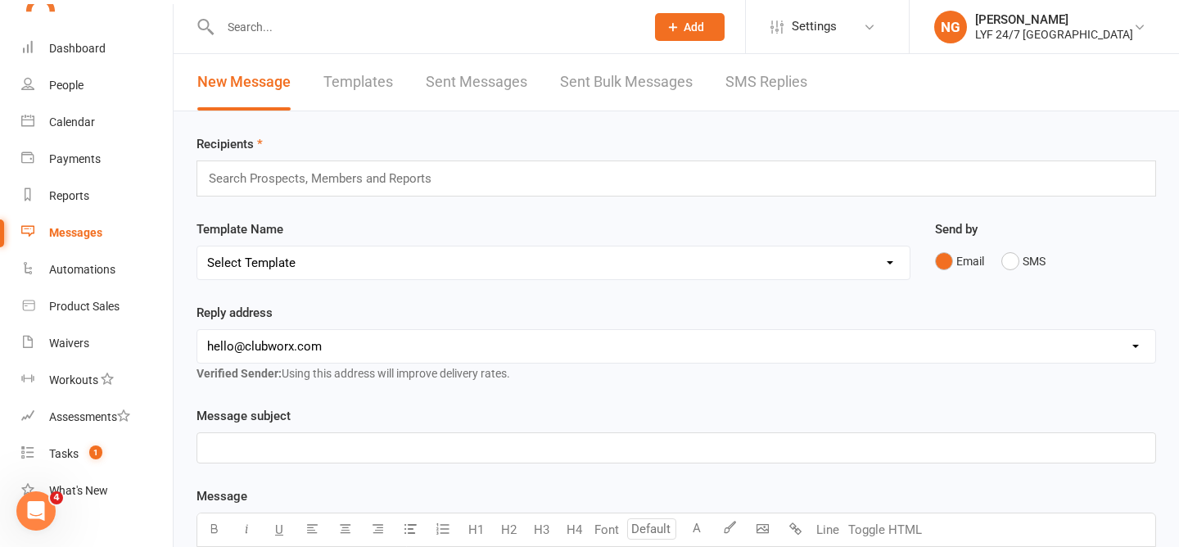
click at [759, 87] on link "SMS Replies" at bounding box center [766, 82] width 82 height 56
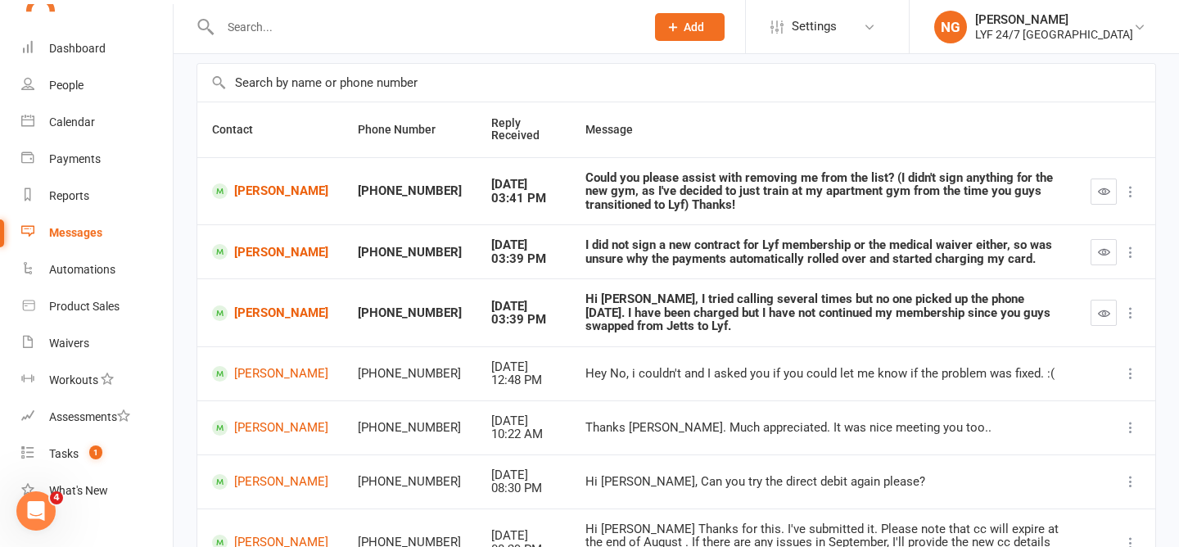
scroll to position [106, 0]
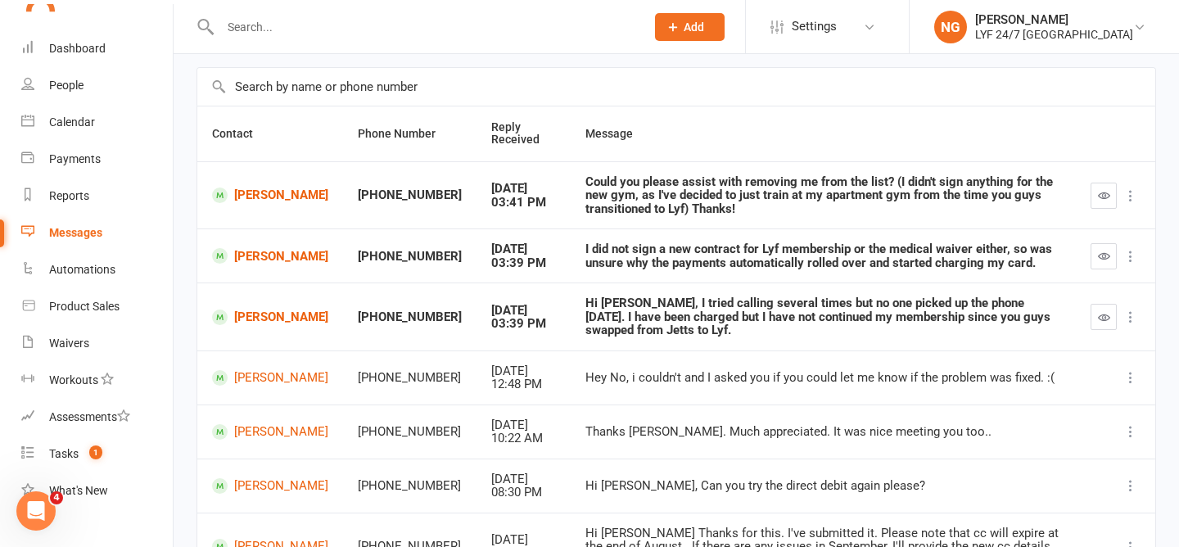
click at [700, 245] on div "I did not sign a new contract for Lyf membership or the medical waiver either, …" at bounding box center [823, 255] width 476 height 27
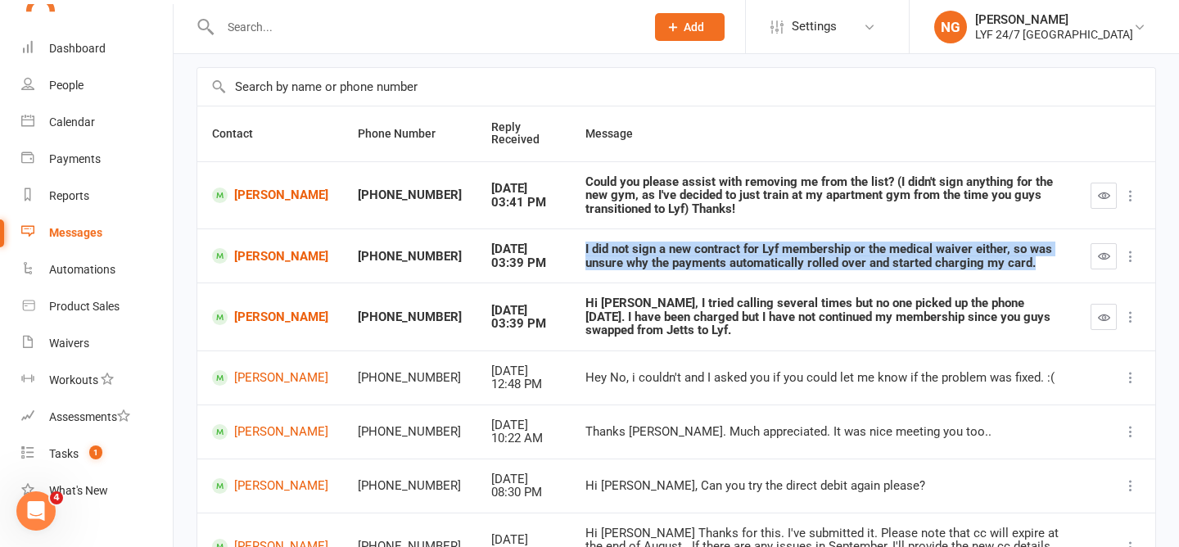
click at [700, 245] on div "I did not sign a new contract for Lyf membership or the medical waiver either, …" at bounding box center [823, 255] width 476 height 27
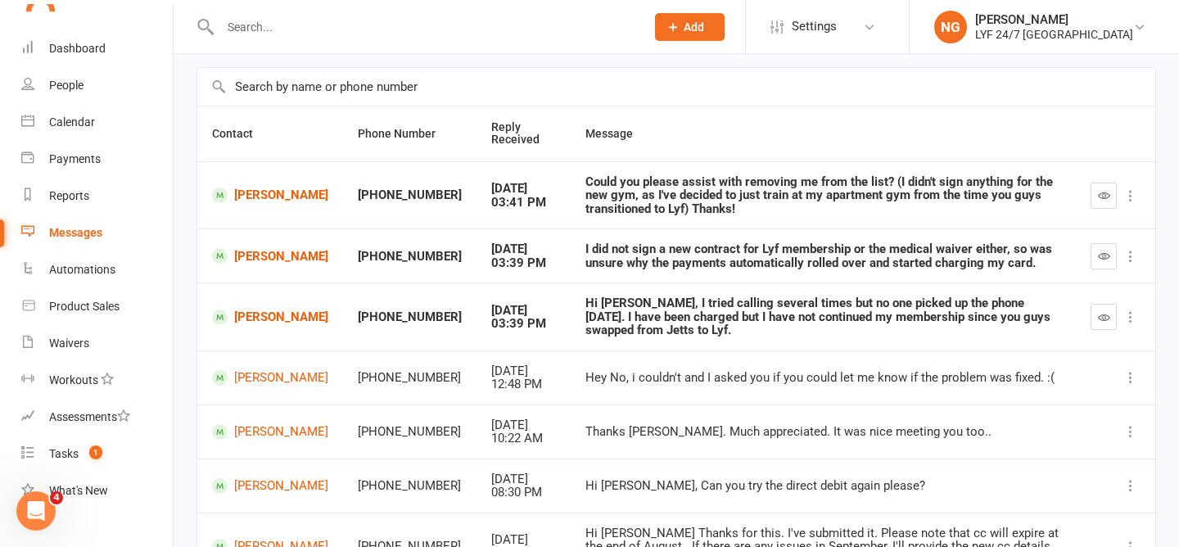
click at [697, 266] on div "I did not sign a new contract for Lyf membership or the medical waiver either, …" at bounding box center [823, 255] width 476 height 27
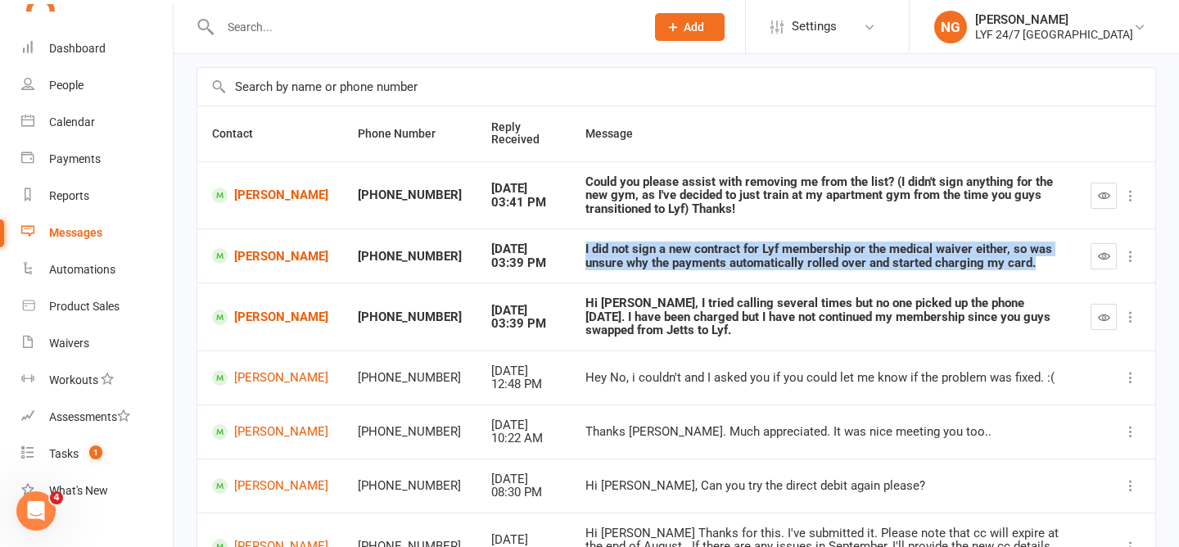
click at [697, 266] on div "I did not sign a new contract for Lyf membership or the medical waiver either, …" at bounding box center [823, 255] width 476 height 27
click at [688, 263] on div "I did not sign a new contract for Lyf membership or the medical waiver either, …" at bounding box center [823, 255] width 476 height 27
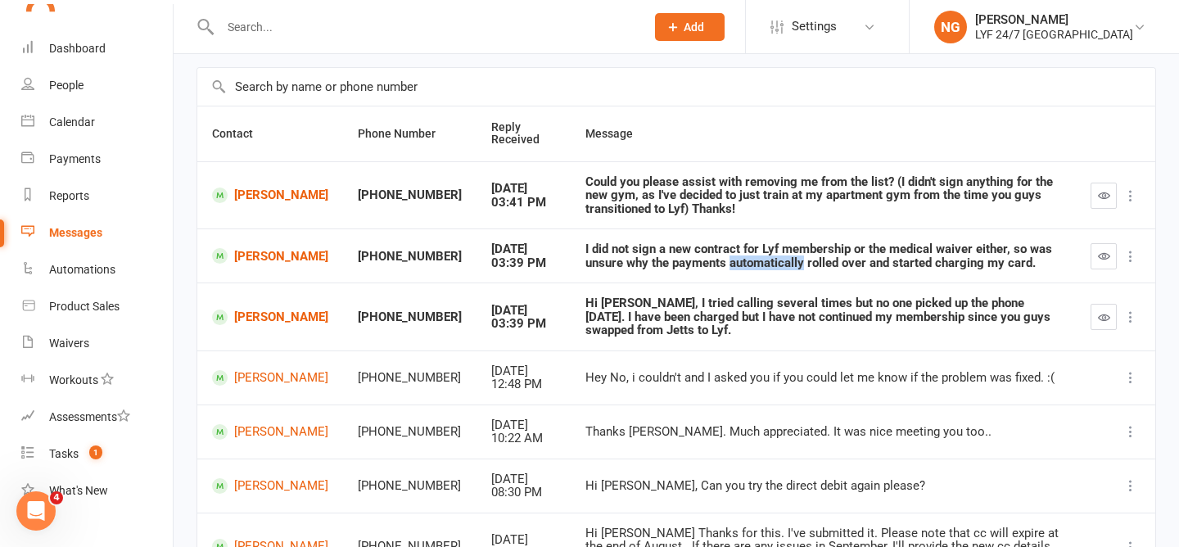
click at [688, 263] on div "I did not sign a new contract for Lyf membership or the medical waiver either, …" at bounding box center [823, 255] width 476 height 27
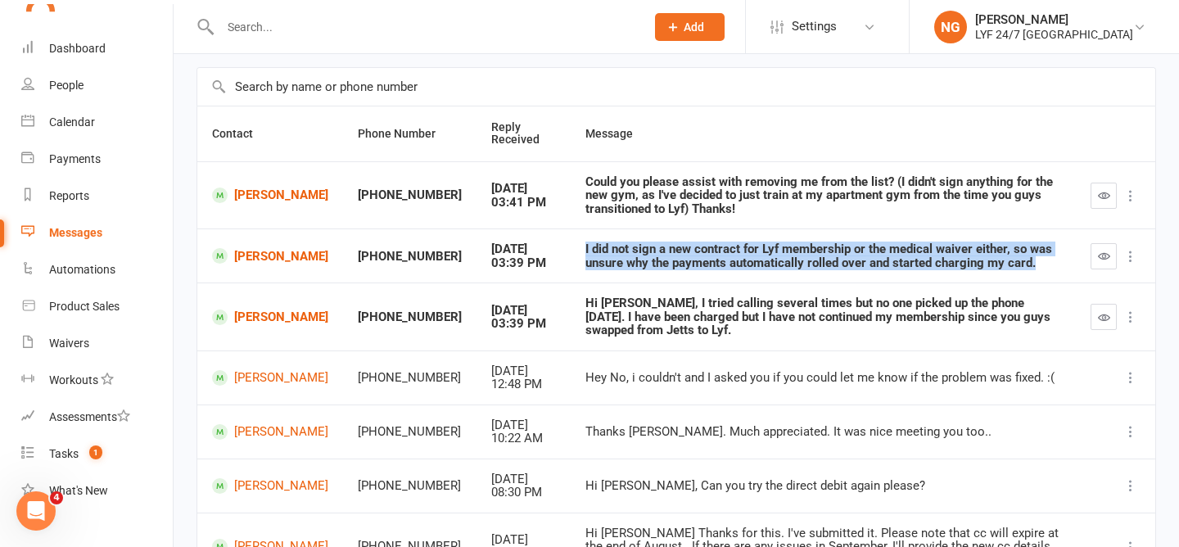
click at [688, 263] on div "I did not sign a new contract for Lyf membership or the medical waiver either, …" at bounding box center [823, 255] width 476 height 27
click at [680, 259] on div "I did not sign a new contract for Lyf membership or the medical waiver either, …" at bounding box center [823, 255] width 476 height 27
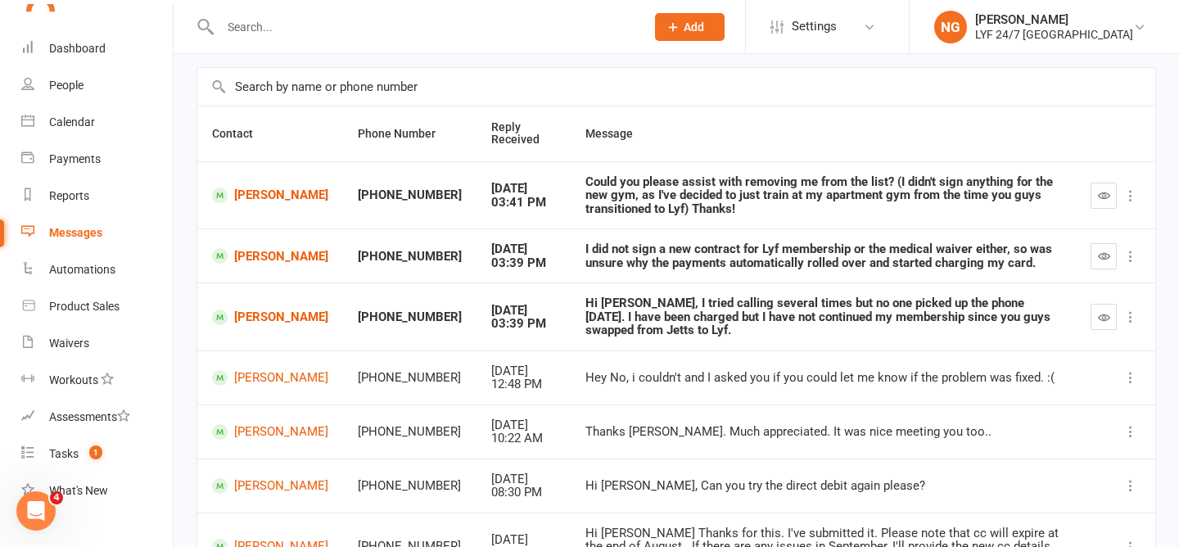
click at [668, 307] on div "Hi [PERSON_NAME], I tried calling several times but no one picked up the phone …" at bounding box center [823, 316] width 476 height 41
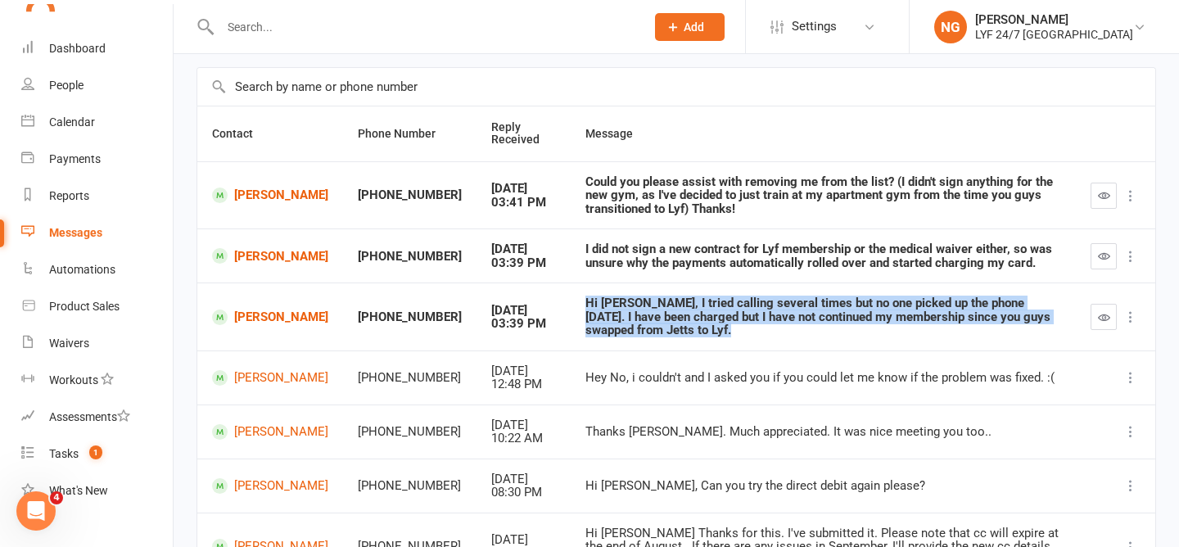
click at [668, 307] on div "Hi [PERSON_NAME], I tried calling several times but no one picked up the phone …" at bounding box center [823, 316] width 476 height 41
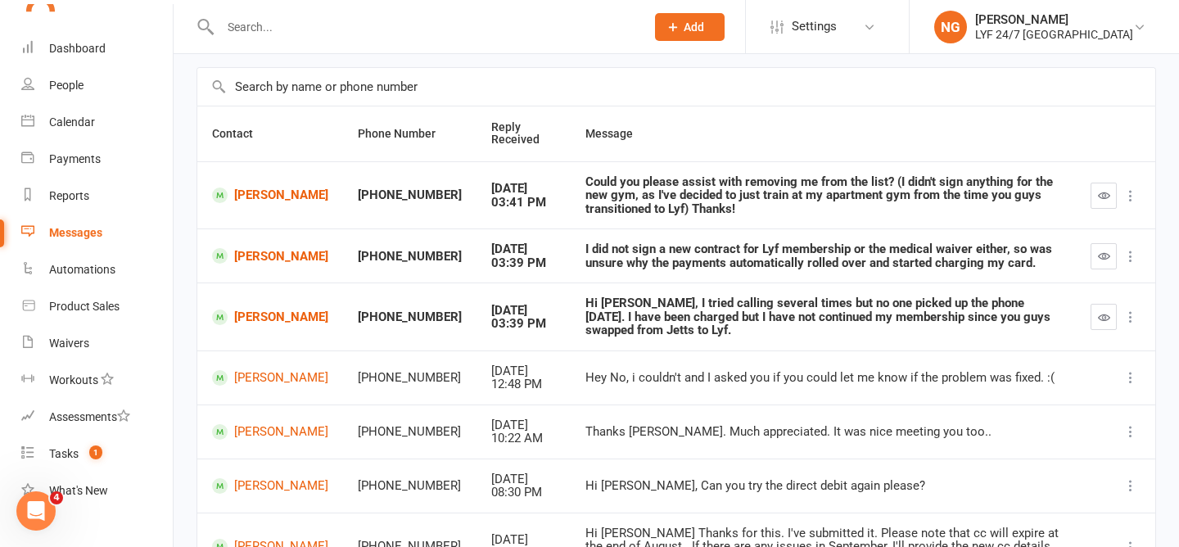
click at [667, 314] on div "Hi [PERSON_NAME], I tried calling several times but no one picked up the phone …" at bounding box center [823, 316] width 476 height 41
click at [652, 258] on div "I did not sign a new contract for Lyf membership or the medical waiver either, …" at bounding box center [823, 255] width 476 height 27
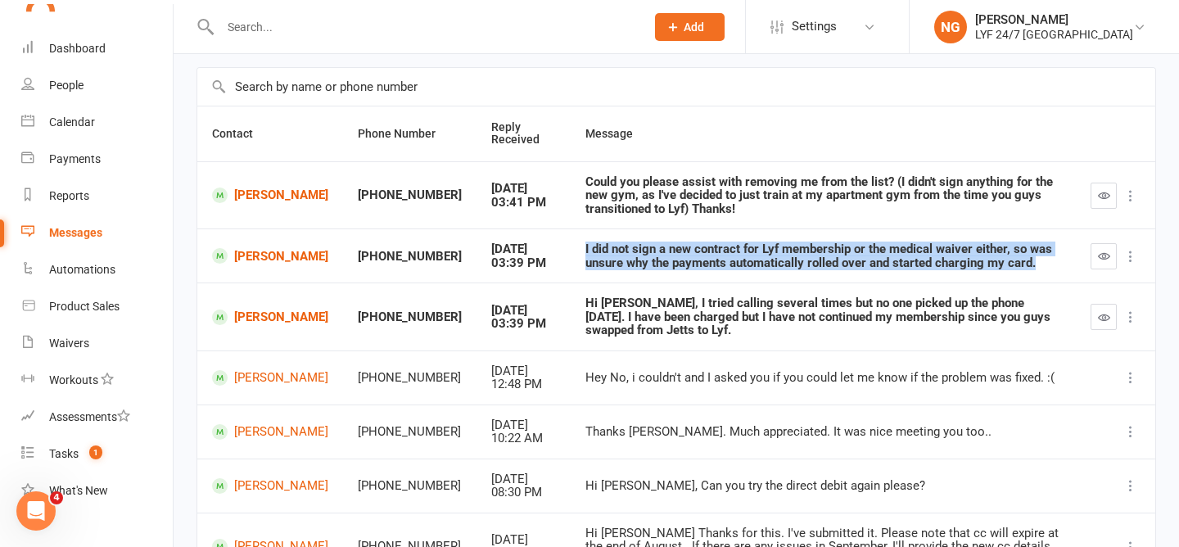
click at [652, 258] on div "I did not sign a new contract for Lyf membership or the medical waiver either, …" at bounding box center [823, 255] width 476 height 27
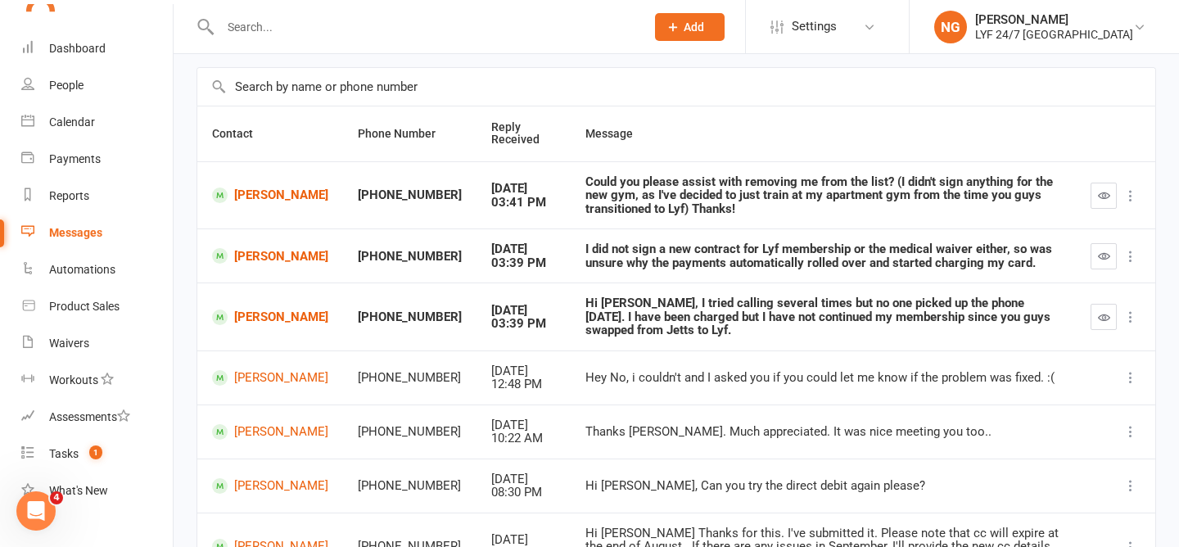
click at [629, 200] on div "Could you please assist with removing me from the list? (I didn't sign anything…" at bounding box center [823, 195] width 476 height 41
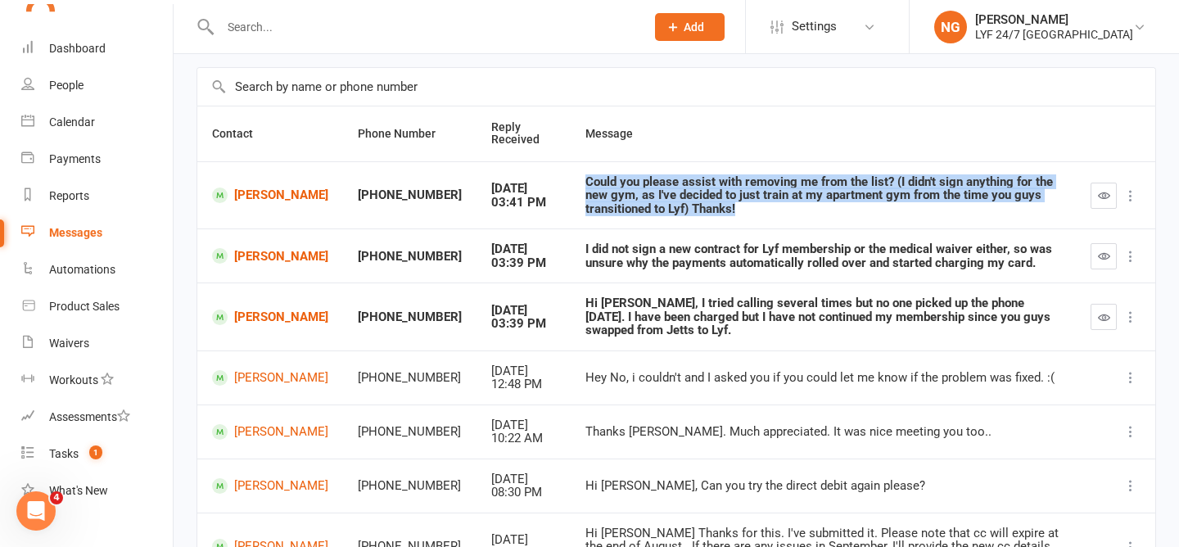
click at [629, 200] on div "Could you please assist with removing me from the list? (I didn't sign anything…" at bounding box center [823, 195] width 476 height 41
click at [629, 203] on div "Could you please assist with removing me from the list? (I didn't sign anything…" at bounding box center [823, 195] width 476 height 41
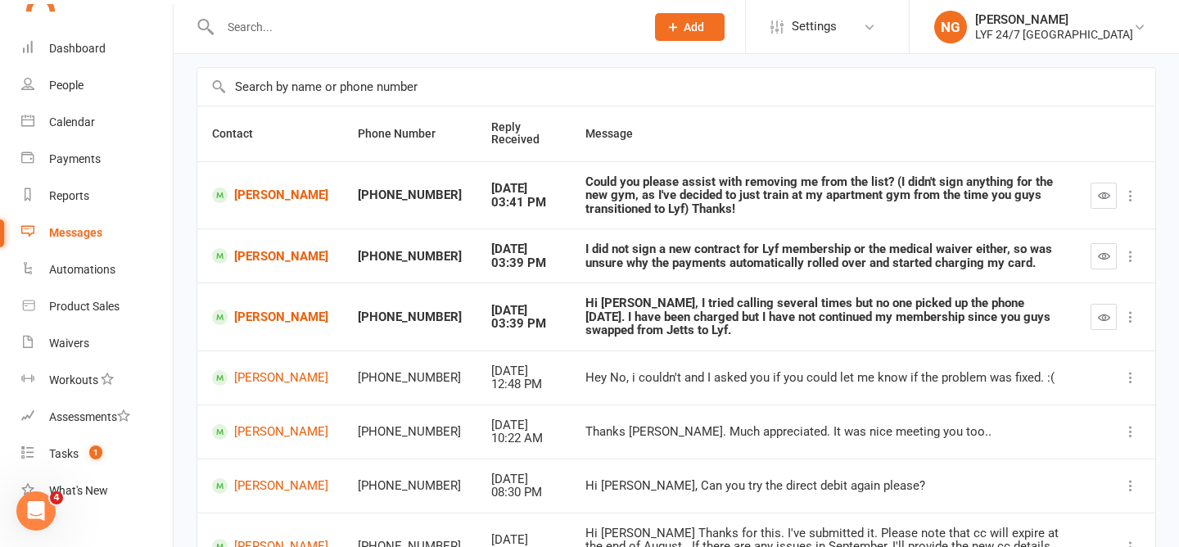
click at [666, 215] on div "Could you please assist with removing me from the list? (I didn't sign anything…" at bounding box center [823, 195] width 476 height 41
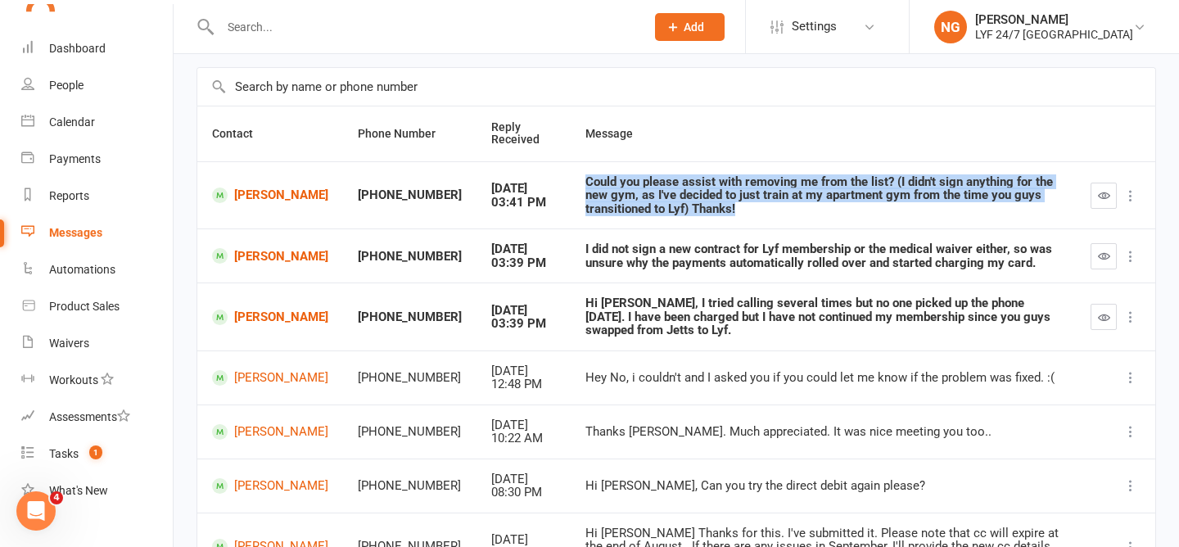
click at [666, 215] on div "Could you please assist with removing me from the list? (I didn't sign anything…" at bounding box center [823, 195] width 476 height 41
click at [666, 201] on div "Could you please assist with removing me from the list? (I didn't sign anything…" at bounding box center [823, 195] width 476 height 41
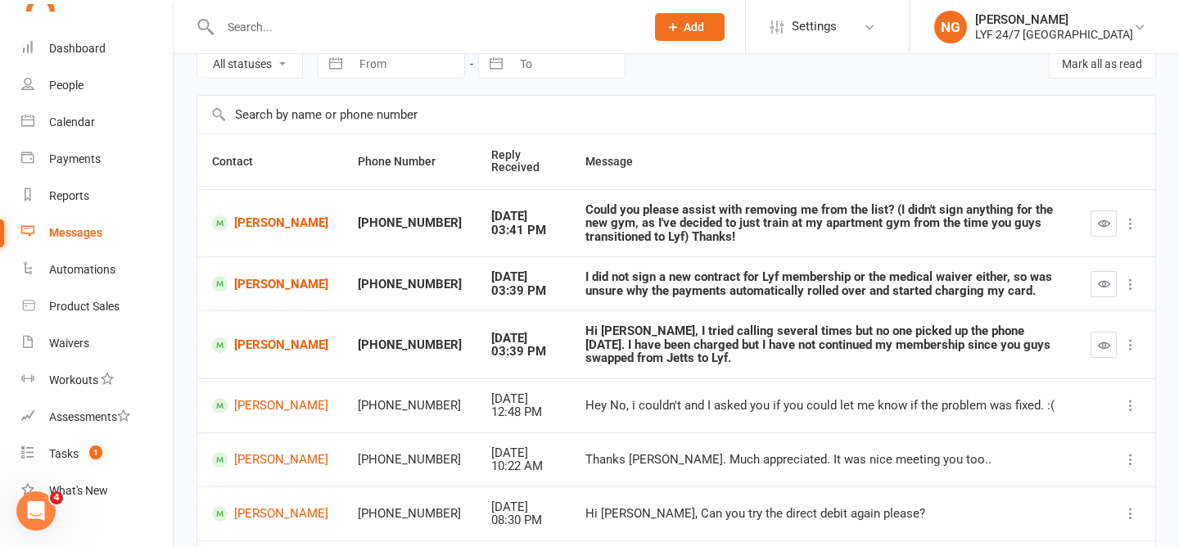
scroll to position [0, 0]
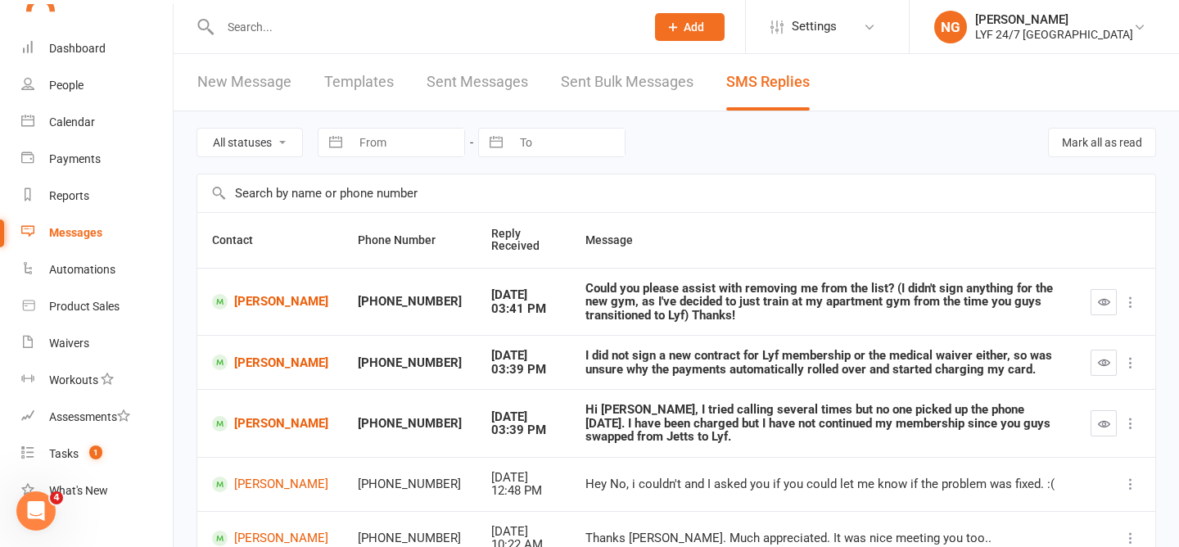
click at [699, 409] on div "Hi [PERSON_NAME], I tried calling several times but no one picked up the phone …" at bounding box center [823, 423] width 476 height 41
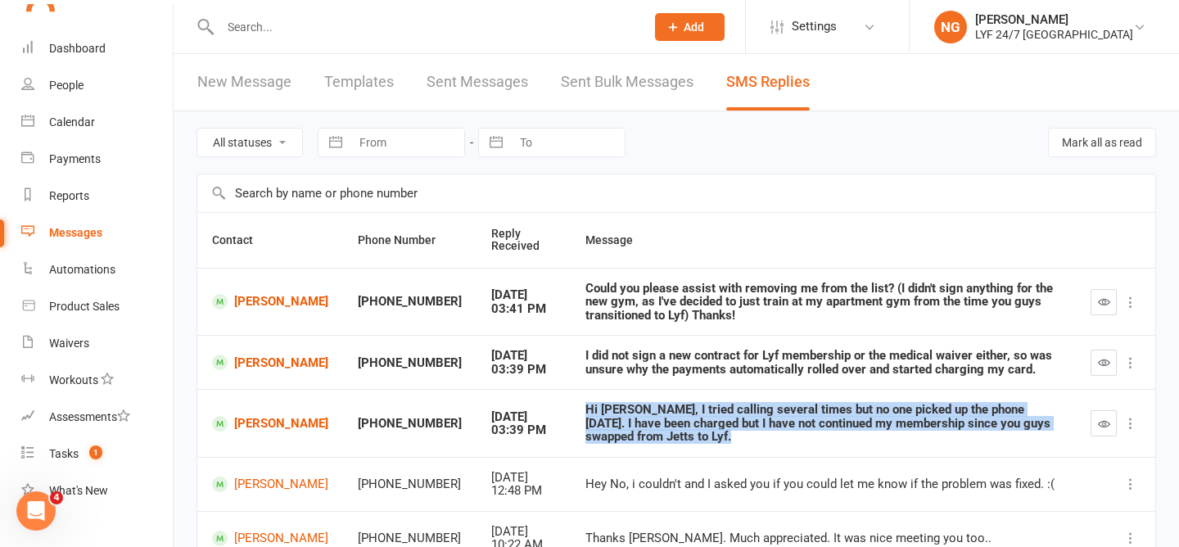
click at [699, 409] on div "Hi [PERSON_NAME], I tried calling several times but no one picked up the phone …" at bounding box center [823, 423] width 476 height 41
click at [684, 396] on td "Hi [PERSON_NAME], I tried calling several times but no one picked up the phone …" at bounding box center [823, 423] width 505 height 68
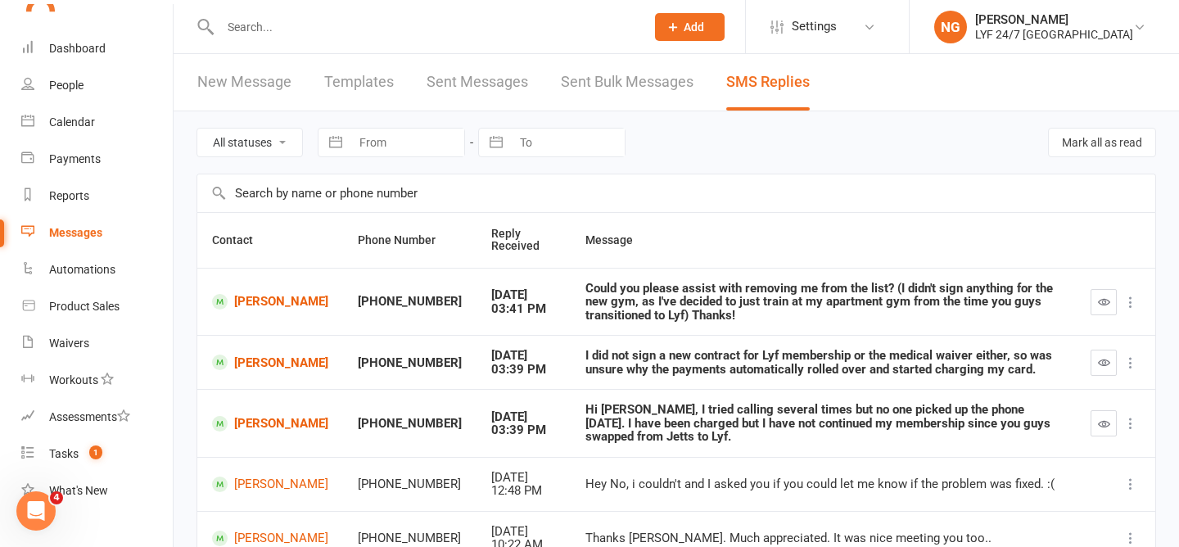
click at [684, 420] on div "Hi [PERSON_NAME], I tried calling several times but no one picked up the phone …" at bounding box center [823, 423] width 476 height 41
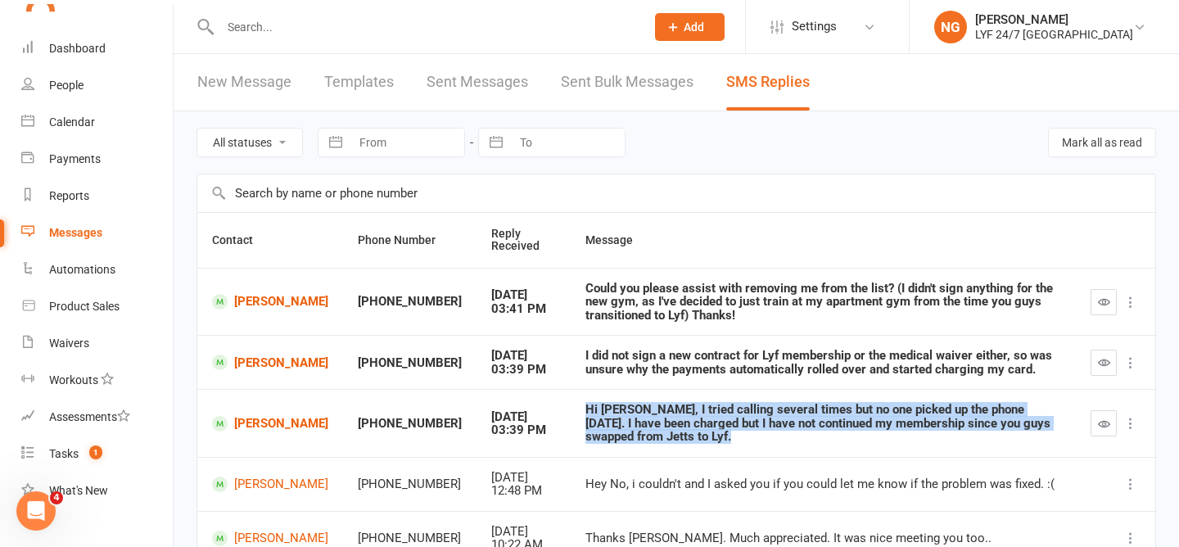
click at [684, 420] on div "Hi [PERSON_NAME], I tried calling several times but no one picked up the phone …" at bounding box center [823, 423] width 476 height 41
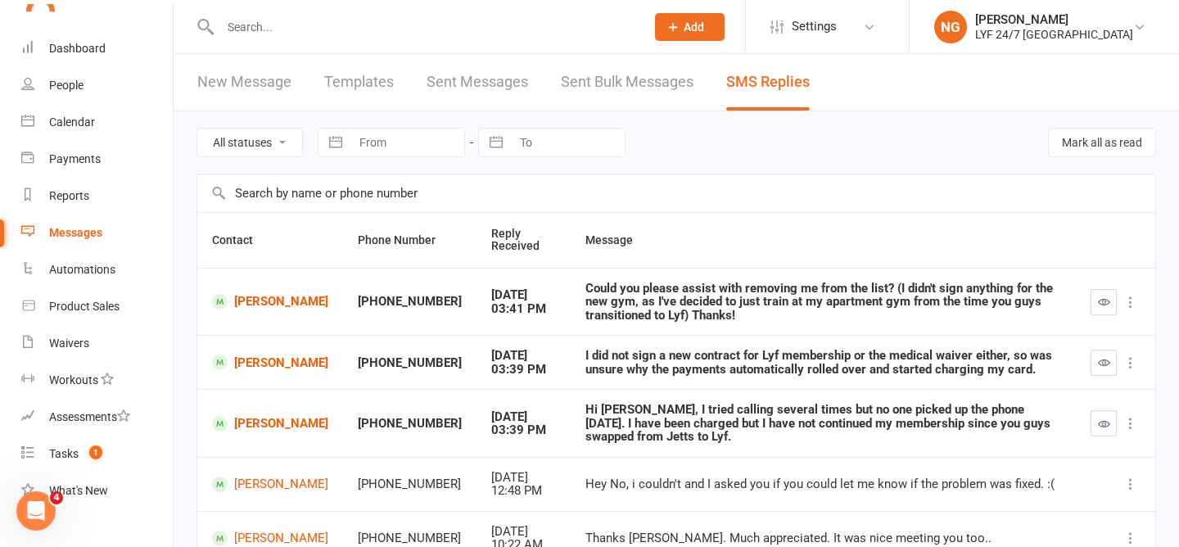
click at [653, 392] on td "Hi [PERSON_NAME], I tried calling several times but no one picked up the phone …" at bounding box center [823, 423] width 505 height 68
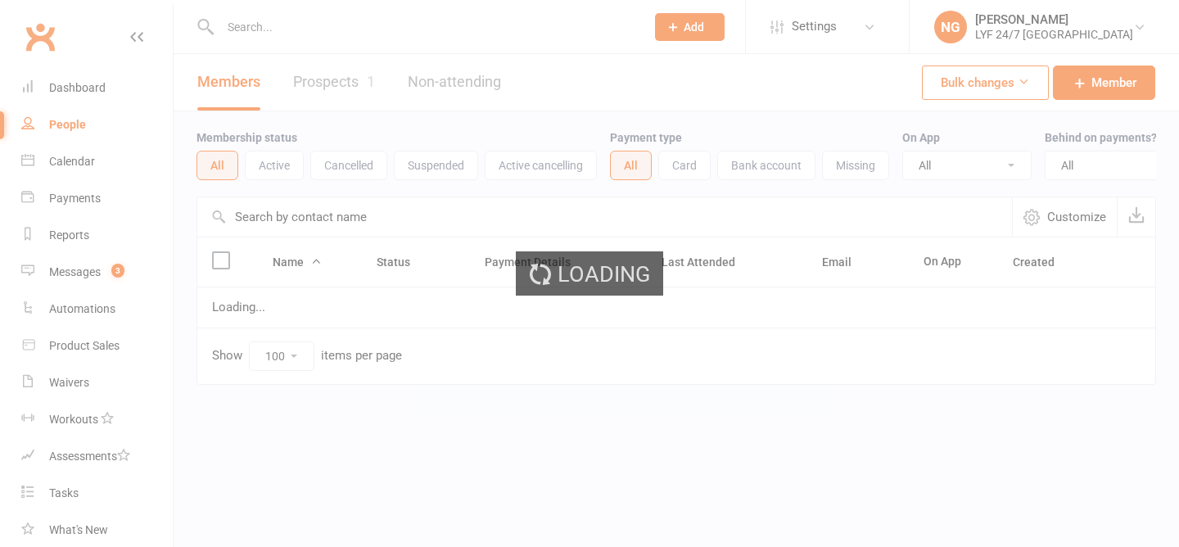
select select "100"
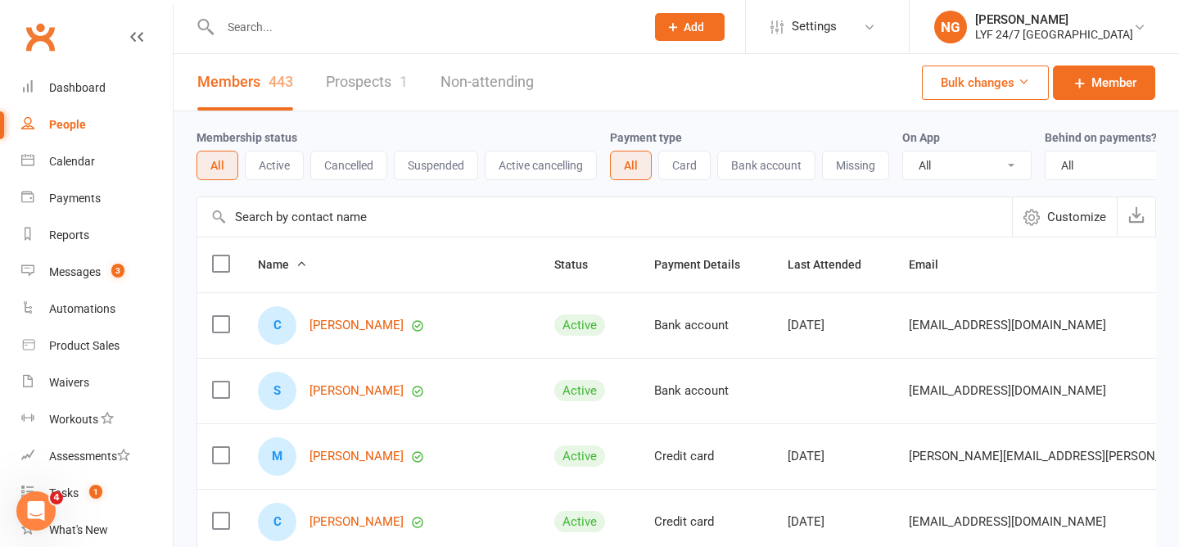
click at [246, 32] on input "text" at bounding box center [424, 27] width 418 height 23
click at [95, 263] on link "Messages 3" at bounding box center [96, 272] width 151 height 37
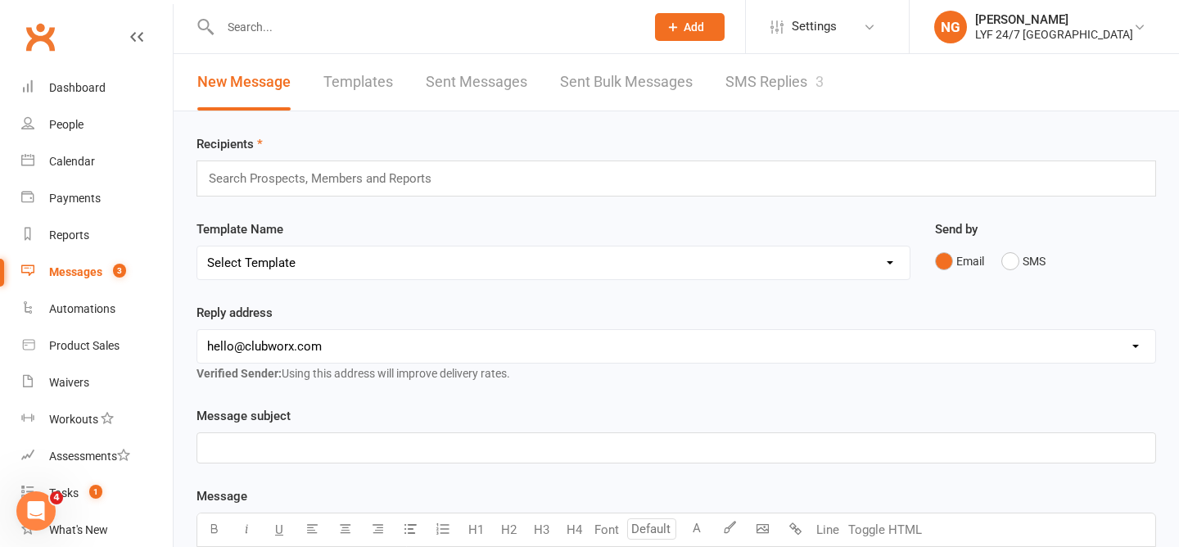
click at [753, 90] on link "SMS Replies 3" at bounding box center [774, 82] width 98 height 56
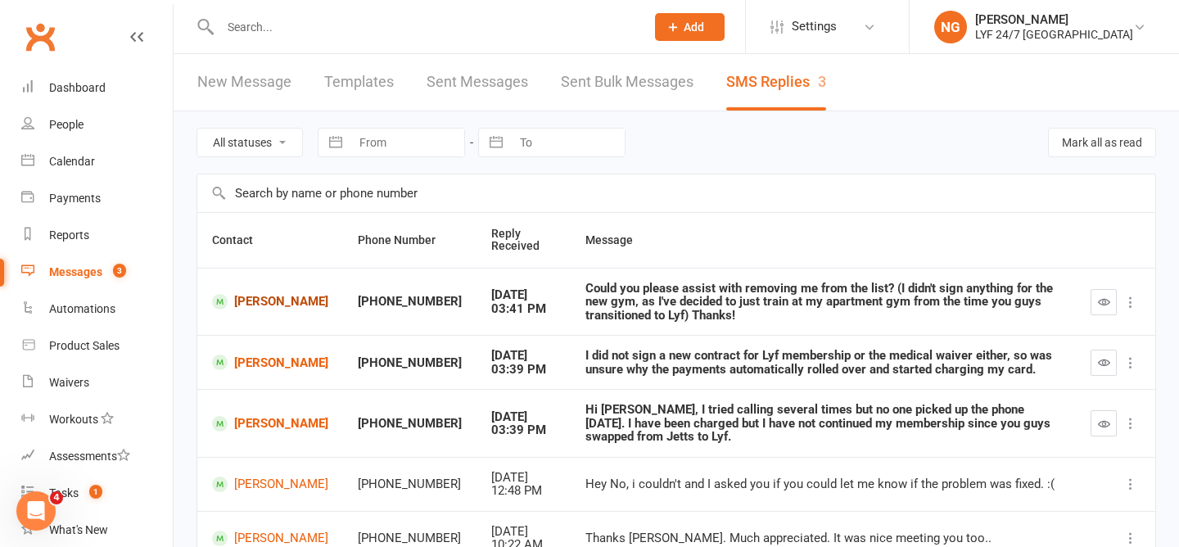
click at [256, 302] on link "[PERSON_NAME]" at bounding box center [270, 302] width 116 height 16
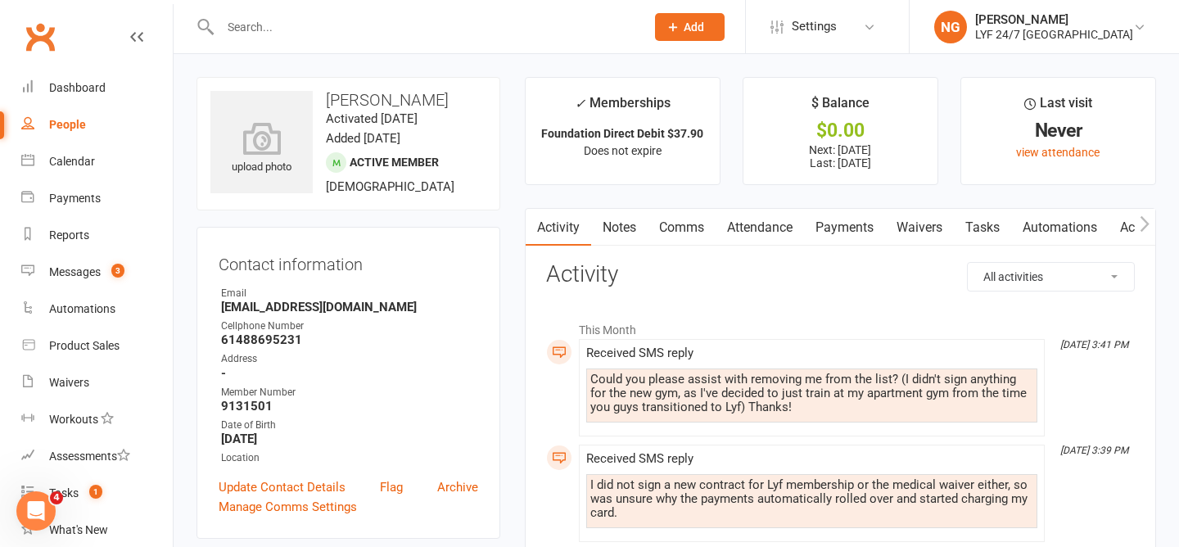
click at [97, 139] on link "People" at bounding box center [96, 124] width 151 height 37
select select "100"
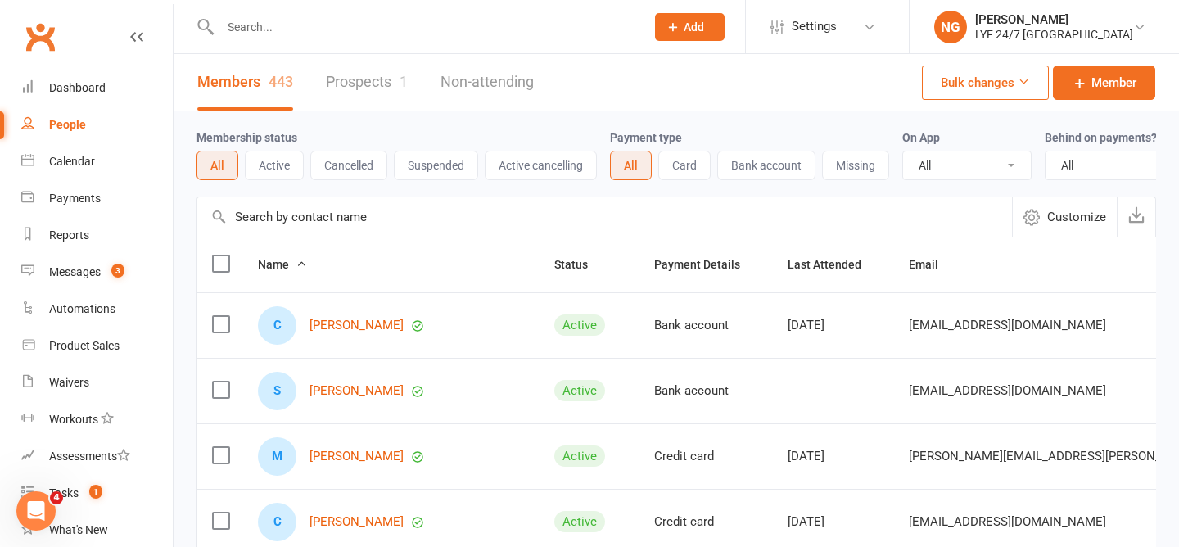
click at [385, 82] on link "Prospects 1" at bounding box center [367, 82] width 82 height 56
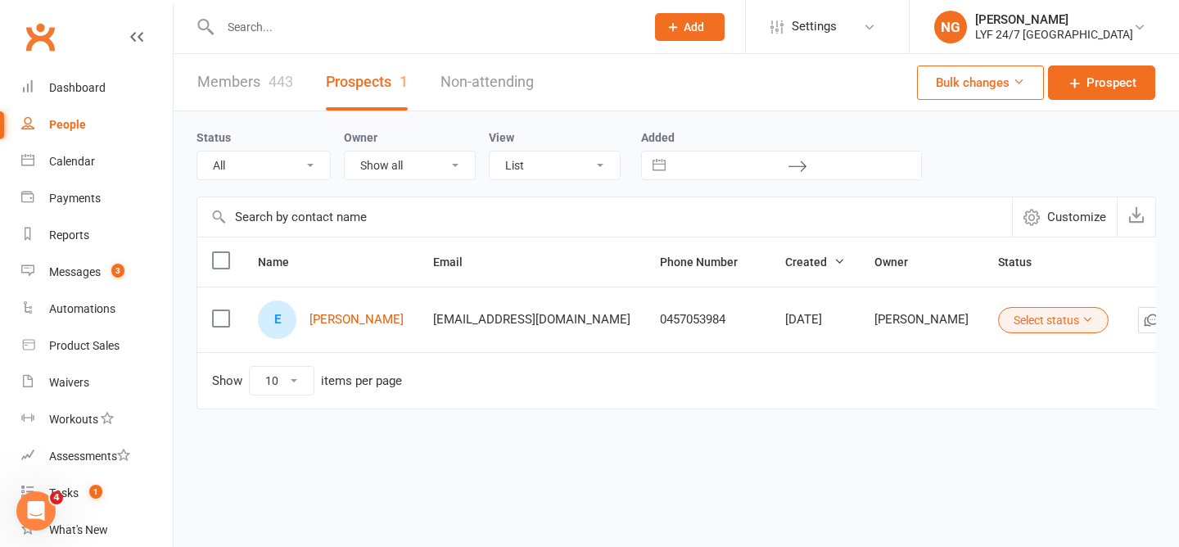
click at [255, 82] on link "Members 443" at bounding box center [245, 82] width 96 height 56
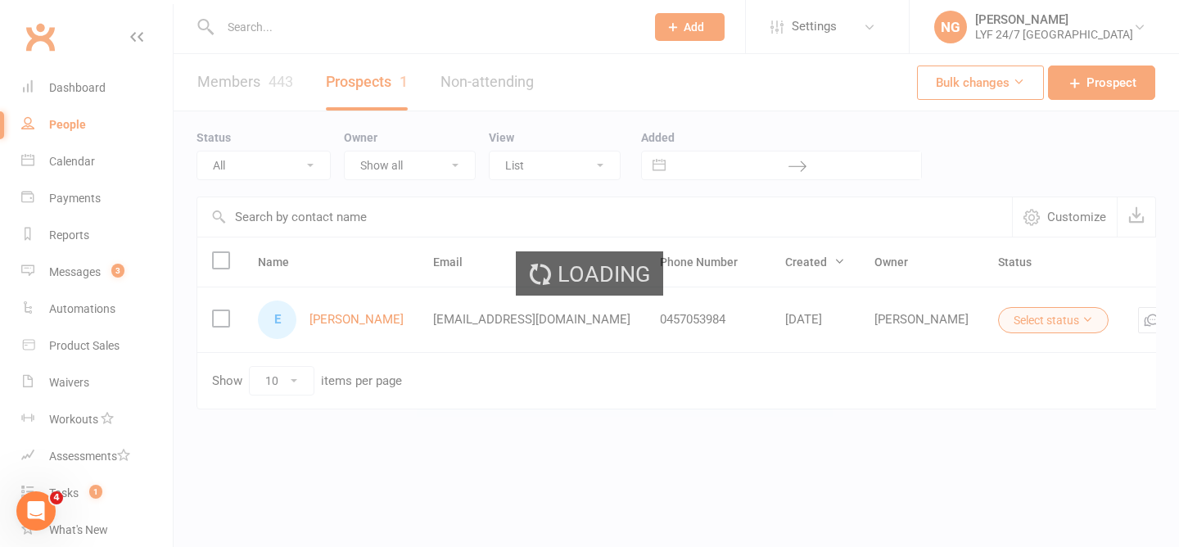
select select "100"
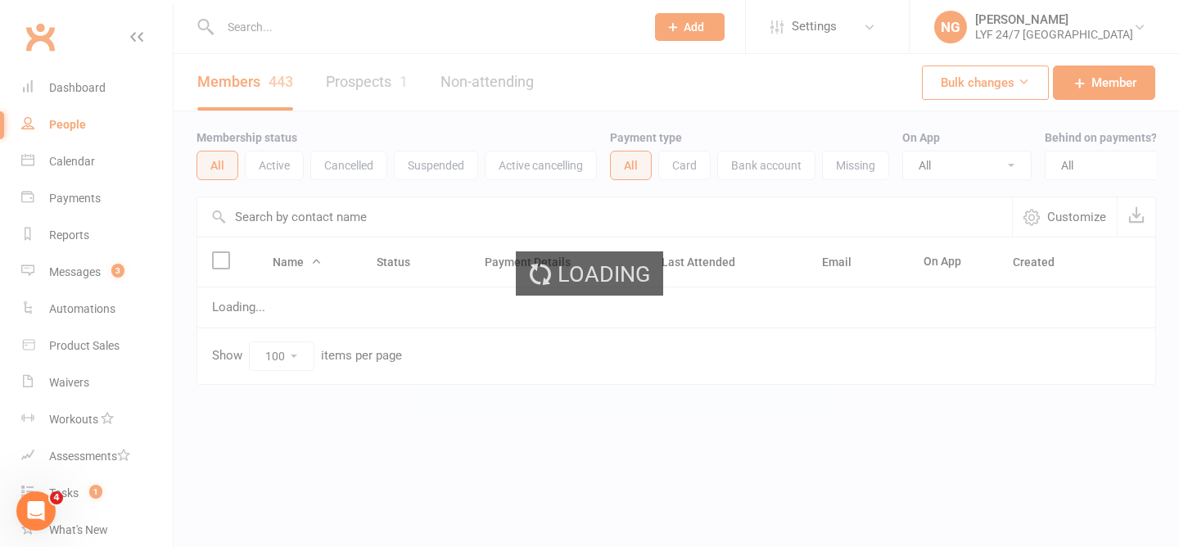
click at [95, 273] on ui-view "Prospect Member Non-attending contact Class / event Appointment Task Membership…" at bounding box center [589, 226] width 1179 height 445
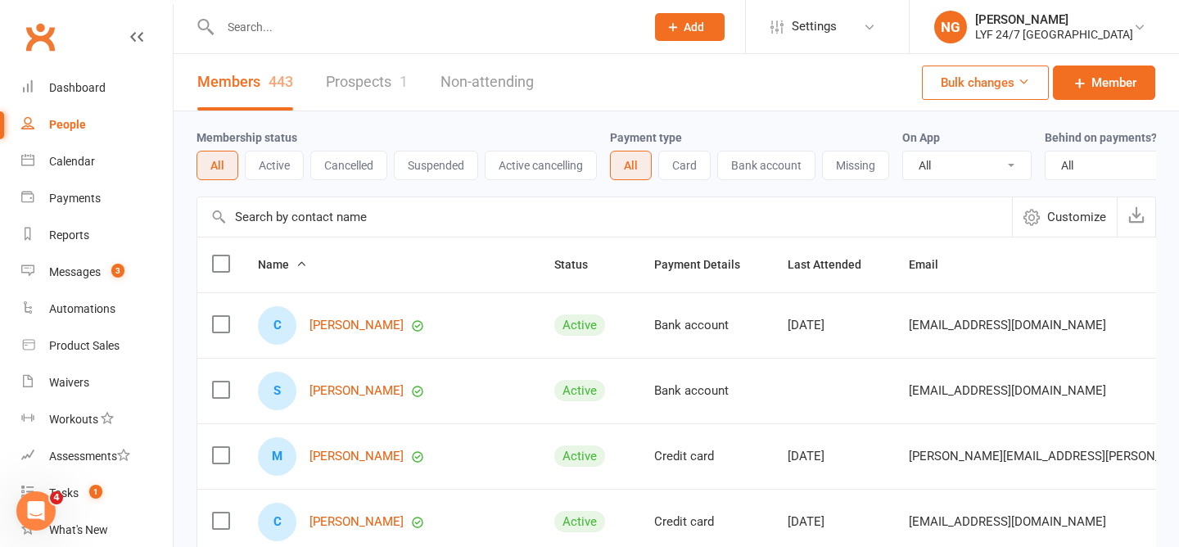
click at [291, 34] on input "text" at bounding box center [424, 27] width 418 height 23
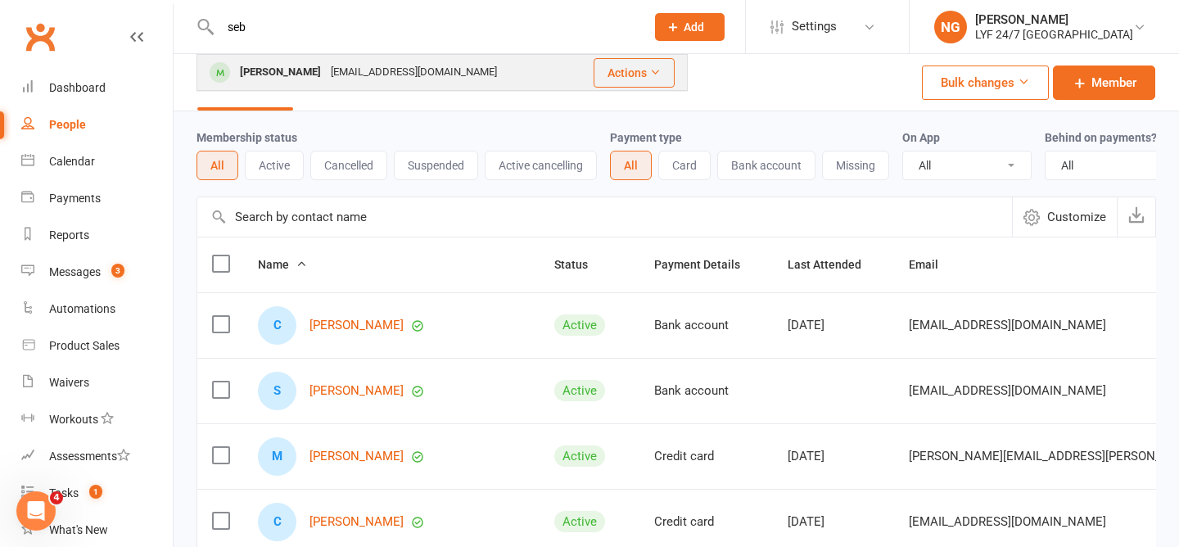
type input "seb"
click at [306, 73] on div "[PERSON_NAME]" at bounding box center [280, 73] width 91 height 24
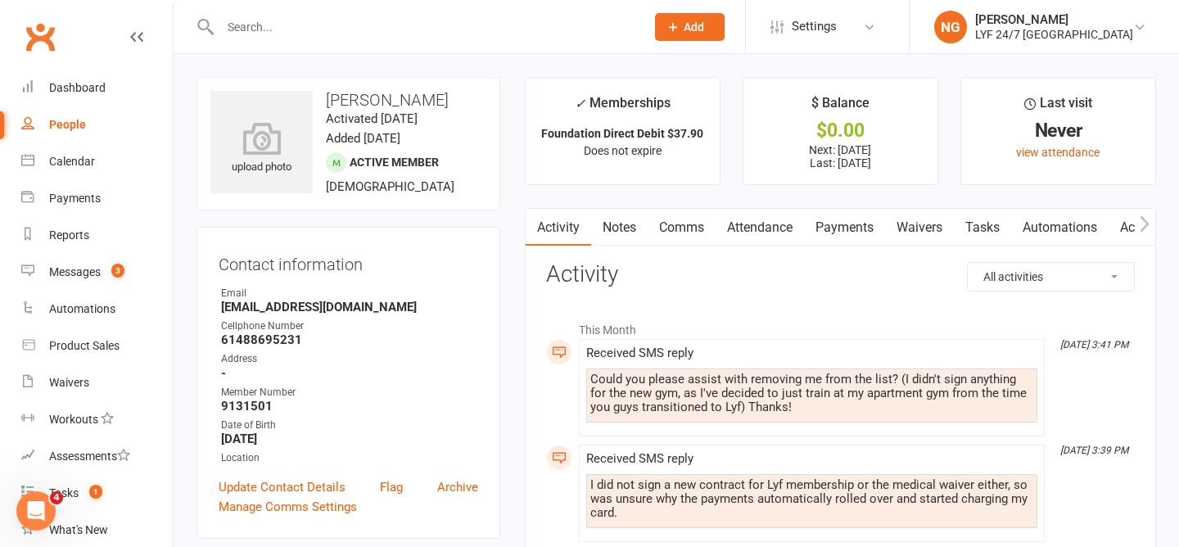
click at [773, 230] on link "Attendance" at bounding box center [760, 228] width 88 height 38
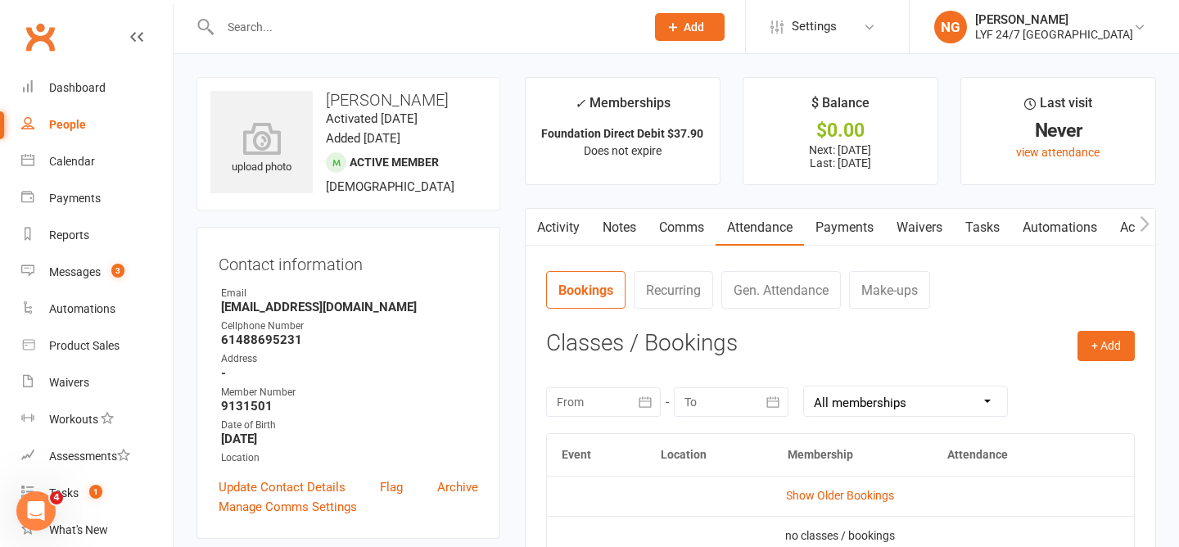
click at [656, 222] on link "Comms" at bounding box center [682, 228] width 68 height 38
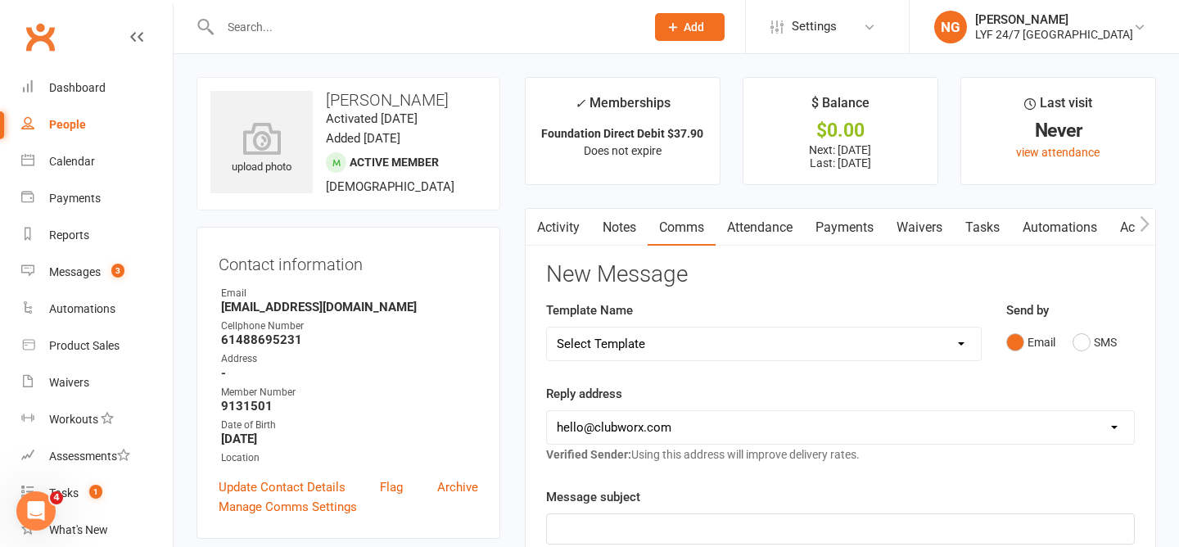
scroll to position [156, 0]
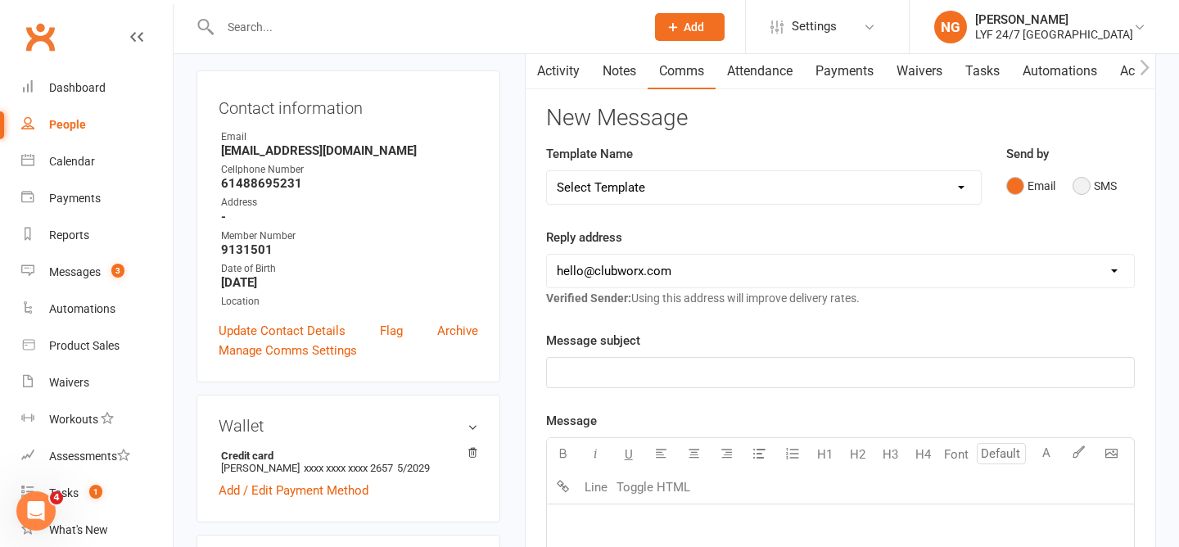
click at [1088, 178] on button "SMS" at bounding box center [1095, 185] width 44 height 31
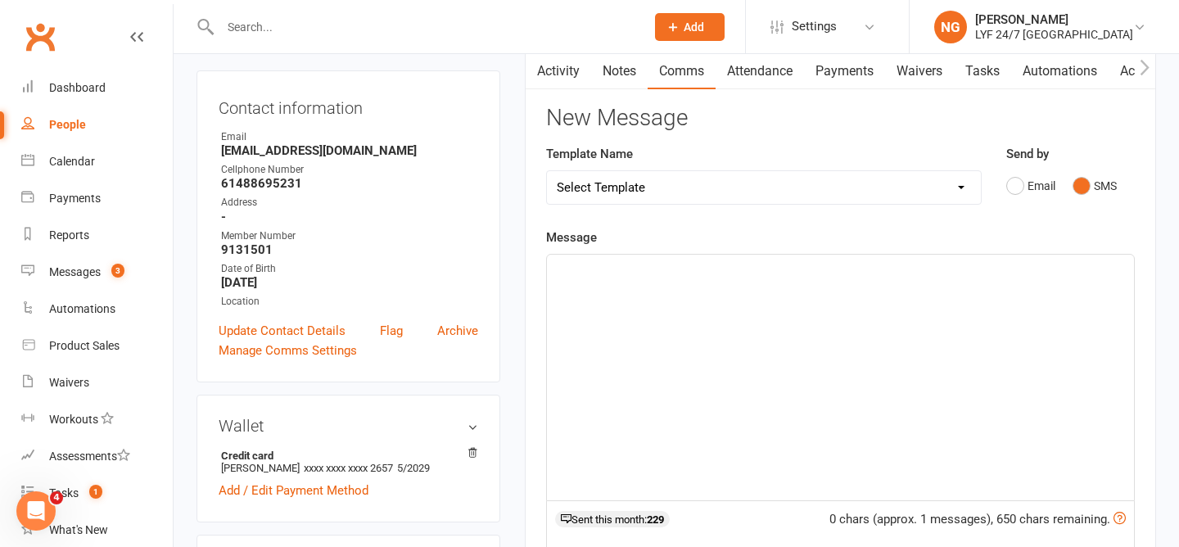
click at [951, 279] on div "﻿" at bounding box center [840, 378] width 587 height 246
click at [914, 218] on div "Template Name Select Template [SMS] [Default template - review before using] Ap…" at bounding box center [764, 186] width 460 height 84
click at [902, 306] on div "﻿" at bounding box center [840, 378] width 587 height 246
drag, startPoint x: 902, startPoint y: 306, endPoint x: 899, endPoint y: 289, distance: 17.5
click at [899, 289] on div "﻿" at bounding box center [840, 378] width 587 height 246
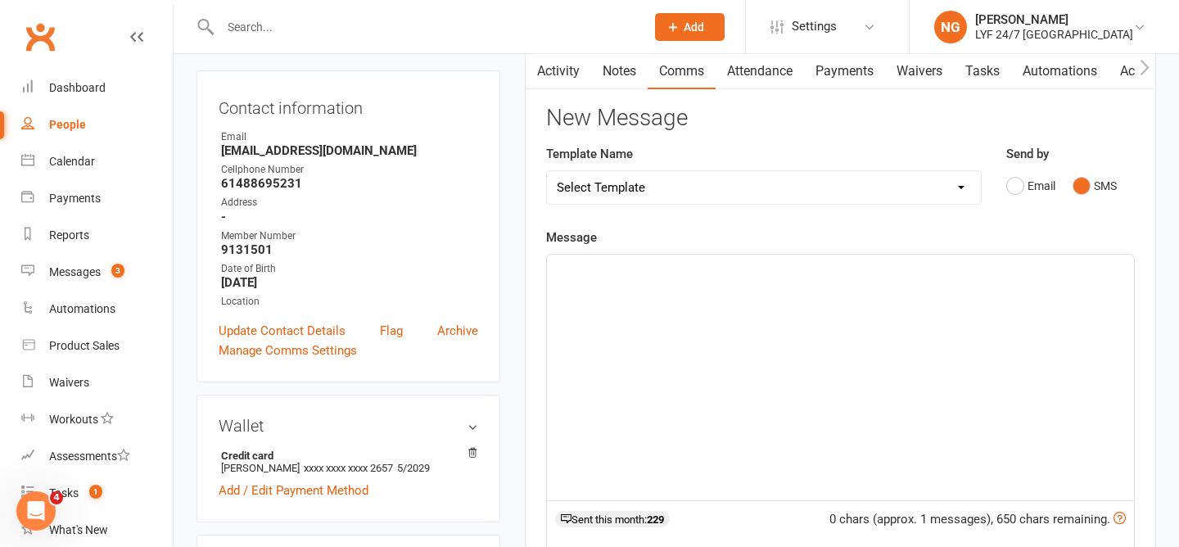
click at [887, 266] on p "﻿" at bounding box center [840, 270] width 567 height 20
click at [839, 238] on div "Message ﻿ 0 chars (approx. 1 messages), 650 chars remaining. Sent this month: 2…" at bounding box center [840, 474] width 589 height 492
click at [825, 275] on p "﻿" at bounding box center [840, 270] width 567 height 20
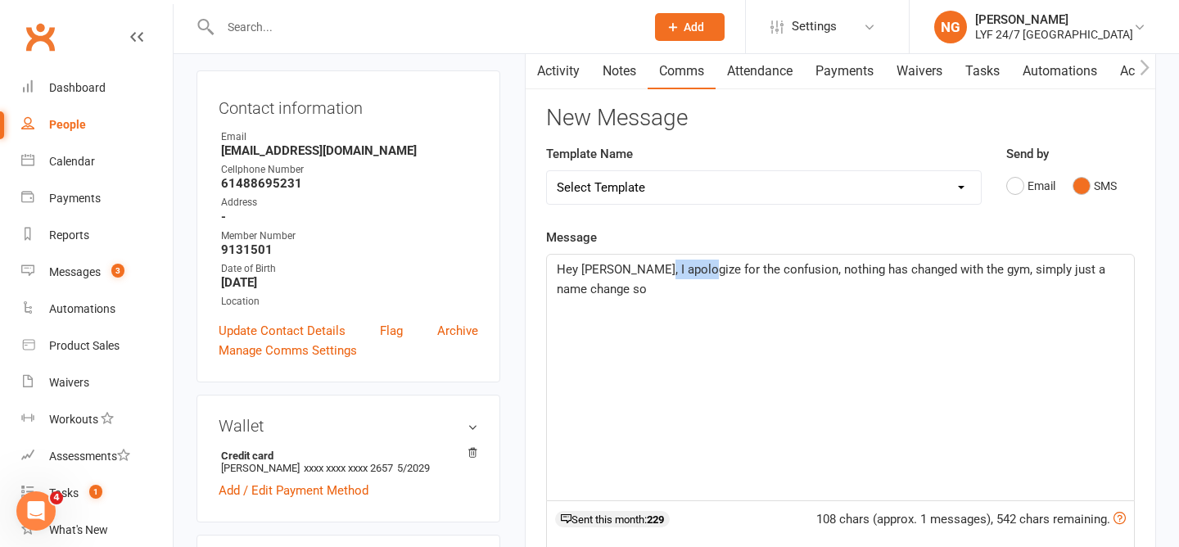
click at [683, 269] on span "Hey Sebastian, I apologize for the confusion, nothing has changed with the gym,…" at bounding box center [833, 279] width 552 height 34
click at [689, 269] on span "Hey Sebastian, I apologize for the confusion, nothing has changed with the gym,…" at bounding box center [833, 279] width 552 height 34
click at [713, 289] on p "Hey Sebastian, I apologise for the confusion, nothing has changed with the gym,…" at bounding box center [840, 279] width 567 height 39
click at [686, 277] on p "Hey Sebastian, I apologise for the confusion, nothing has changed with the gym,…" at bounding box center [840, 279] width 567 height 39
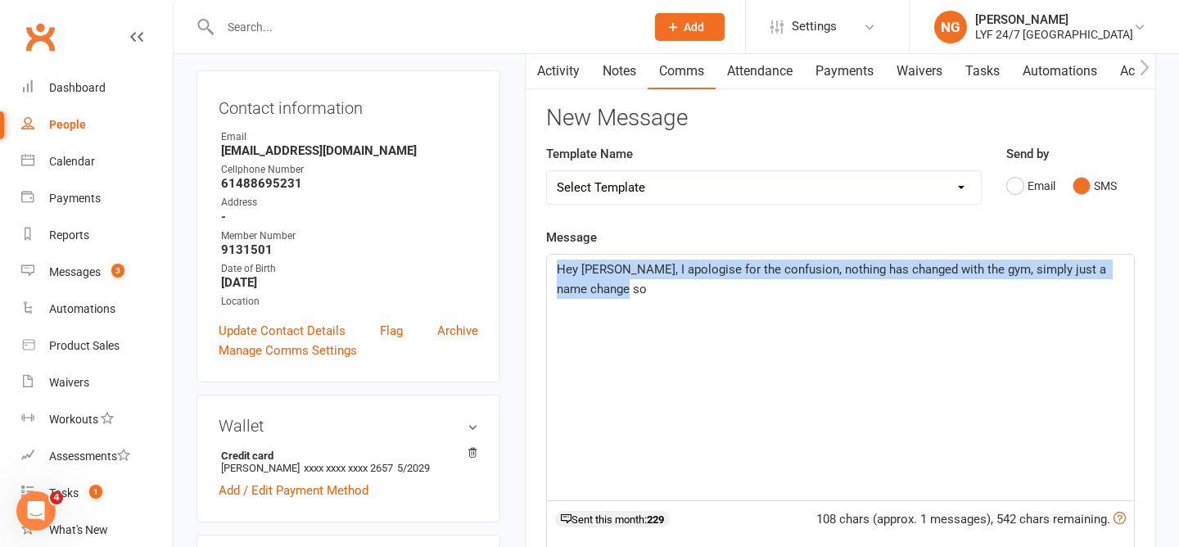
click at [686, 277] on p "Hey Sebastian, I apologise for the confusion, nothing has changed with the gym,…" at bounding box center [840, 279] width 567 height 39
click at [686, 291] on p "Hey Sebastian, I apologise for the confusion, nothing has changed with the gym,…" at bounding box center [840, 279] width 567 height 39
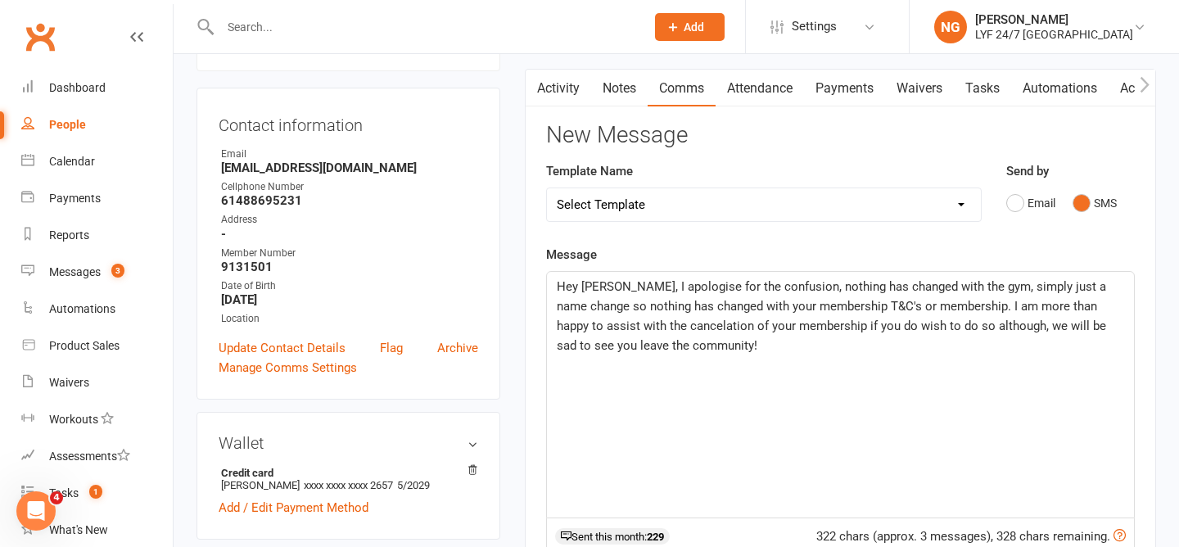
scroll to position [145, 0]
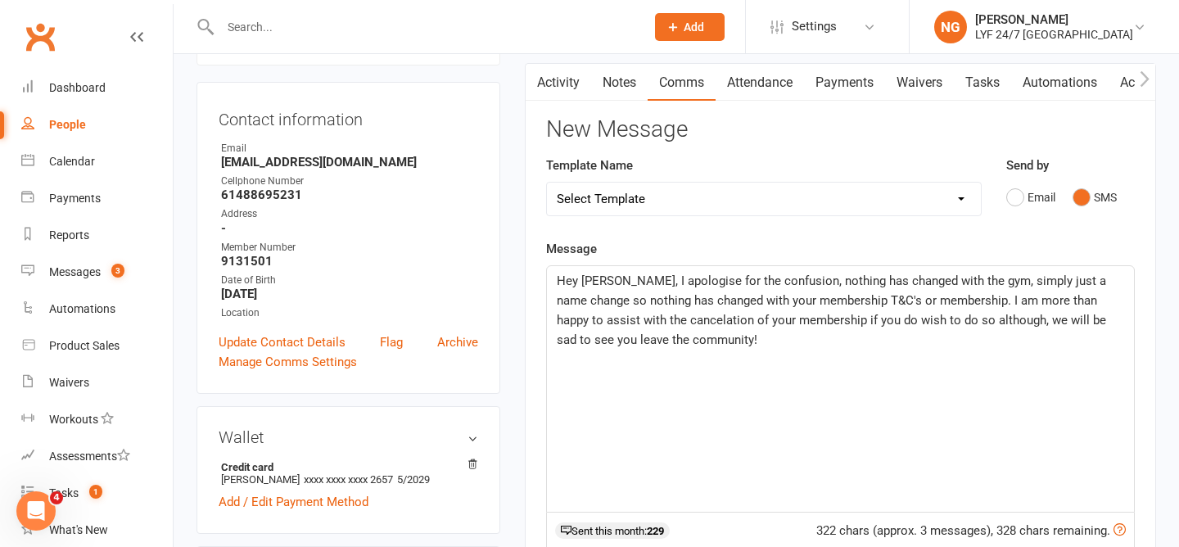
click at [641, 236] on div "Template Name Select Template [SMS] [Default template - review before using] Ap…" at bounding box center [764, 198] width 460 height 84
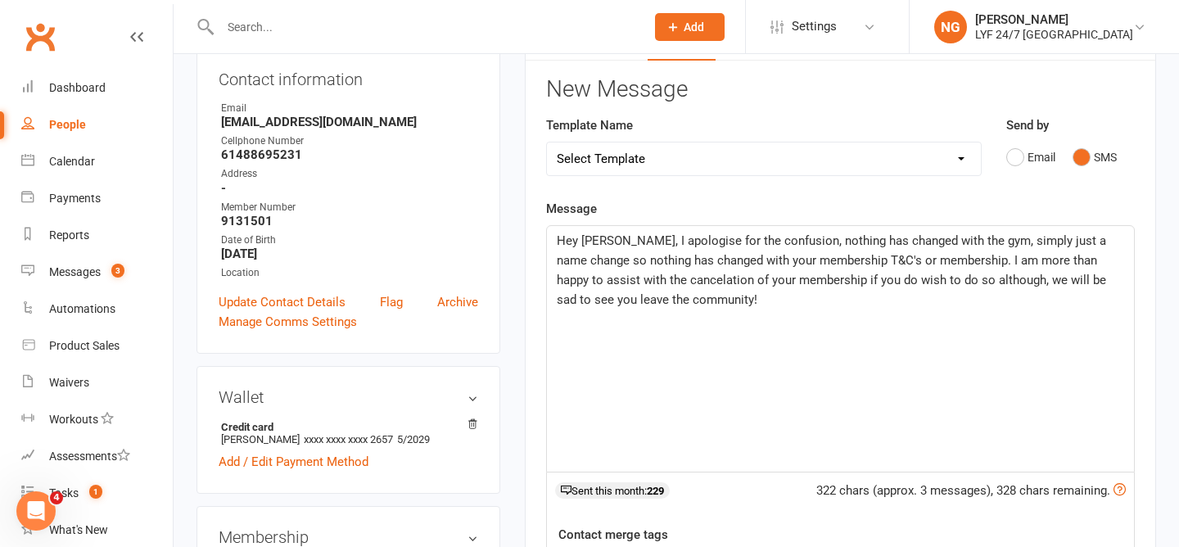
scroll to position [192, 0]
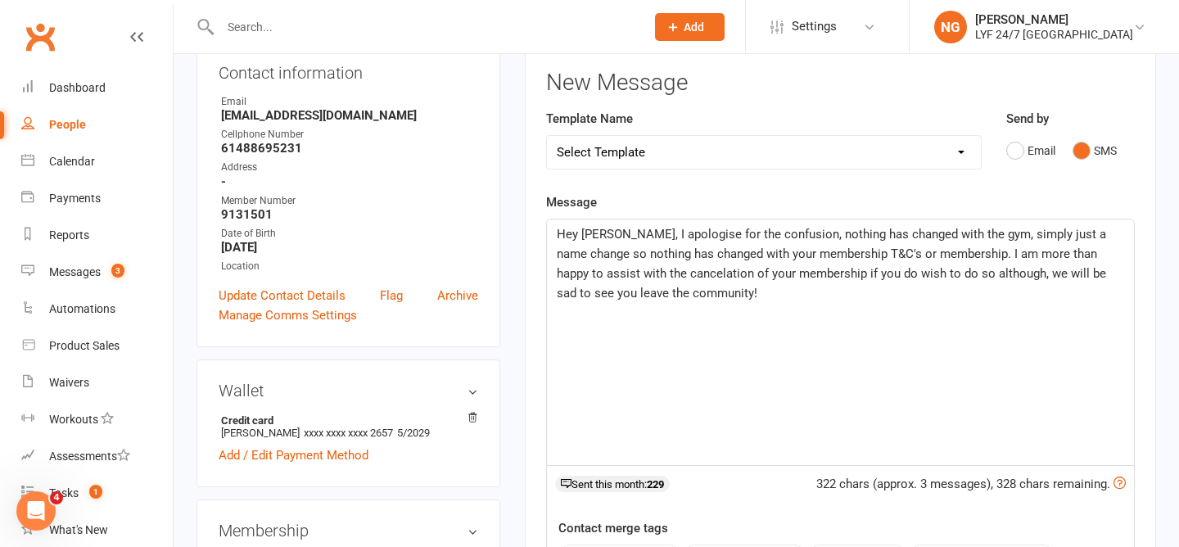
click at [730, 301] on p "Hey Sebastian, I apologise for the confusion, nothing has changed with the gym,…" at bounding box center [840, 263] width 567 height 79
click at [730, 192] on div "Message Hey Sebastian, I apologise for the confusion, nothing has changed with …" at bounding box center [840, 438] width 589 height 492
drag, startPoint x: 742, startPoint y: 295, endPoint x: 700, endPoint y: 295, distance: 41.8
click at [700, 295] on p "Hey Sebastian, I apologise for the confusion, nothing has changed with the gym,…" at bounding box center [840, 263] width 567 height 79
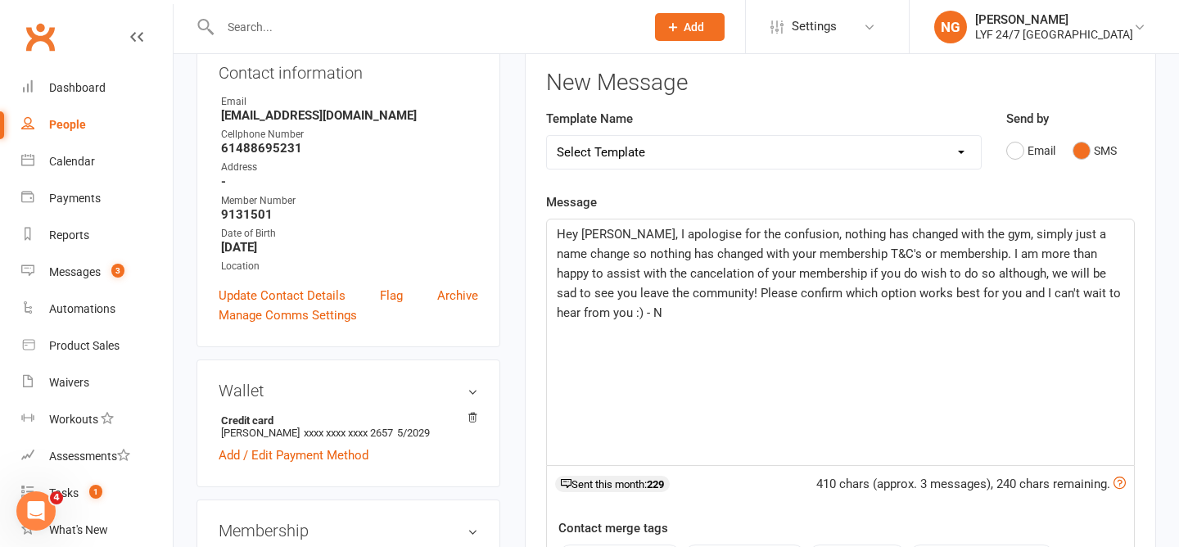
click at [799, 195] on div "Message Hey Sebastian, I apologise for the confusion, nothing has changed with …" at bounding box center [840, 438] width 589 height 492
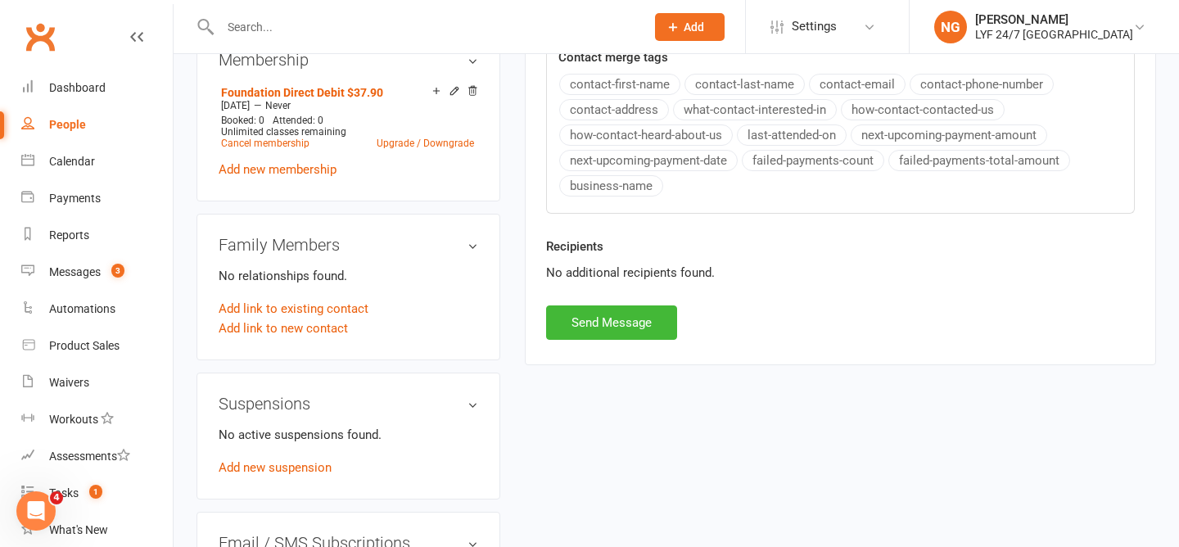
scroll to position [671, 0]
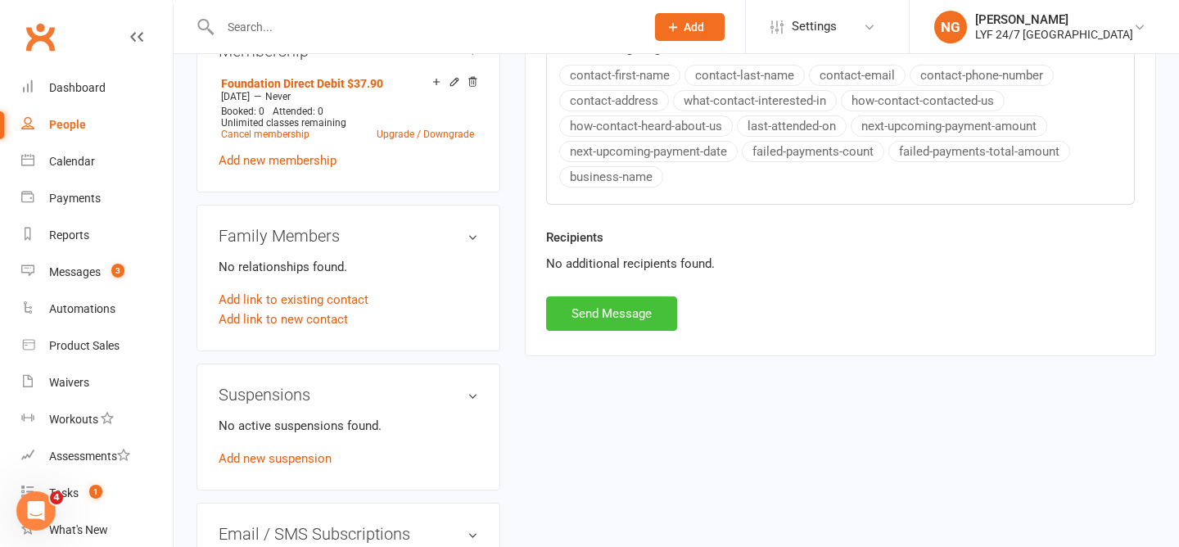
click at [651, 323] on button "Send Message" at bounding box center [611, 313] width 131 height 34
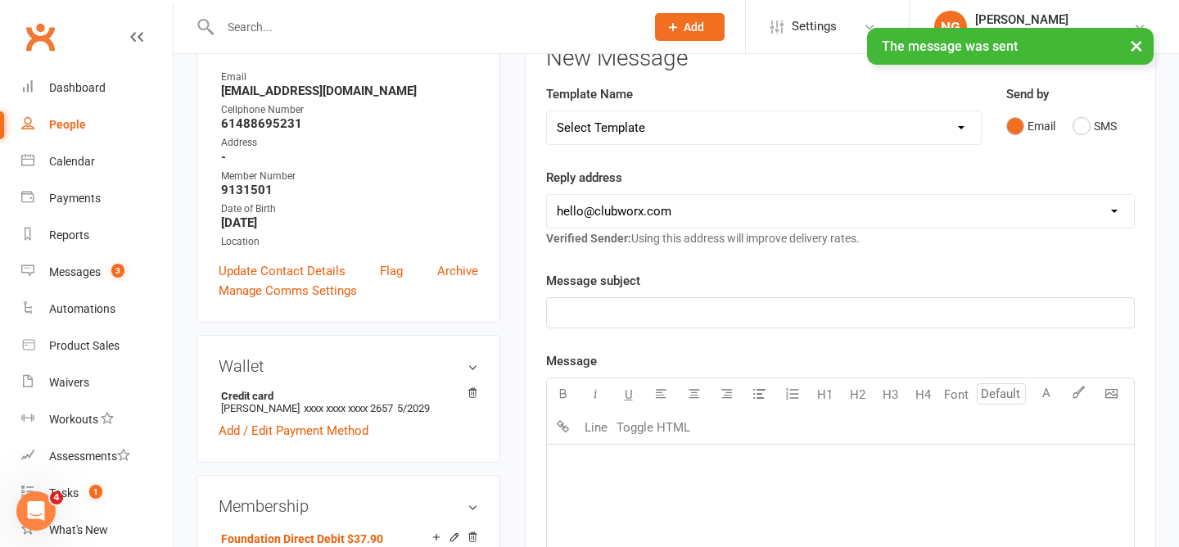
scroll to position [0, 0]
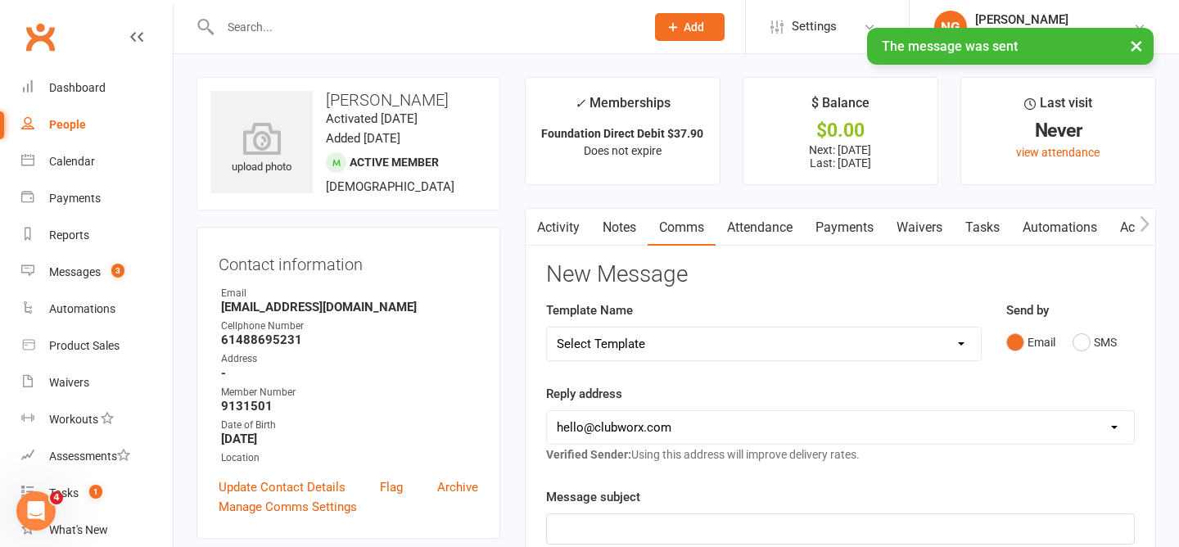
click at [549, 233] on link "Activity" at bounding box center [558, 228] width 65 height 38
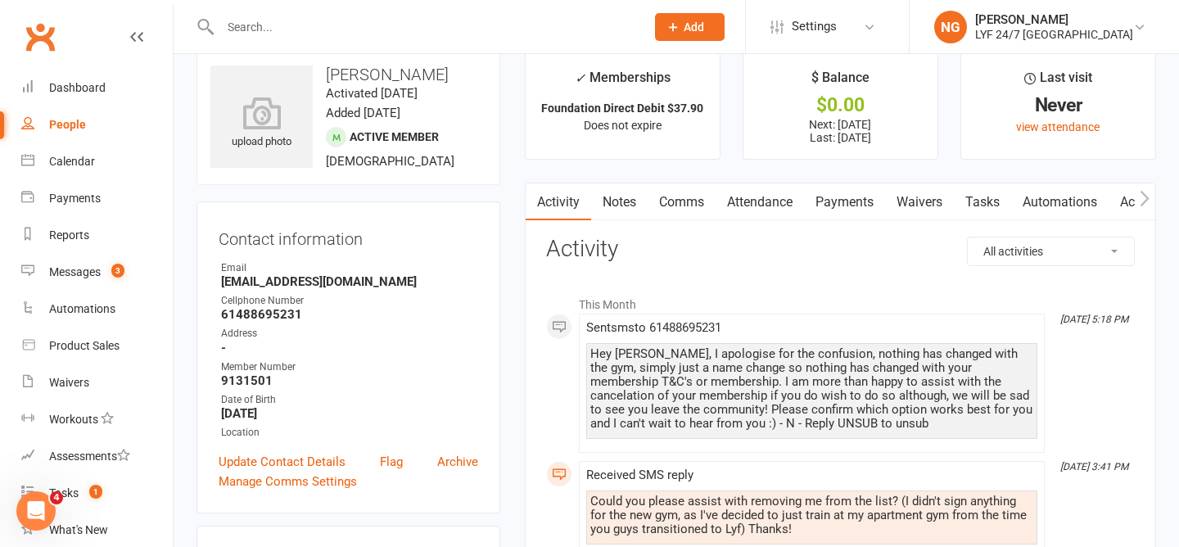
scroll to position [11, 0]
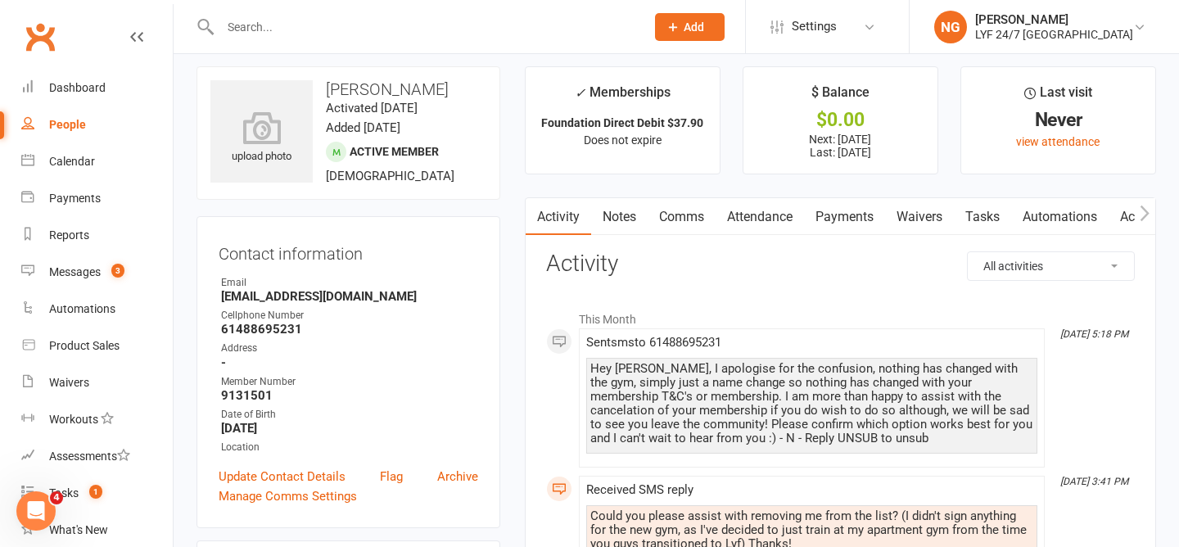
click at [862, 228] on link "Payments" at bounding box center [844, 217] width 81 height 38
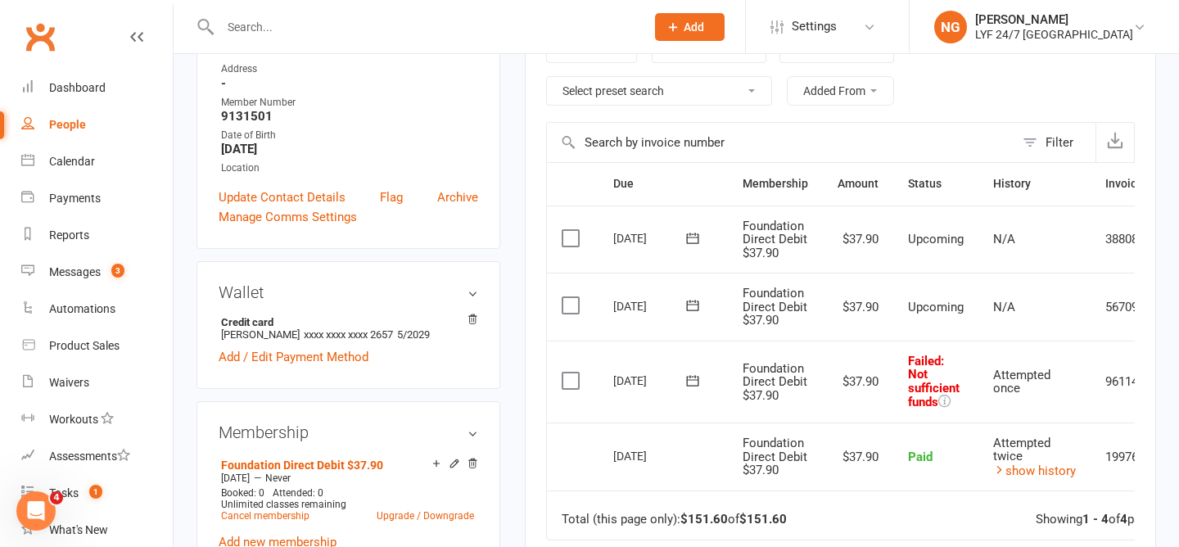
scroll to position [297, 0]
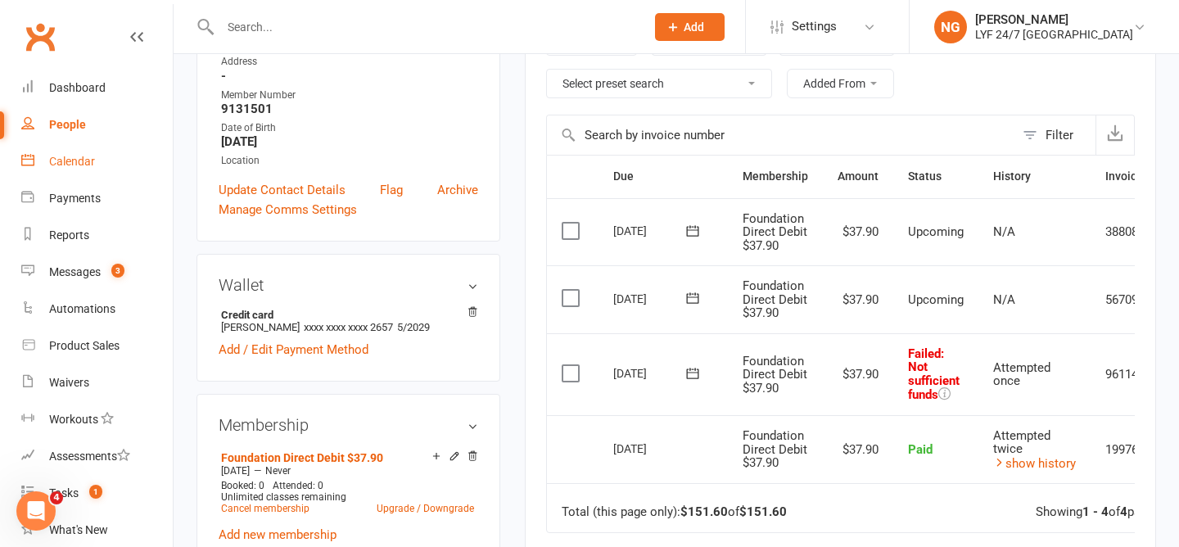
click at [29, 178] on link "Calendar" at bounding box center [96, 161] width 151 height 37
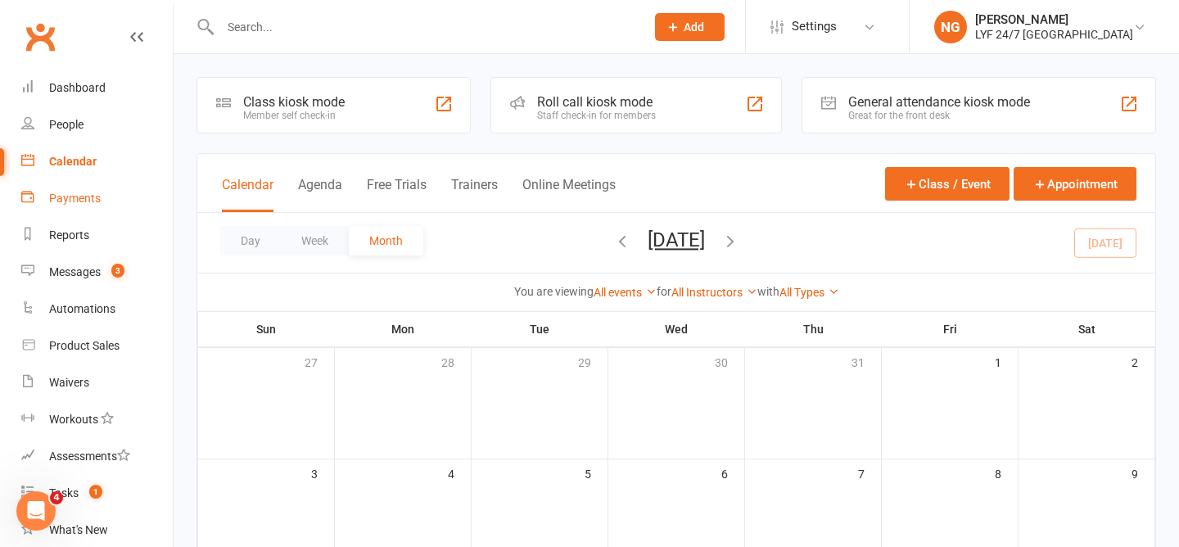
click at [47, 195] on link "Payments" at bounding box center [96, 198] width 151 height 37
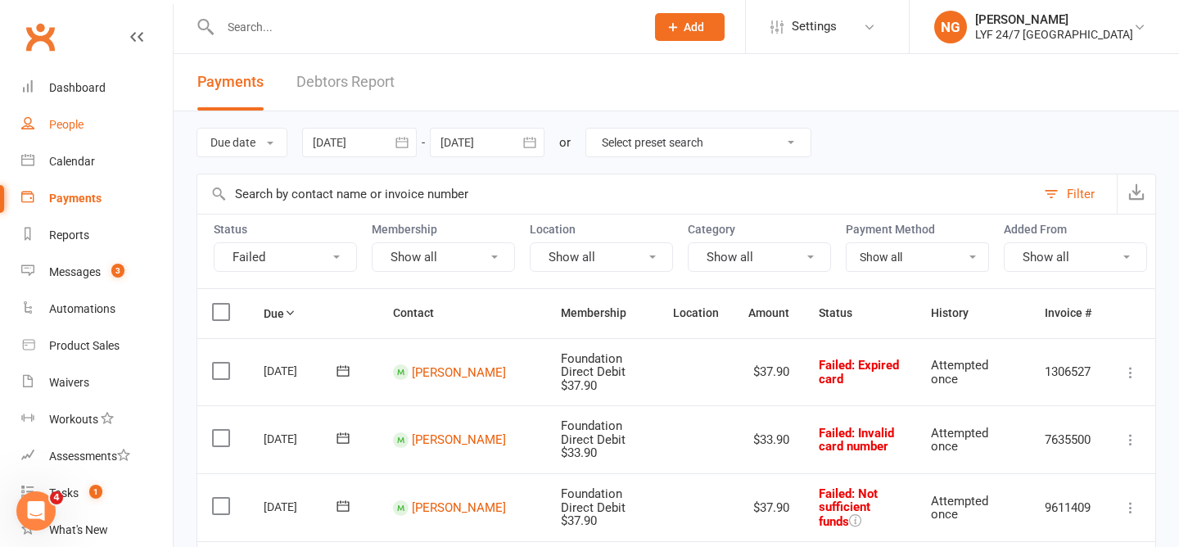
click at [71, 123] on div "People" at bounding box center [66, 124] width 34 height 13
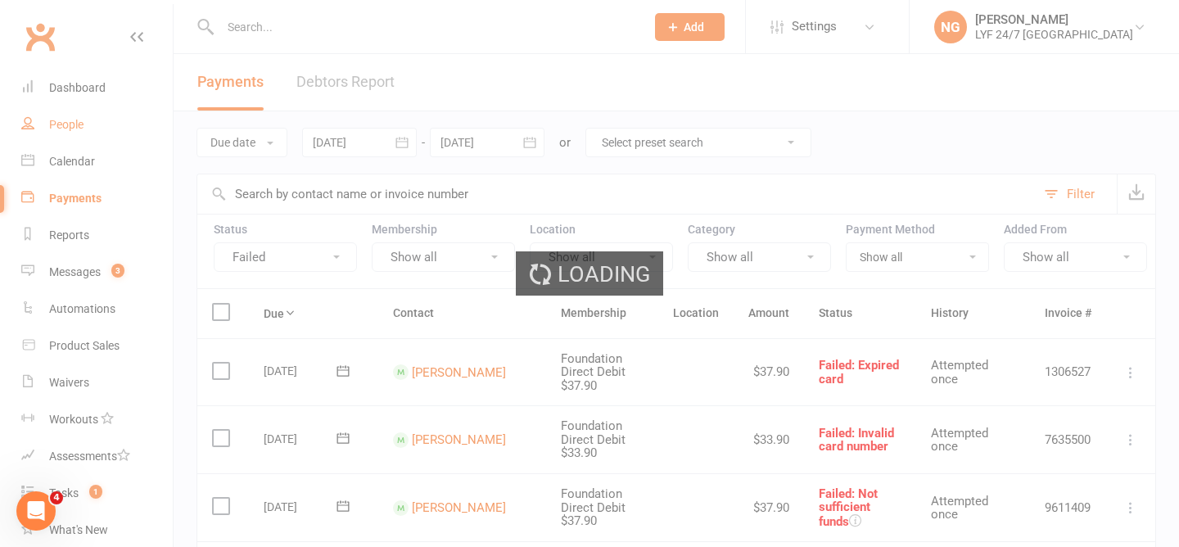
select select "100"
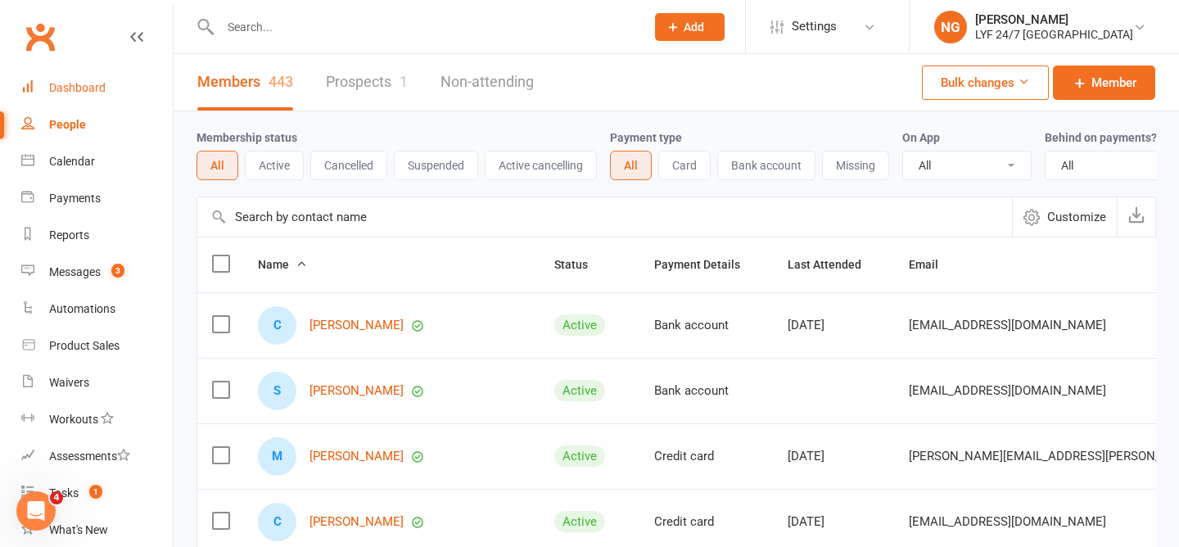
click at [120, 89] on link "Dashboard" at bounding box center [96, 88] width 151 height 37
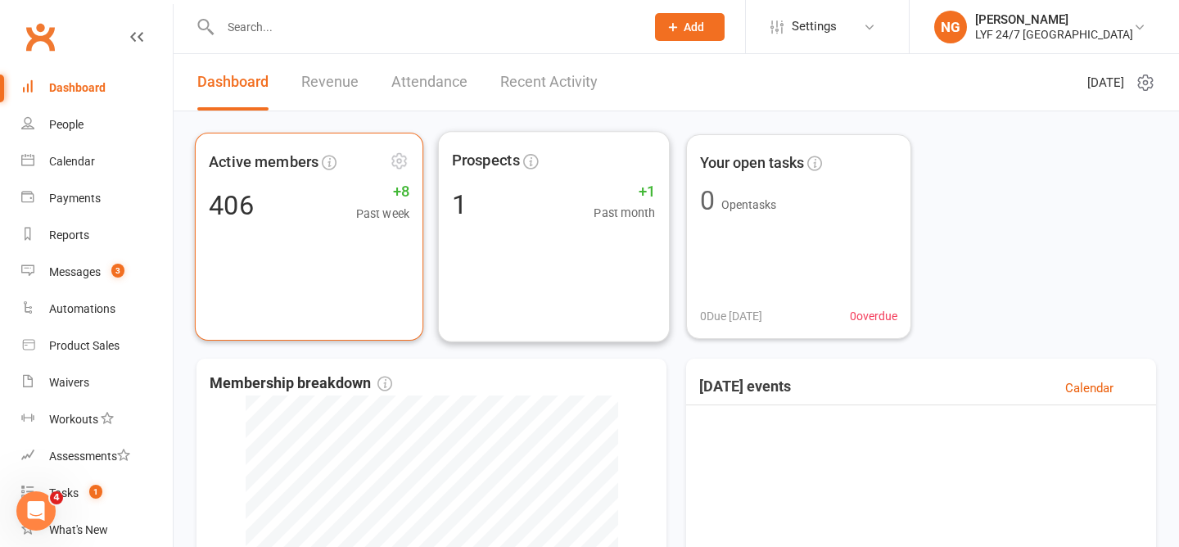
click at [355, 240] on div "Active members 406 +8 Past week" at bounding box center [309, 237] width 228 height 208
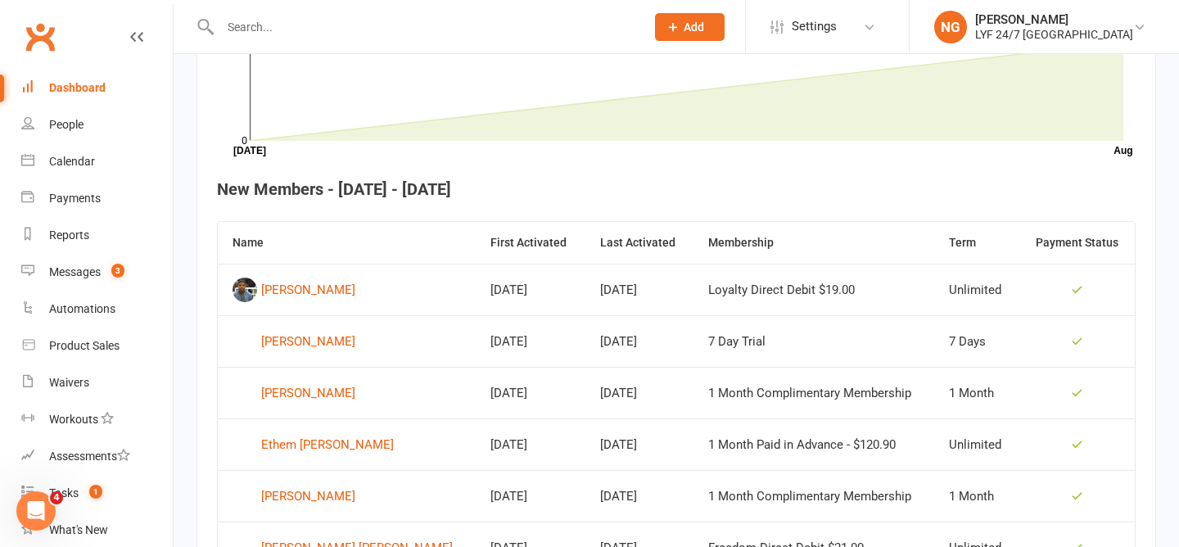
scroll to position [530, 0]
click at [53, 132] on link "People" at bounding box center [96, 124] width 151 height 37
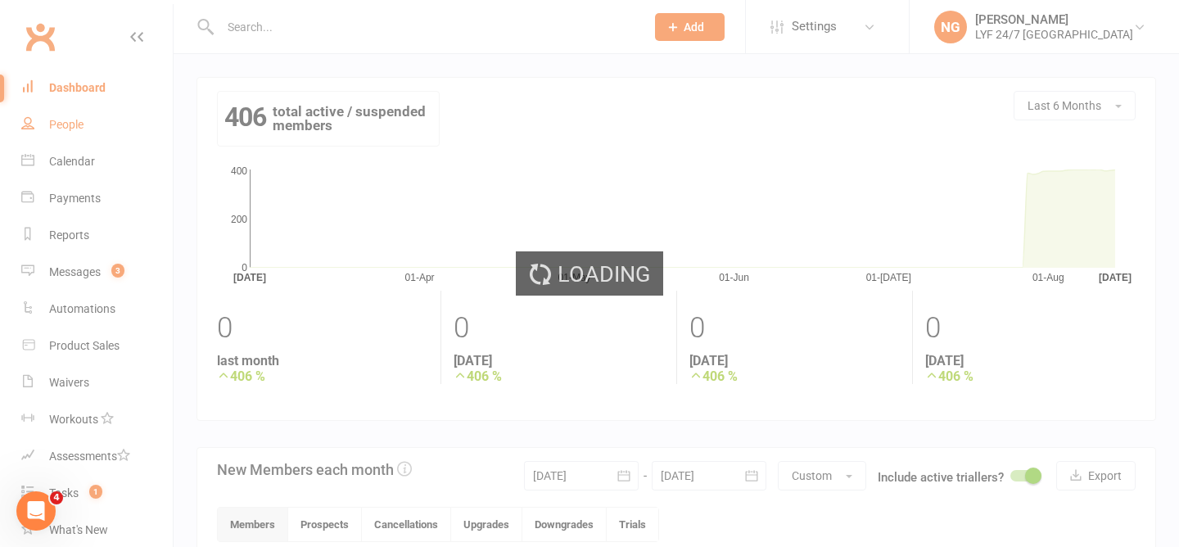
select select "100"
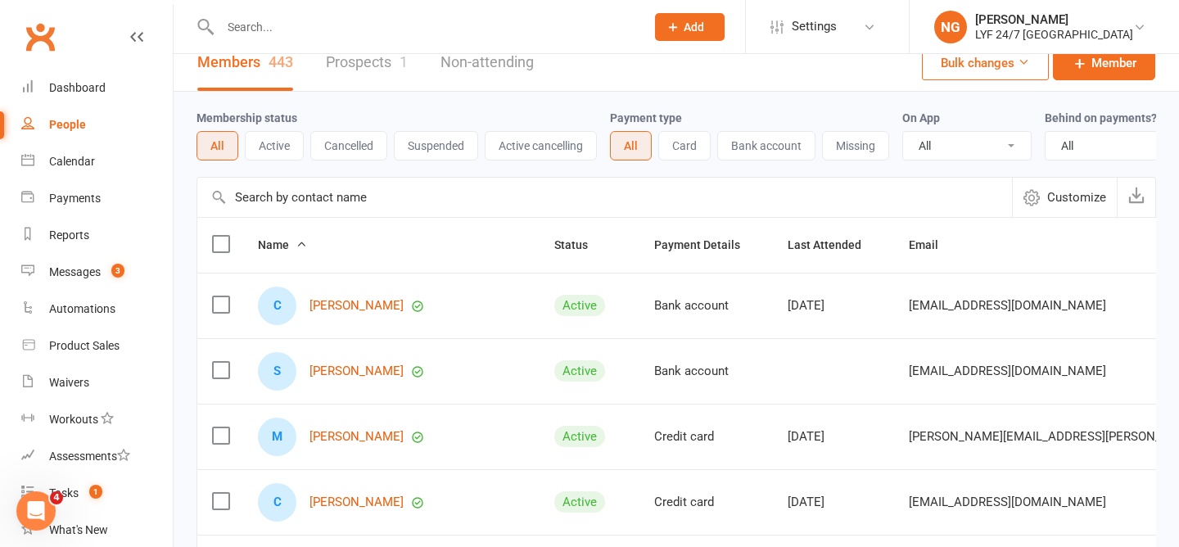
scroll to position [22, 0]
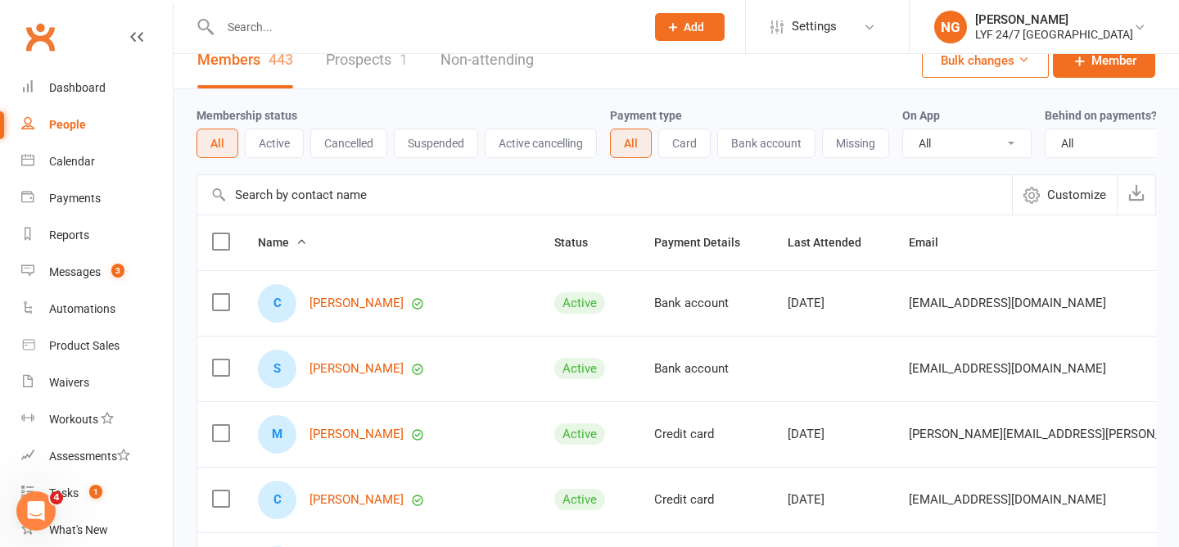
click at [1048, 201] on span "Customize" at bounding box center [1076, 195] width 59 height 20
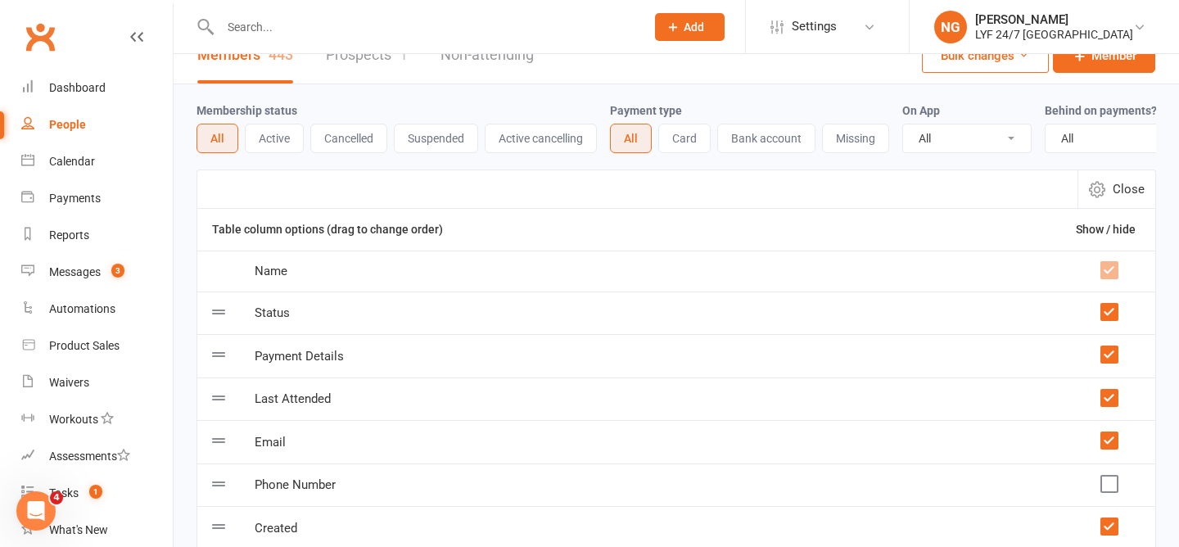
scroll to position [0, 0]
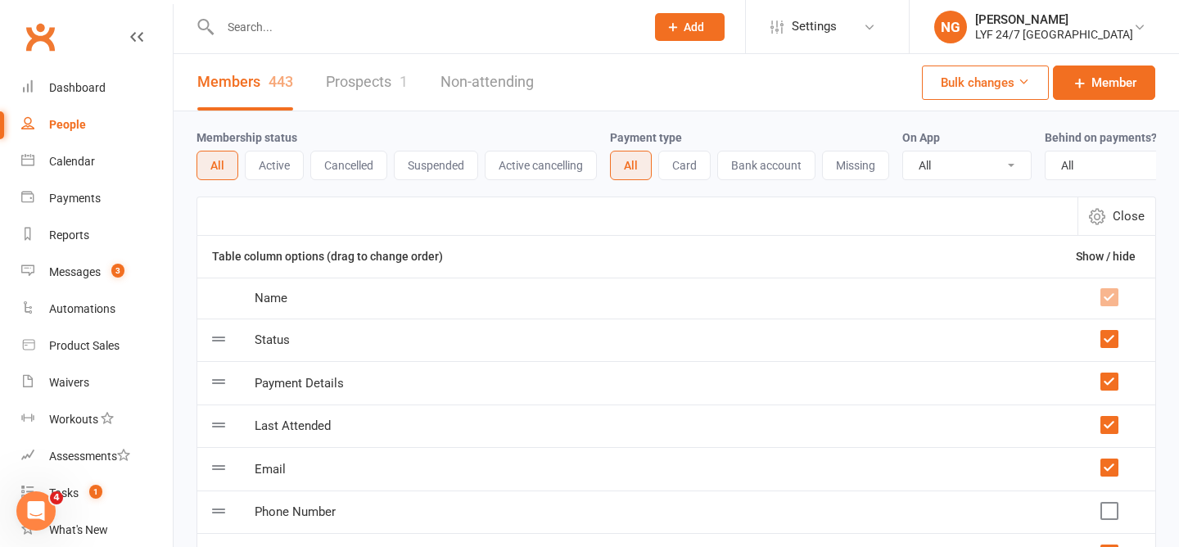
click at [1131, 210] on span "Close" at bounding box center [1129, 216] width 32 height 20
select select "100"
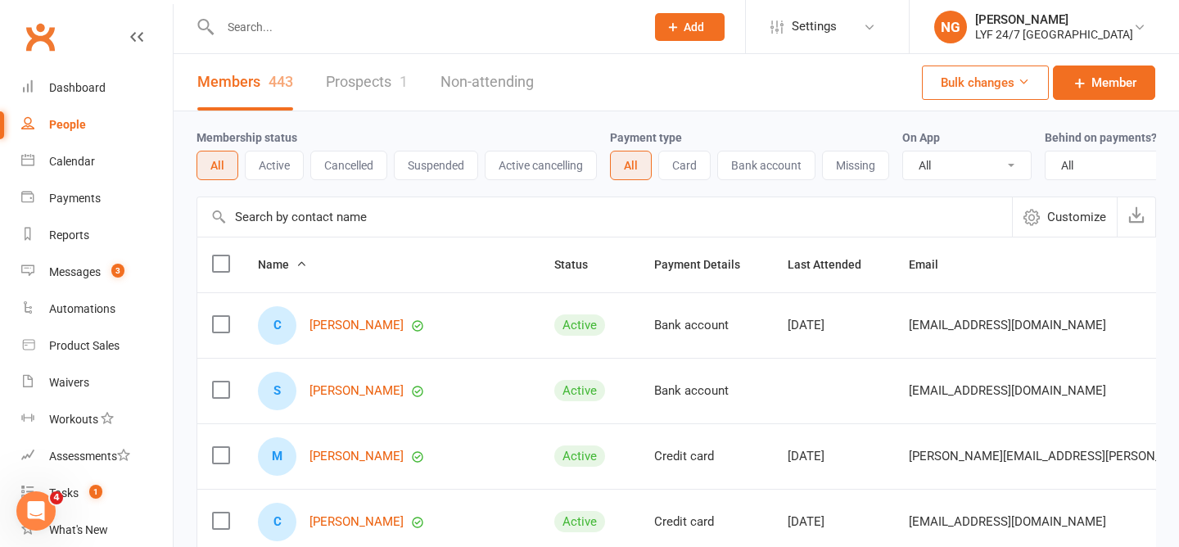
click at [287, 171] on button "Active" at bounding box center [274, 165] width 59 height 29
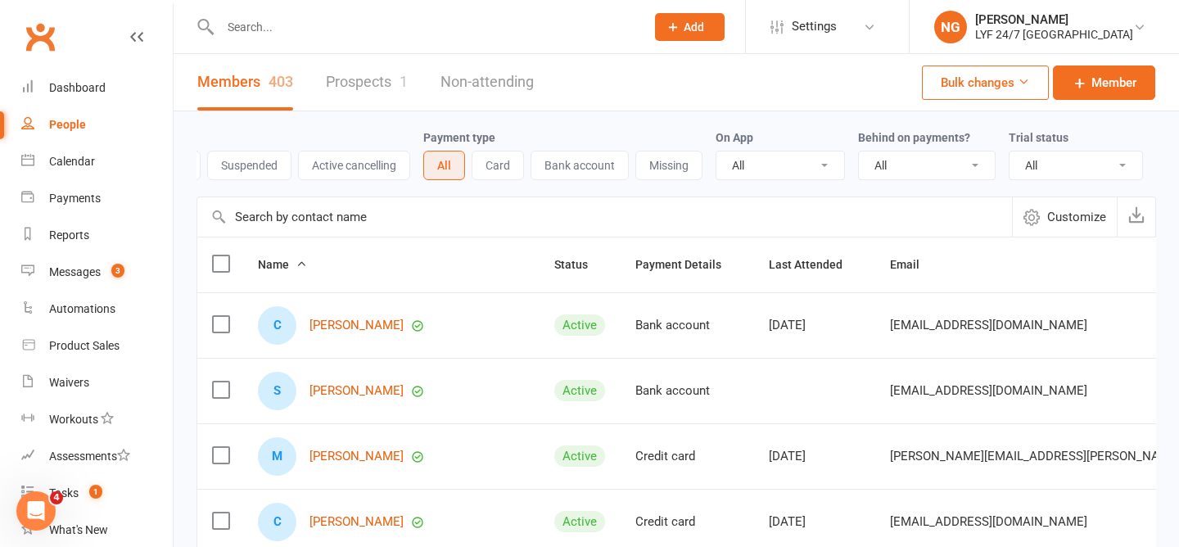
scroll to position [0, 189]
click at [1110, 160] on select "All Active and expired trials All active trials Active trial (no other membersh…" at bounding box center [1075, 165] width 133 height 28
select select "active_trial"
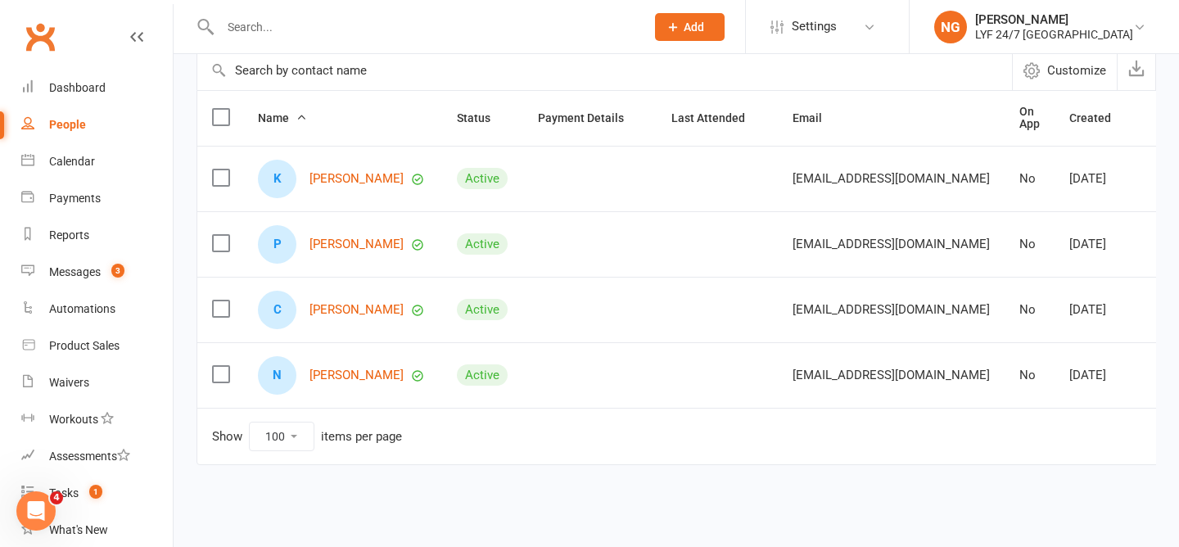
scroll to position [152, 0]
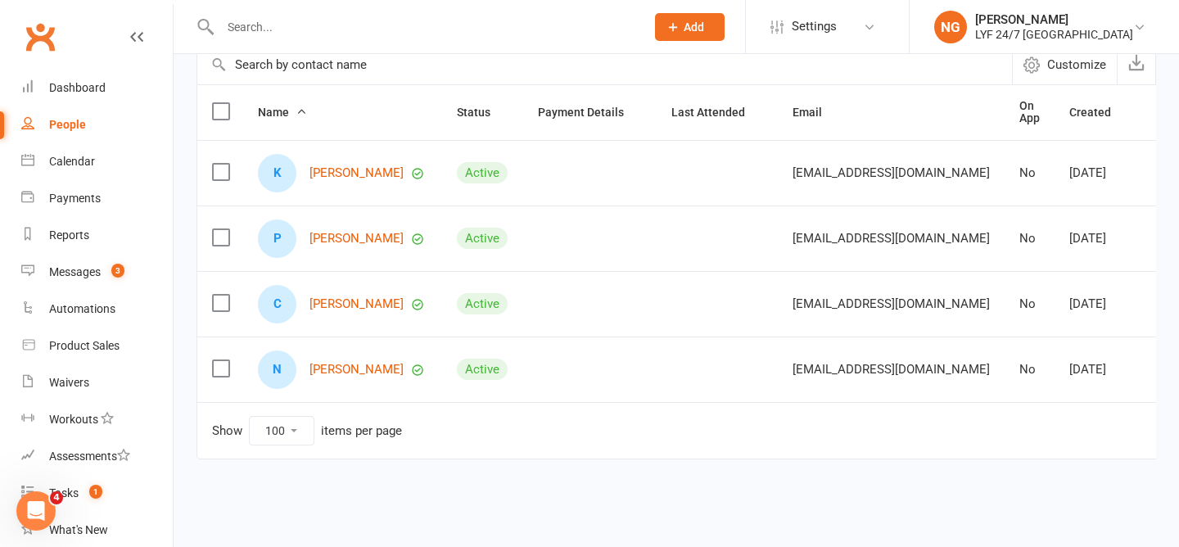
click at [336, 164] on div "K Katie Barnes" at bounding box center [342, 173] width 169 height 38
click at [336, 166] on link "[PERSON_NAME]" at bounding box center [356, 173] width 94 height 14
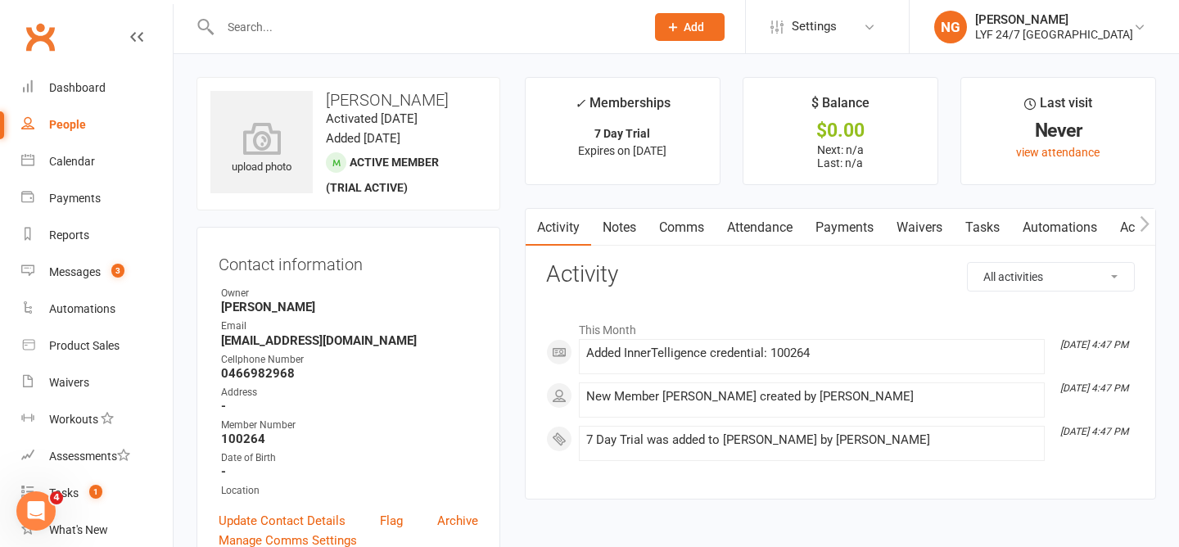
click at [373, 101] on h3 "[PERSON_NAME]" at bounding box center [348, 100] width 276 height 18
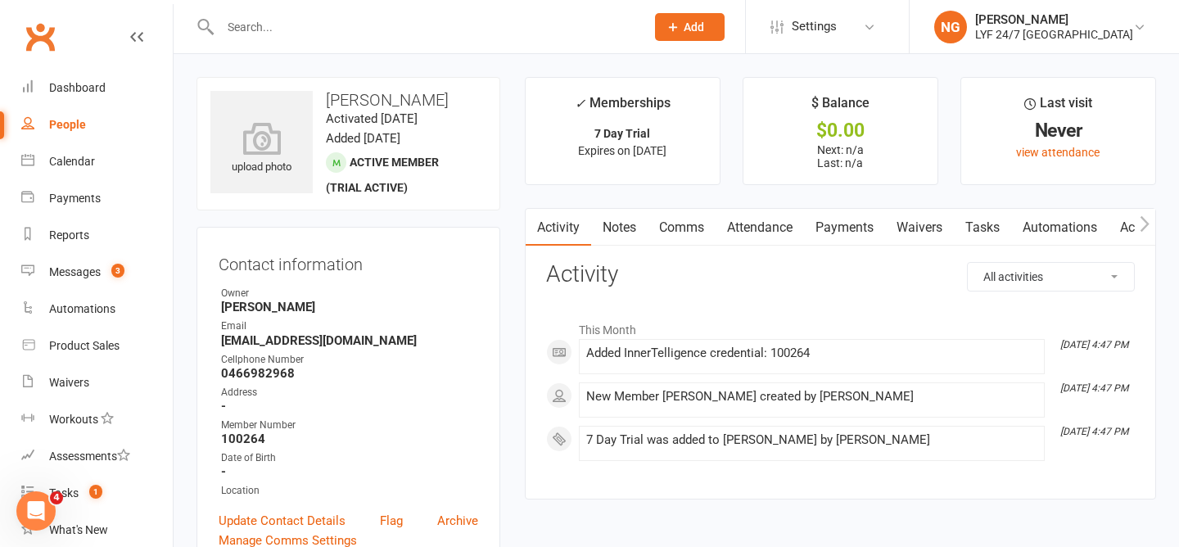
click at [327, 25] on input "text" at bounding box center [424, 27] width 418 height 23
paste input "Dejan Tubinovic"
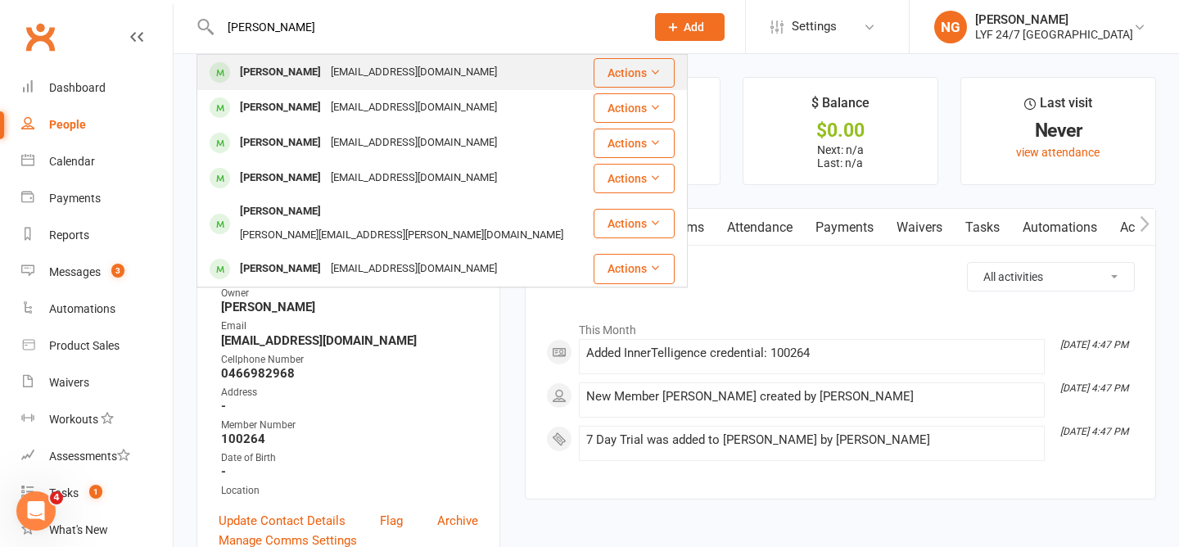
type input "Dejan Tubinovic"
click at [279, 64] on div "Dejan Tubinovic" at bounding box center [280, 73] width 91 height 24
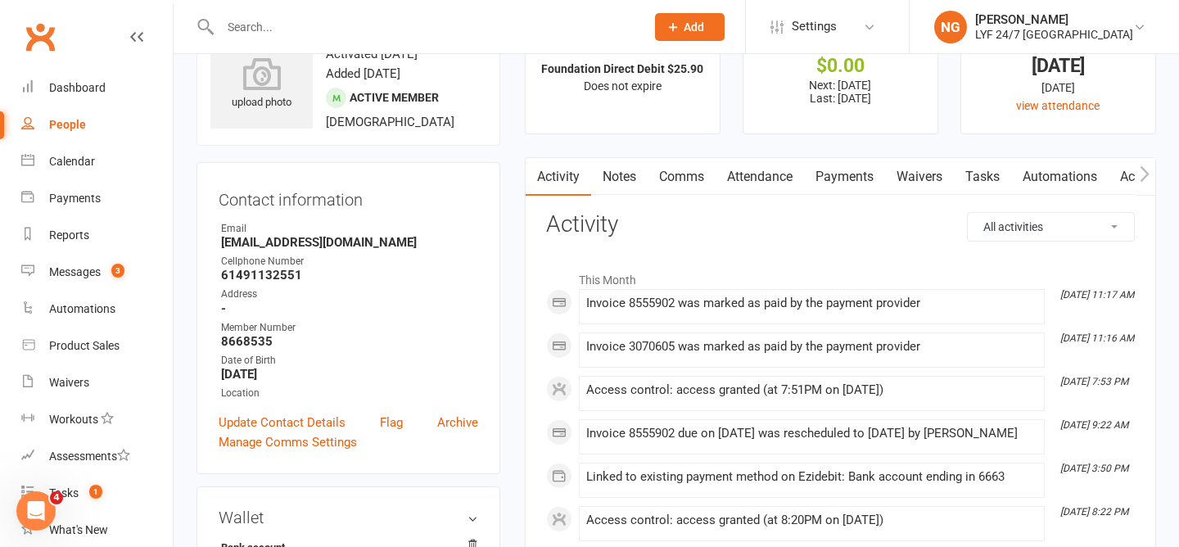
scroll to position [70, 0]
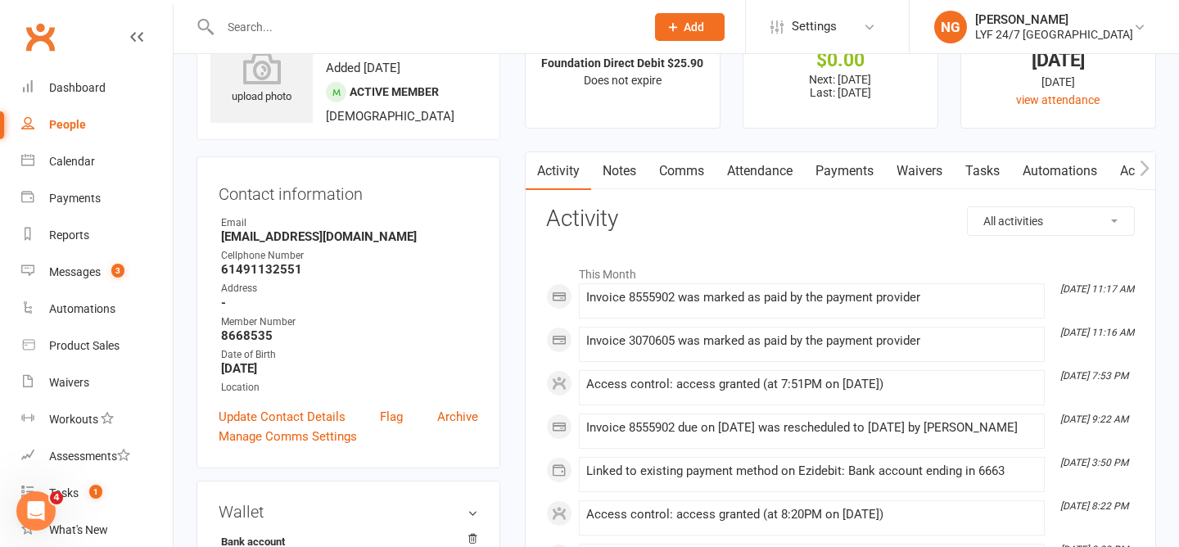
click at [849, 169] on link "Payments" at bounding box center [844, 171] width 81 height 38
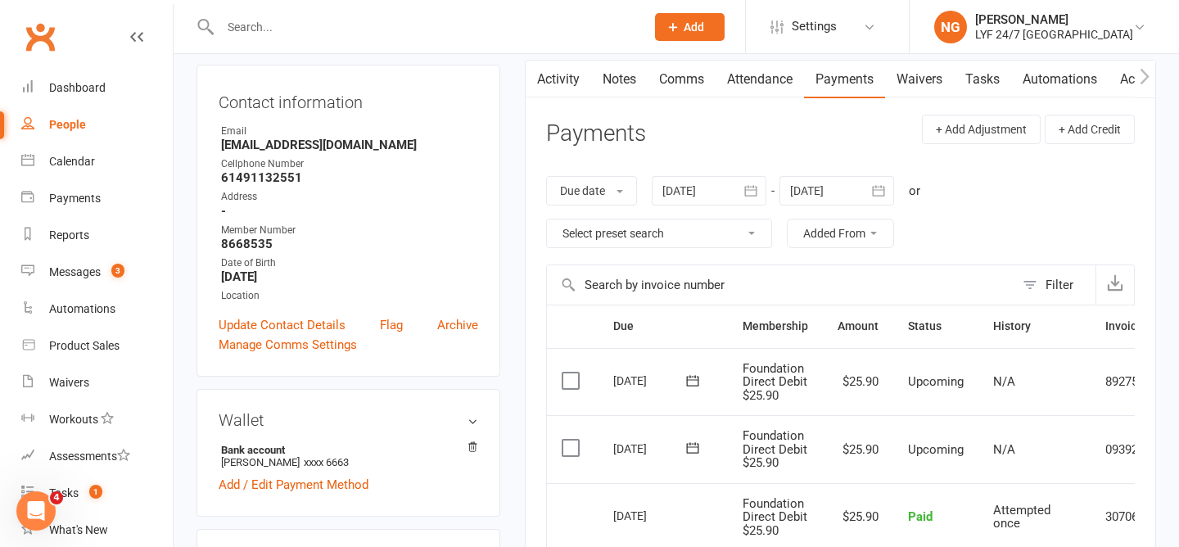
scroll to position [404, 0]
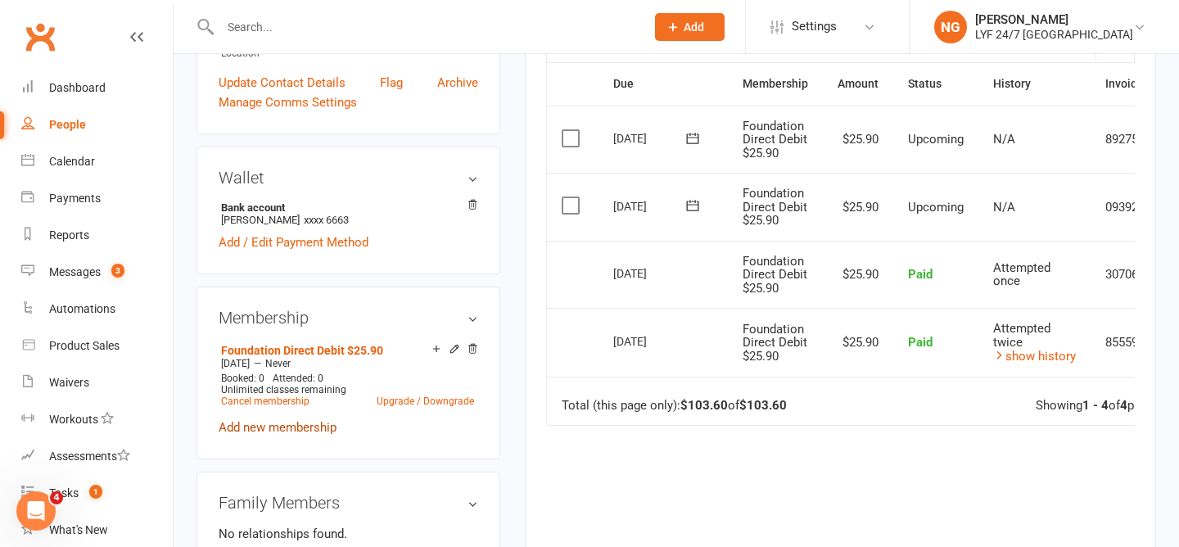
click at [282, 427] on link "Add new membership" at bounding box center [278, 427] width 118 height 15
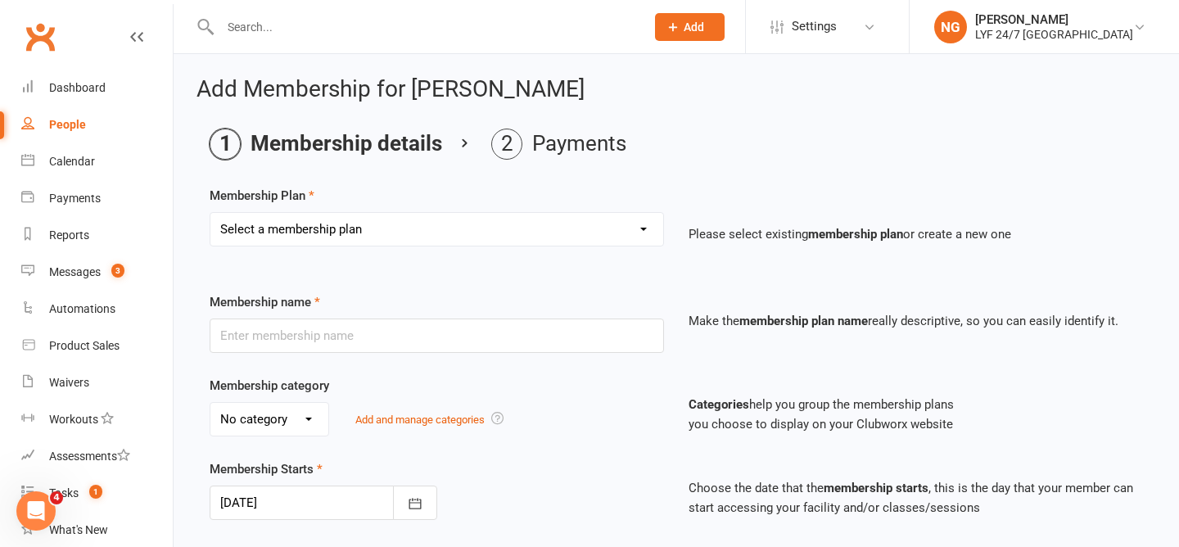
click at [431, 228] on select "Select a membership plan Create new Membership Plan Foundation Direct Debit $41…" at bounding box center [436, 229] width 453 height 33
select select "27"
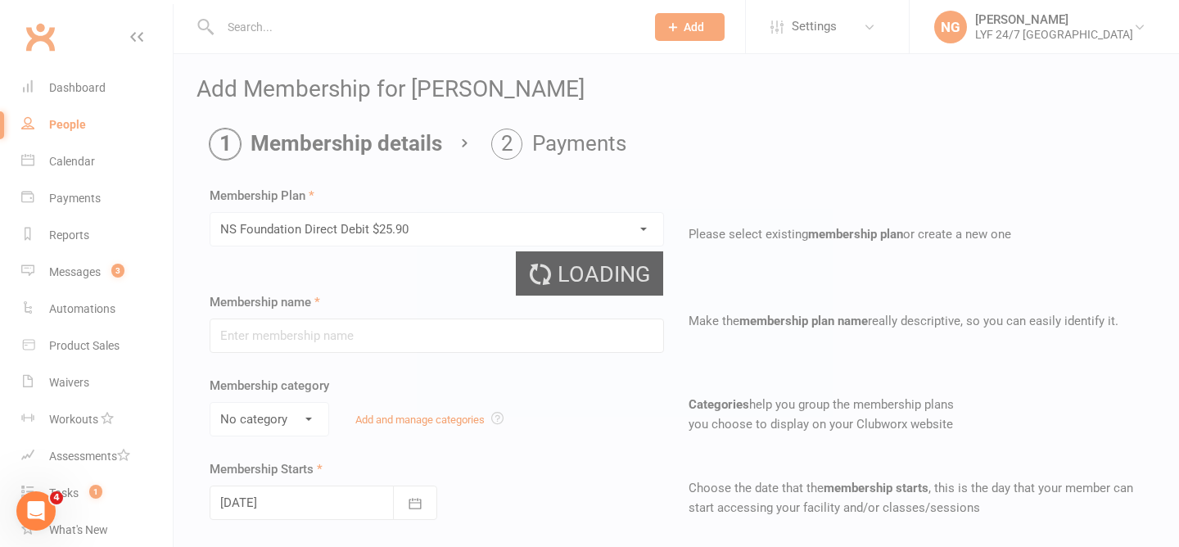
type input "NS Foundation Direct Debit $25.90"
select select "3"
type input "0"
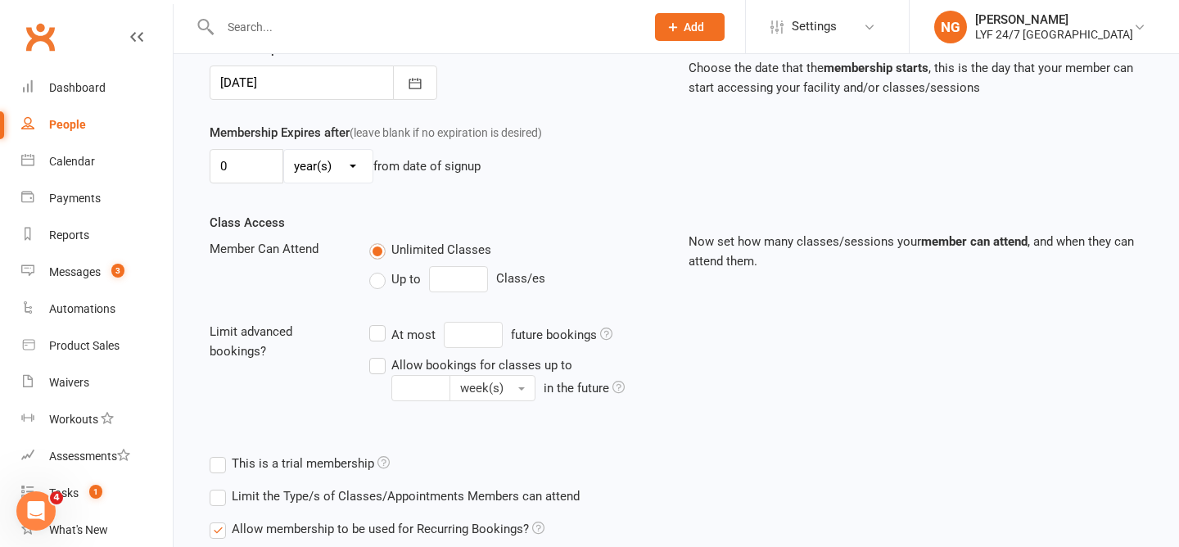
scroll to position [557, 0]
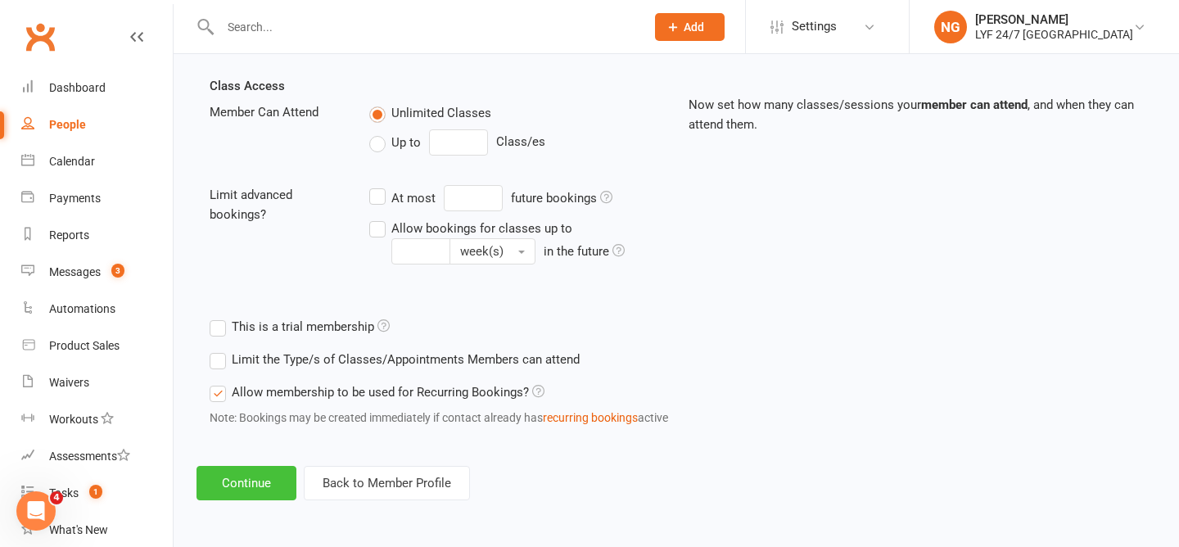
click at [254, 485] on button "Continue" at bounding box center [246, 483] width 100 height 34
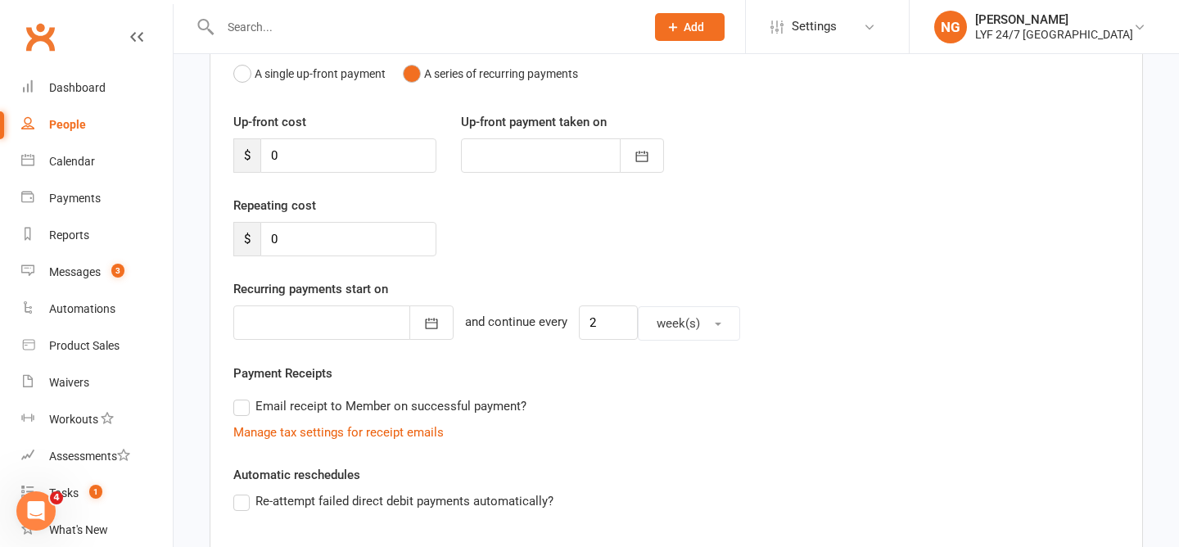
scroll to position [447, 0]
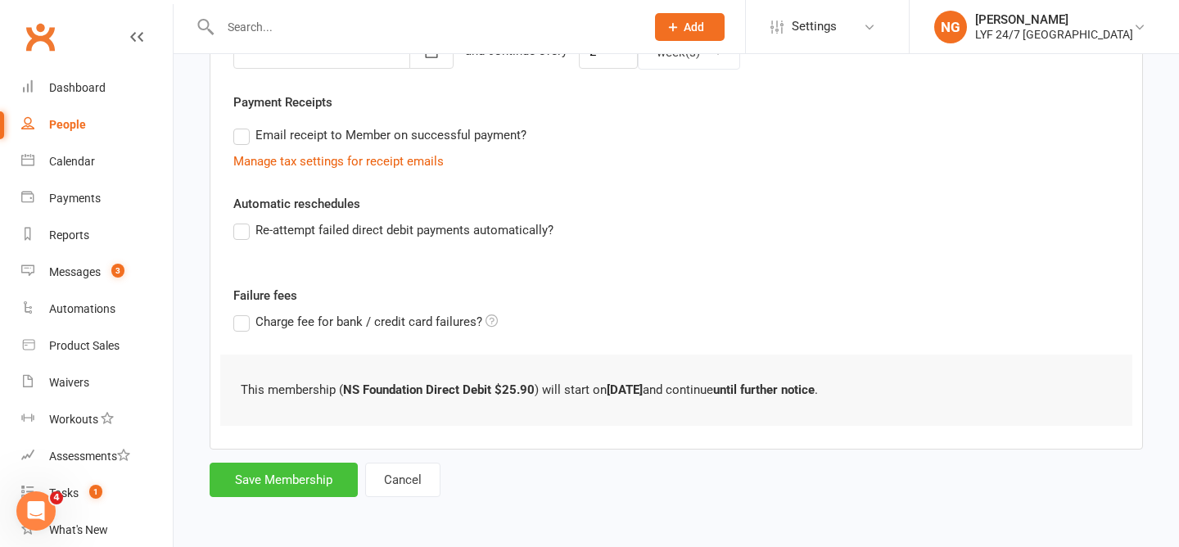
click at [300, 486] on button "Save Membership" at bounding box center [284, 480] width 148 height 34
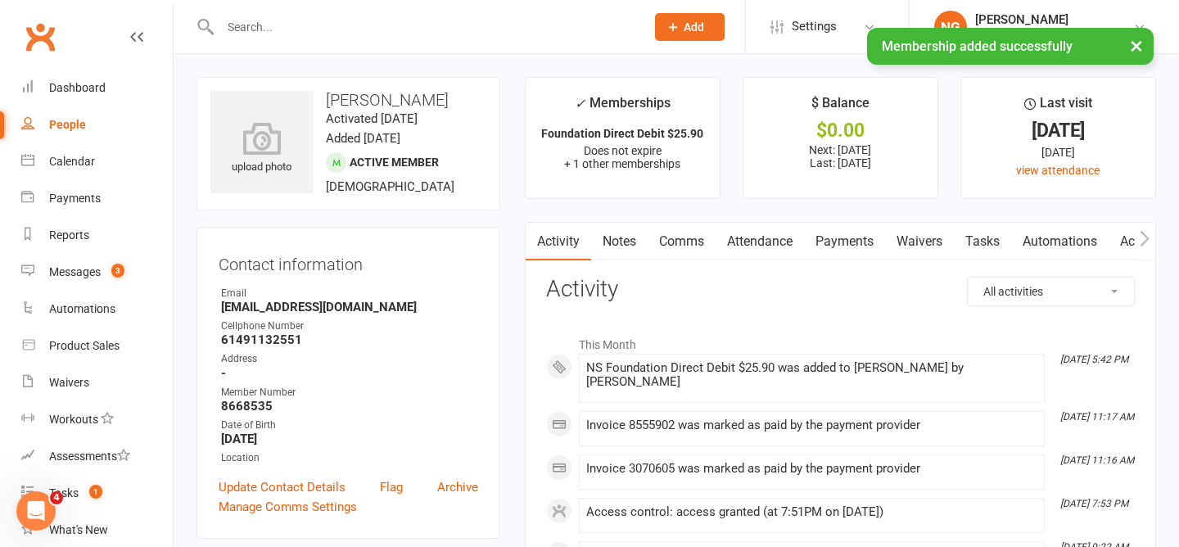
click at [850, 236] on link "Payments" at bounding box center [844, 242] width 81 height 38
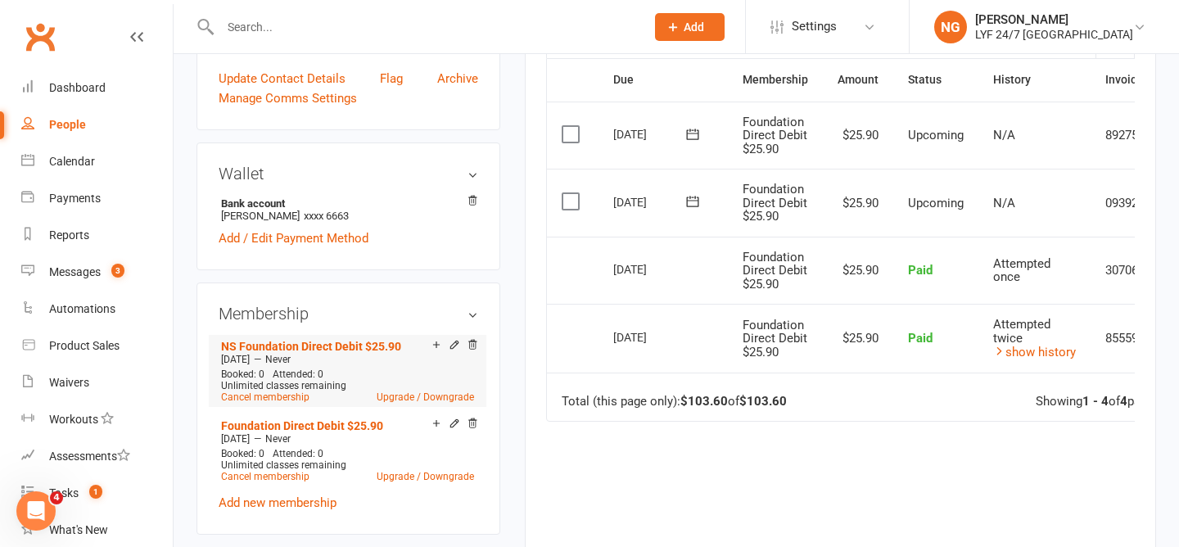
scroll to position [414, 0]
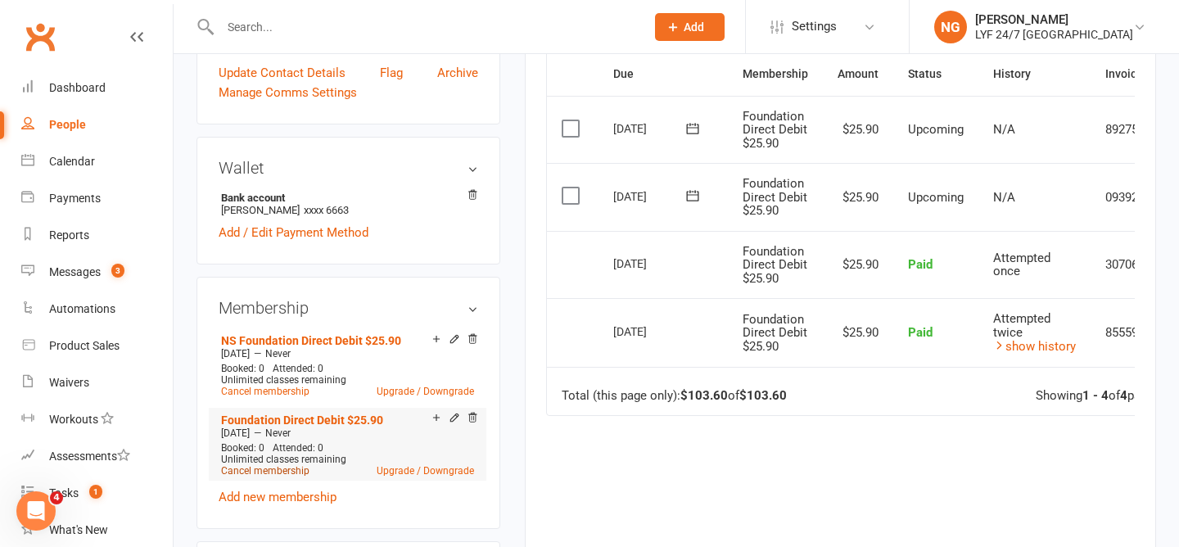
click at [280, 465] on link "Cancel membership" at bounding box center [265, 470] width 88 height 11
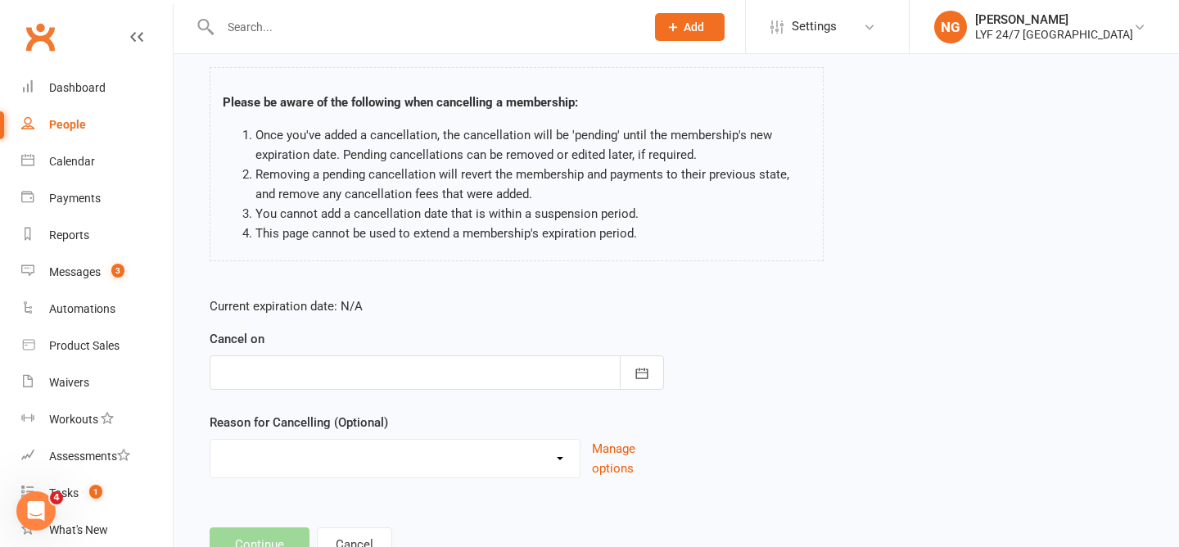
scroll to position [110, 0]
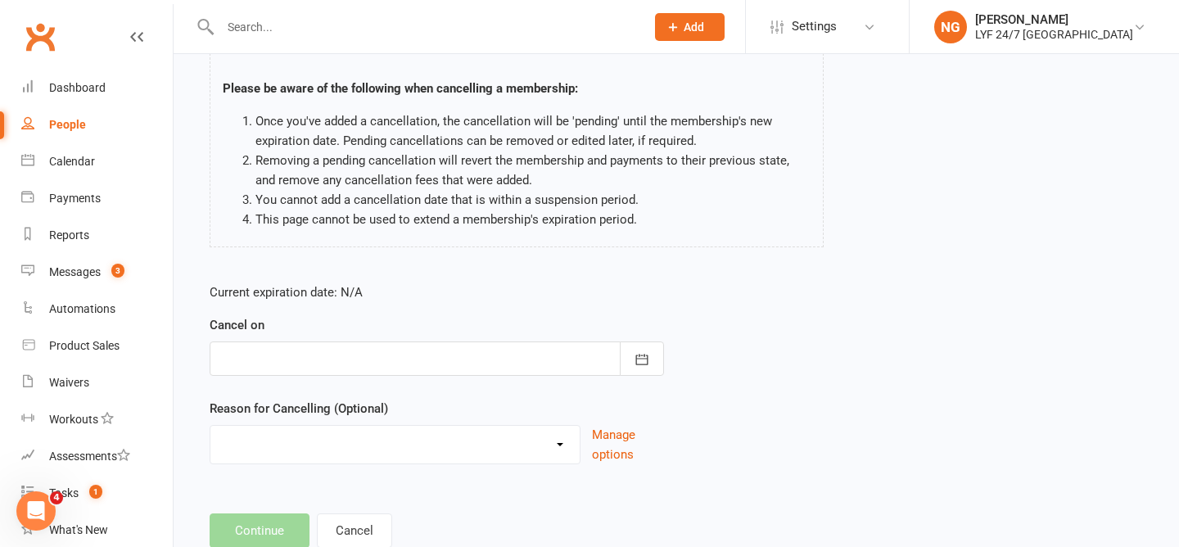
click at [410, 360] on div at bounding box center [437, 358] width 454 height 34
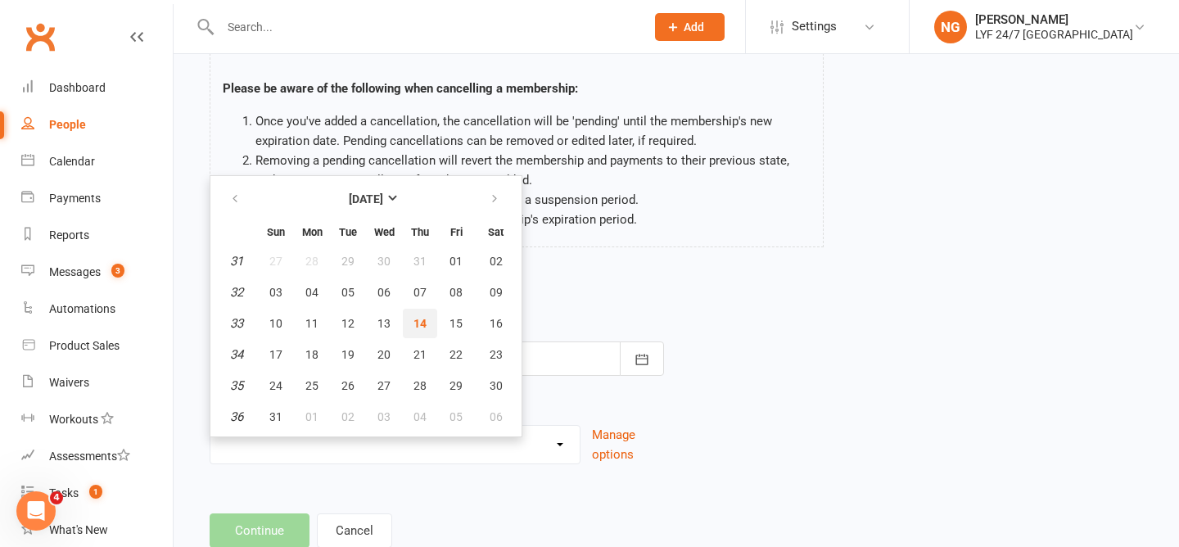
click at [428, 316] on button "14" at bounding box center [420, 323] width 34 height 29
type input "[DATE]"
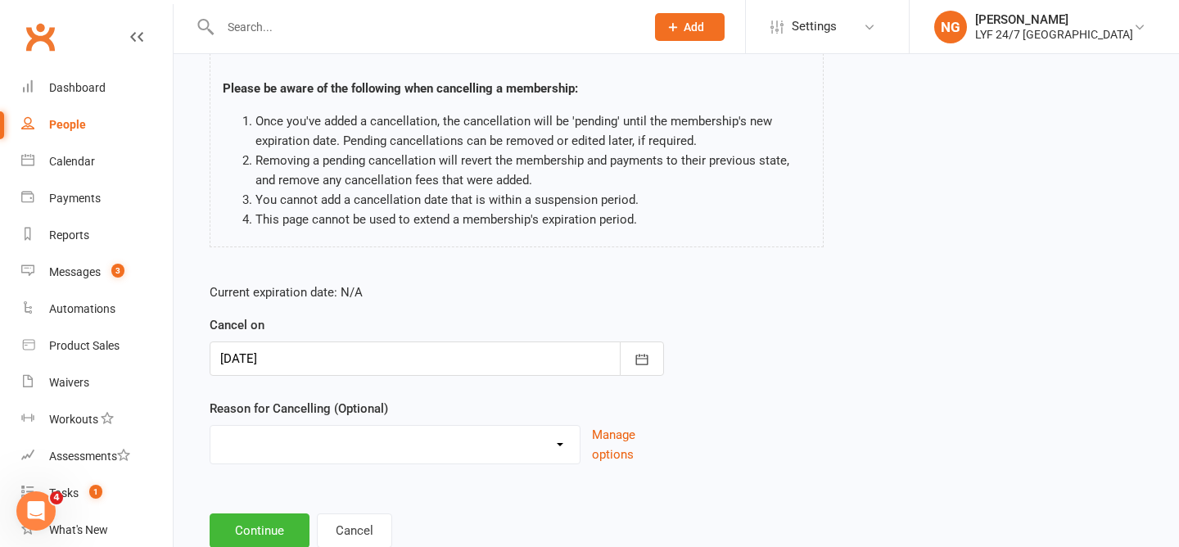
scroll to position [160, 0]
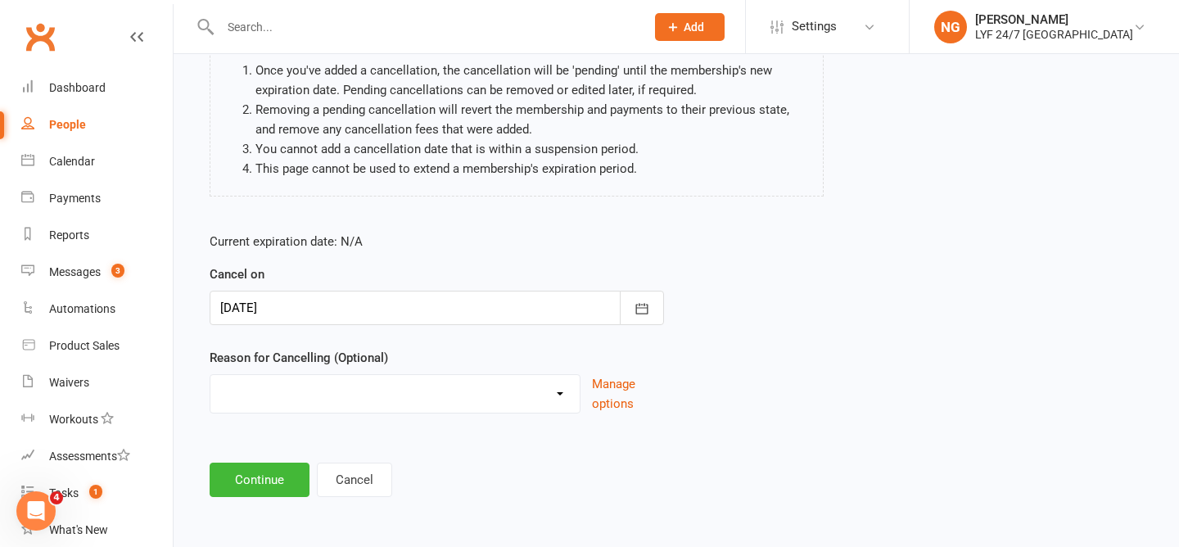
click at [392, 391] on select "Holiday Injury Migration Moved Stripe Migration Time Other reason" at bounding box center [394, 391] width 369 height 33
select select "4"
click at [310, 467] on footer "Continue Cancel" at bounding box center [676, 480] width 933 height 34
click at [283, 469] on button "Continue" at bounding box center [260, 480] width 100 height 34
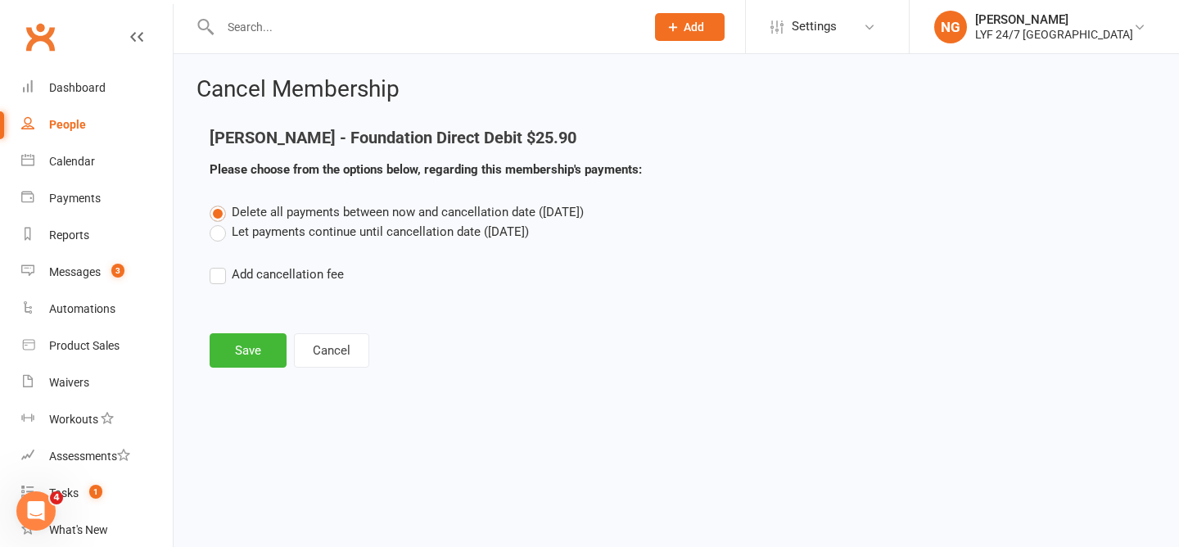
scroll to position [0, 0]
click at [256, 353] on button "Save" at bounding box center [248, 350] width 77 height 34
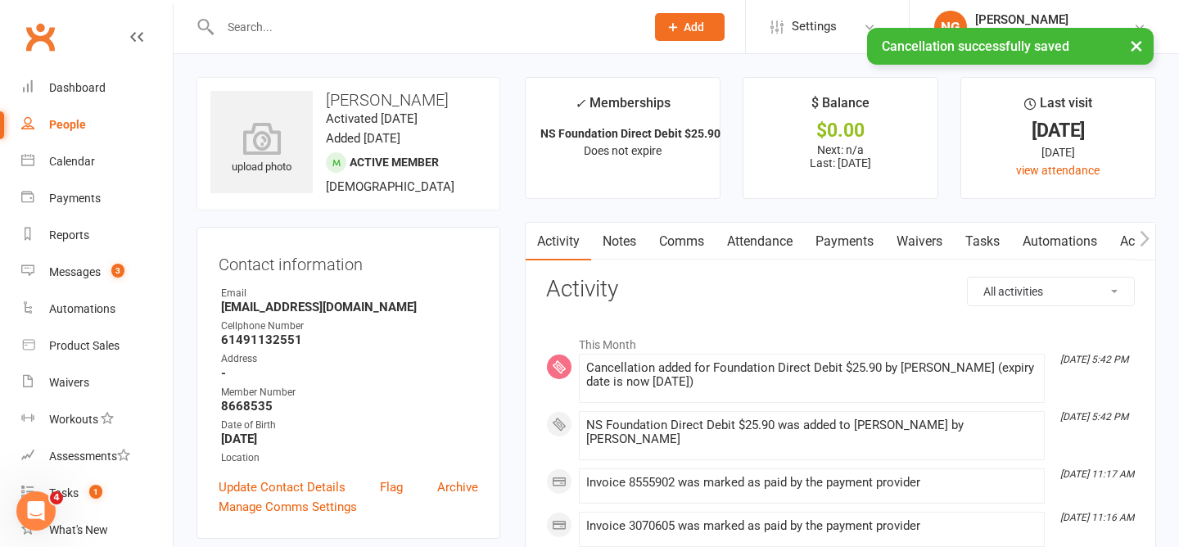
click at [864, 247] on link "Payments" at bounding box center [844, 242] width 81 height 38
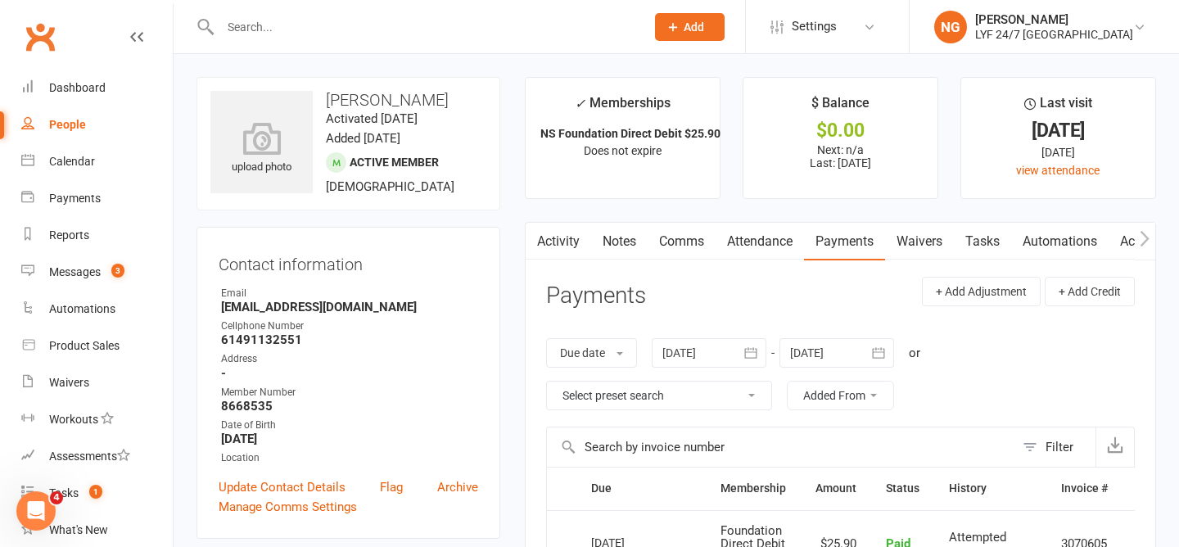
click at [533, 231] on icon "button" at bounding box center [536, 238] width 10 height 17
click at [549, 233] on link "Activity" at bounding box center [558, 242] width 65 height 38
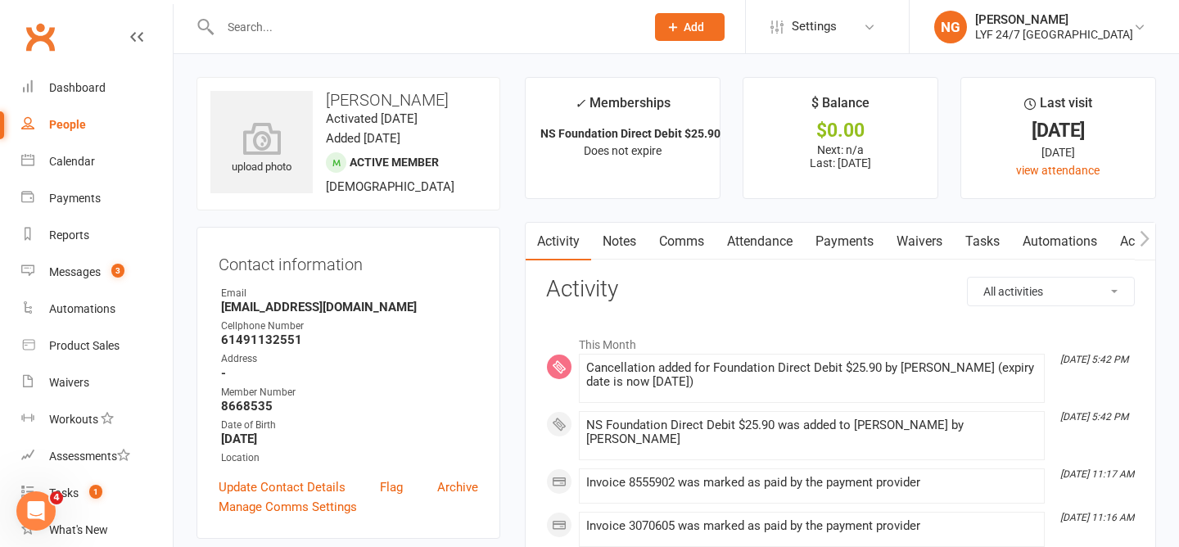
click at [843, 248] on link "Payments" at bounding box center [844, 242] width 81 height 38
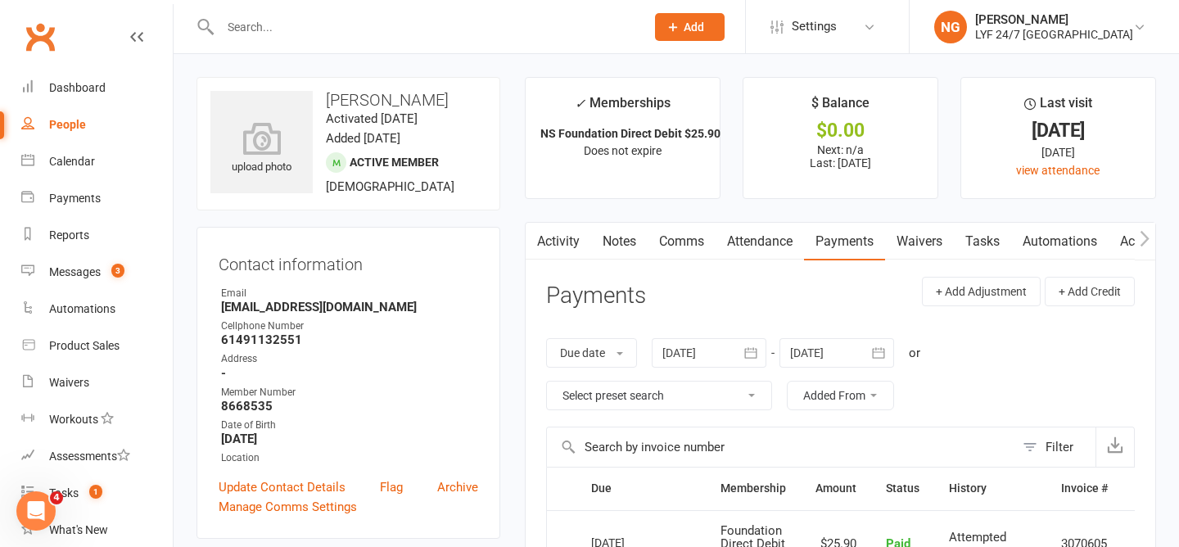
click at [548, 242] on link "Activity" at bounding box center [558, 242] width 65 height 38
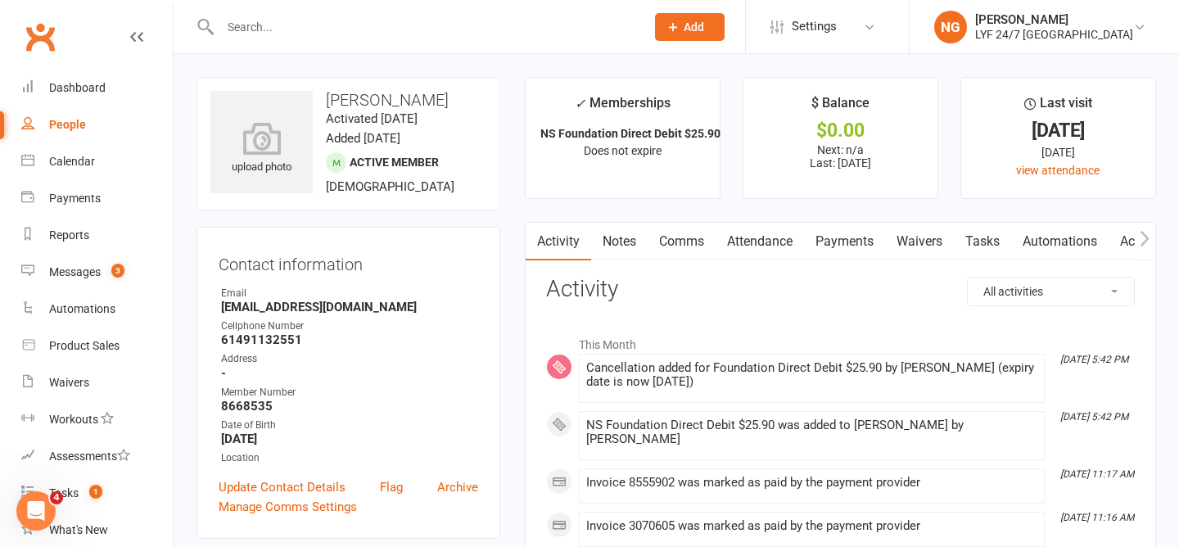
click at [288, 33] on input "text" at bounding box center [424, 27] width 418 height 23
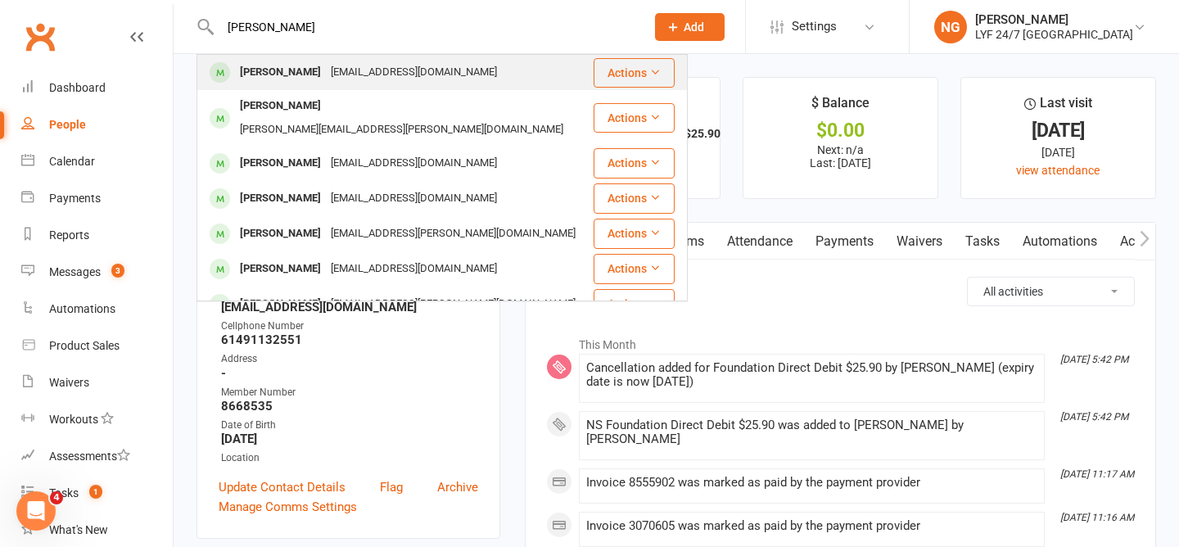
type input "colin"
click at [309, 78] on div "Colin Hamilton" at bounding box center [280, 73] width 91 height 24
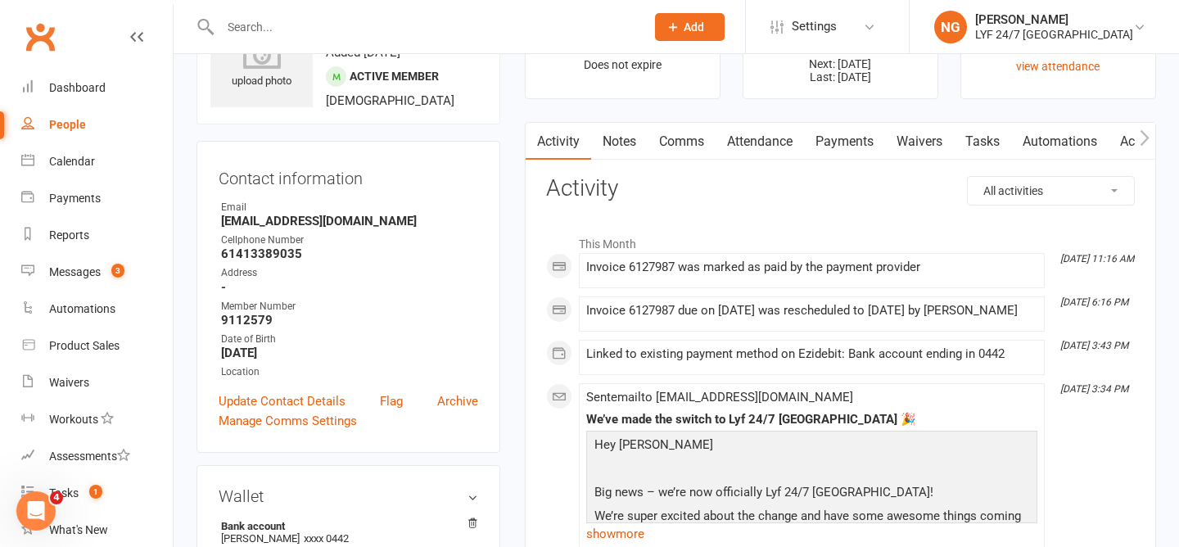
click at [832, 147] on link "Payments" at bounding box center [844, 142] width 81 height 38
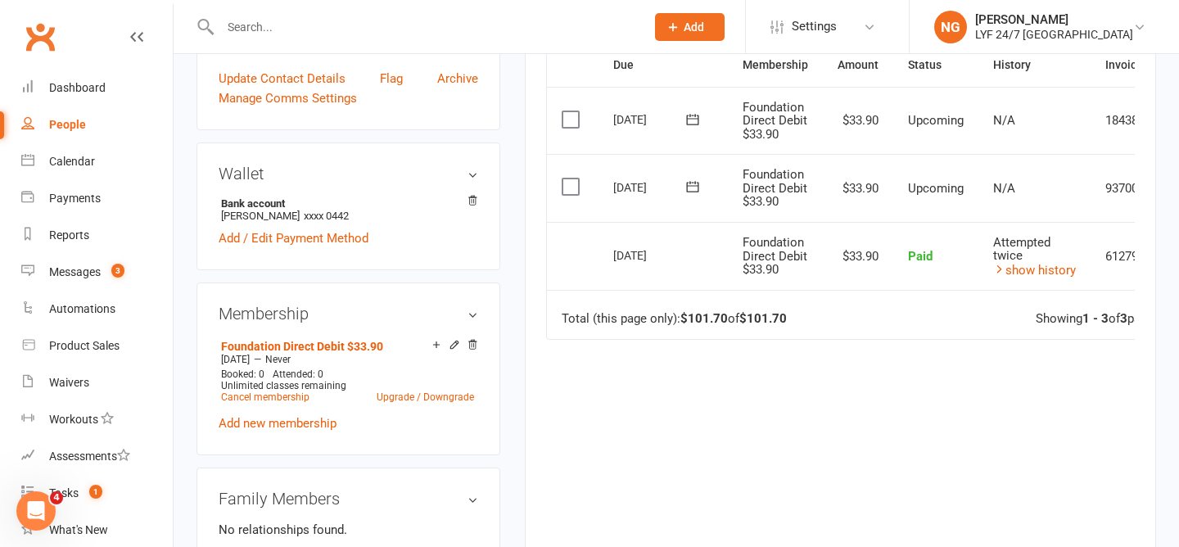
scroll to position [418, 0]
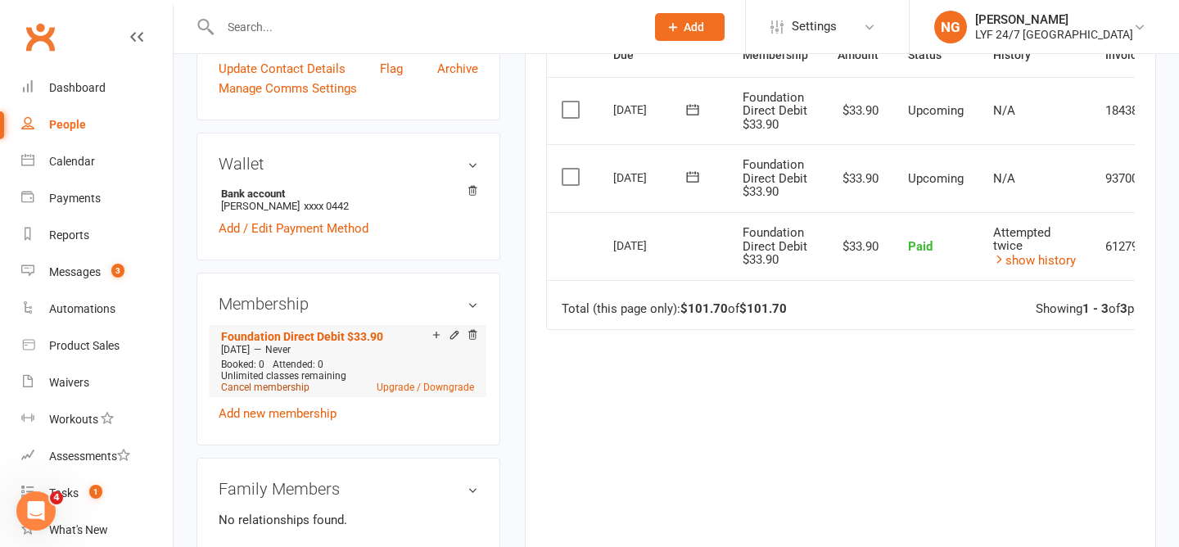
click at [279, 384] on link "Cancel membership" at bounding box center [265, 387] width 88 height 11
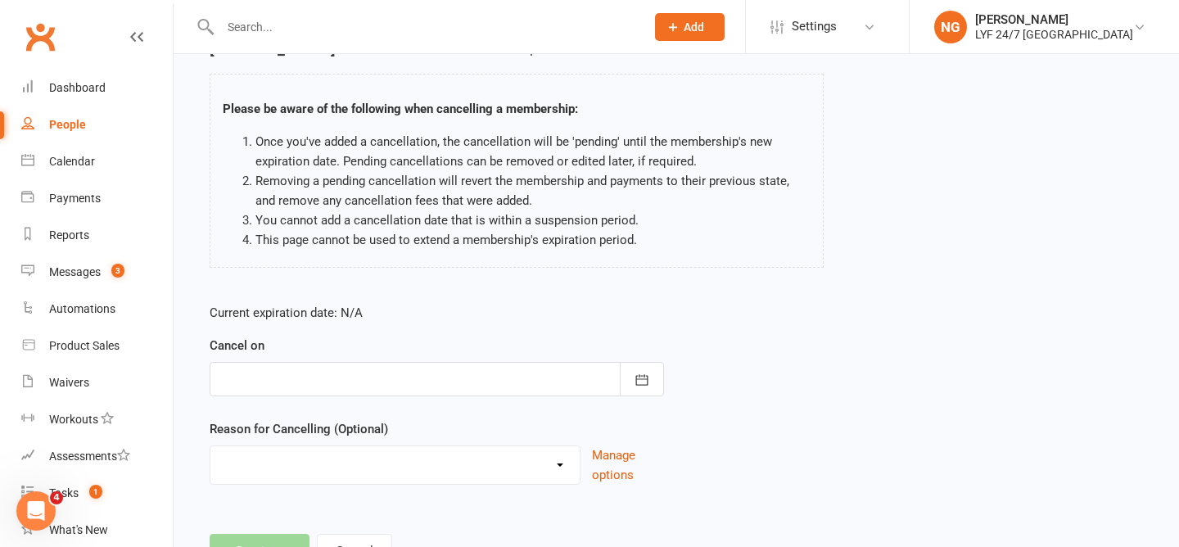
scroll to position [111, 0]
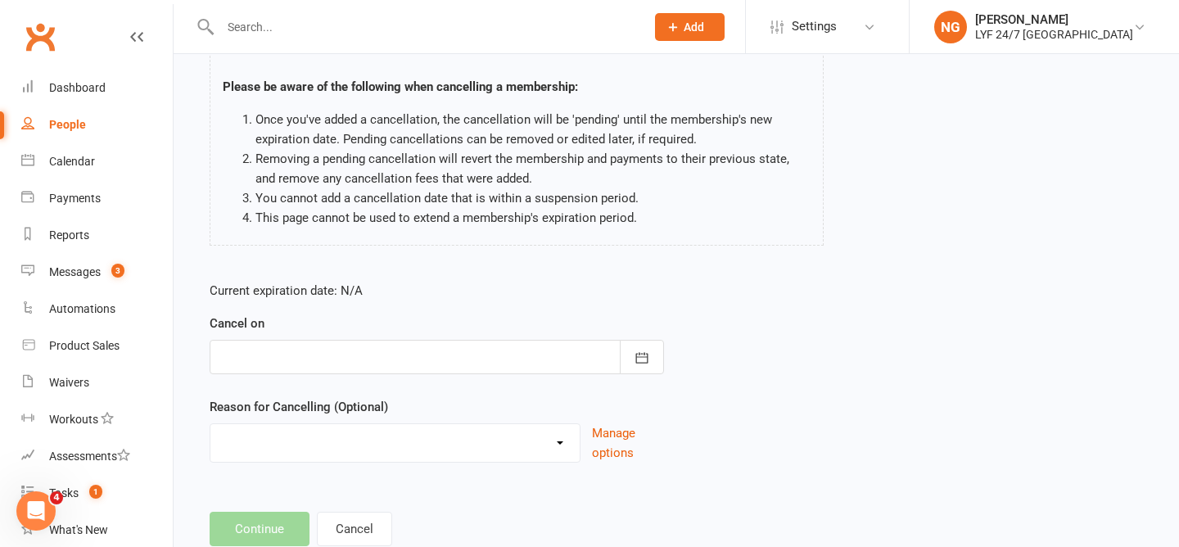
click at [378, 355] on div at bounding box center [437, 357] width 454 height 34
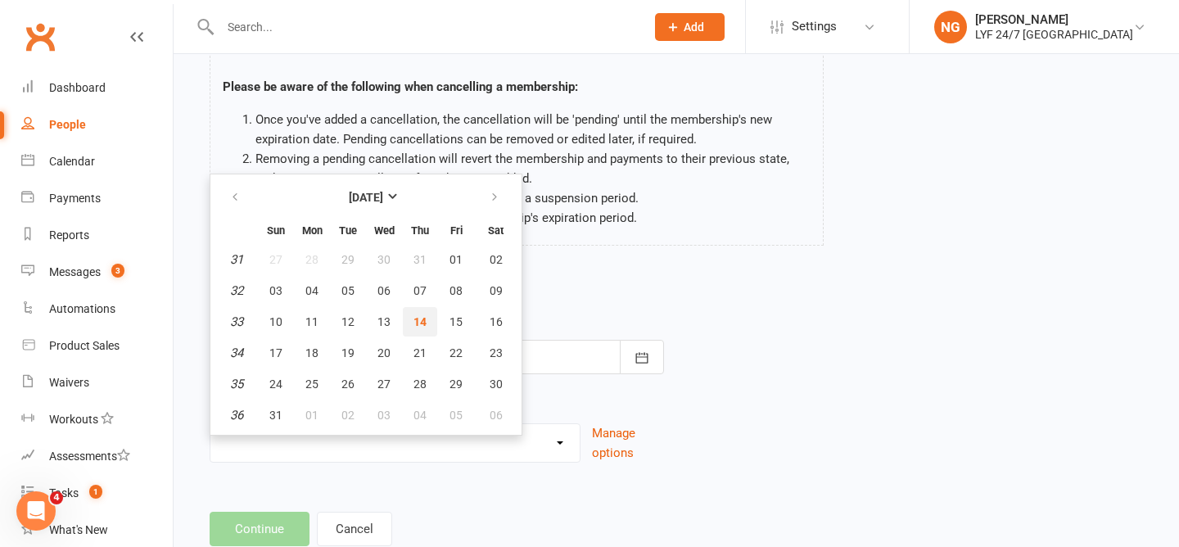
click at [411, 327] on button "14" at bounding box center [420, 321] width 34 height 29
type input "[DATE]"
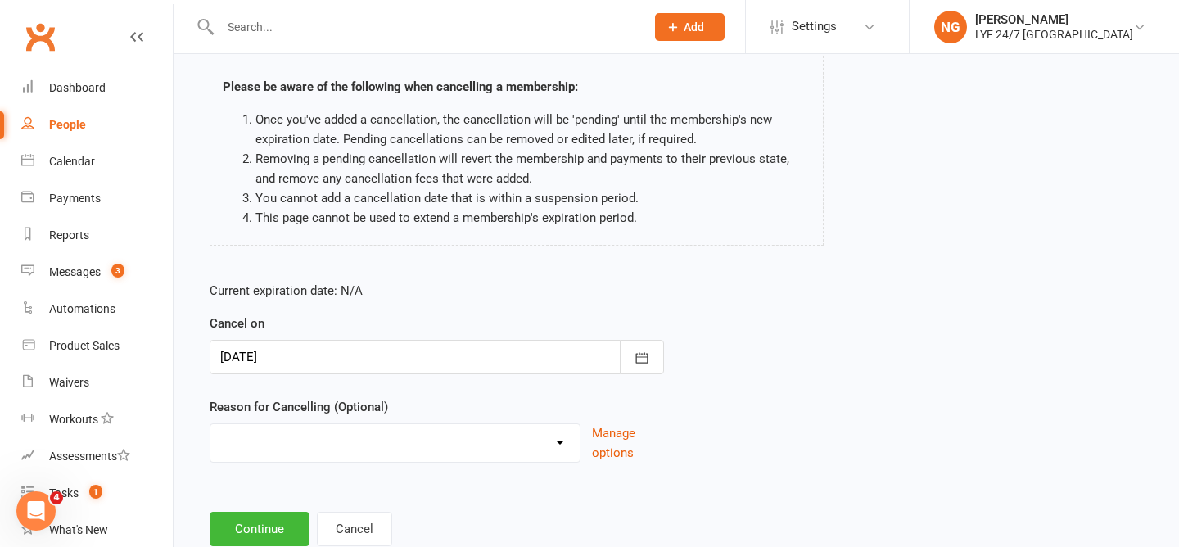
click at [341, 445] on select "Holiday Injury Migration Moved Stripe Migration Time Other reason" at bounding box center [394, 440] width 369 height 33
select select "3"
click at [264, 517] on button "Continue" at bounding box center [260, 529] width 100 height 34
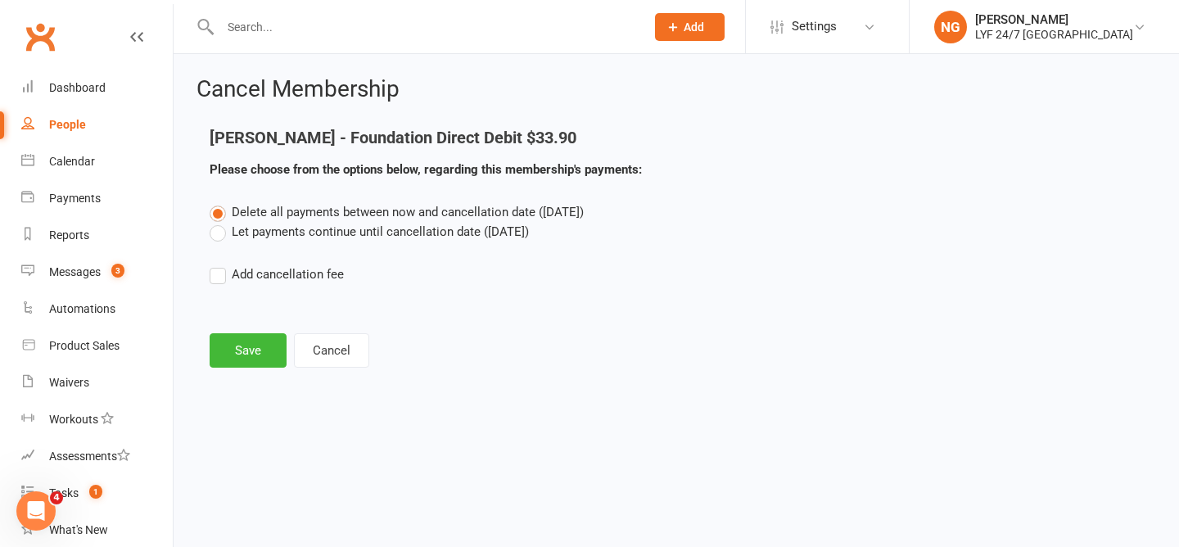
scroll to position [0, 0]
click at [258, 345] on button "Save" at bounding box center [248, 350] width 77 height 34
